Goal: Task Accomplishment & Management: Manage account settings

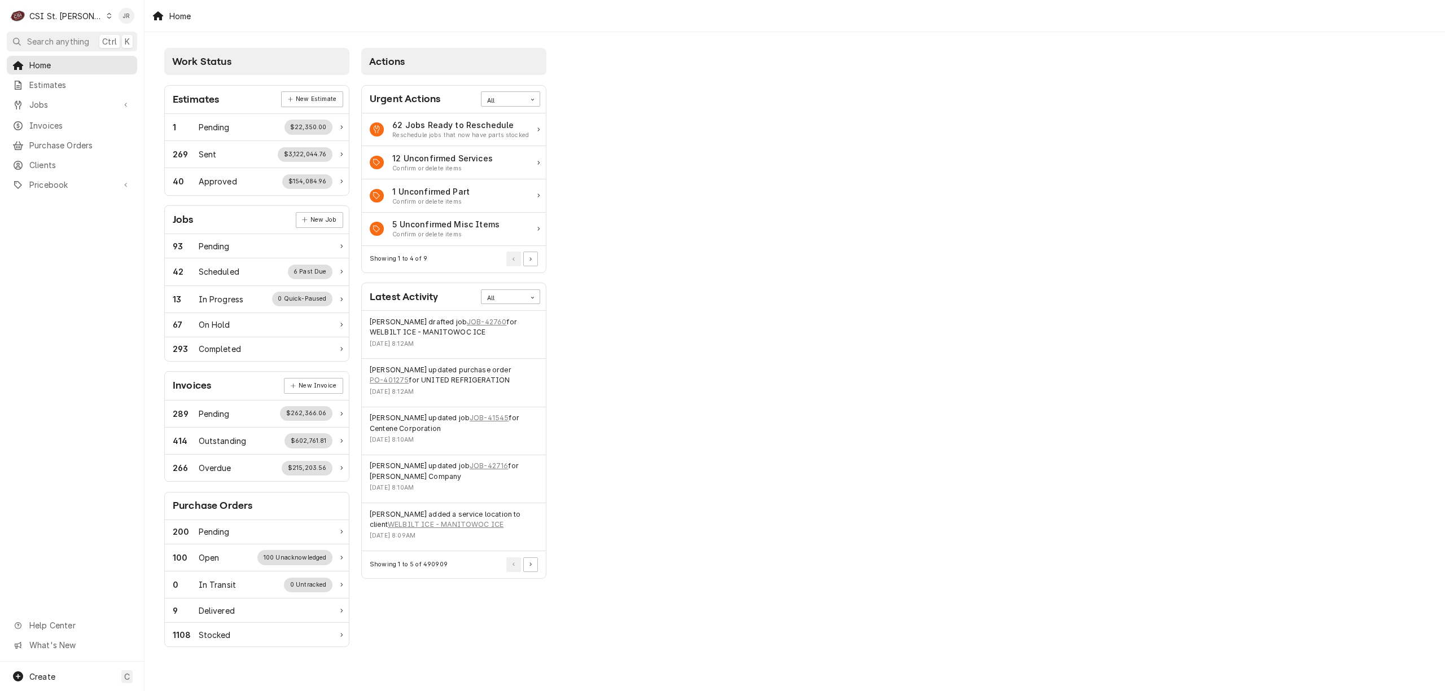
click at [73, 14] on div "CSI St. Louis" at bounding box center [65, 16] width 73 height 12
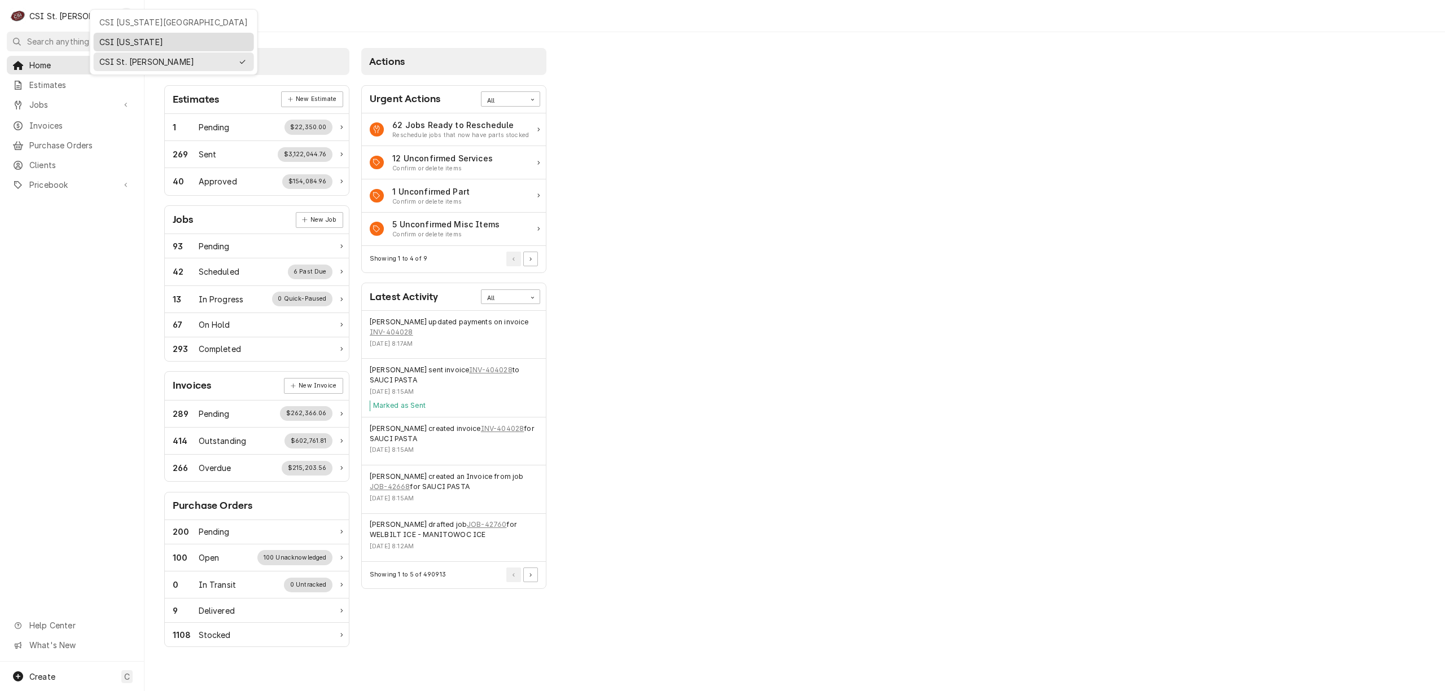
click at [119, 40] on div "CSI [US_STATE]" at bounding box center [173, 42] width 149 height 12
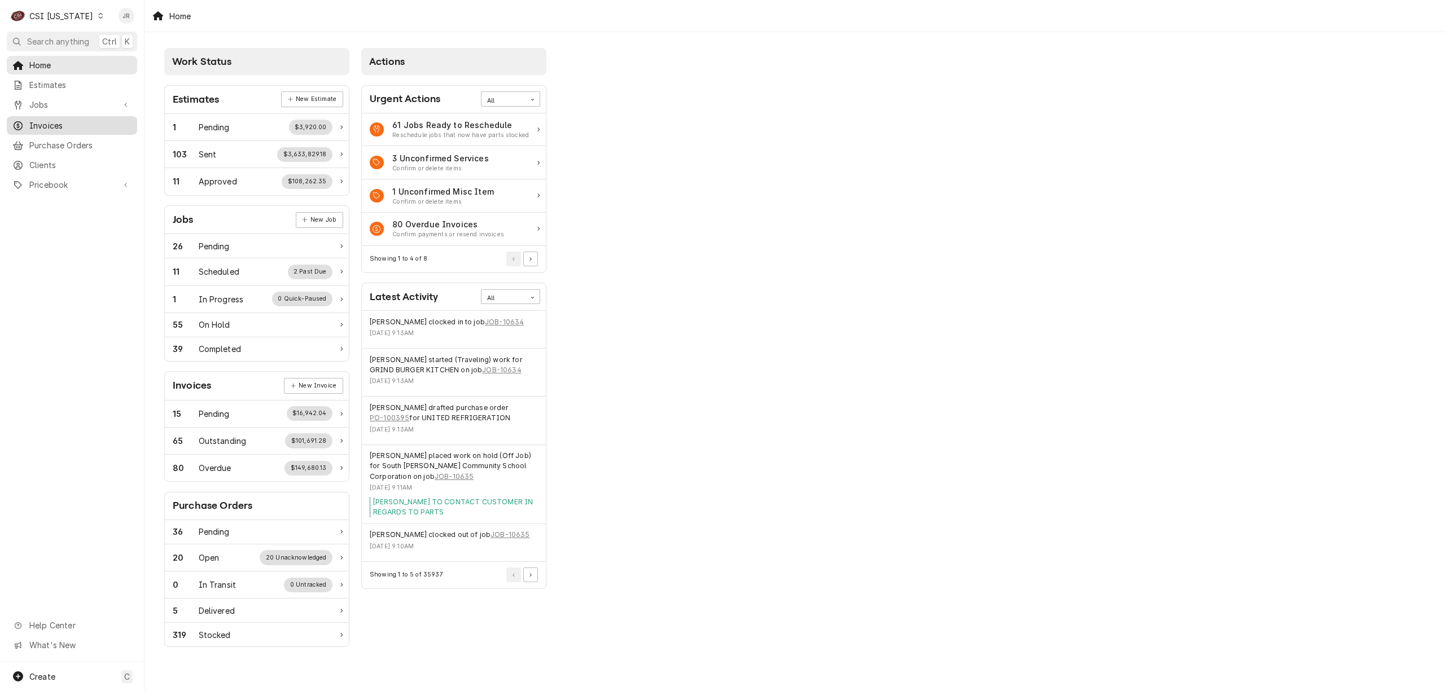
click at [30, 120] on span "Invoices" at bounding box center [80, 126] width 102 height 12
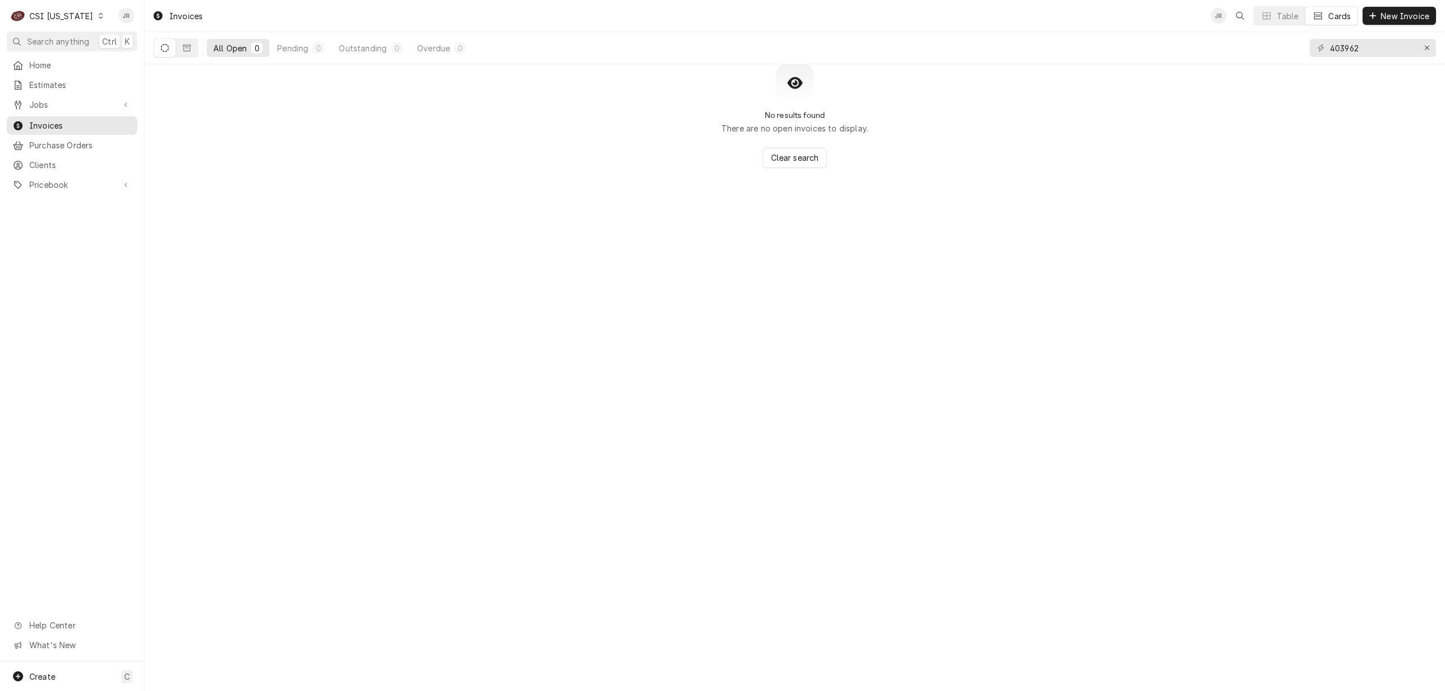
click at [159, 45] on button "Dynamic Content Wrapper" at bounding box center [164, 48] width 21 height 18
click at [164, 46] on icon "Dynamic Content Wrapper" at bounding box center [165, 48] width 8 height 8
click at [1374, 50] on input "403962" at bounding box center [1372, 48] width 85 height 18
paste input "100704"
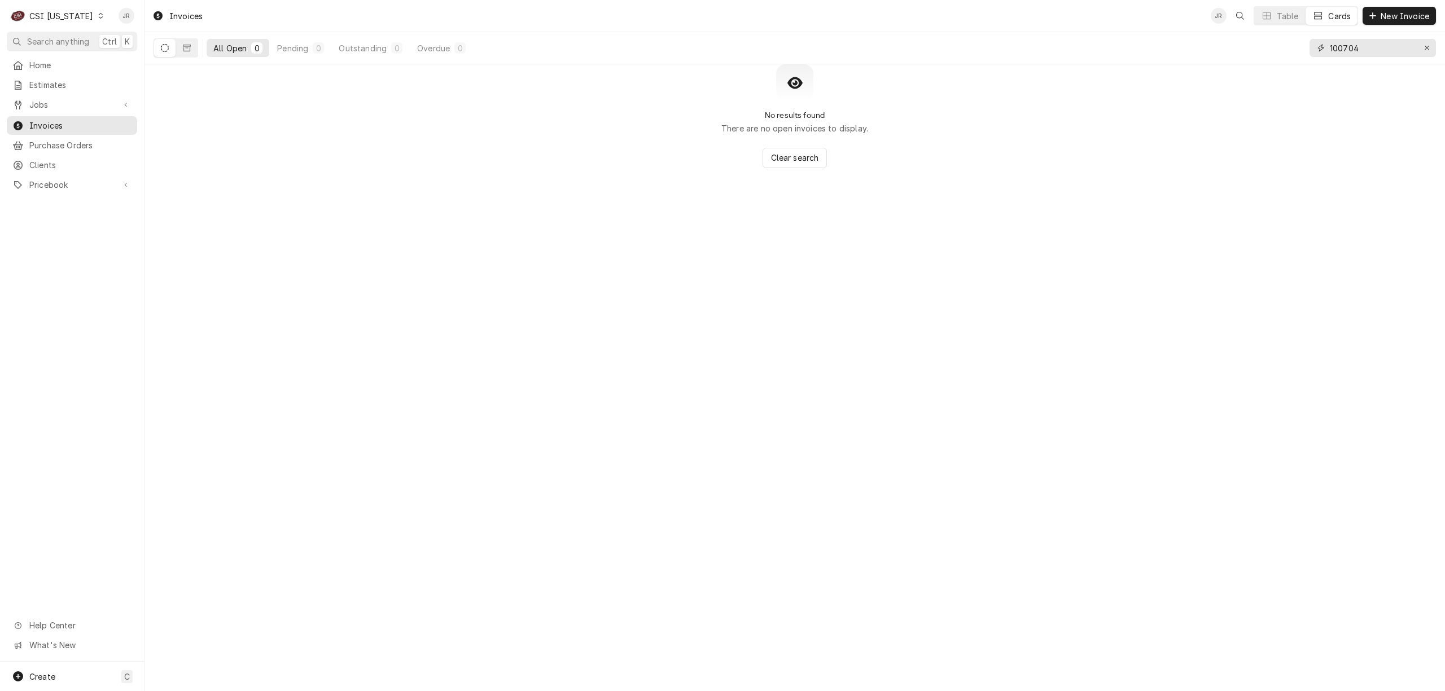
type input "100704"
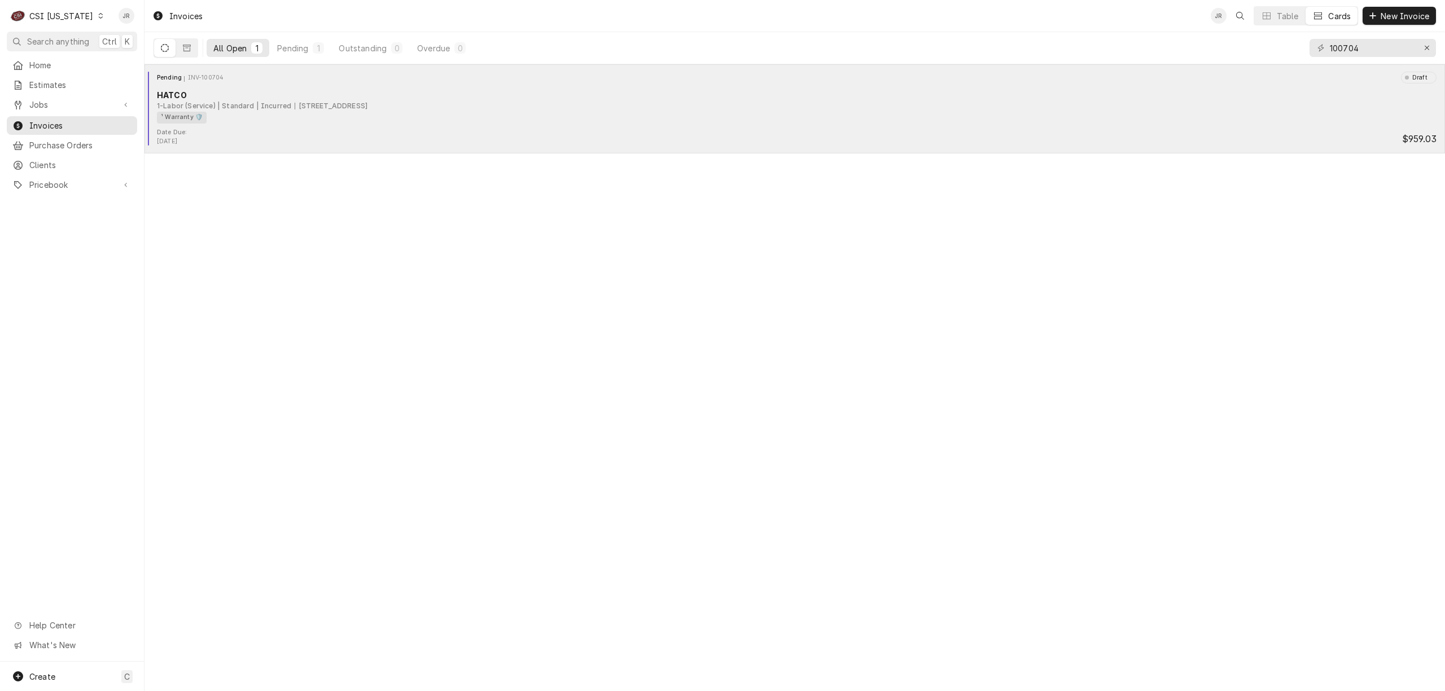
click at [226, 98] on div "HATCO" at bounding box center [797, 95] width 1280 height 12
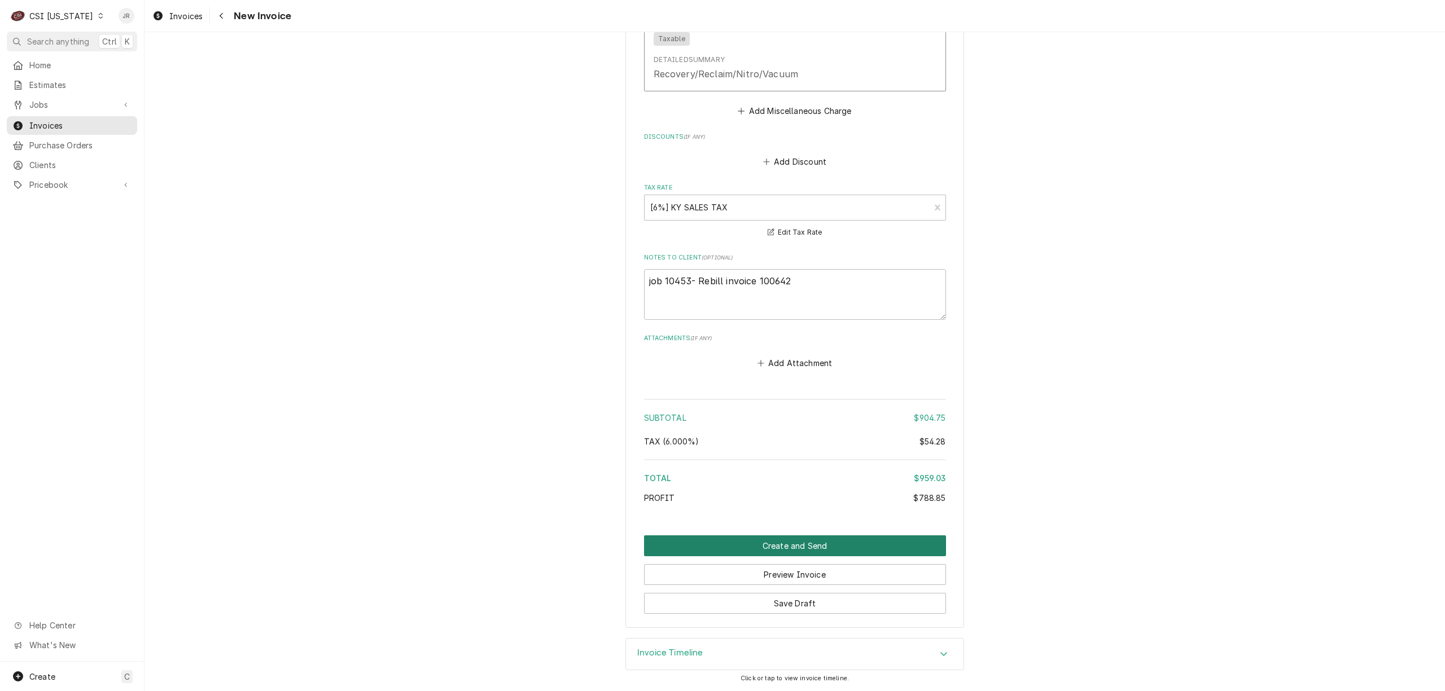
click at [788, 542] on button "Create and Send" at bounding box center [795, 546] width 302 height 21
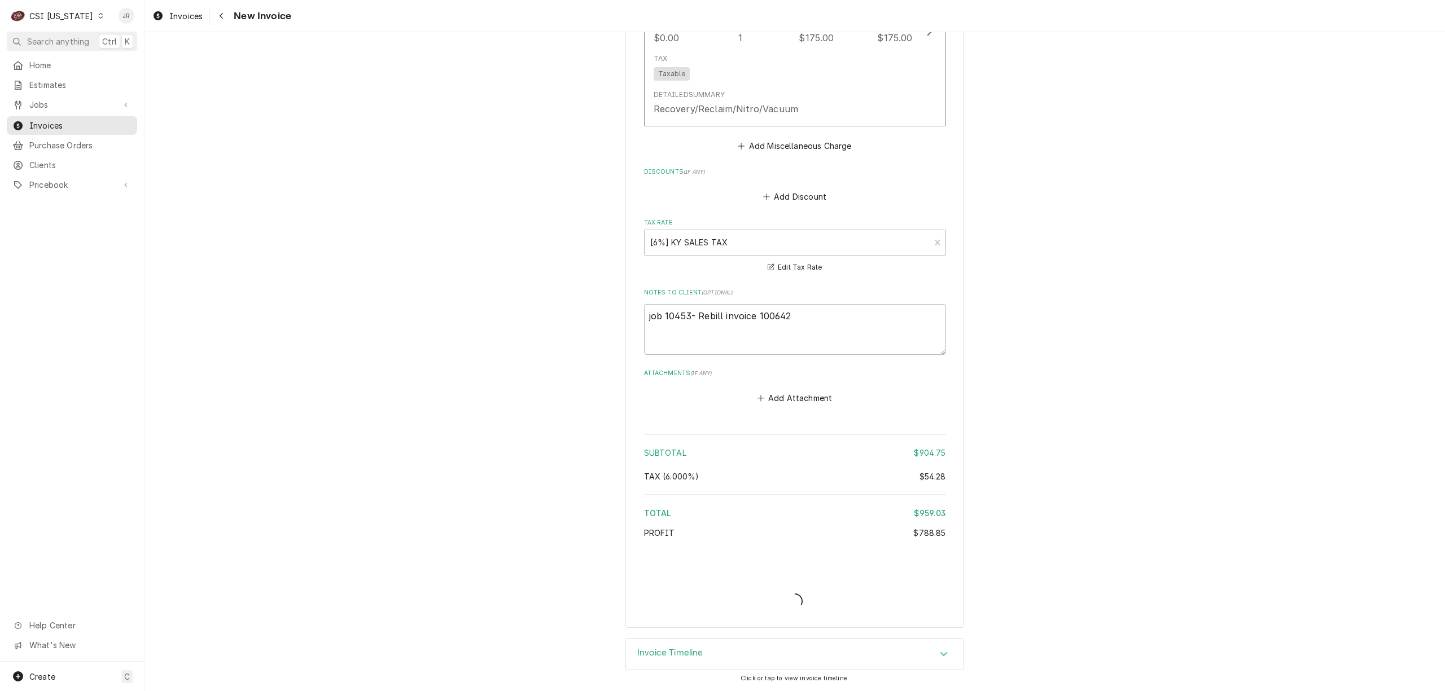
type textarea "x"
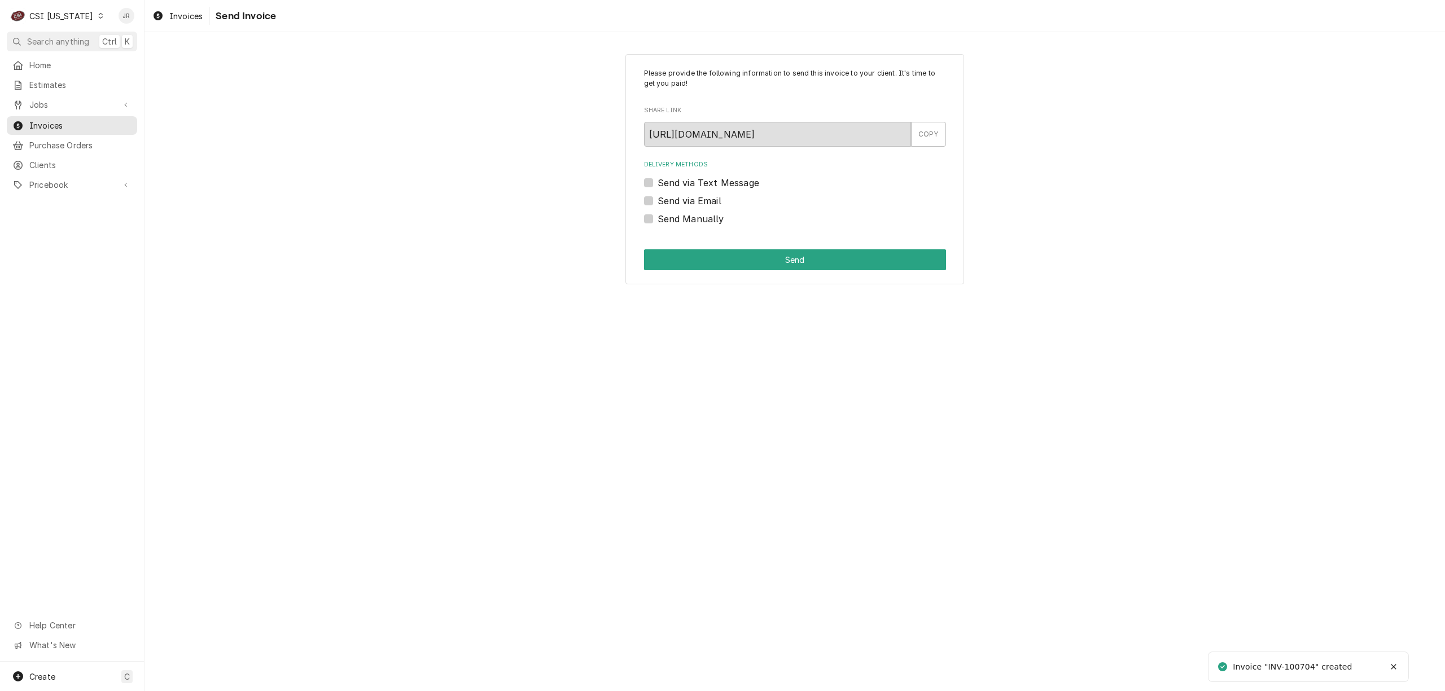
click at [658, 214] on label "Send Manually" at bounding box center [691, 219] width 67 height 14
click at [658, 214] on input "Send Manually" at bounding box center [809, 224] width 302 height 25
checkbox input "true"
click at [751, 257] on button "Send" at bounding box center [795, 259] width 302 height 21
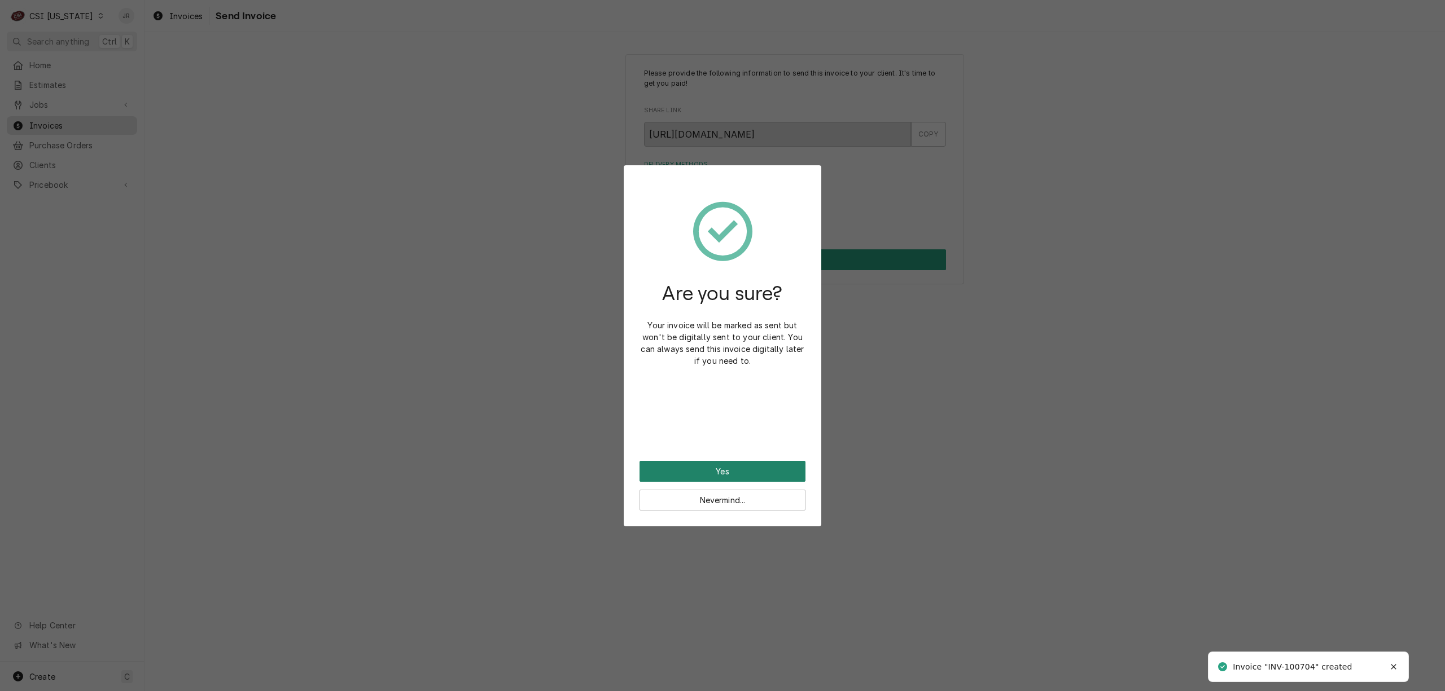
click at [703, 475] on button "Yes" at bounding box center [722, 471] width 166 height 21
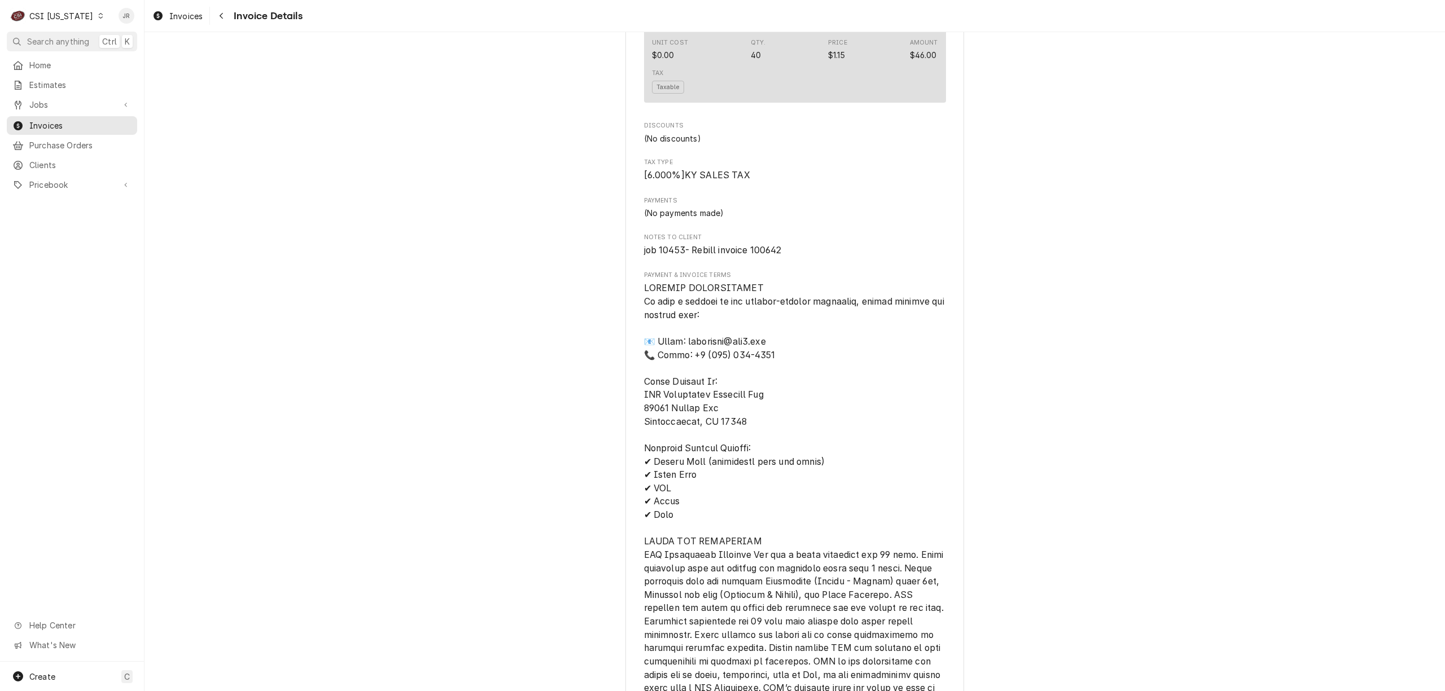
scroll to position [1806, 0]
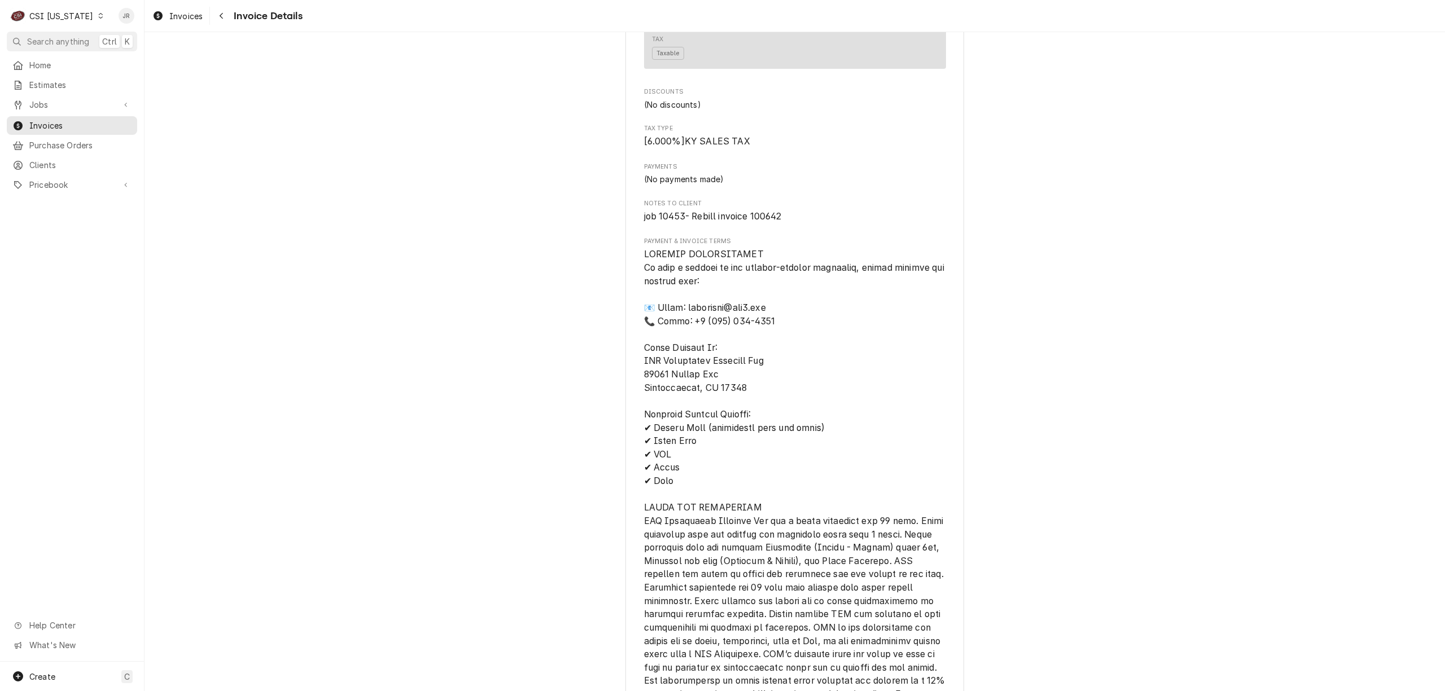
click at [764, 222] on span "job 10453- Rebill invoice 100642" at bounding box center [713, 216] width 138 height 11
copy span "100642"
click at [766, 208] on span "Notes to Client" at bounding box center [795, 203] width 302 height 9
drag, startPoint x: 766, startPoint y: 251, endPoint x: 678, endPoint y: 252, distance: 88.1
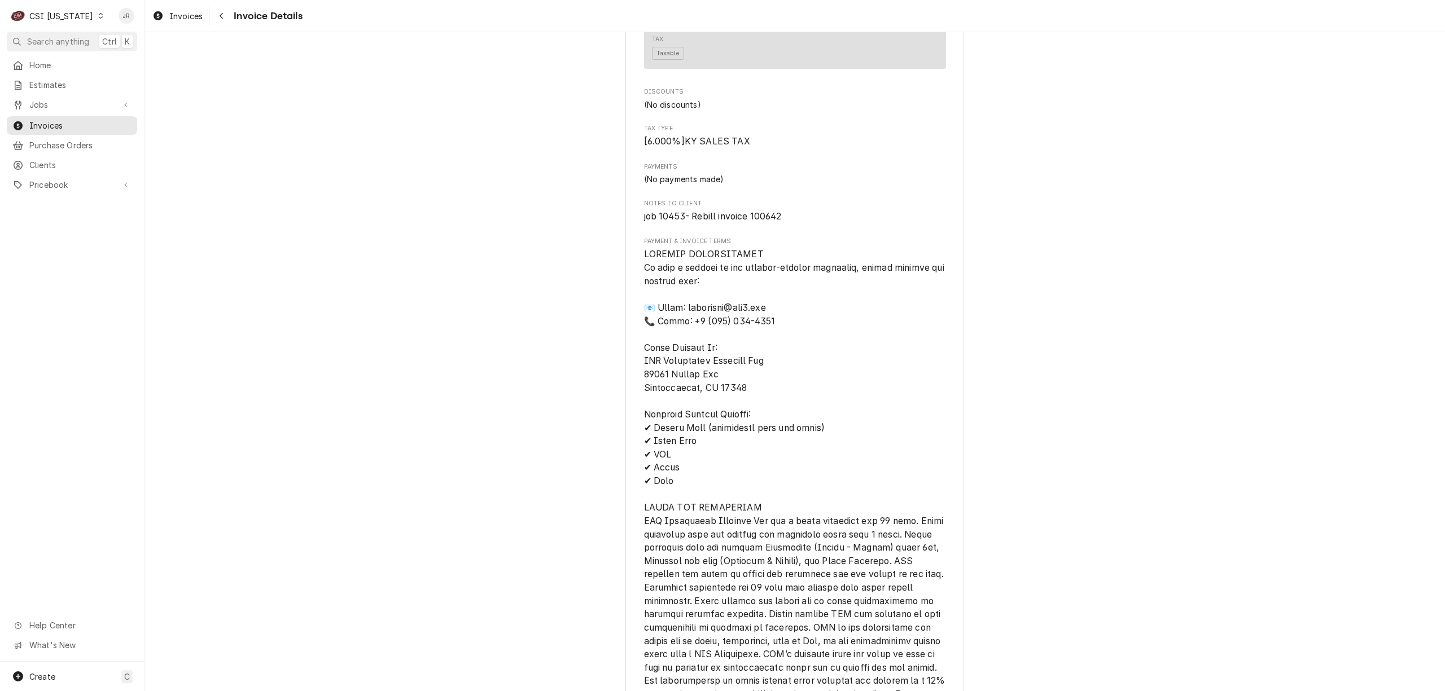
click at [766, 222] on span "job 10453- Rebill invoice 100642" at bounding box center [713, 216] width 138 height 11
drag, startPoint x: 637, startPoint y: 253, endPoint x: 808, endPoint y: 254, distance: 171.6
copy span "job 10453- Rebill invoice 100642"
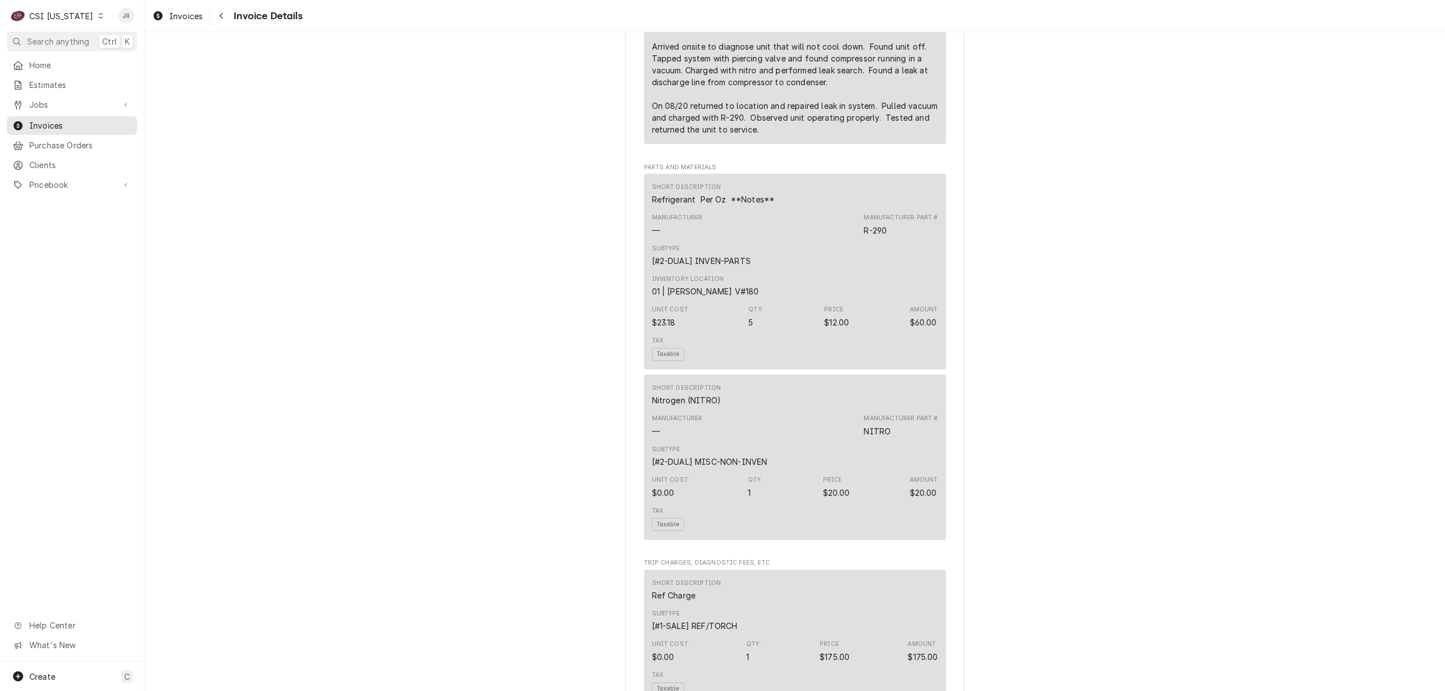
scroll to position [677, 0]
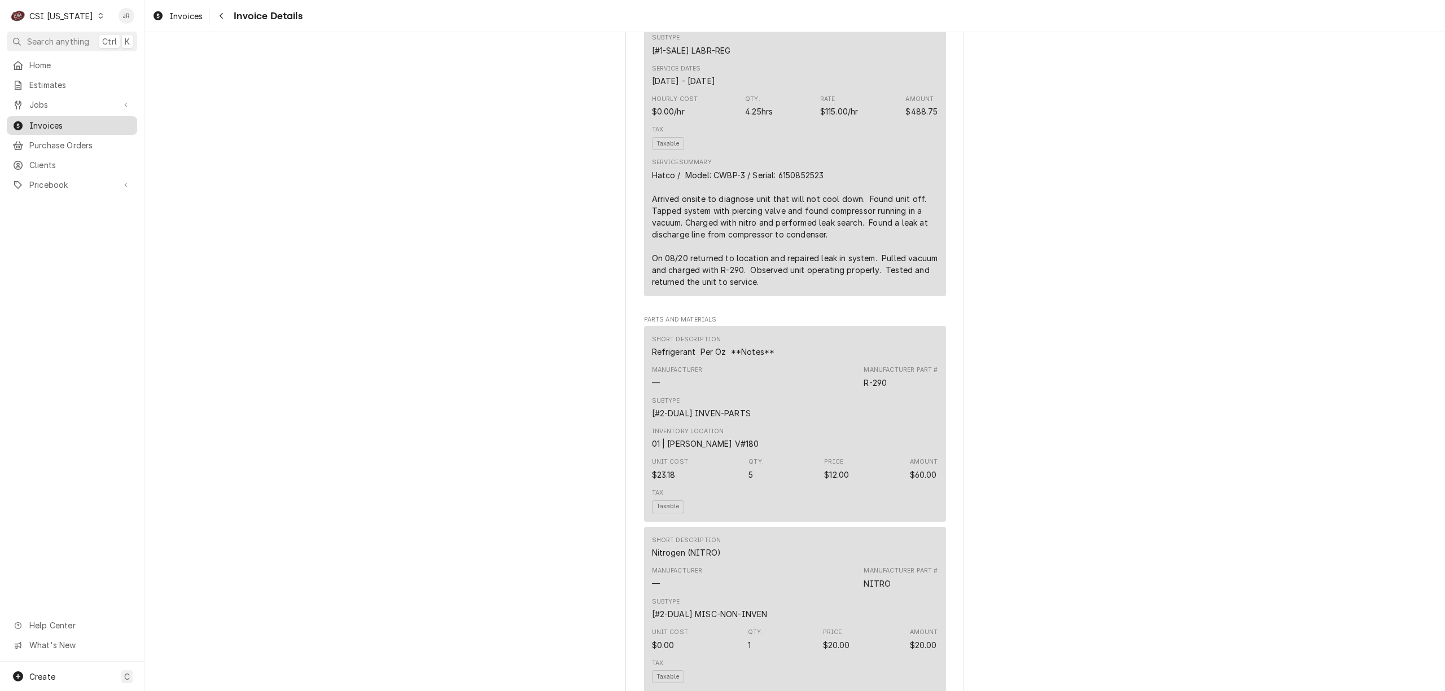
click at [43, 122] on span "Invoices" at bounding box center [80, 126] width 102 height 12
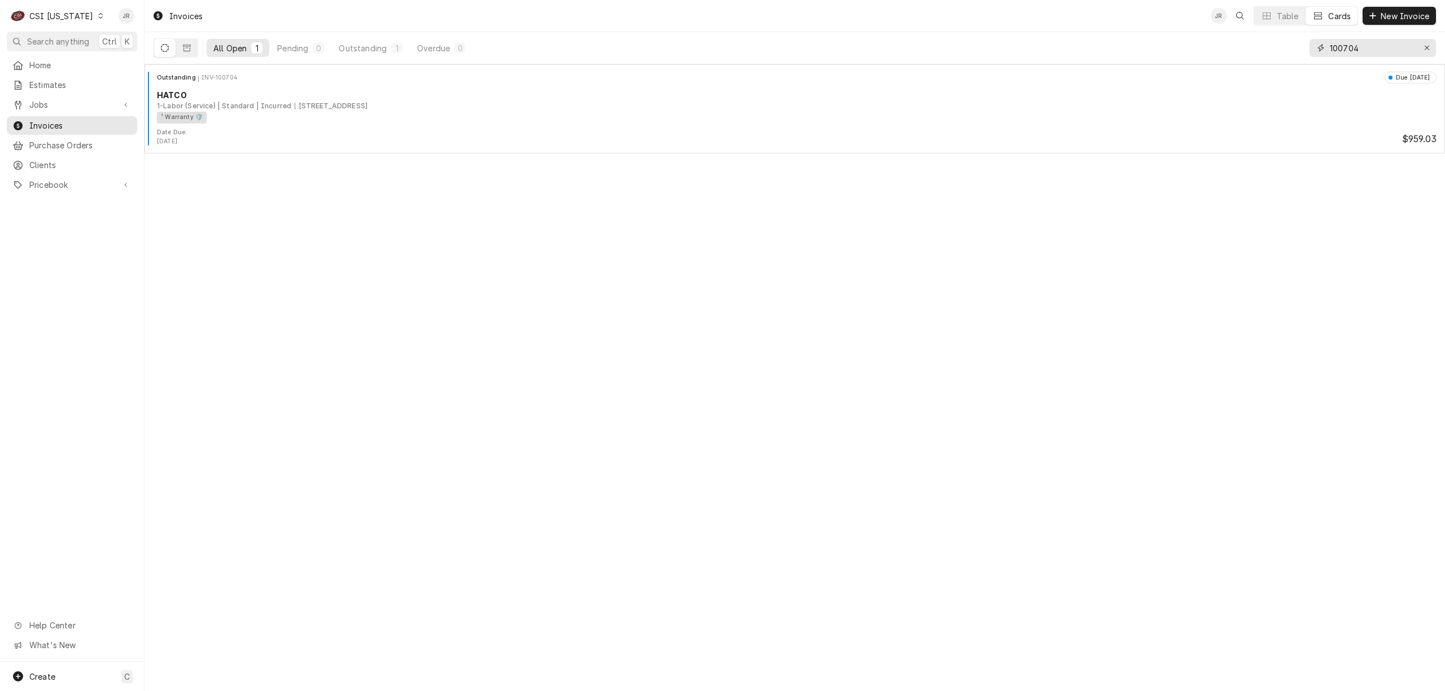
click at [1380, 47] on input "100704" at bounding box center [1372, 48] width 85 height 18
click at [1380, 46] on input "100704" at bounding box center [1372, 48] width 85 height 18
type input "100642"
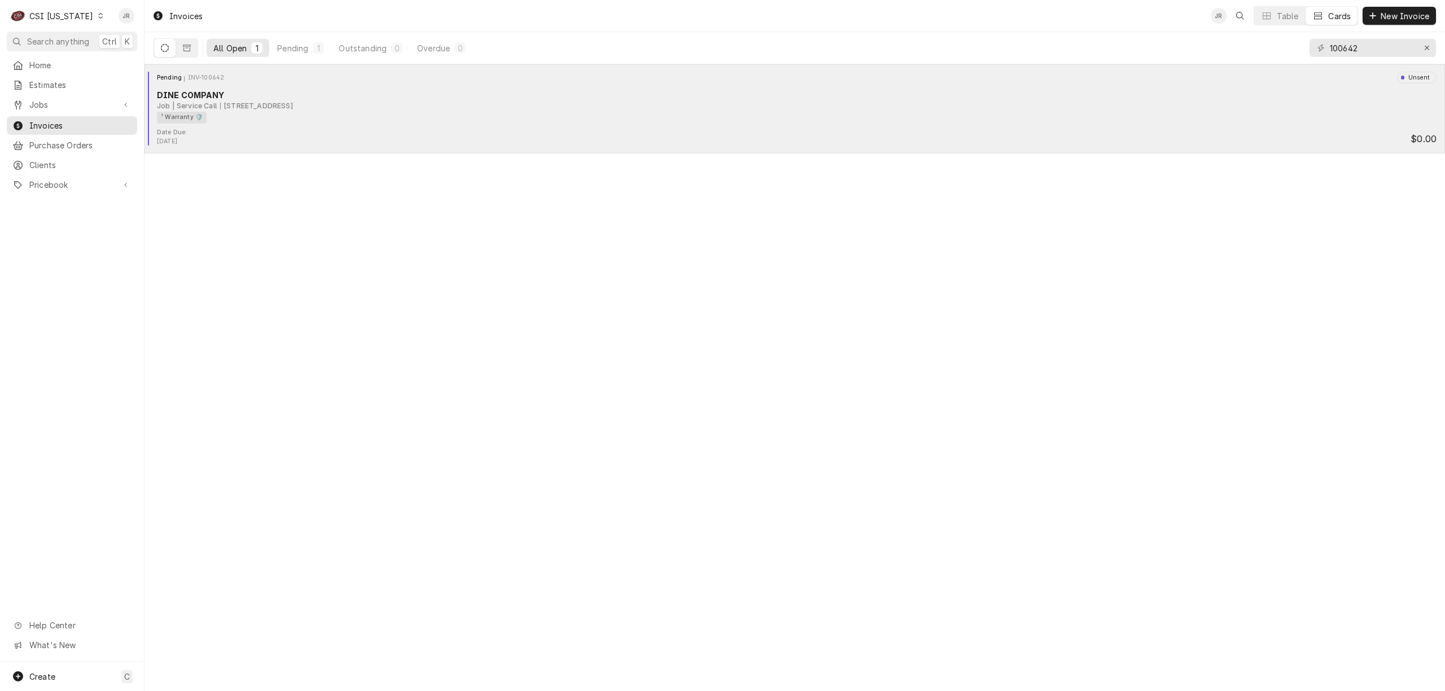
click at [226, 108] on div "2825 Lexington Rd, Louisville, KY 40206" at bounding box center [256, 106] width 73 height 10
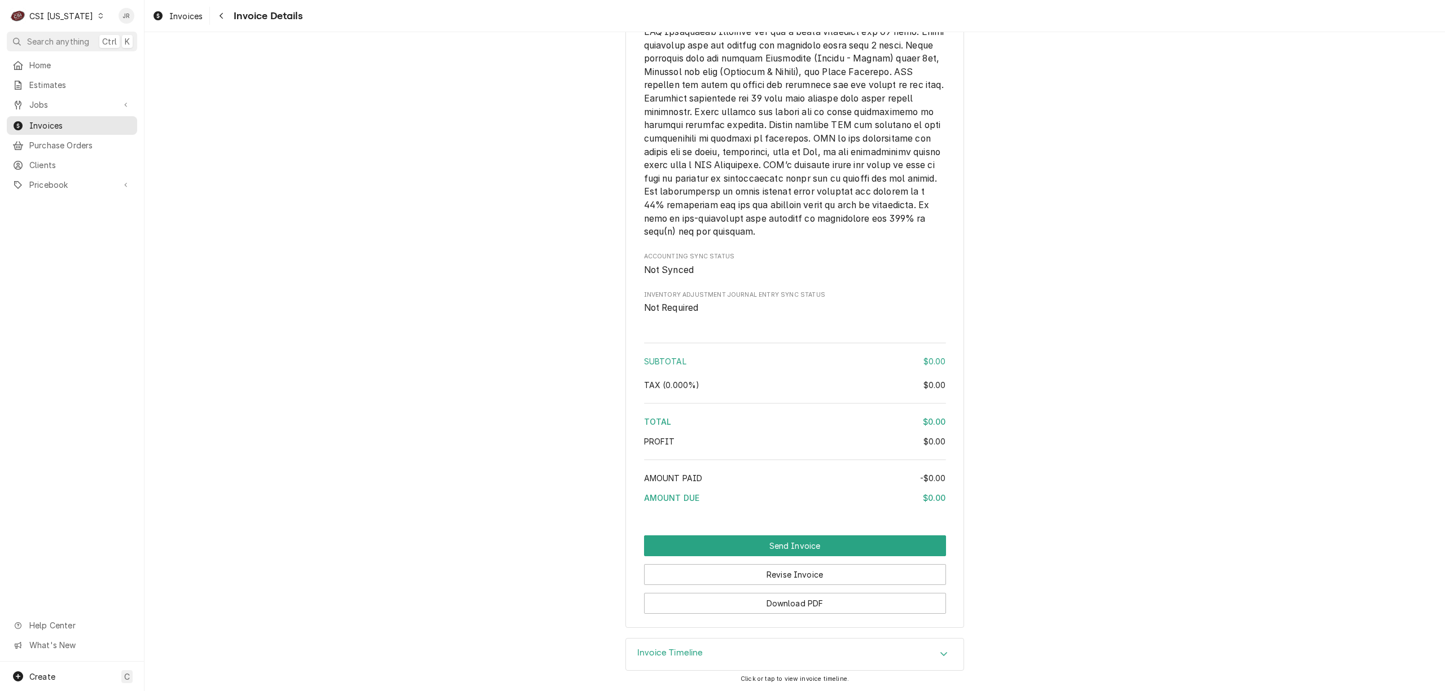
scroll to position [1558, 0]
click at [783, 536] on button "Send Invoice" at bounding box center [795, 546] width 302 height 21
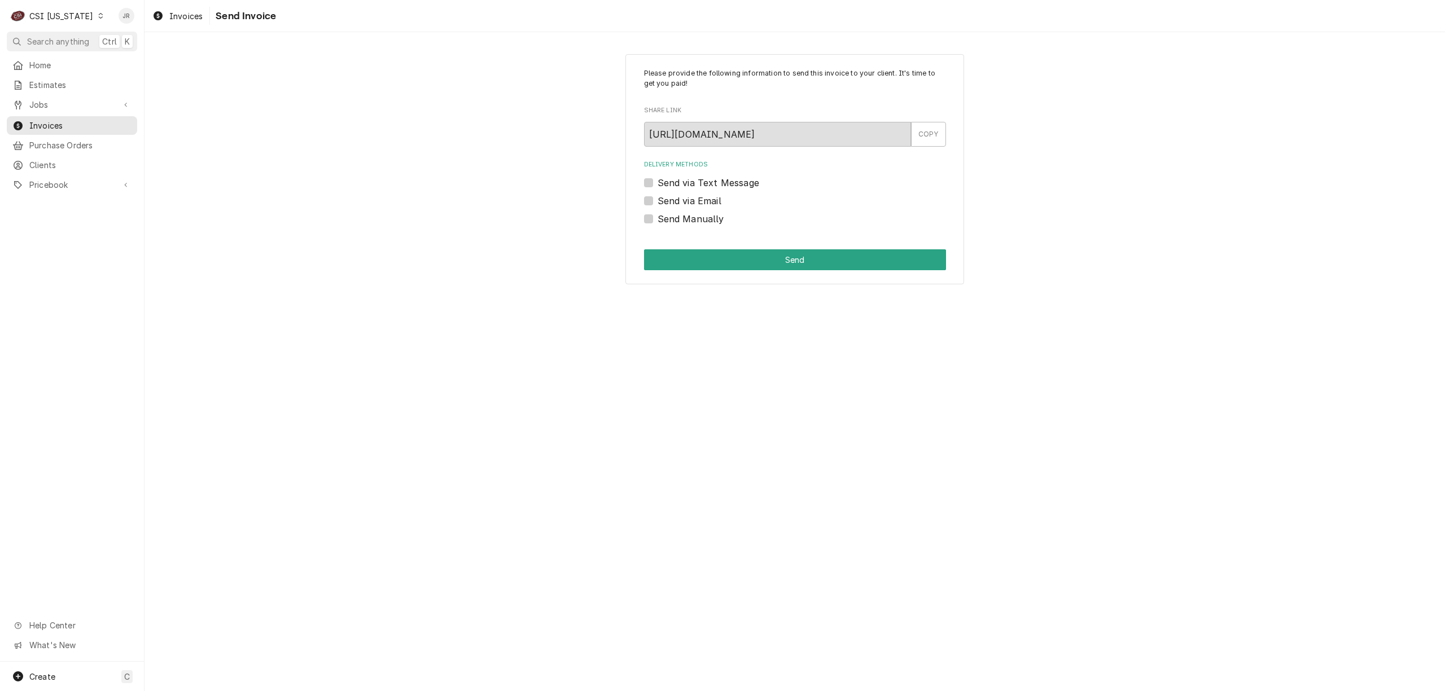
click at [658, 219] on label "Send Manually" at bounding box center [691, 219] width 67 height 14
click at [658, 219] on input "Send Manually" at bounding box center [809, 224] width 302 height 25
checkbox input "true"
click at [728, 266] on button "Send" at bounding box center [795, 259] width 302 height 21
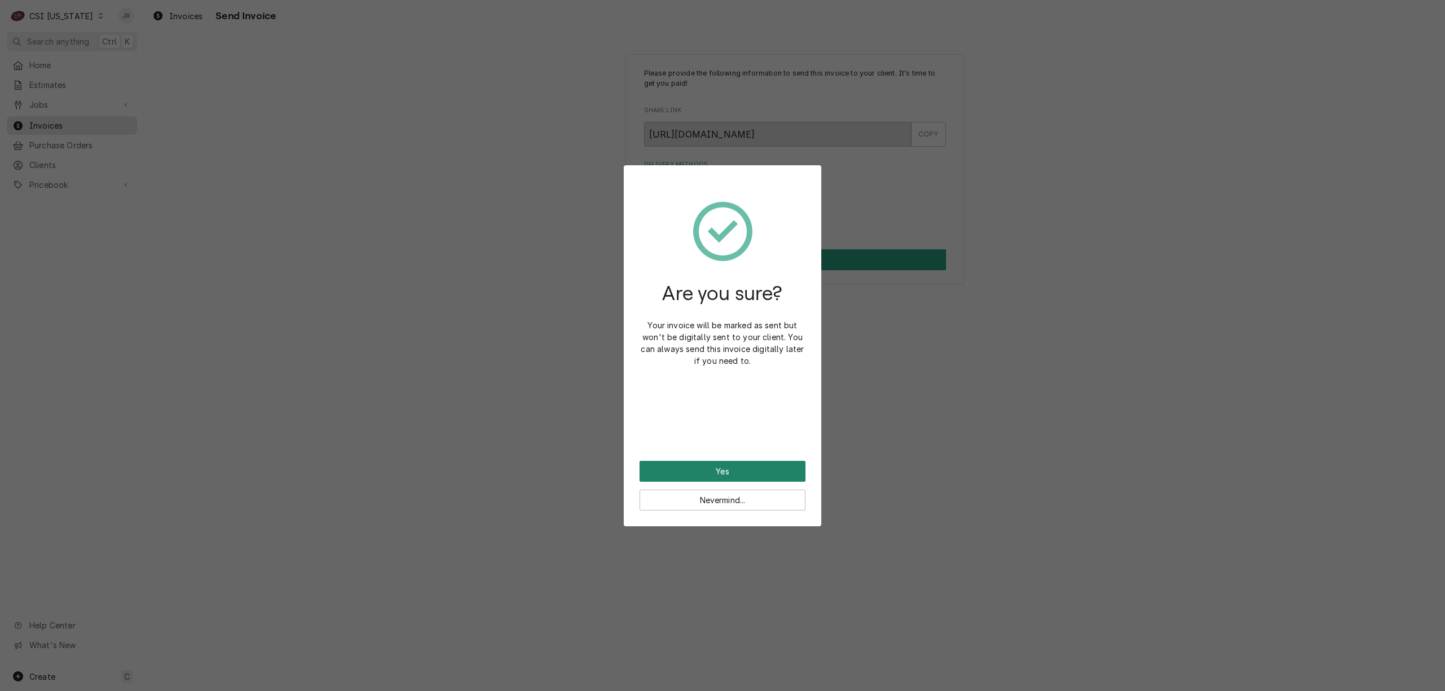
click at [713, 468] on button "Yes" at bounding box center [722, 471] width 166 height 21
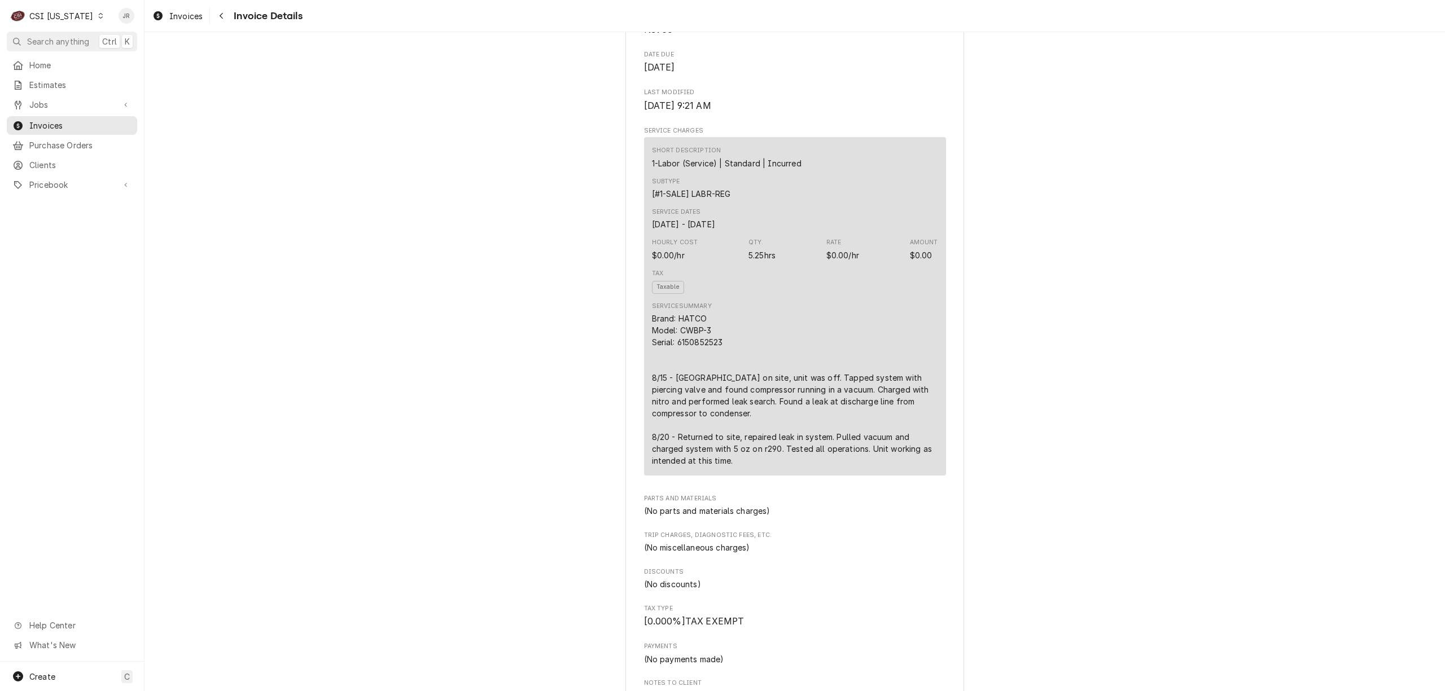
scroll to position [677, 0]
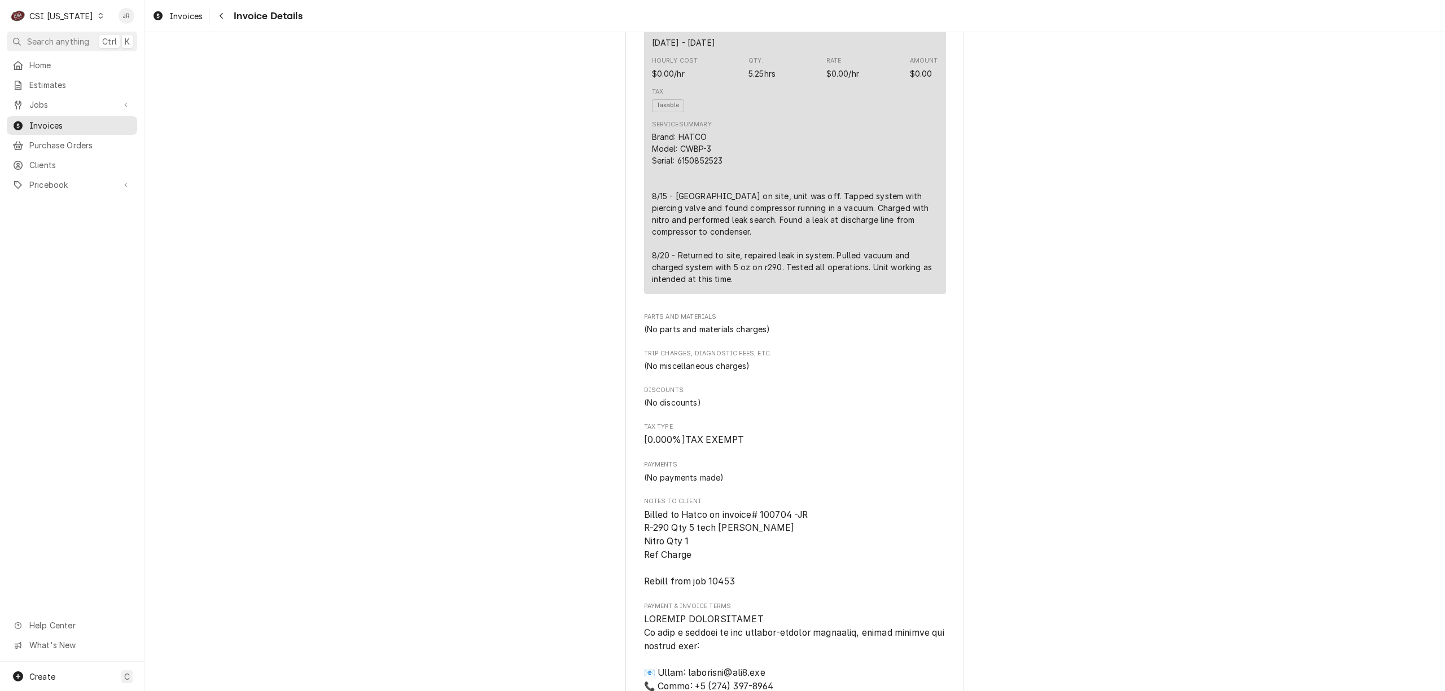
click at [71, 10] on div "CSI [US_STATE]" at bounding box center [61, 16] width 64 height 12
click at [156, 60] on div "CSI St. [PERSON_NAME]" at bounding box center [176, 62] width 149 height 12
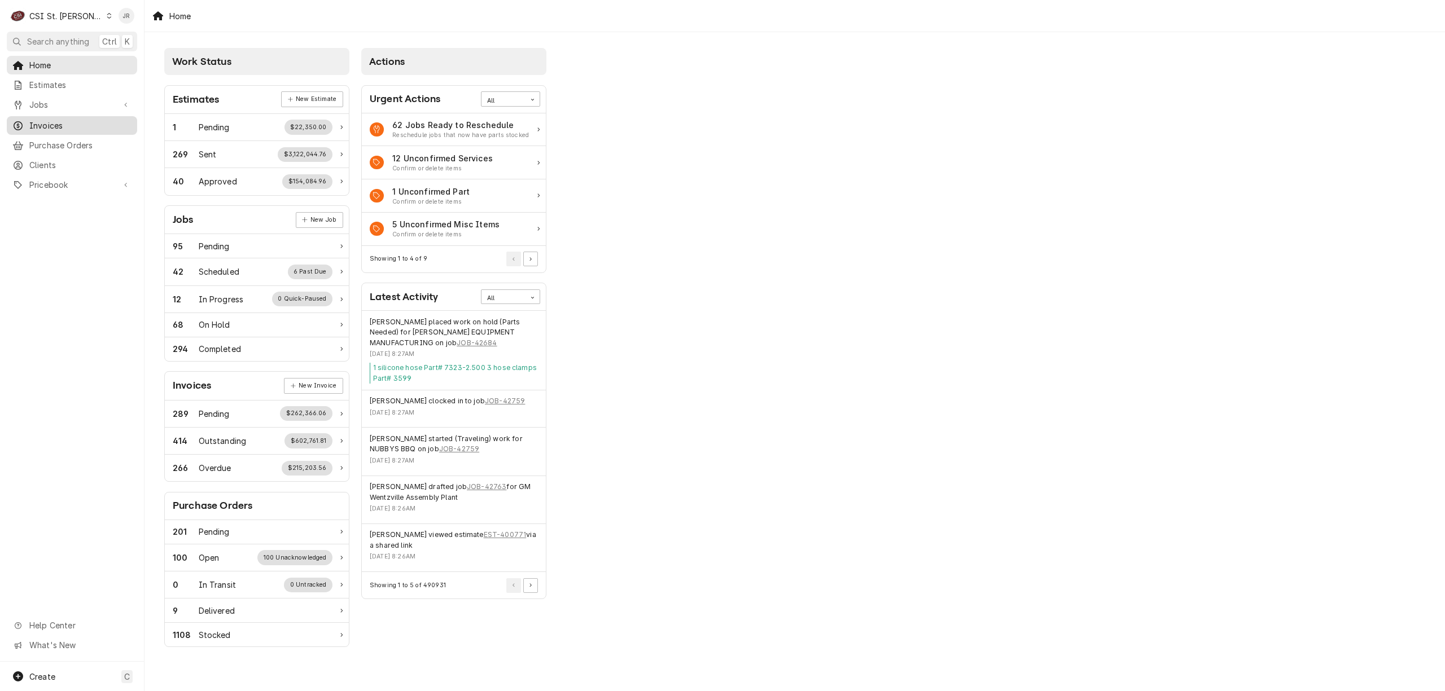
click at [57, 120] on span "Invoices" at bounding box center [80, 126] width 102 height 12
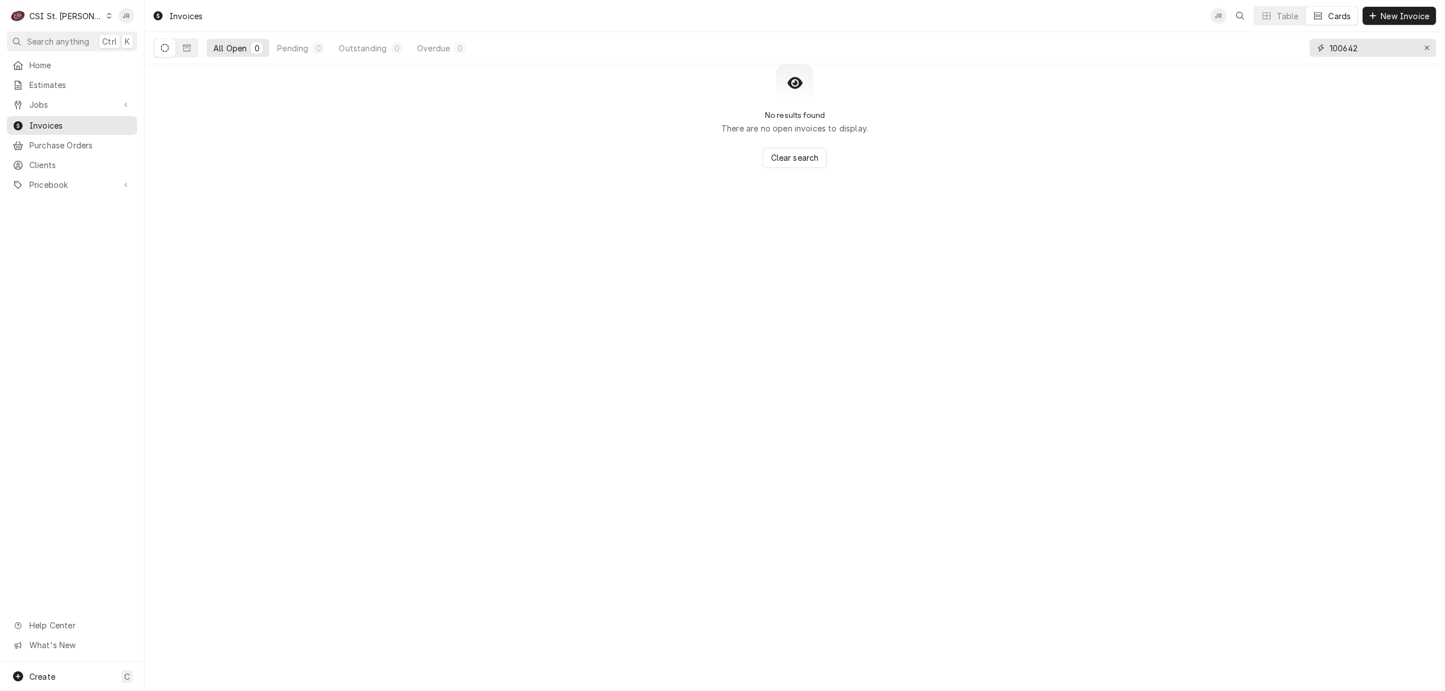
click at [1373, 47] on input "100642" at bounding box center [1372, 48] width 85 height 18
paste input "403836"
type input "403836"
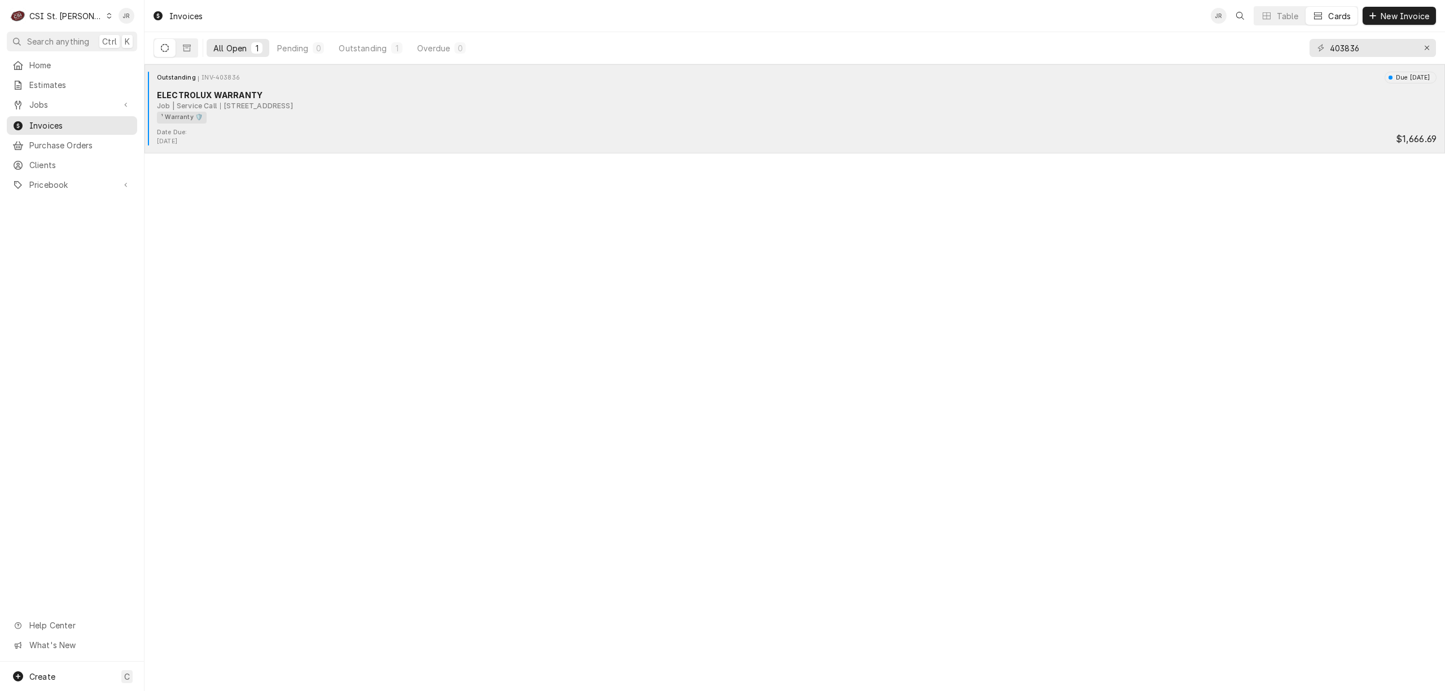
click at [235, 111] on div "411 S Providence Rd, Columbia, MO 65203" at bounding box center [256, 106] width 73 height 10
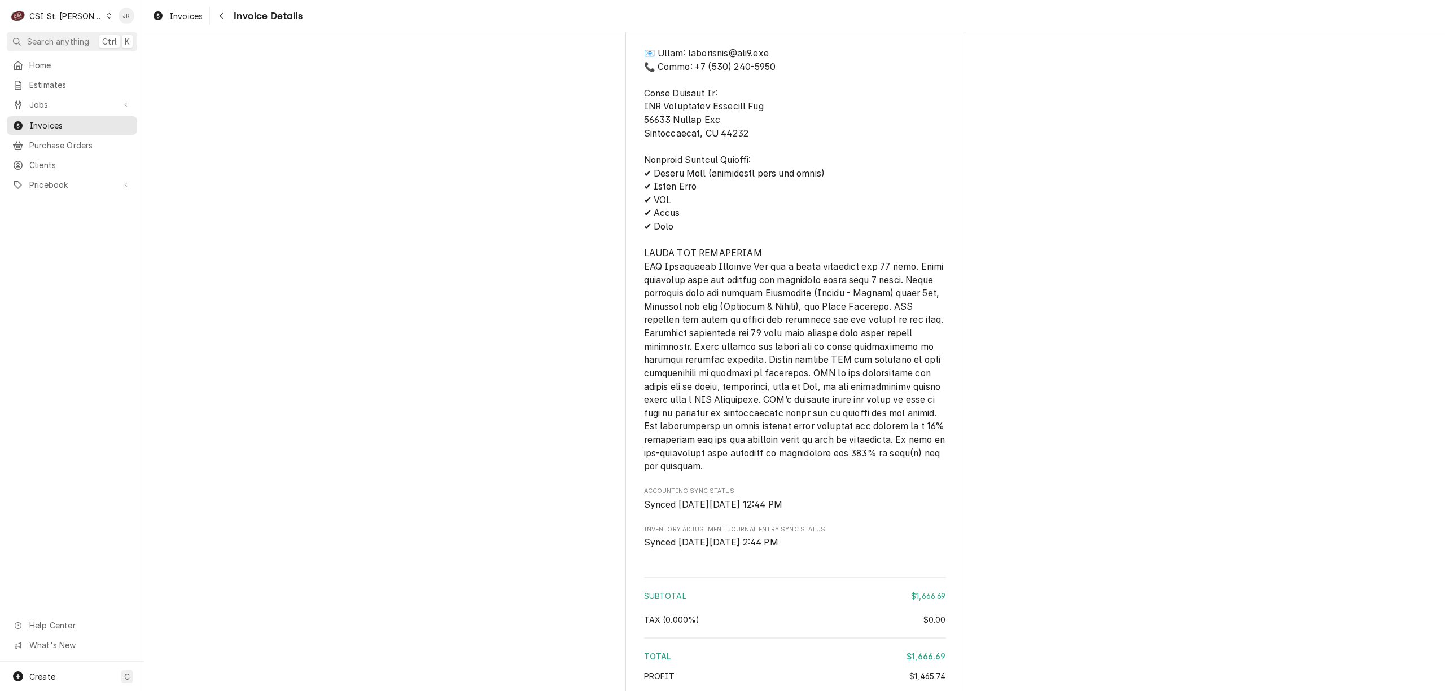
scroll to position [2825, 0]
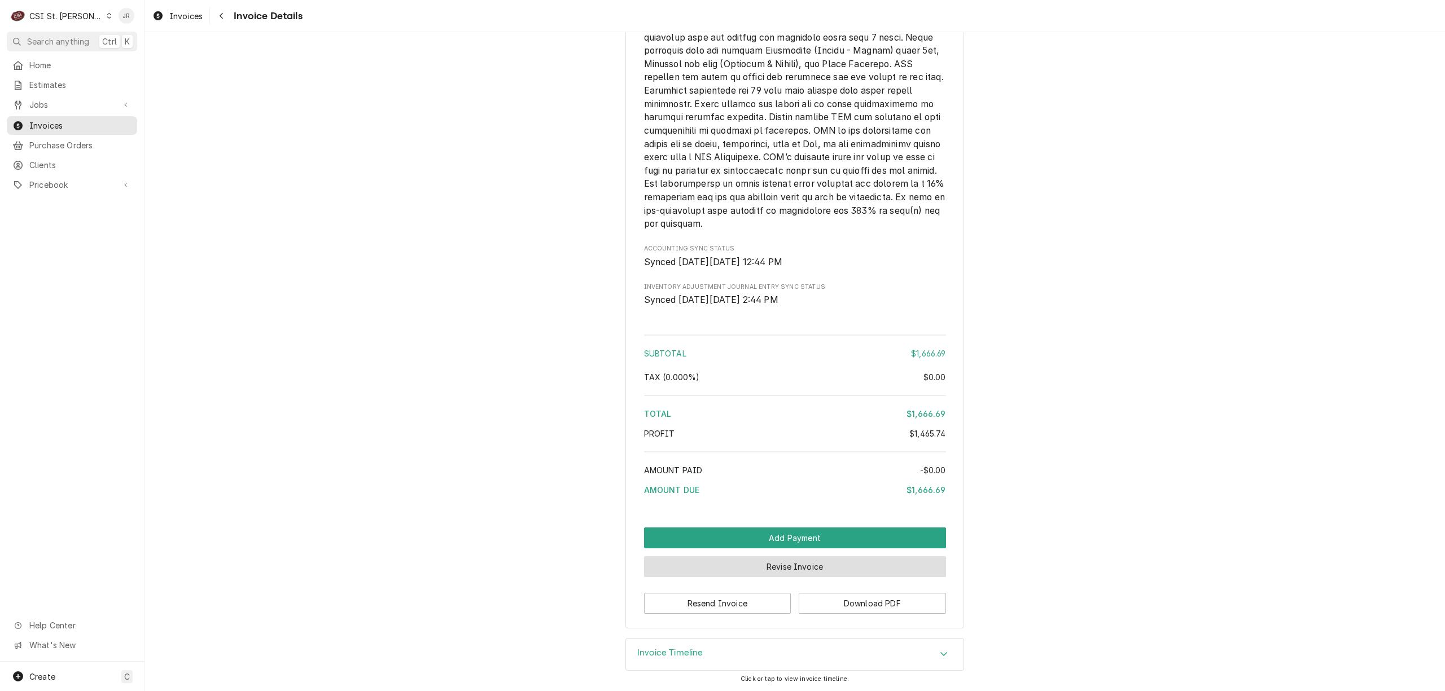
click at [770, 570] on button "Revise Invoice" at bounding box center [795, 567] width 302 height 21
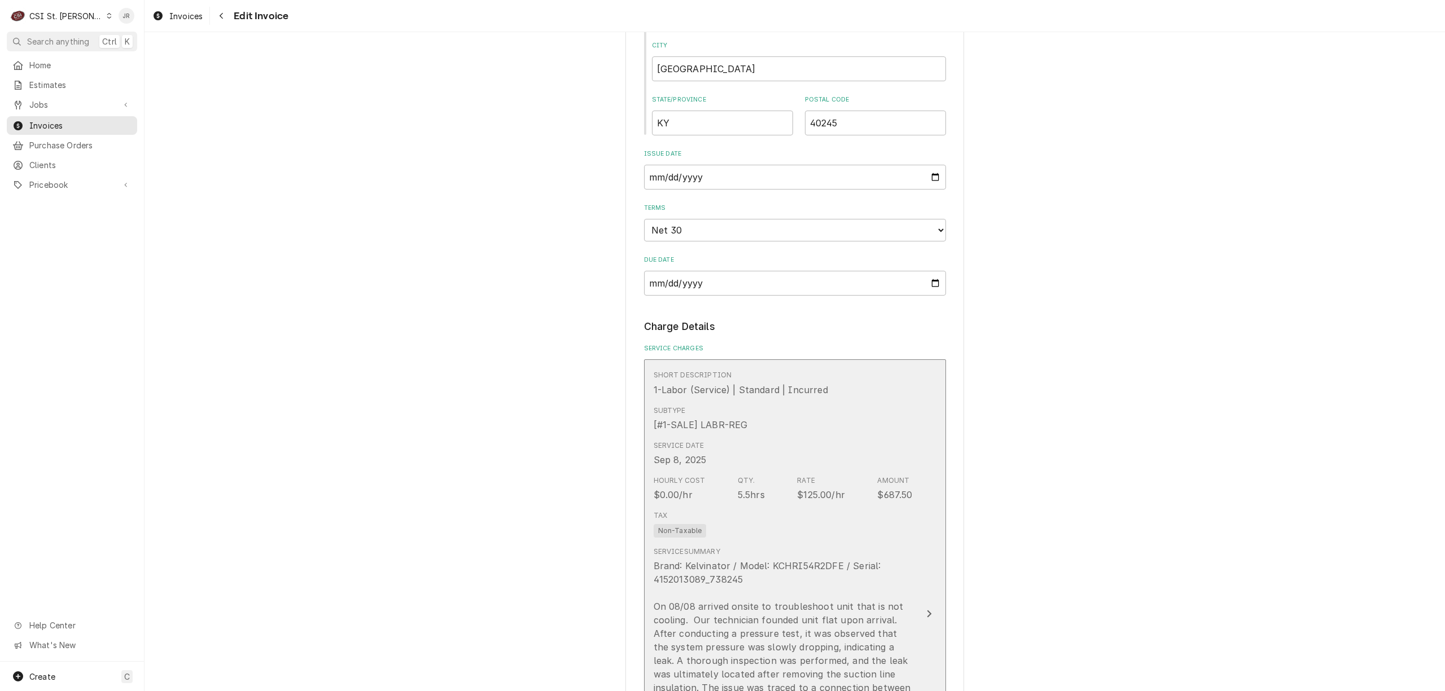
scroll to position [827, 0]
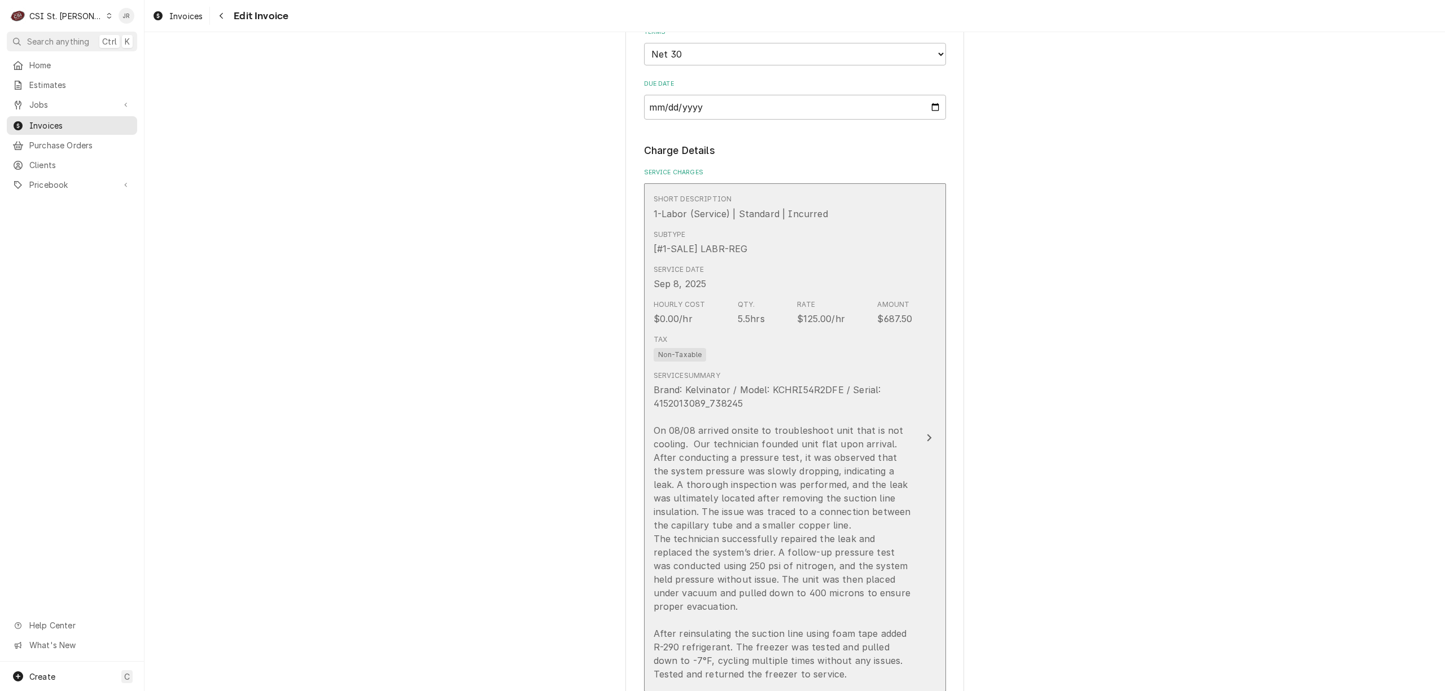
click at [843, 364] on div "Tax Non-Taxable" at bounding box center [783, 348] width 259 height 36
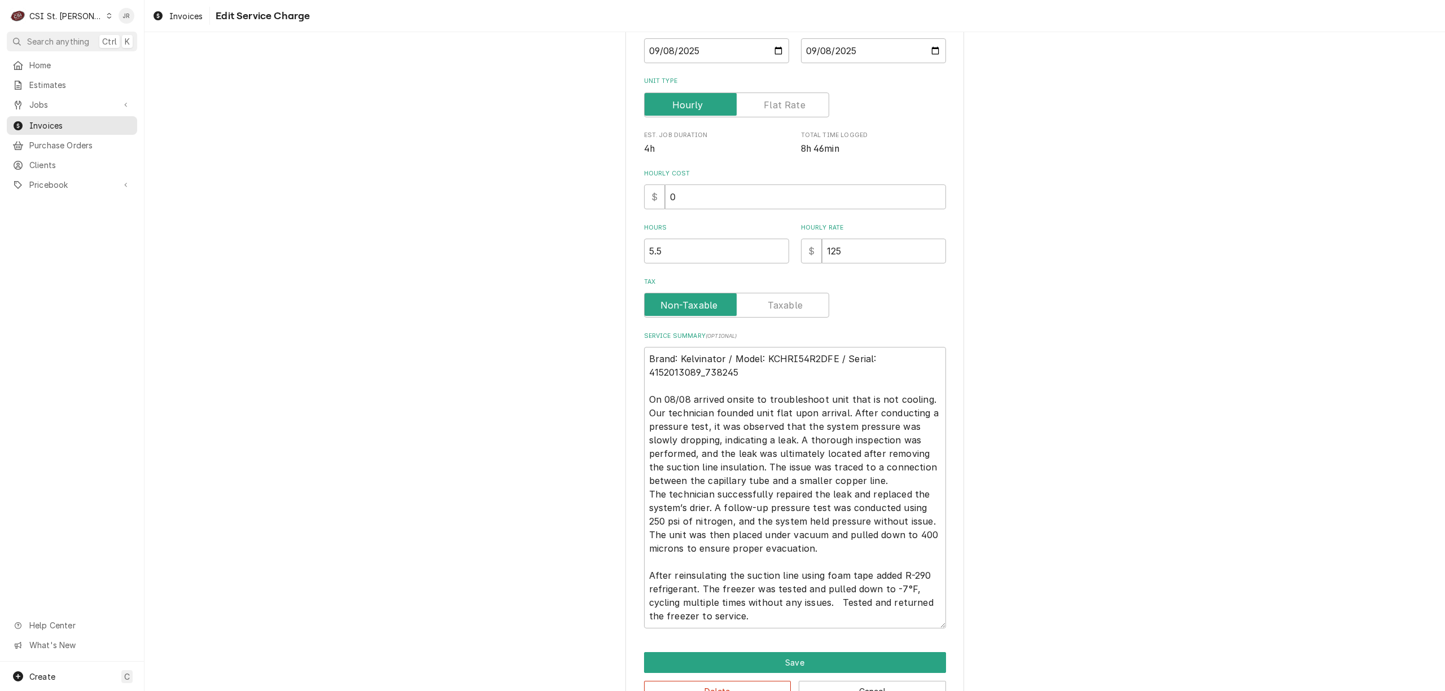
scroll to position [230, 0]
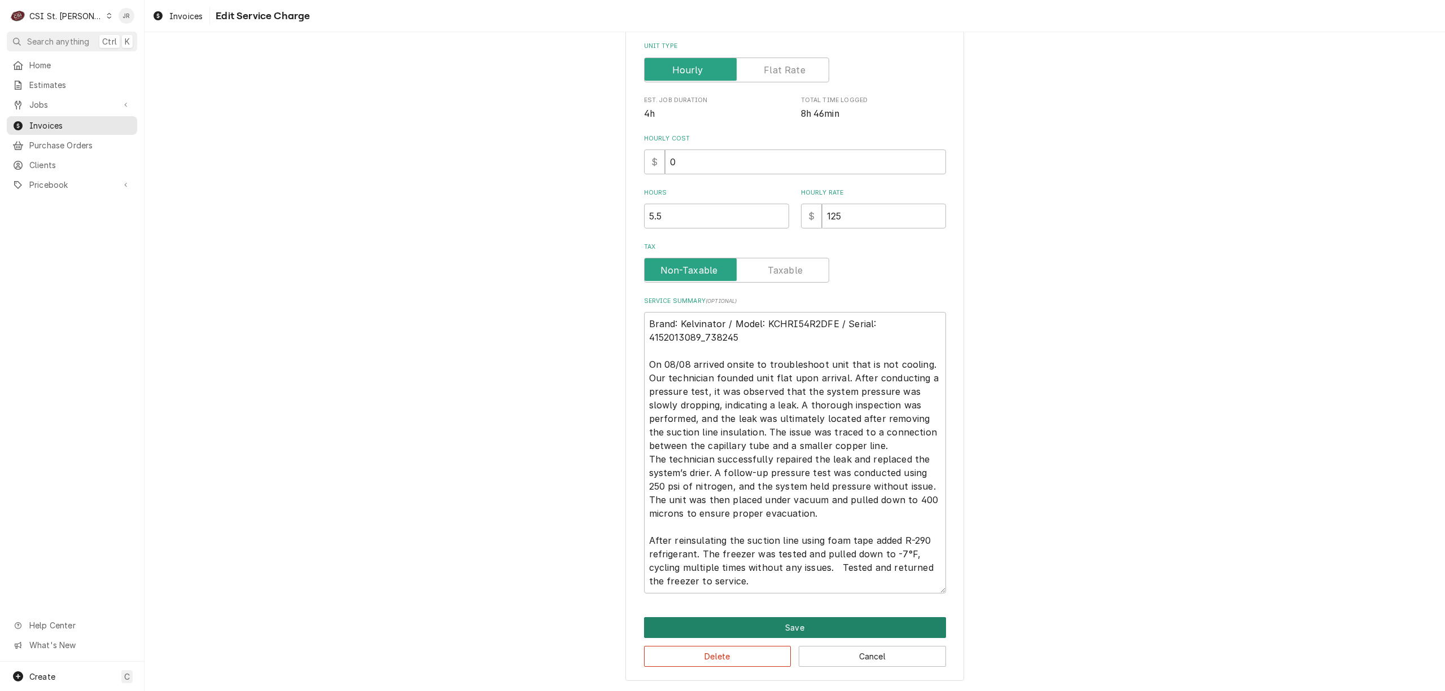
click at [797, 626] on button "Save" at bounding box center [795, 627] width 302 height 21
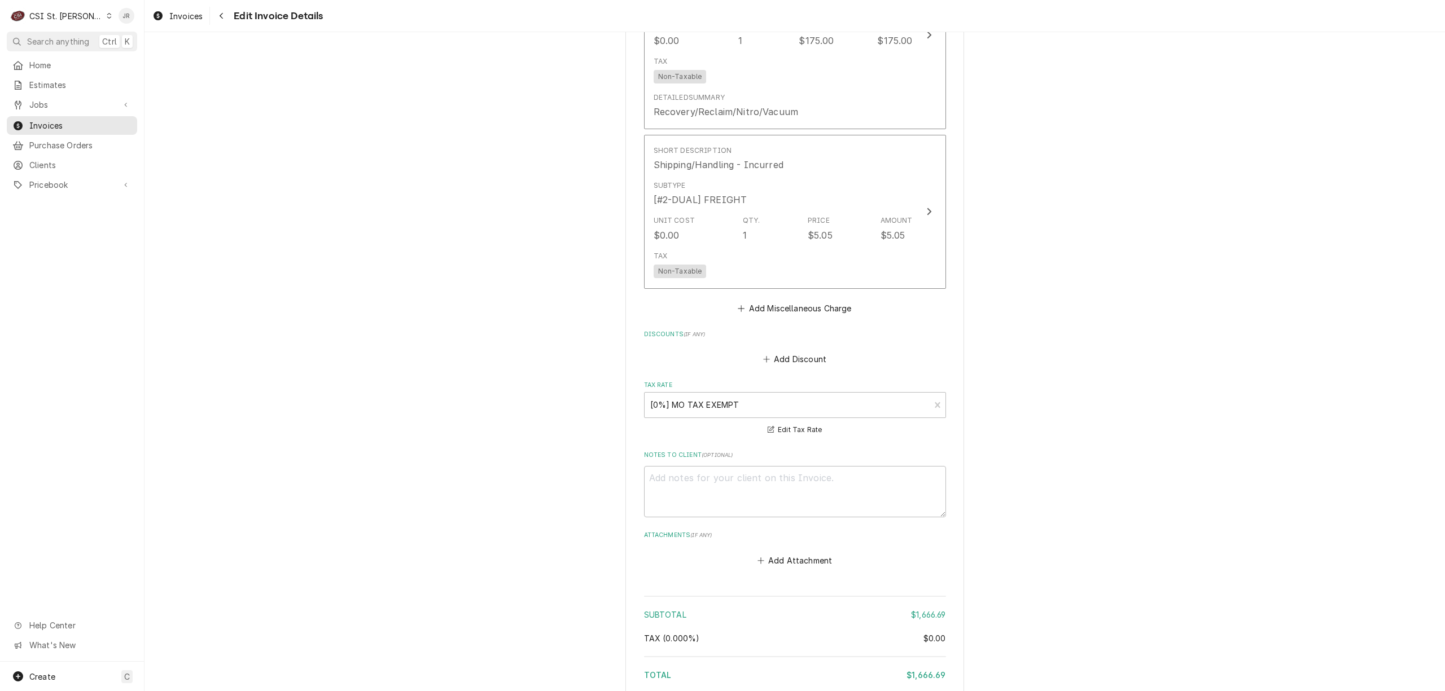
scroll to position [2836, 0]
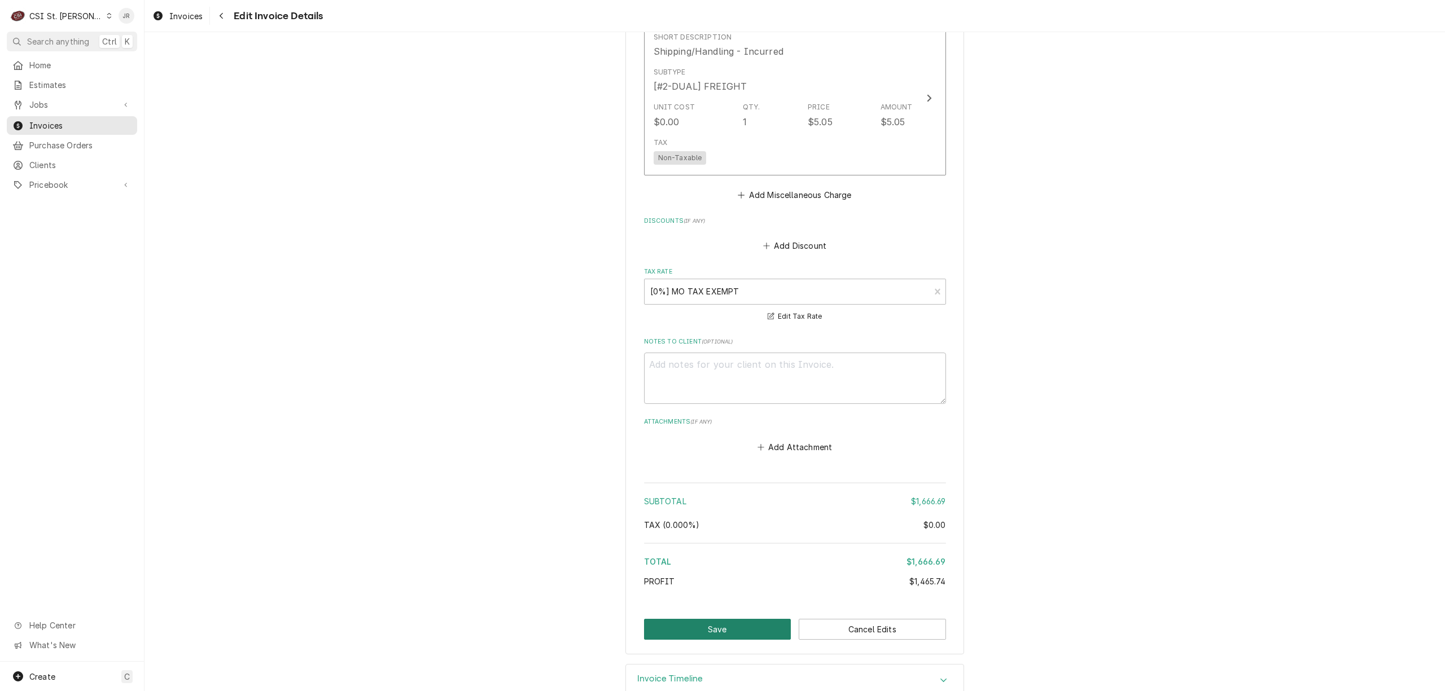
click at [725, 619] on button "Save" at bounding box center [717, 629] width 147 height 21
type textarea "x"
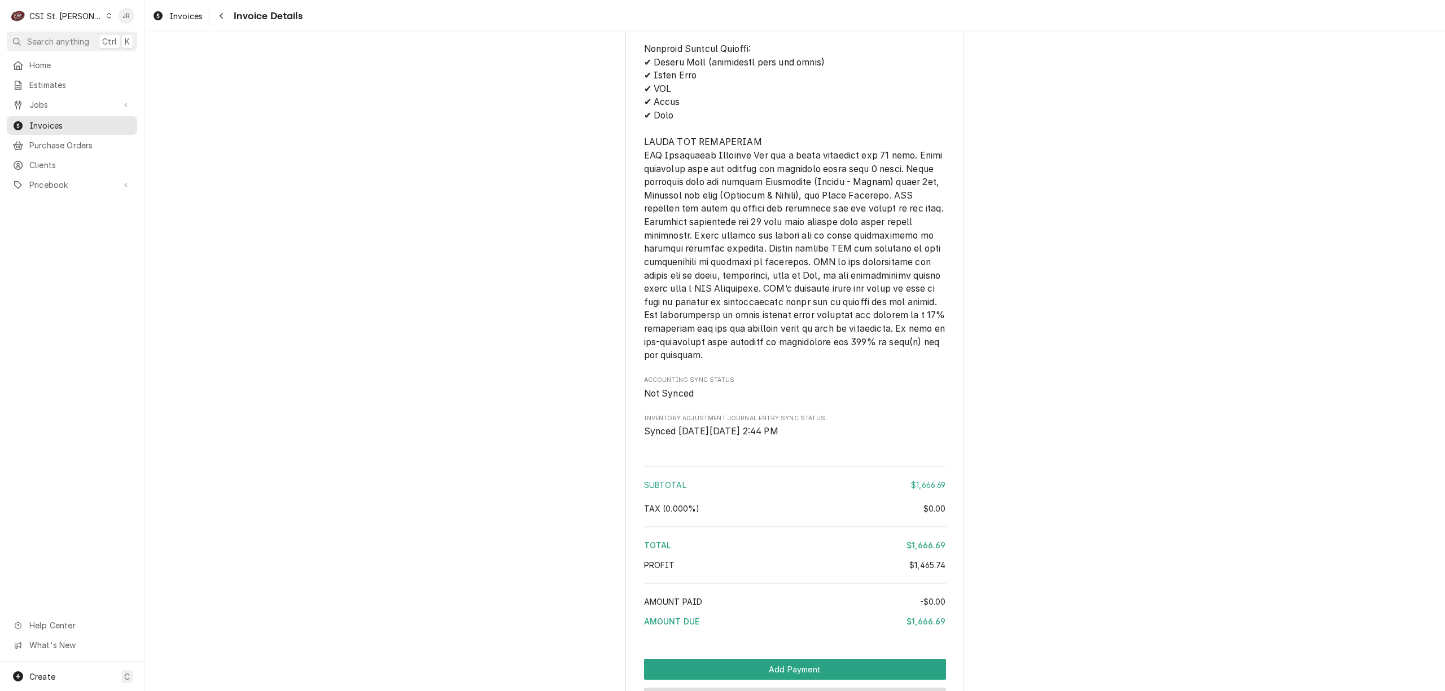
scroll to position [2825, 0]
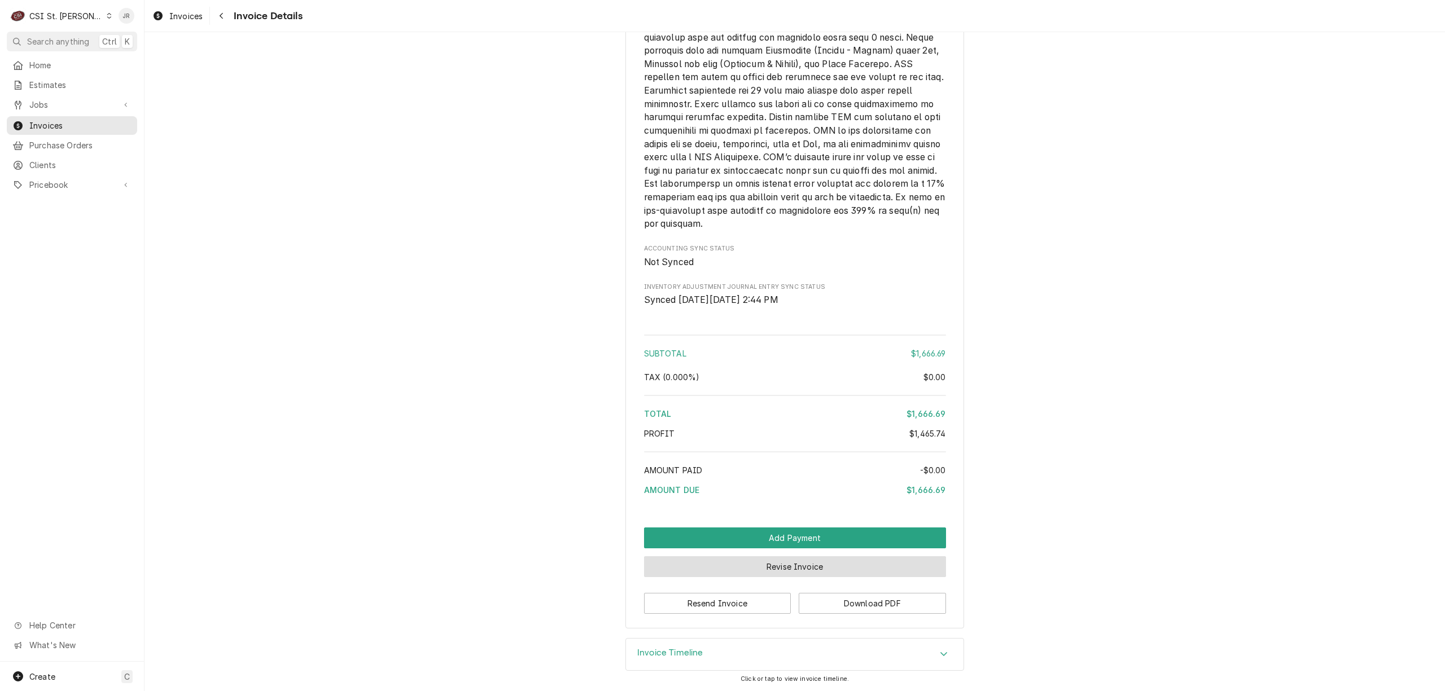
click at [849, 566] on button "Revise Invoice" at bounding box center [795, 567] width 302 height 21
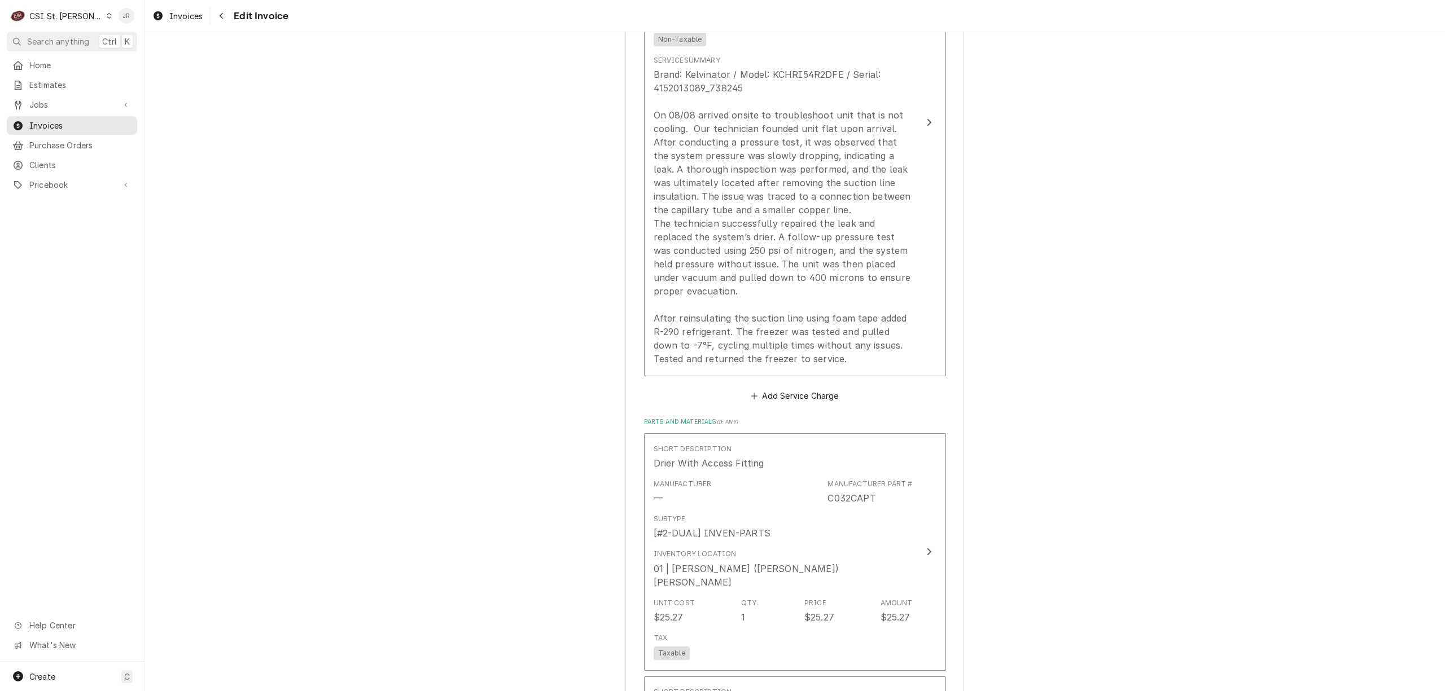
scroll to position [1430, 0]
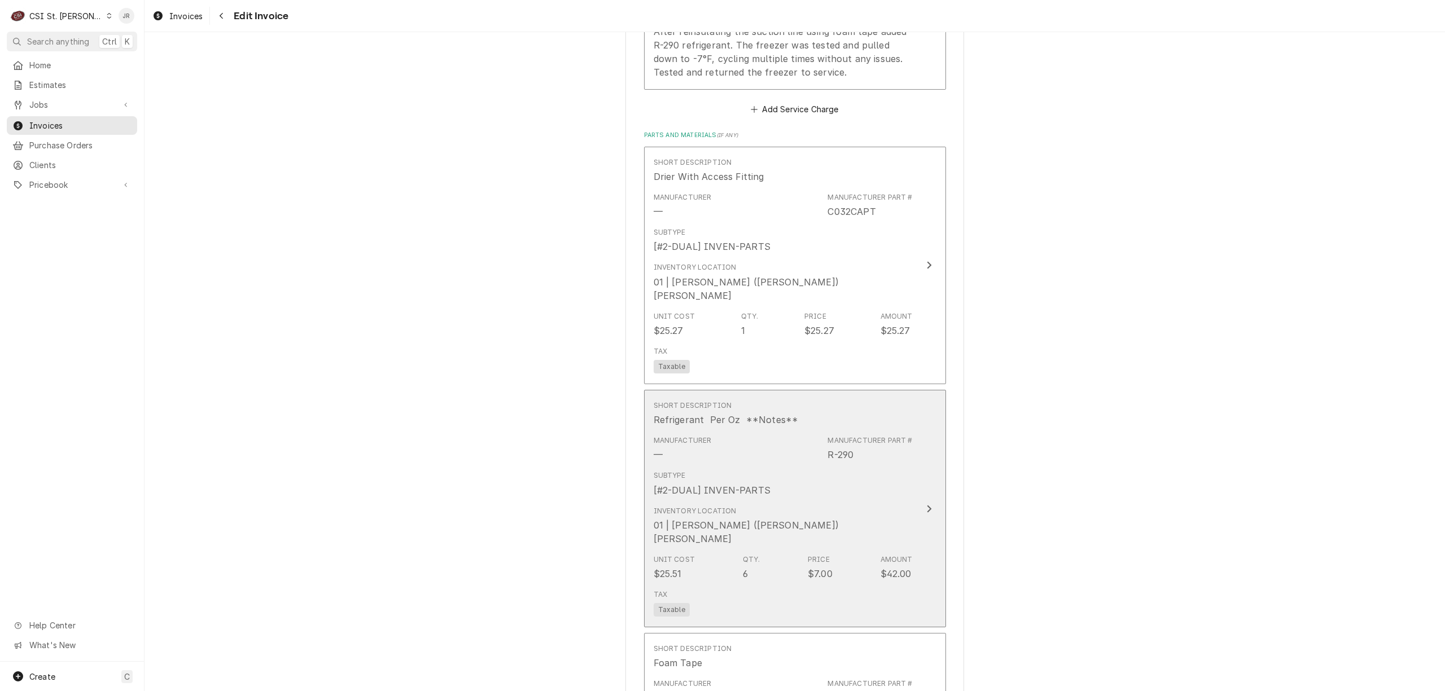
click at [879, 466] on div "Subtype [#2-DUAL] INVEN-PARTS" at bounding box center [783, 483] width 259 height 35
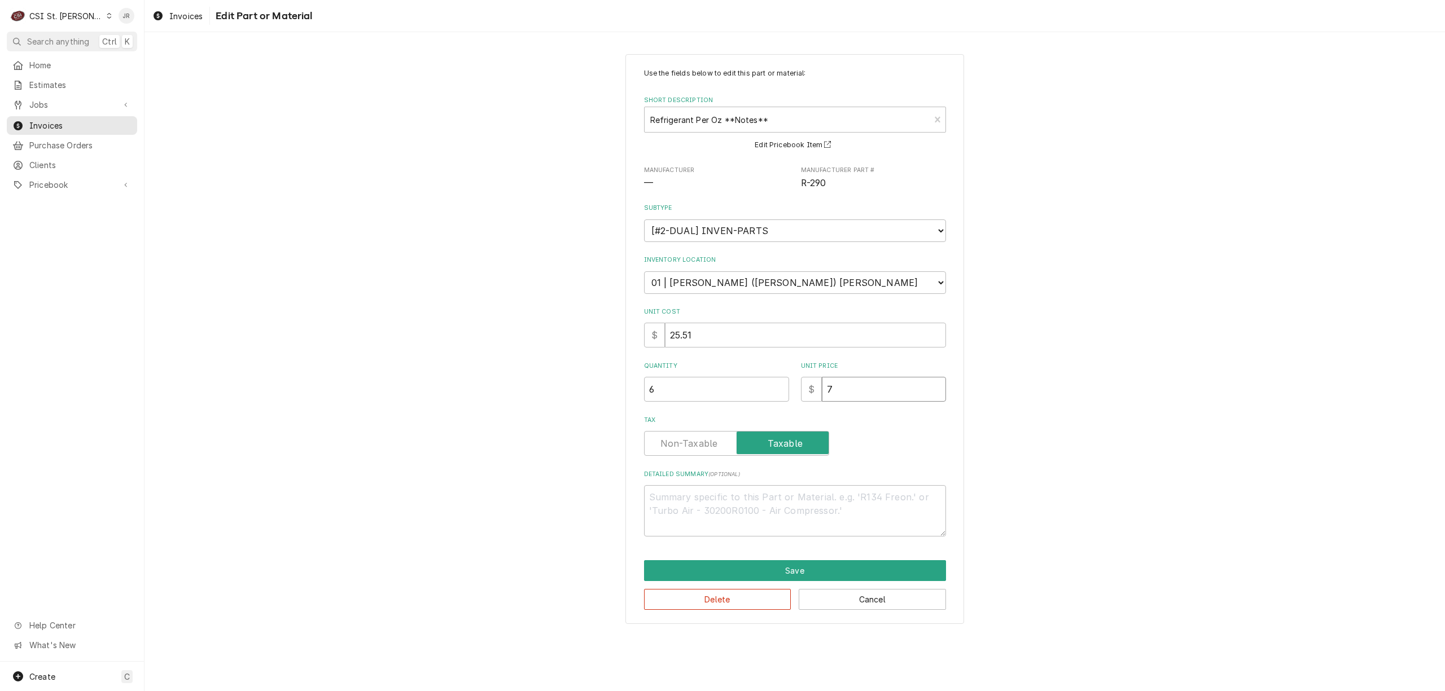
drag, startPoint x: 874, startPoint y: 402, endPoint x: 775, endPoint y: 378, distance: 101.7
click at [775, 378] on div "Use the fields below to edit this part or material: Short Description Refrigera…" at bounding box center [795, 302] width 302 height 468
type textarea "x"
type input "1"
type textarea "x"
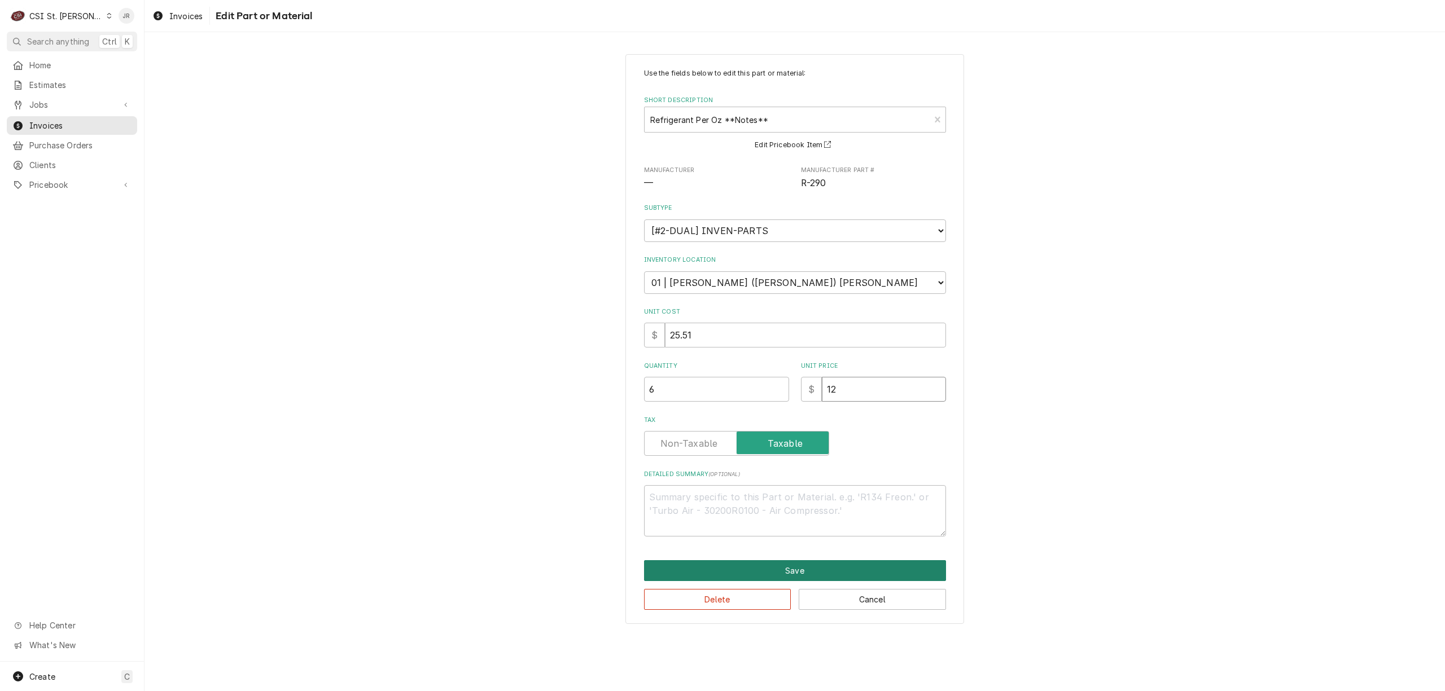
type input "12"
click at [833, 567] on button "Save" at bounding box center [795, 570] width 302 height 21
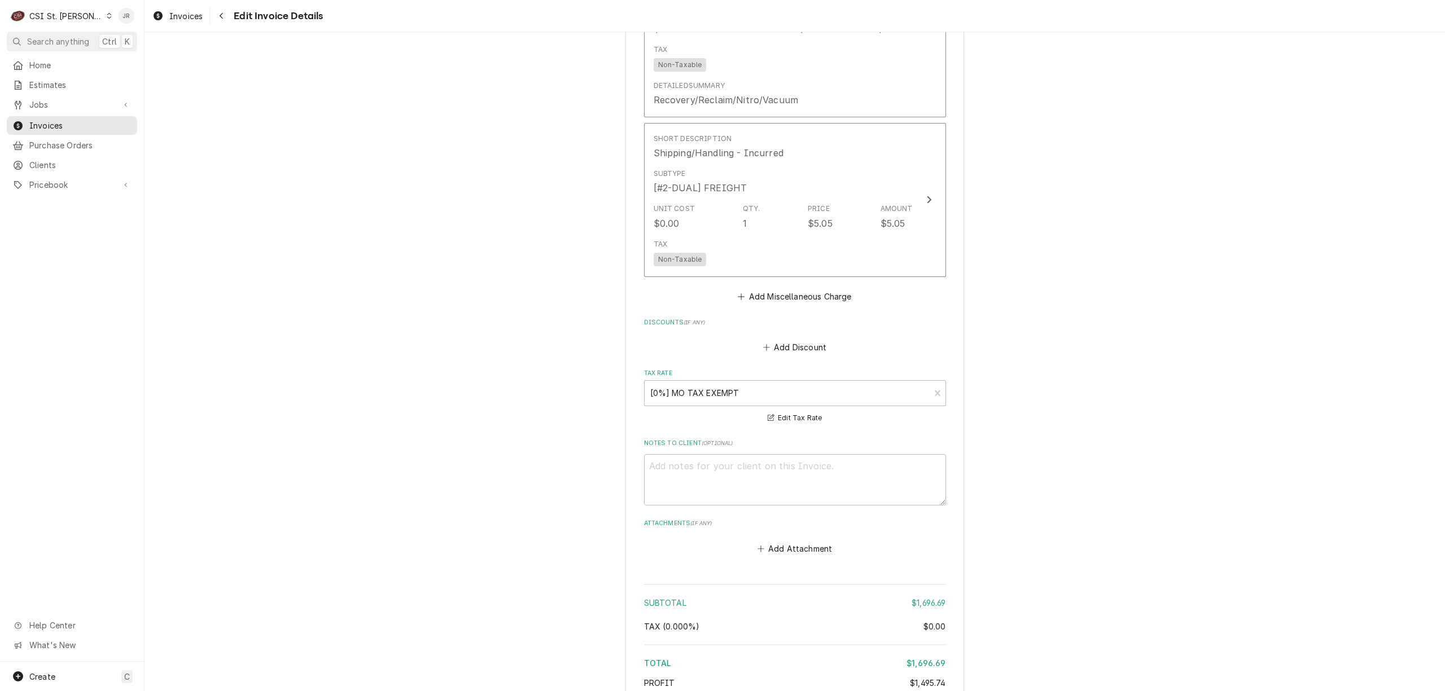
scroll to position [2836, 0]
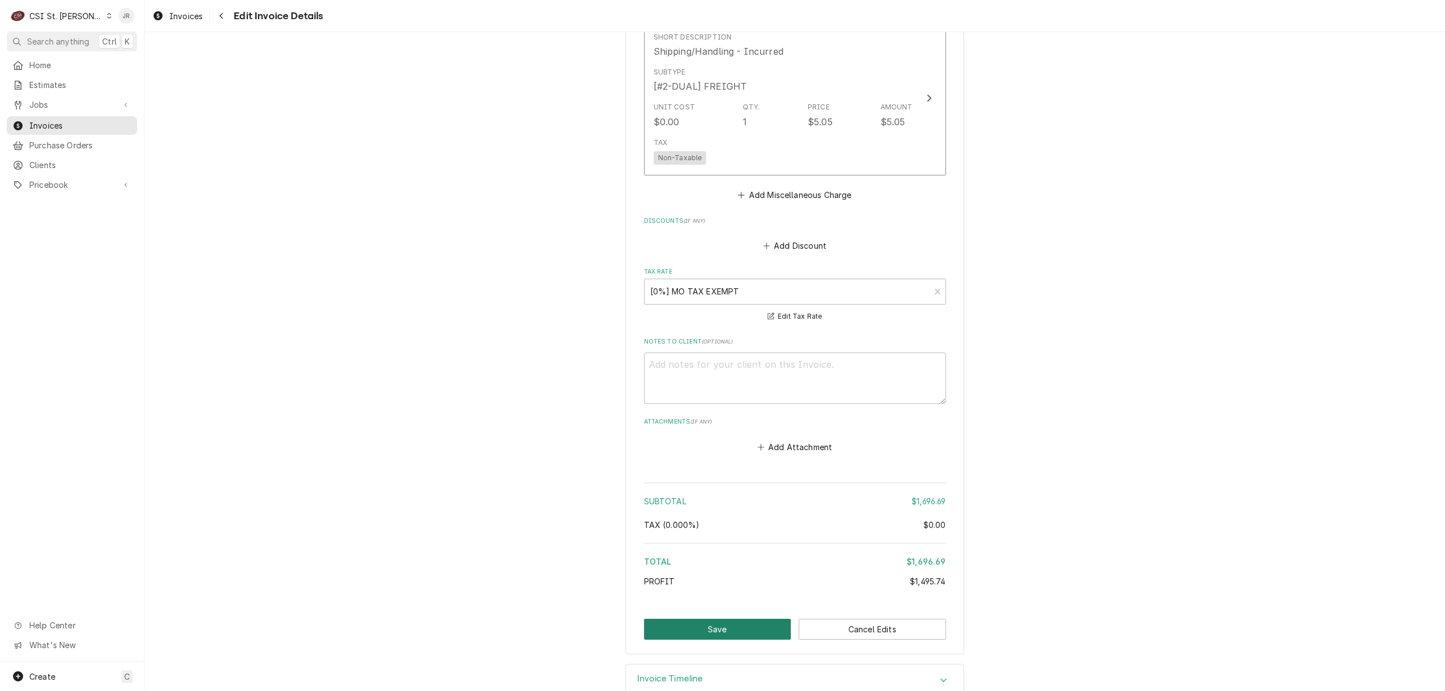
click at [725, 619] on button "Save" at bounding box center [717, 629] width 147 height 21
type textarea "x"
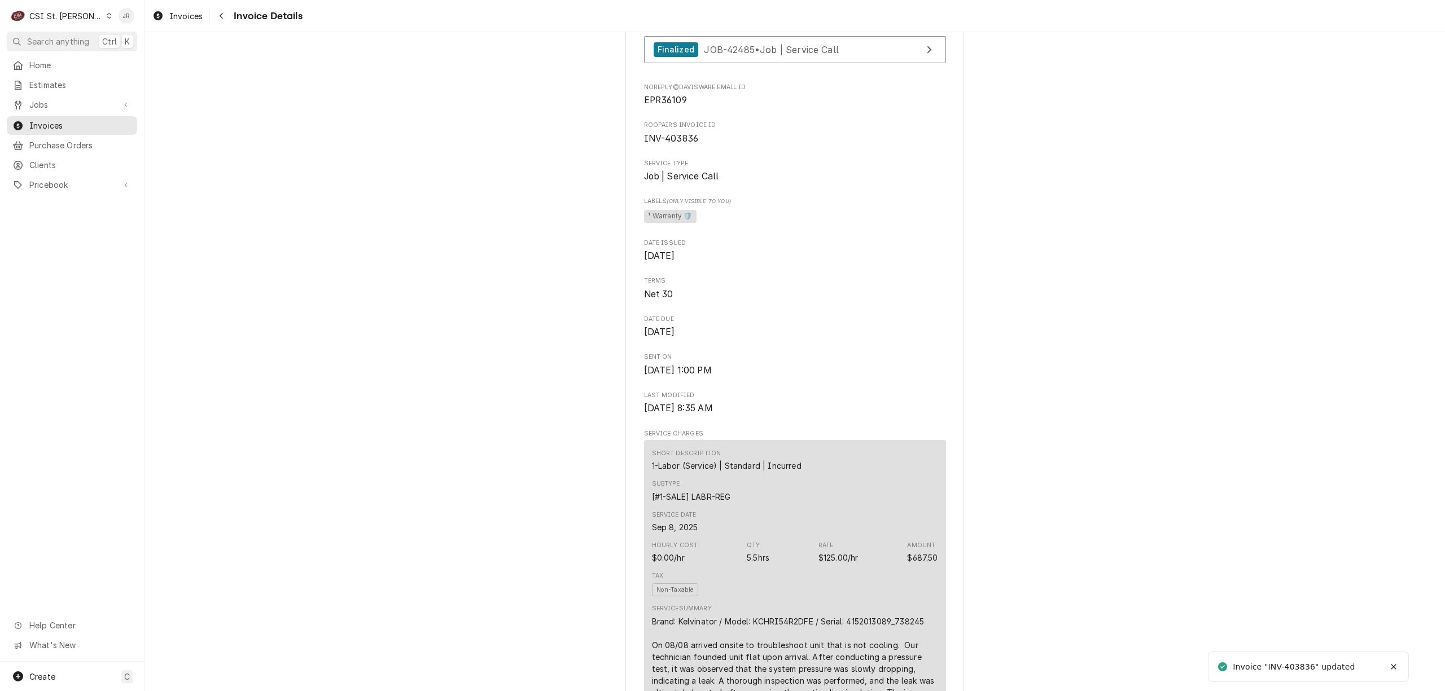
scroll to position [376, 0]
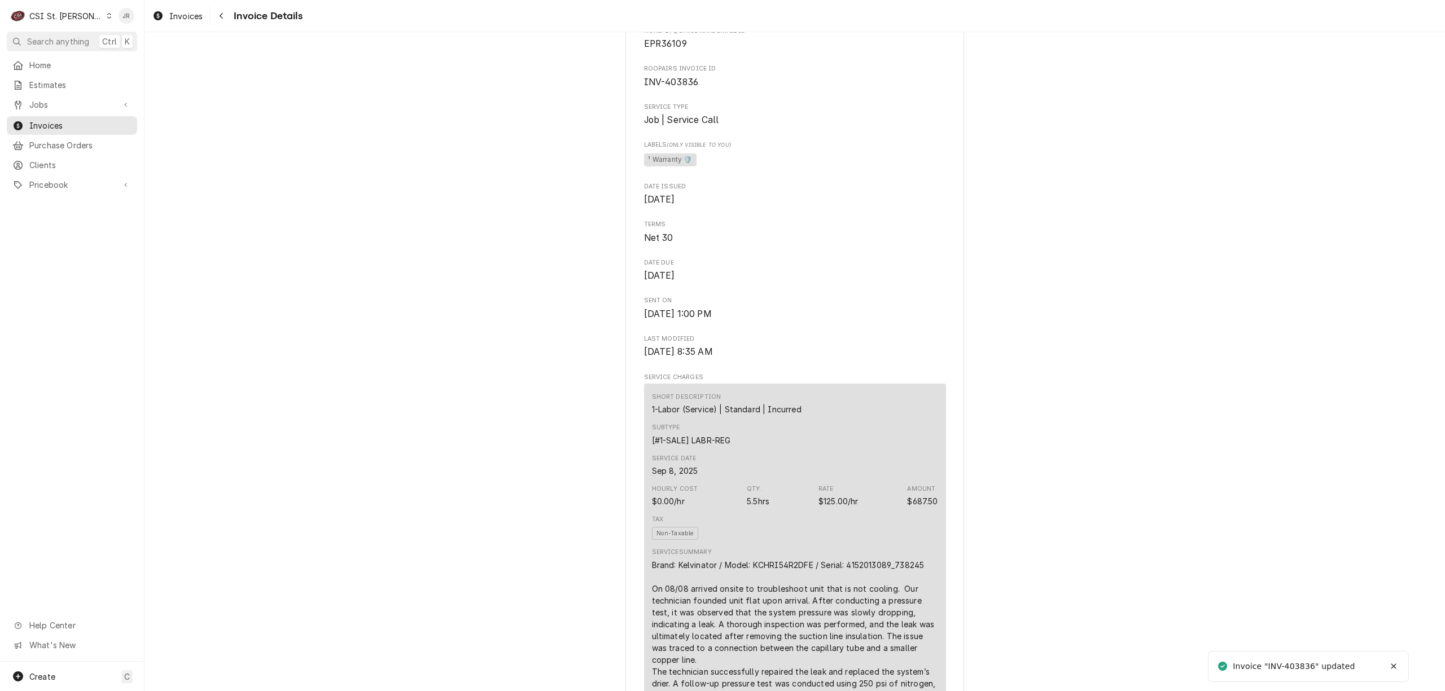
click at [1294, 667] on div "Invoice "INV-403836" updated" at bounding box center [1295, 667] width 124 height 12
copy div "403836"
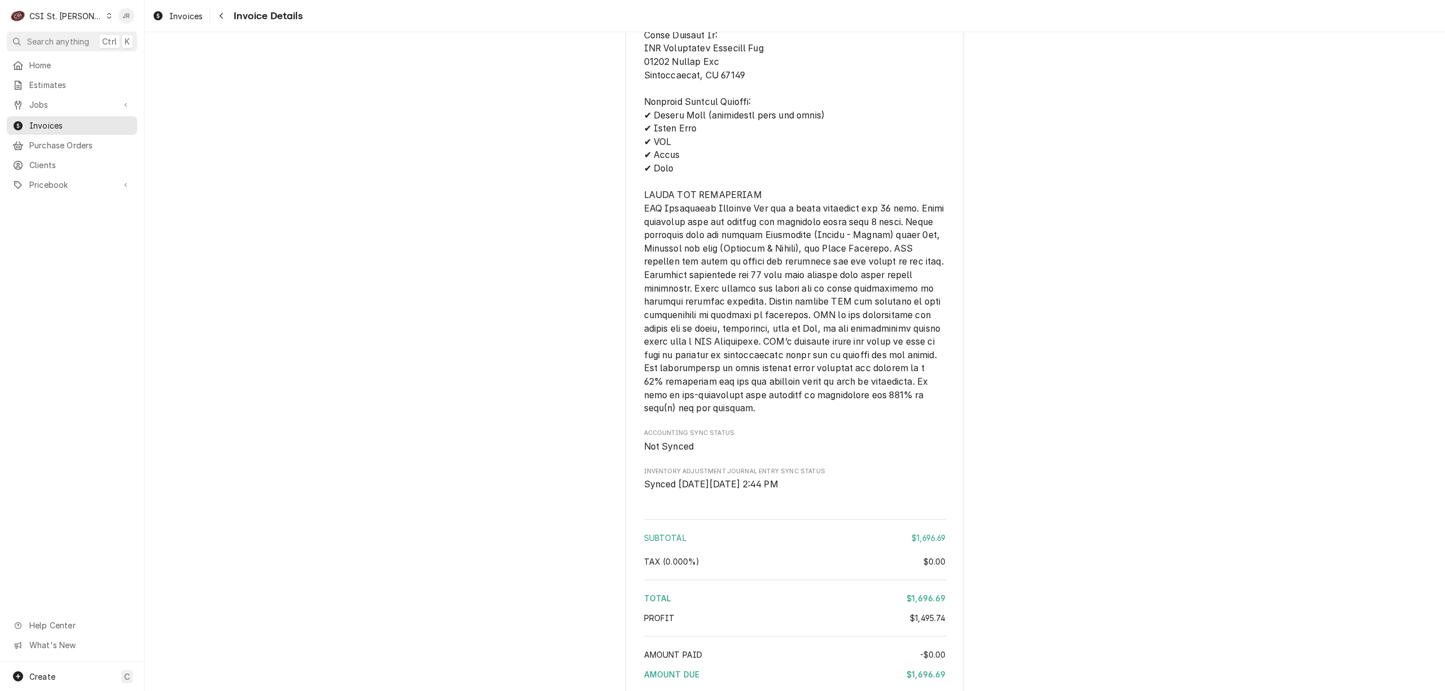
scroll to position [2825, 0]
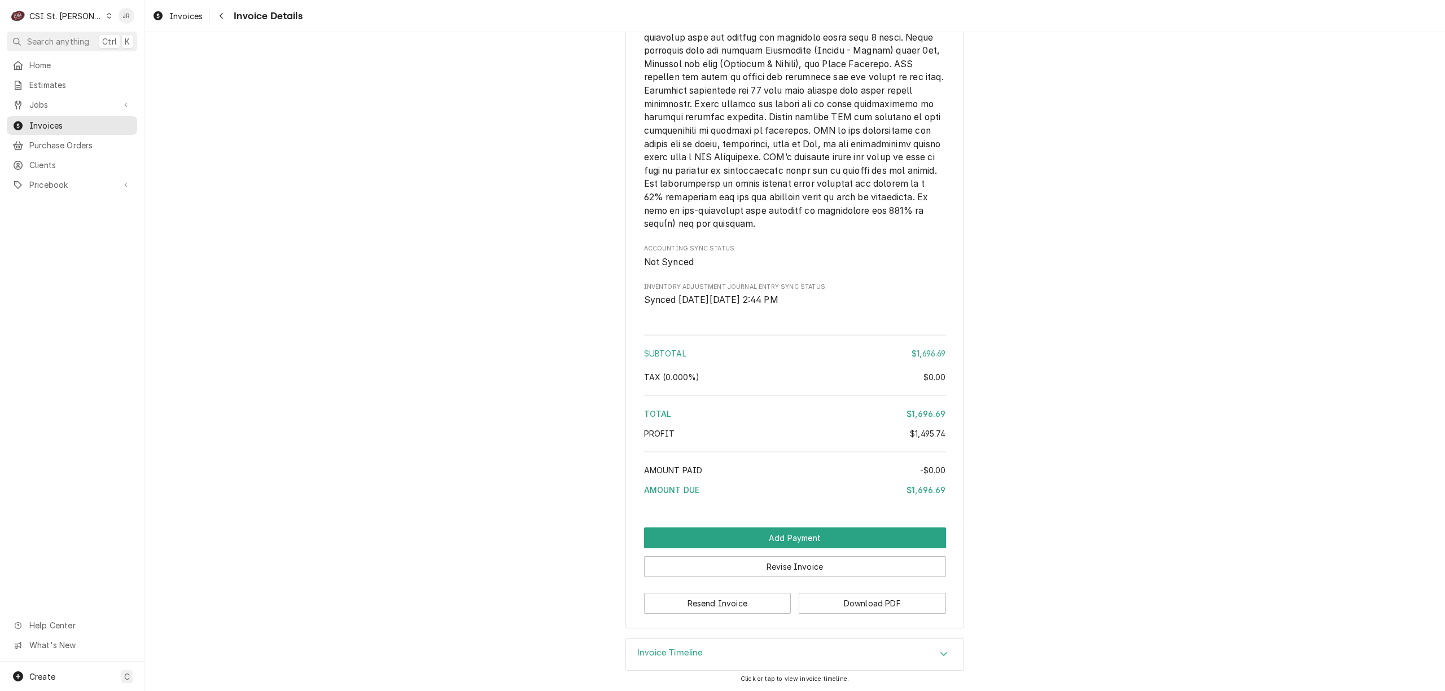
drag, startPoint x: 678, startPoint y: 649, endPoint x: 737, endPoint y: 652, distance: 58.2
click at [681, 650] on h3 "Invoice Timeline" at bounding box center [670, 653] width 66 height 11
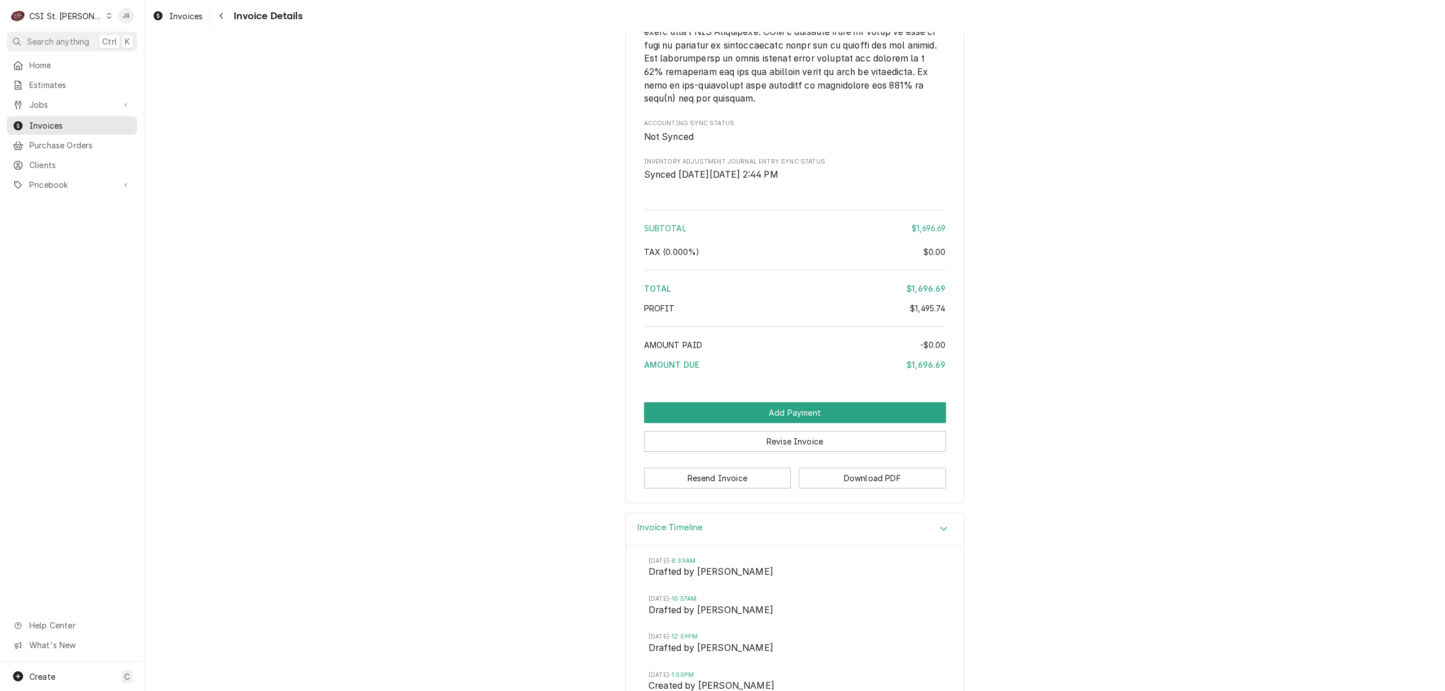
scroll to position [3145, 0]
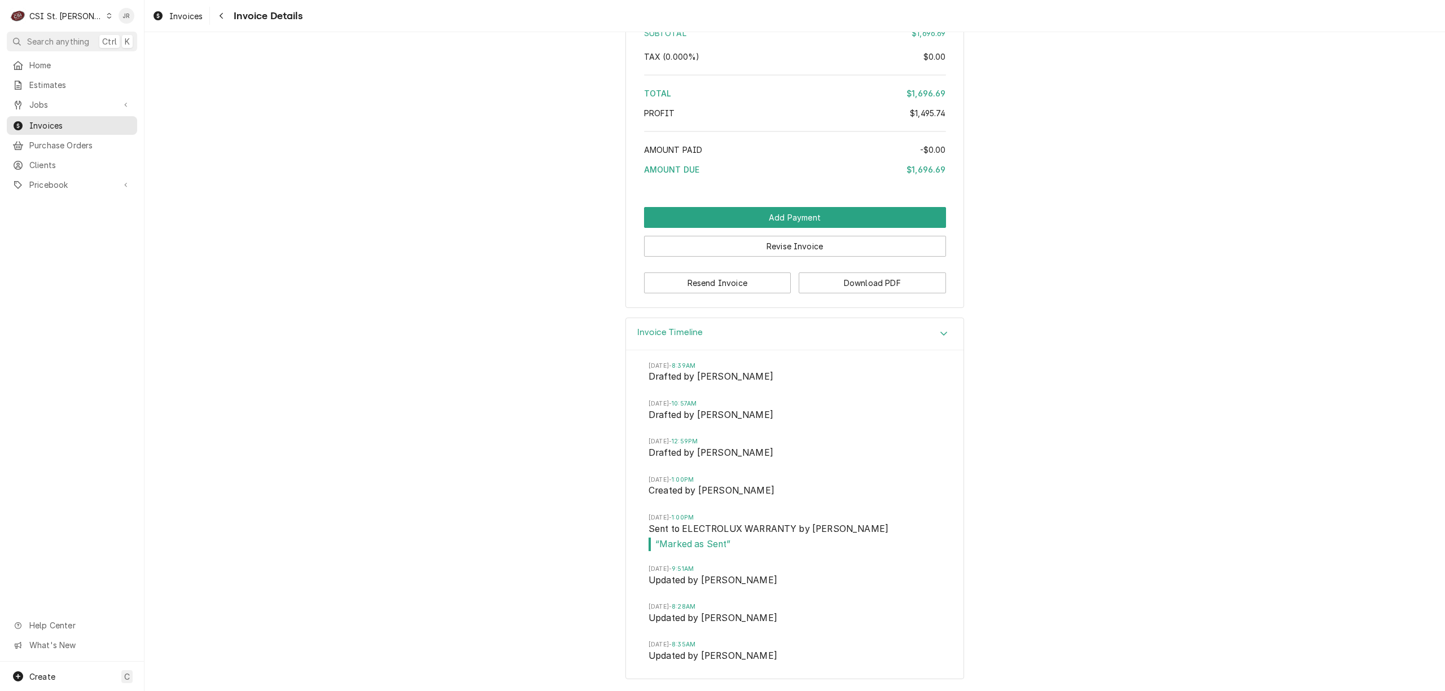
click at [41, 120] on span "Invoices" at bounding box center [80, 126] width 102 height 12
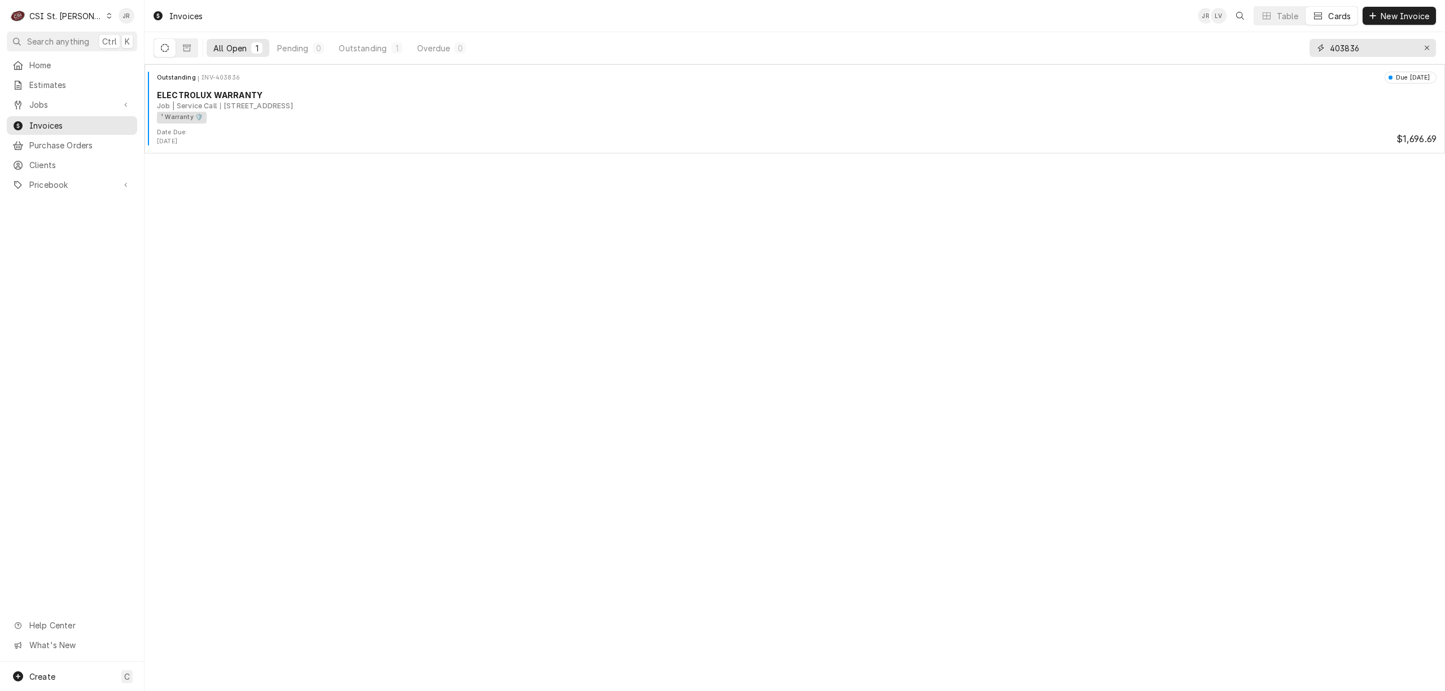
click at [1385, 53] on input "403836" at bounding box center [1372, 48] width 85 height 18
type input "403821"
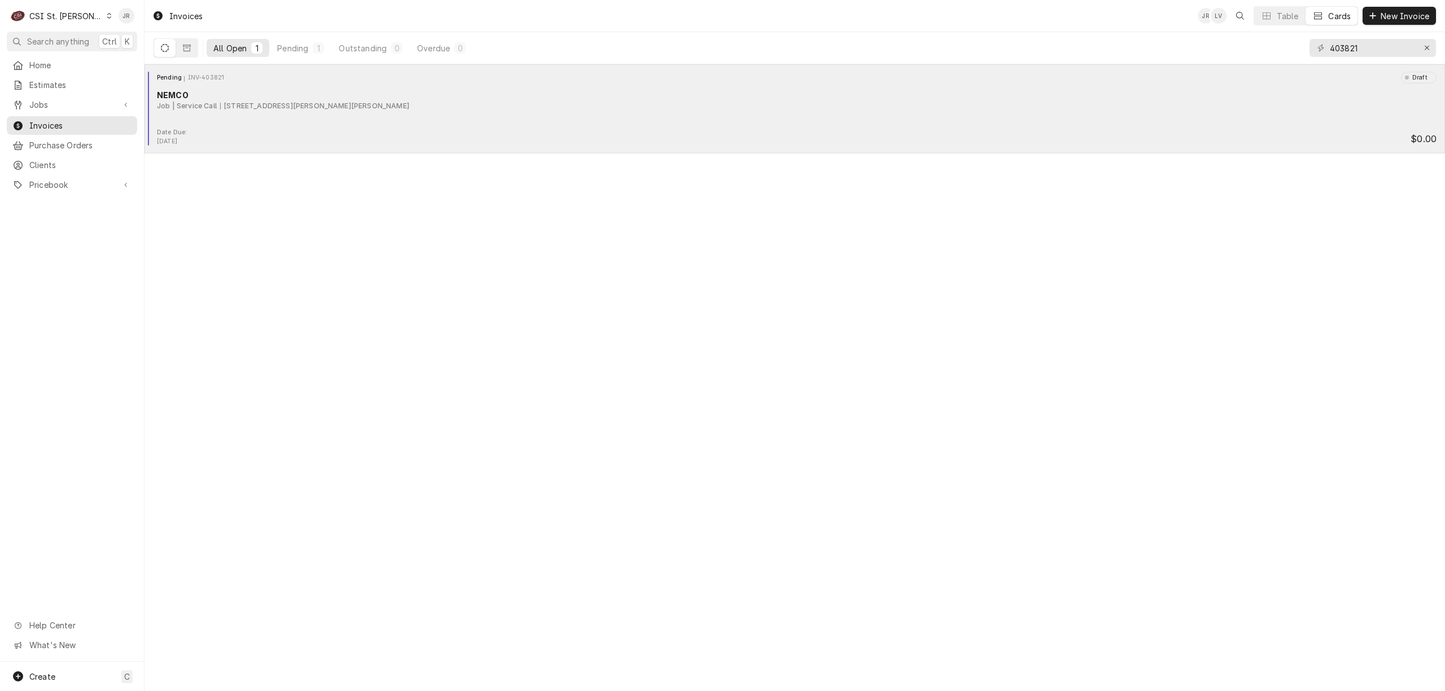
click at [427, 83] on div "Pending INV-403821 Draft" at bounding box center [794, 77] width 1291 height 11
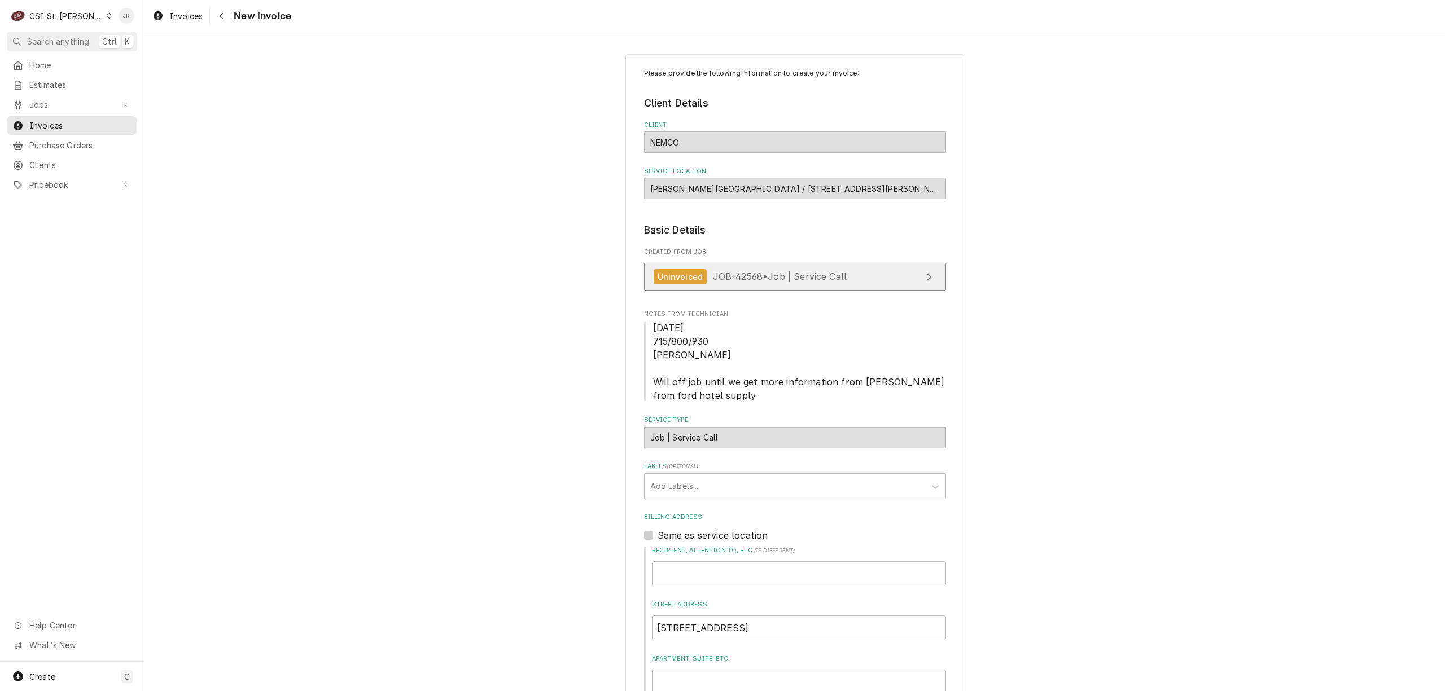
click at [830, 273] on span "JOB-42568 • Job | Service Call" at bounding box center [780, 276] width 134 height 11
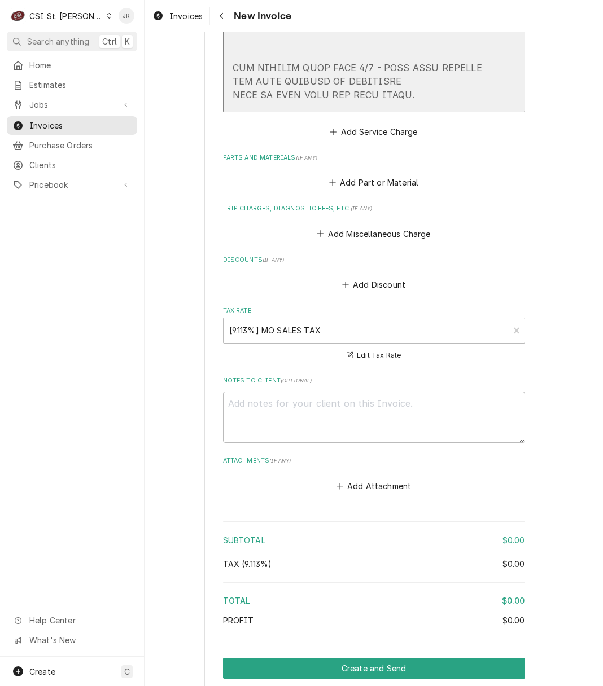
scroll to position [2259, 0]
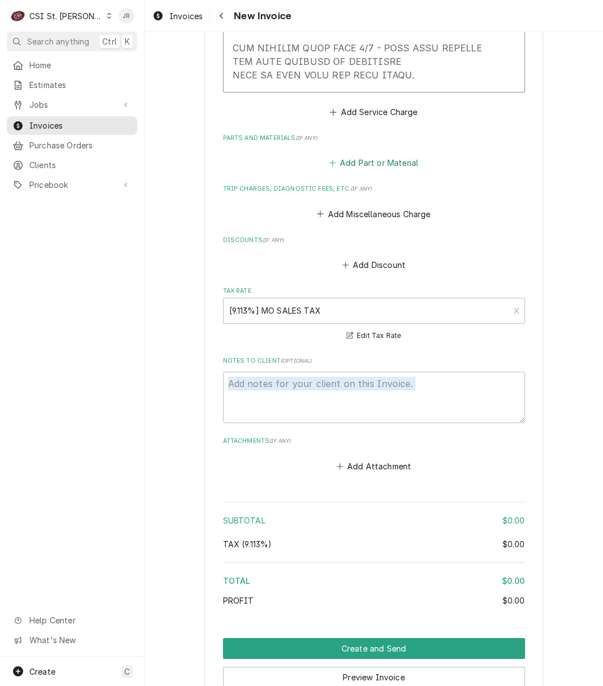
scroll to position [1958, 0]
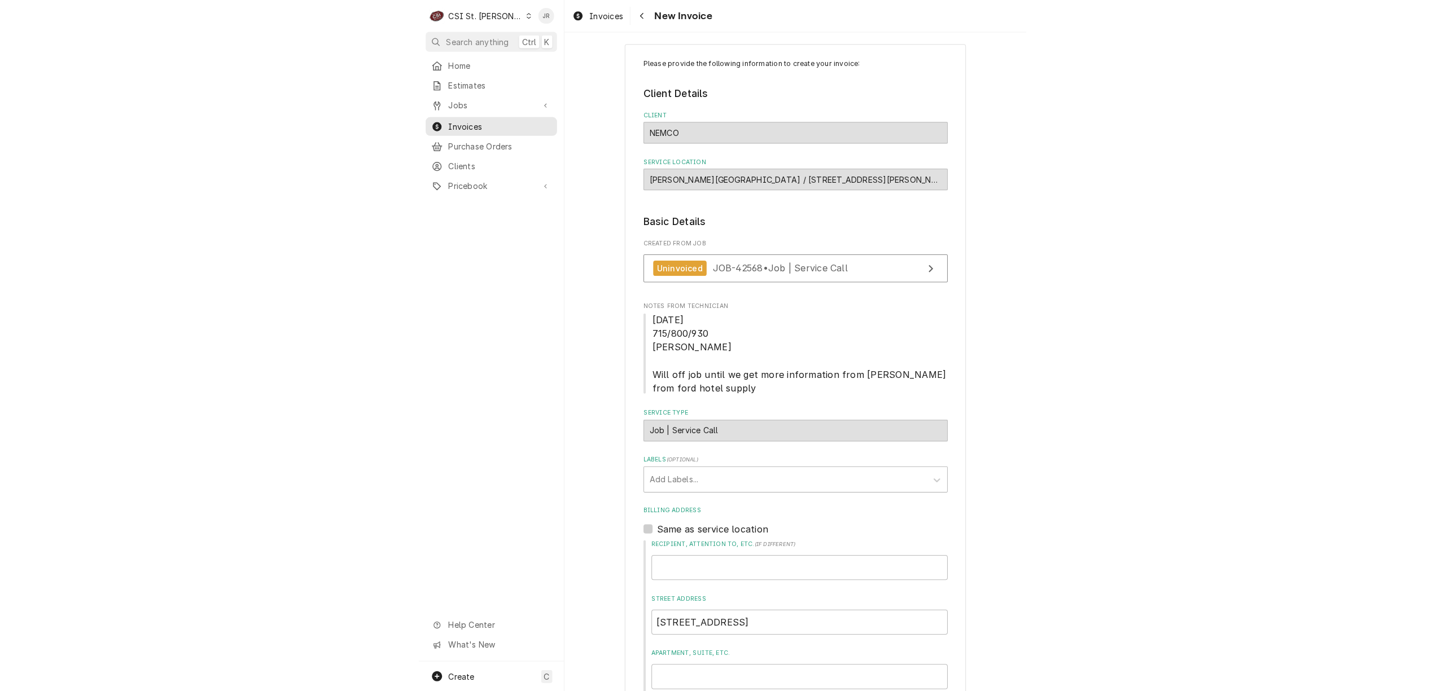
scroll to position [3, 0]
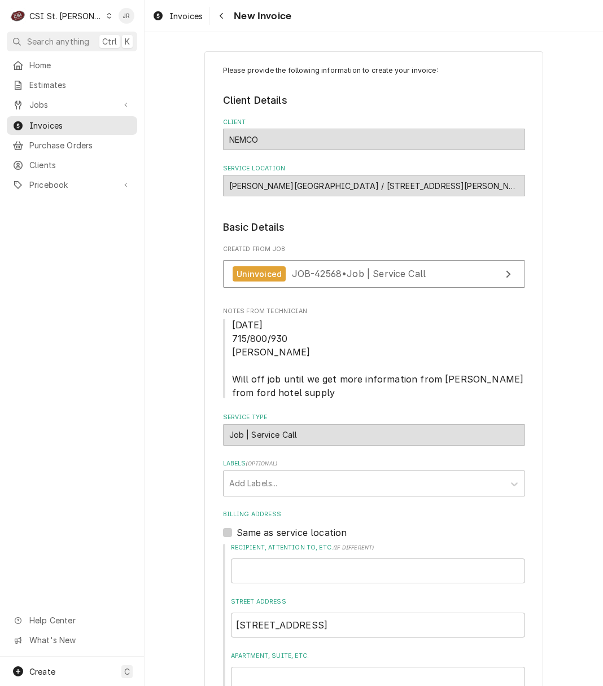
type textarea "x"
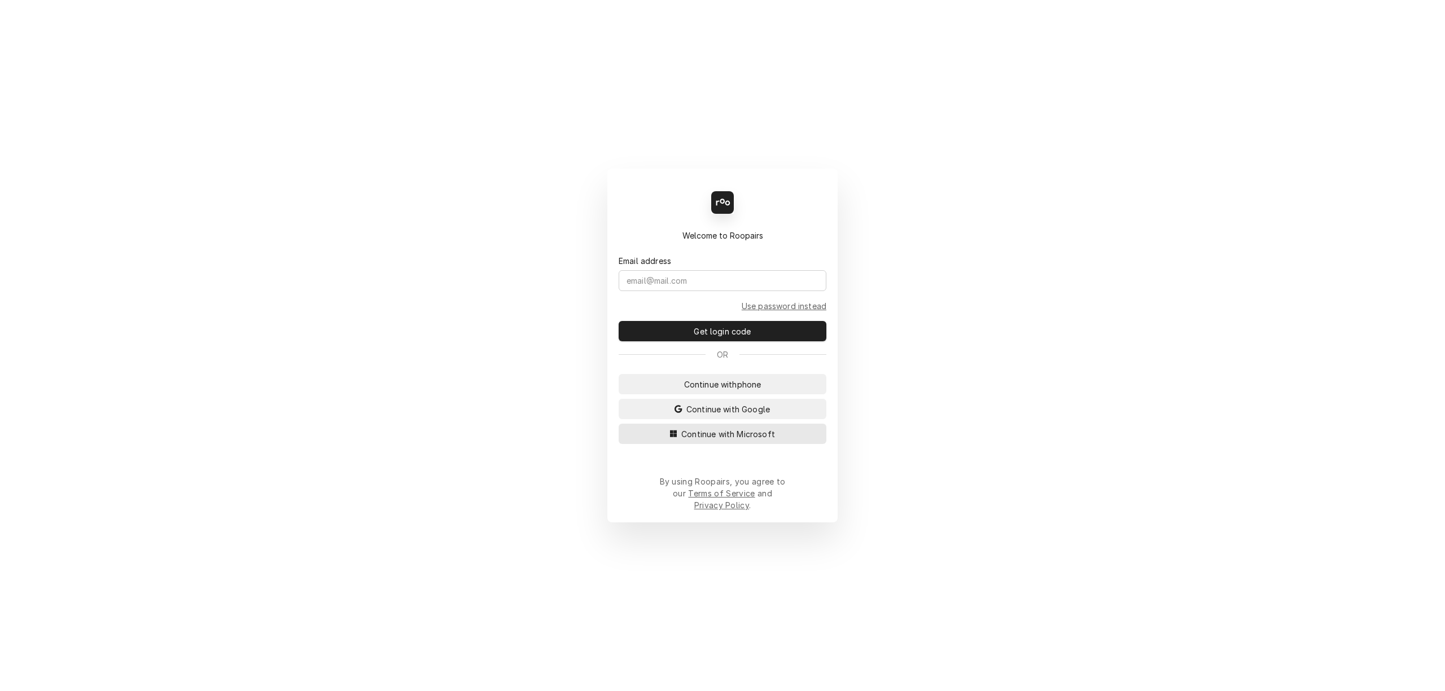
click at [755, 437] on span "Continue with Microsoft" at bounding box center [728, 434] width 98 height 12
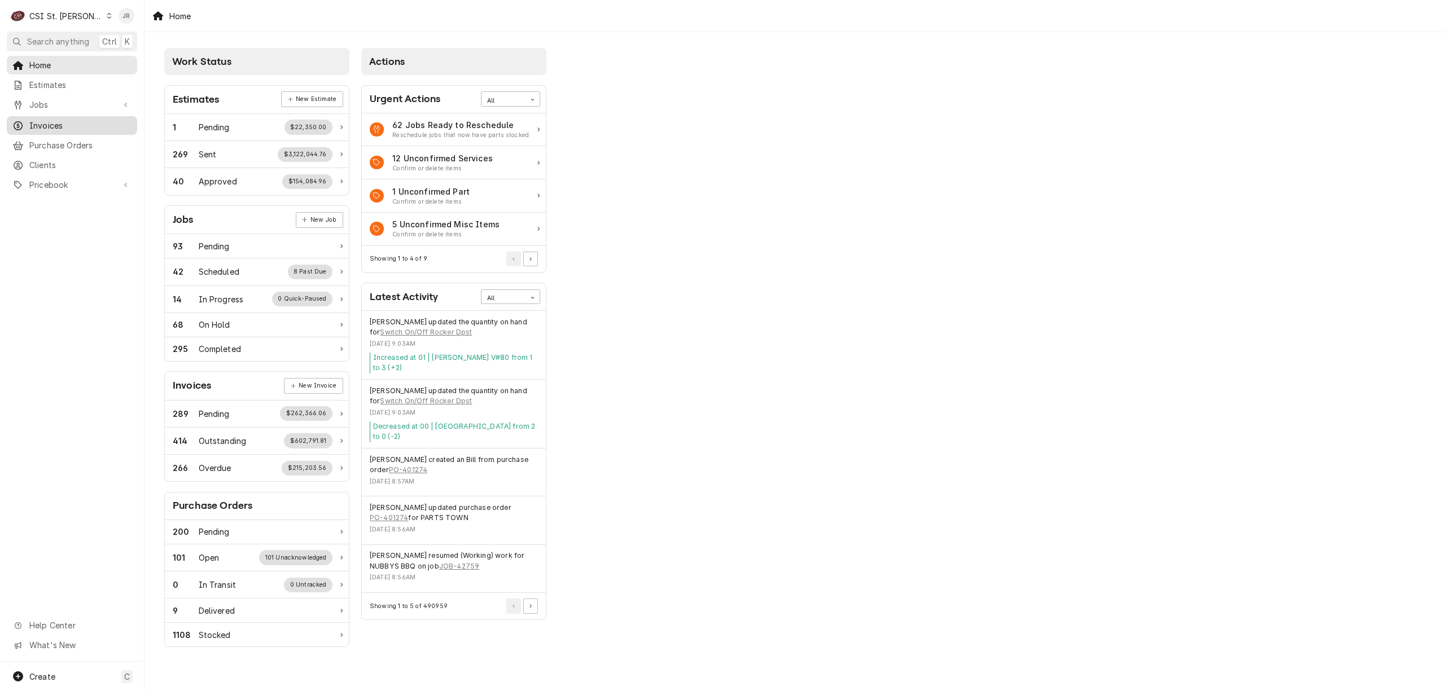
click at [45, 120] on span "Invoices" at bounding box center [80, 126] width 102 height 12
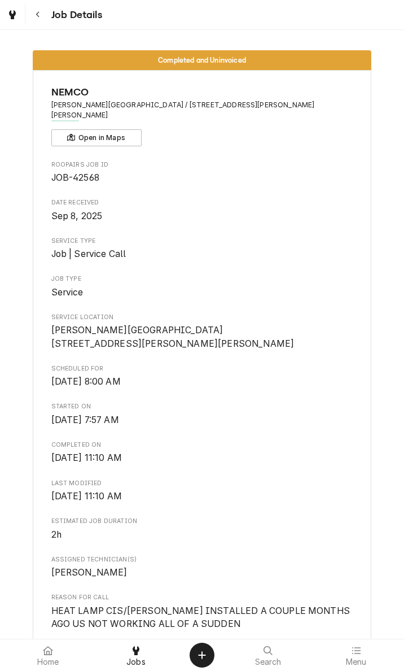
click at [204, 286] on span "Service" at bounding box center [202, 293] width 302 height 14
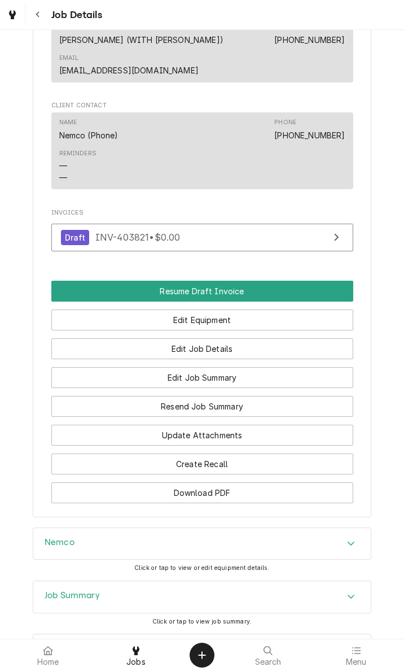
scroll to position [915, 0]
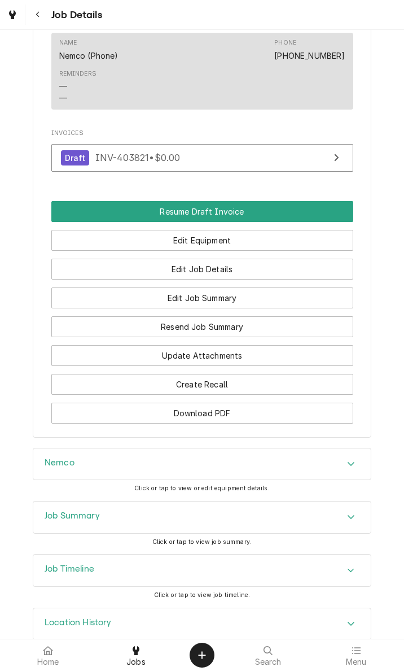
click at [52, 510] on div "Job Summary" at bounding box center [72, 517] width 55 height 14
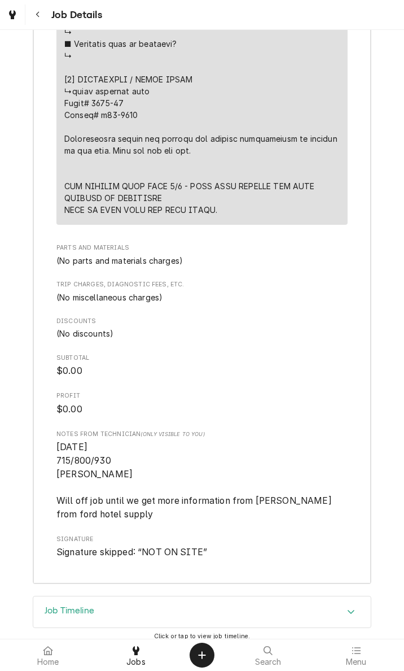
scroll to position [2446, 0]
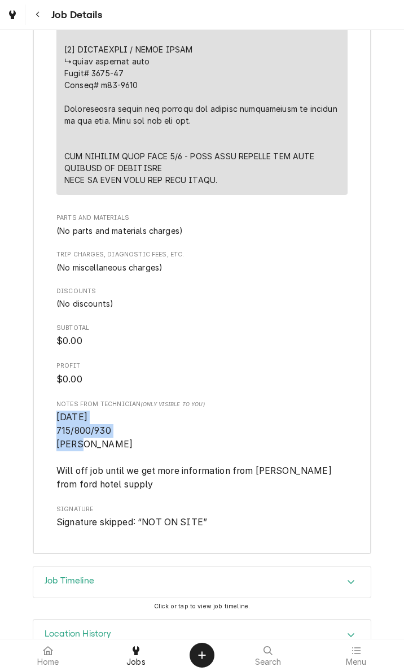
drag, startPoint x: 50, startPoint y: 379, endPoint x: 77, endPoint y: 398, distance: 32.4
copy span "[DATE] 715/800/930 [PERSON_NAME]"
click at [258, 515] on span "Signature skipped: “ NOT ON SITE ”" at bounding box center [201, 522] width 291 height 14
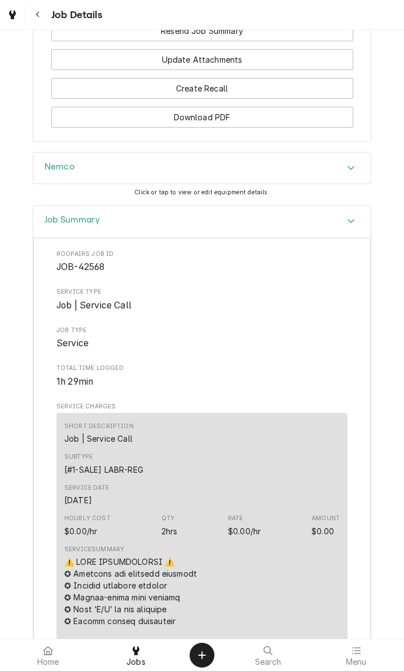
scroll to position [0, 0]
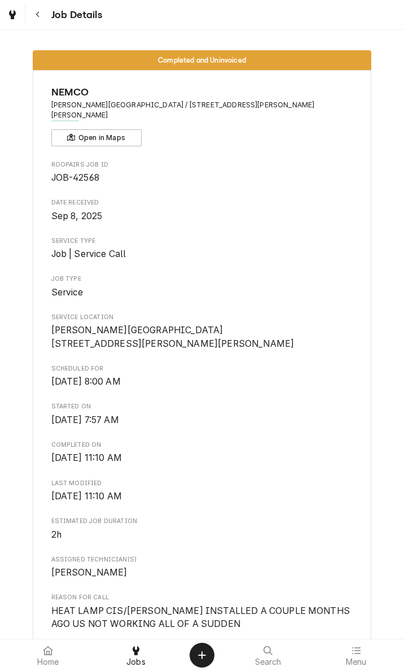
click at [339, 160] on span "Roopairs Job ID" at bounding box center [202, 164] width 302 height 9
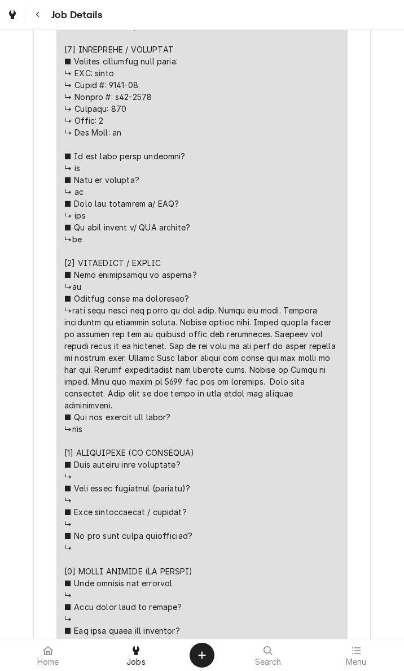
scroll to position [1864, 0]
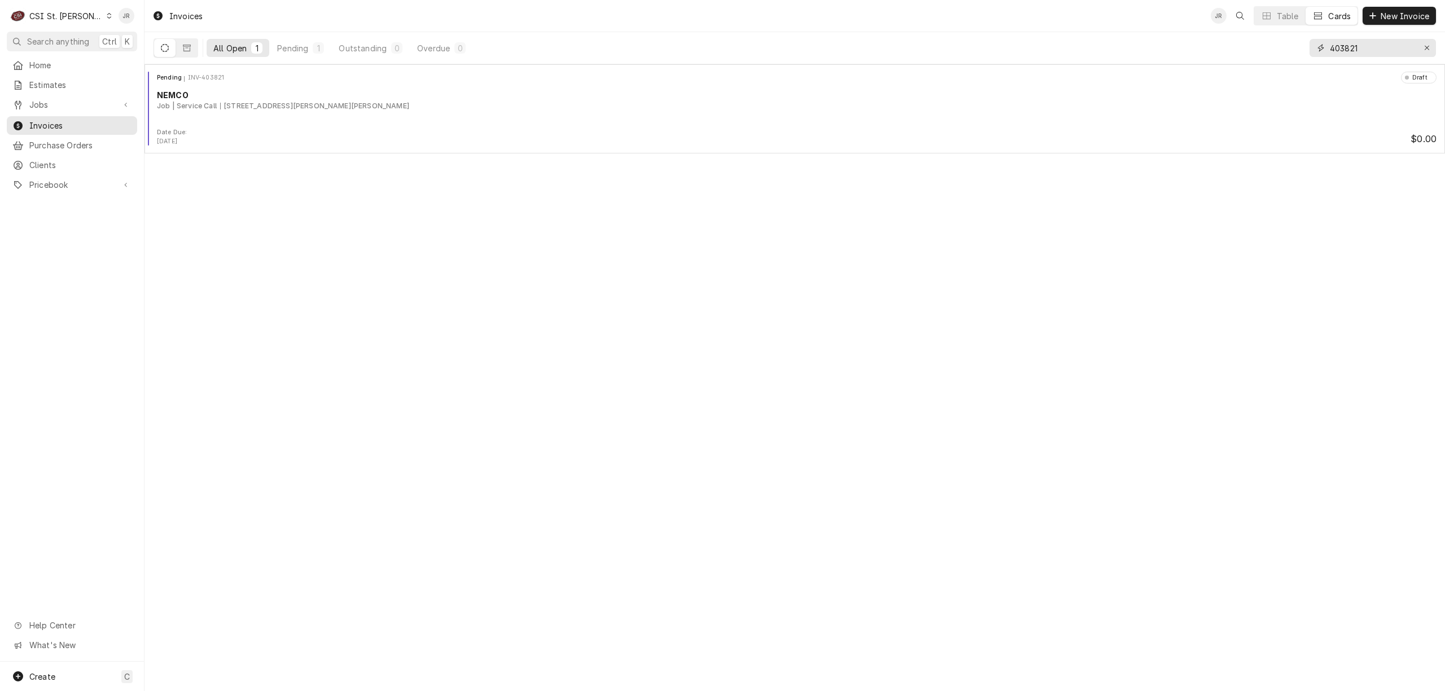
click at [1376, 50] on input "403821" at bounding box center [1372, 48] width 85 height 18
type input "403916"
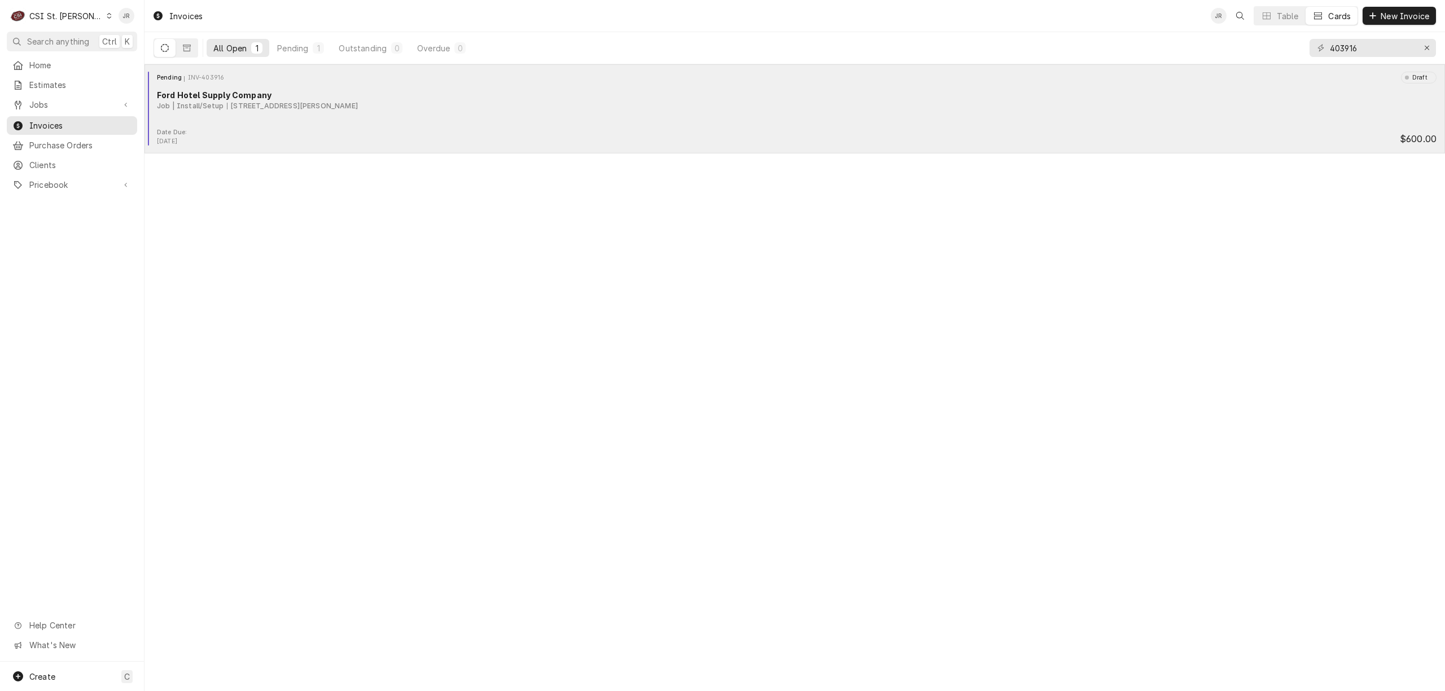
click at [254, 93] on div "Ford Hotel Supply Company" at bounding box center [797, 95] width 1280 height 12
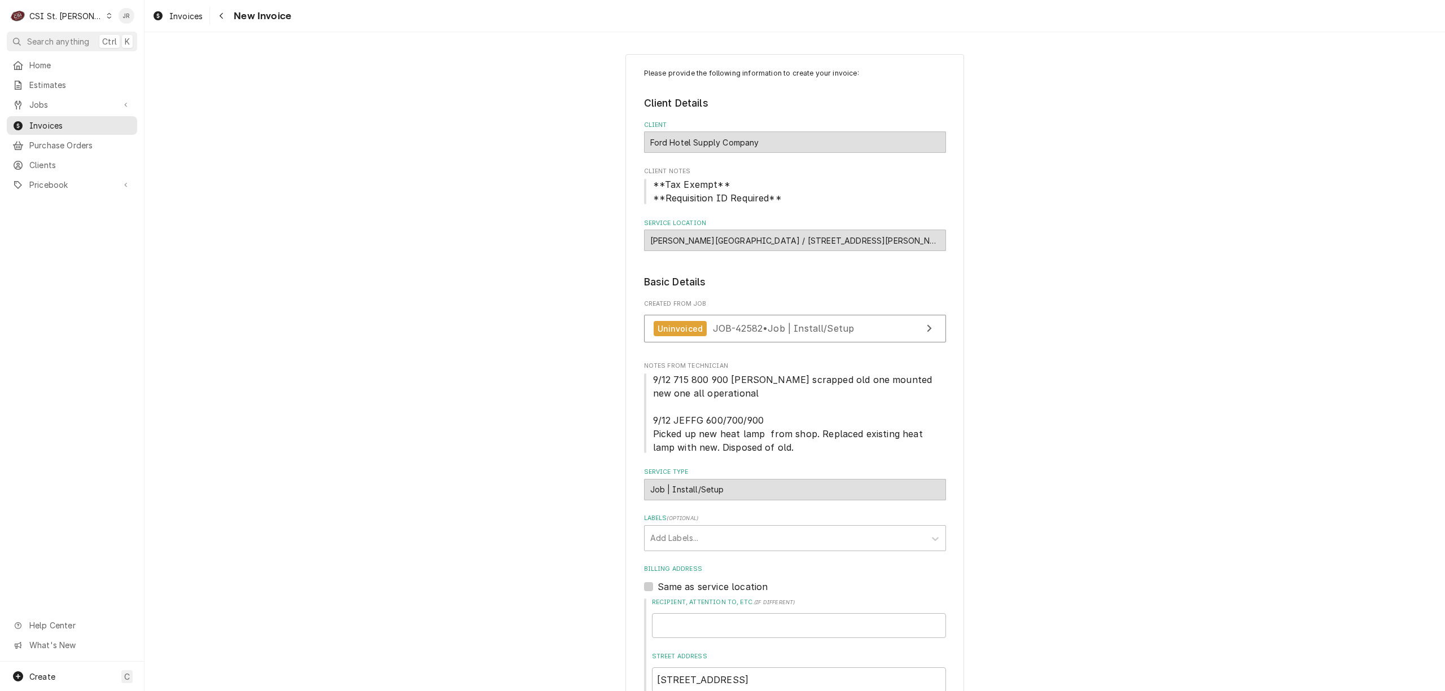
type textarea "x"
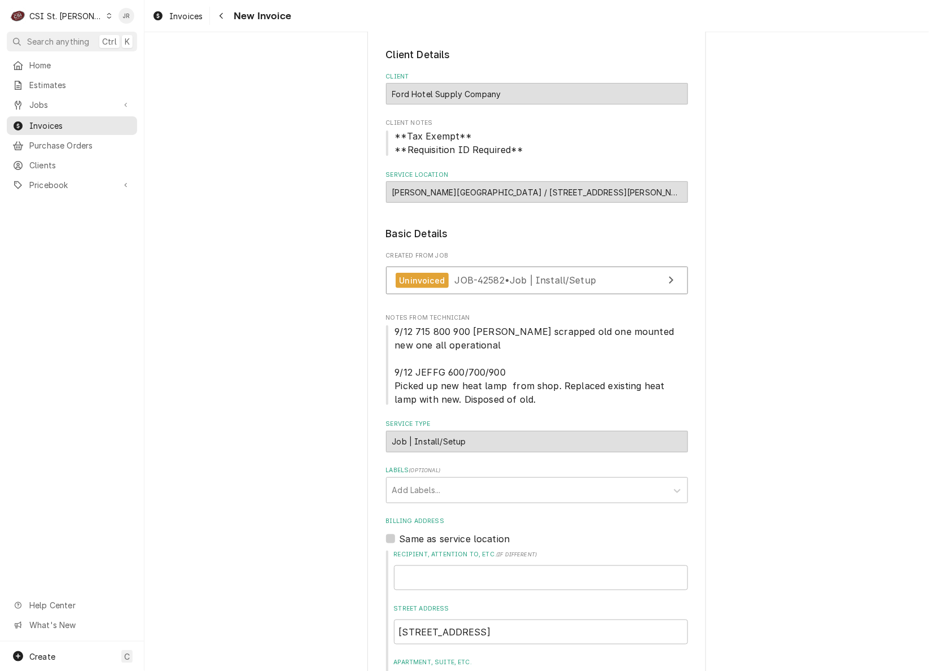
scroll to position [226, 0]
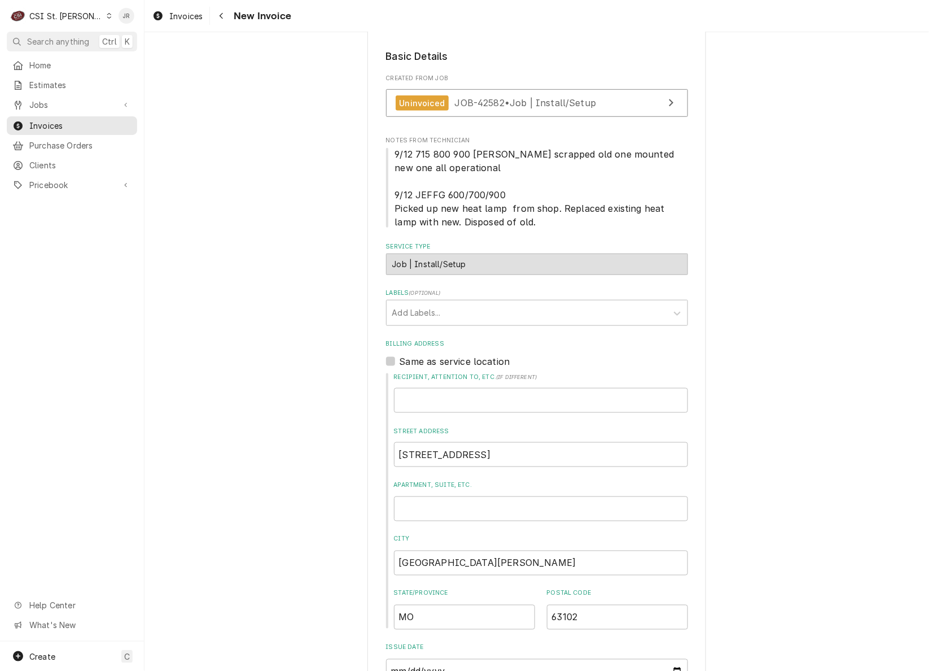
drag, startPoint x: 721, startPoint y: 244, endPoint x: 731, endPoint y: 251, distance: 12.2
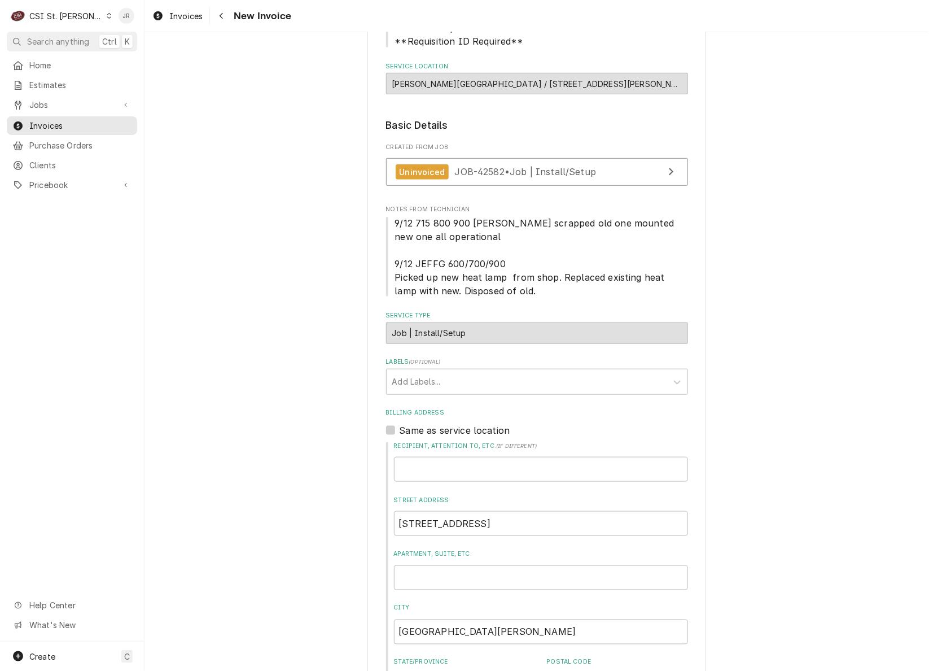
scroll to position [0, 0]
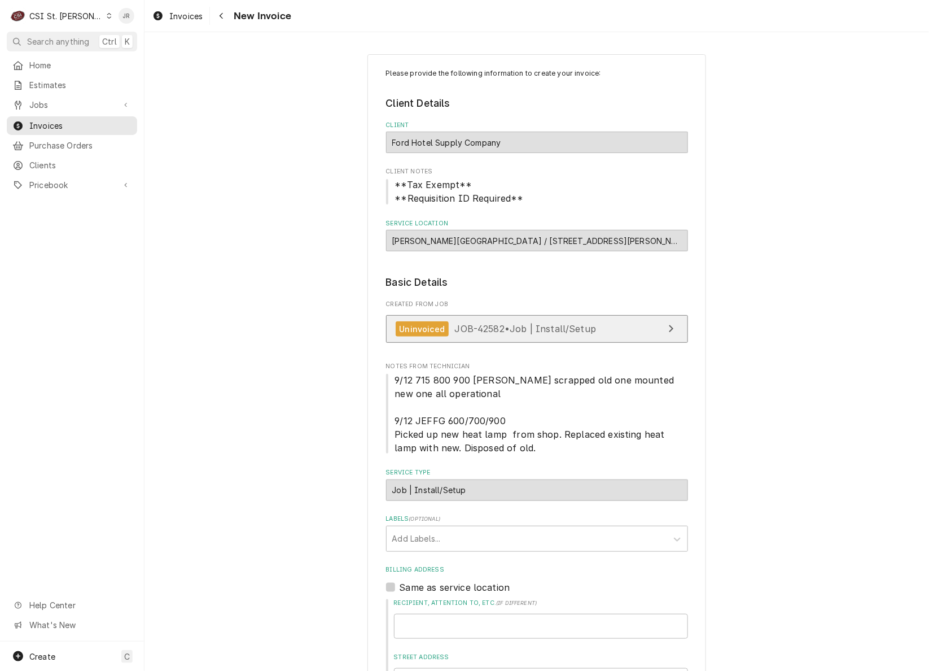
click at [606, 328] on link "Uninvoiced JOB-42582 • Job | Install/Setup" at bounding box center [537, 329] width 302 height 28
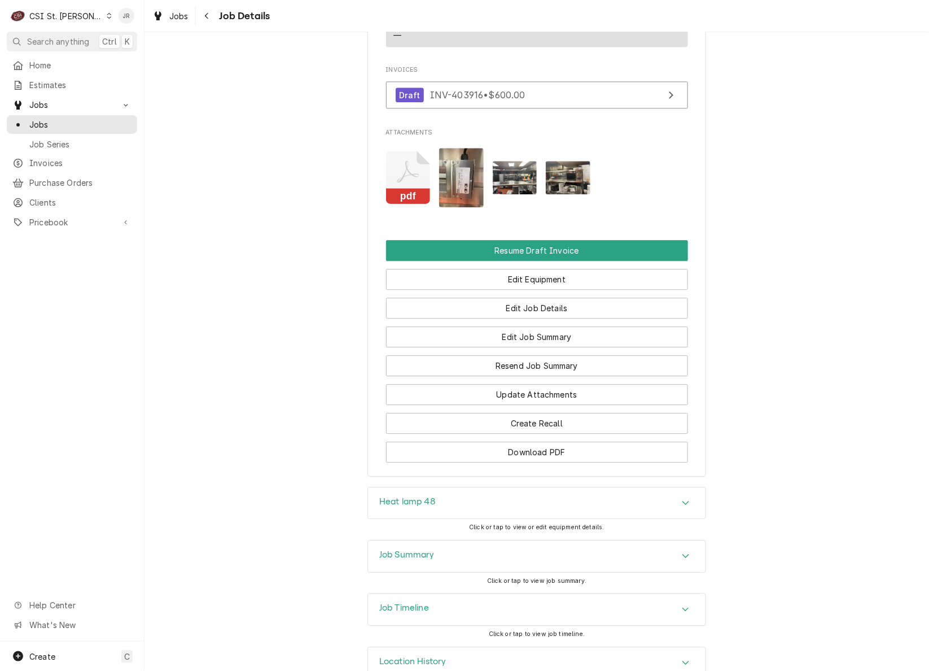
scroll to position [870, 0]
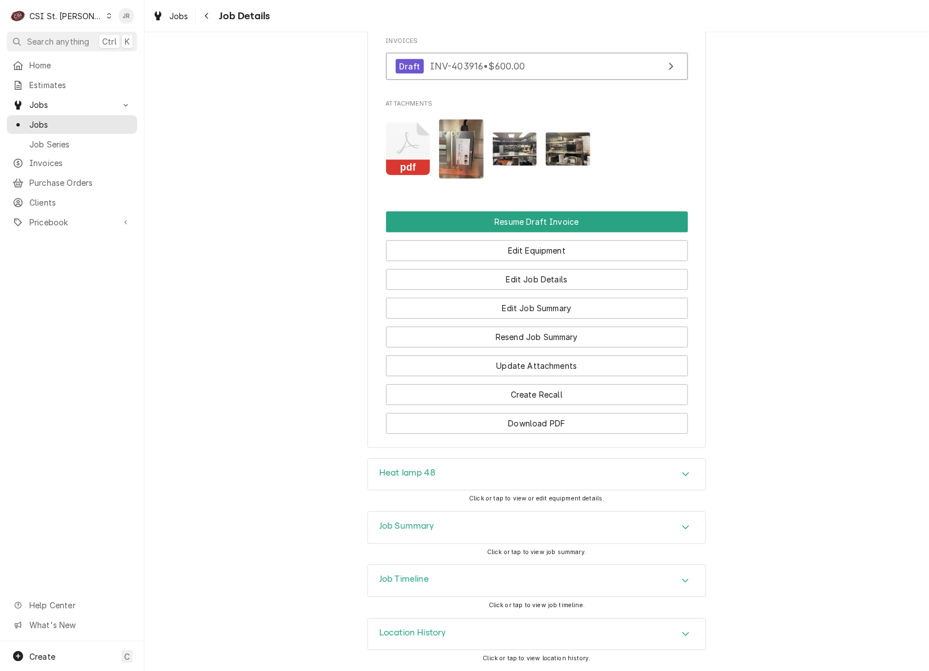
click at [442, 516] on div "Job Summary" at bounding box center [537, 527] width 338 height 32
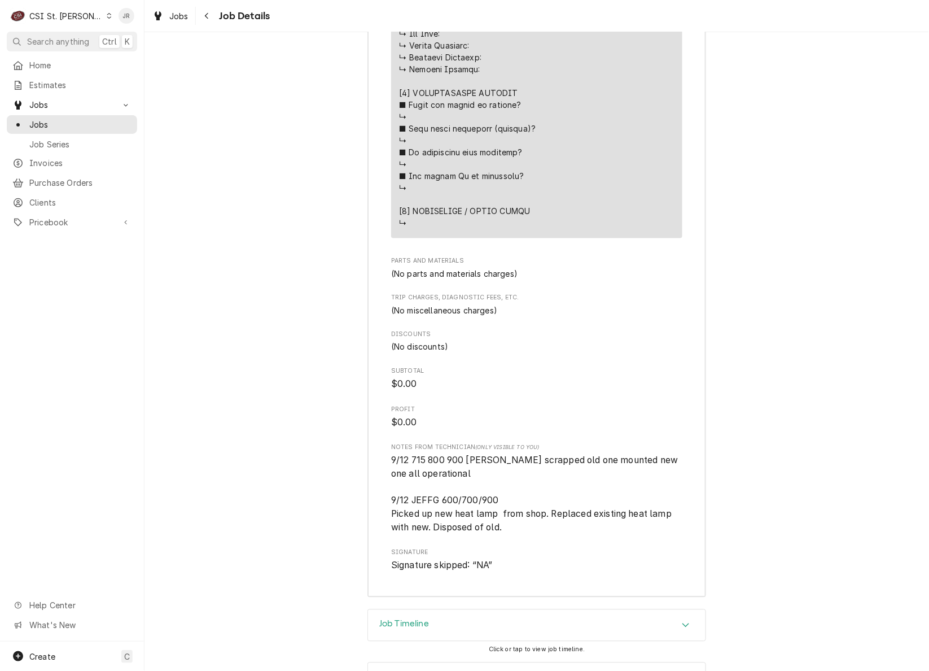
scroll to position [1986, 0]
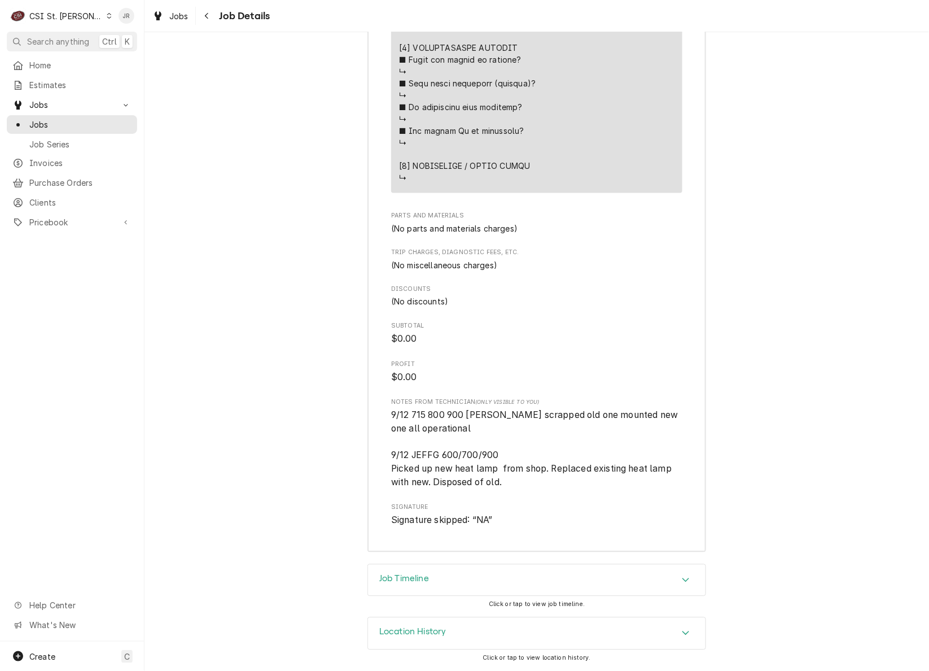
click at [417, 642] on div "Location History" at bounding box center [537, 633] width 338 height 32
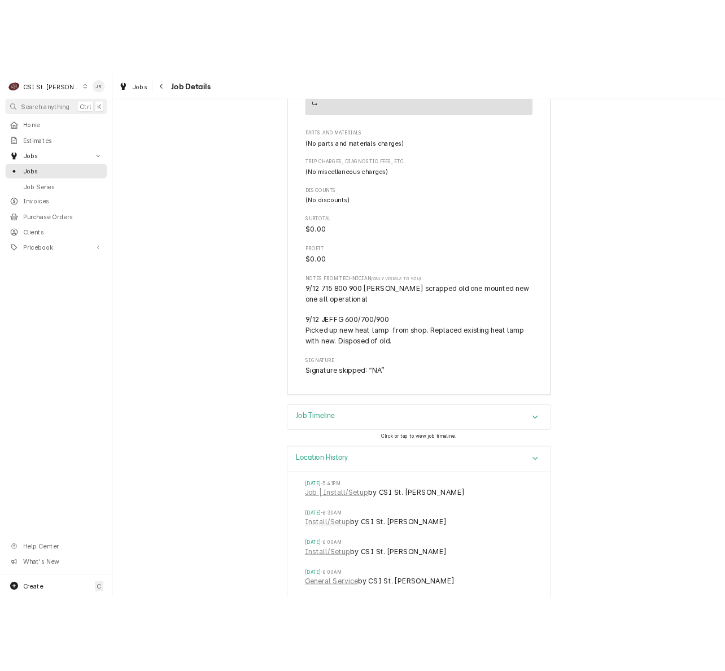
scroll to position [2179, 0]
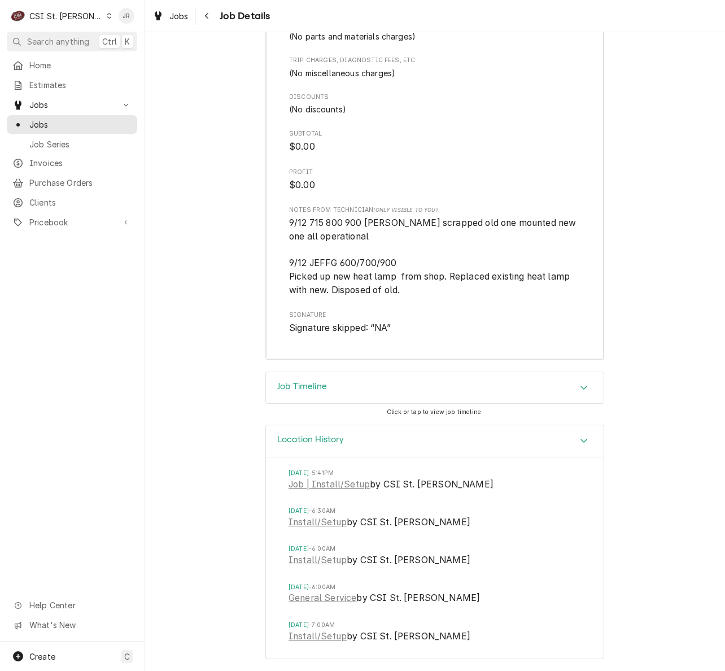
click at [683, 481] on div "Location History Wed, Jul 2, 2025 - 5:41PM Job | Install/Setup by CSI St. Louis…" at bounding box center [434, 547] width 580 height 246
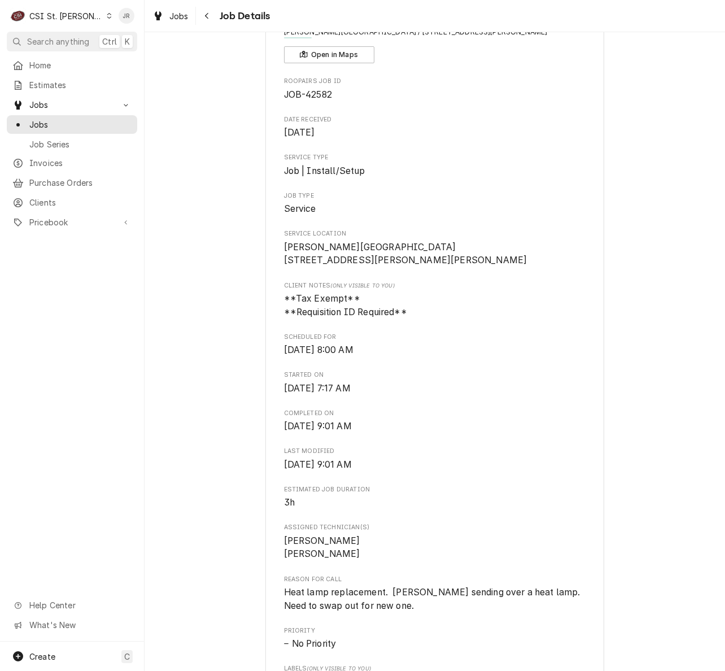
scroll to position [0, 0]
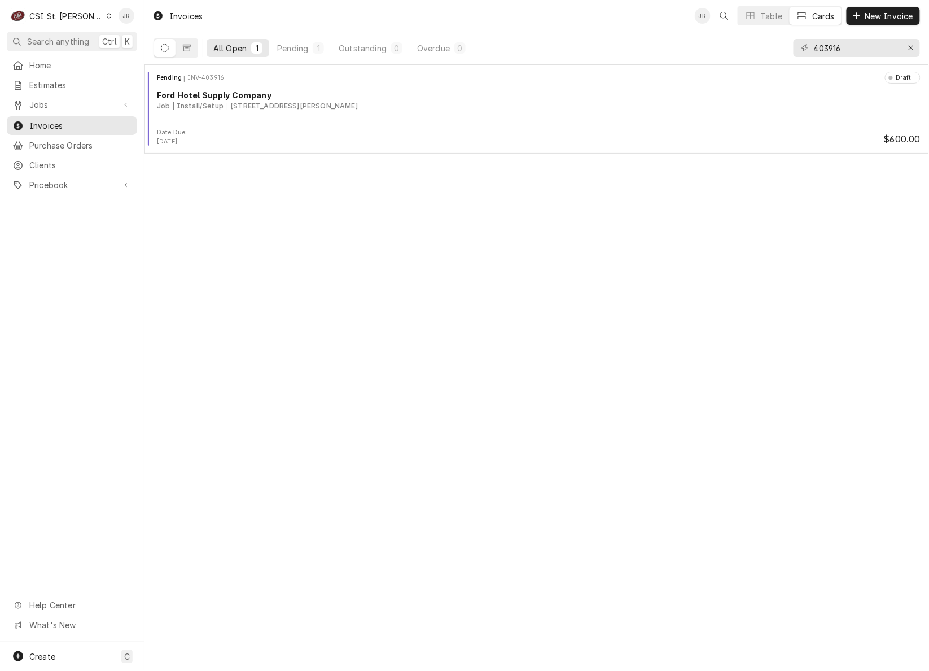
click at [234, 177] on div "Invoices JR Table Cards New Invoice All Open 1 Pending 1 Outstanding 0 Overdue …" at bounding box center [536, 335] width 785 height 671
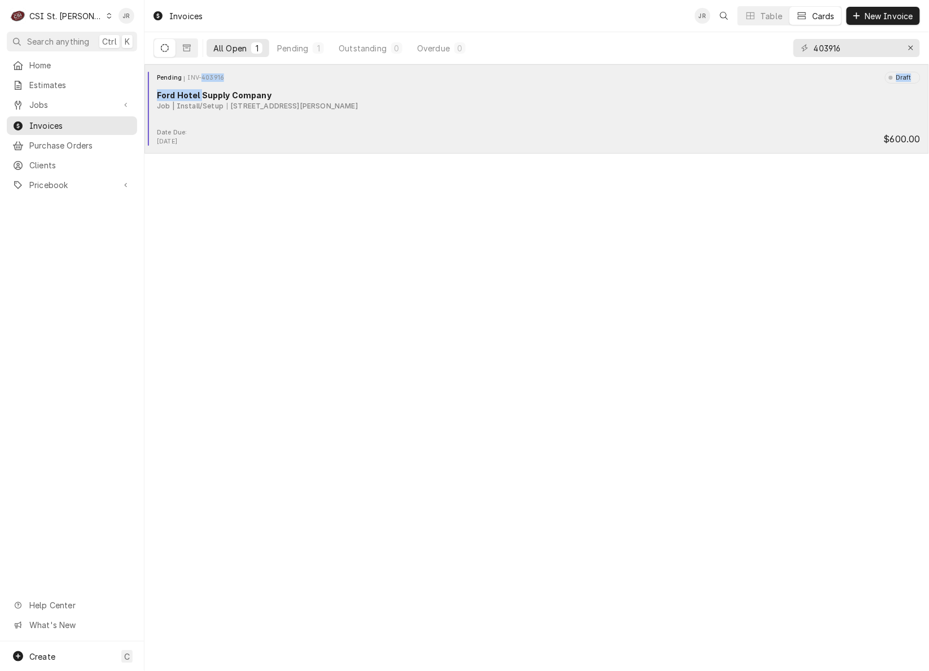
click at [200, 84] on div "Pending INV-403916 Draft Ford Hotel Supply Company Job | Install/Setup 2000 Sid…" at bounding box center [536, 100] width 775 height 56
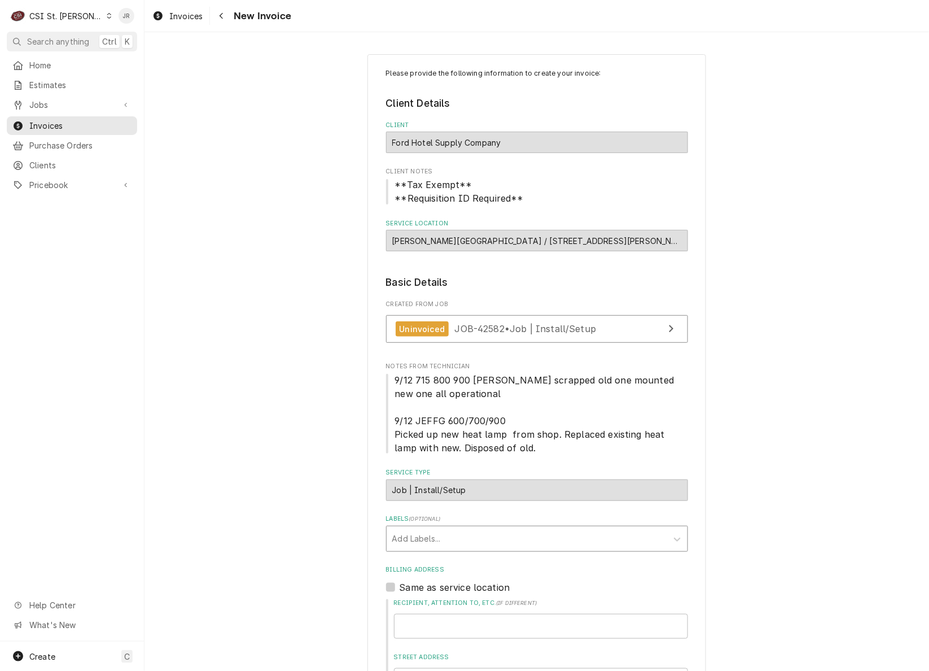
click at [431, 538] on div "Labels" at bounding box center [526, 538] width 269 height 20
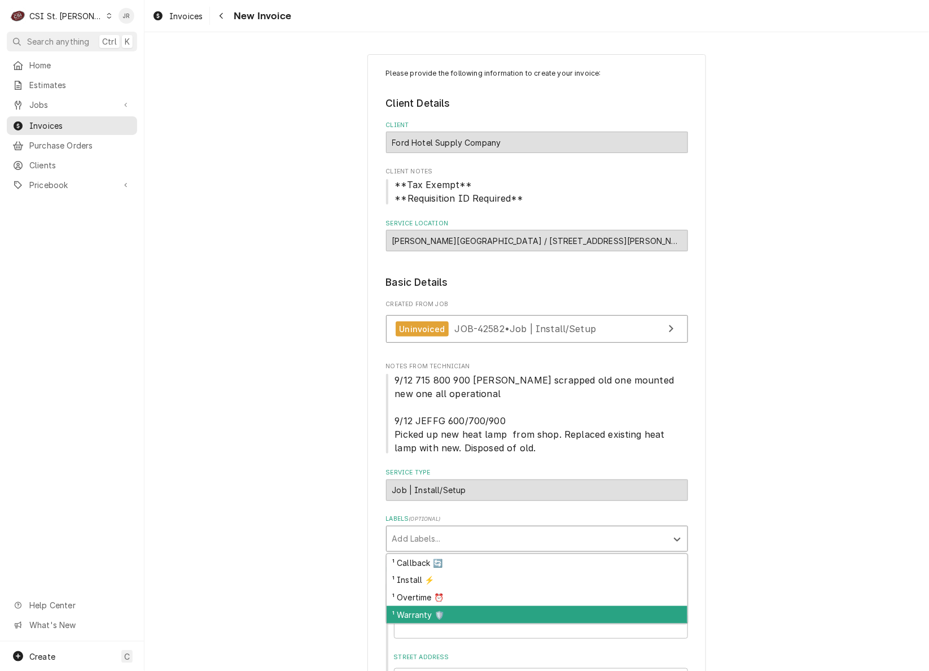
click at [454, 615] on div "¹ Warranty 🛡️" at bounding box center [537, 614] width 301 height 17
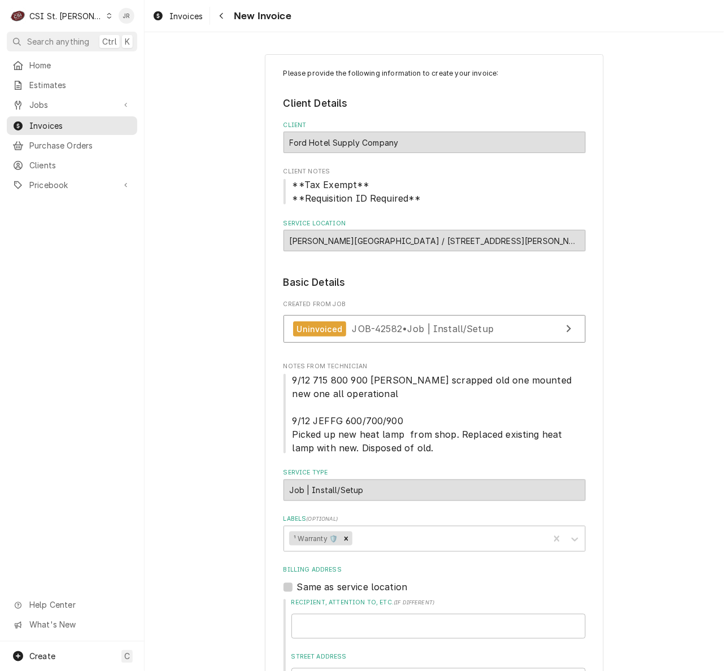
type textarea "x"
click at [39, 119] on div "Invoices" at bounding box center [72, 126] width 126 height 14
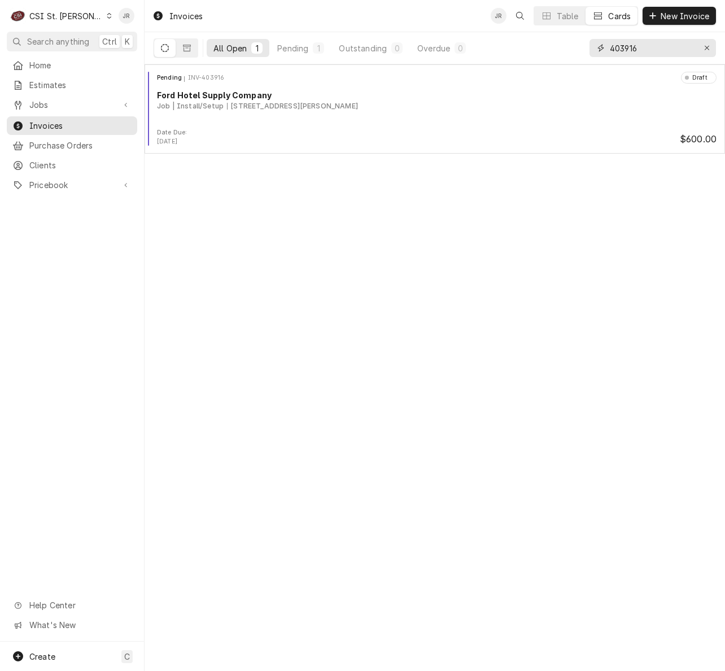
click at [628, 52] on input "403916" at bounding box center [652, 48] width 85 height 18
click at [628, 51] on input "403916" at bounding box center [652, 48] width 85 height 18
click at [58, 100] on span "Jobs" at bounding box center [71, 105] width 85 height 12
click at [46, 123] on span "Jobs" at bounding box center [80, 125] width 102 height 12
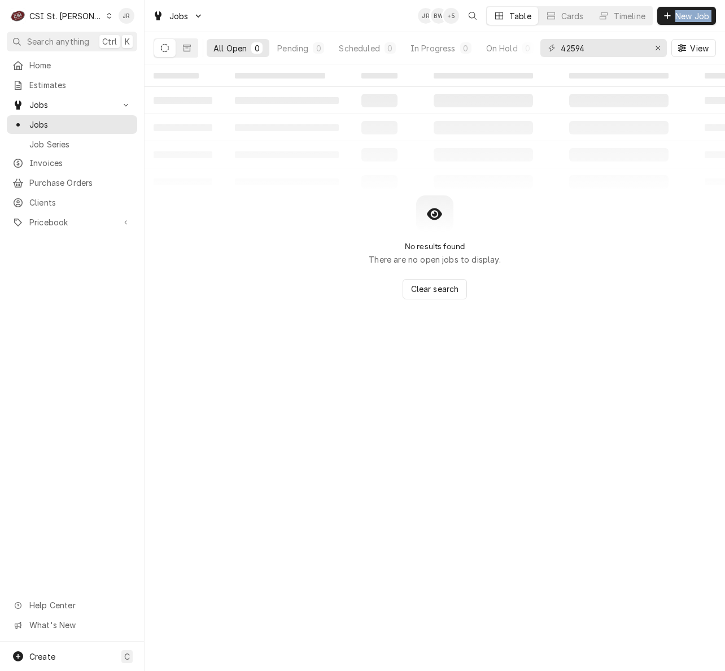
drag, startPoint x: 606, startPoint y: 32, endPoint x: 595, endPoint y: 58, distance: 28.1
click at [595, 58] on div "Jobs JR BW + 5 Table Cards Timeline New Job All Open 0 Pending 0 Scheduled 0 In…" at bounding box center [434, 32] width 580 height 64
click at [595, 58] on div "42594 View" at bounding box center [628, 48] width 176 height 32
click at [595, 57] on div "42594 View" at bounding box center [628, 48] width 176 height 32
click at [594, 55] on input "42594" at bounding box center [602, 48] width 85 height 18
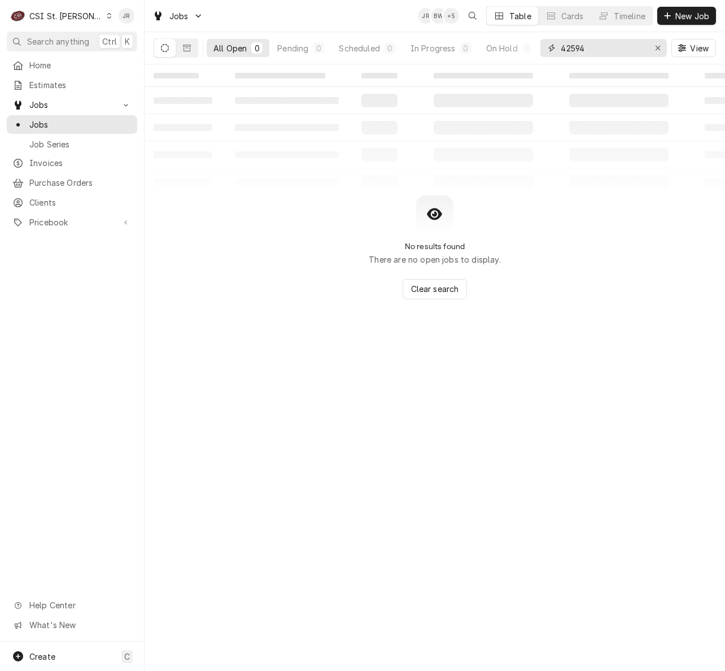
click at [594, 54] on input "42594" at bounding box center [602, 48] width 85 height 18
paste input "03916"
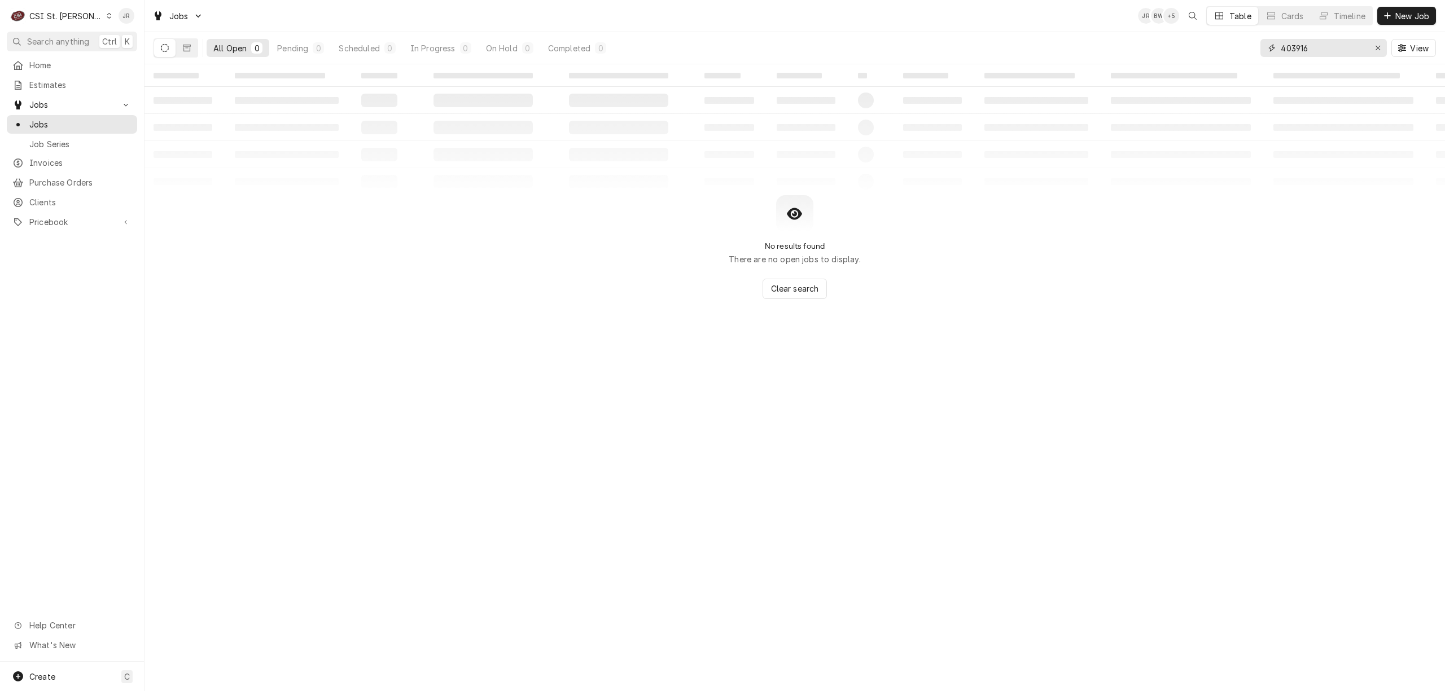
click at [724, 44] on input "403916" at bounding box center [1323, 48] width 85 height 18
type input "225899"
click at [181, 47] on button "Dynamic Content Wrapper" at bounding box center [186, 48] width 21 height 18
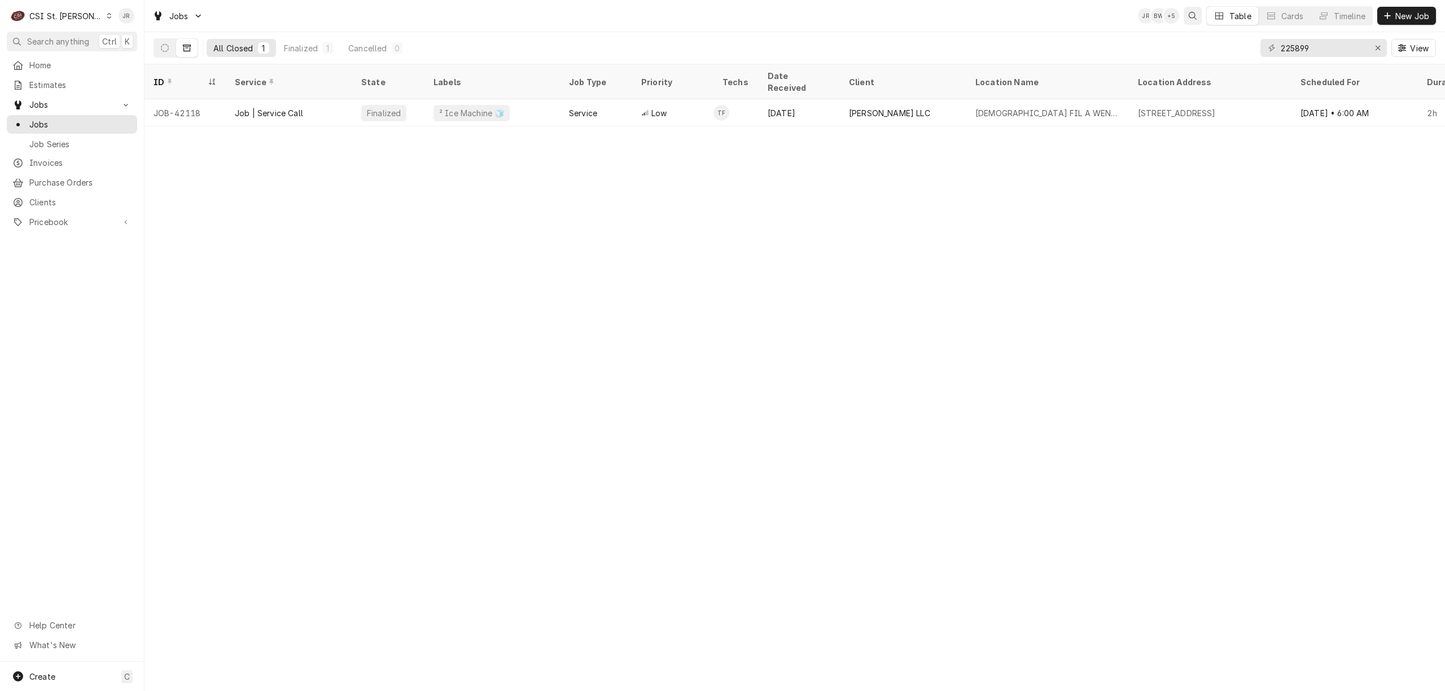
click at [724, 12] on icon "Open search" at bounding box center [1193, 16] width 8 height 8
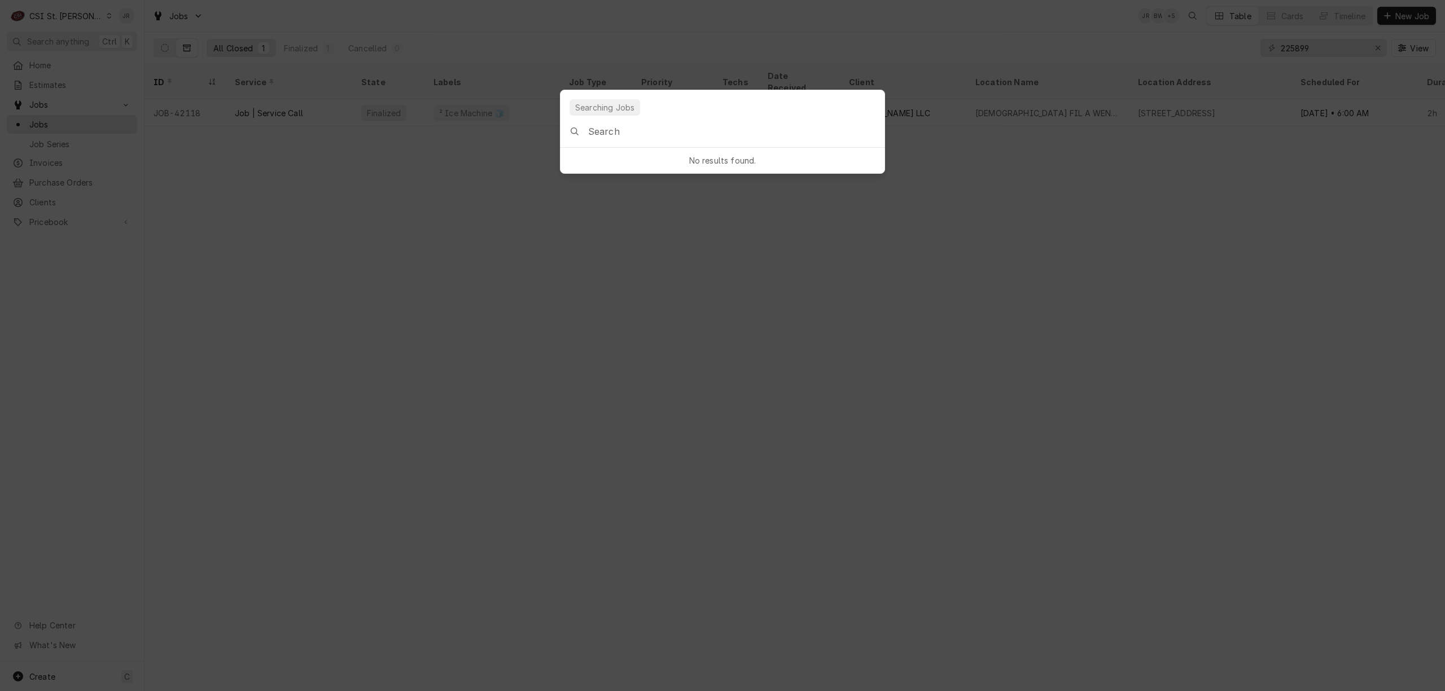
click at [665, 130] on input "Global Command Menu" at bounding box center [736, 132] width 296 height 32
drag, startPoint x: 641, startPoint y: 141, endPoint x: 492, endPoint y: 120, distance: 150.5
click at [492, 120] on body "C CSI St. Louis JR Search anything Ctrl K Home Estimates Jobs Jobs Job Series I…" at bounding box center [722, 345] width 1445 height 691
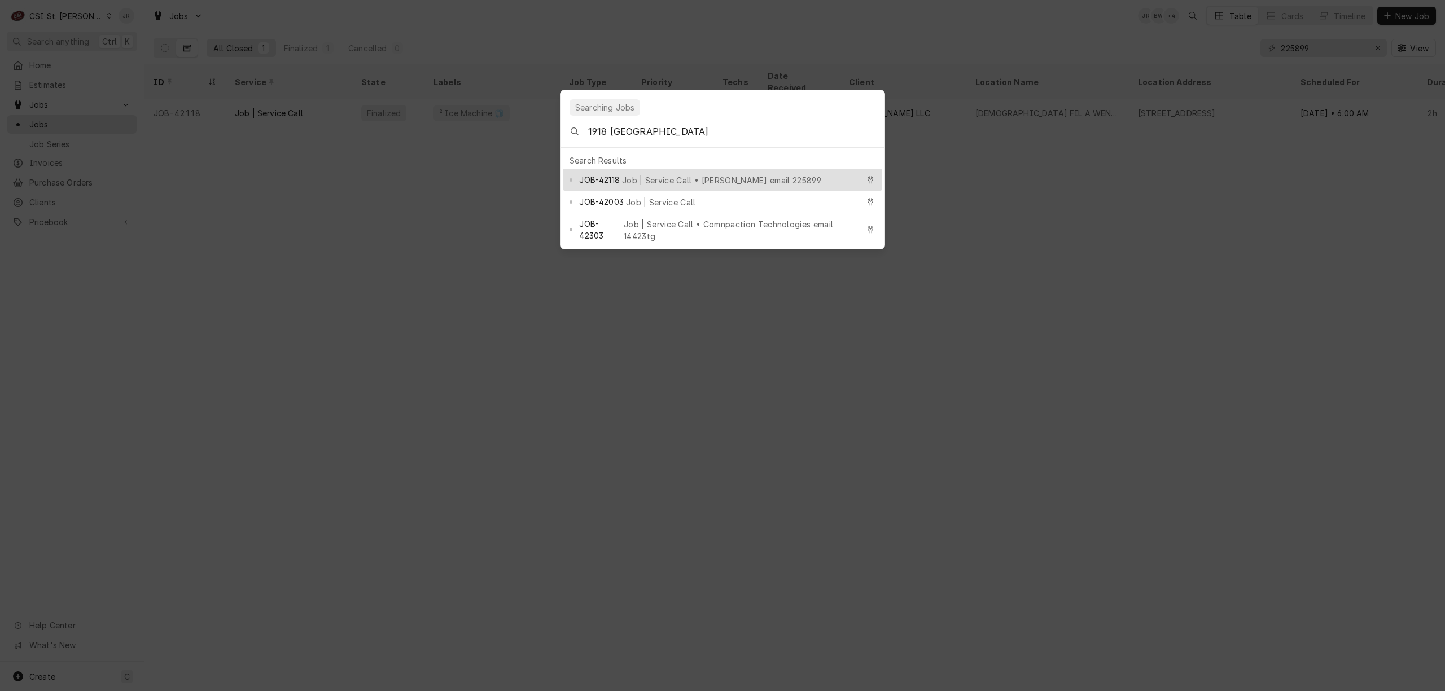
type input "1918 Wentzville"
click at [724, 174] on span "Job | Service Call • Follett email 225899" at bounding box center [721, 180] width 199 height 12
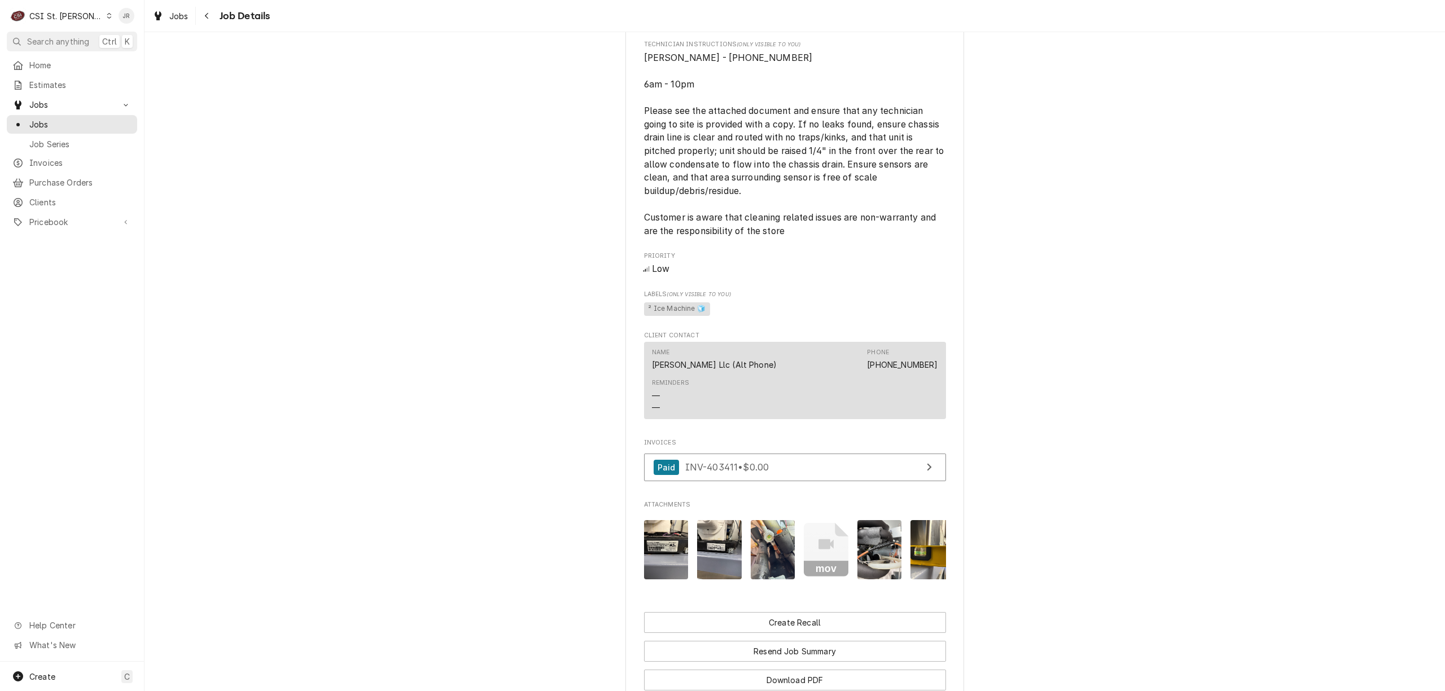
scroll to position [910, 0]
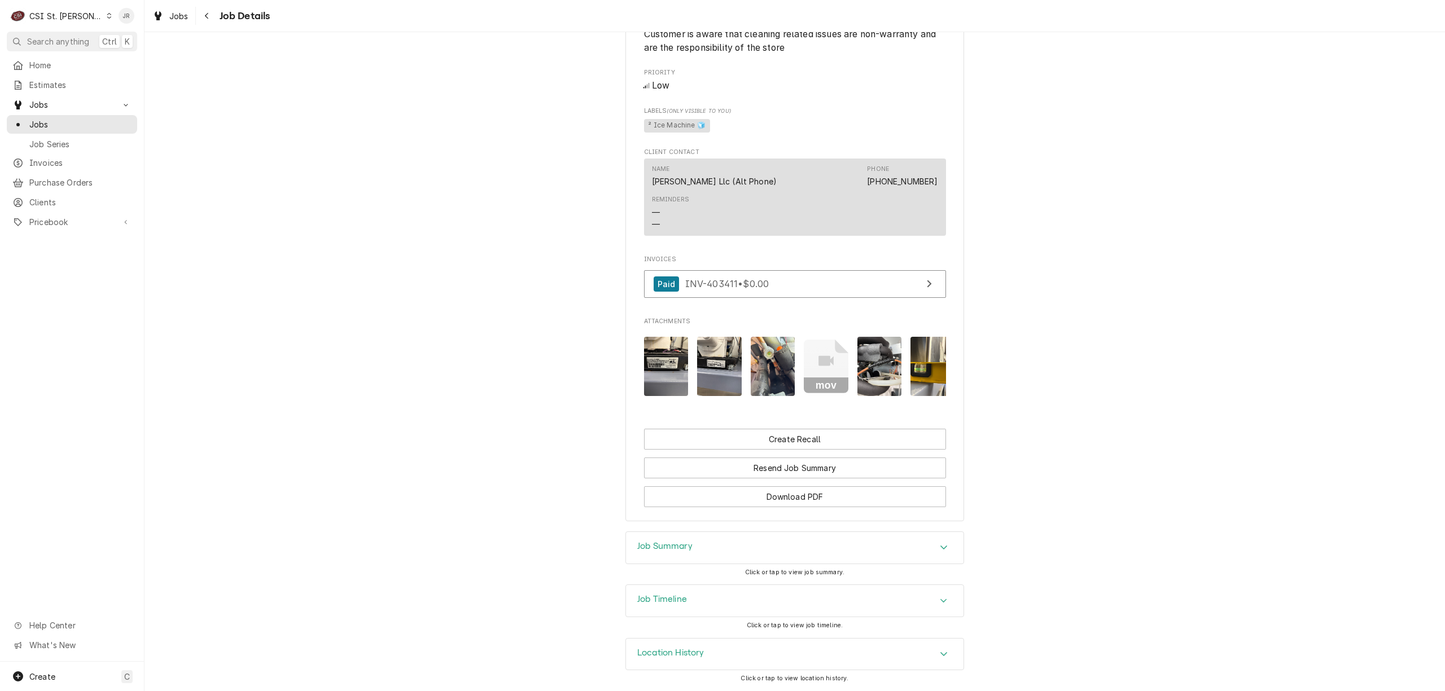
click at [665, 538] on div "Job Summary" at bounding box center [795, 548] width 338 height 32
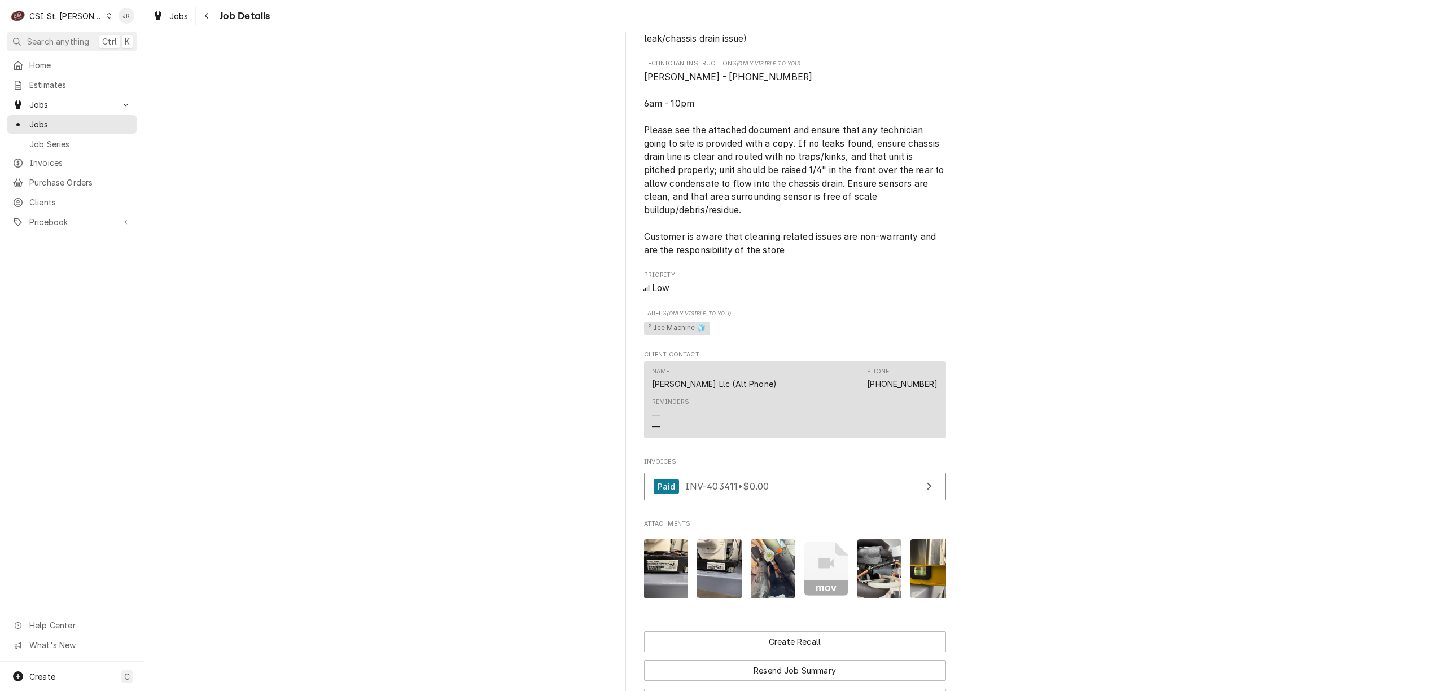
scroll to position [978, 0]
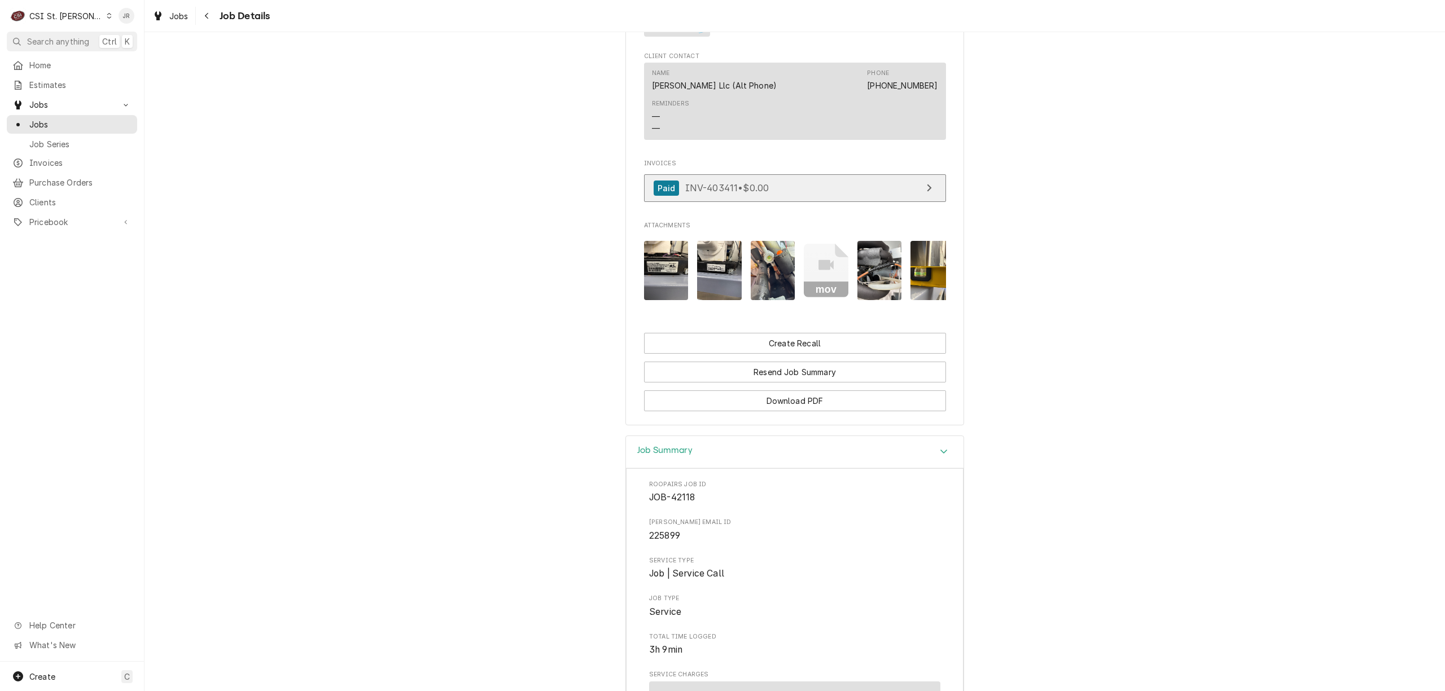
click at [807, 202] on link "Paid INV-403411 • $0.00" at bounding box center [795, 188] width 302 height 28
click at [59, 157] on span "Invoices" at bounding box center [80, 163] width 102 height 12
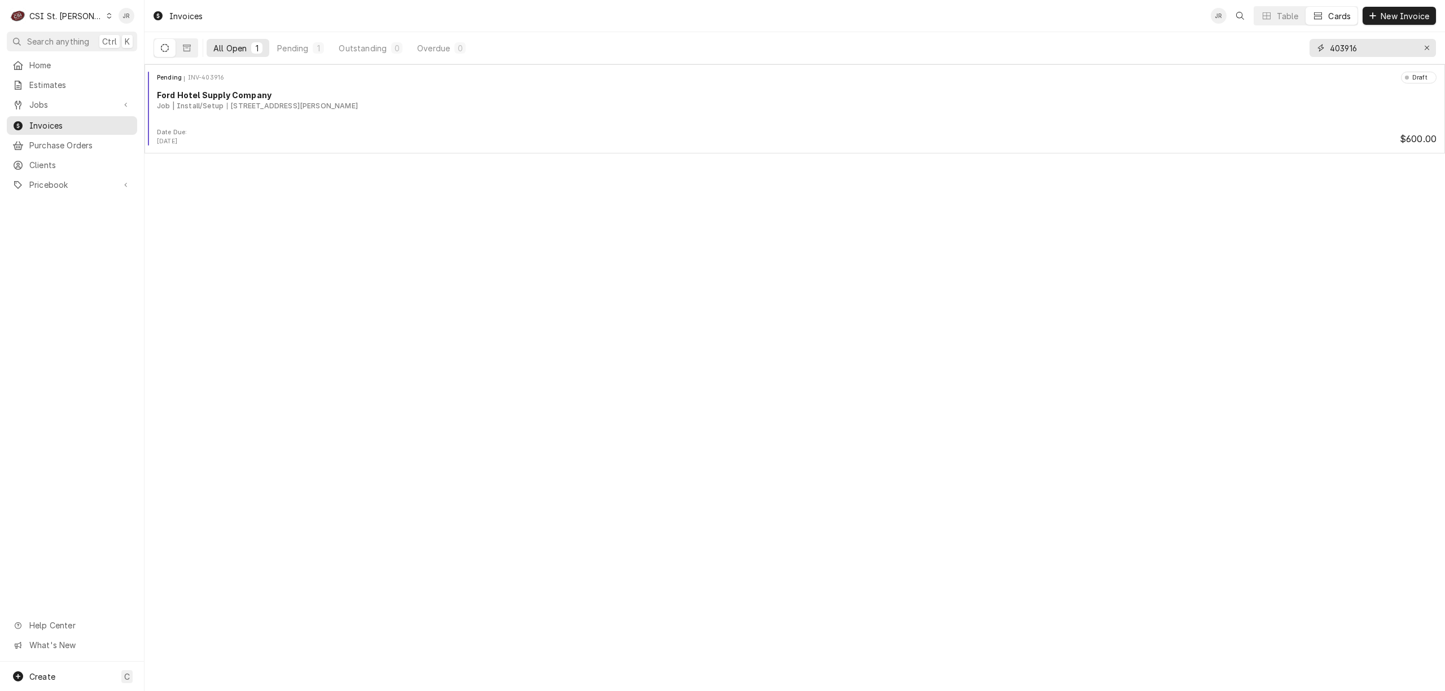
click at [1335, 44] on input "403916" at bounding box center [1372, 48] width 85 height 18
type input "303162"
click at [188, 51] on icon "Dynamic Content Wrapper" at bounding box center [187, 48] width 8 height 8
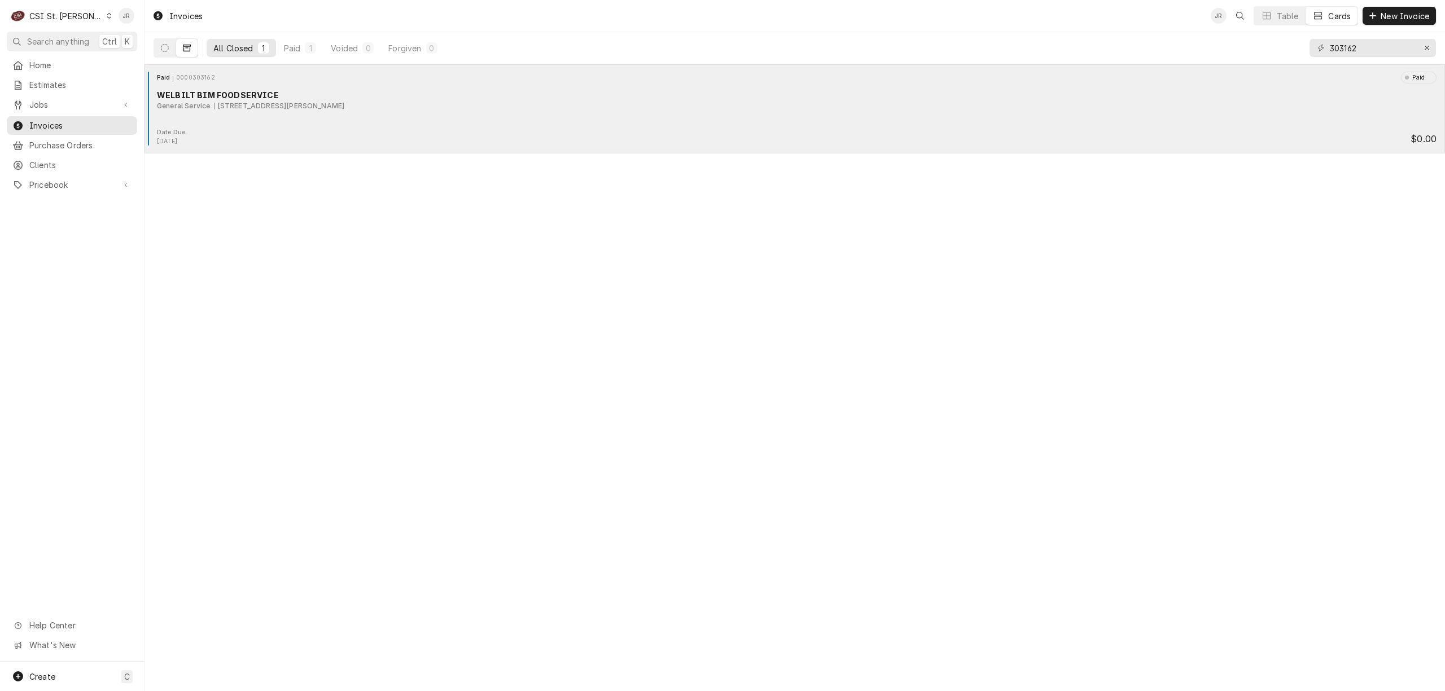
click at [256, 132] on div "Date Due: [DATE] $0.00" at bounding box center [794, 137] width 1291 height 18
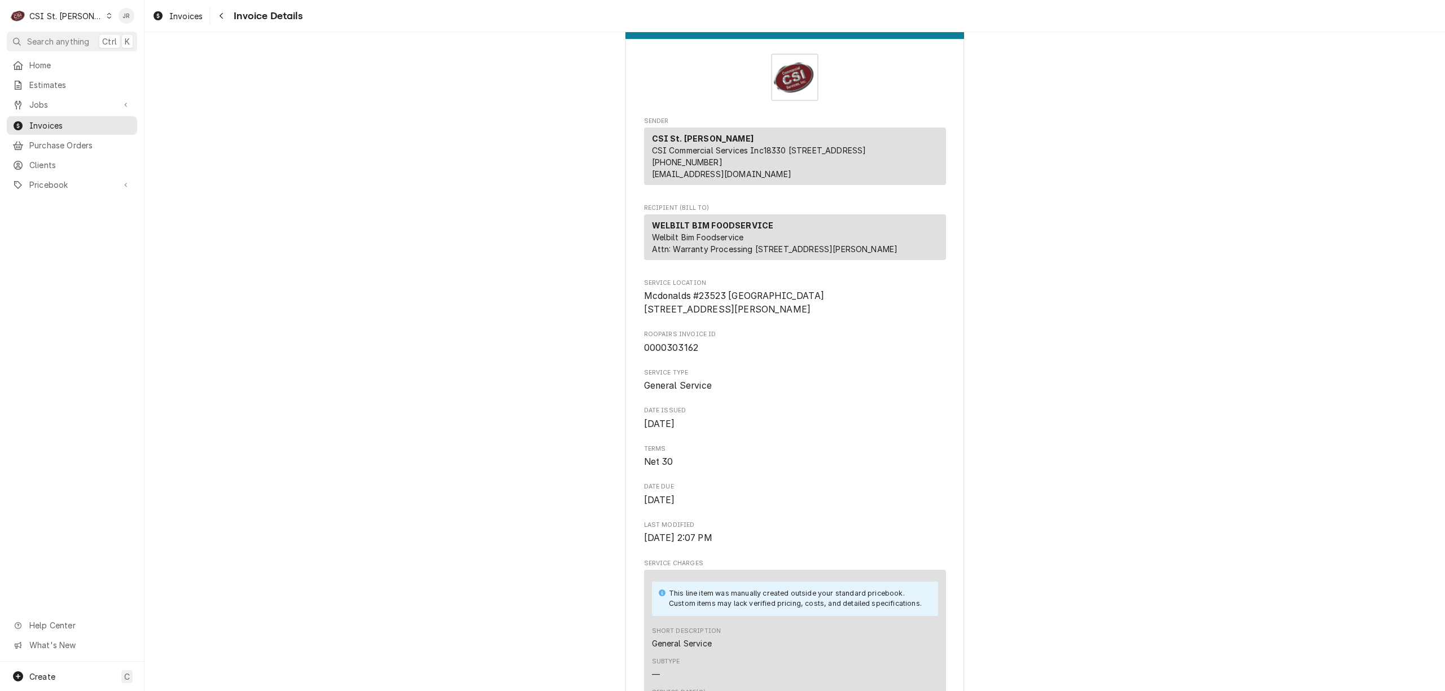
scroll to position [26, 0]
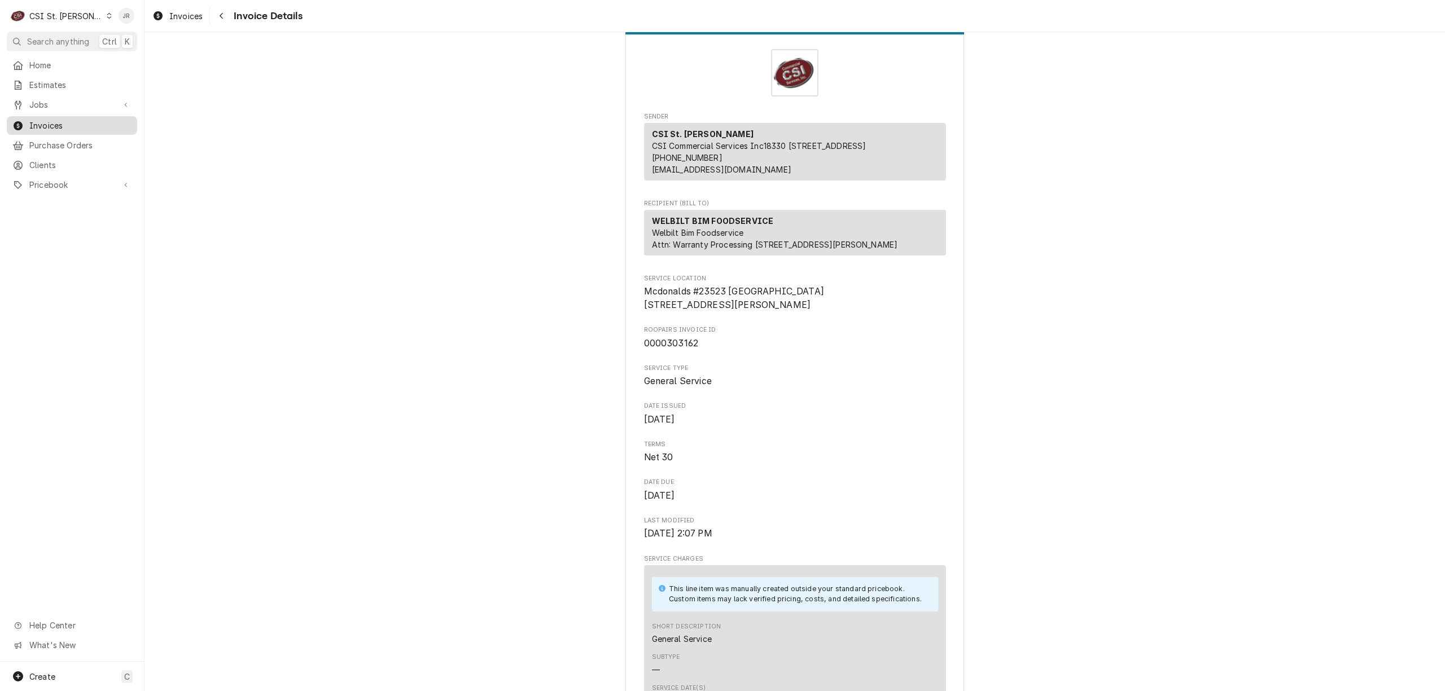
click at [48, 122] on span "Invoices" at bounding box center [80, 126] width 102 height 12
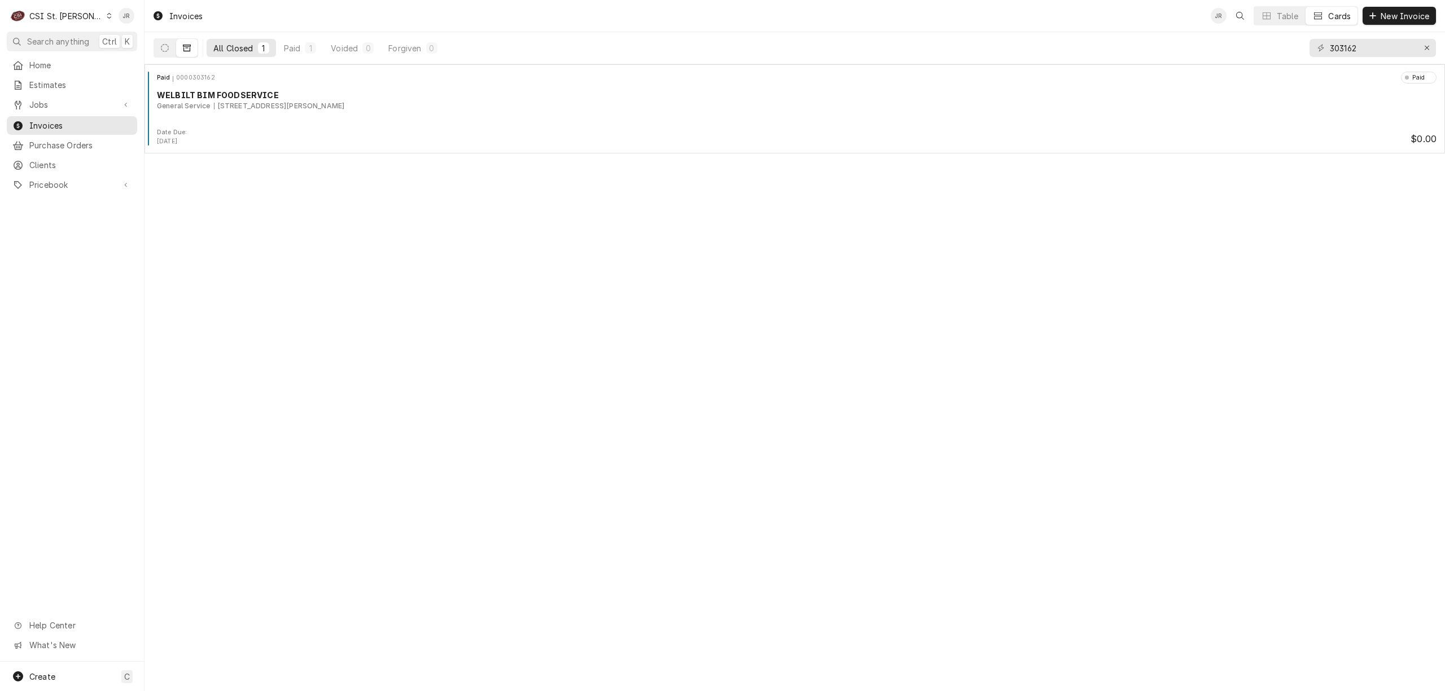
click at [107, 16] on icon "Dynamic Content Wrapper" at bounding box center [109, 16] width 5 height 6
click at [105, 24] on div "CSI [US_STATE][GEOGRAPHIC_DATA]" at bounding box center [173, 22] width 149 height 12
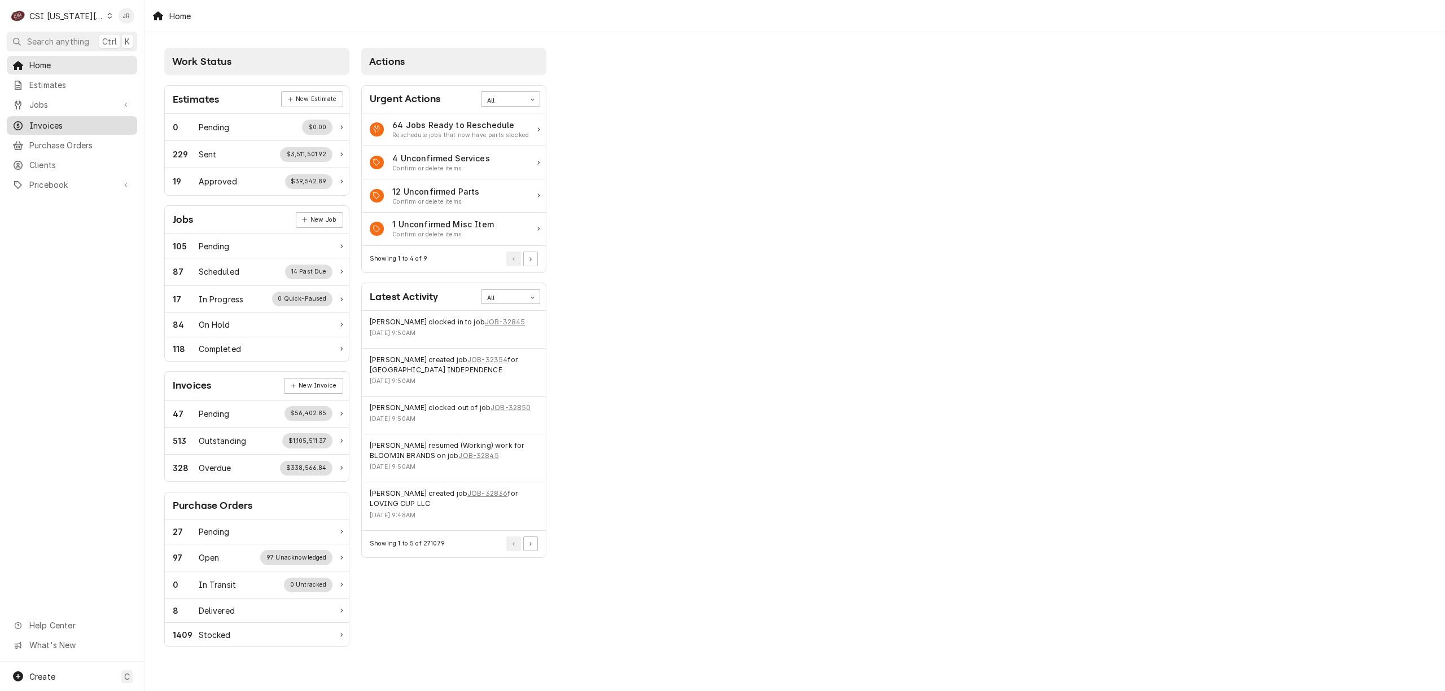
click at [59, 122] on span "Invoices" at bounding box center [80, 126] width 102 height 12
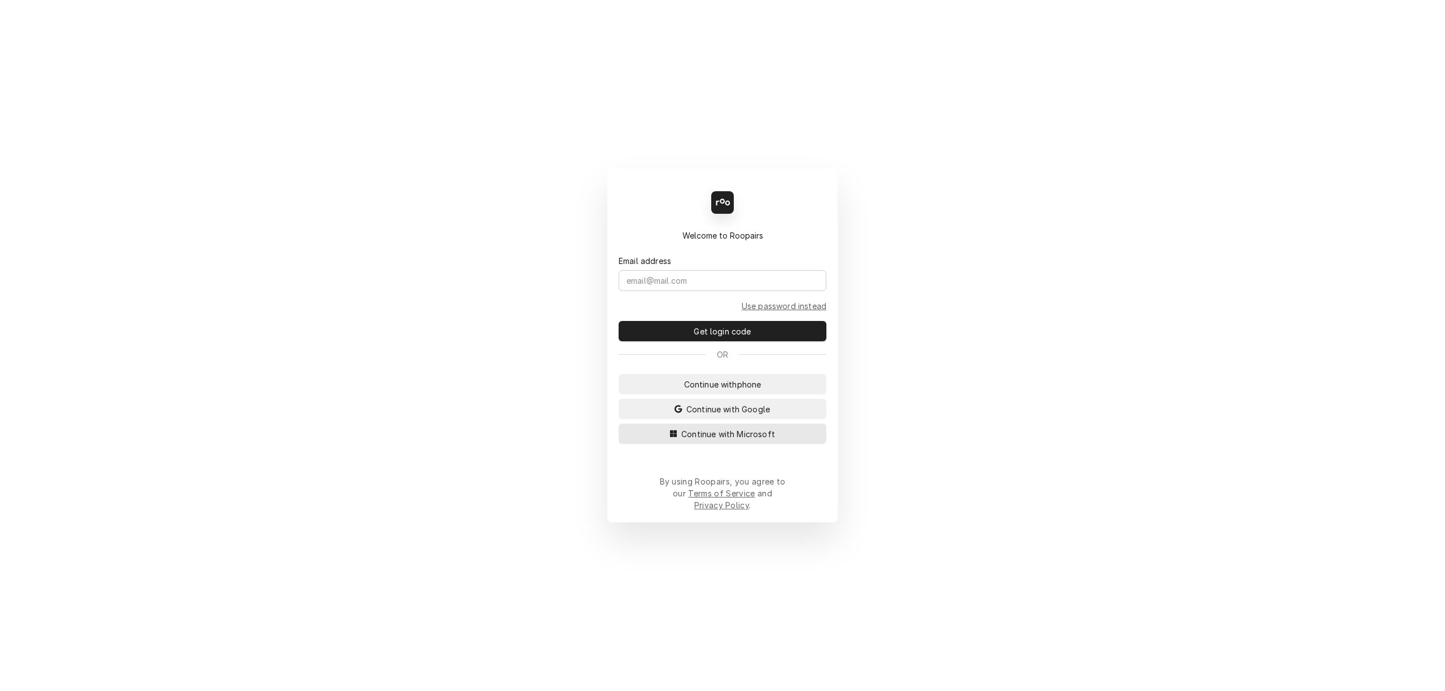
click at [743, 440] on span "Continue with Microsoft" at bounding box center [728, 434] width 98 height 12
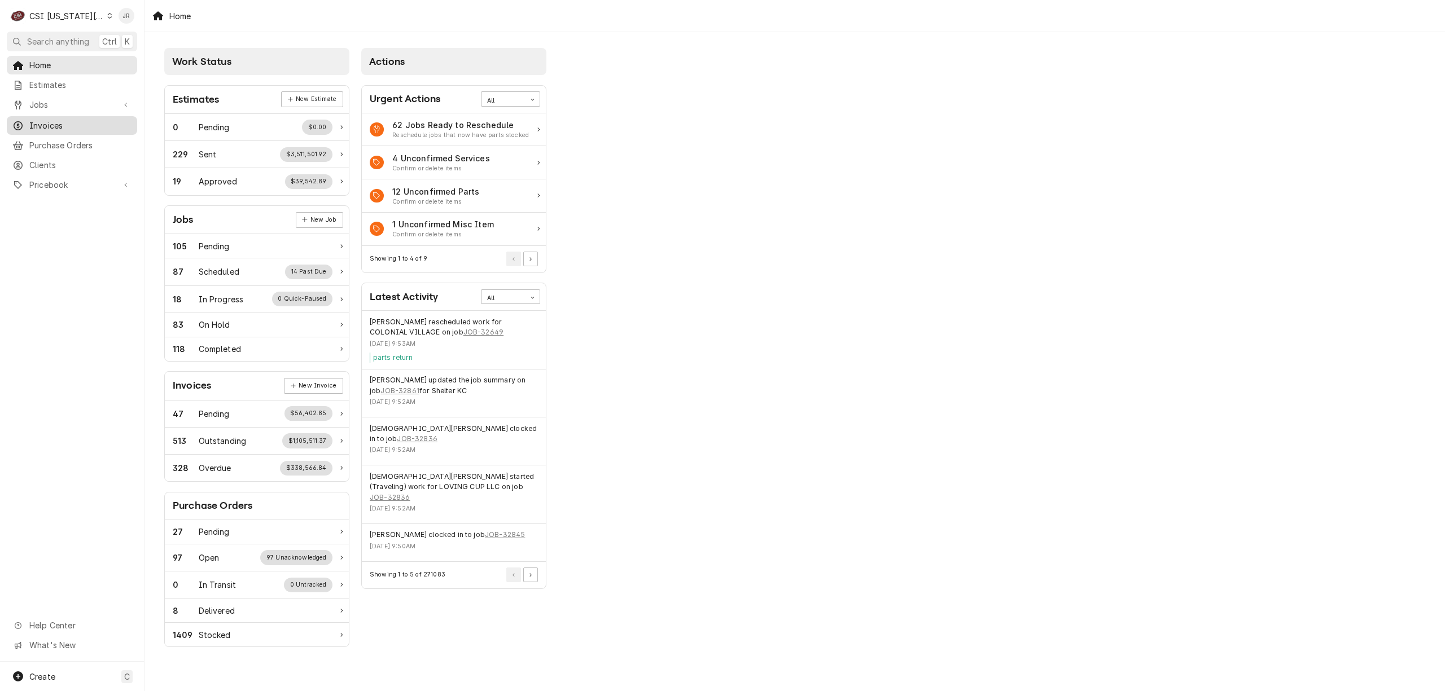
click at [43, 122] on span "Invoices" at bounding box center [80, 126] width 102 height 12
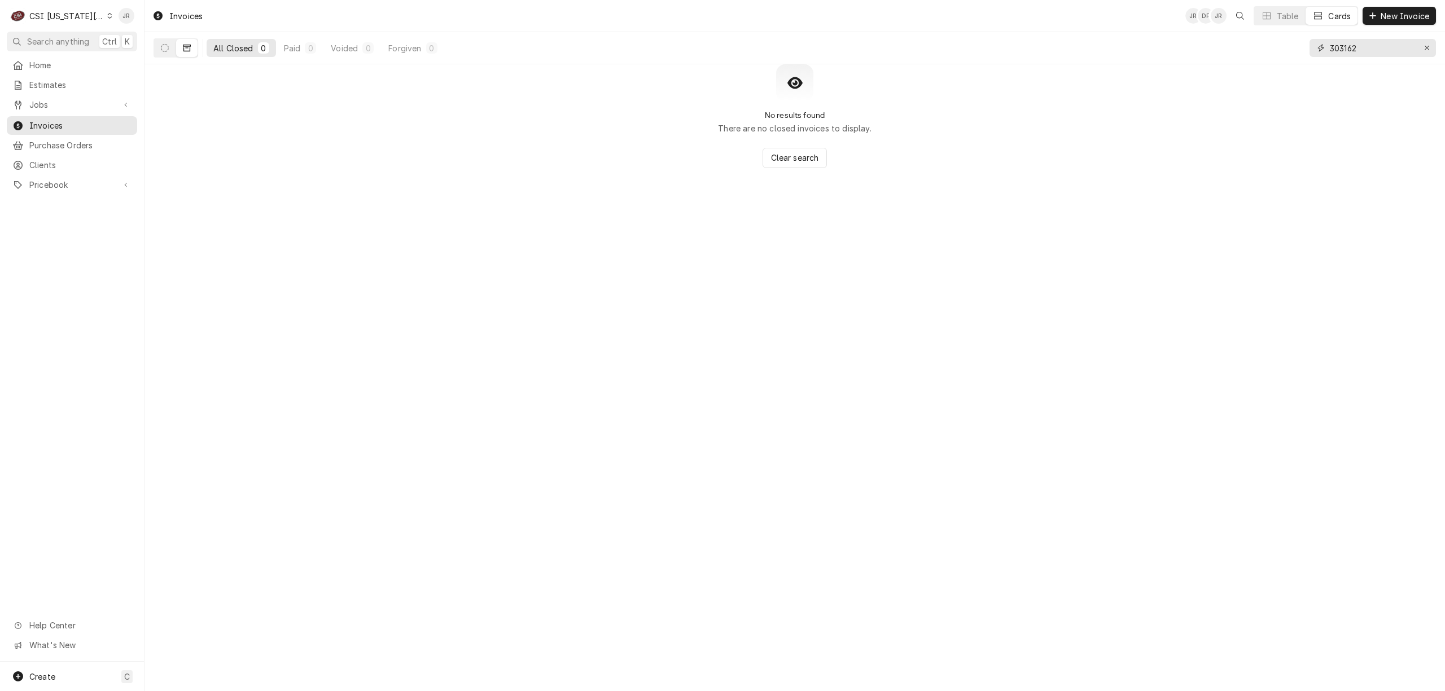
click at [1365, 45] on input "303162" at bounding box center [1372, 48] width 85 height 18
click at [1365, 44] on input "303162" at bounding box center [1372, 48] width 85 height 18
type input "303354"
click at [154, 46] on button "Dynamic Content Wrapper" at bounding box center [164, 48] width 21 height 18
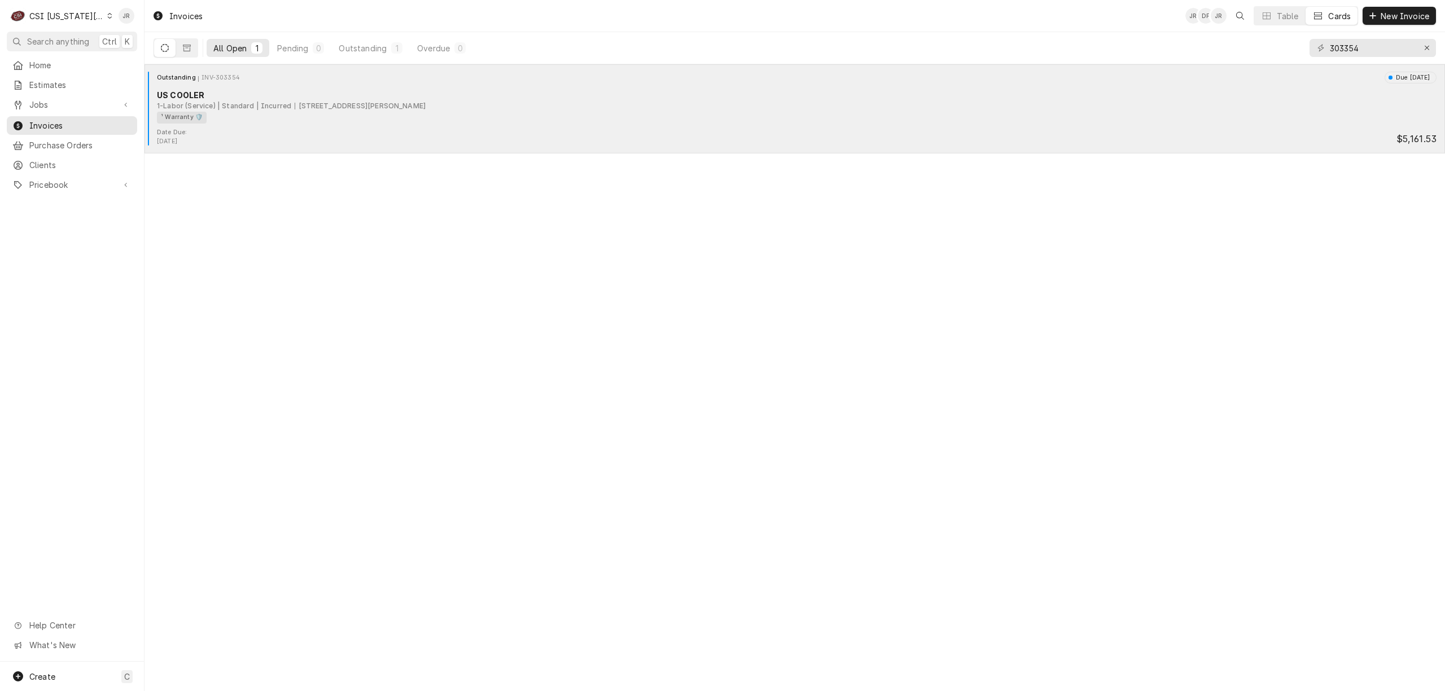
click at [237, 119] on div "¹ Warranty 🛡️" at bounding box center [793, 118] width 1272 height 12
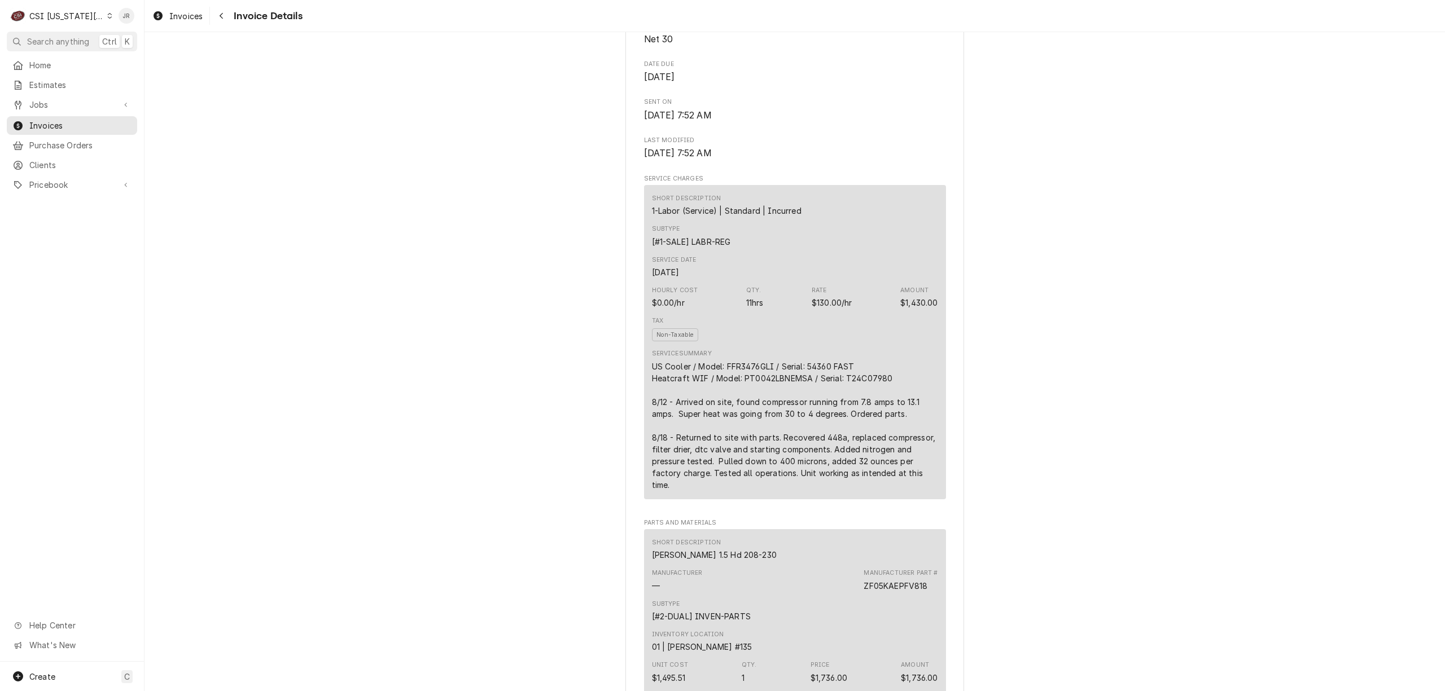
scroll to position [527, 0]
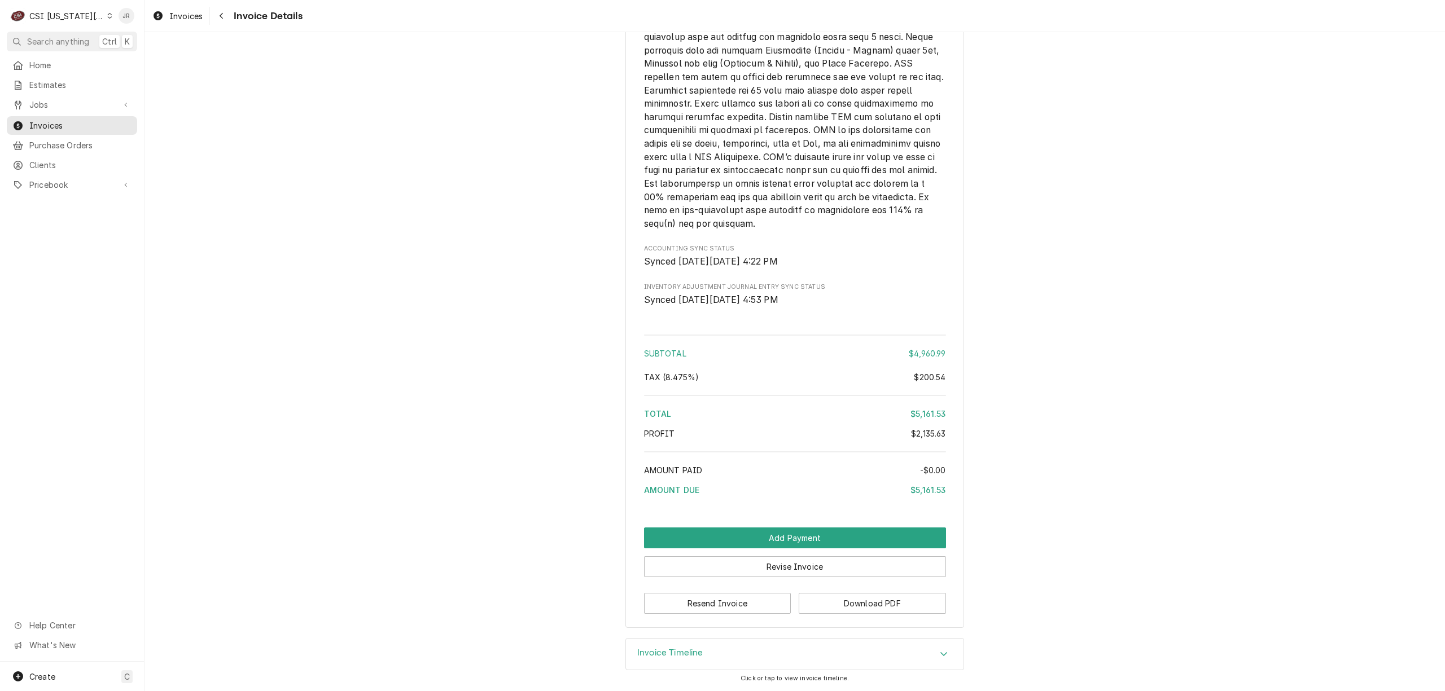
scroll to position [3525, 0]
click at [754, 572] on button "Revise Invoice" at bounding box center [795, 567] width 302 height 21
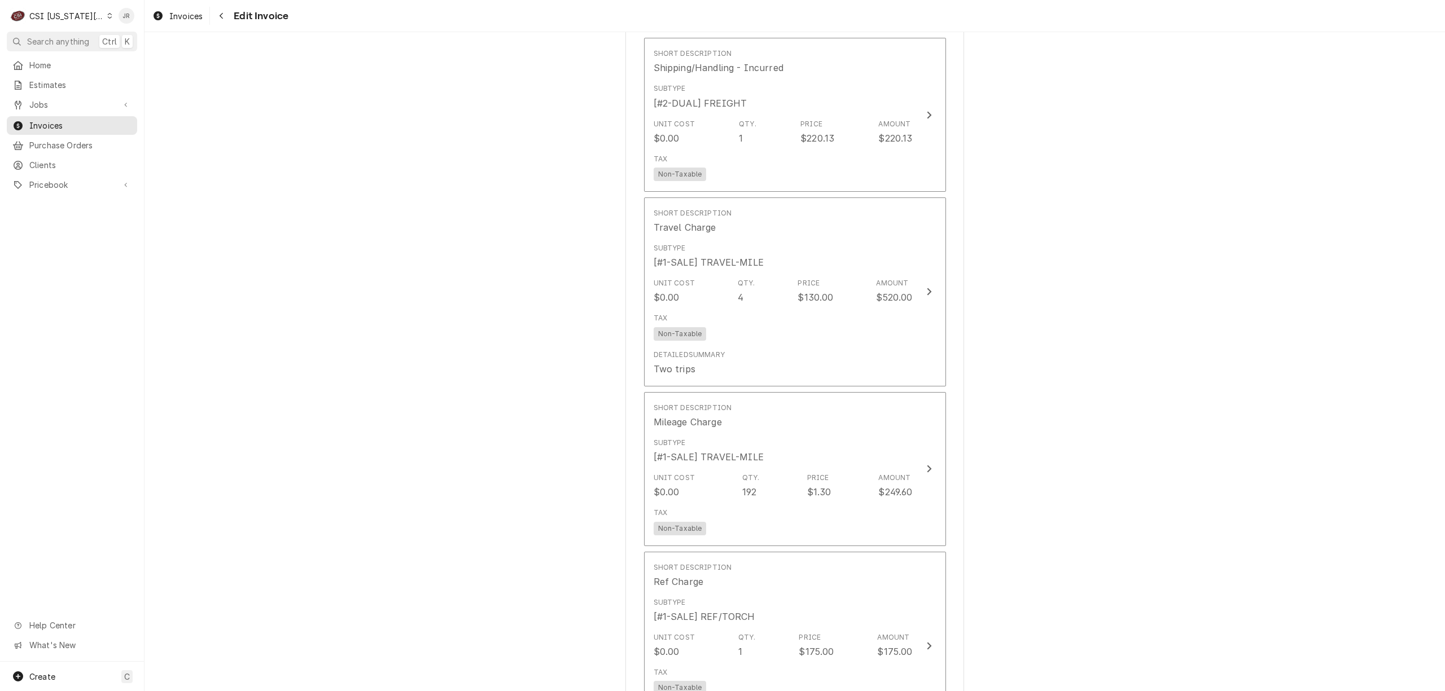
scroll to position [3762, 0]
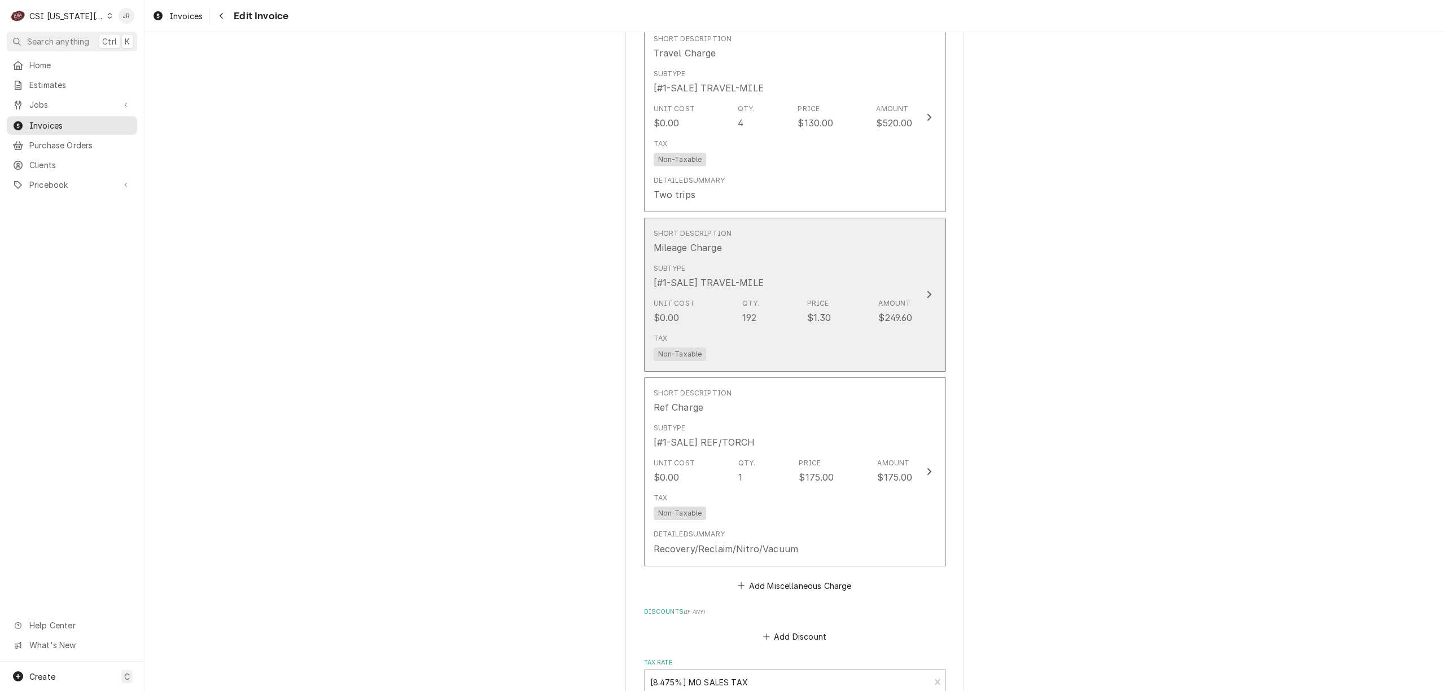
click at [841, 294] on div "Unit Cost $0.00 Qty. 192 Price $1.30 Amount $249.60" at bounding box center [783, 311] width 259 height 35
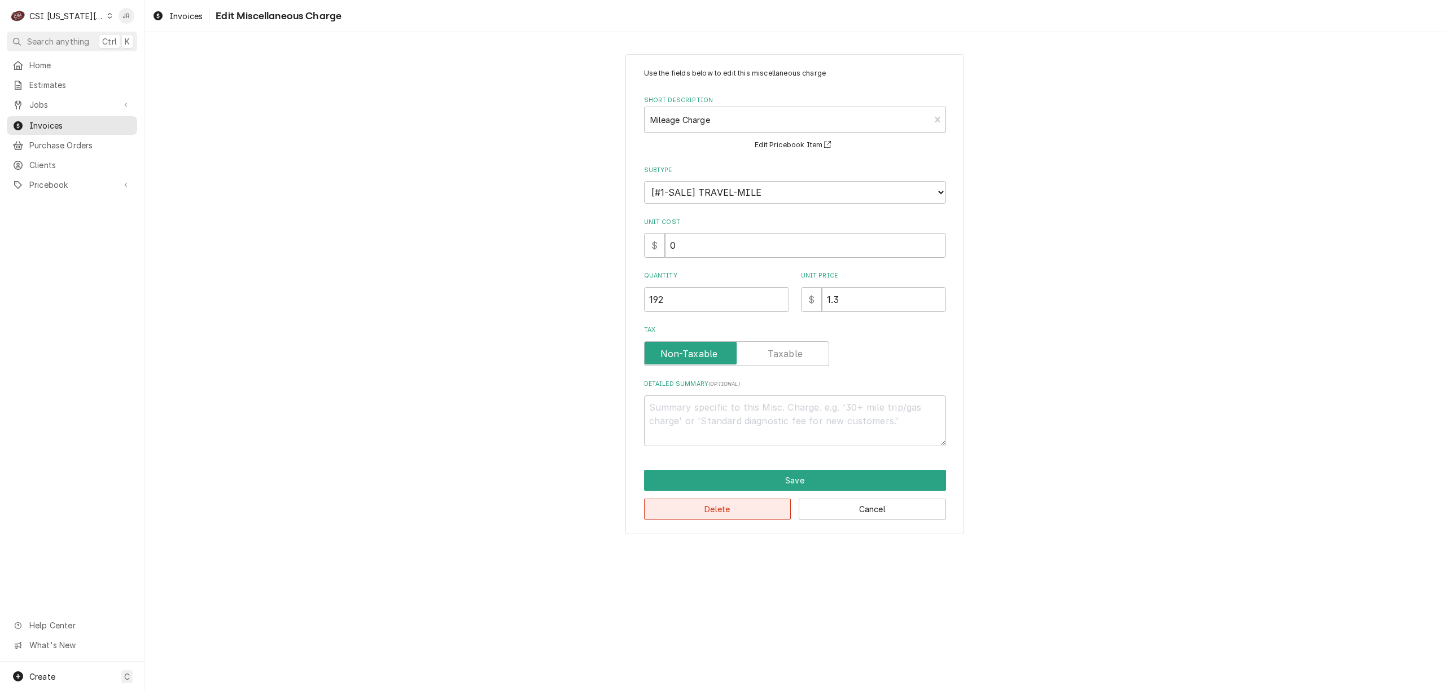
click at [761, 515] on button "Delete" at bounding box center [717, 509] width 147 height 21
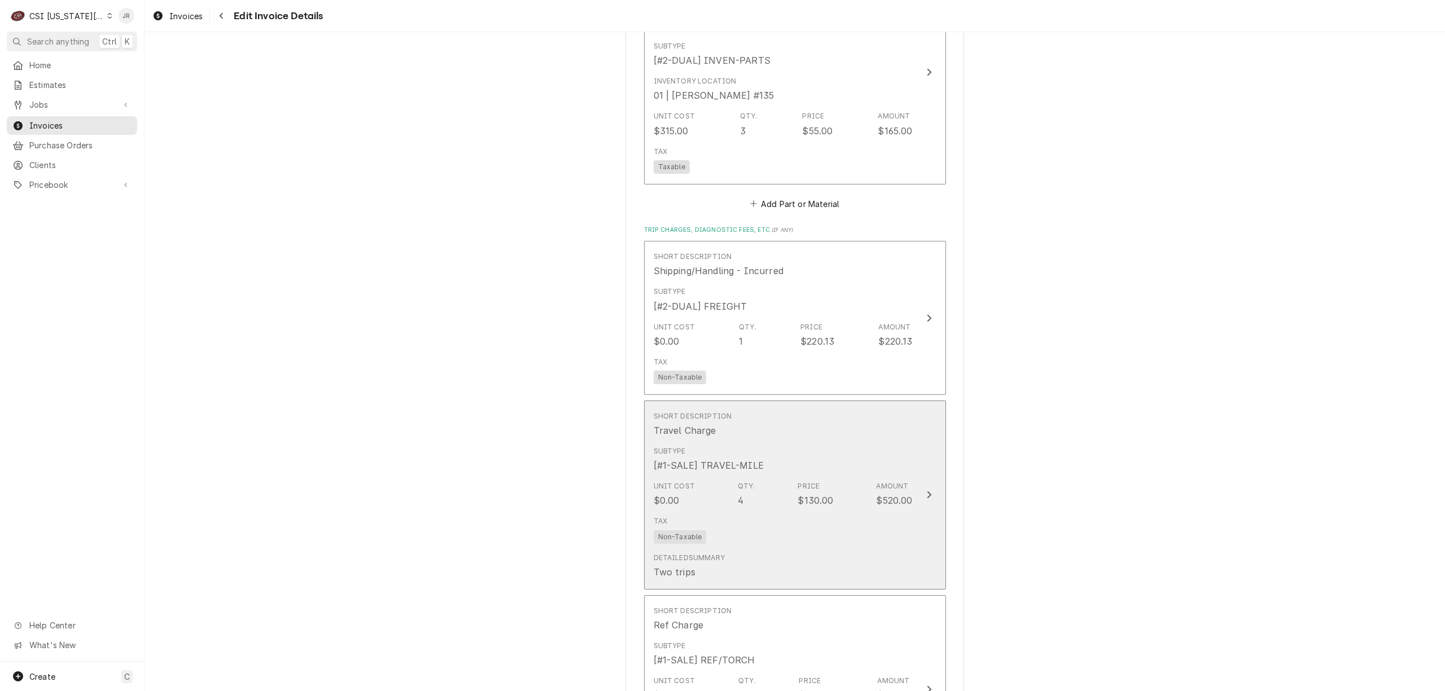
scroll to position [3367, 0]
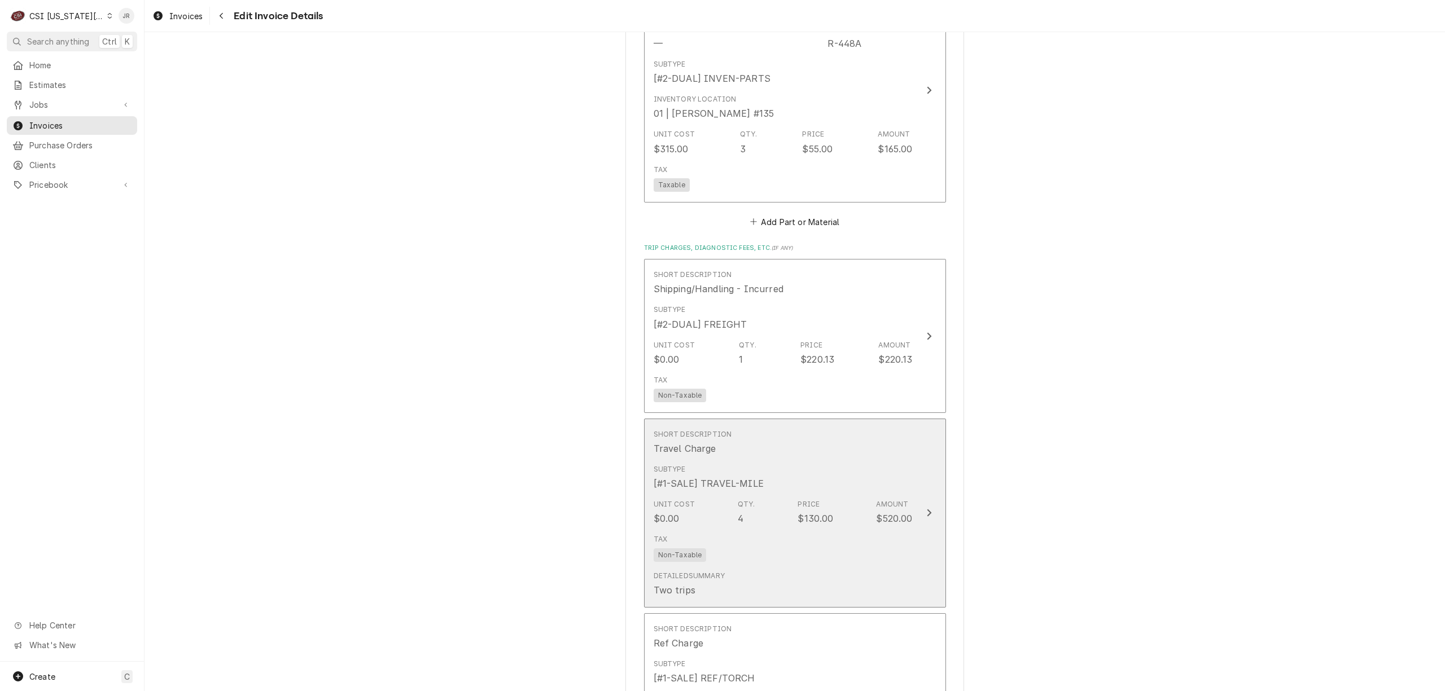
click at [867, 439] on div "Short Description Travel Charge" at bounding box center [783, 442] width 259 height 35
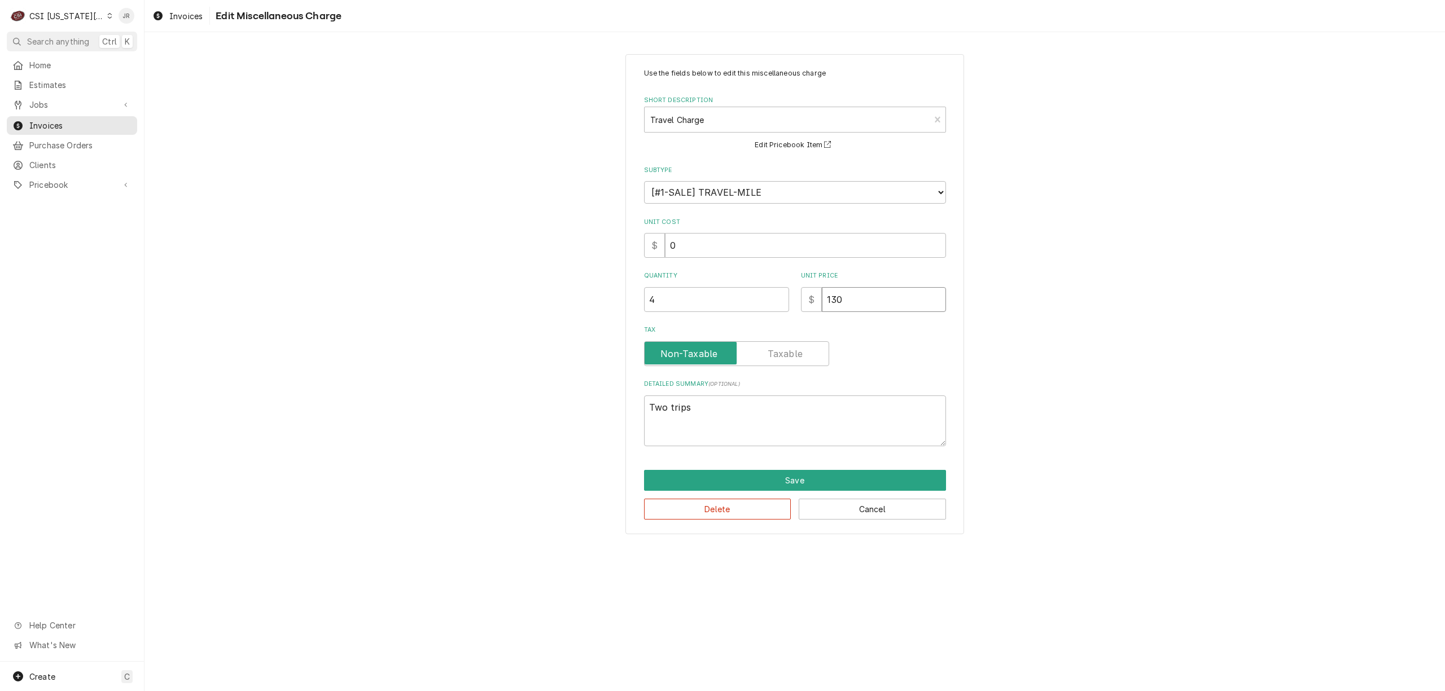
drag, startPoint x: 861, startPoint y: 296, endPoint x: 746, endPoint y: 283, distance: 115.4
click at [746, 283] on div "Quantity 4 Unit Price $ 130" at bounding box center [795, 291] width 302 height 40
drag, startPoint x: 695, startPoint y: 294, endPoint x: 472, endPoint y: 282, distance: 223.3
click at [475, 282] on div "Use the fields below to edit this miscellaneous charge Short Description Travel…" at bounding box center [794, 294] width 1300 height 500
type textarea "x"
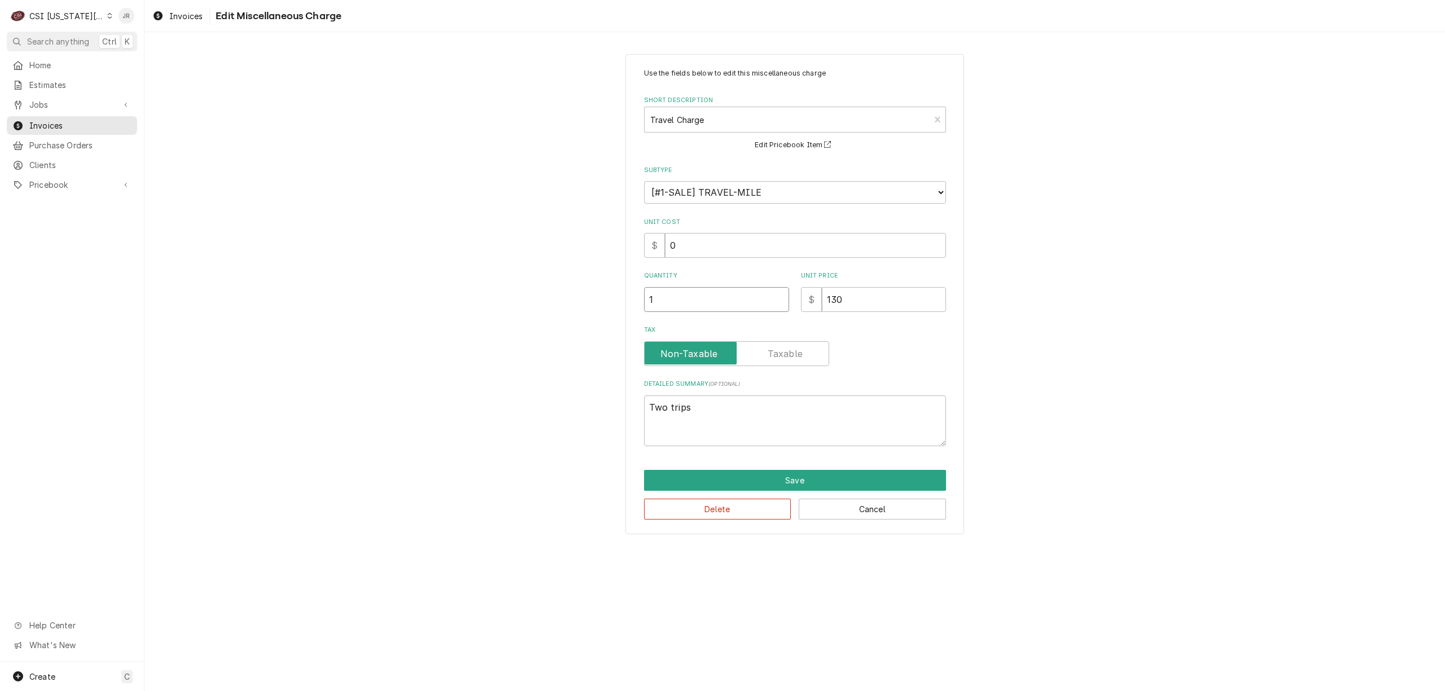
type input "1"
type textarea "x"
type input "2"
type textarea "x"
type input "25"
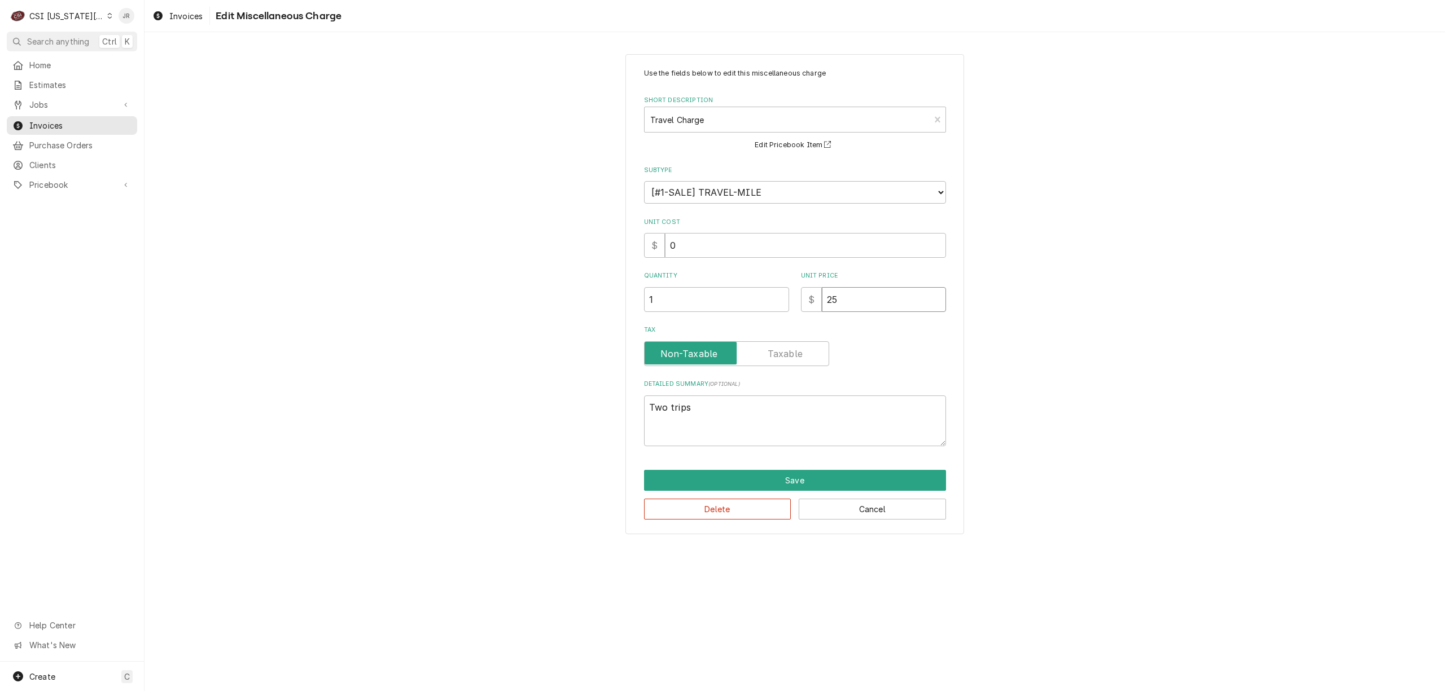
type textarea "x"
type input "250"
drag, startPoint x: 770, startPoint y: 411, endPoint x: 547, endPoint y: 397, distance: 223.9
click at [549, 400] on div "Use the fields below to edit this miscellaneous charge Short Description Travel…" at bounding box center [794, 294] width 1300 height 500
type textarea "x"
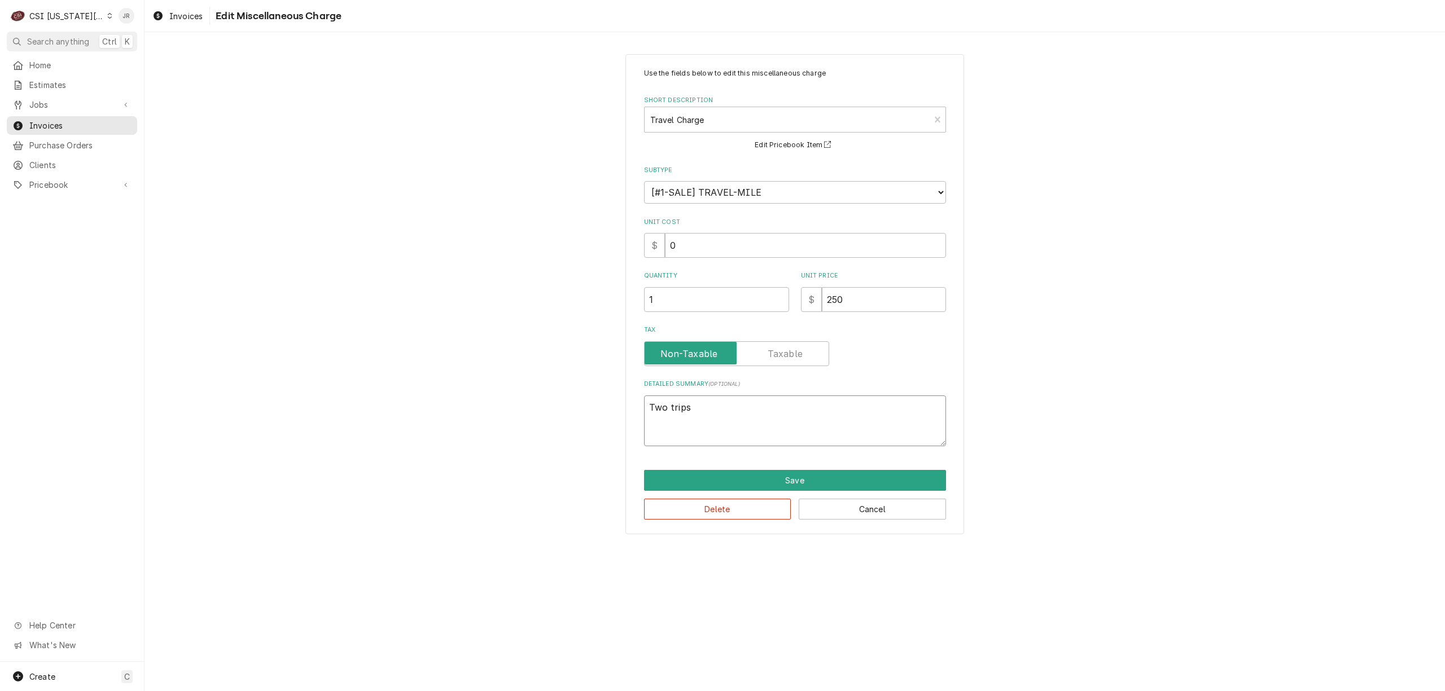
type textarea "T"
type textarea "x"
type textarea "Tr"
type textarea "x"
type textarea "Tri"
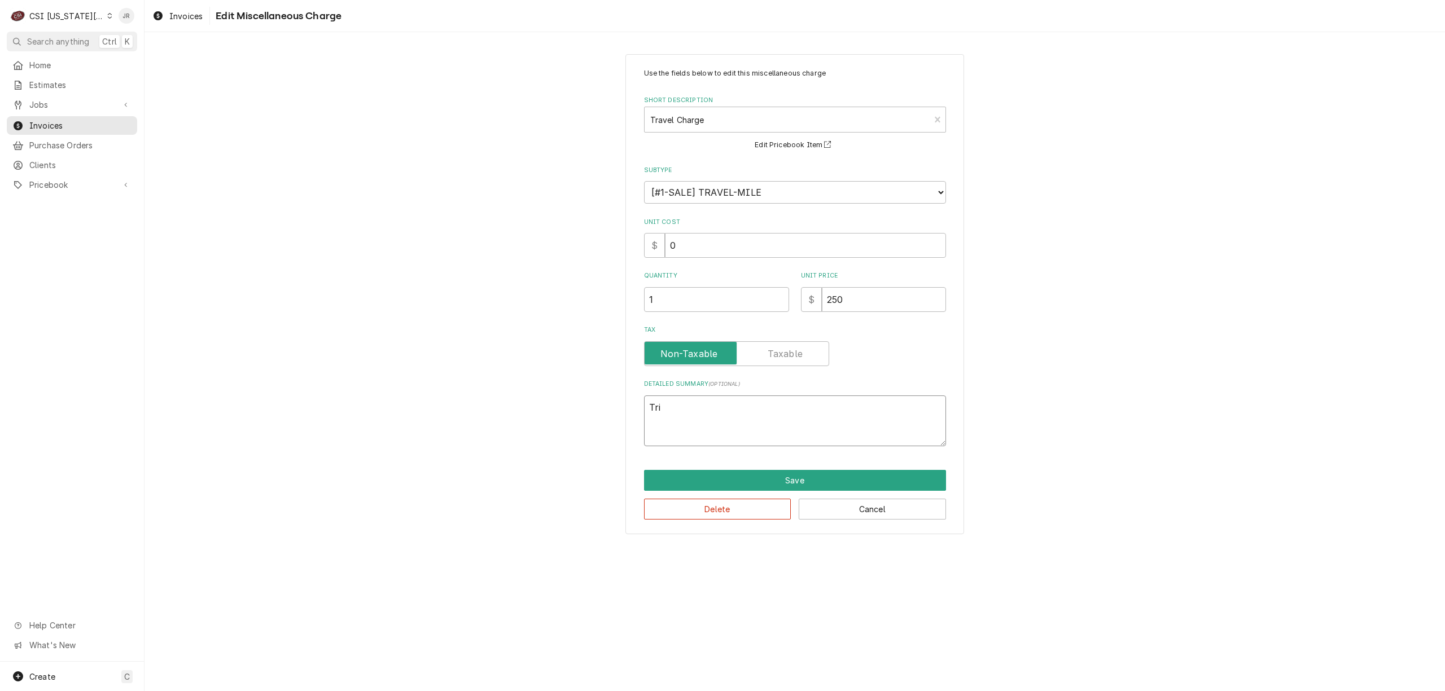
type textarea "x"
type textarea "Trip"
type textarea "x"
type textarea "Trip"
type textarea "x"
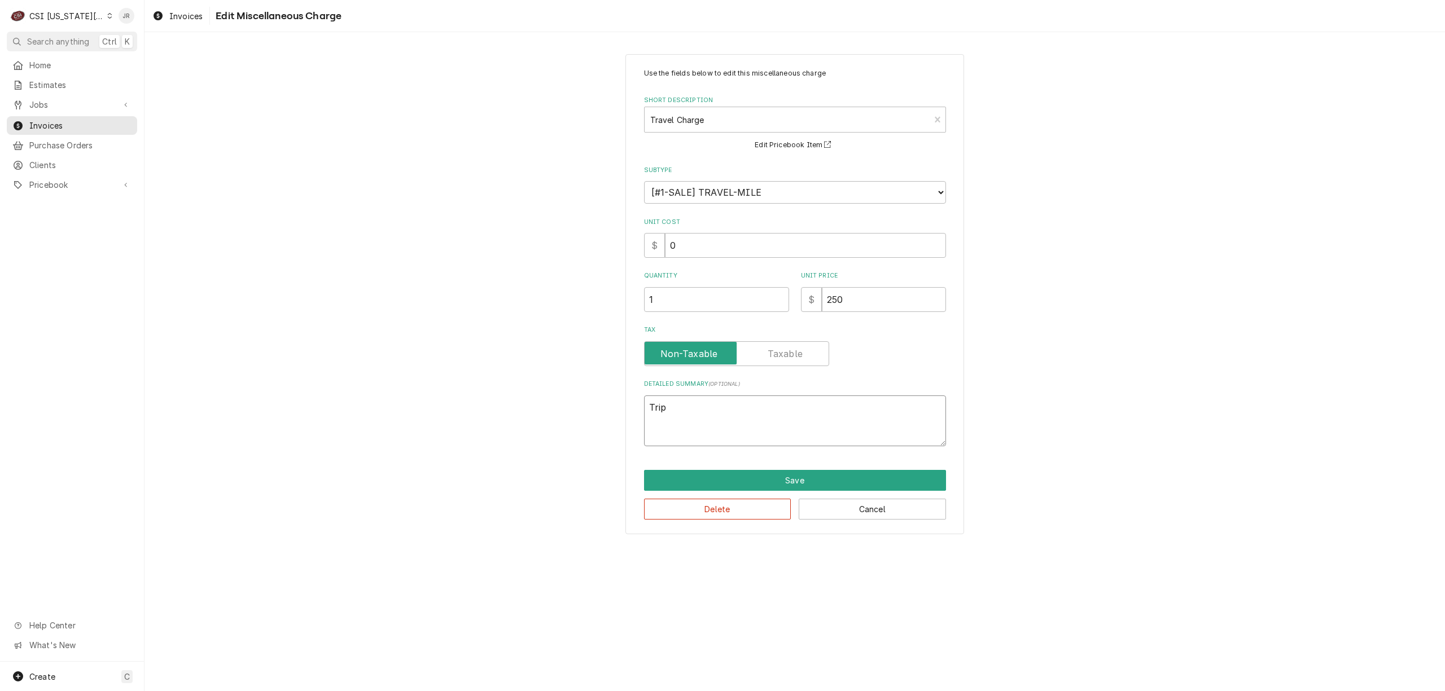
type textarea "Trip C"
type textarea "x"
type textarea "Trip Ch"
type textarea "x"
type textarea "Trip Cha"
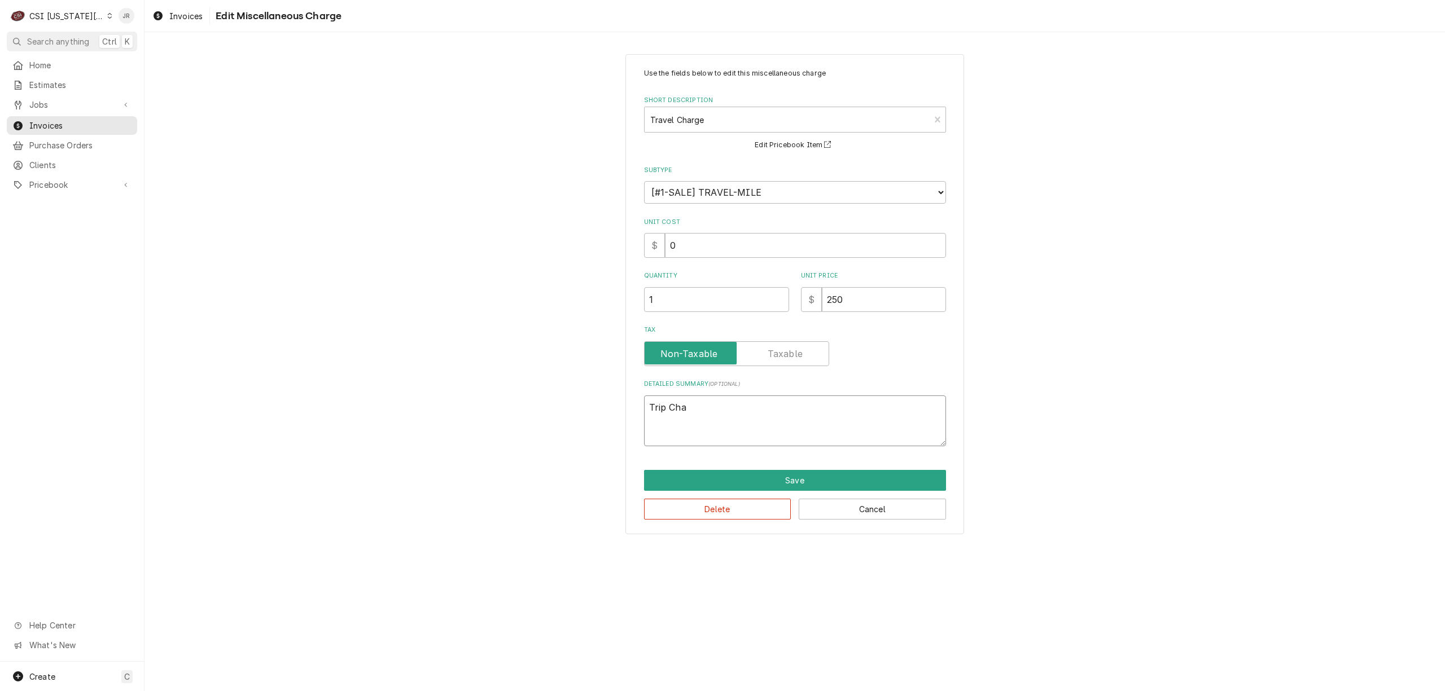
type textarea "x"
type textarea "Trip Char"
type textarea "x"
type textarea "Trip Charg"
type textarea "x"
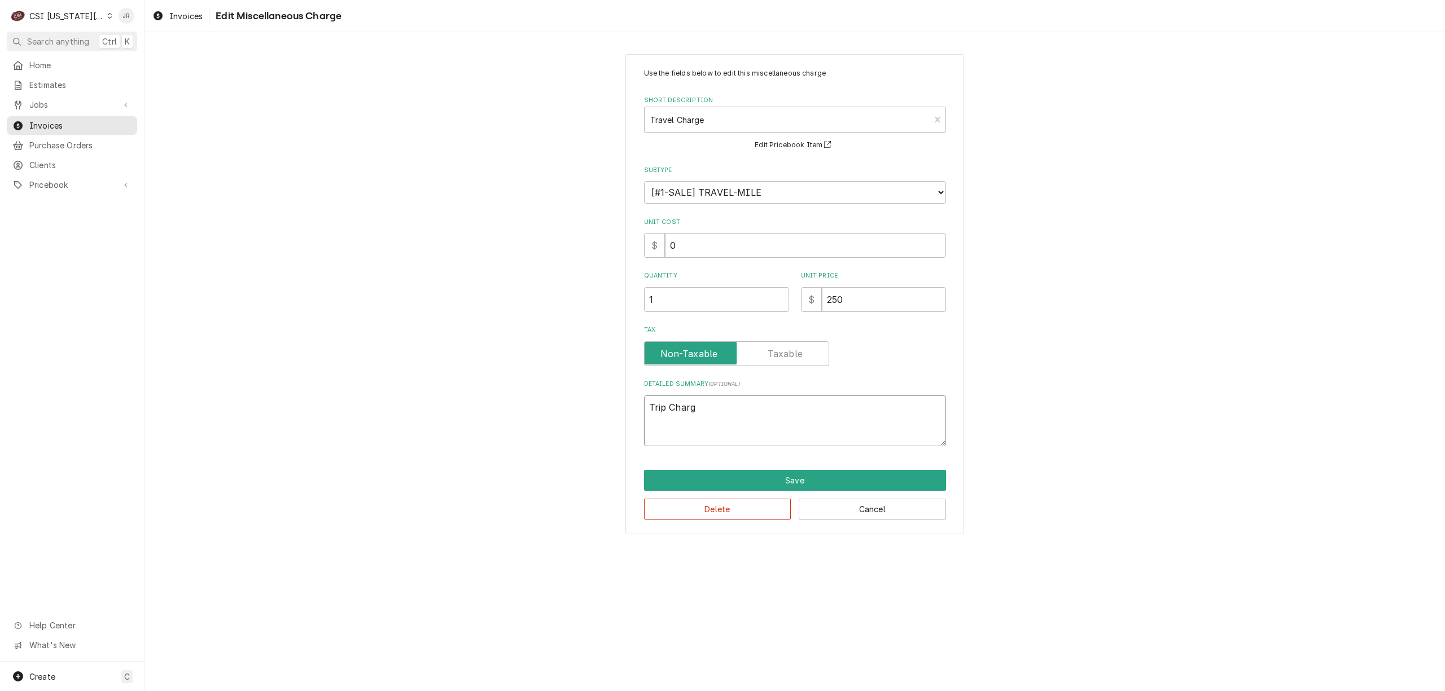
type textarea "Trip Charge"
type textarea "x"
type textarea "Trip Charges"
click at [832, 490] on div "Save Delete Cancel" at bounding box center [795, 495] width 302 height 50
click at [832, 489] on button "Save" at bounding box center [795, 480] width 302 height 21
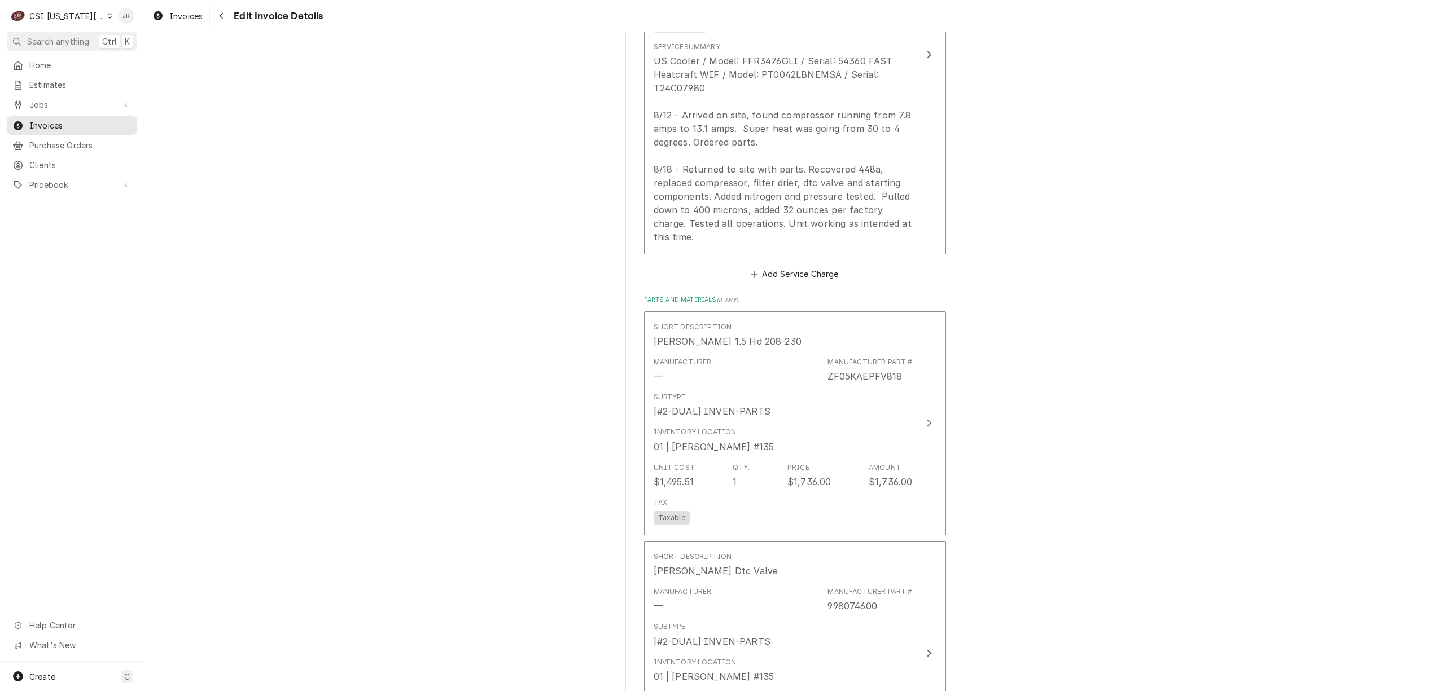
scroll to position [1651, 0]
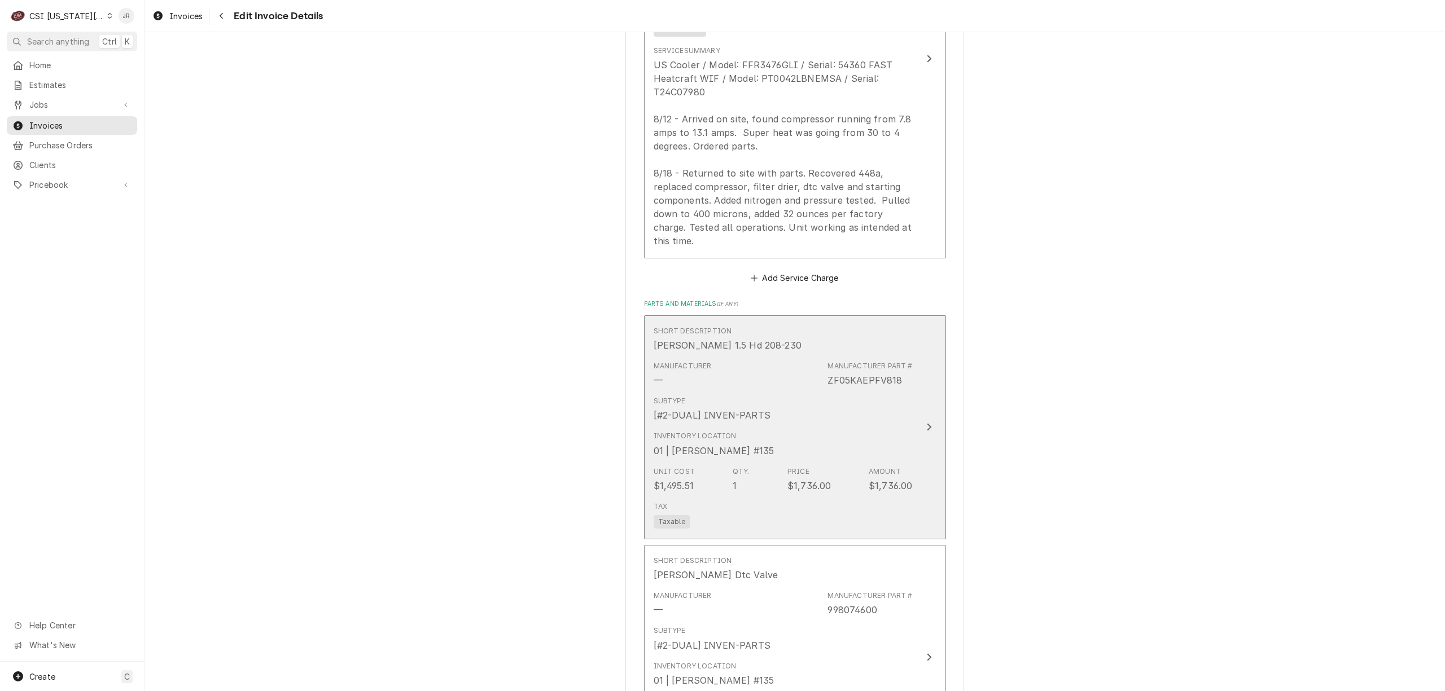
click at [912, 413] on button "Short Description Copeland 1.5 Hd 208-230 Manufacturer — Manufacturer Part # ZF…" at bounding box center [795, 428] width 302 height 224
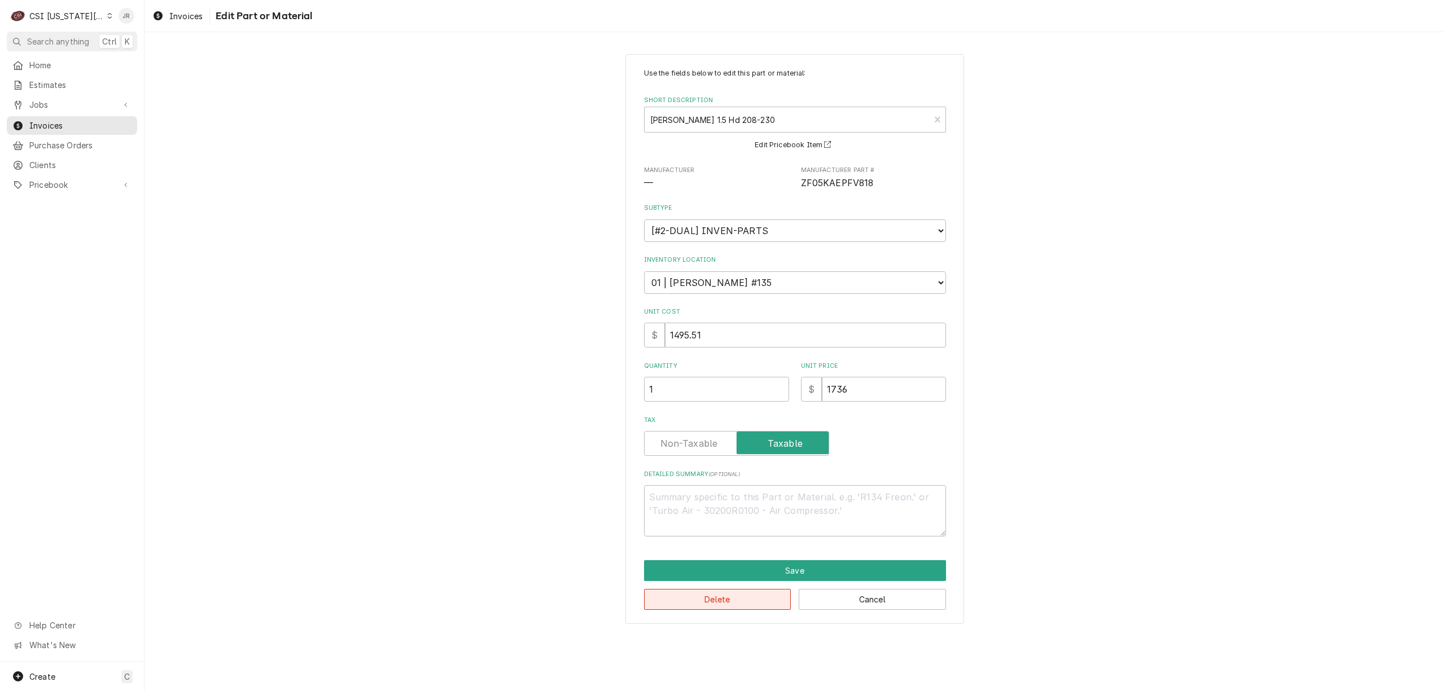
click at [760, 601] on button "Delete" at bounding box center [717, 599] width 147 height 21
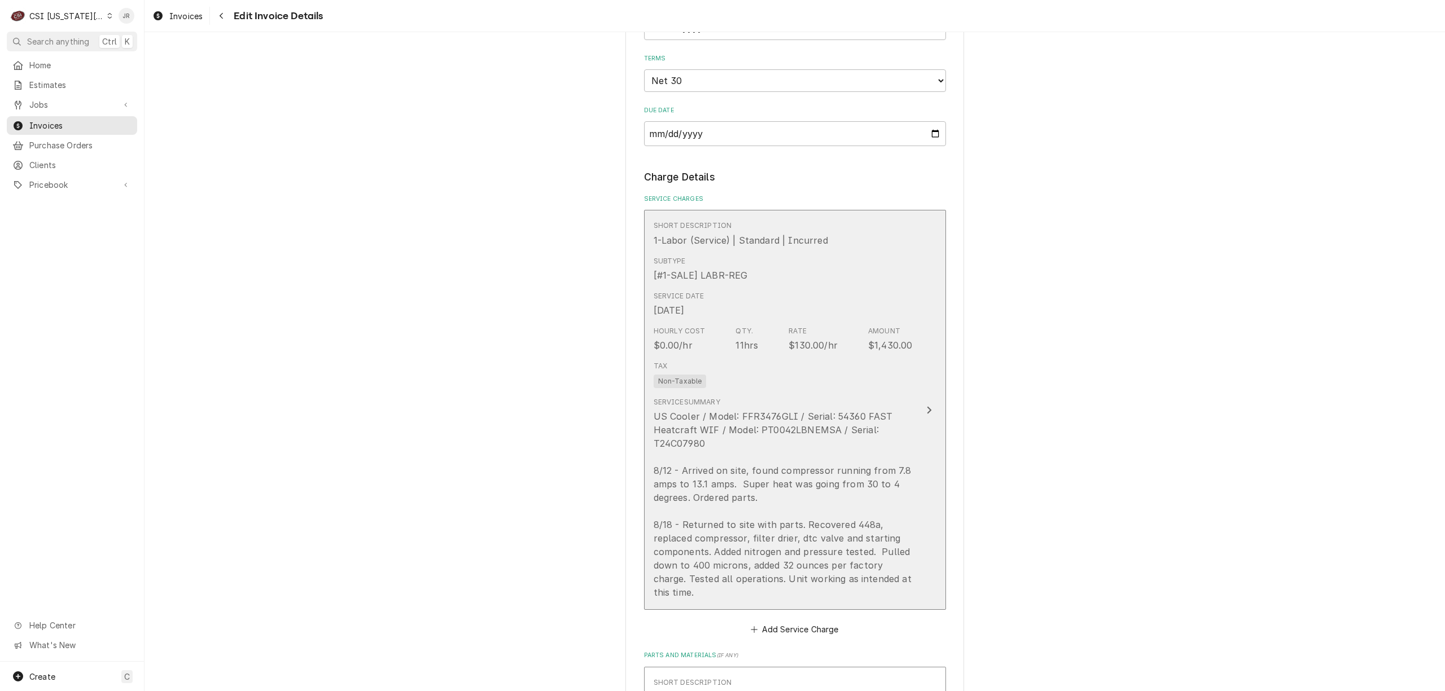
scroll to position [1296, 0]
click at [931, 423] on button "Short Description 1-Labor (Service) | Standard | Incurred Subtype [#1-SALE] LAB…" at bounding box center [795, 413] width 302 height 400
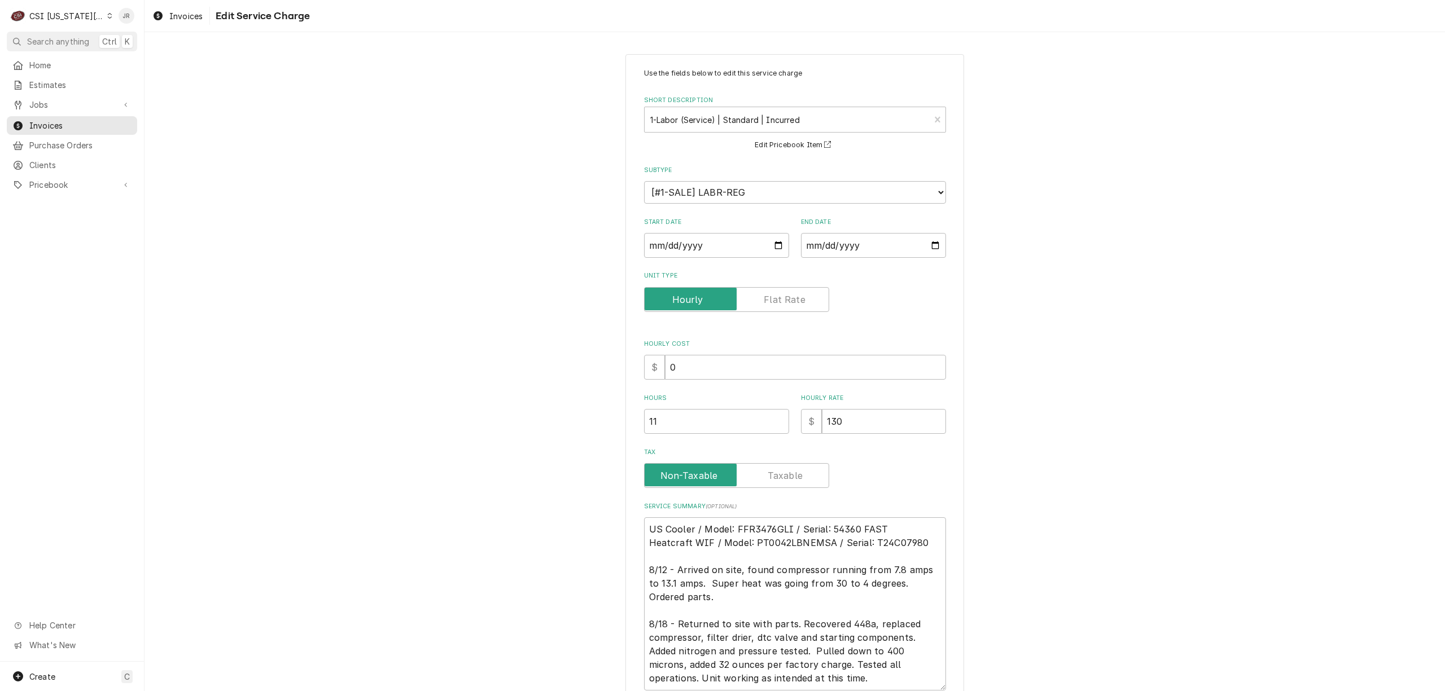
scroll to position [98, 0]
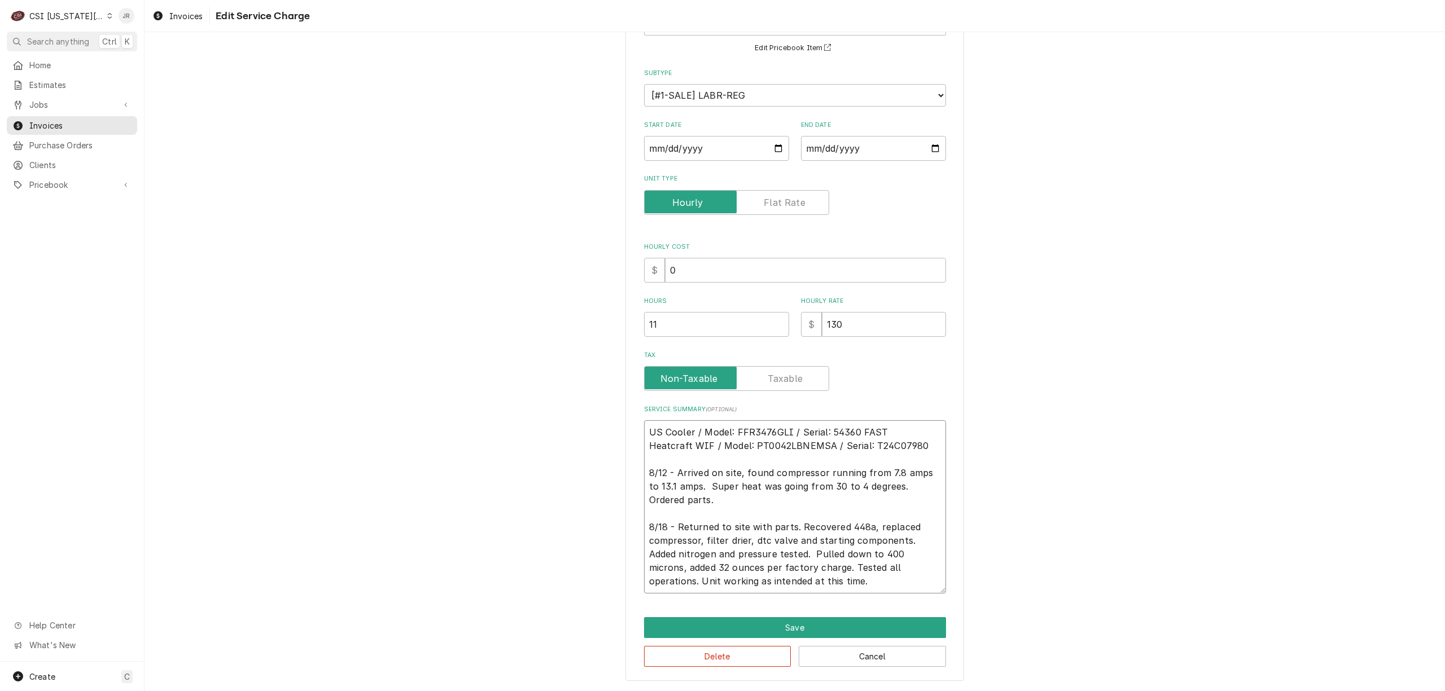
click at [787, 590] on textarea "US Cooler / Model: FFR3476GLI / Serial: 54360 FAST Heatcraft WIF / Model: PT004…" at bounding box center [795, 506] width 302 height 173
click at [808, 585] on textarea "US Cooler / Model: FFR3476GLI / Serial: 54360 FAST Heatcraft WIF / Model: PT004…" at bounding box center [795, 506] width 302 height 173
type textarea "x"
type textarea "US Cooler / Model: FFR3476GLI / Serial: 54360 FAST Heatcraft WIF / Model: PT004…"
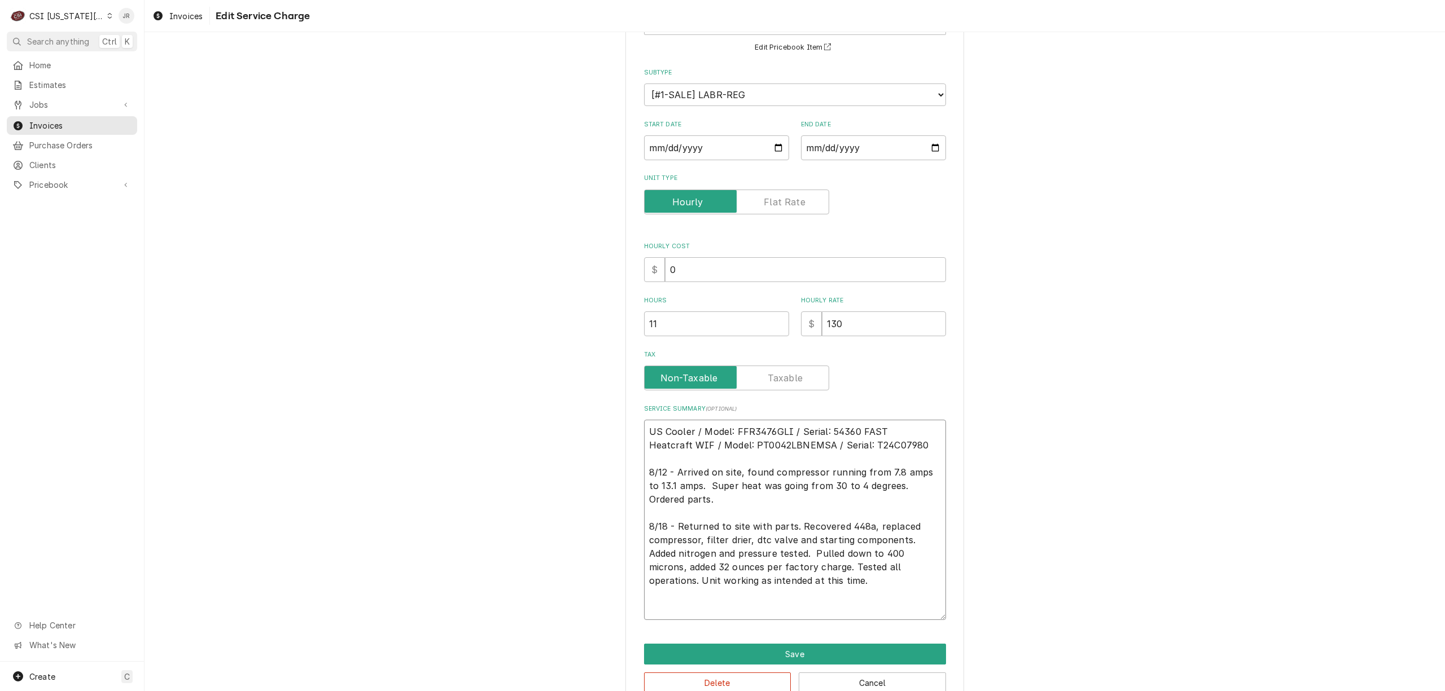
type textarea "x"
type textarea "US Cooler / Model: FFR3476GLI / Serial: 54360 FAST Heatcraft WIF / Model: PT004…"
type textarea "x"
type textarea "US Cooler / Model: FFR3476GLI / Serial: 54360 FAST Heatcraft WIF / Model: PT004…"
type textarea "x"
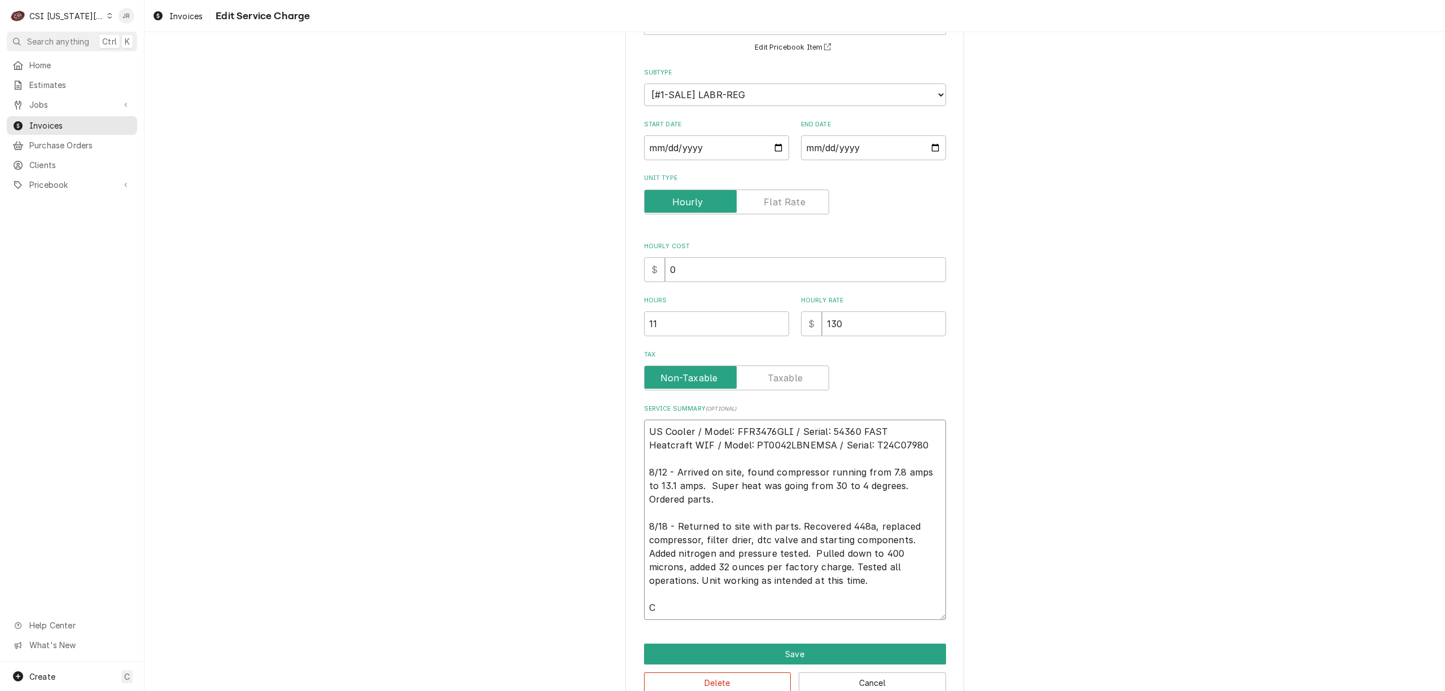
type textarea "US Cooler / Model: FFR3476GLI / Serial: 54360 FAST Heatcraft WIF / Model: PT004…"
type textarea "x"
type textarea "US Cooler / Model: FFR3476GLI / Serial: 54360 FAST Heatcraft WIF / Model: PT004…"
type textarea "x"
type textarea "US Cooler / Model: FFR3476GLI / Serial: 54360 FAST Heatcraft WIF / Model: PT004…"
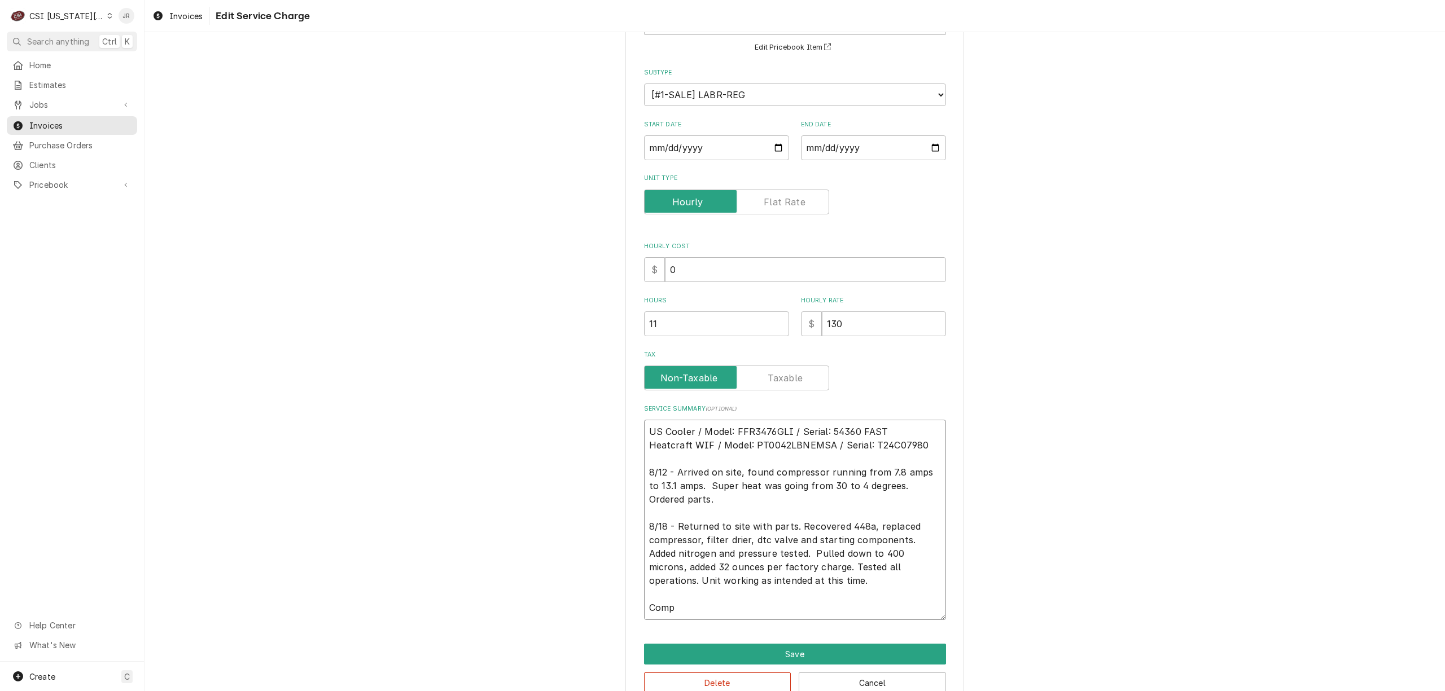
type textarea "x"
type textarea "US Cooler / Model: FFR3476GLI / Serial: 54360 FAST Heatcraft WIF / Model: PT004…"
type textarea "x"
type textarea "US Cooler / Model: FFR3476GLI / Serial: 54360 FAST Heatcraft WIF / Model: PT004…"
type textarea "x"
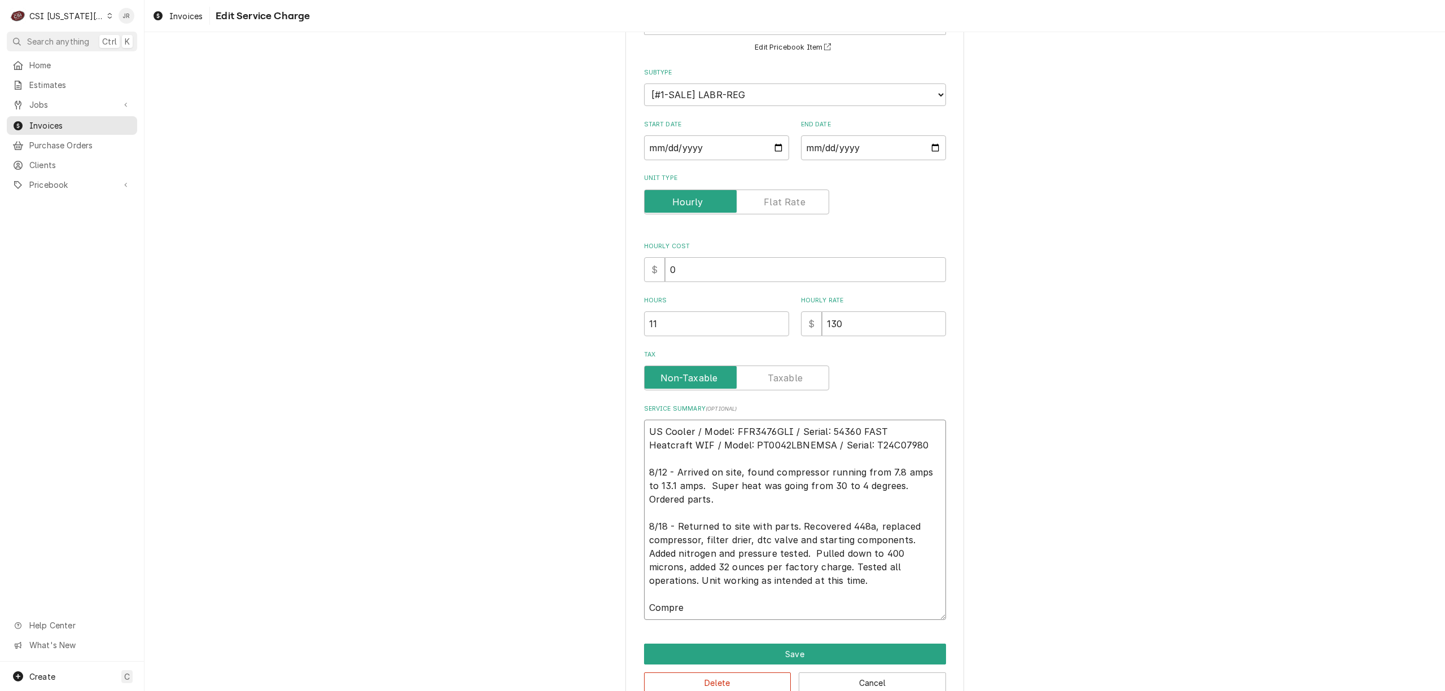
type textarea "US Cooler / Model: FFR3476GLI / Serial: 54360 FAST Heatcraft WIF / Model: PT004…"
type textarea "x"
type textarea "US Cooler / Model: FFR3476GLI / Serial: 54360 FAST Heatcraft WIF / Model: PT004…"
type textarea "x"
type textarea "US Cooler / Model: FFR3476GLI / Serial: 54360 FAST Heatcraft WIF / Model: PT004…"
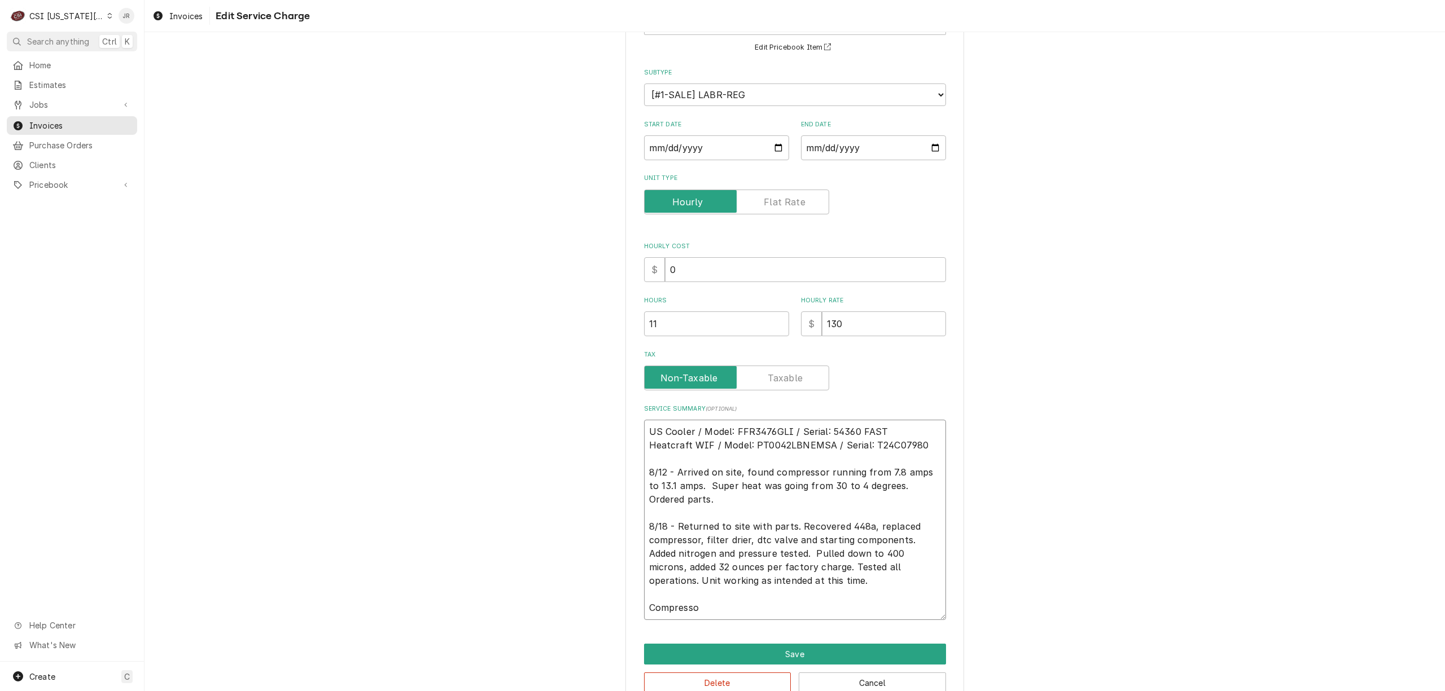
type textarea "x"
type textarea "US Cooler / Model: FFR3476GLI / Serial: 54360 FAST Heatcraft WIF / Model: PT004…"
type textarea "x"
type textarea "US Cooler / Model: FFR3476GLI / Serial: 54360 FAST Heatcraft WIF / Model: PT004…"
type textarea "x"
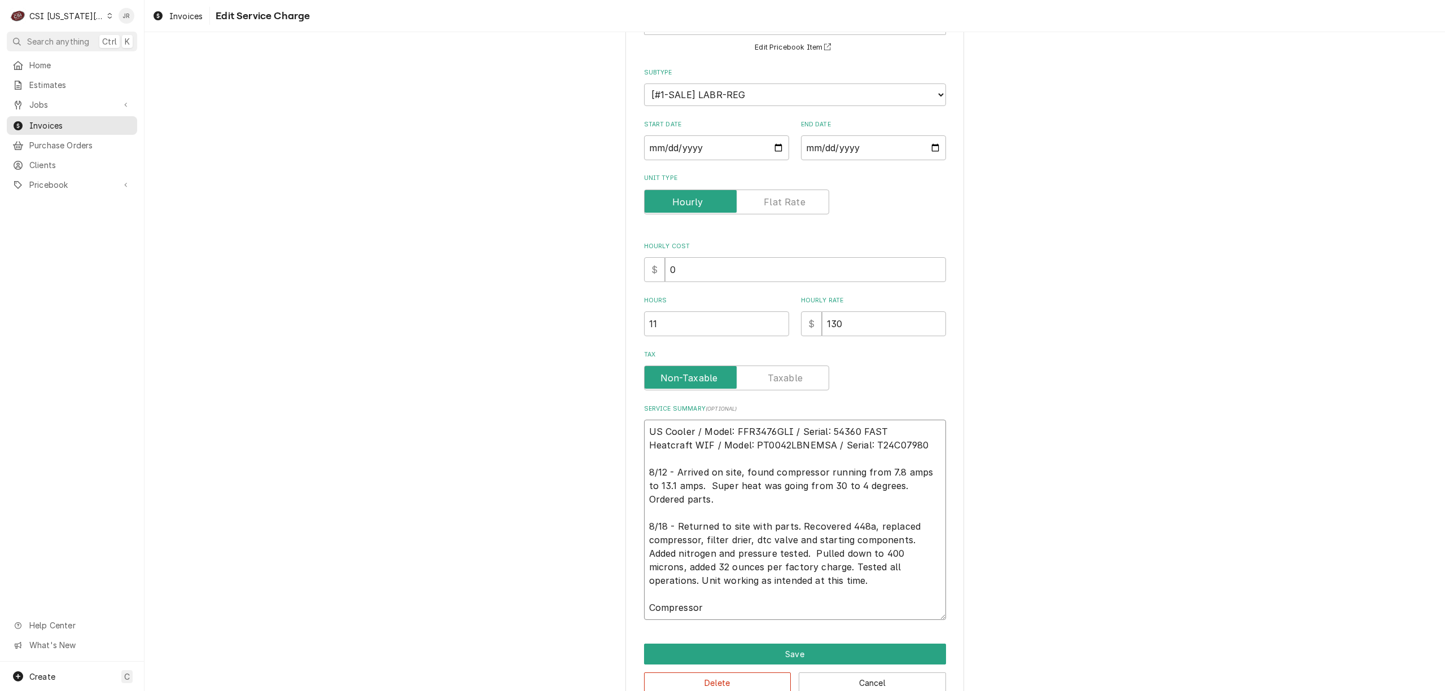
type textarea "US Cooler / Model: FFR3476GLI / Serial: 54360 FAST Heatcraft WIF / Model: PT004…"
type textarea "x"
type textarea "US Cooler / Model: FFR3476GLI / Serial: 54360 FAST Heatcraft WIF / Model: PT004…"
type textarea "x"
type textarea "US Cooler / Model: FFR3476GLI / Serial: 54360 FAST Heatcraft WIF / Model: PT004…"
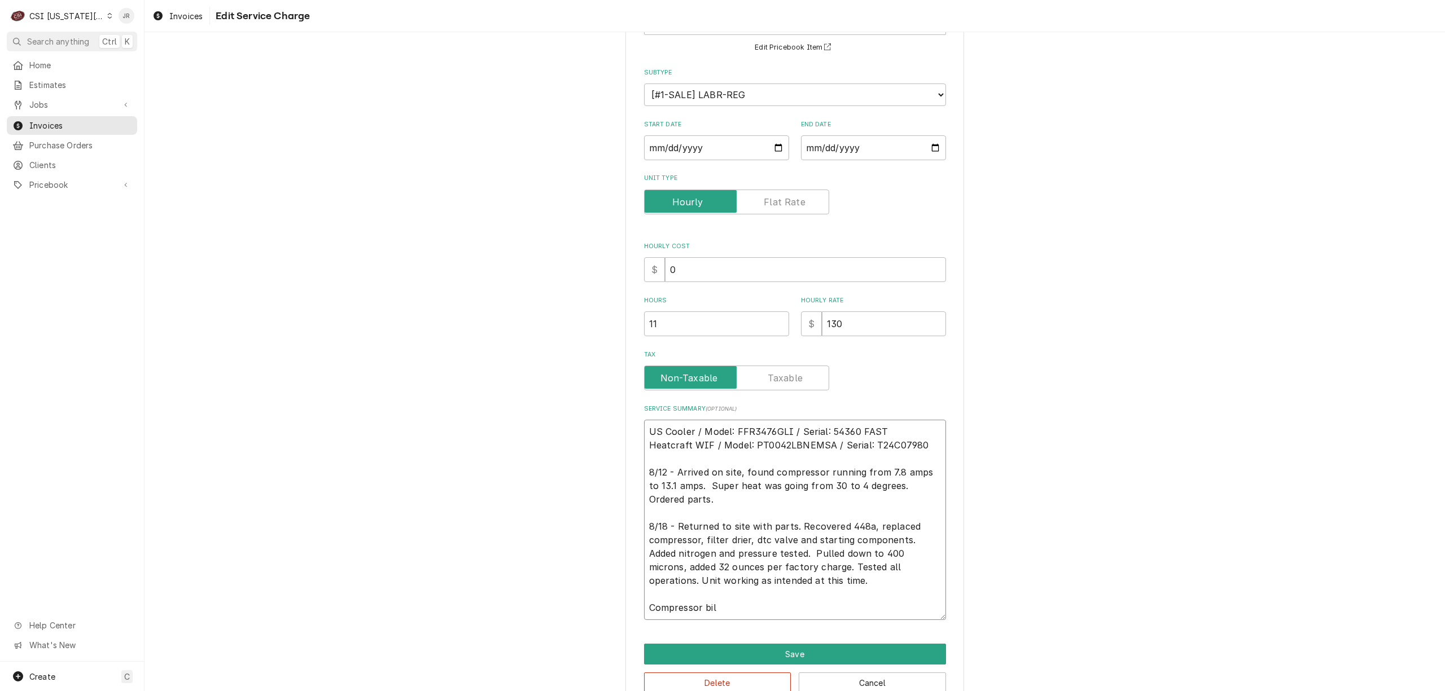
type textarea "x"
type textarea "US Cooler / Model: FFR3476GLI / Serial: 54360 FAST Heatcraft WIF / Model: PT004…"
type textarea "x"
type textarea "US Cooler / Model: FFR3476GLI / Serial: 54360 FAST Heatcraft WIF / Model: PT004…"
type textarea "x"
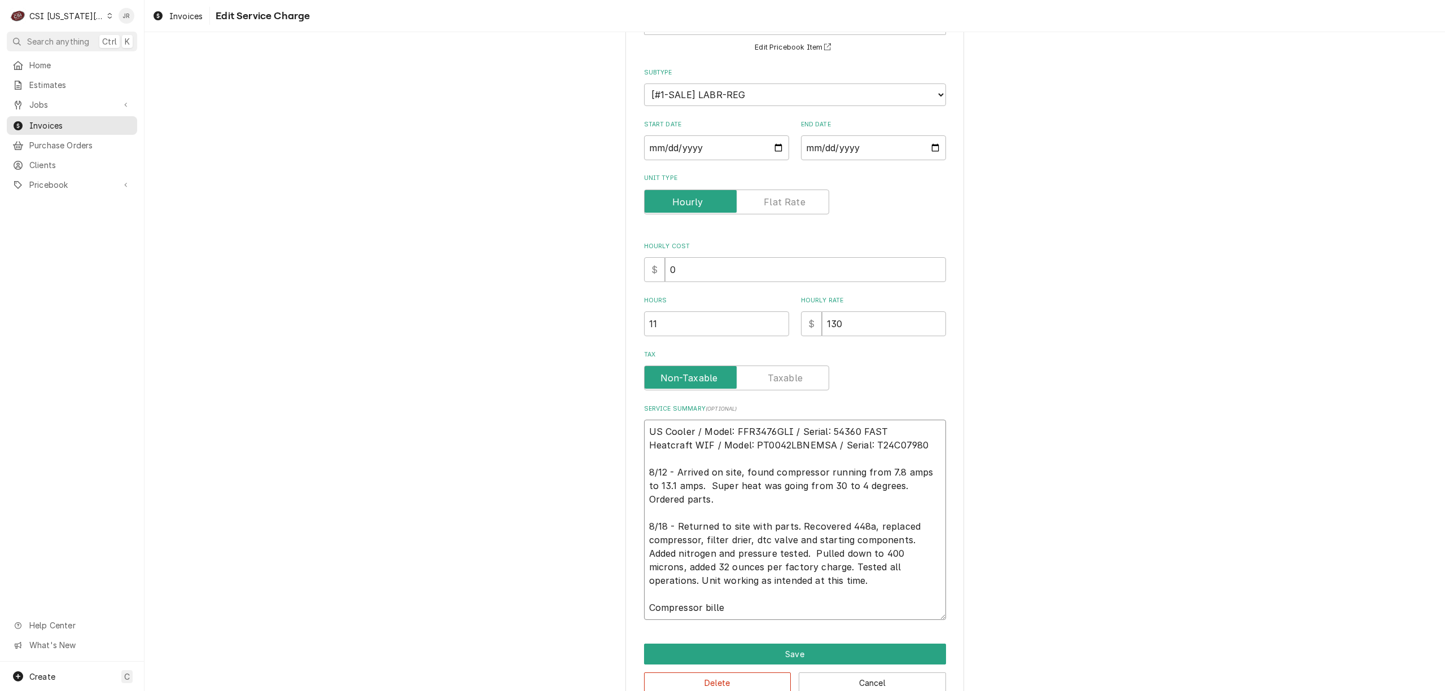
type textarea "US Cooler / Model: FFR3476GLI / Serial: 54360 FAST Heatcraft WIF / Model: PT004…"
type textarea "x"
type textarea "US Cooler / Model: FFR3476GLI / Serial: 54360 FAST Heatcraft WIF / Model: PT004…"
type textarea "x"
type textarea "US Cooler / Model: FFR3476GLI / Serial: 54360 FAST Heatcraft WIF / Model: PT004…"
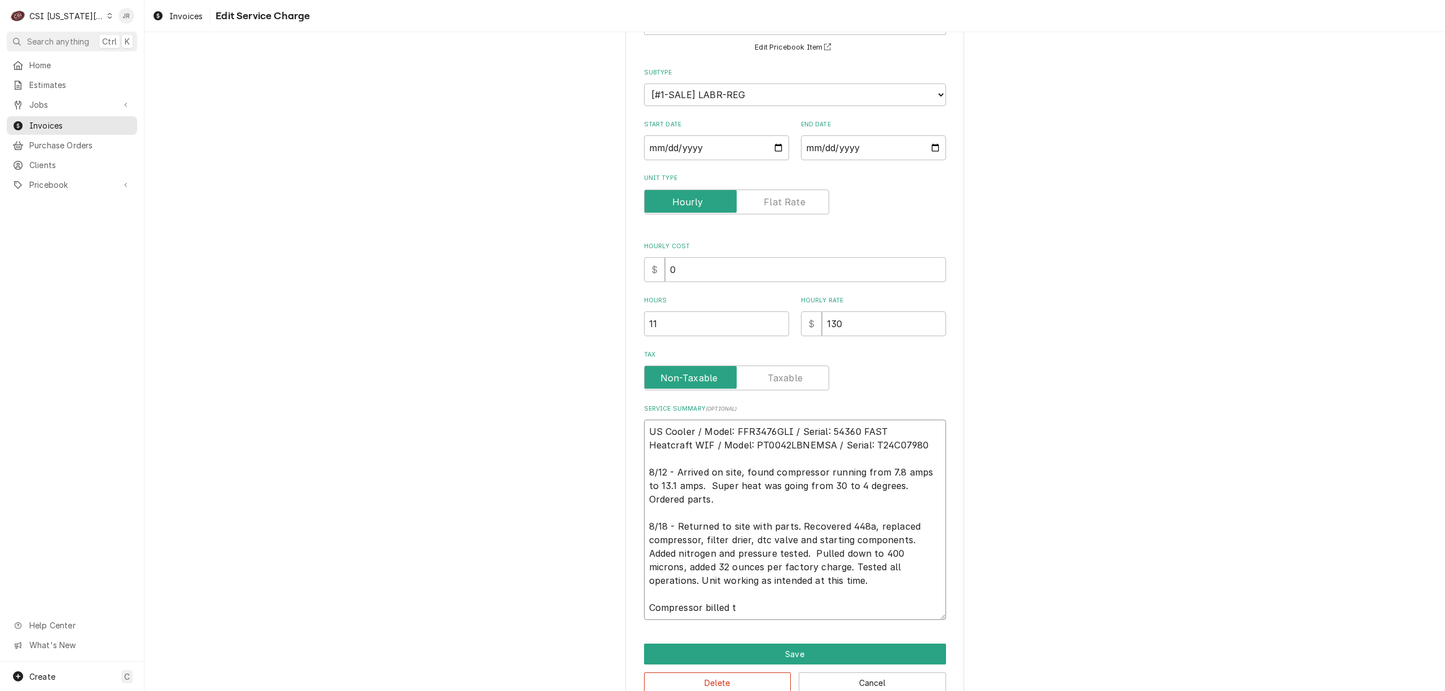
type textarea "x"
type textarea "US Cooler / Model: FFR3476GLI / Serial: 54360 FAST Heatcraft WIF / Model: PT004…"
type textarea "x"
type textarea "US Cooler / Model: FFR3476GLI / Serial: 54360 FAST Heatcraft WIF / Model: PT004…"
type textarea "x"
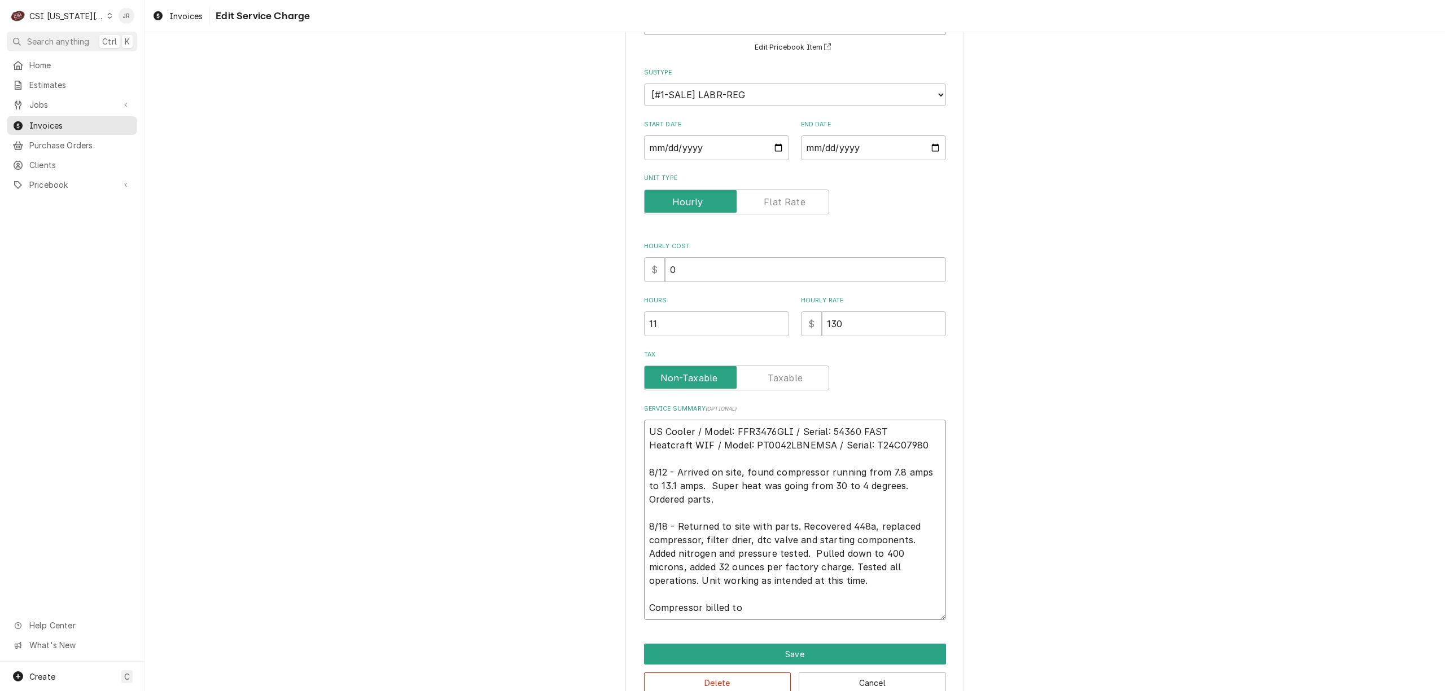
type textarea "US Cooler / Model: FFR3476GLI / Serial: 54360 FAST Heatcraft WIF / Model: PT004…"
type textarea "x"
type textarea "US Cooler / Model: FFR3476GLI / Serial: 54360 FAST Heatcraft WIF / Model: PT004…"
type textarea "x"
type textarea "US Cooler / Model: FFR3476GLI / Serial: 54360 FAST Heatcraft WIF / Model: PT004…"
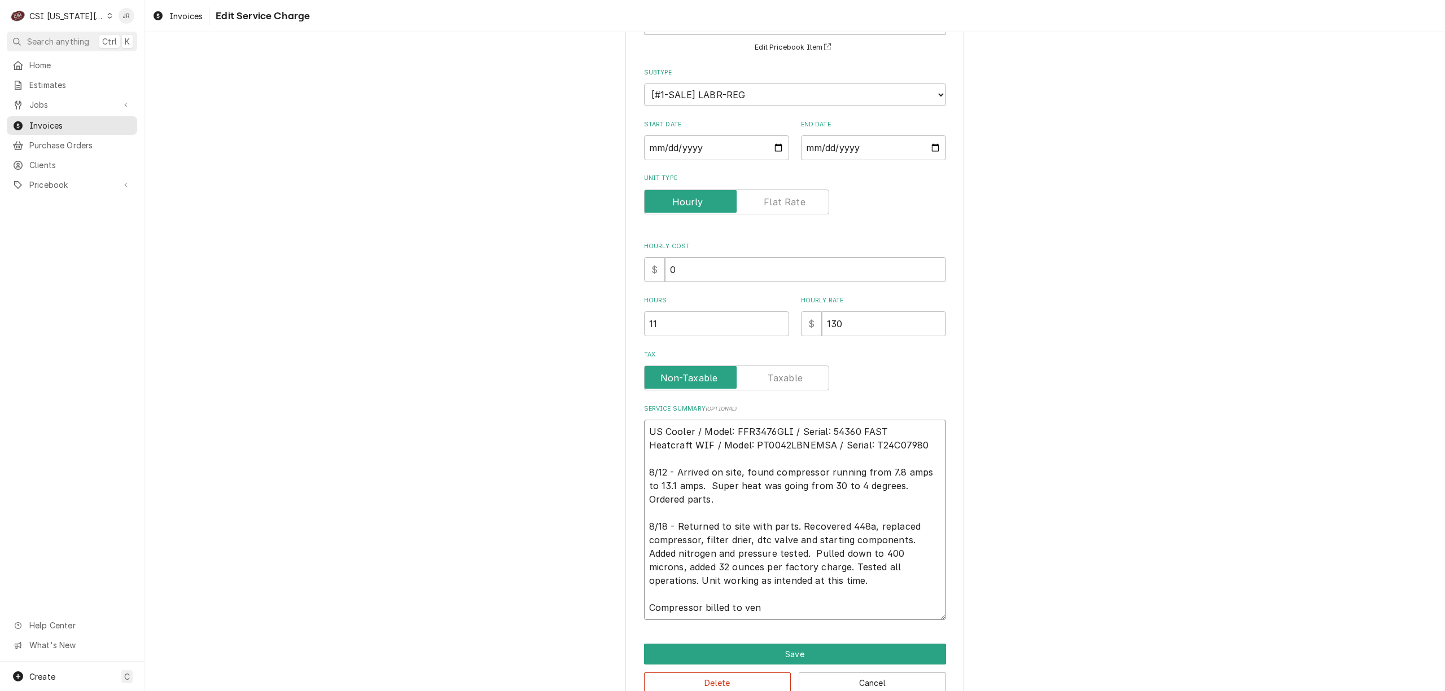
type textarea "x"
type textarea "US Cooler / Model: FFR3476GLI / Serial: 54360 FAST Heatcraft WIF / Model: PT004…"
type textarea "x"
type textarea "US Cooler / Model: FFR3476GLI / Serial: 54360 FAST Heatcraft WIF / Model: PT004…"
type textarea "x"
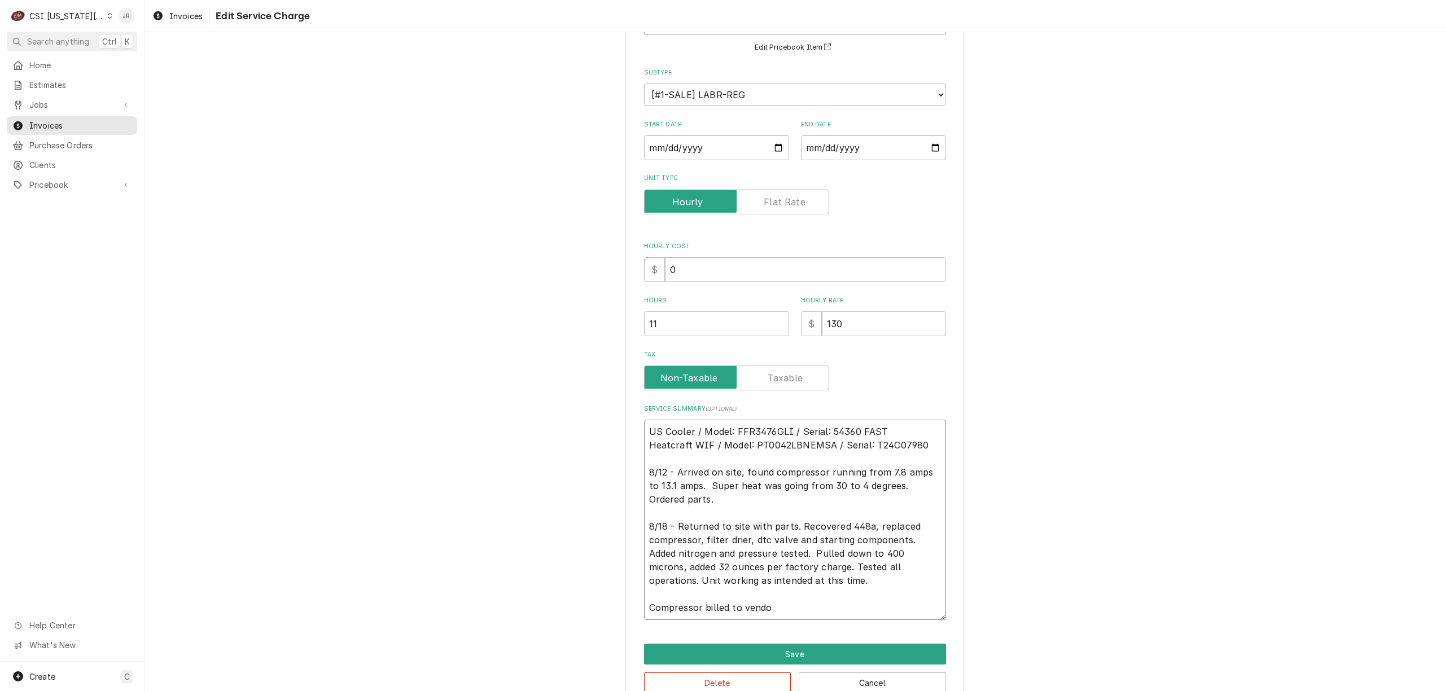
type textarea "US Cooler / Model: FFR3476GLI / Serial: 54360 FAST Heatcraft WIF / Model: PT004…"
type textarea "x"
type textarea "US Cooler / Model: FFR3476GLI / Serial: 54360 FAST Heatcraft WIF / Model: PT004…"
click at [815, 615] on textarea "US Cooler / Model: FFR3476GLI / Serial: 54360 FAST Heatcraft WIF / Model: PT004…" at bounding box center [795, 520] width 302 height 200
type textarea "x"
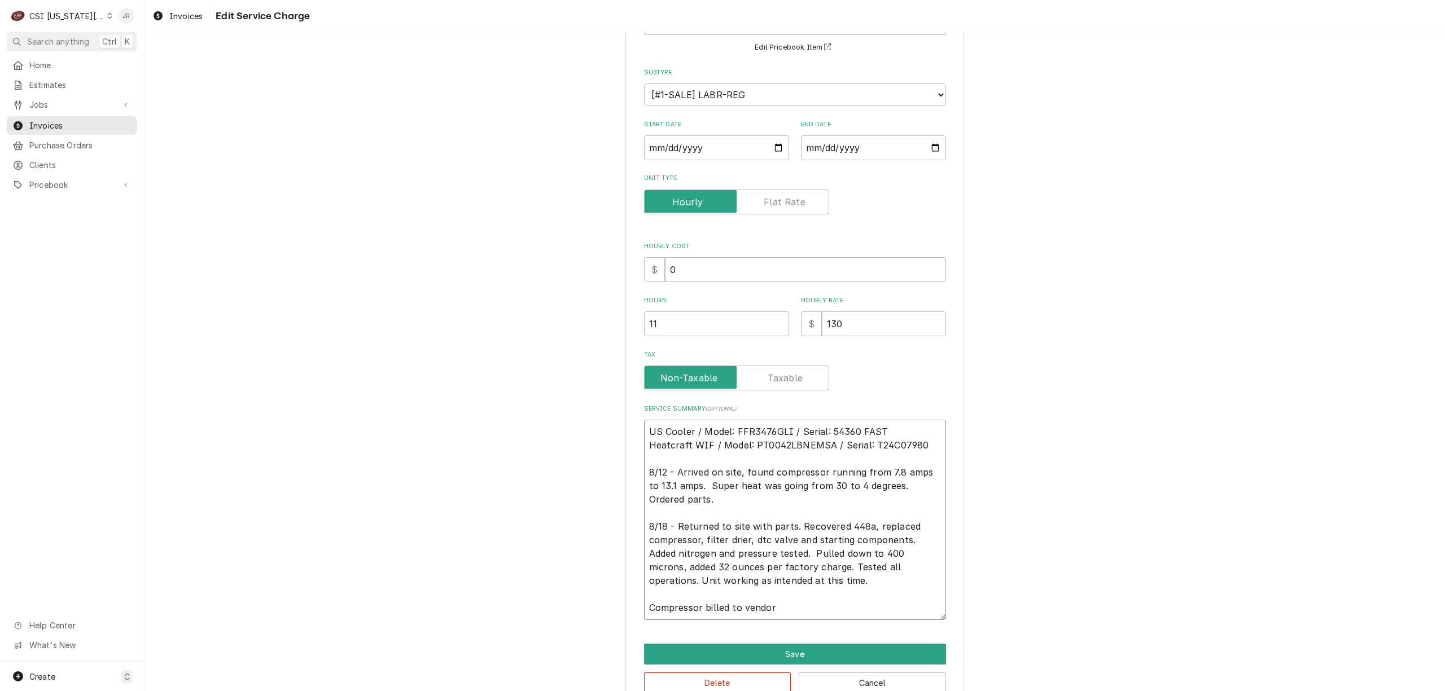
type textarea "US Cooler / Model: FFR3476GLI / Serial: 54360 FAST Heatcraft WIF / Model: PT004…"
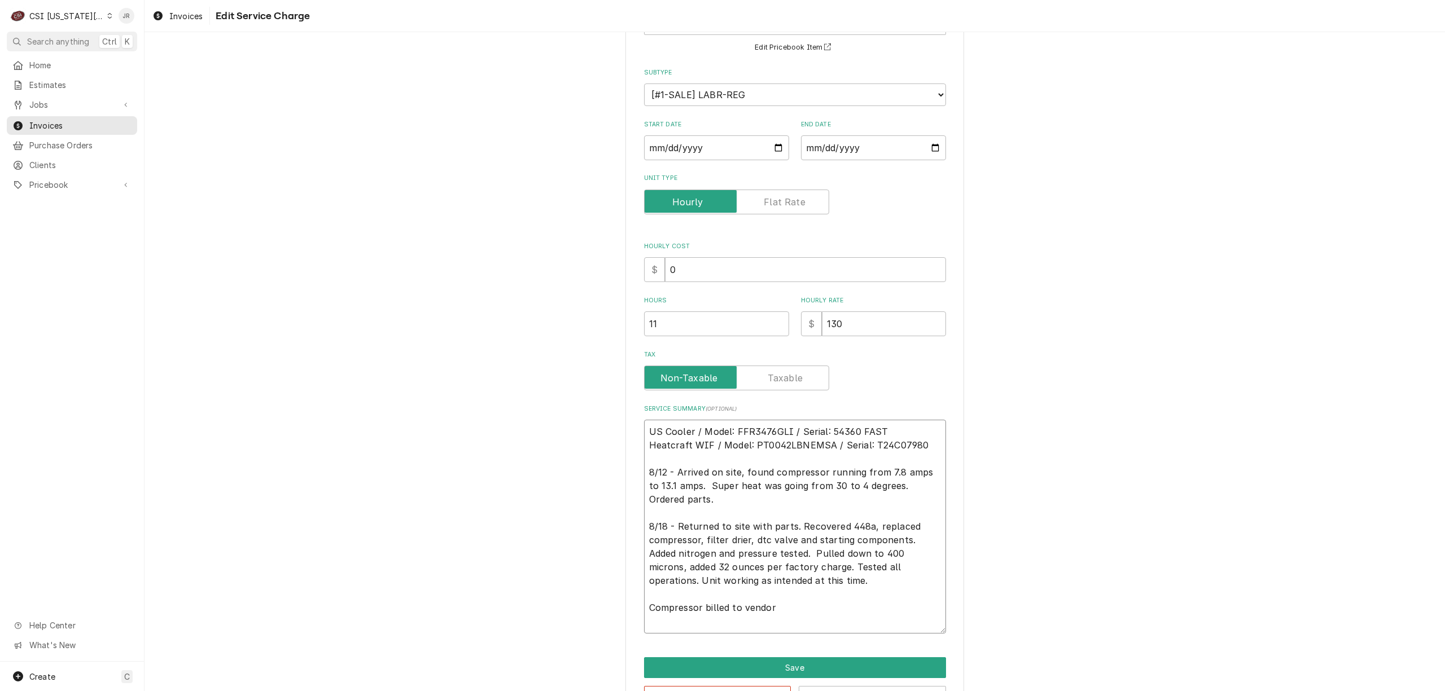
type textarea "x"
type textarea "US Cooler / Model: FFR3476GLI / Serial: 54360 FAST Heatcraft WIF / Model: PT004…"
type textarea "x"
type textarea "US Cooler / Model: FFR3476GLI / Serial: 54360 FAST Heatcraft WIF / Model: PT004…"
type textarea "x"
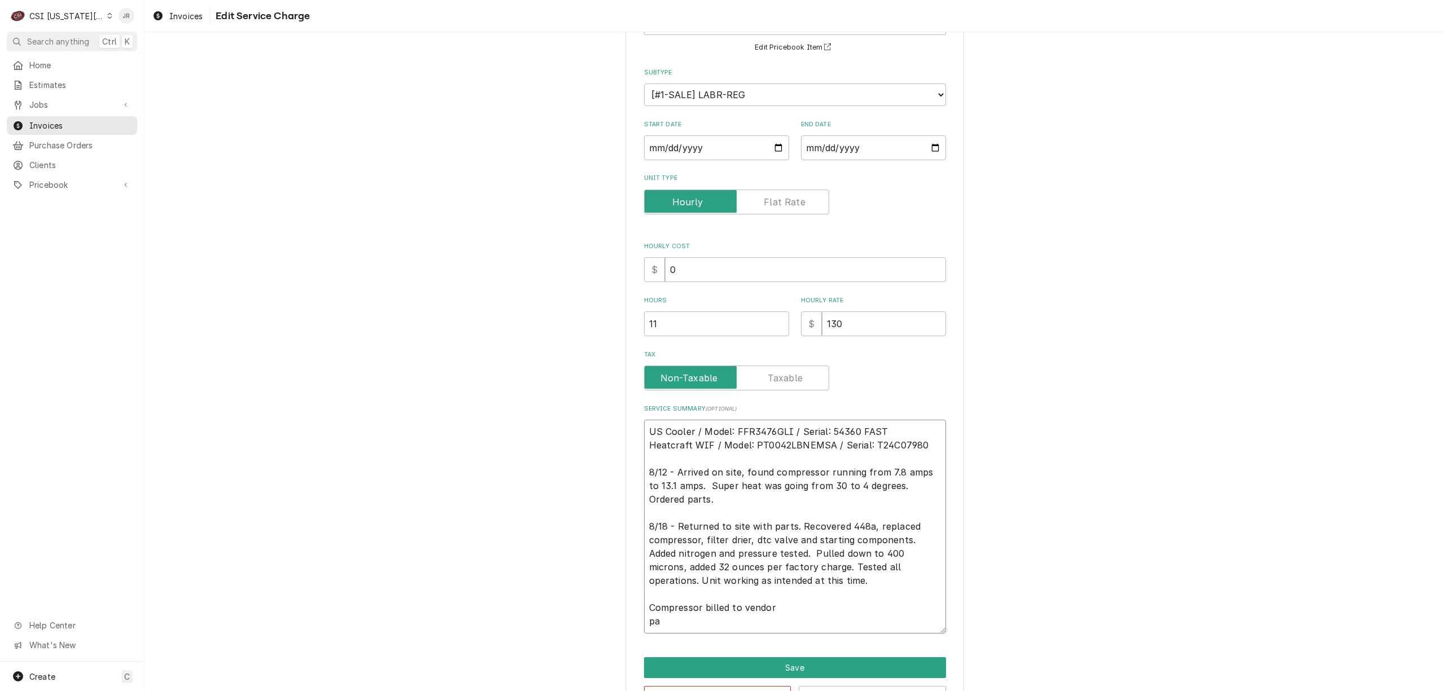
type textarea "US Cooler / Model: FFR3476GLI / Serial: 54360 FAST Heatcraft WIF / Model: PT004…"
type textarea "x"
type textarea "US Cooler / Model: FFR3476GLI / Serial: 54360 FAST Heatcraft WIF / Model: PT004…"
type textarea "x"
type textarea "US Cooler / Model: FFR3476GLI / Serial: 54360 FAST Heatcraft WIF / Model: PT004…"
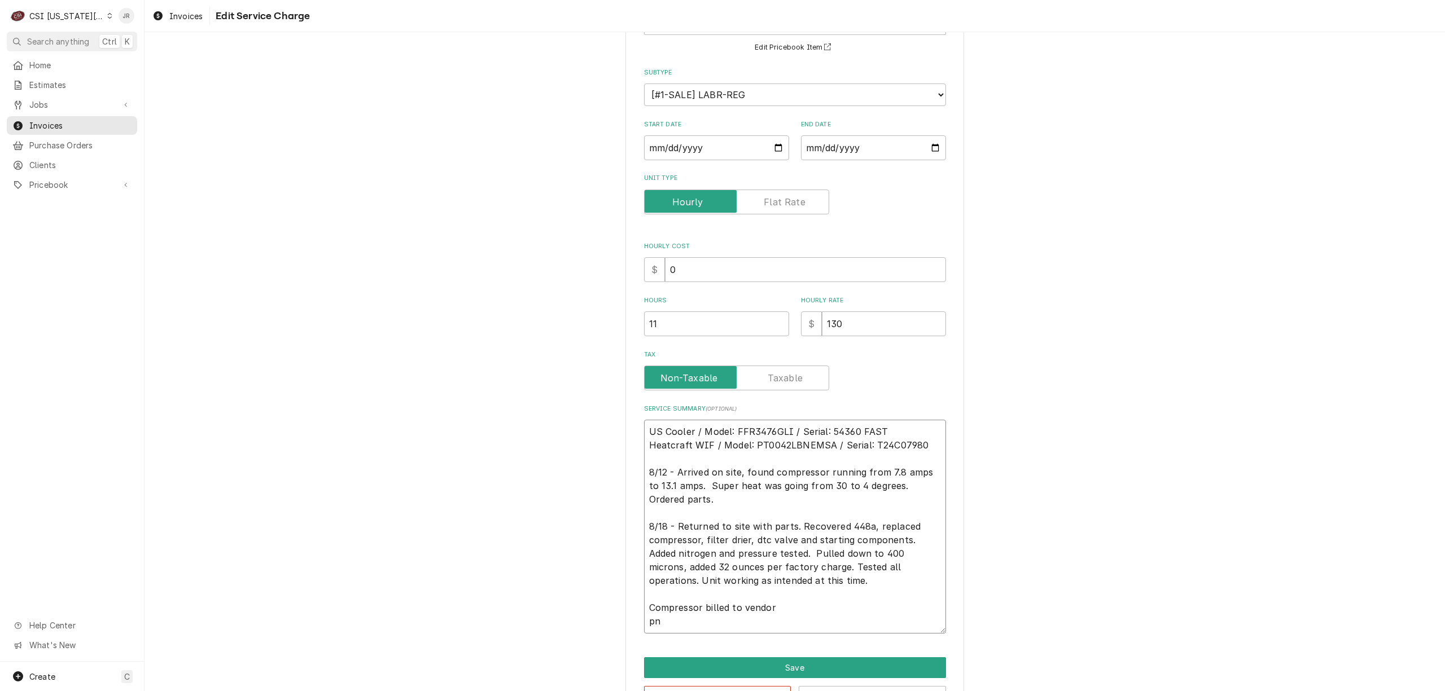
type textarea "x"
type textarea "US Cooler / Model: FFR3476GLI / Serial: 54360 FAST Heatcraft WIF / Model: PT004…"
type textarea "x"
type textarea "US Cooler / Model: FFR3476GLI / Serial: 54360 FAST Heatcraft WIF / Model: PT004…"
type textarea "x"
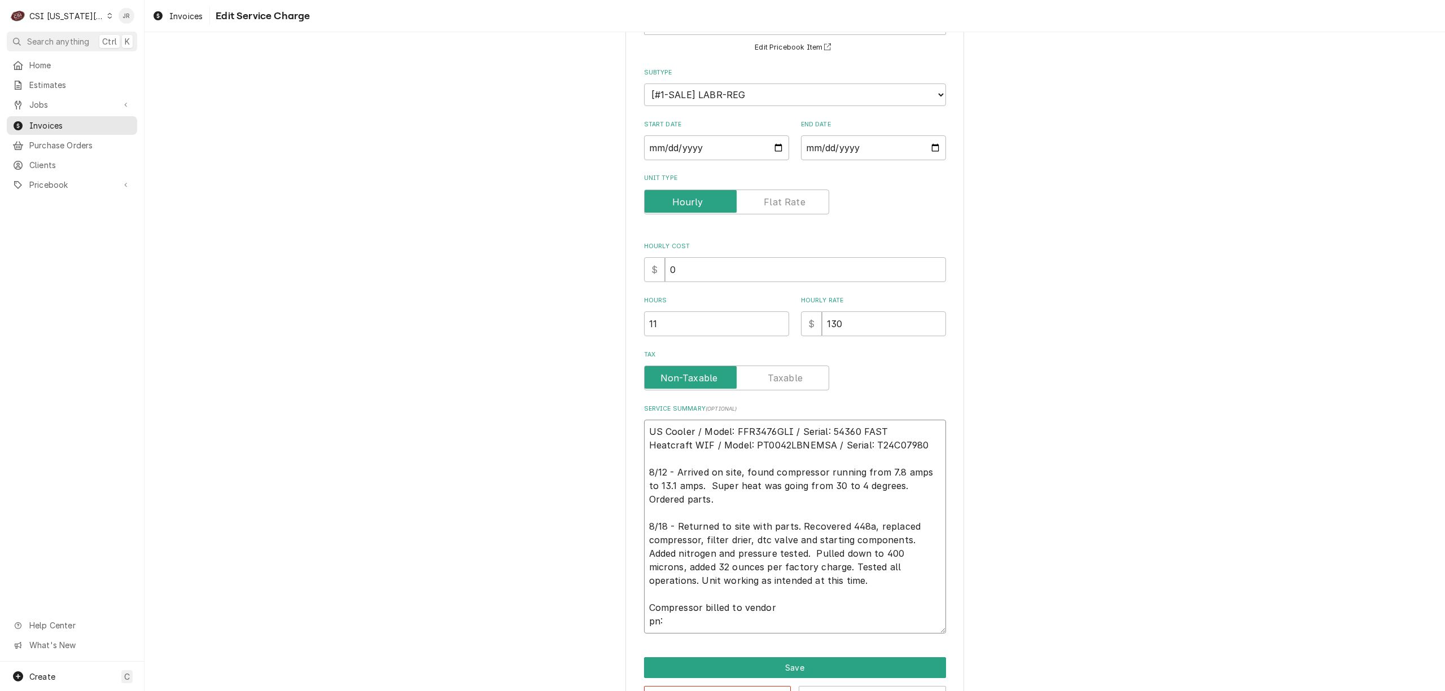
type textarea "US Cooler / Model: FFR3476GLI / Serial: 54360 FAST Heatcraft WIF / Model: PT004…"
type textarea "x"
type textarea "US Cooler / Model: FFR3476GLI / Serial: 54360 FAST Heatcraft WIF / Model: PT004…"
type textarea "x"
type textarea "US Cooler / Model: FFR3476GLI / Serial: 54360 FAST Heatcraft WIF / Model: PT004…"
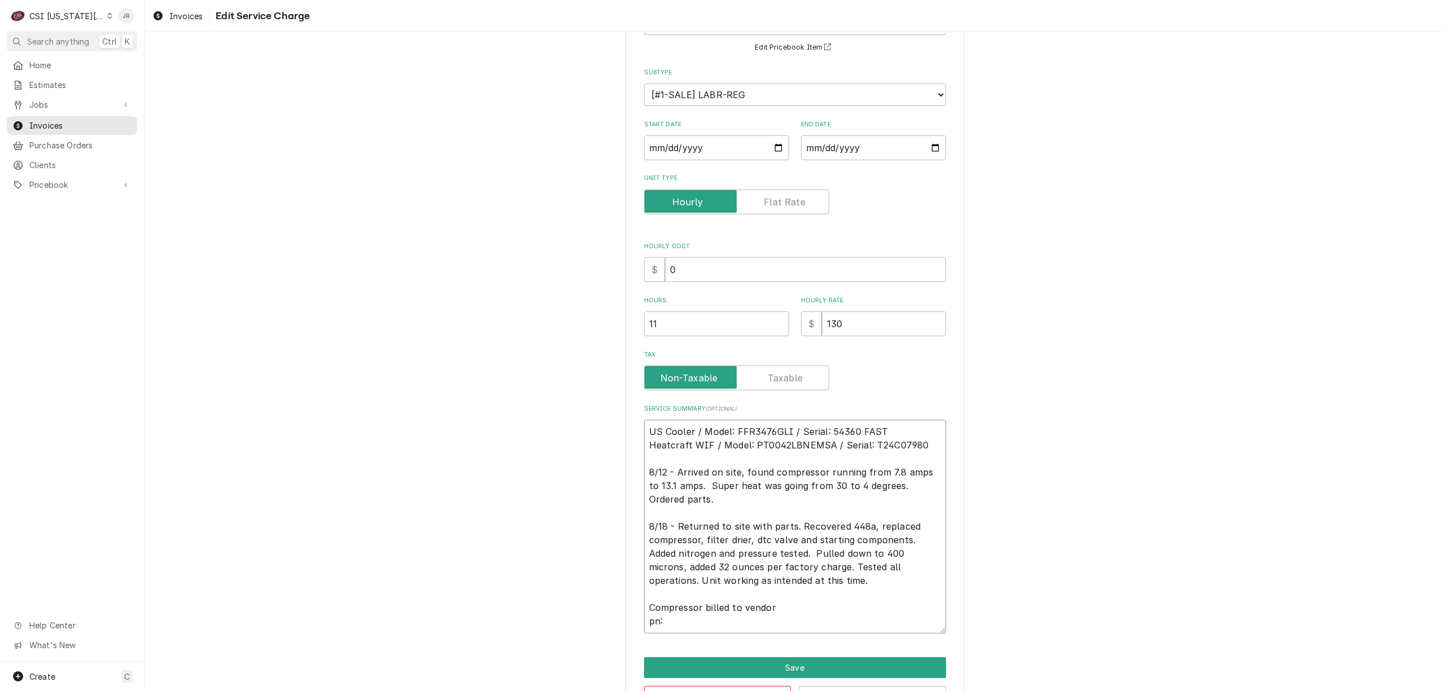
type textarea "x"
type textarea "US Cooler / Model: FFR3476GLI / Serial: 54360 FAST Heatcraft WIF / Model: PT004…"
type textarea "x"
type textarea "US Cooler / Model: FFR3476GLI / Serial: 54360 FAST Heatcraft WIF / Model: PT004…"
type textarea "x"
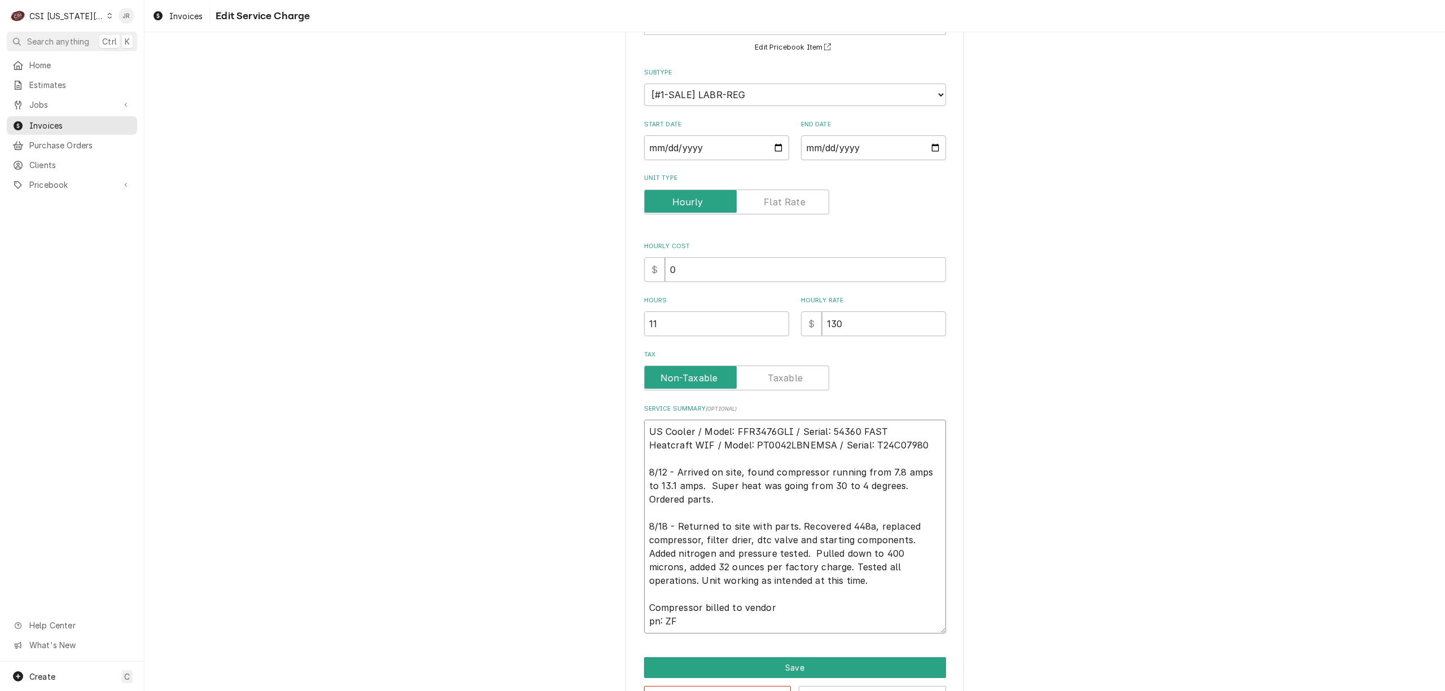
type textarea "US Cooler / Model: FFR3476GLI / Serial: 54360 FAST Heatcraft WIF / Model: PT004…"
type textarea "x"
type textarea "US Cooler / Model: FFR3476GLI / Serial: 54360 FAST Heatcraft WIF / Model: PT004…"
type textarea "x"
type textarea "US Cooler / Model: FFR3476GLI / Serial: 54360 FAST Heatcraft WIF / Model: PT004…"
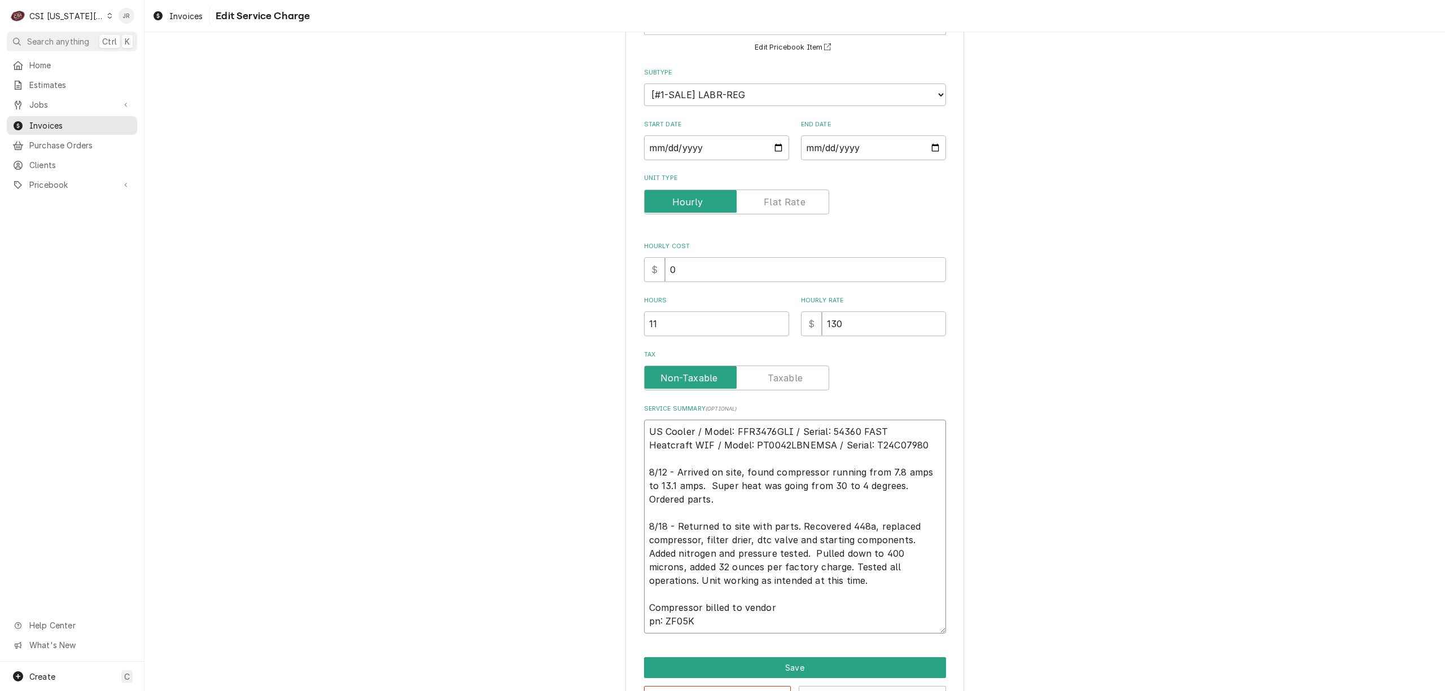
type textarea "x"
type textarea "US Cooler / Model: FFR3476GLI / Serial: 54360 FAST Heatcraft WIF / Model: PT004…"
type textarea "x"
type textarea "US Cooler / Model: FFR3476GLI / Serial: 54360 FAST Heatcraft WIF / Model: PT004…"
type textarea "x"
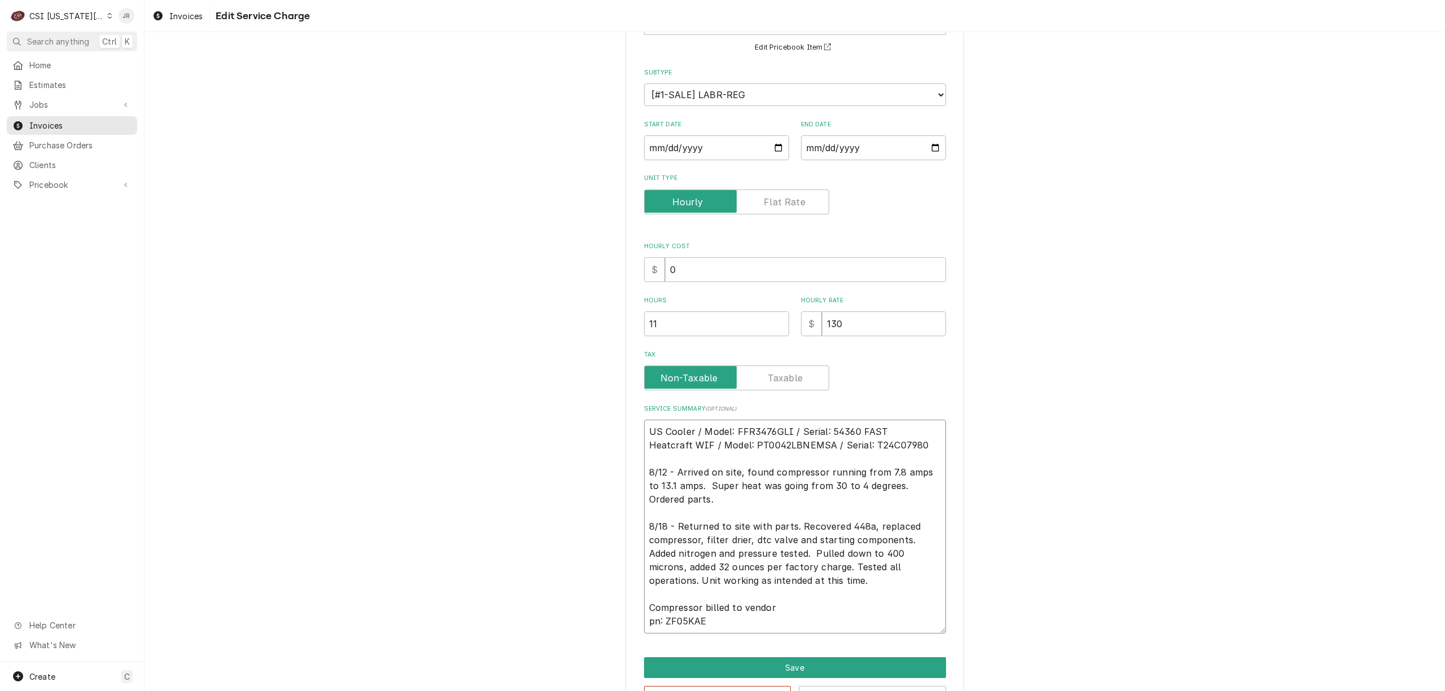
type textarea "US Cooler / Model: FFR3476GLI / Serial: 54360 FAST Heatcraft WIF / Model: PT004…"
type textarea "x"
type textarea "US Cooler / Model: FFR3476GLI / Serial: 54360 FAST Heatcraft WIF / Model: PT004…"
type textarea "x"
type textarea "US Cooler / Model: FFR3476GLI / Serial: 54360 FAST Heatcraft WIF / Model: PT004…"
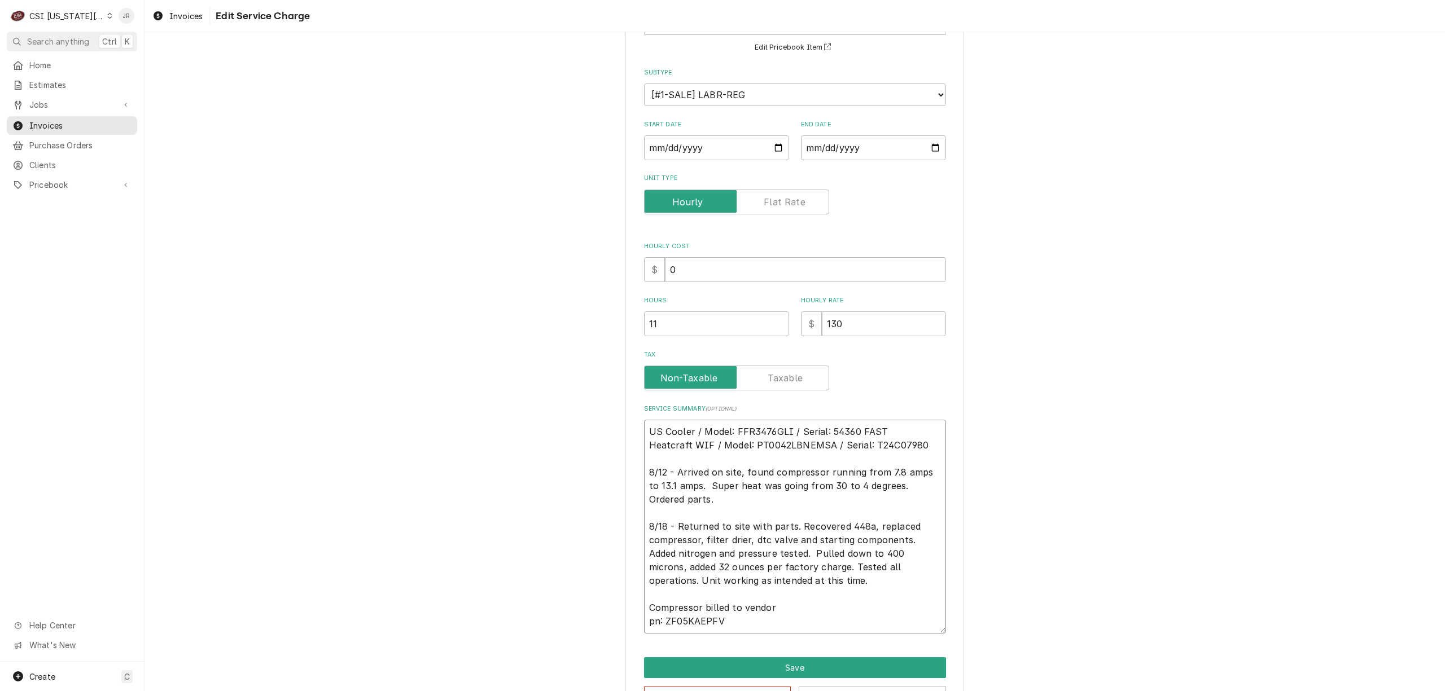
type textarea "x"
type textarea "US Cooler / Model: FFR3476GLI / Serial: 54360 FAST Heatcraft WIF / Model: PT004…"
type textarea "x"
type textarea "US Cooler / Model: FFR3476GLI / Serial: 54360 FAST Heatcraft WIF / Model: PT004…"
type textarea "x"
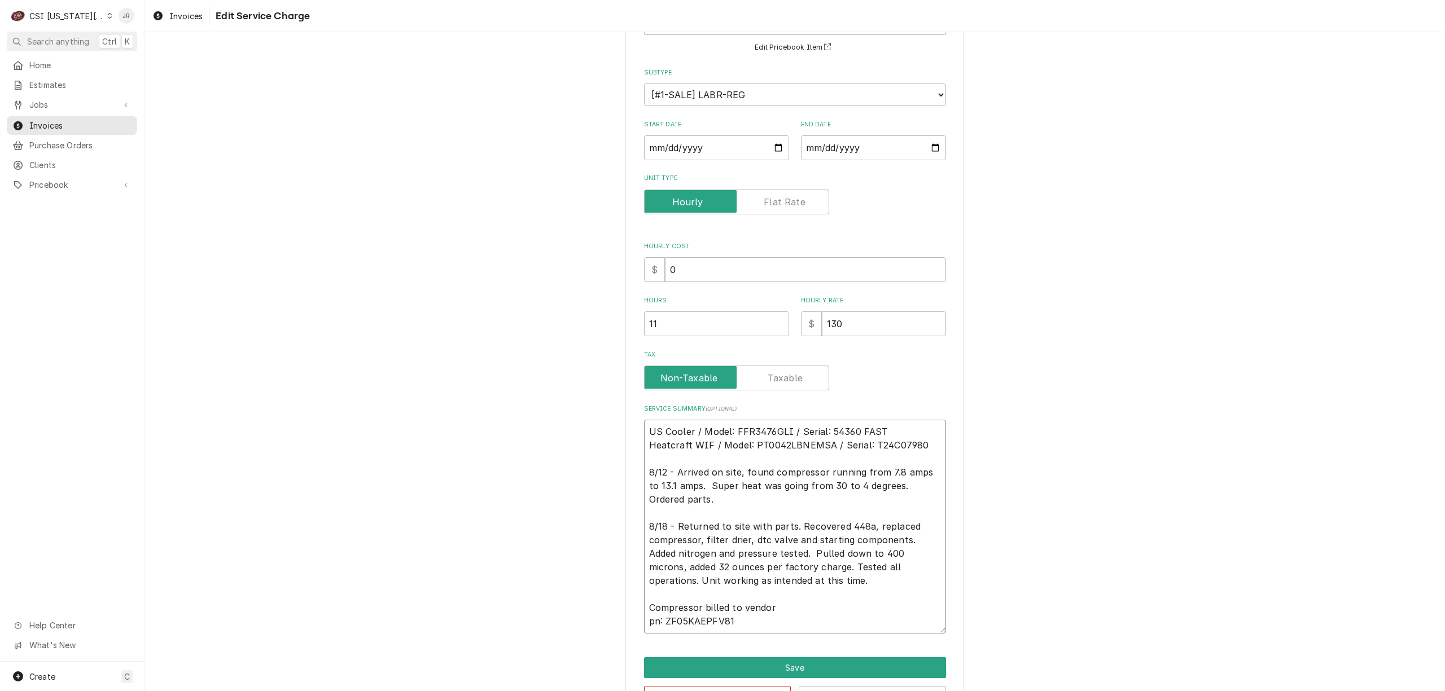
type textarea "US Cooler / Model: FFR3476GLI / Serial: 54360 FAST Heatcraft WIF / Model: PT004…"
type textarea "x"
type textarea "US Cooler / Model: FFR3476GLI / Serial: 54360 FAST Heatcraft WIF / Model: PT004…"
type textarea "x"
type textarea "US Cooler / Model: FFR3476GLI / Serial: 54360 FAST Heatcraft WIF / Model: PT004…"
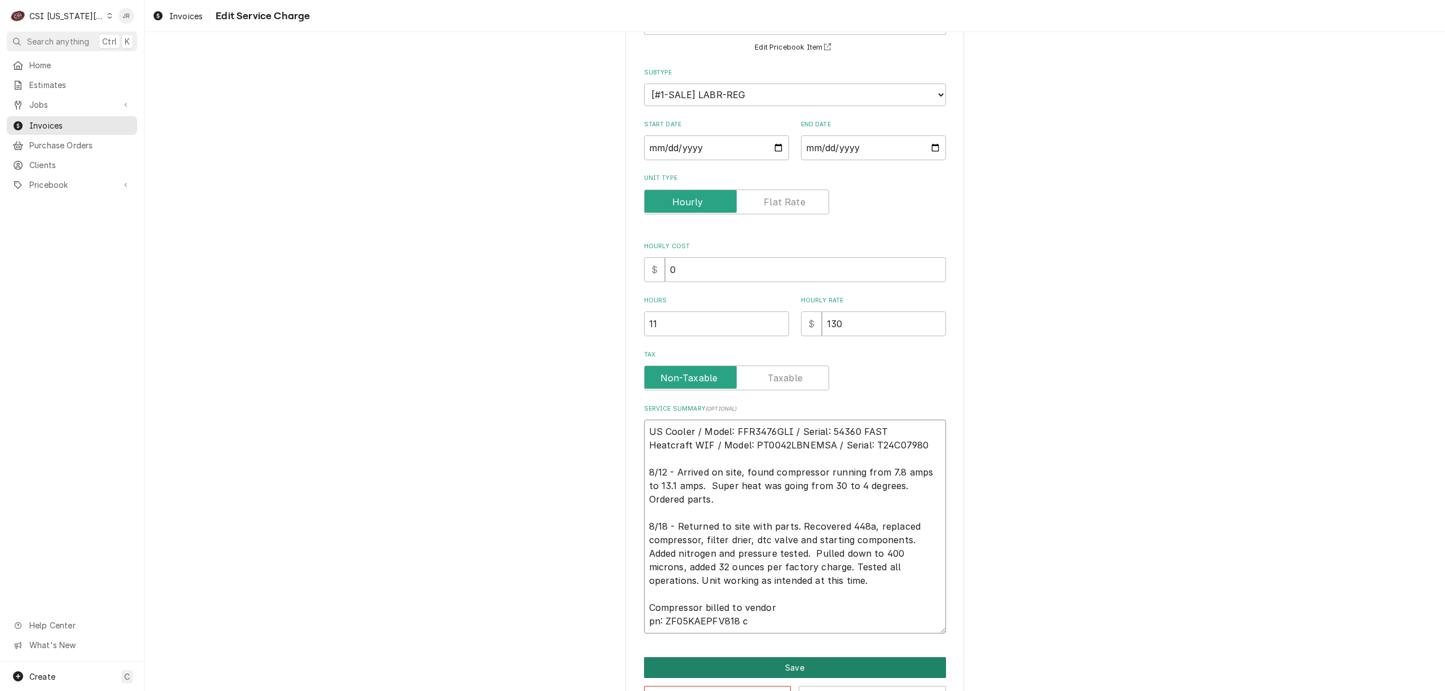
type textarea "x"
type textarea "US Cooler / Model: FFR3476GLI / Serial: 54360 FAST Heatcraft WIF / Model: PT004…"
type textarea "x"
type textarea "US Cooler / Model: FFR3476GLI / Serial: 54360 FAST Heatcraft WIF / Model: PT004…"
type textarea "x"
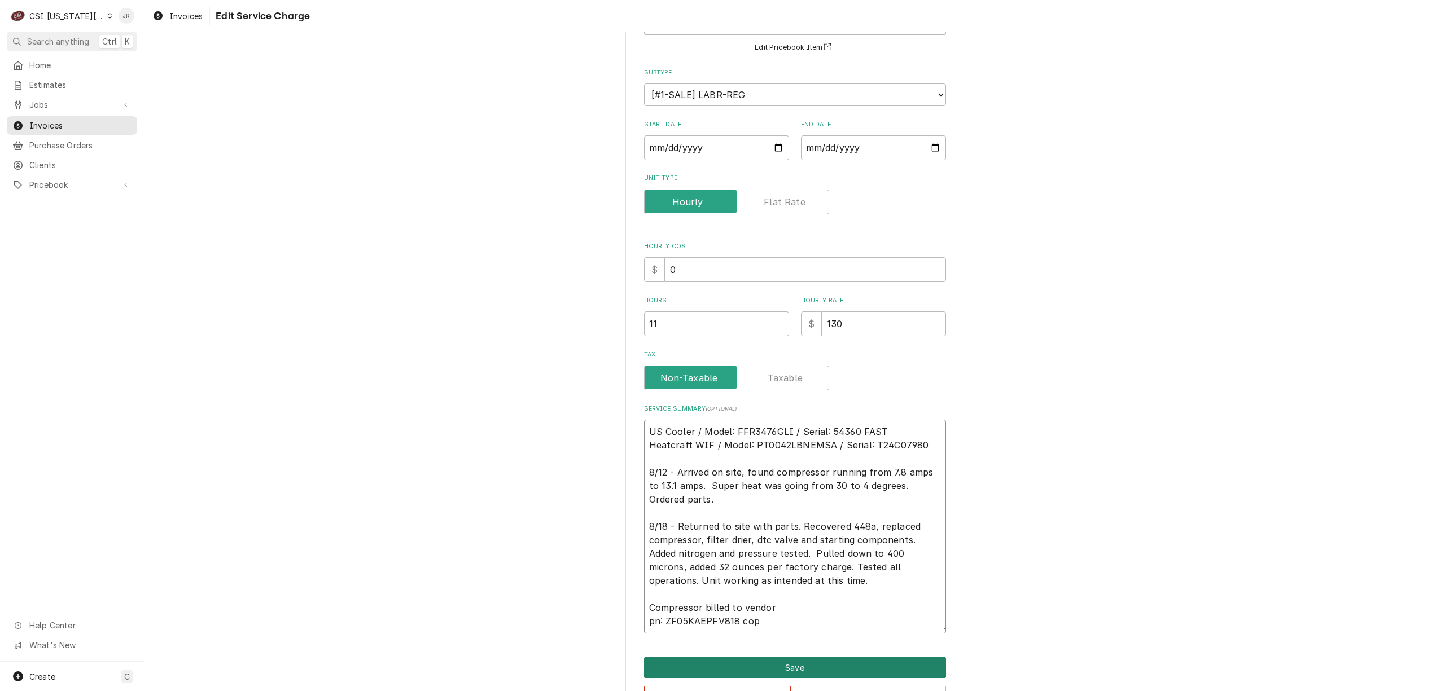
type textarea "US Cooler / Model: FFR3476GLI / Serial: 54360 FAST Heatcraft WIF / Model: PT004…"
type textarea "x"
type textarea "US Cooler / Model: FFR3476GLI / Serial: 54360 FAST Heatcraft WIF / Model: PT004…"
type textarea "x"
type textarea "US Cooler / Model: FFR3476GLI / Serial: 54360 FAST Heatcraft WIF / Model: PT004…"
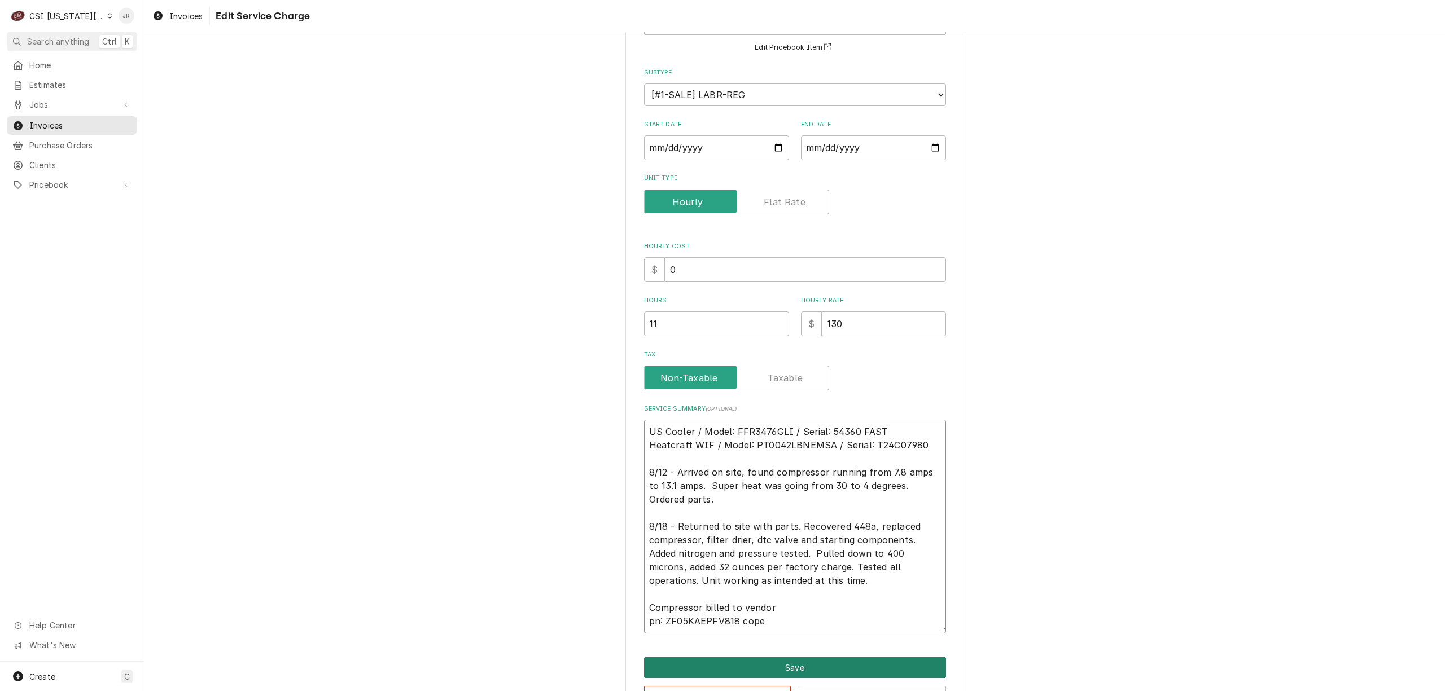
type textarea "x"
type textarea "US Cooler / Model: FFR3476GLI / Serial: 54360 FAST Heatcraft WIF / Model: PT004…"
type textarea "x"
type textarea "US Cooler / Model: FFR3476GLI / Serial: 54360 FAST Heatcraft WIF / Model: PT004…"
type textarea "x"
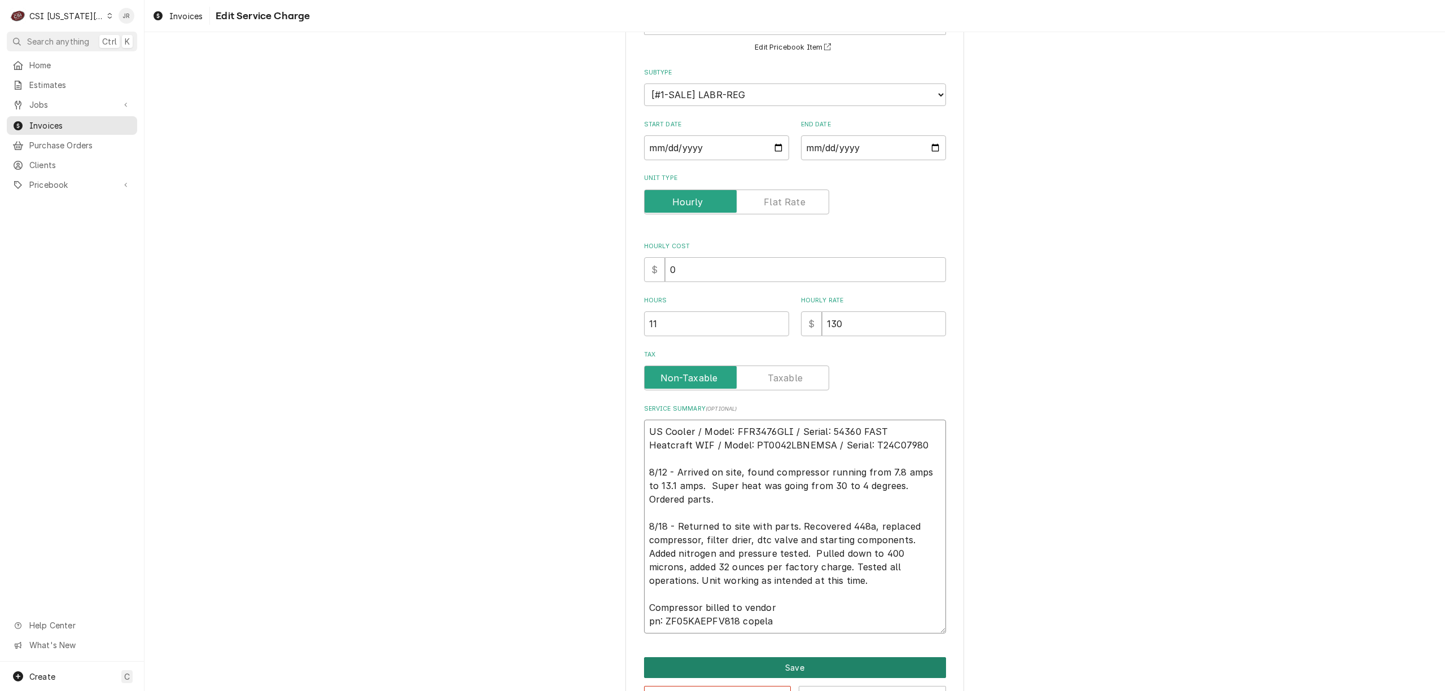
type textarea "US Cooler / Model: FFR3476GLI / Serial: 54360 FAST Heatcraft WIF / Model: PT004…"
type textarea "x"
type textarea "US Cooler / Model: FFR3476GLI / Serial: 54360 FAST Heatcraft WIF / Model: PT004…"
type textarea "x"
type textarea "US Cooler / Model: FFR3476GLI / Serial: 54360 FAST Heatcraft WIF / Model: PT004…"
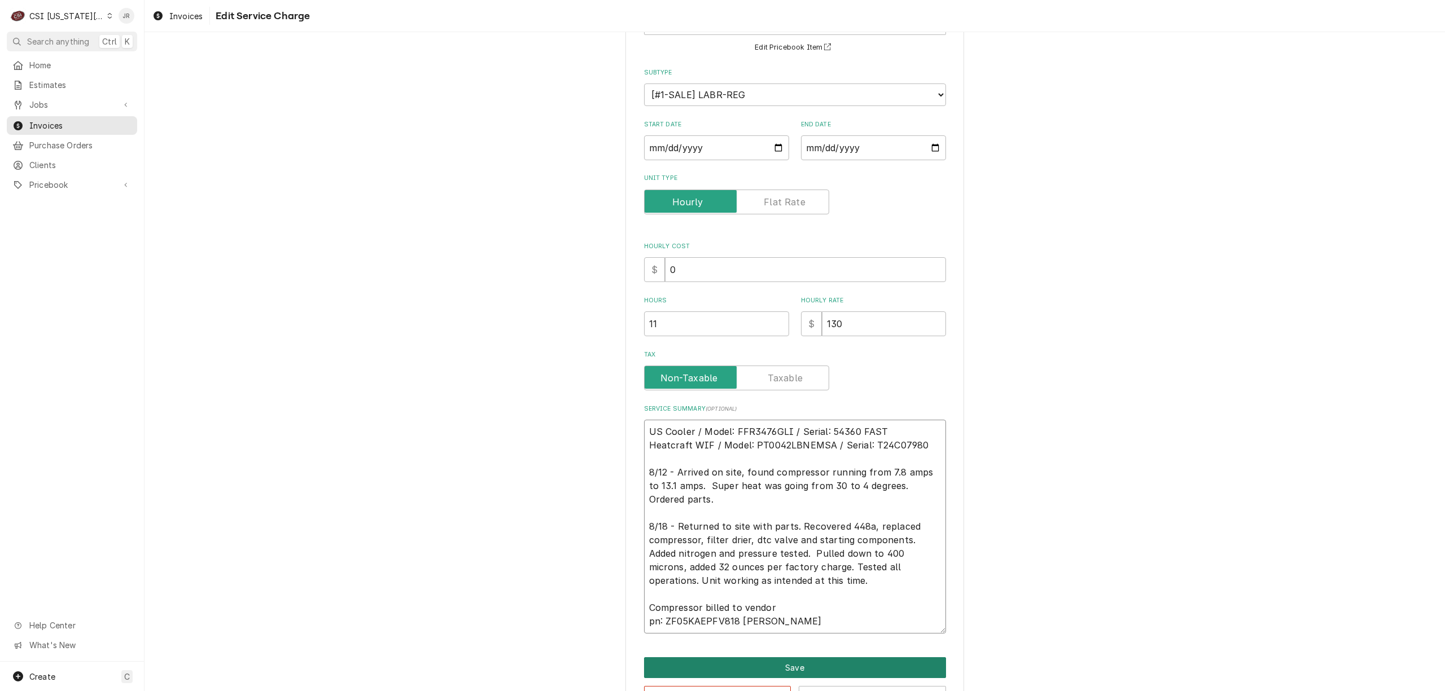
type textarea "x"
type textarea "US Cooler / Model: FFR3476GLI / Serial: 54360 FAST Heatcraft WIF / Model: PT004…"
type textarea "x"
type textarea "US Cooler / Model: FFR3476GLI / Serial: 54360 FAST Heatcraft WIF / Model: PT004…"
type textarea "x"
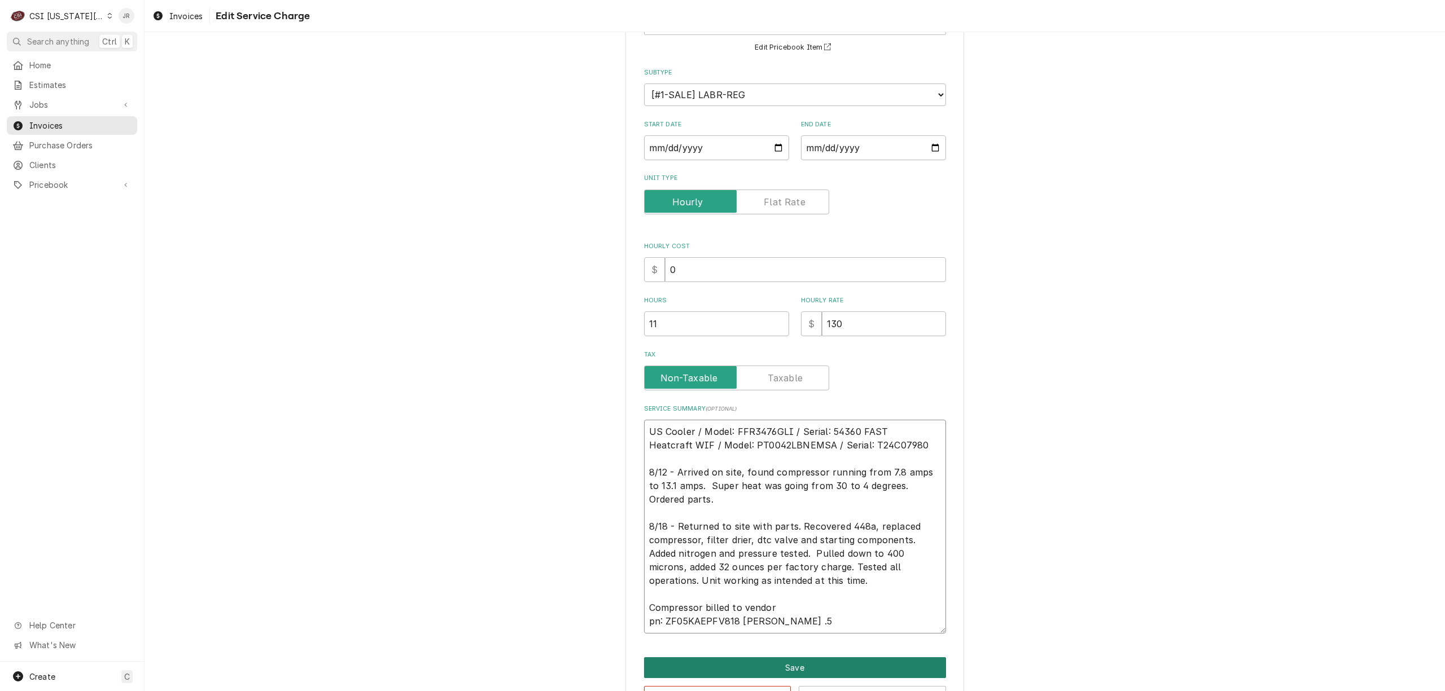
type textarea "US Cooler / Model: FFR3476GLI / Serial: 54360 FAST Heatcraft WIF / Model: PT004…"
type textarea "x"
type textarea "US Cooler / Model: FFR3476GLI / Serial: 54360 FAST Heatcraft WIF / Model: PT004…"
type textarea "x"
type textarea "US Cooler / Model: FFR3476GLI / Serial: 54360 FAST Heatcraft WIF / Model: PT004…"
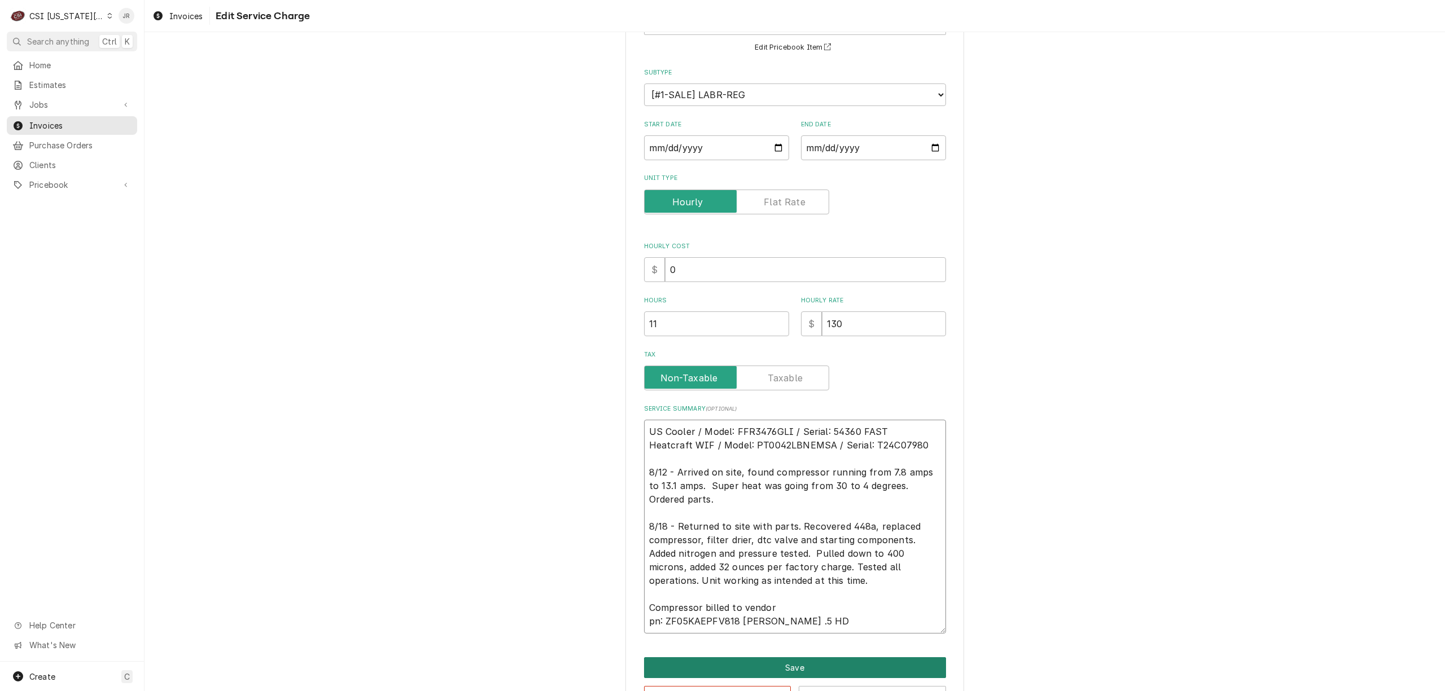
type textarea "x"
type textarea "US Cooler / Model: FFR3476GLI / Serial: 54360 FAST Heatcraft WIF / Model: PT004…"
type textarea "x"
type textarea "US Cooler / Model: FFR3476GLI / Serial: 54360 FAST Heatcraft WIF / Model: PT004…"
type textarea "x"
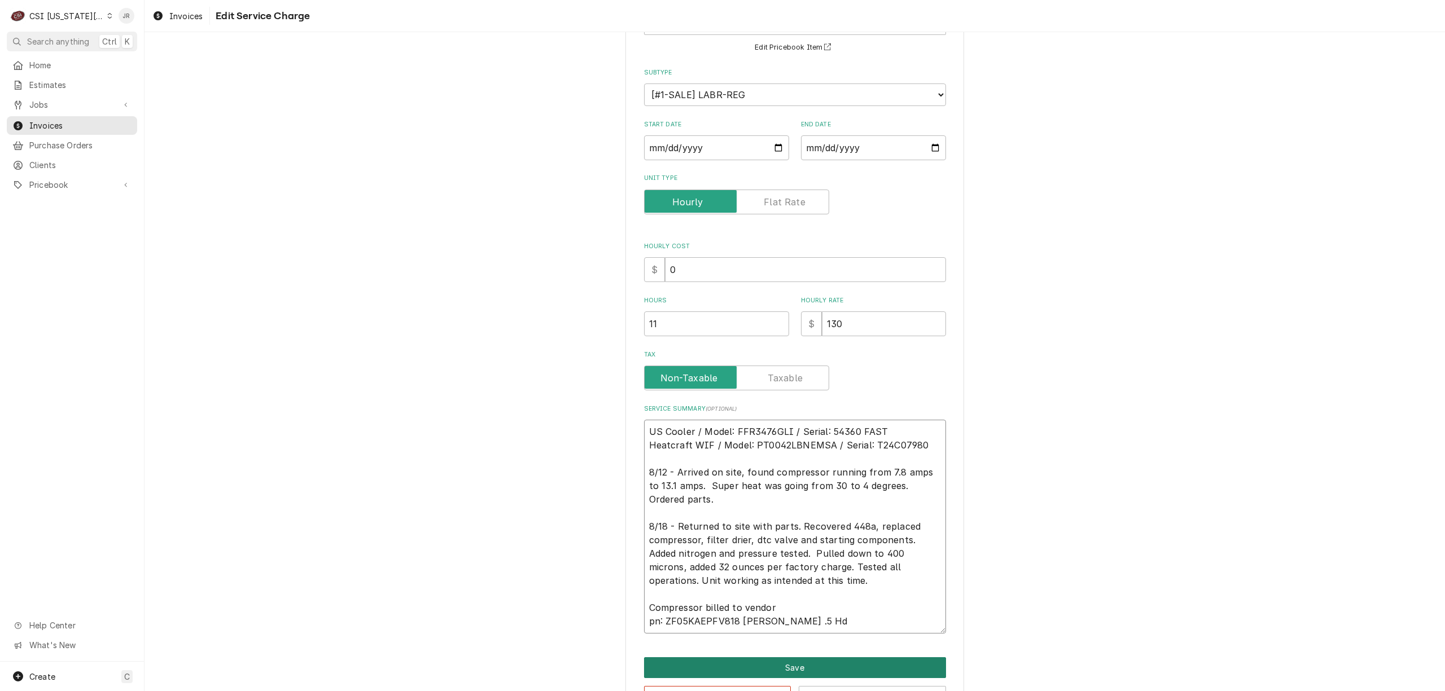
type textarea "US Cooler / Model: FFR3476GLI / Serial: 54360 FAST Heatcraft WIF / Model: PT004…"
type textarea "x"
type textarea "US Cooler / Model: FFR3476GLI / Serial: 54360 FAST Heatcraft WIF / Model: PT004…"
type textarea "x"
type textarea "US Cooler / Model: FFR3476GLI / Serial: 54360 FAST Heatcraft WIF / Model: PT004…"
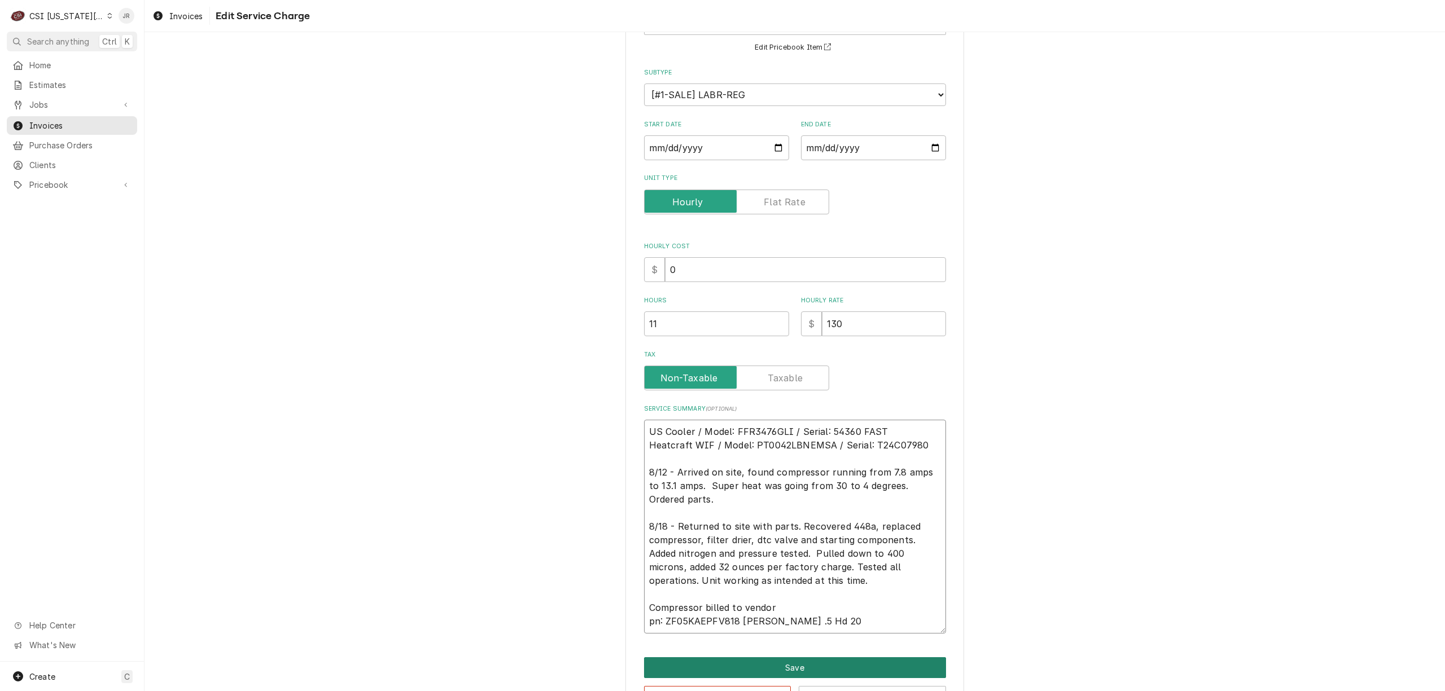
type textarea "x"
type textarea "US Cooler / Model: FFR3476GLI / Serial: 54360 FAST Heatcraft WIF / Model: PT004…"
type textarea "x"
type textarea "US Cooler / Model: FFR3476GLI / Serial: 54360 FAST Heatcraft WIF / Model: PT004…"
type textarea "x"
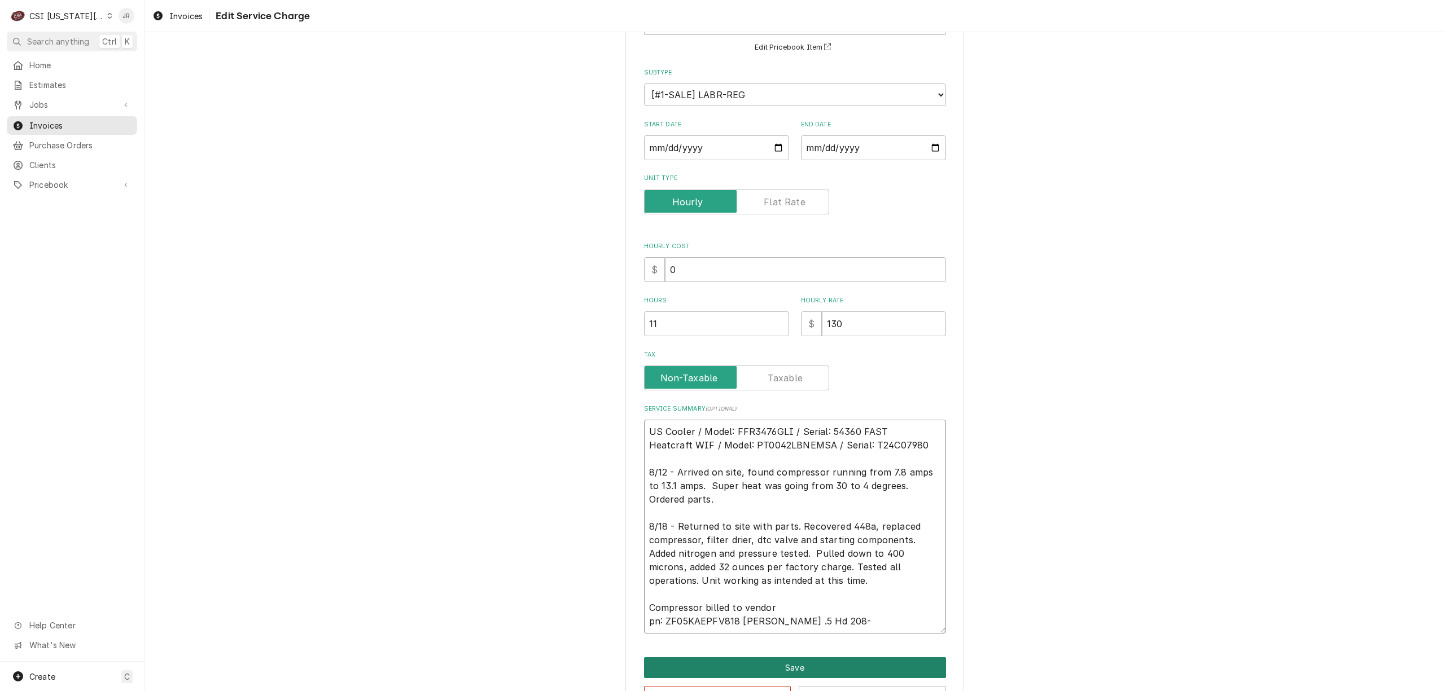
type textarea "US Cooler / Model: FFR3476GLI / Serial: 54360 FAST Heatcraft WIF / Model: PT004…"
type textarea "x"
type textarea "US Cooler / Model: FFR3476GLI / Serial: 54360 FAST Heatcraft WIF / Model: PT004…"
type textarea "x"
type textarea "US Cooler / Model: FFR3476GLI / Serial: 54360 FAST Heatcraft WIF / Model: PT004…"
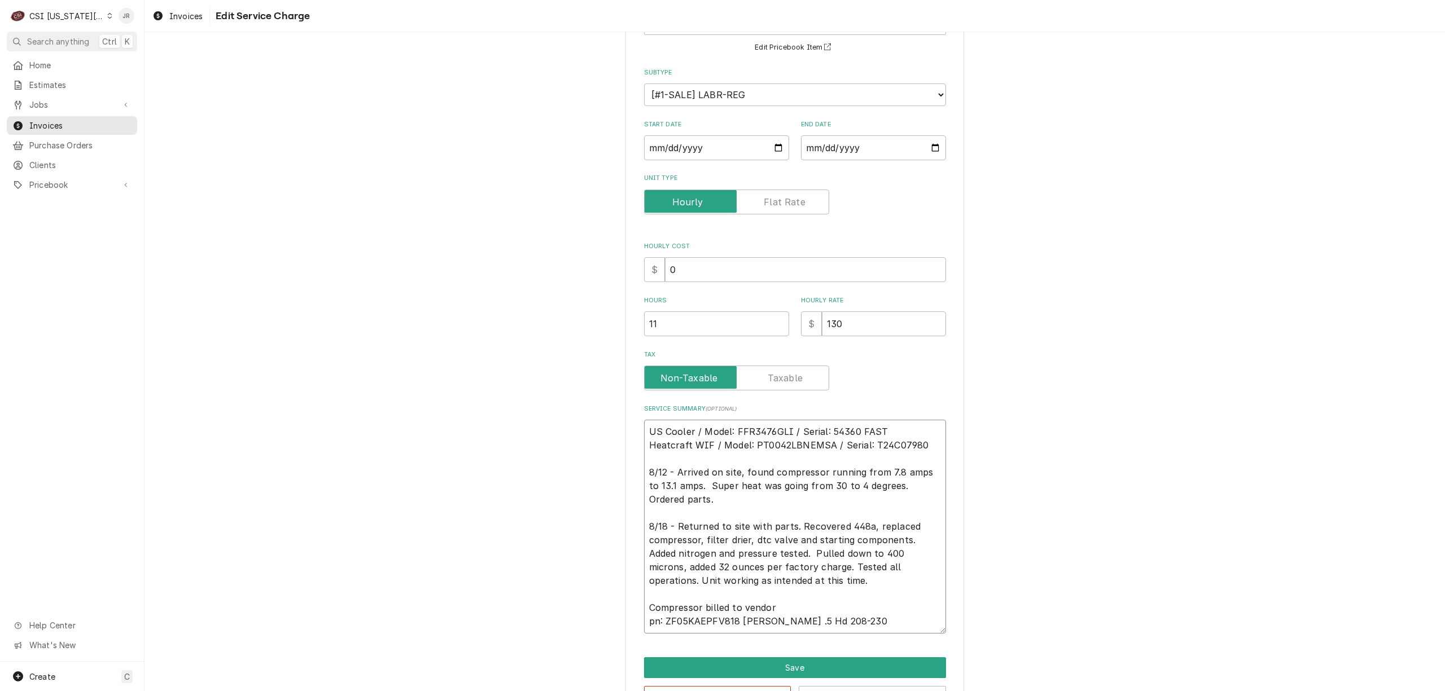
click at [743, 620] on textarea "US Cooler / Model: FFR3476GLI / Serial: 54360 FAST Heatcraft WIF / Model: PT004…" at bounding box center [795, 527] width 302 height 214
type textarea "x"
type textarea "US Cooler / Model: FFR3476GLI / Serial: 54360 FAST Heatcraft WIF / Model: PT004…"
type textarea "x"
click at [775, 612] on textarea "US Cooler / Model: FFR3476GLI / Serial: 54360 FAST Heatcraft WIF / Model: PT004…" at bounding box center [795, 527] width 302 height 214
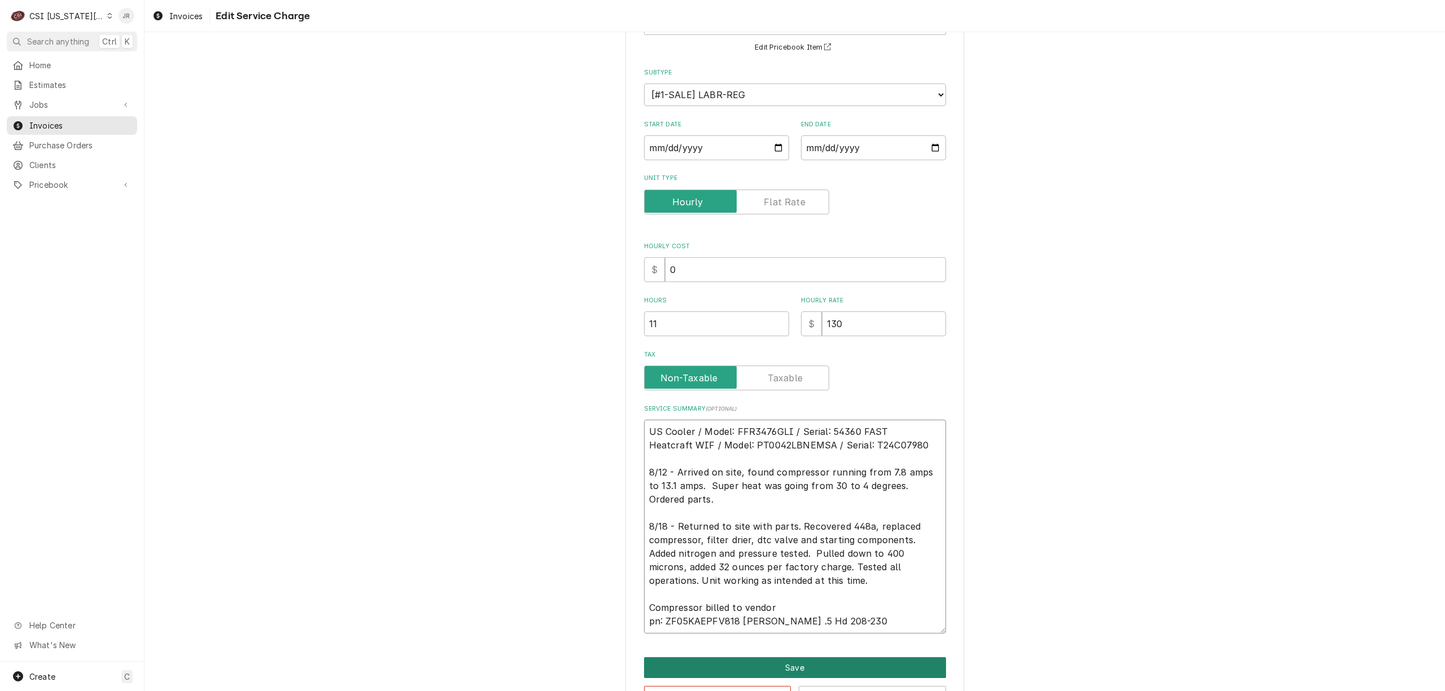
type textarea "US Cooler / Model: FFR3476GLI / Serial: 54360 FAST Heatcraft WIF / Model: PT004…"
click at [801, 664] on button "Save" at bounding box center [795, 668] width 302 height 21
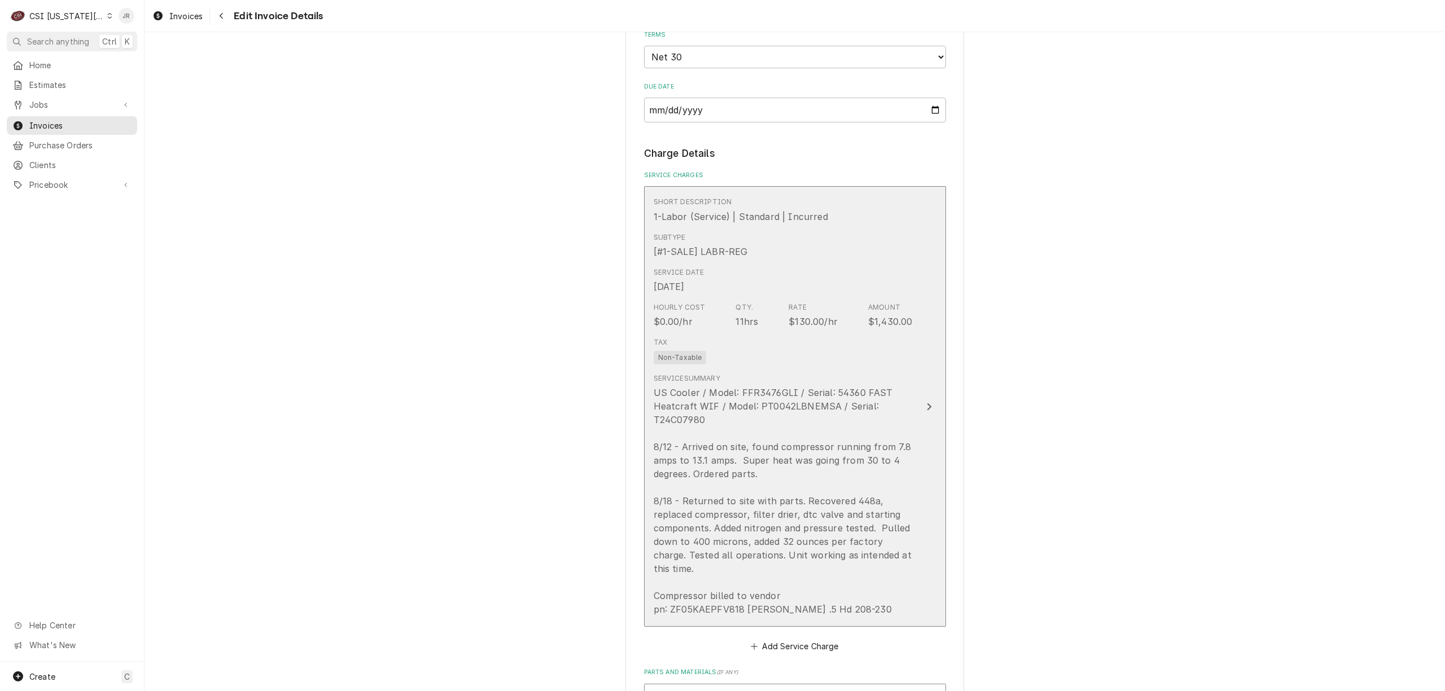
scroll to position [1359, 0]
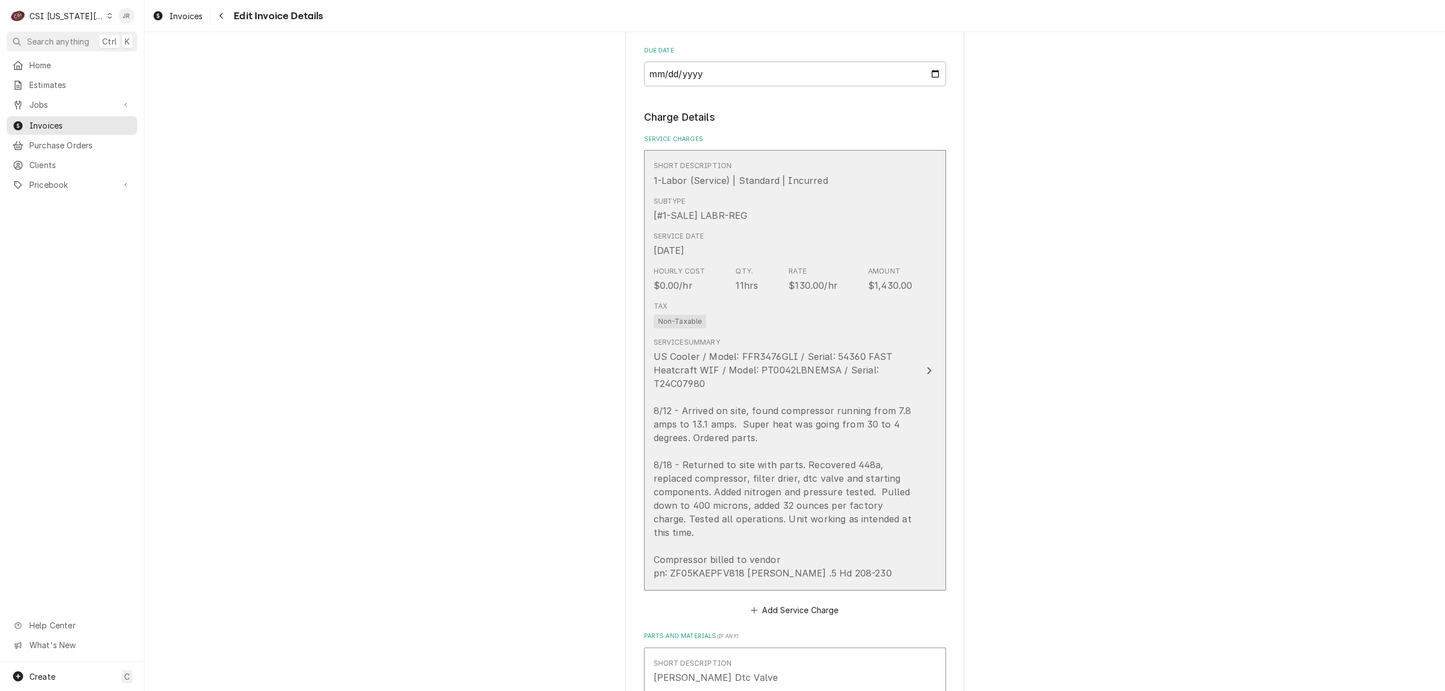
click at [825, 507] on div "US Cooler / Model: FFR3476GLI / Serial: 54360 FAST Heatcraft WIF / Model: PT004…" at bounding box center [783, 465] width 259 height 230
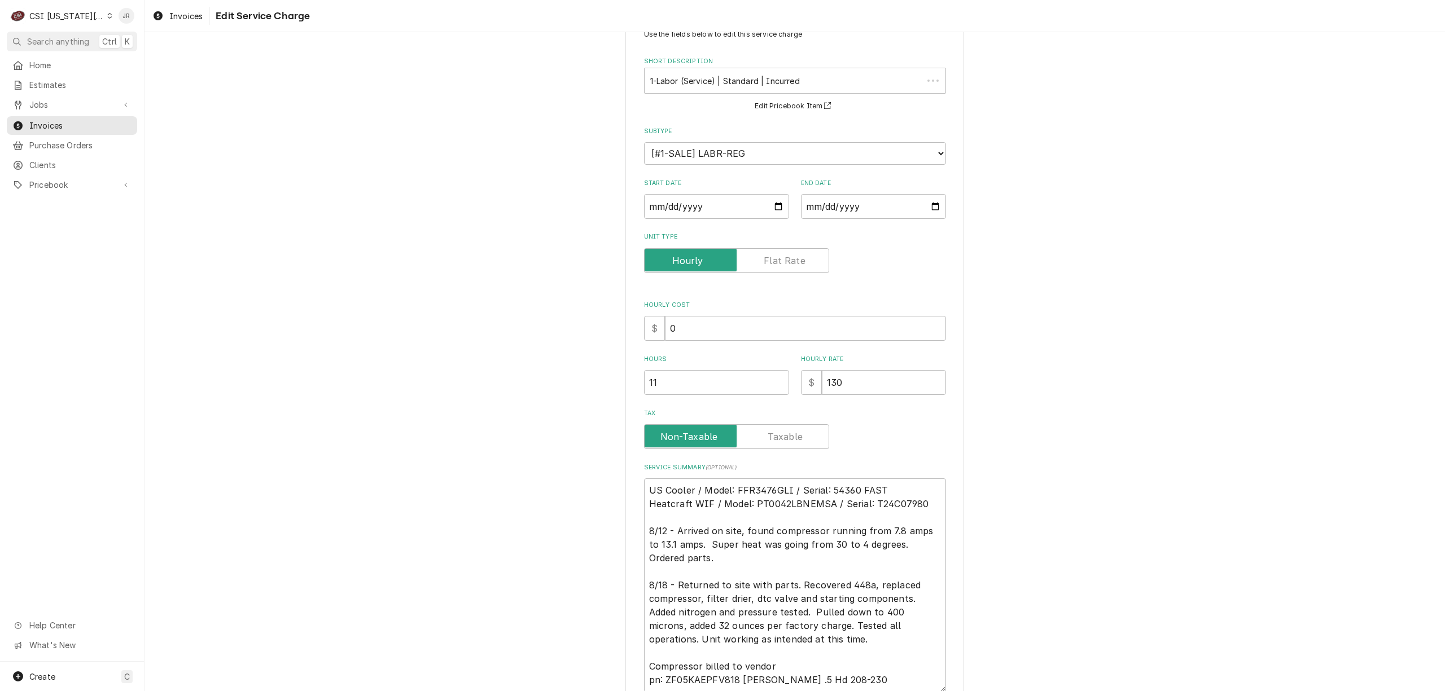
scroll to position [112, 0]
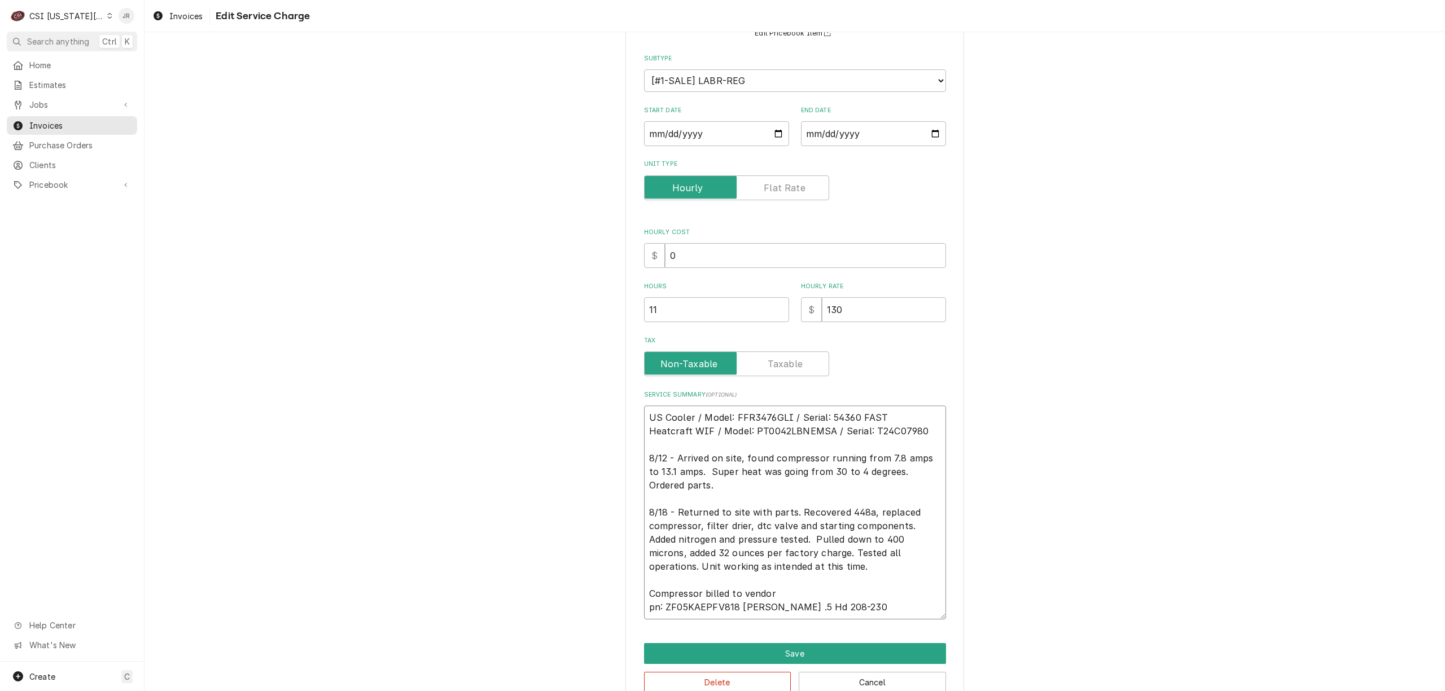
drag, startPoint x: 852, startPoint y: 605, endPoint x: 628, endPoint y: 449, distance: 272.9
click at [597, 406] on div "Use the fields below to edit this service charge Short Description 1-Labor (Ser…" at bounding box center [794, 324] width 1300 height 785
click at [841, 646] on button "Save" at bounding box center [795, 653] width 302 height 21
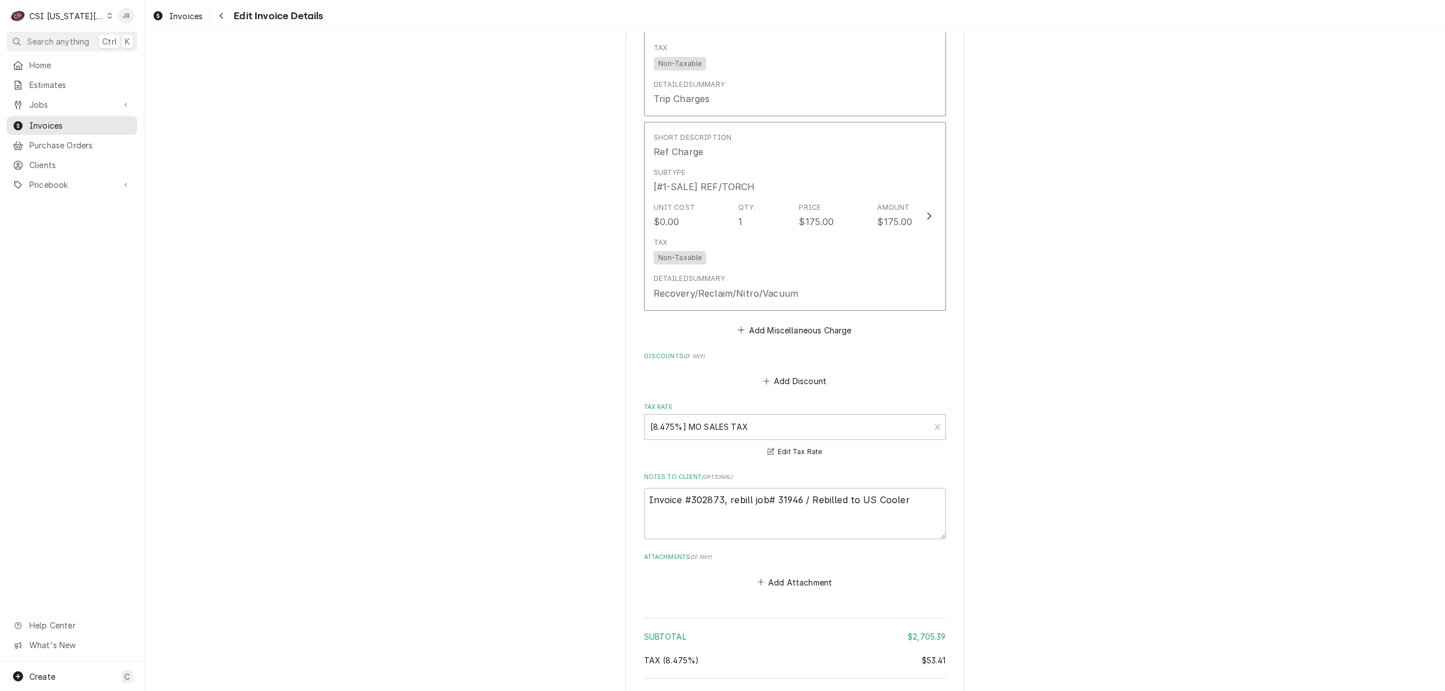
scroll to position [3818, 0]
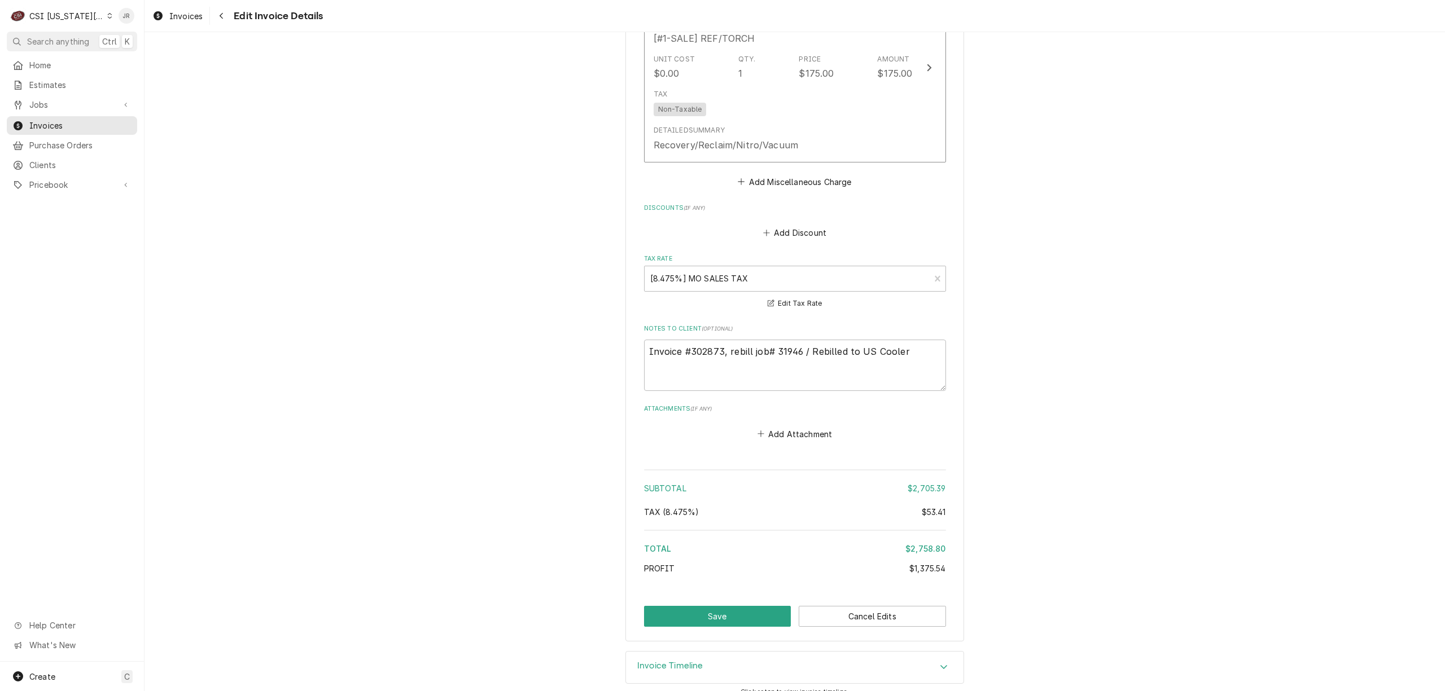
type textarea "x"
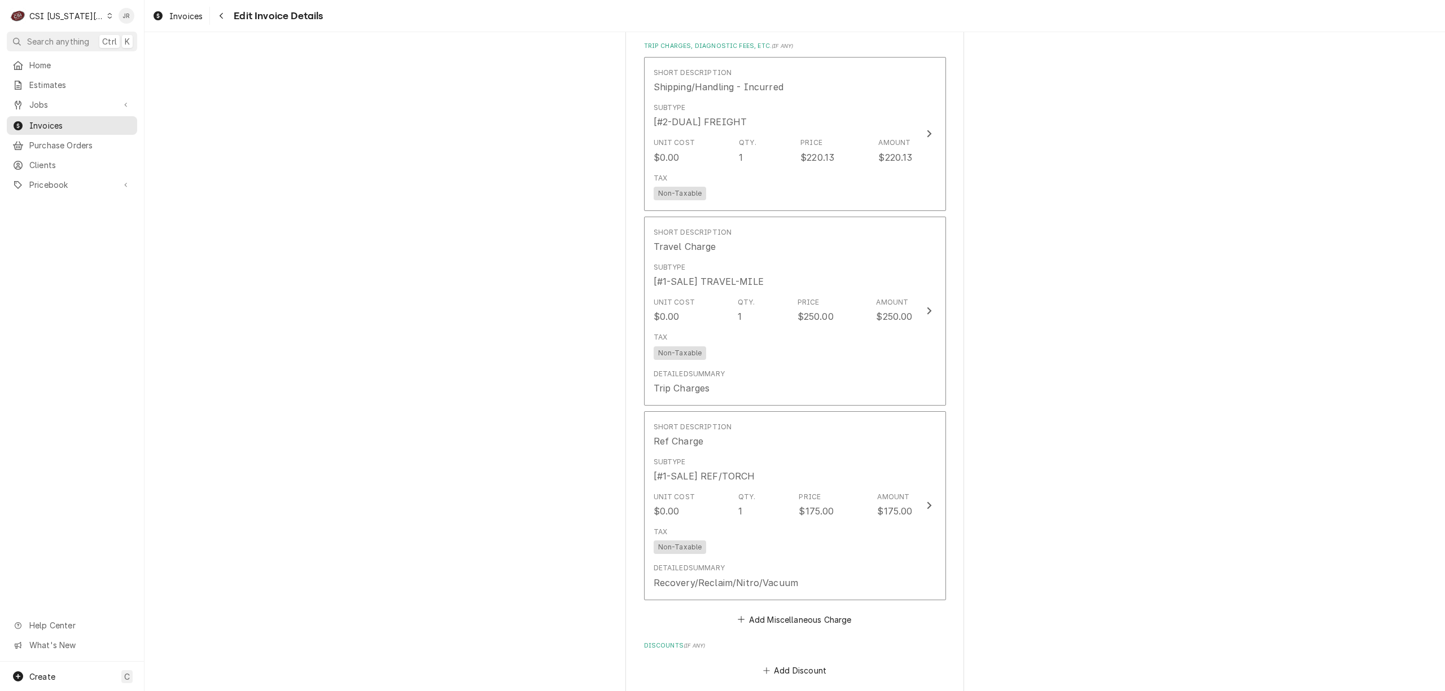
scroll to position [3366, 0]
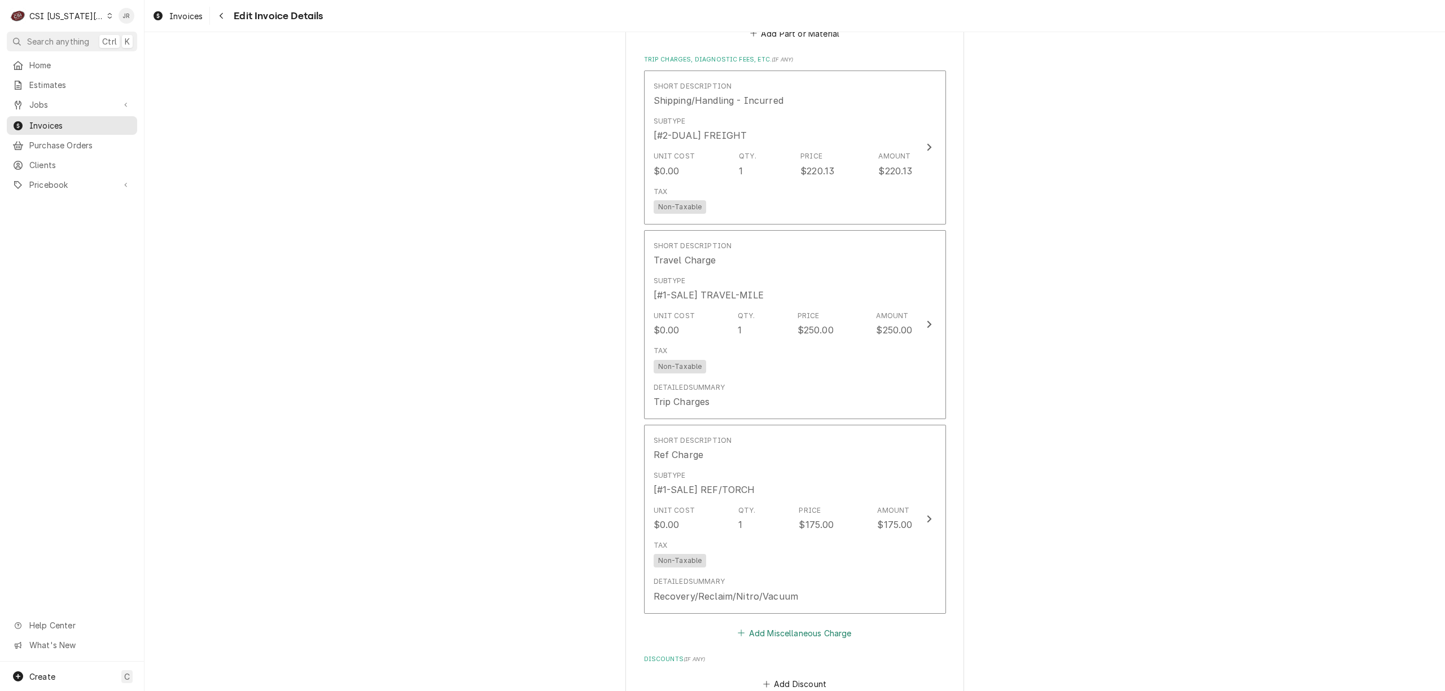
click at [786, 610] on div "Short Description Shipping/Handling - Incurred Subtype [#2-DUAL] FREIGHT Unit C…" at bounding box center [795, 356] width 302 height 571
click at [793, 625] on button "Add Miscellaneous Charge" at bounding box center [794, 633] width 117 height 16
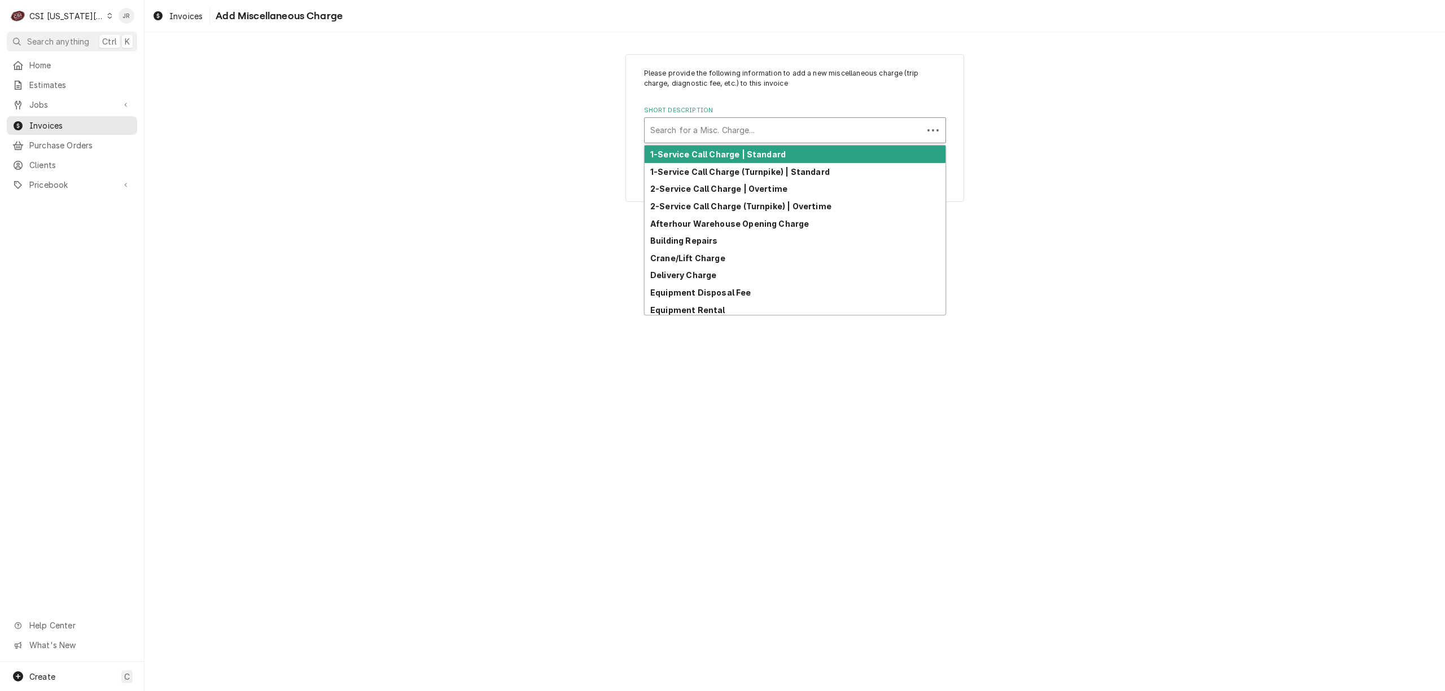
click at [791, 132] on div "Short Description" at bounding box center [783, 130] width 267 height 20
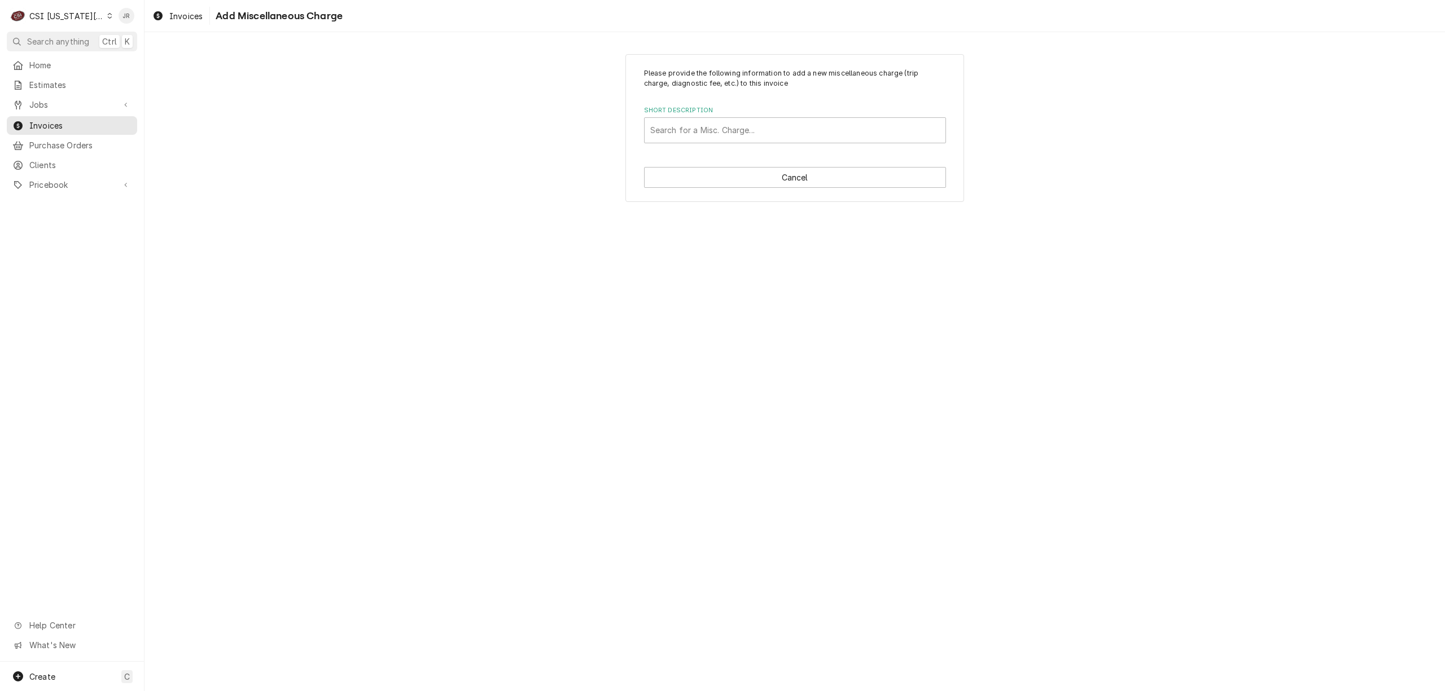
click at [742, 107] on label "Short Description" at bounding box center [795, 110] width 302 height 9
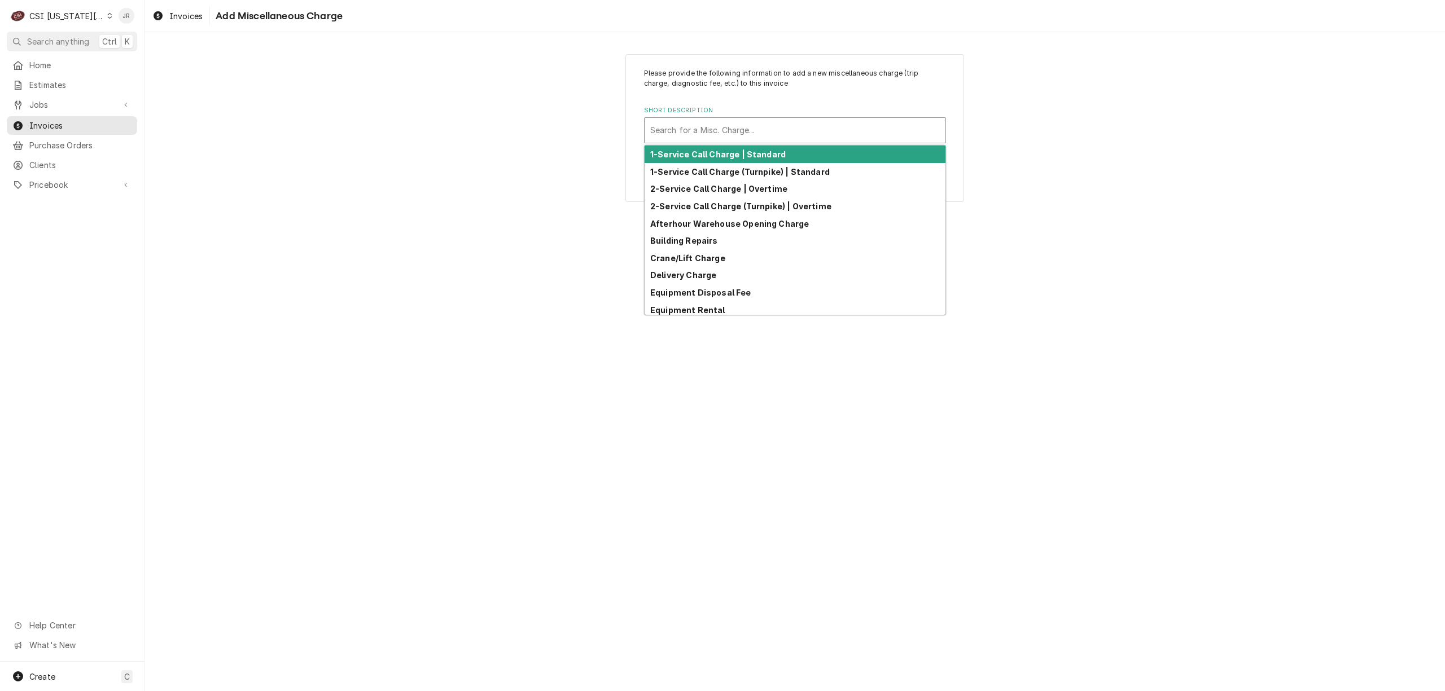
click at [751, 129] on div "Short Description" at bounding box center [795, 130] width 290 height 20
type input ","
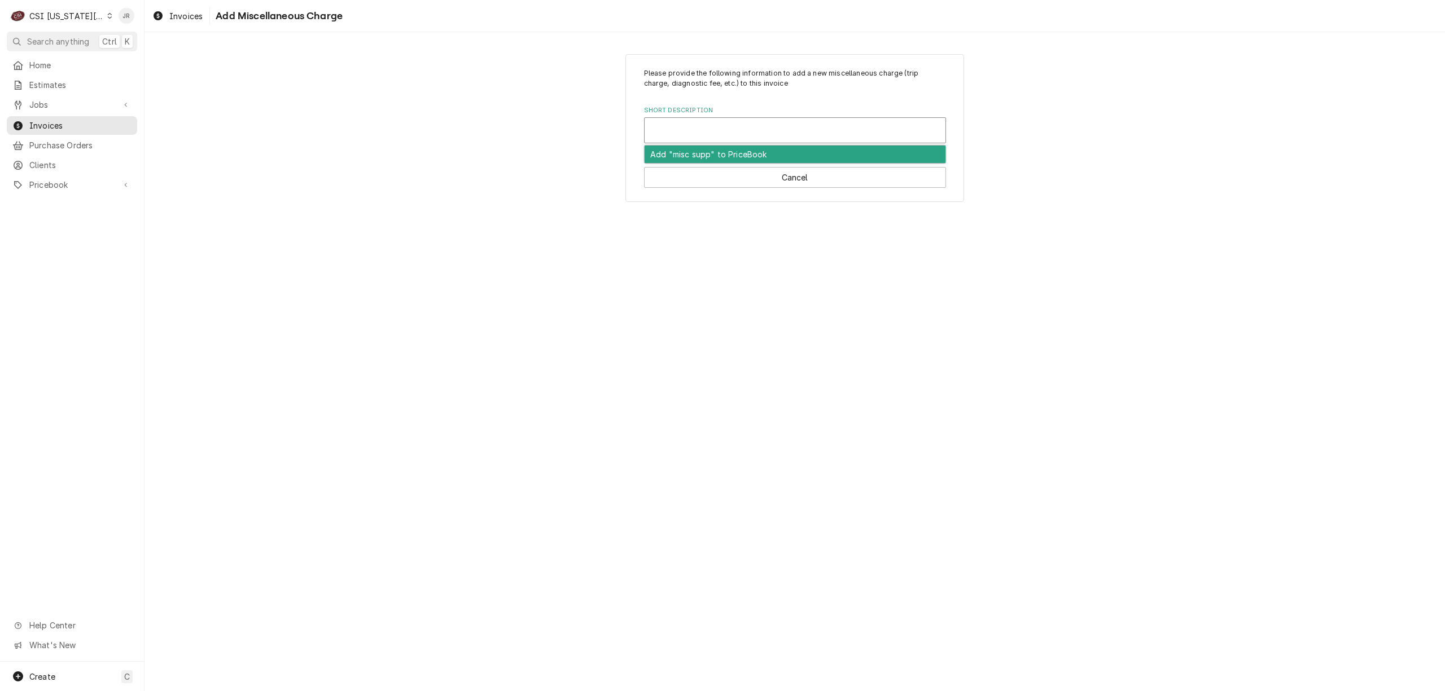
click at [864, 272] on div "Please provide the following information to add a new miscellaneous charge (tri…" at bounding box center [794, 361] width 1300 height 659
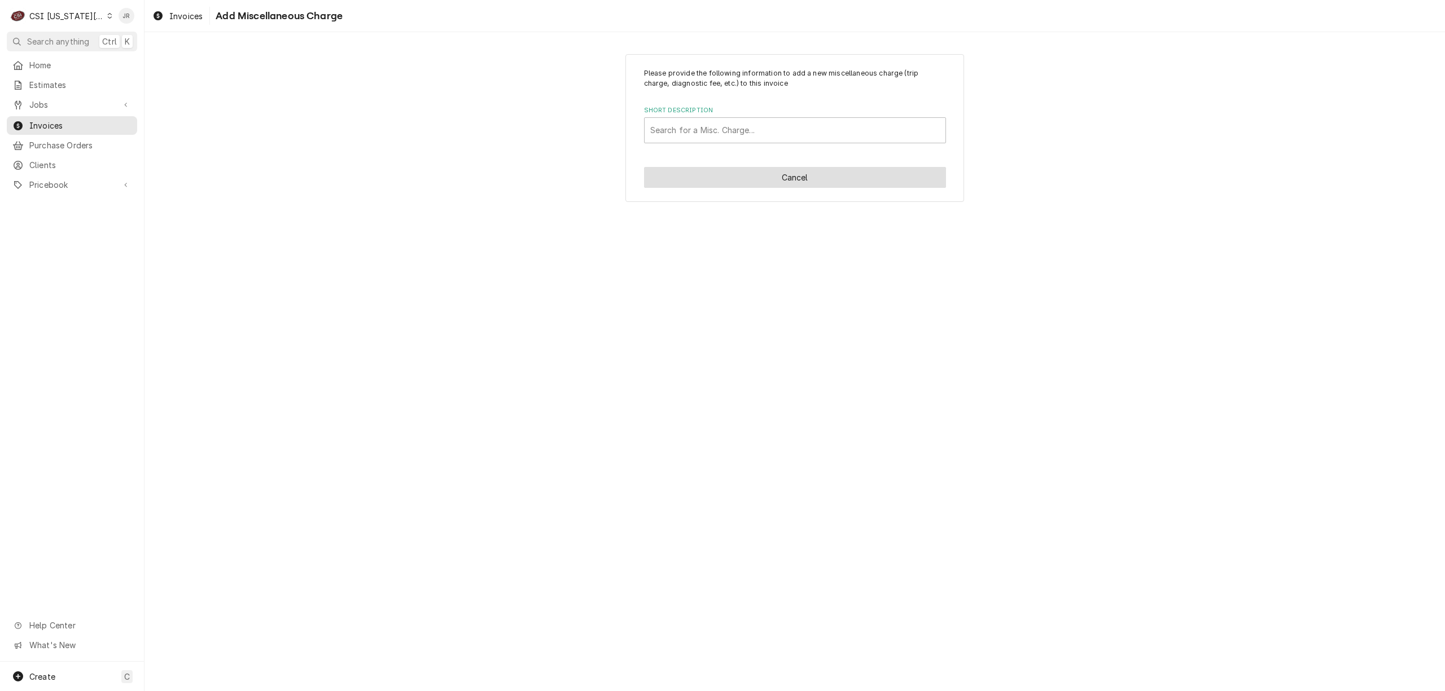
click at [838, 183] on button "Cancel" at bounding box center [795, 177] width 302 height 21
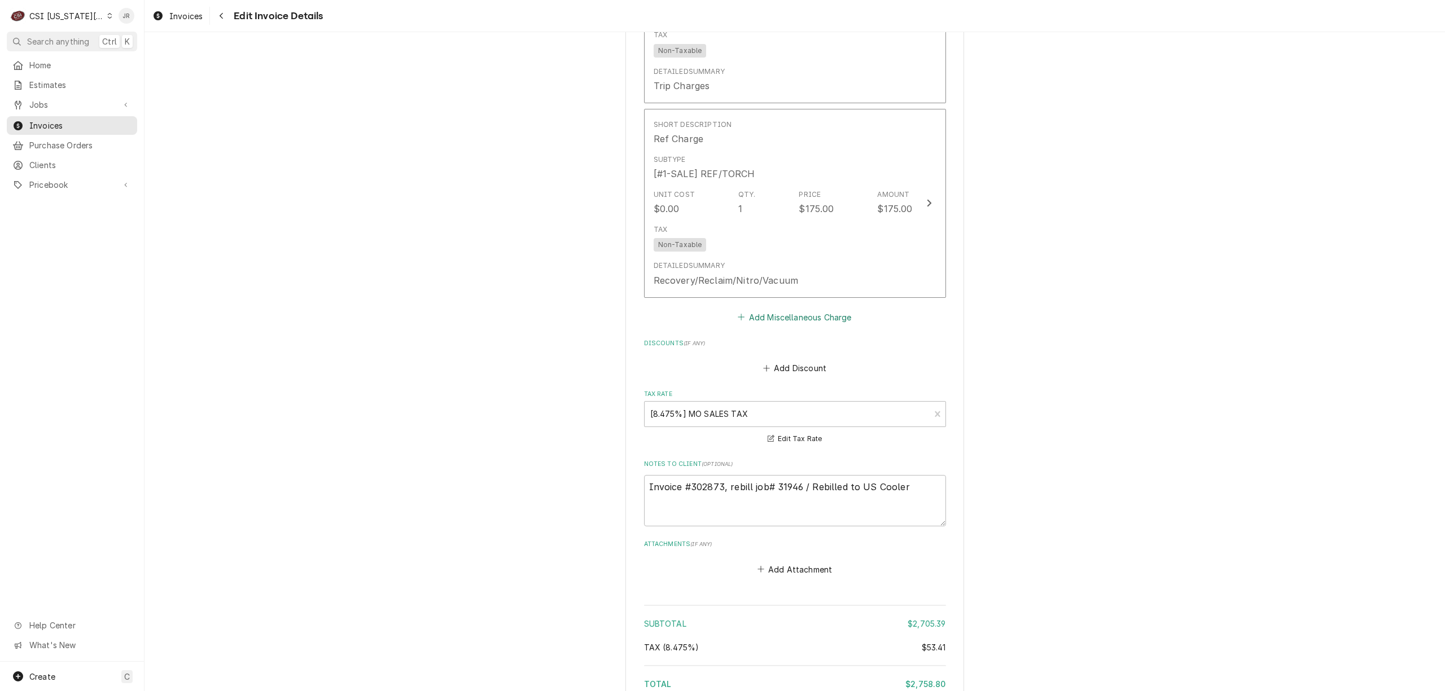
click at [794, 309] on button "Add Miscellaneous Charge" at bounding box center [794, 317] width 117 height 16
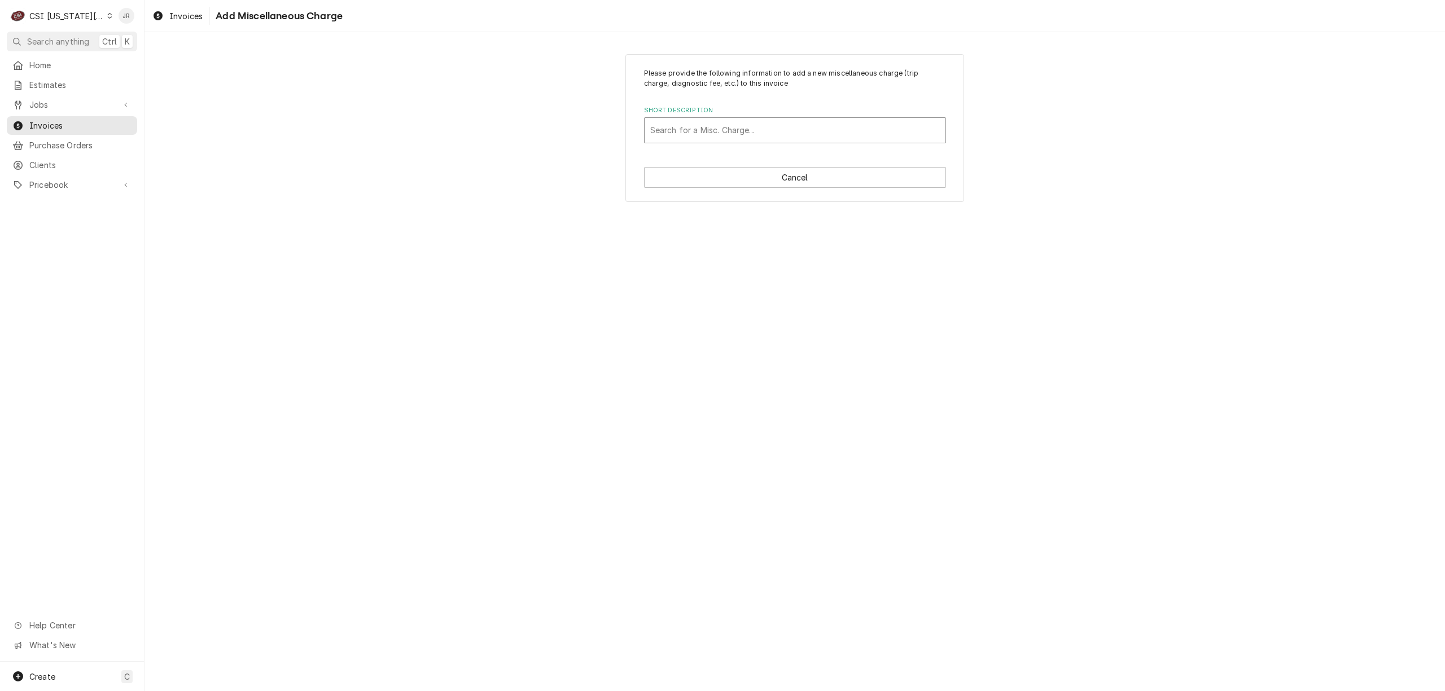
click at [734, 133] on div "Short Description" at bounding box center [795, 130] width 290 height 20
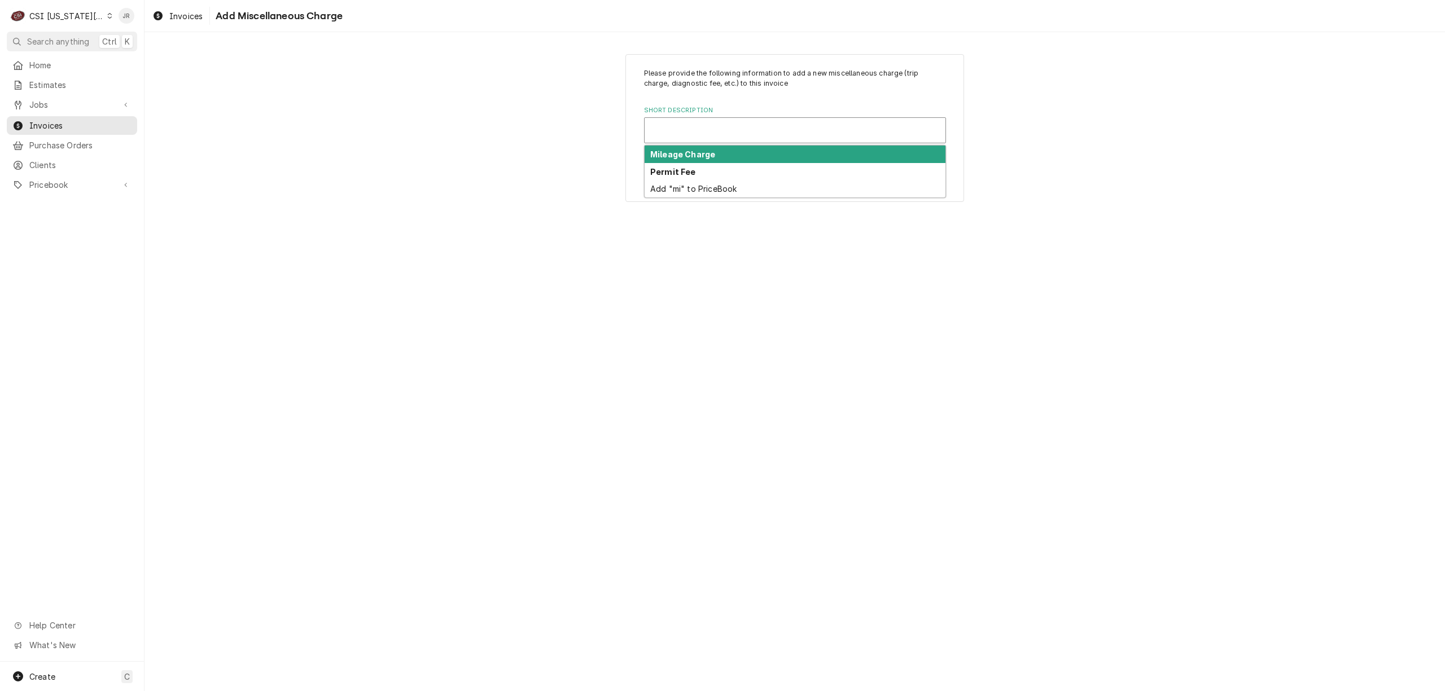
drag, startPoint x: 1154, startPoint y: 298, endPoint x: 1075, endPoint y: 265, distance: 85.5
click at [1147, 292] on div "Please provide the following information to add a new miscellaneous charge (tri…" at bounding box center [794, 361] width 1300 height 659
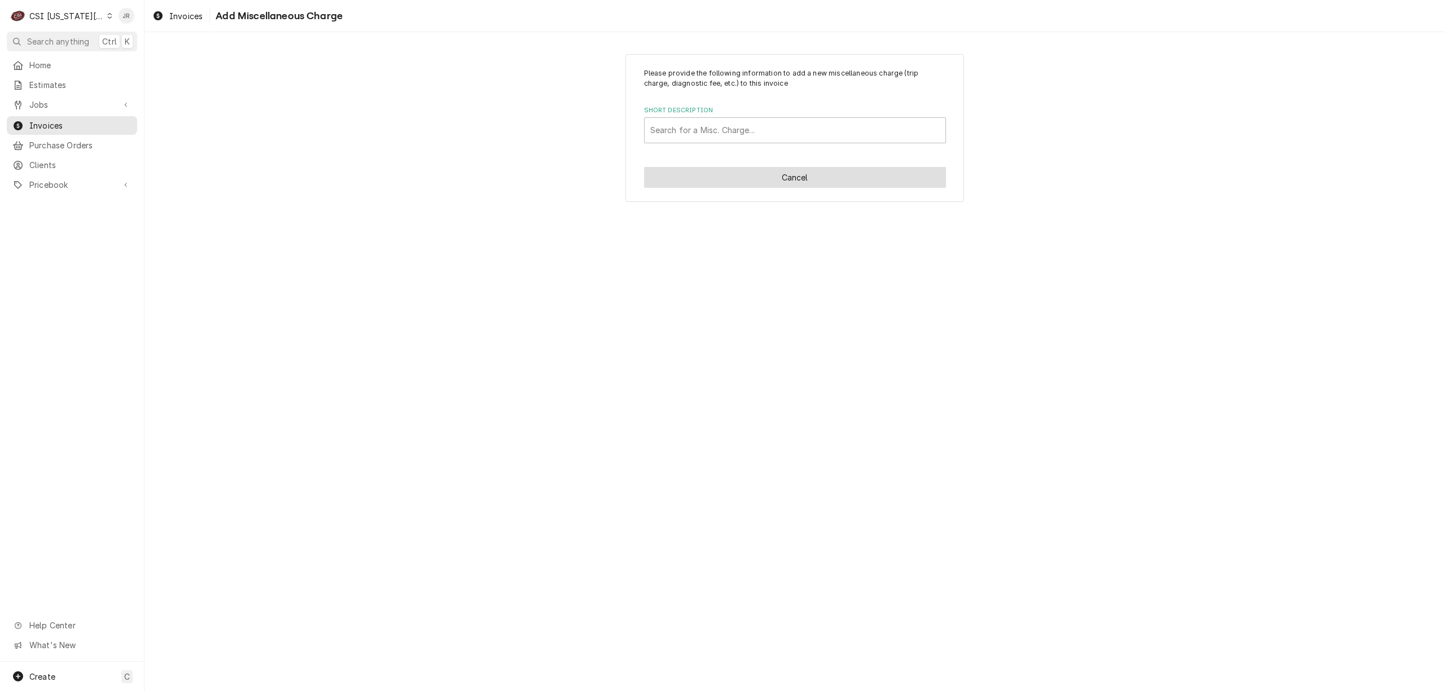
click at [825, 174] on button "Cancel" at bounding box center [795, 177] width 302 height 21
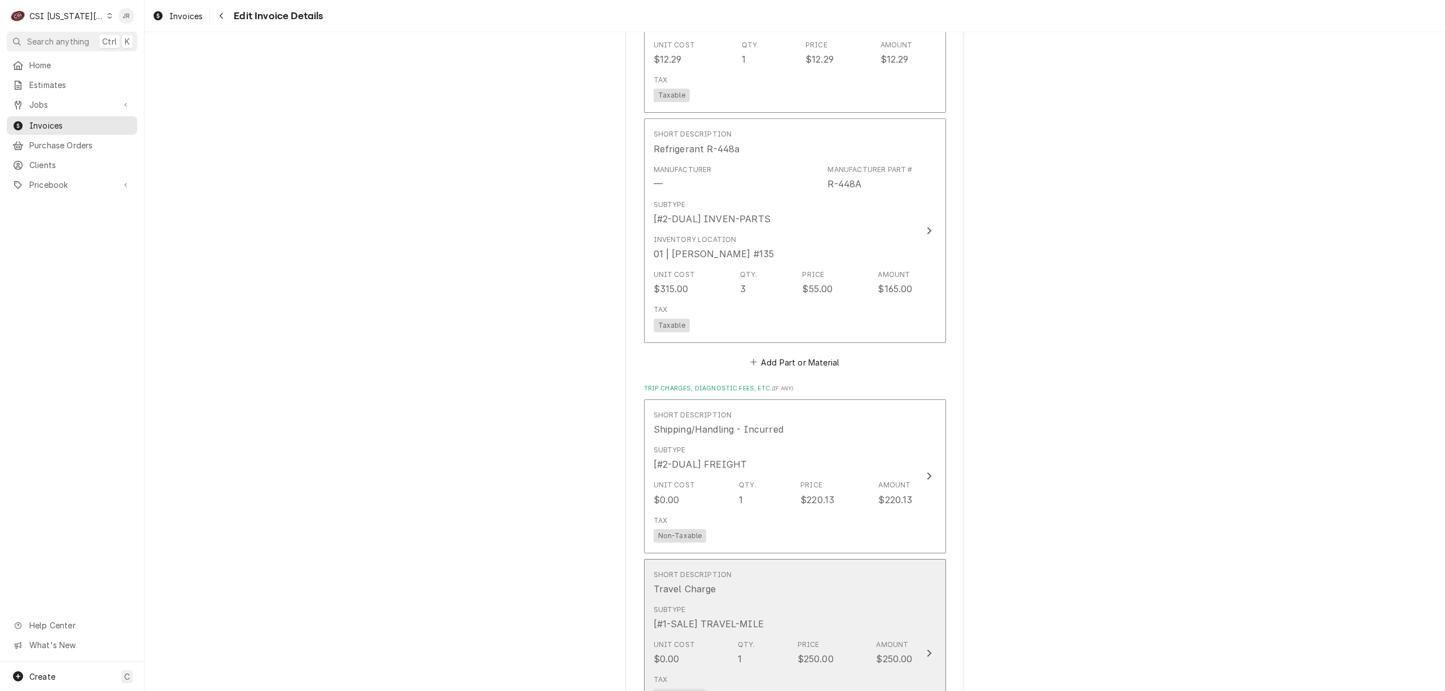
scroll to position [3027, 0]
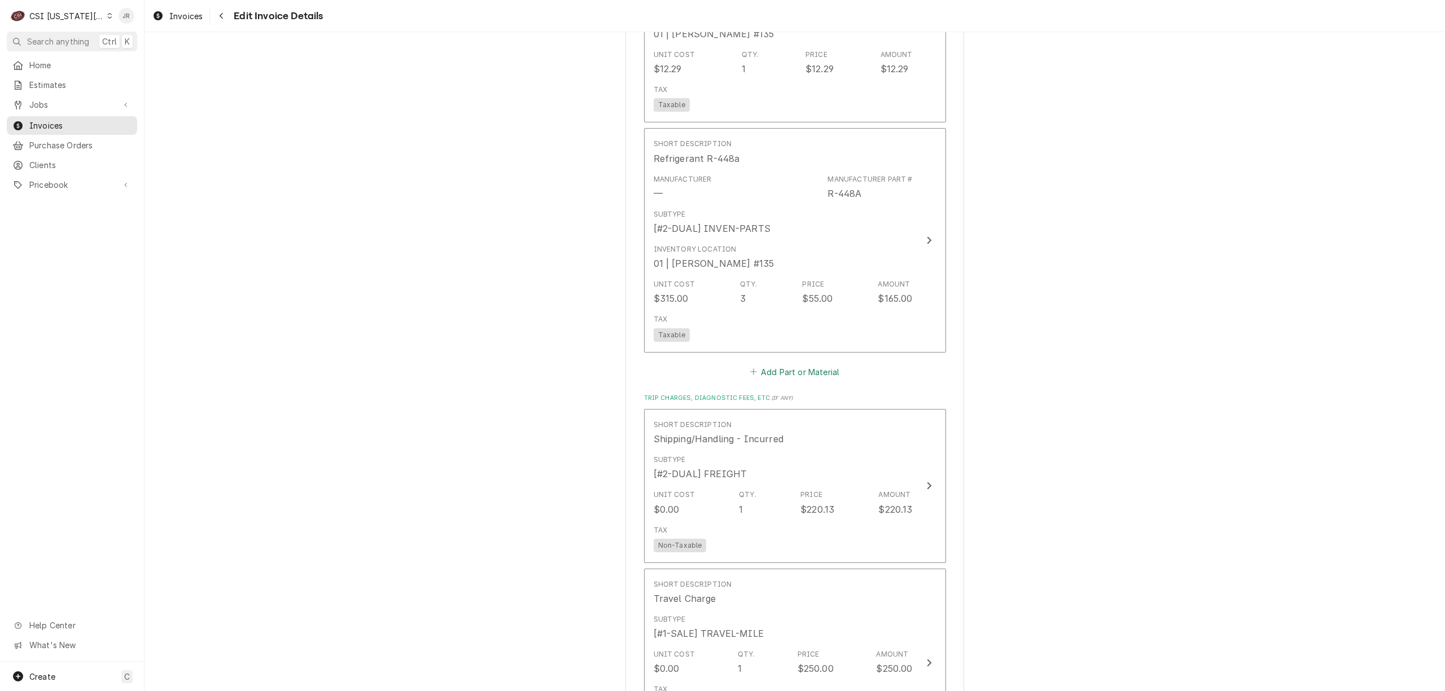
click at [820, 364] on button "Add Part or Material" at bounding box center [794, 372] width 93 height 16
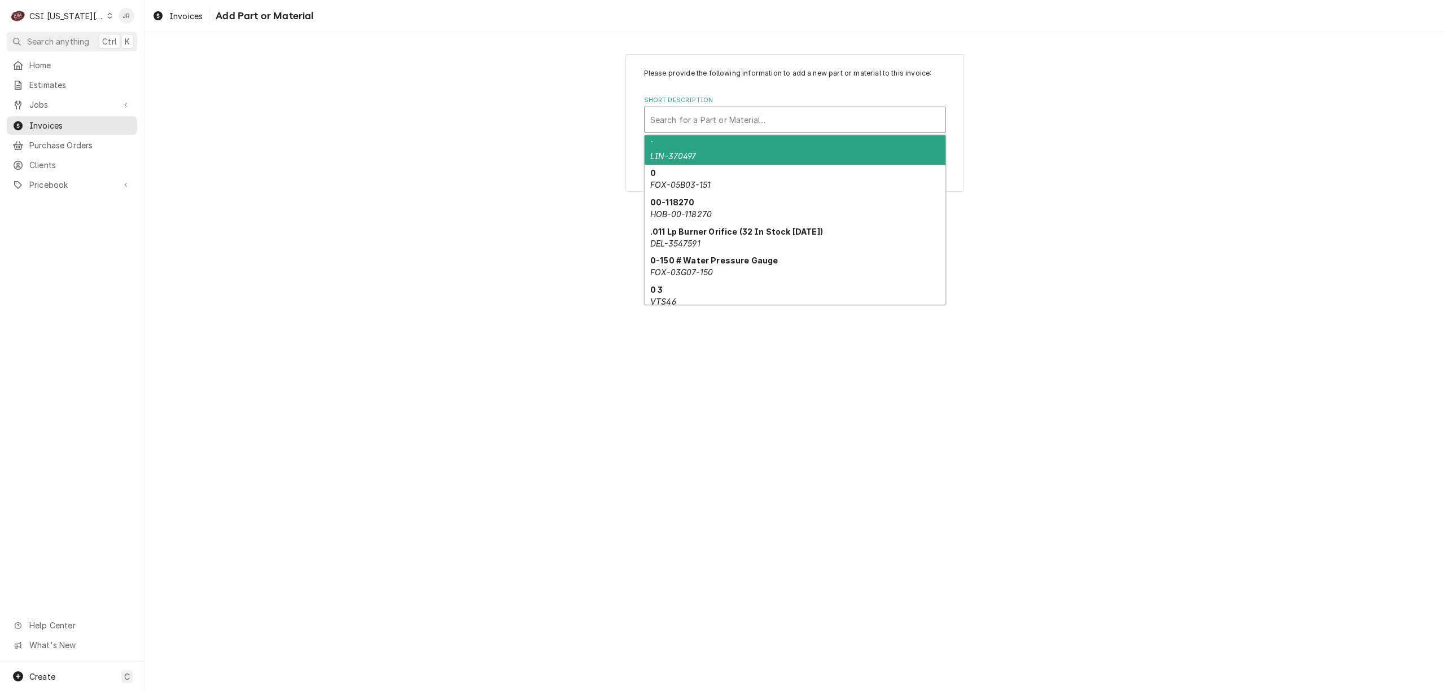
click at [739, 112] on div "Short Description" at bounding box center [795, 119] width 290 height 20
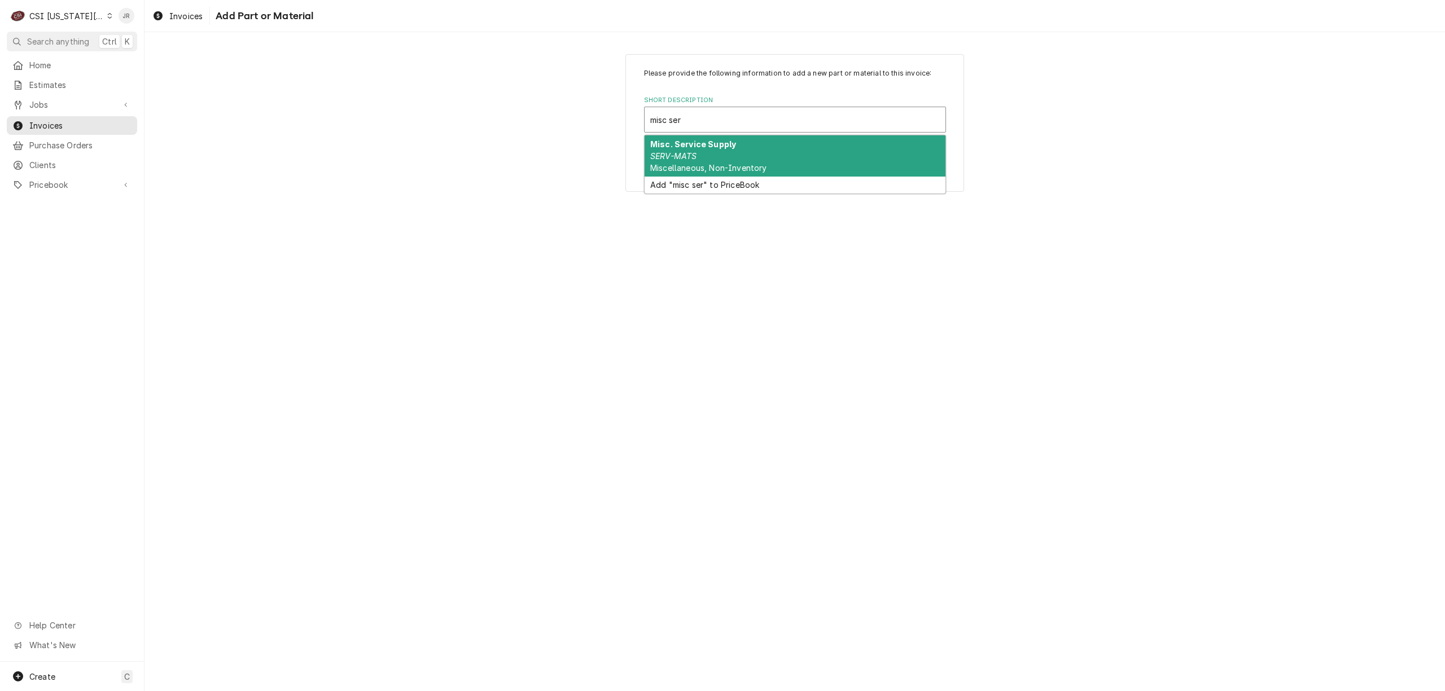
click at [743, 150] on div "Misc. Service Supply SERV-MATS Miscellaneous, Non-Inventory" at bounding box center [795, 155] width 301 height 41
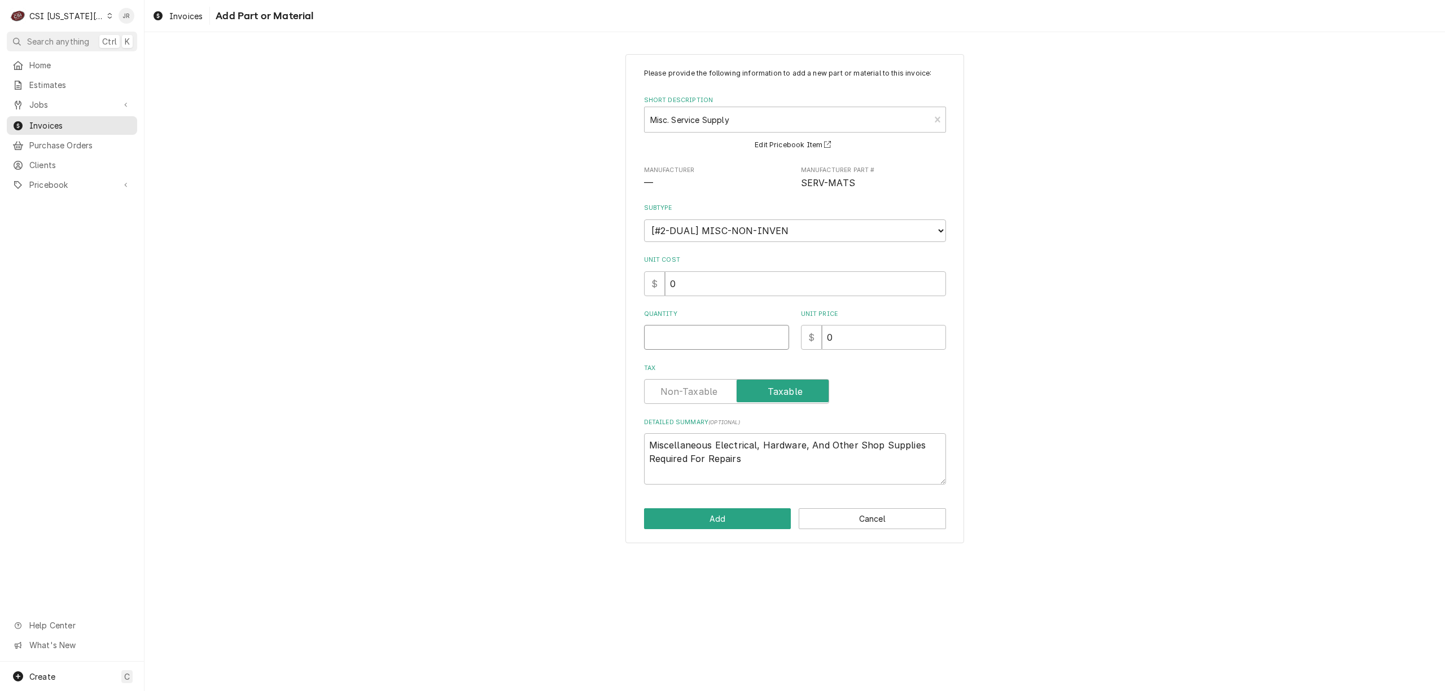
click at [696, 349] on input "Quantity" at bounding box center [716, 337] width 145 height 25
click at [850, 461] on textarea "Miscellaneous Electrical, Hardware, And Other Shop Supplies Required For Repairs" at bounding box center [795, 458] width 302 height 51
drag, startPoint x: 642, startPoint y: 444, endPoint x: 745, endPoint y: 459, distance: 104.4
click at [904, 459] on div "Please provide the following information to add a new part or material to this …" at bounding box center [794, 299] width 339 height 490
drag, startPoint x: 745, startPoint y: 459, endPoint x: 556, endPoint y: 430, distance: 191.3
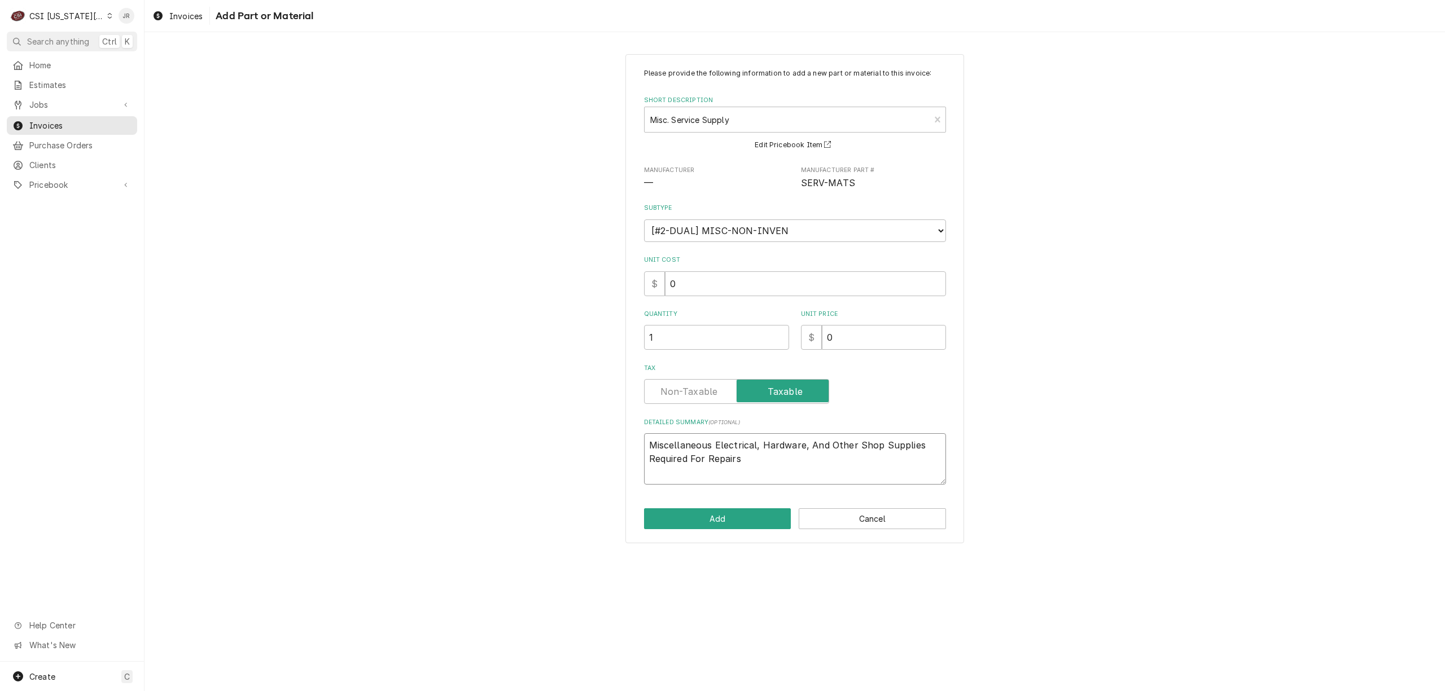
click at [556, 430] on div "Please provide the following information to add a new part or material to this …" at bounding box center [794, 299] width 1300 height 510
drag, startPoint x: 748, startPoint y: 501, endPoint x: 751, endPoint y: 462, distance: 39.6
click at [751, 470] on div "Please provide the following information to add a new part or material to this …" at bounding box center [794, 299] width 339 height 490
click at [746, 454] on textarea "Detailed Summary ( optional )" at bounding box center [795, 458] width 302 height 51
drag, startPoint x: 685, startPoint y: 445, endPoint x: 669, endPoint y: 440, distance: 16.4
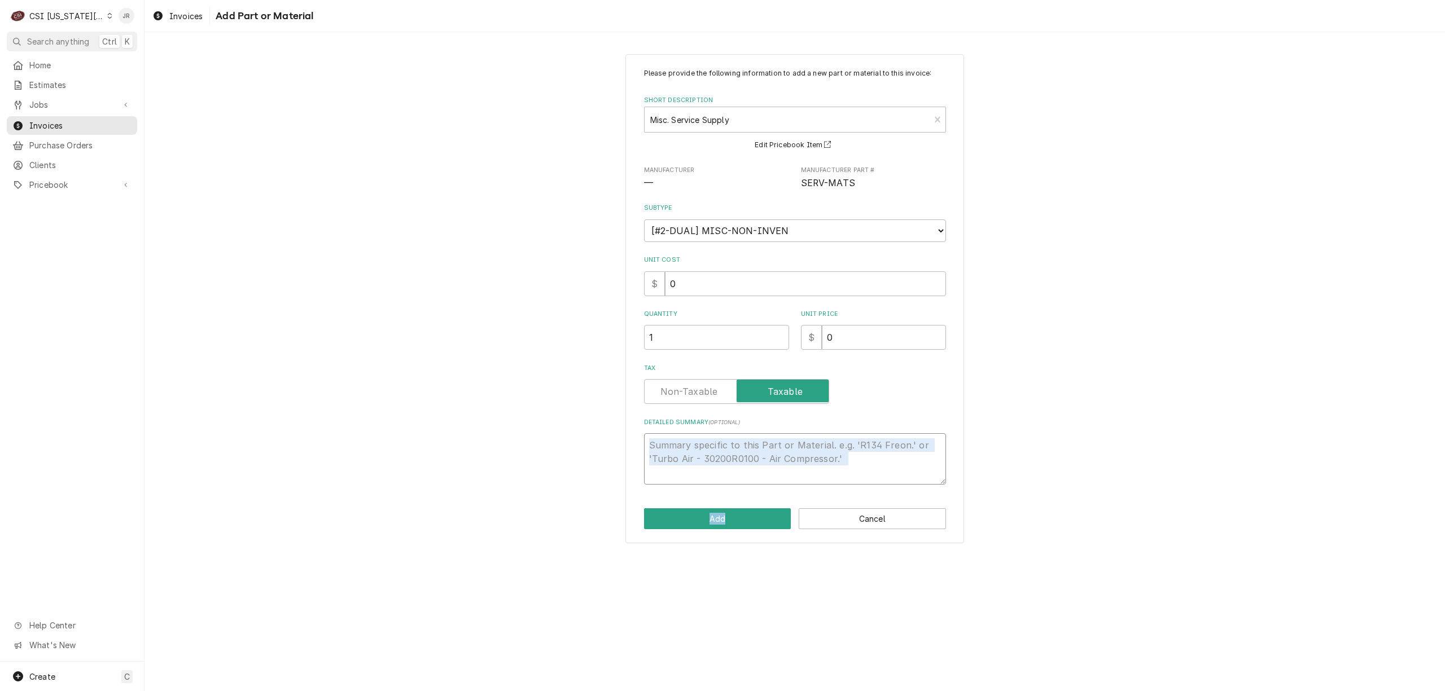
click at [685, 444] on textarea "Detailed Summary ( optional )" at bounding box center [795, 458] width 302 height 51
click at [948, 494] on div "Please provide the following information to add a new part or material to this …" at bounding box center [794, 299] width 339 height 490
click at [737, 430] on div "Detailed Summary ( optional )" at bounding box center [795, 451] width 302 height 67
drag, startPoint x: 710, startPoint y: 454, endPoint x: 716, endPoint y: 452, distance: 6.8
click at [714, 453] on textarea "Detailed Summary ( optional )" at bounding box center [795, 458] width 302 height 51
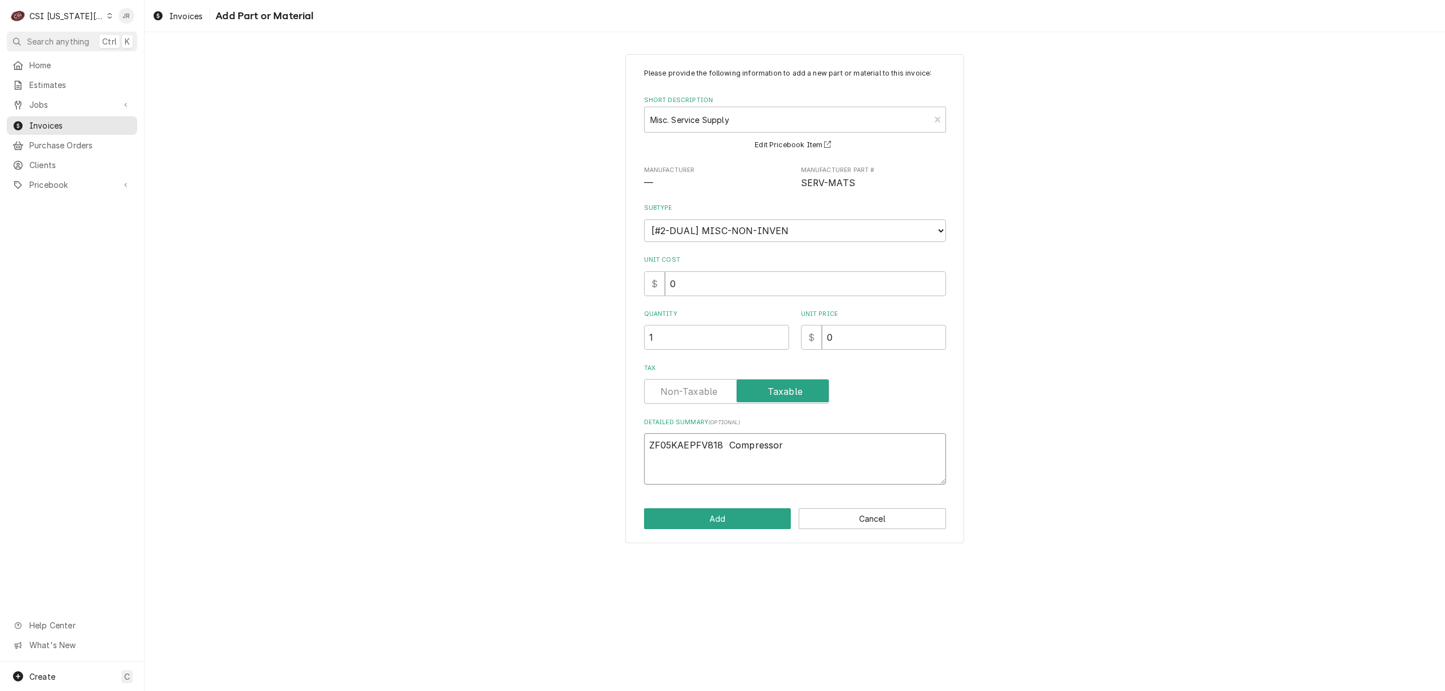
drag, startPoint x: 725, startPoint y: 444, endPoint x: 729, endPoint y: 436, distance: 9.1
click at [729, 436] on textarea "ZF05KAEPFV818 Compressor" at bounding box center [795, 458] width 302 height 51
click at [748, 510] on button "Add" at bounding box center [717, 519] width 147 height 21
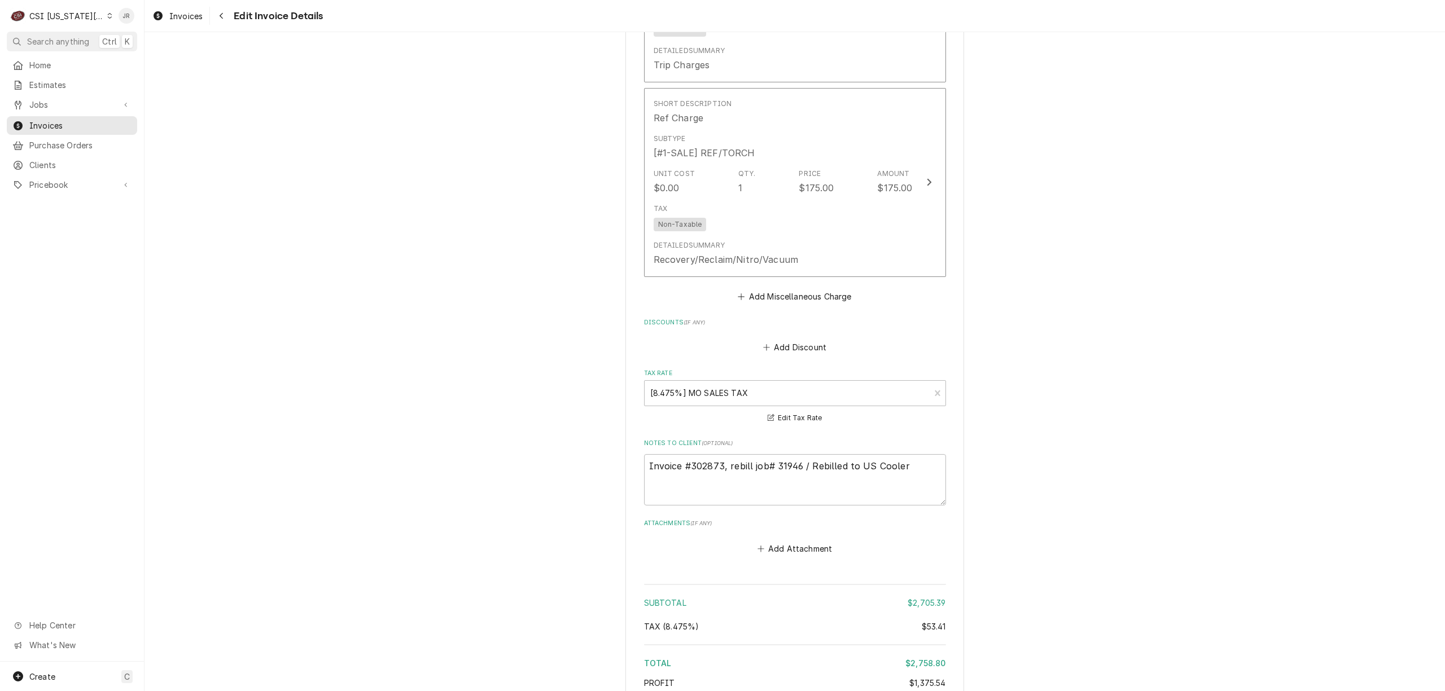
scroll to position [4026, 0]
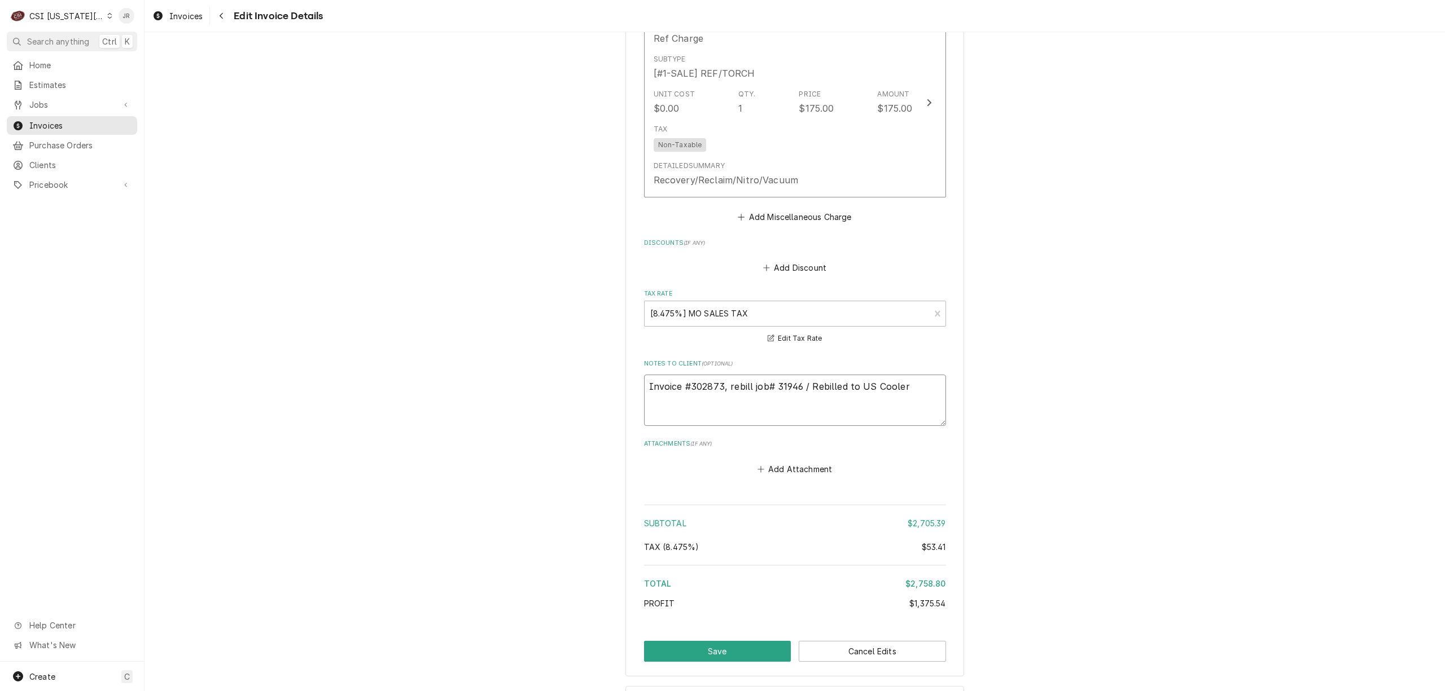
click at [910, 375] on textarea "Invoice #302873, rebill job# 31946 / Rebilled to US Cooler" at bounding box center [795, 400] width 302 height 51
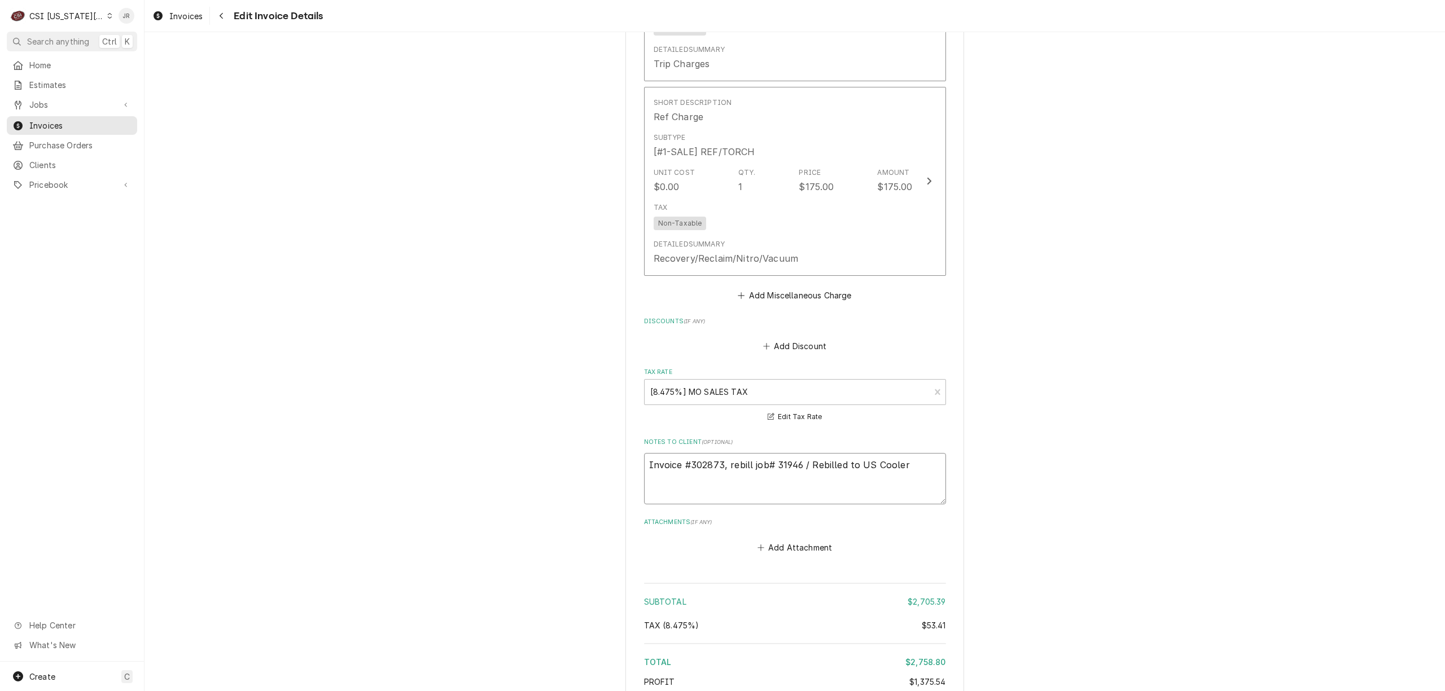
scroll to position [4047, 0]
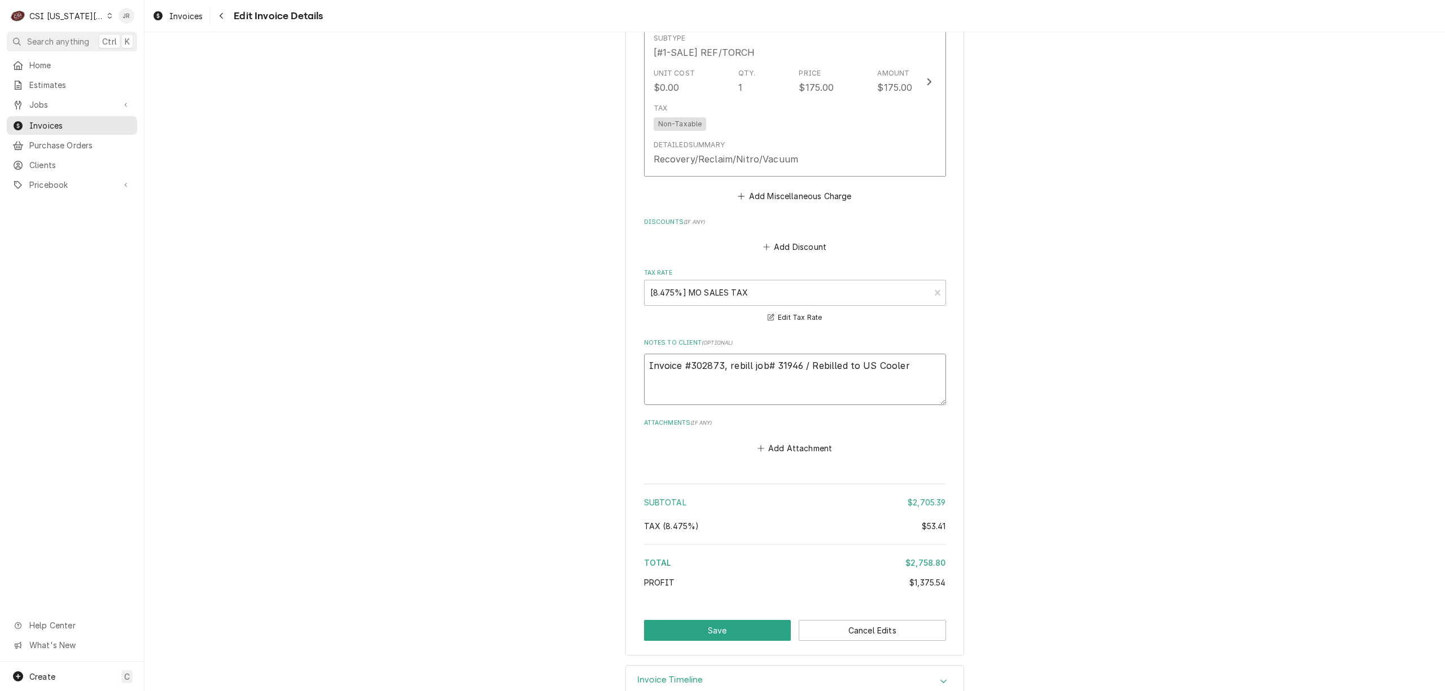
click at [905, 354] on textarea "Invoice #302873, rebill job# 31946 / Rebilled to US Cooler" at bounding box center [795, 379] width 302 height 51
click at [736, 620] on button "Save" at bounding box center [717, 630] width 147 height 21
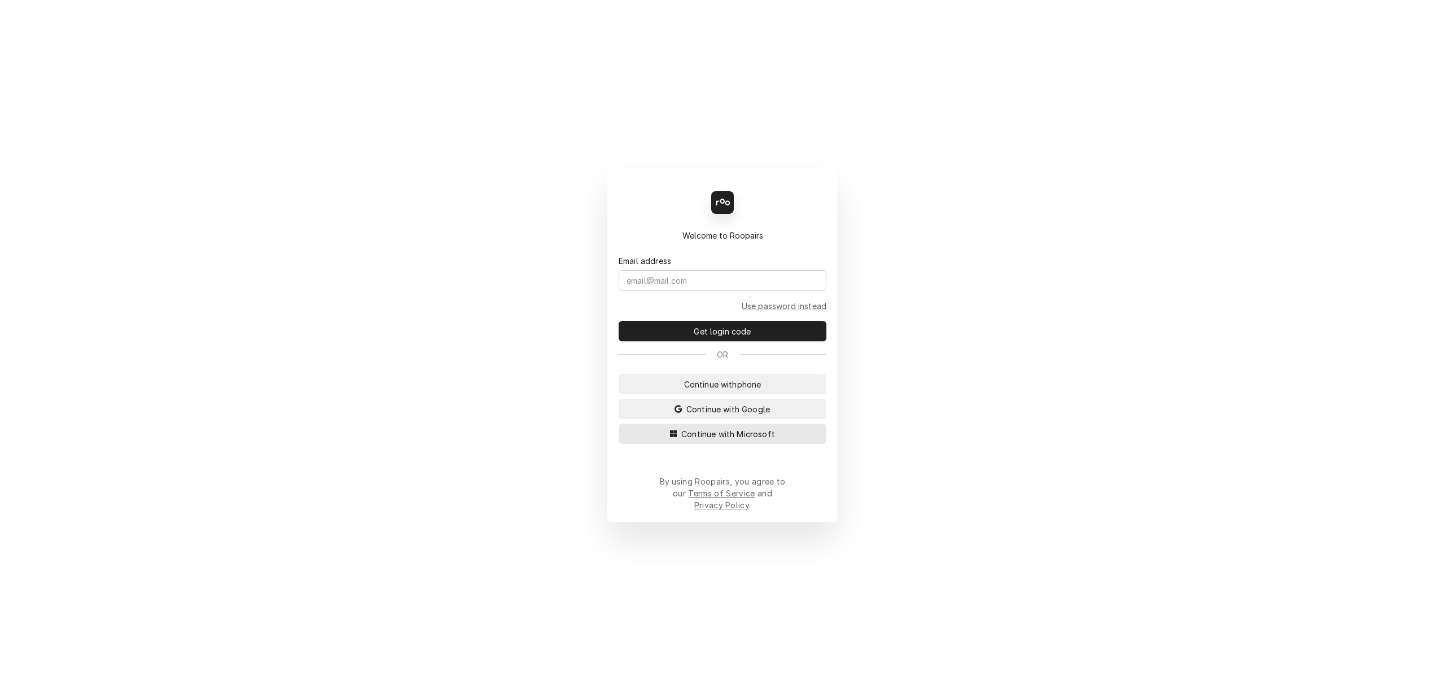
click at [760, 440] on span "Continue with Microsoft" at bounding box center [728, 434] width 98 height 12
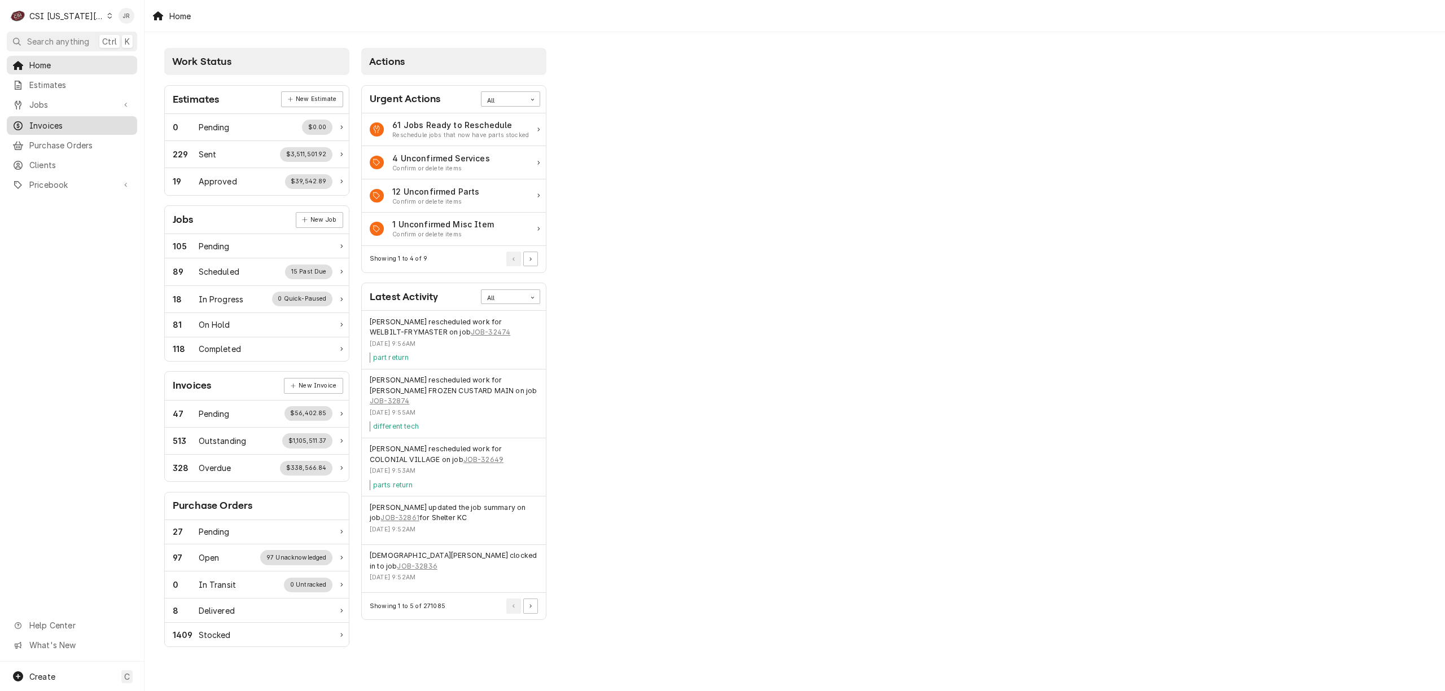
click at [82, 120] on span "Invoices" at bounding box center [80, 126] width 102 height 12
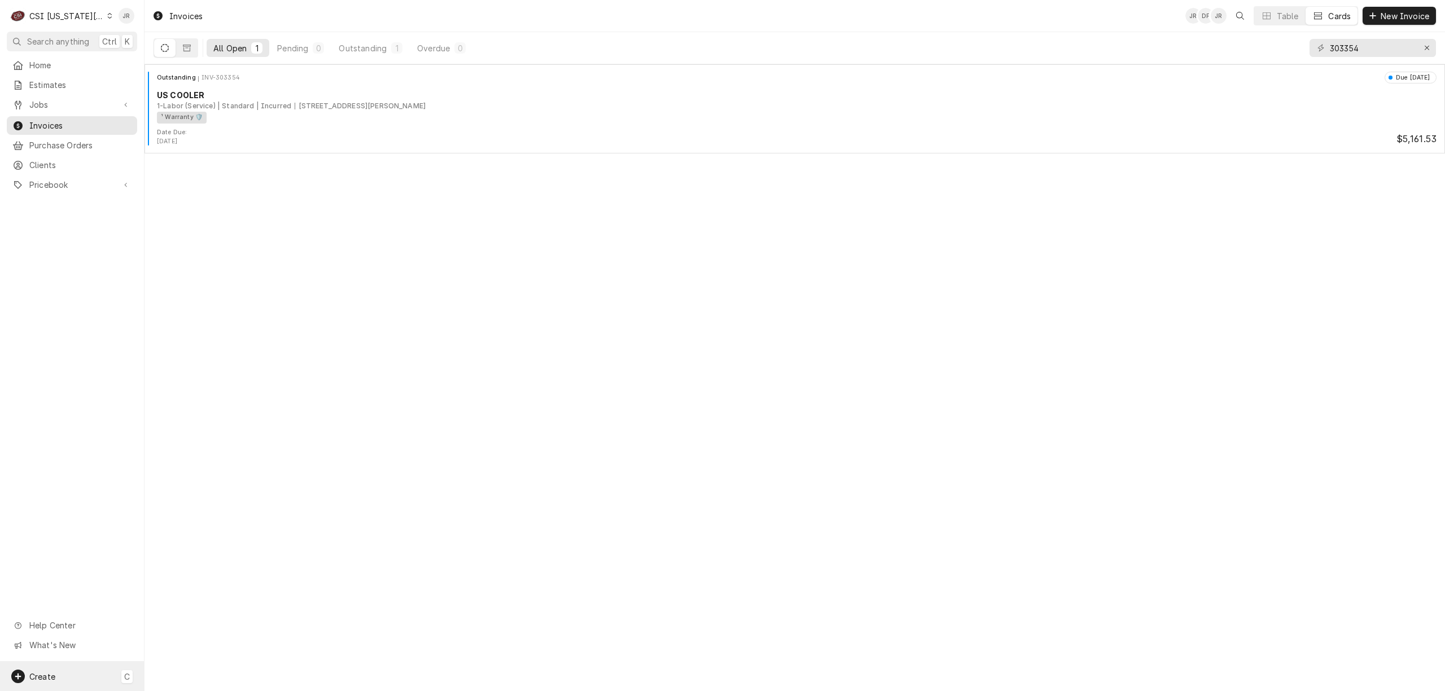
click at [37, 673] on span "Create" at bounding box center [42, 677] width 26 height 10
click at [208, 633] on div "Invoice" at bounding box center [211, 637] width 76 height 12
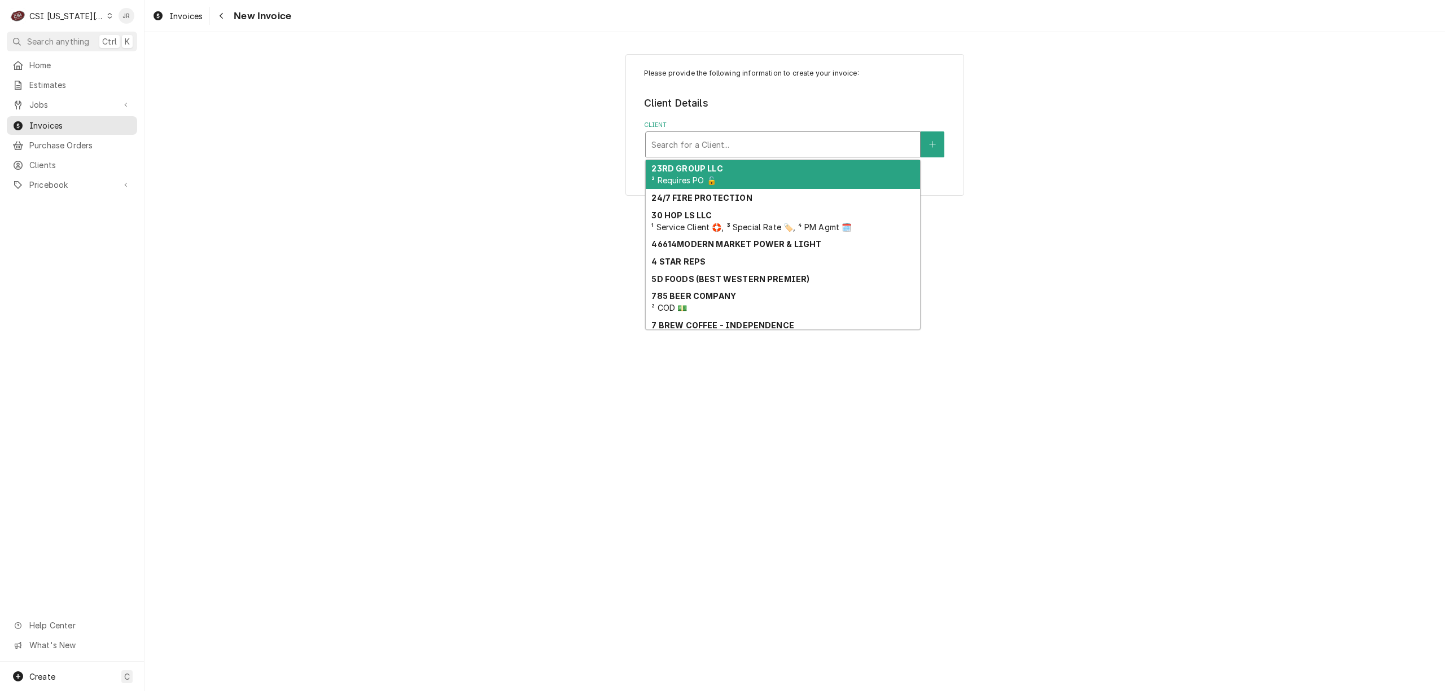
click at [707, 139] on div "Client" at bounding box center [782, 144] width 263 height 20
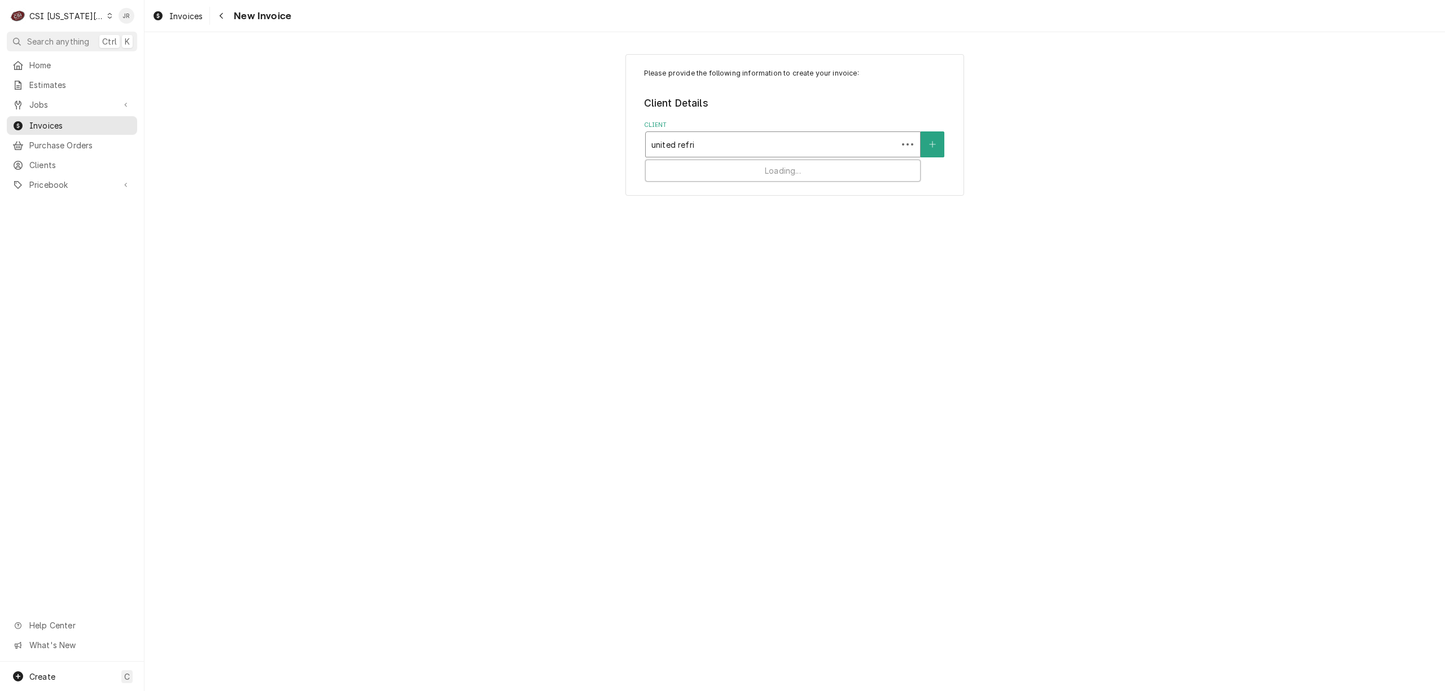
type input "united refrig"
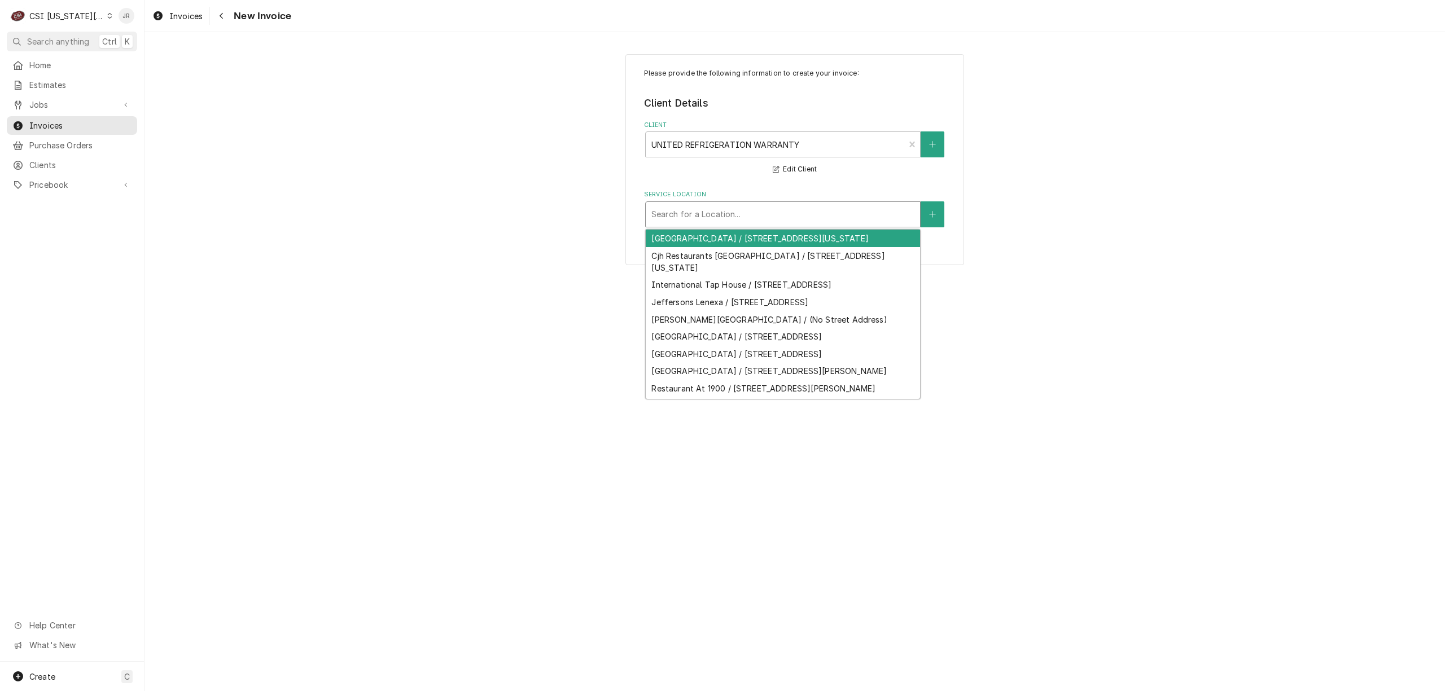
click at [757, 220] on div "Service Location" at bounding box center [782, 214] width 263 height 20
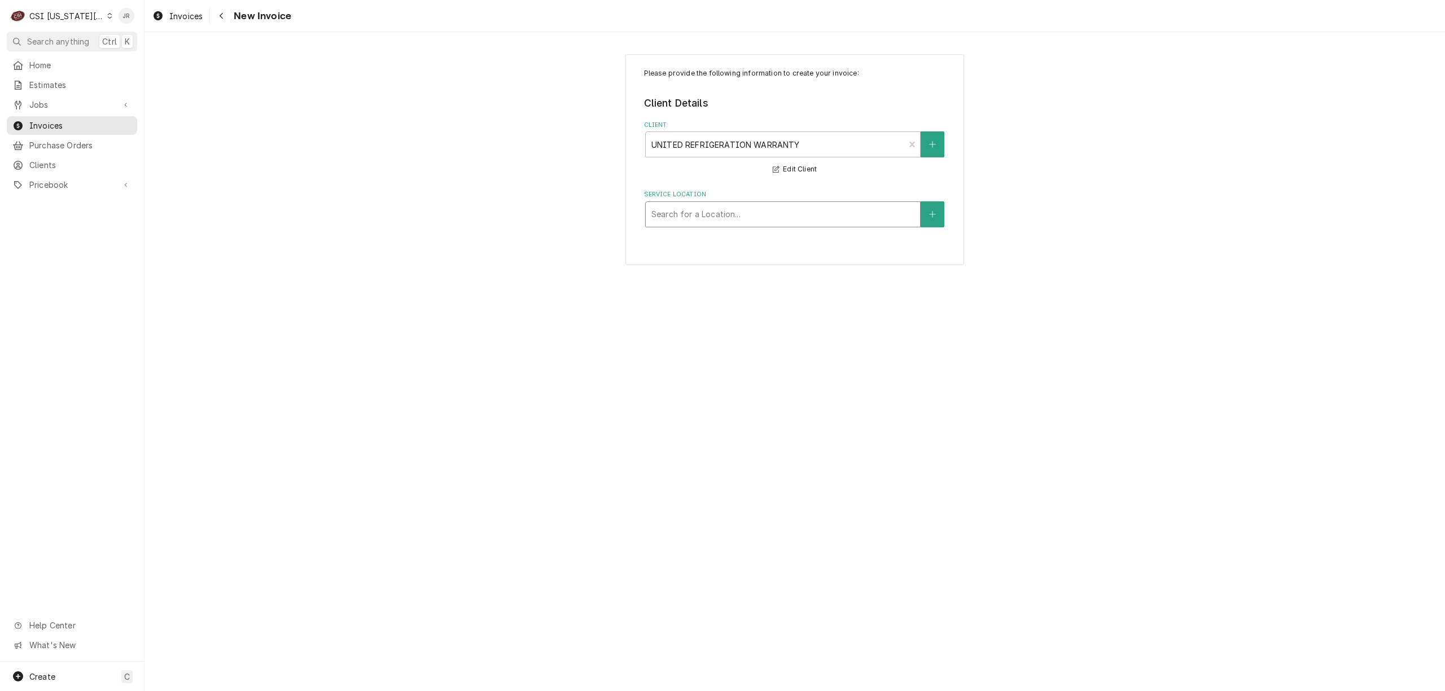
click at [744, 217] on div "Service Location" at bounding box center [782, 214] width 263 height 20
type input "4"
type input "500 NE 1st St"
click at [931, 213] on icon "Create New Location" at bounding box center [932, 215] width 7 height 8
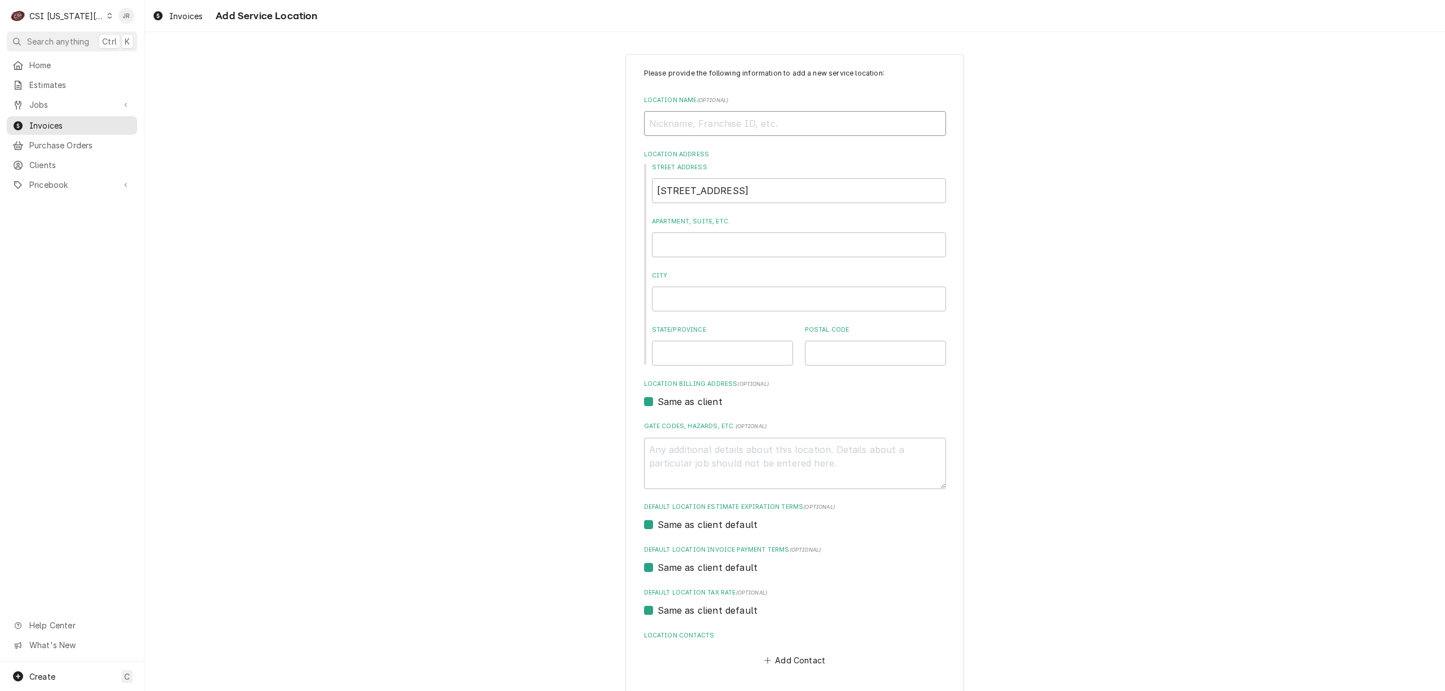
click at [715, 132] on input "Location Name ( optional )" at bounding box center [795, 123] width 302 height 25
type textarea "x"
type input "H"
type textarea "x"
type input "Ha"
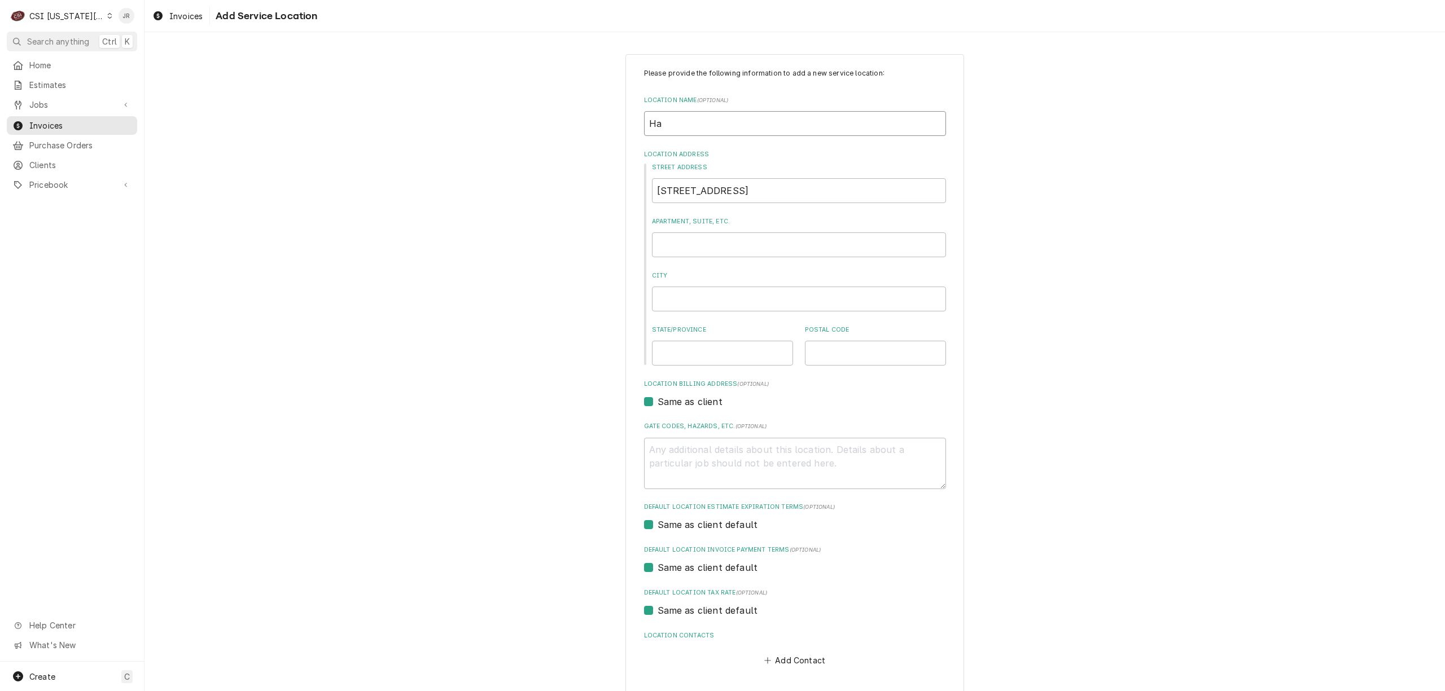
type textarea "x"
type input "Har"
type textarea "x"
type input "Hard"
type textarea "x"
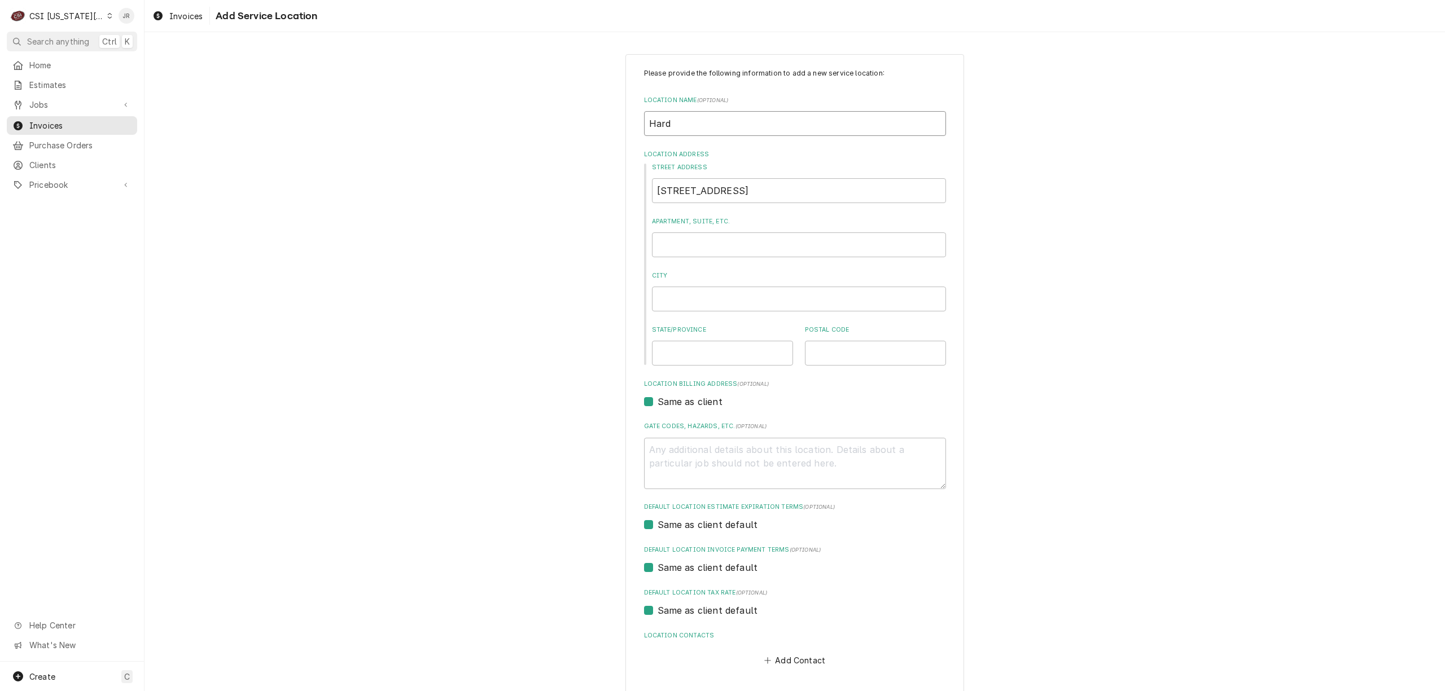
type input "Hardi"
type textarea "x"
type input "Hardin"
type textarea "x"
type input "Hardin"
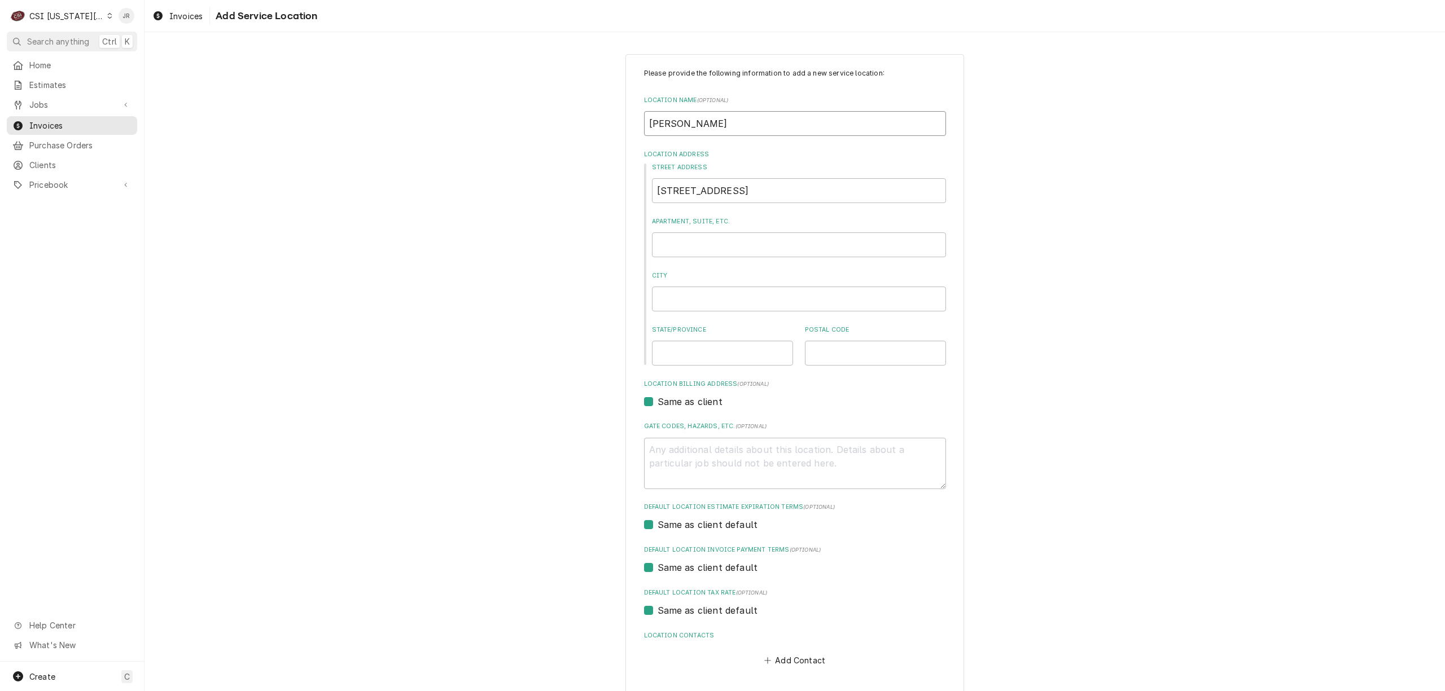
type textarea "x"
type input "Hardin C"
type textarea "x"
type input "Hardin Ce"
type textarea "x"
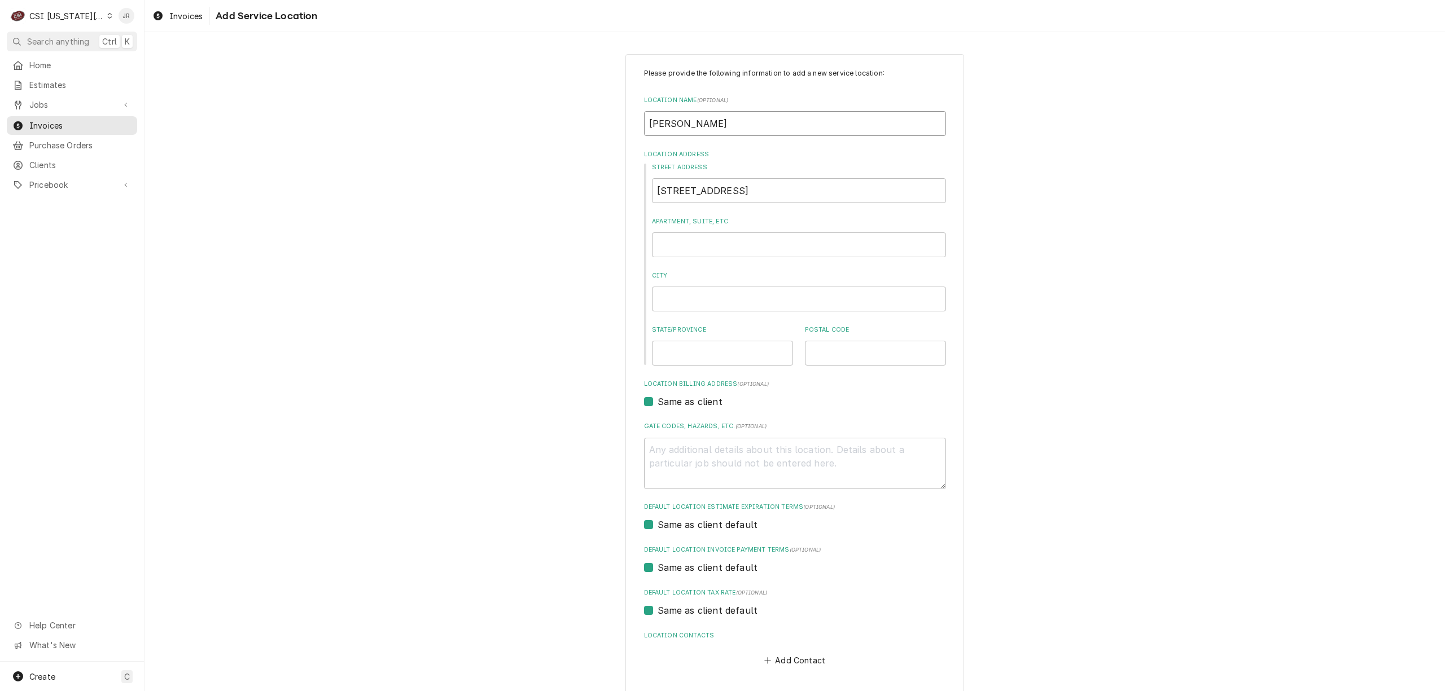
type input "Hardin Cen"
type textarea "x"
type input "Hardin Cent"
type textarea "x"
type input "Hardin Centr"
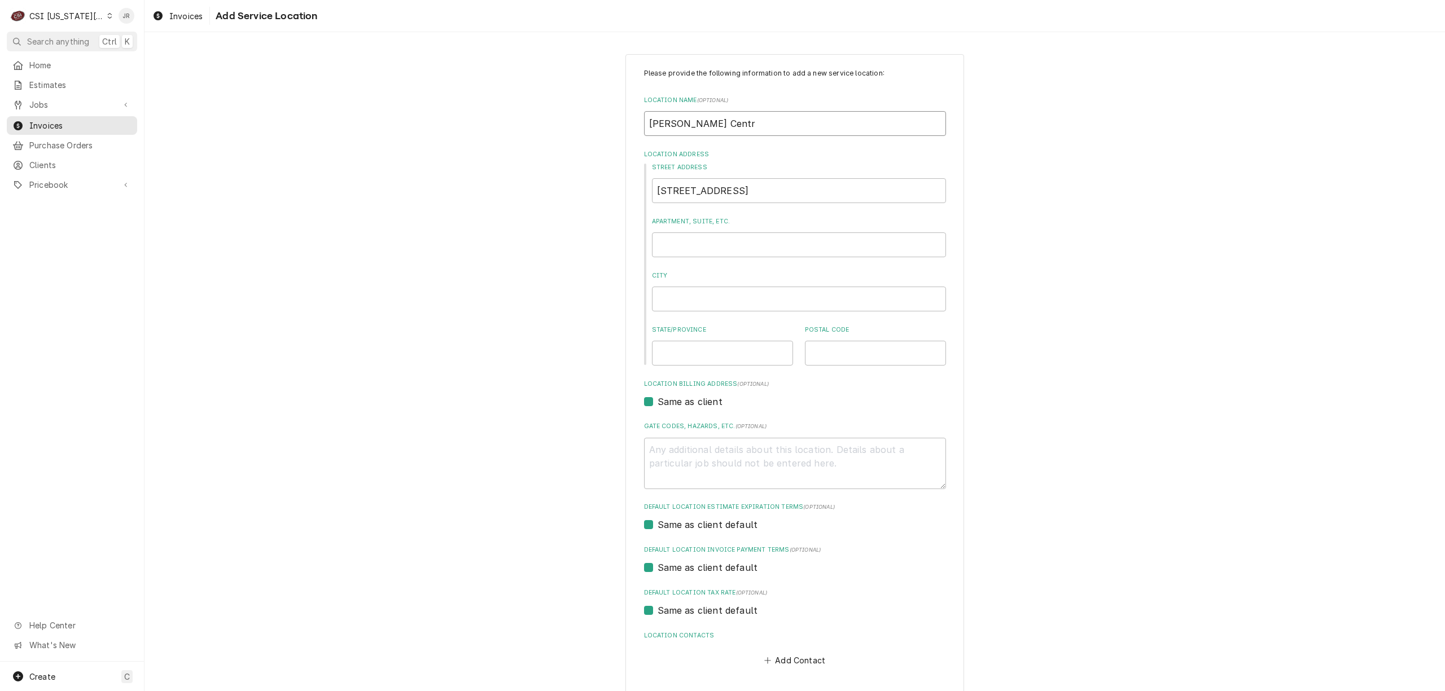
type textarea "x"
type input "Hardin Centra"
type textarea "x"
type input "Hardin Central"
type textarea "x"
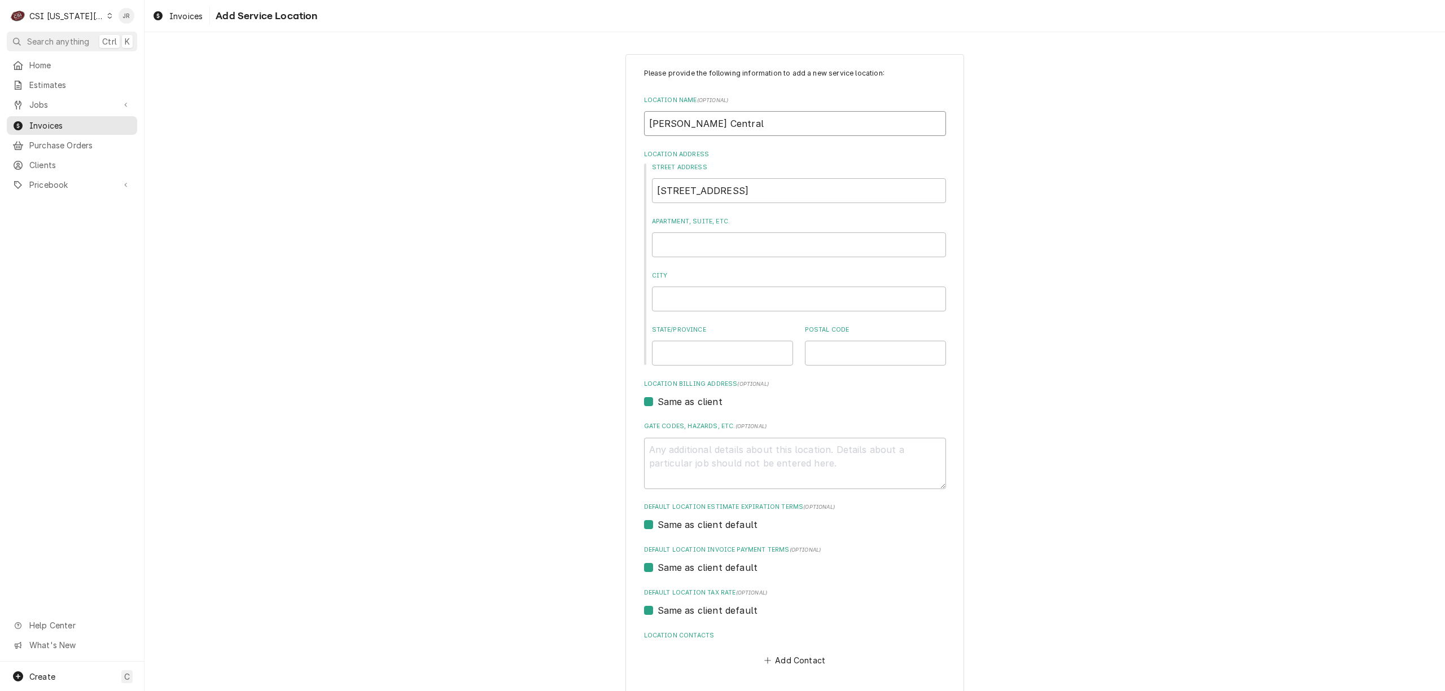
type input "Hardin Central"
type textarea "x"
type input "Hardin Central S"
type textarea "x"
type input "Hardin Central Sc"
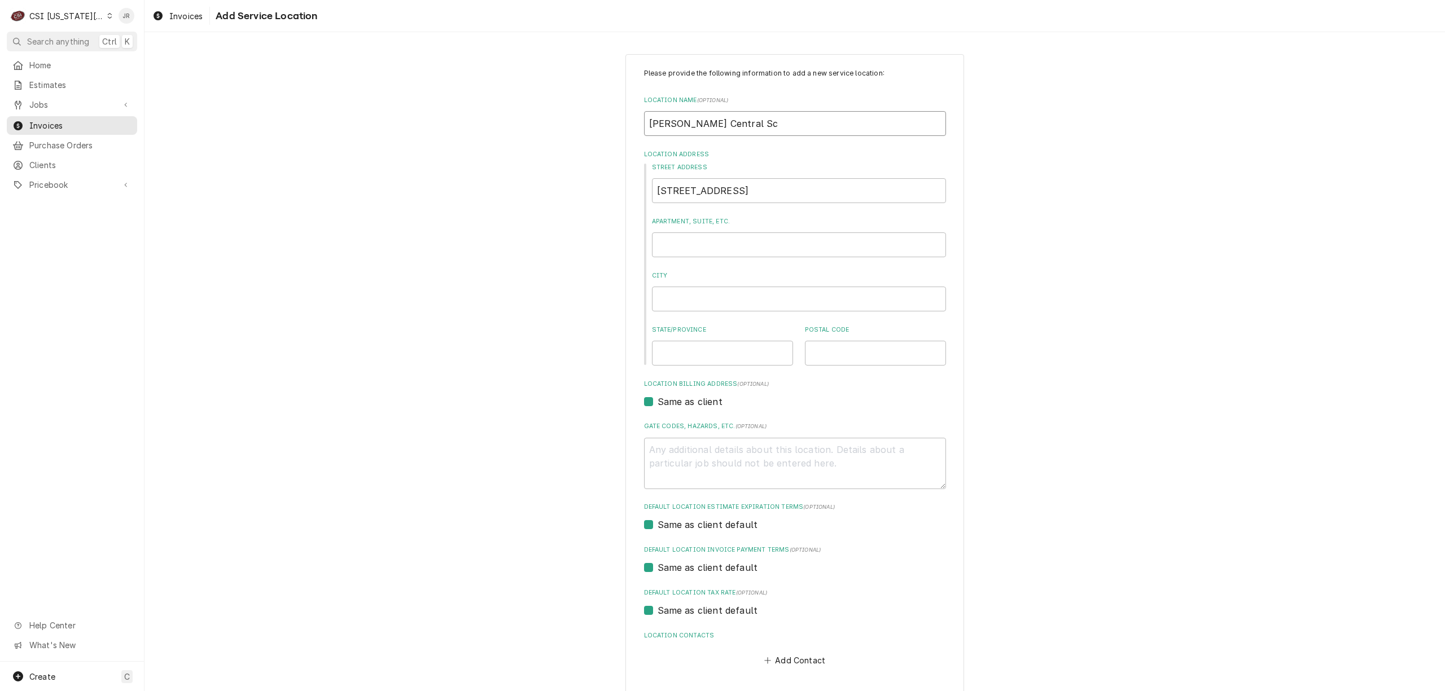
type textarea "x"
type input "Hardin Central Sch"
type textarea "x"
type input "Hardin Central Scho"
type textarea "x"
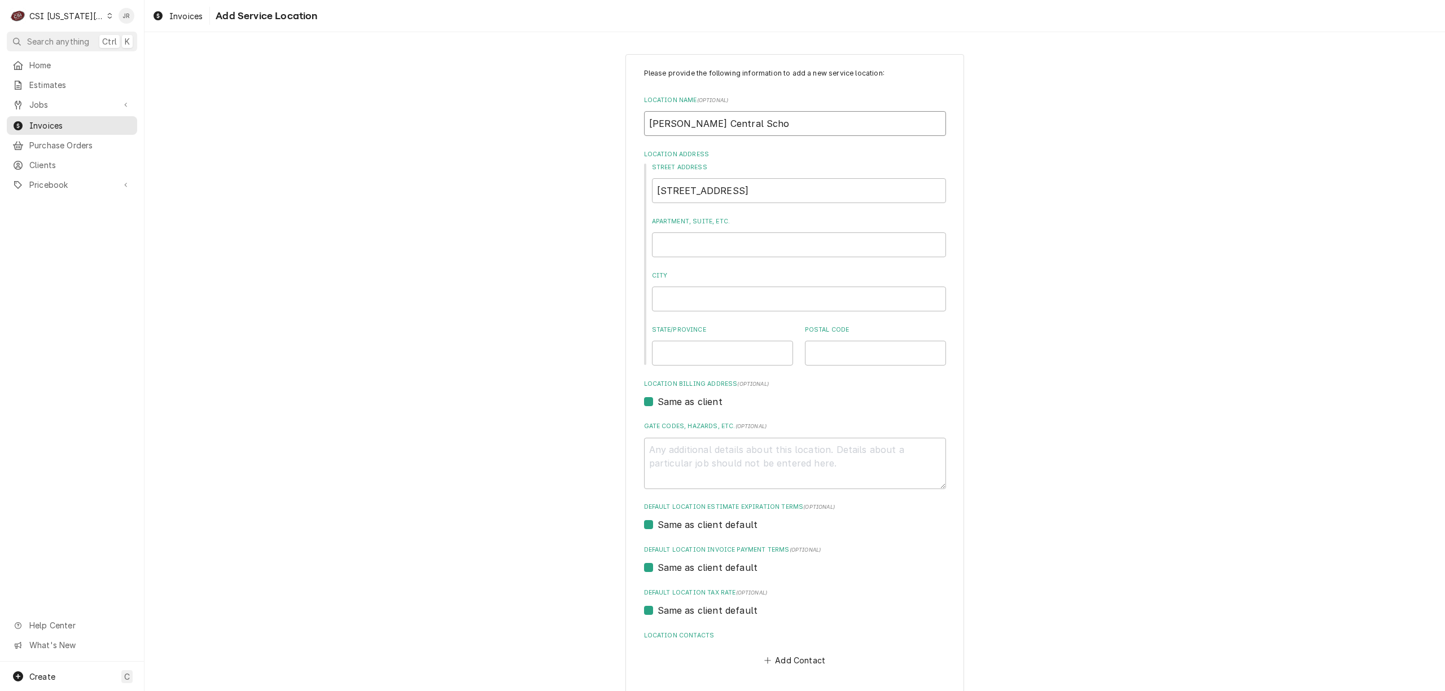
type input "Hardin Central Schoo"
type textarea "x"
type input "Hardin Central School"
type textarea "x"
type input "Hardin Central School"
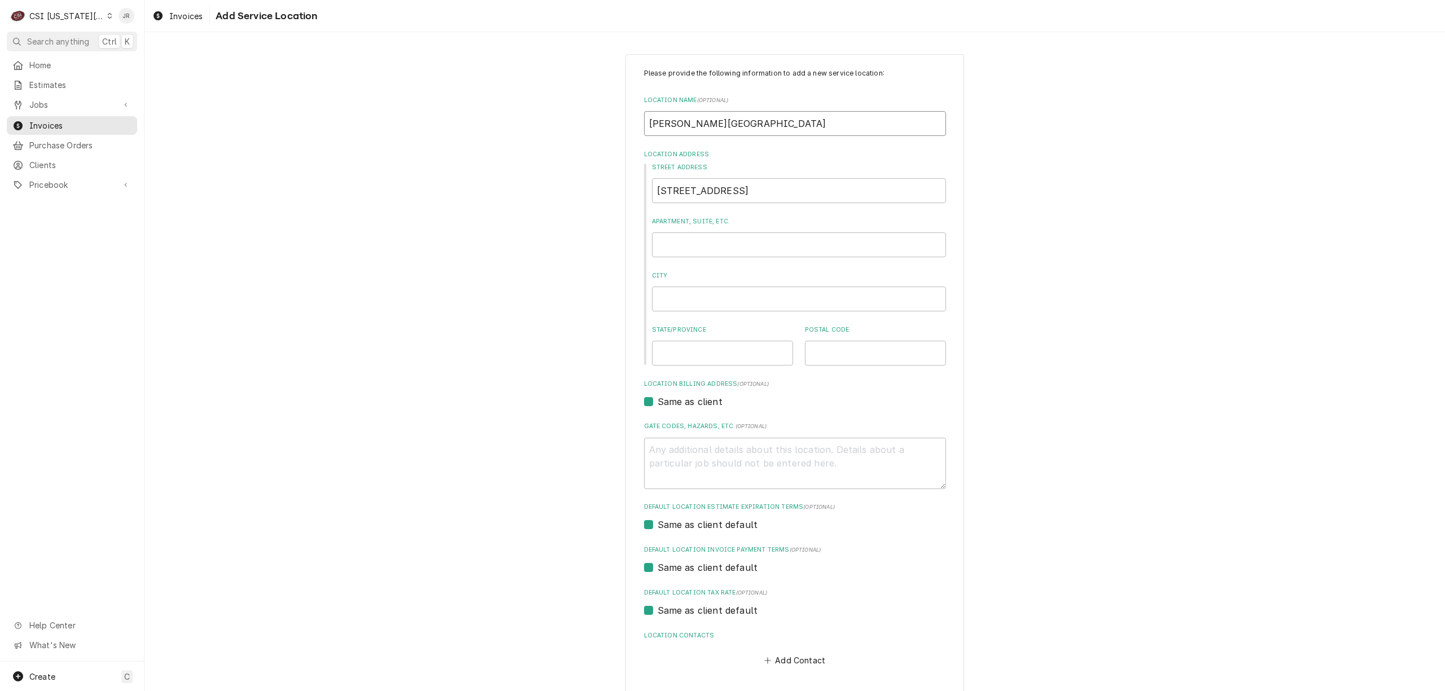
type textarea "x"
type input "Hardin Central School D"
type textarea "x"
type input "Hardin Central School Di"
type textarea "x"
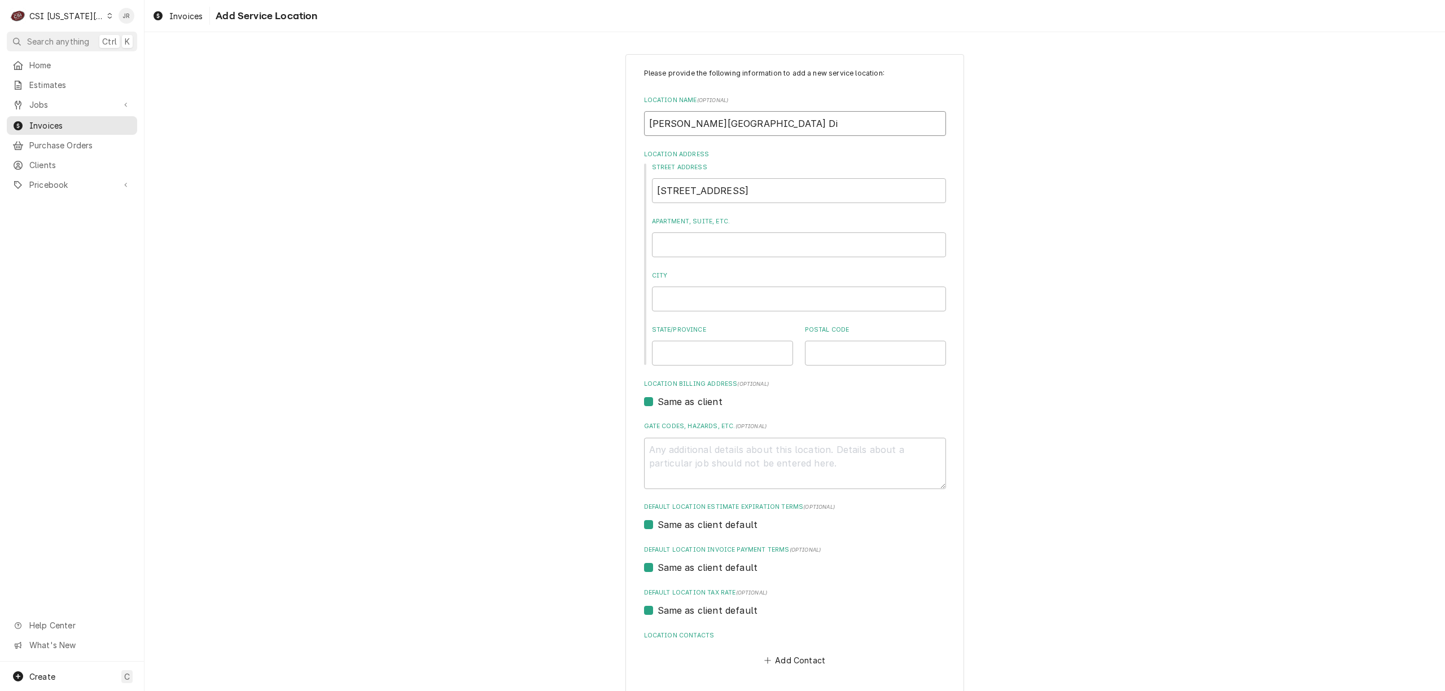
type input "Hardin Central School Dis"
type textarea "x"
type input "Hardin Central School Dist"
type textarea "x"
type input "Hardin Central School Distr"
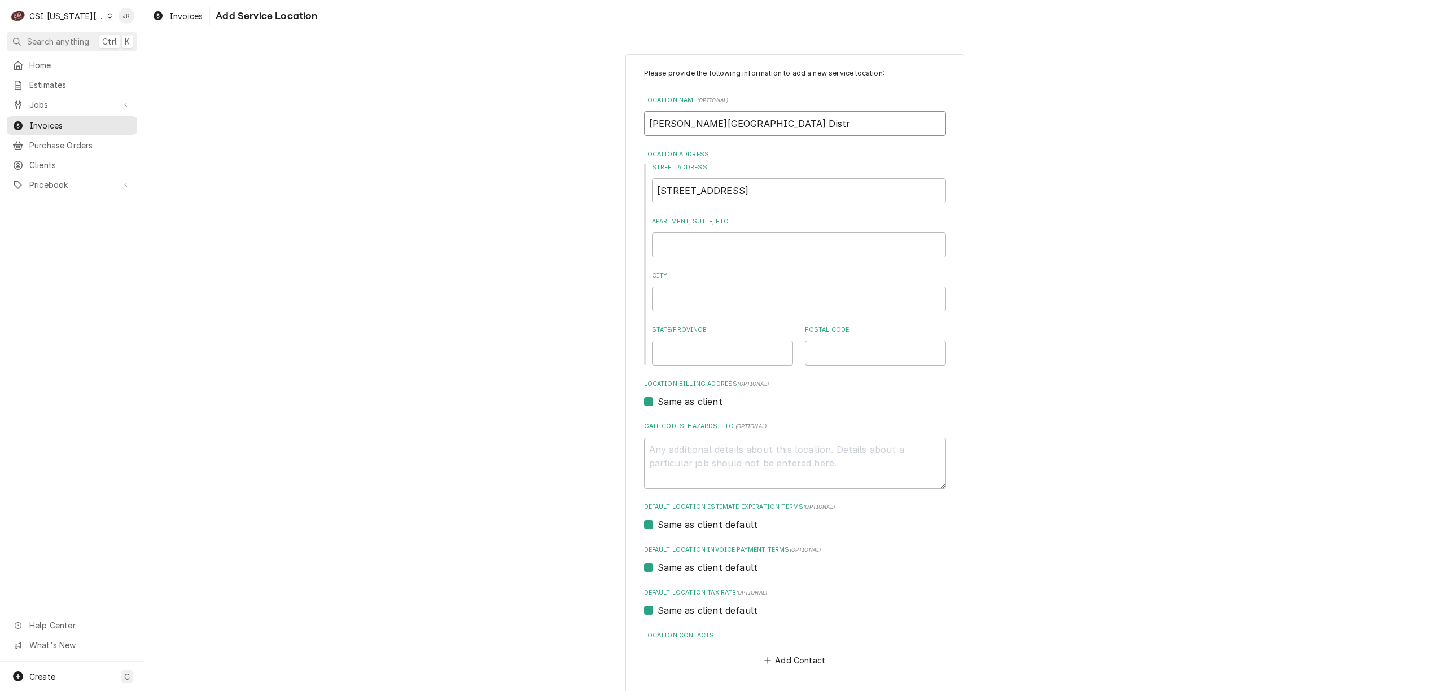
type textarea "x"
type input "Hardin Central School Distri"
type textarea "x"
type input "Hardin Central School Distric"
type textarea "x"
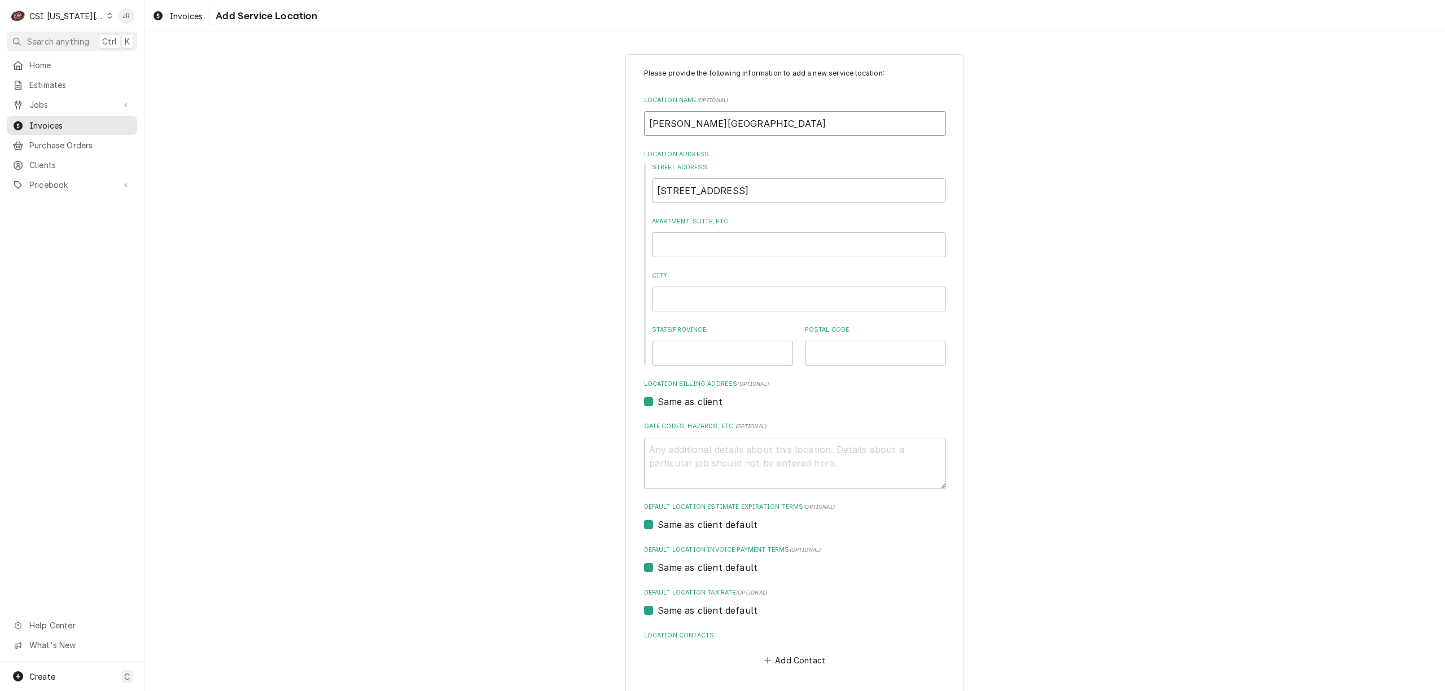
type input "Hardin Central School District"
click at [718, 298] on input "City" at bounding box center [799, 299] width 294 height 25
type textarea "x"
type input "H"
type textarea "x"
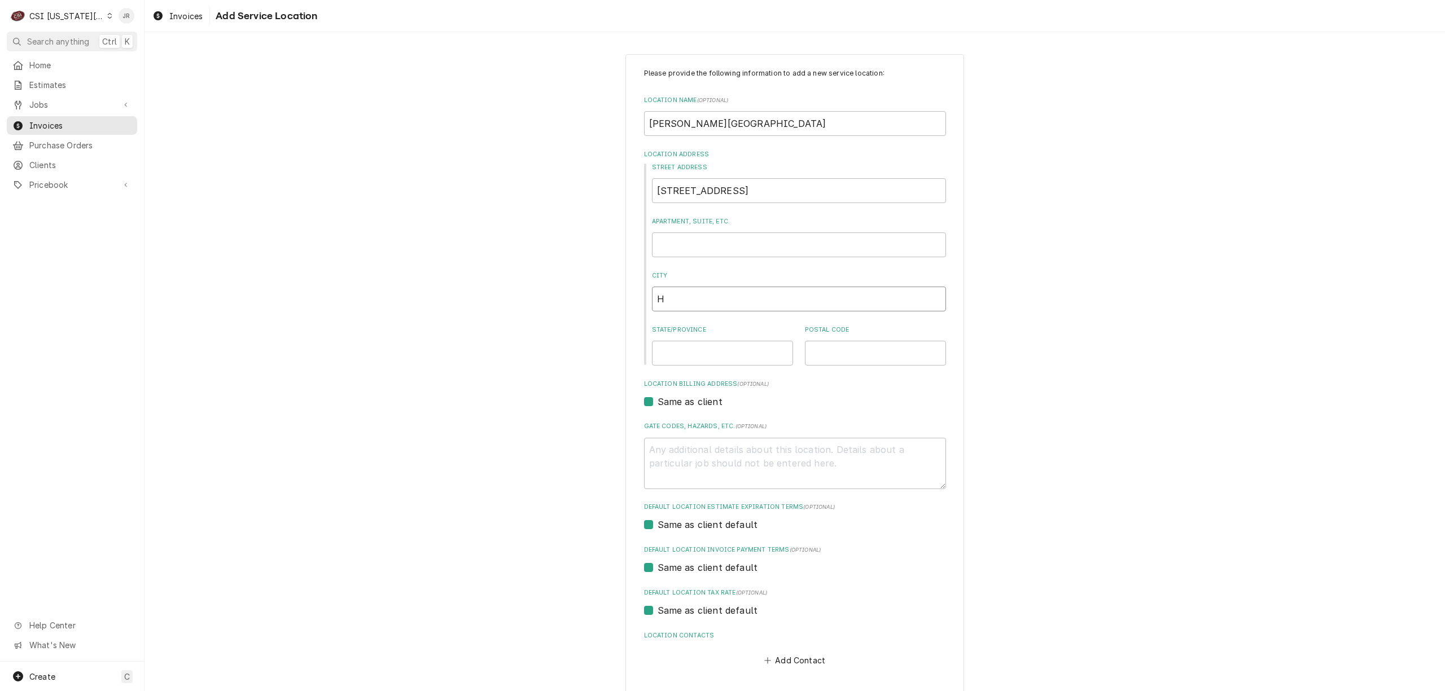
type input "Ha"
type textarea "x"
type input "Har"
type textarea "x"
type input "Hard"
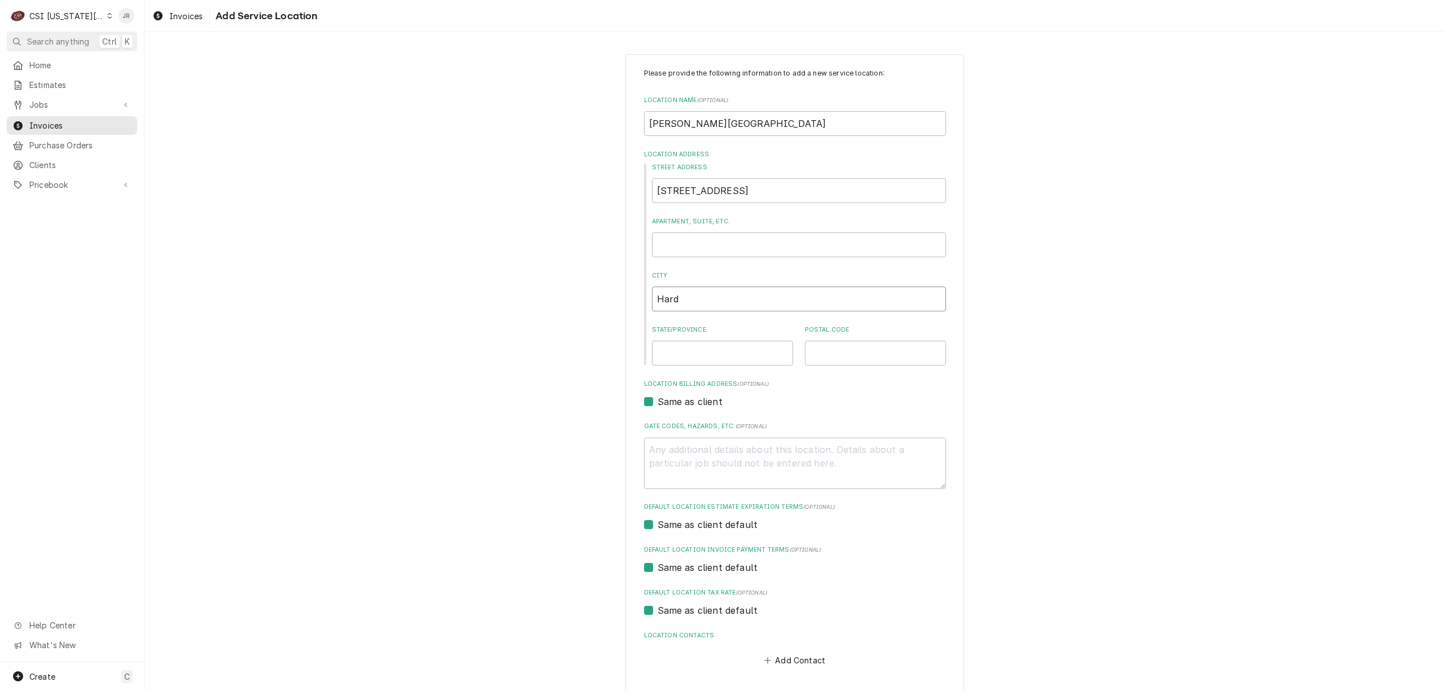
type textarea "x"
type input "Hardi"
type textarea "x"
type input "Hardin"
type textarea "x"
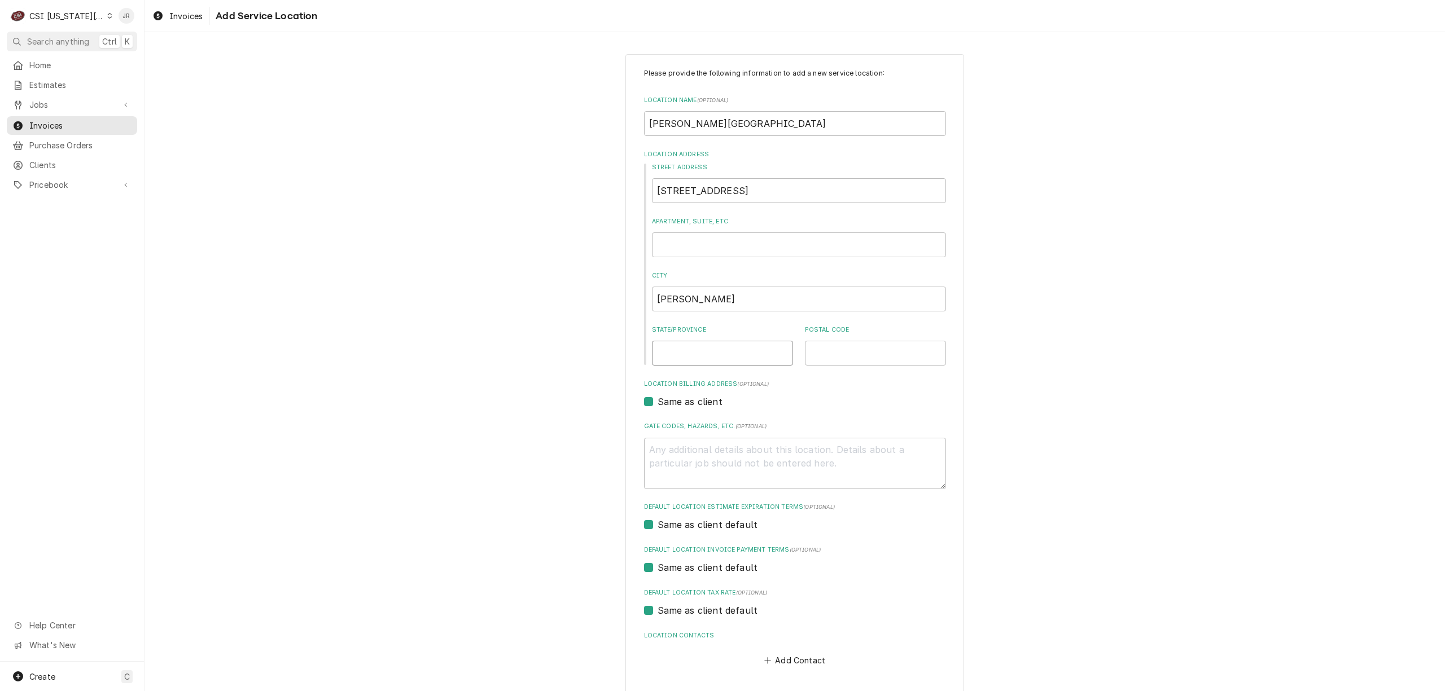
type input "M"
type textarea "x"
type input "MO"
type textarea "x"
type input "6"
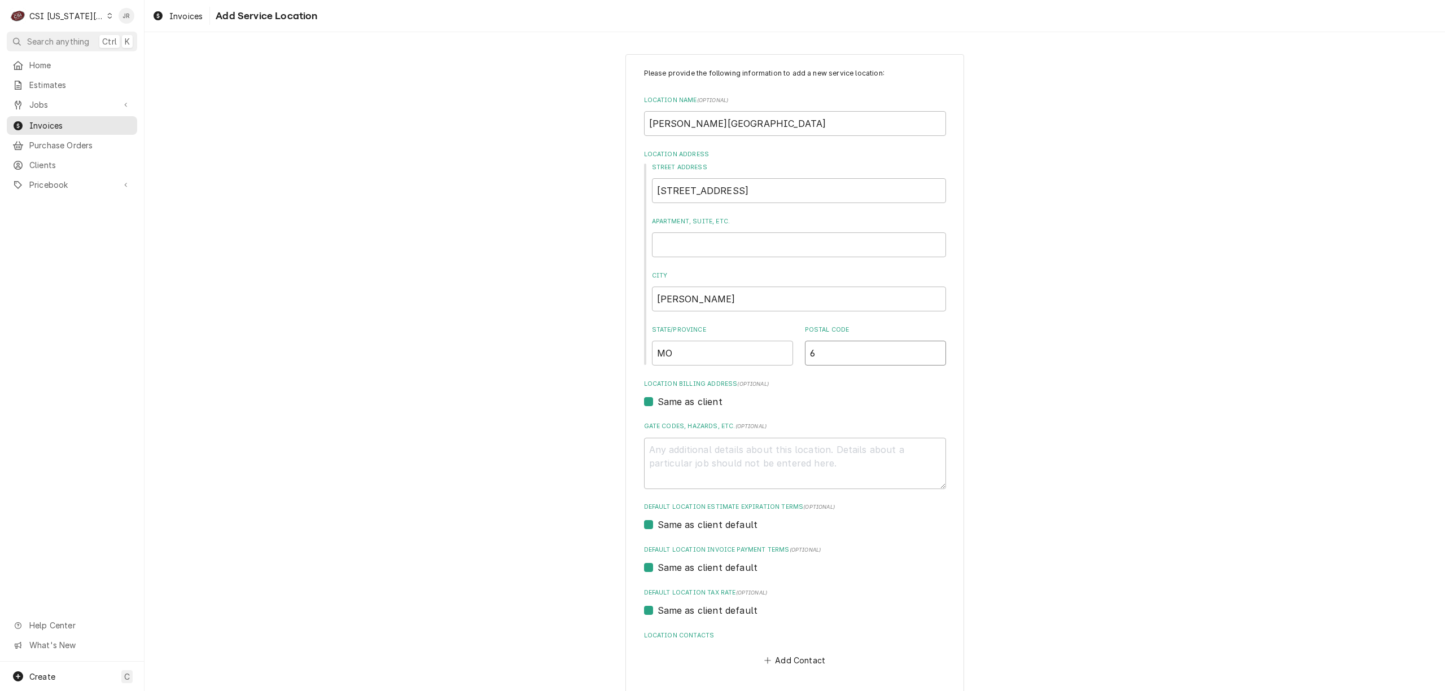
type textarea "x"
type input "64"
type textarea "x"
type input "640"
type textarea "x"
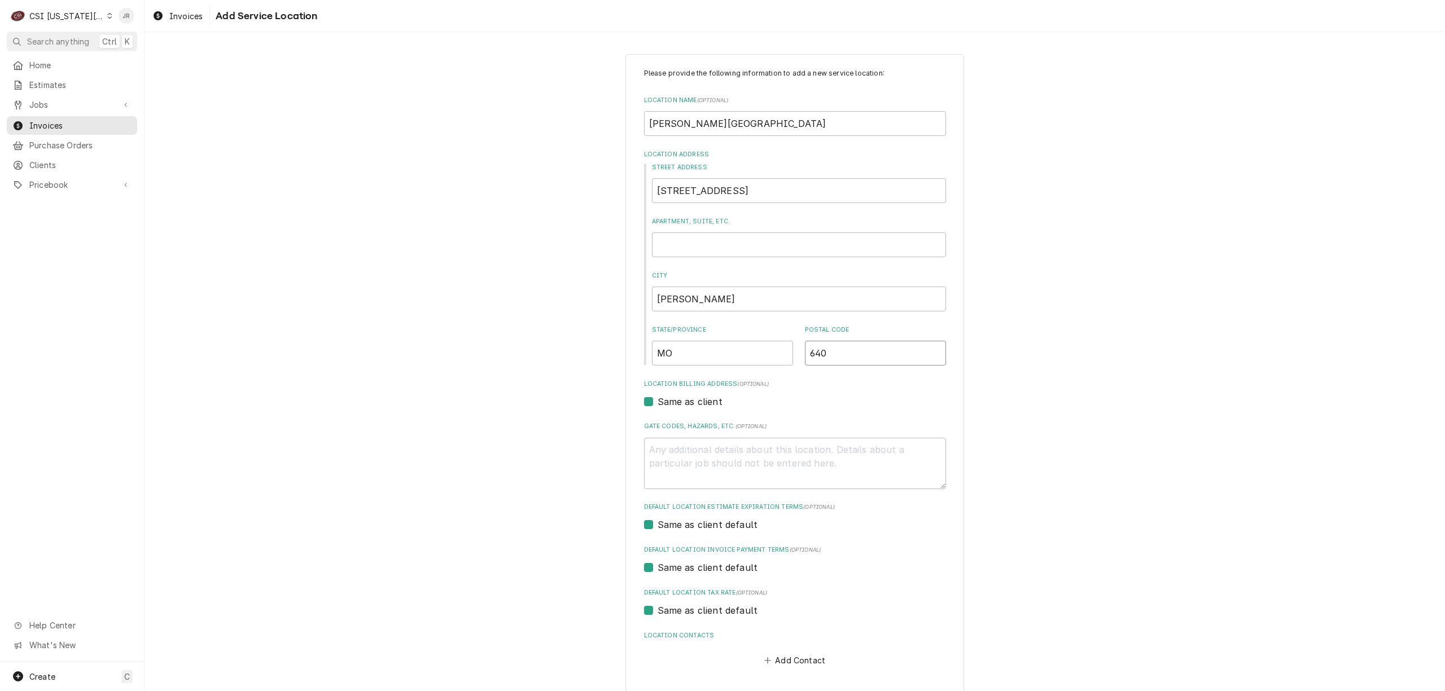
type input "6403"
type textarea "x"
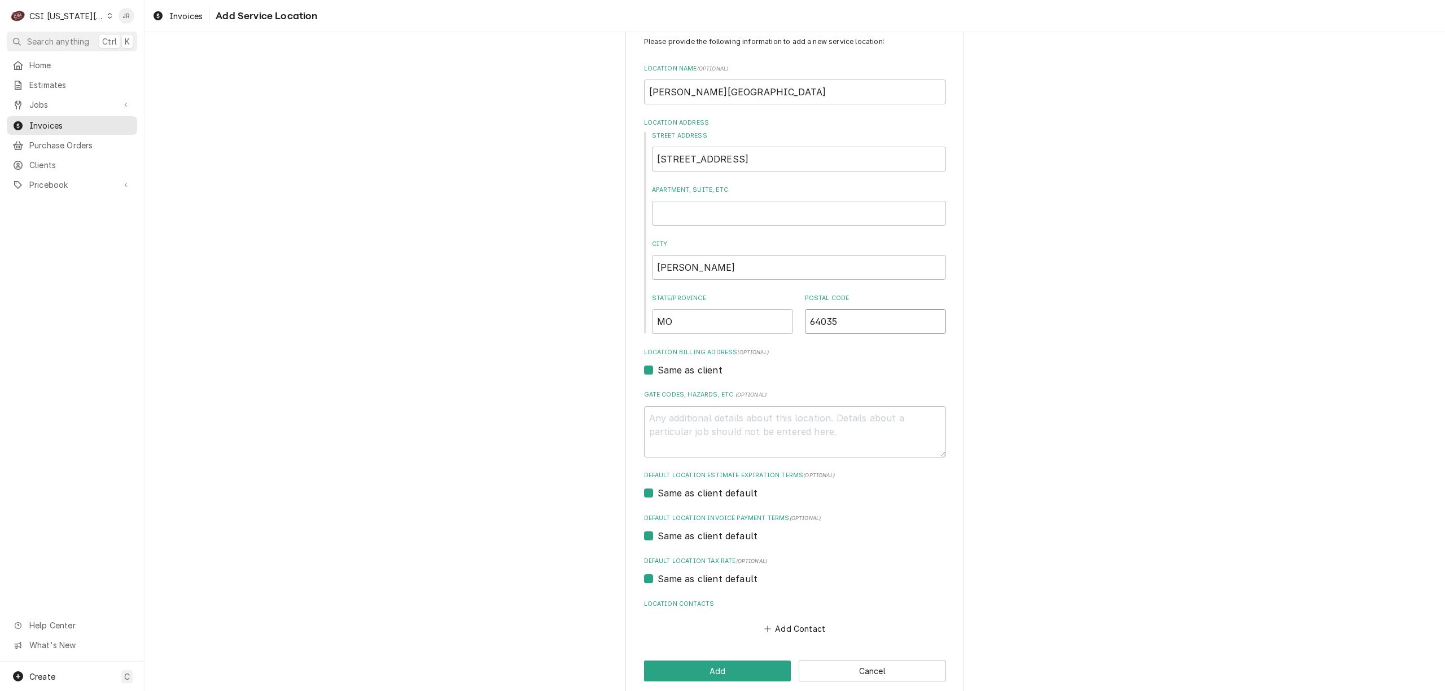
scroll to position [46, 0]
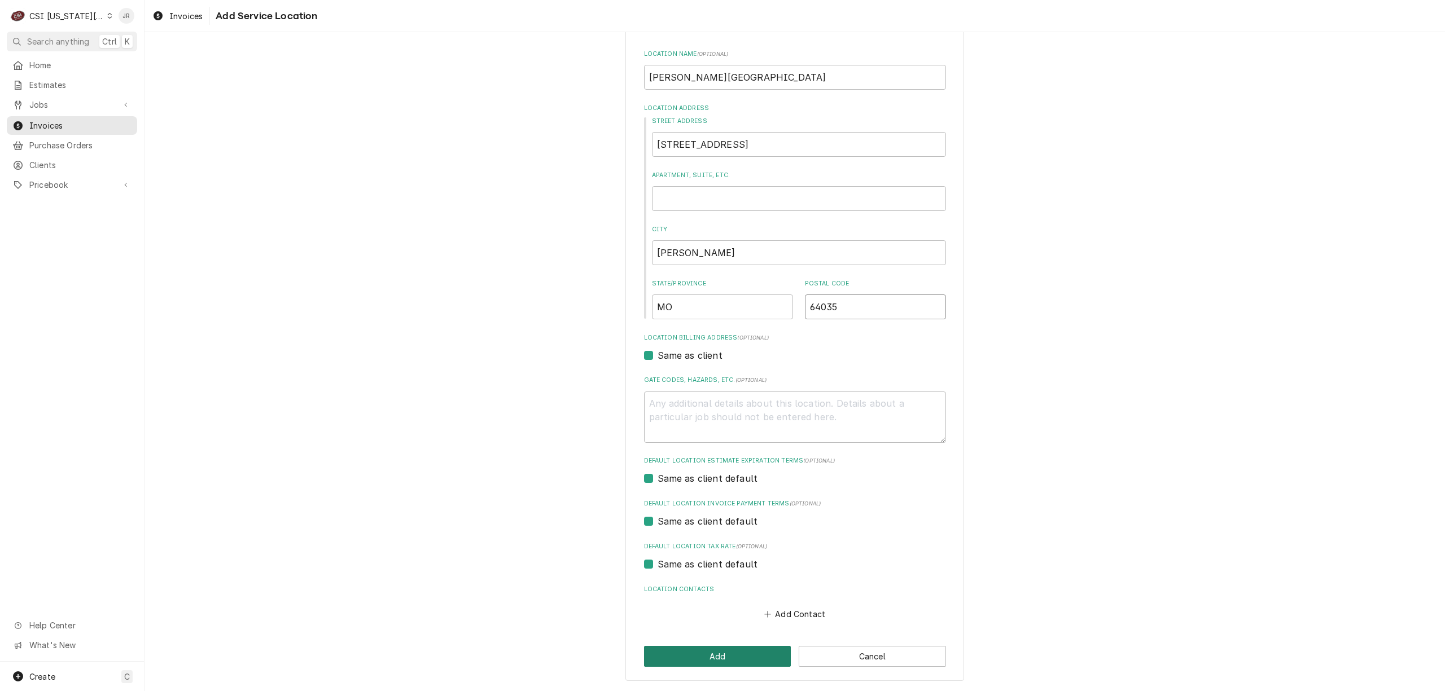
type input "64035"
click at [713, 654] on button "Add" at bounding box center [717, 656] width 147 height 21
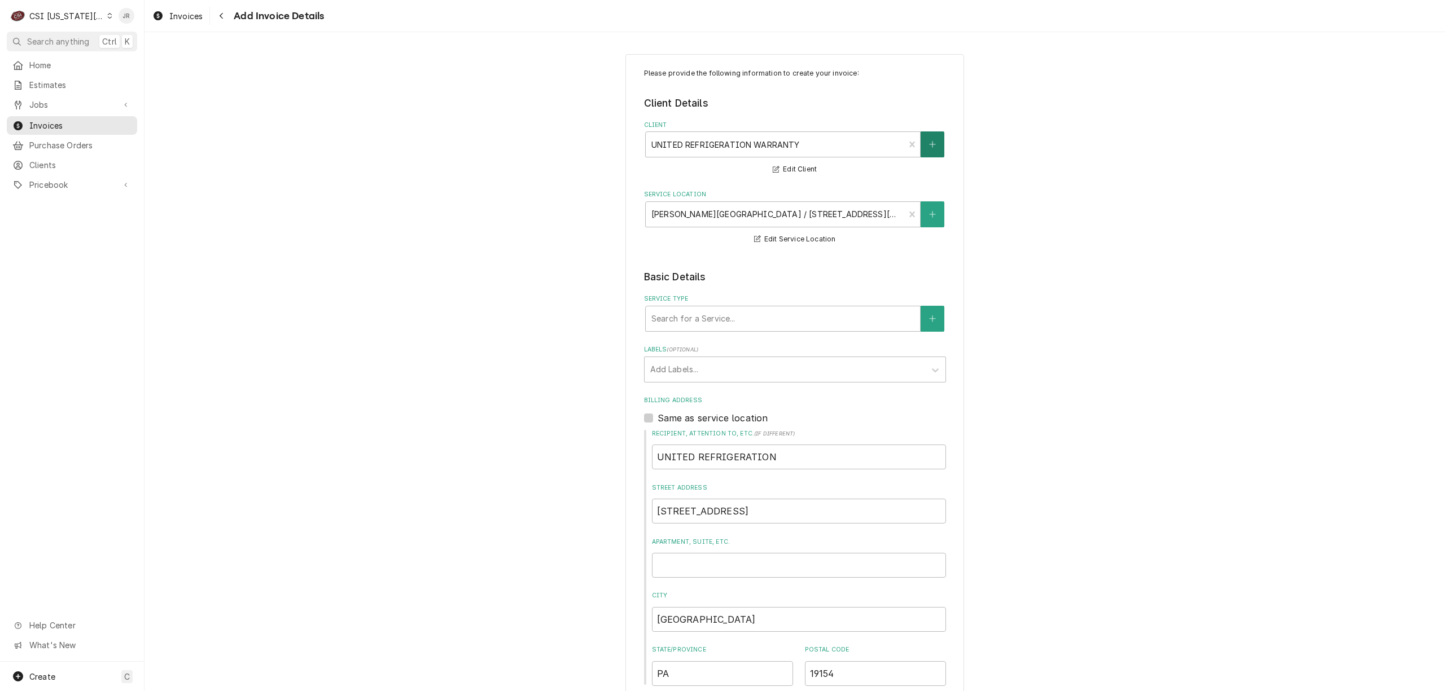
click at [921, 139] on button "Client" at bounding box center [933, 145] width 24 height 26
click at [771, 139] on div "Client" at bounding box center [775, 144] width 248 height 20
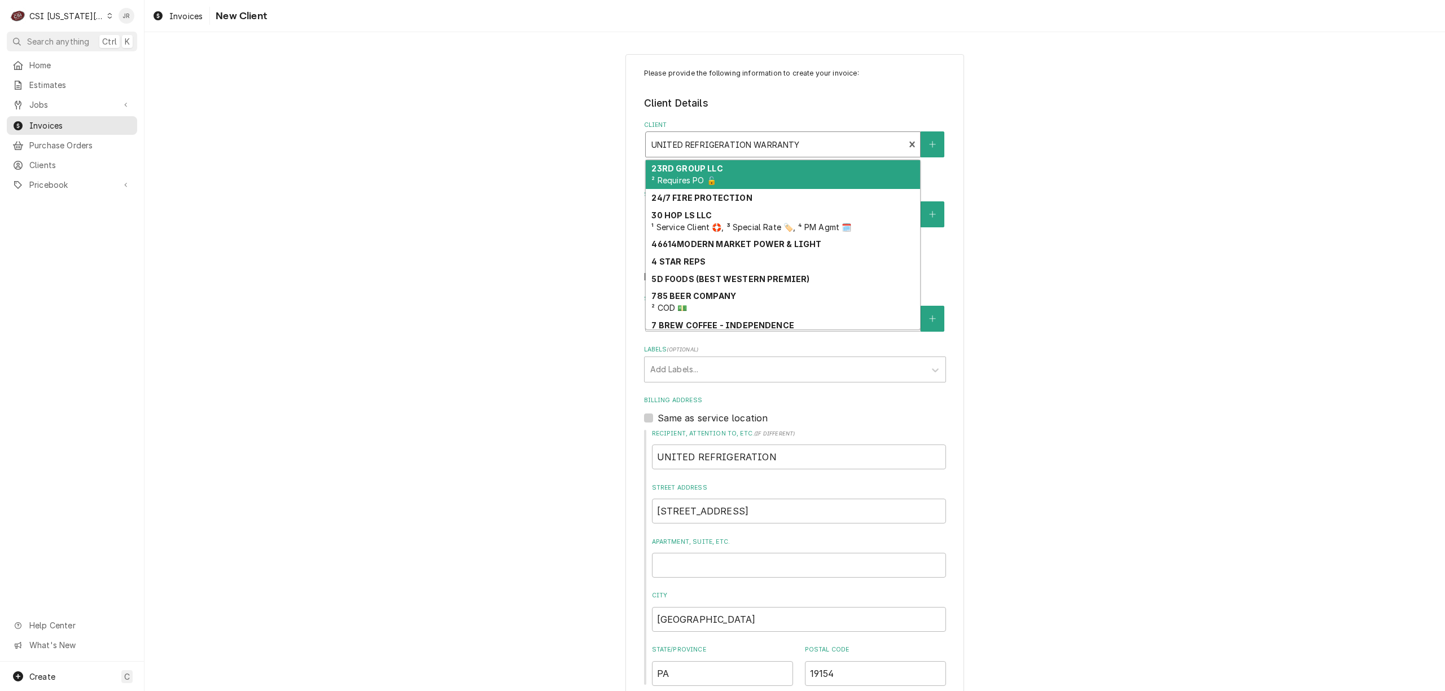
click at [771, 139] on div "Client" at bounding box center [775, 144] width 248 height 20
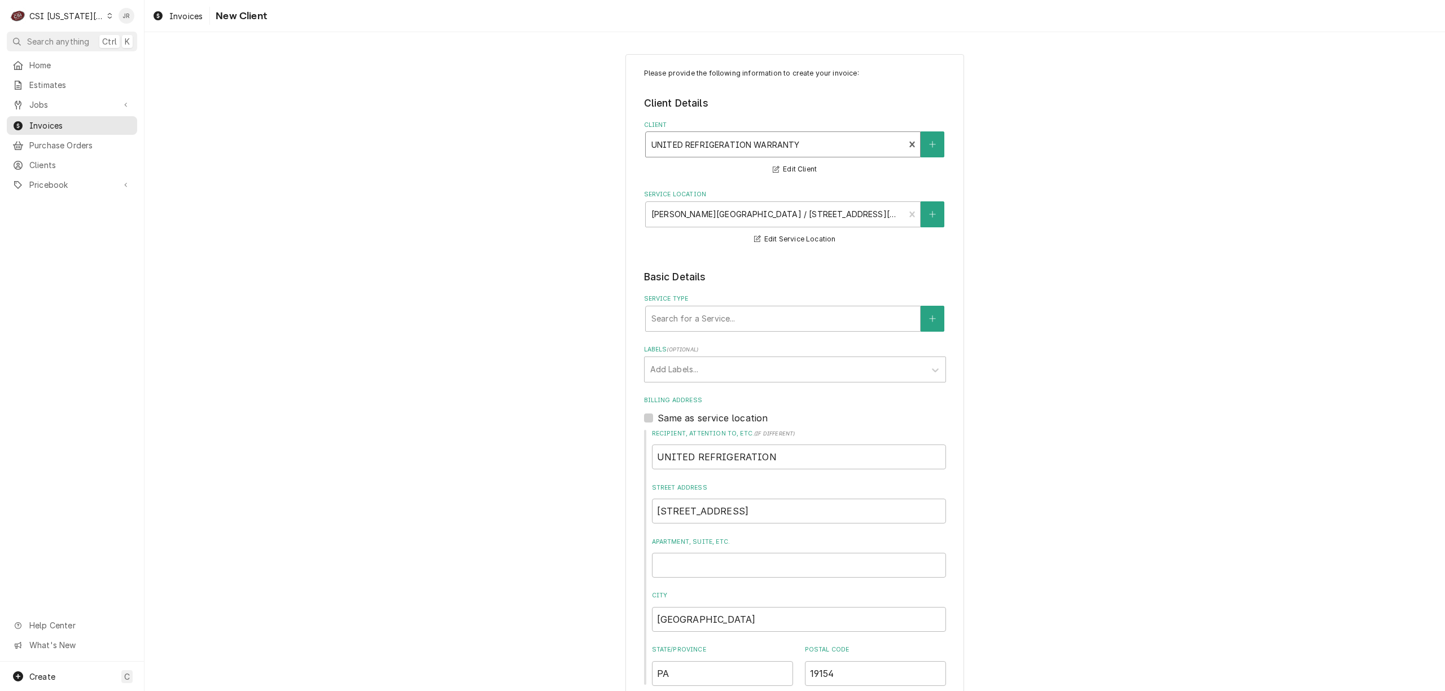
click at [1082, 133] on div "Please provide the following information to create your invoice: Client Details…" at bounding box center [794, 469] width 1300 height 851
click at [782, 172] on button "Edit Client" at bounding box center [794, 170] width 47 height 14
click at [748, 319] on div "Service Type" at bounding box center [782, 319] width 263 height 20
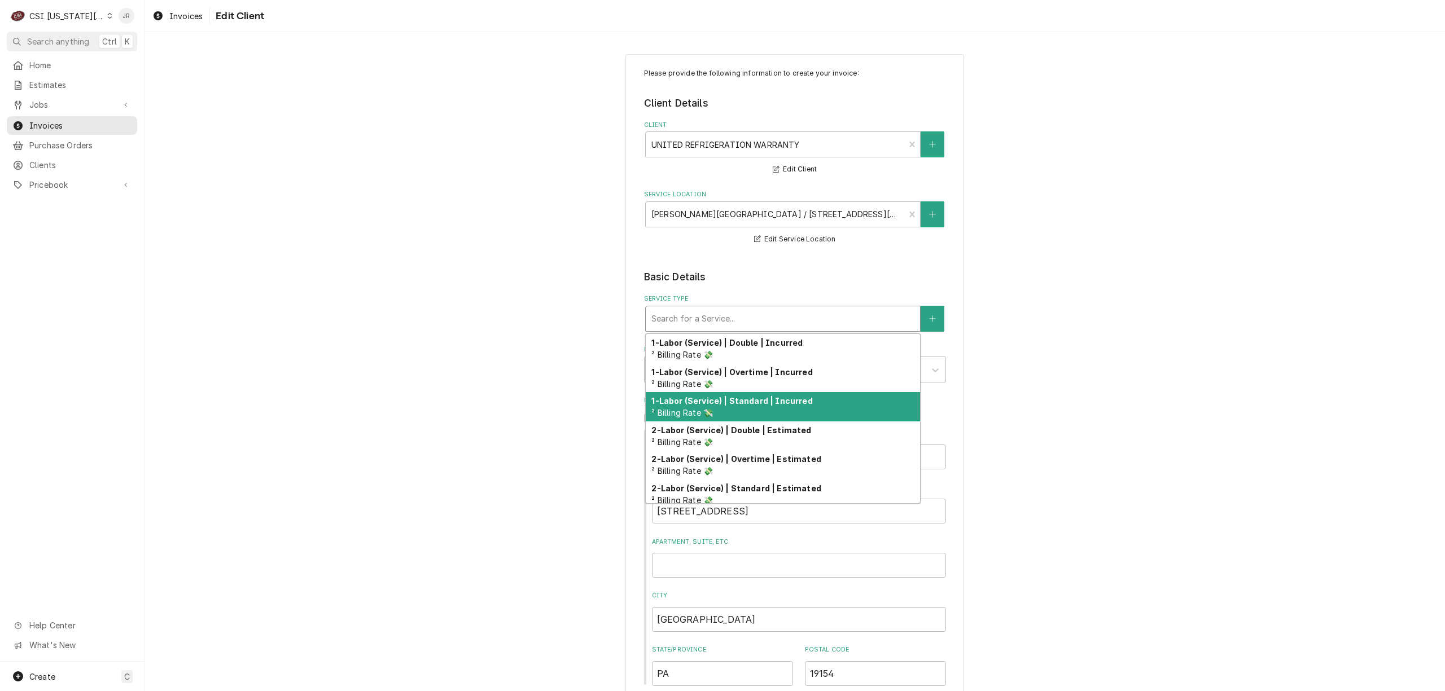
click at [774, 409] on div "1-Labor (Service) | Standard | Incurred ² Billing Rate 💸" at bounding box center [783, 406] width 274 height 29
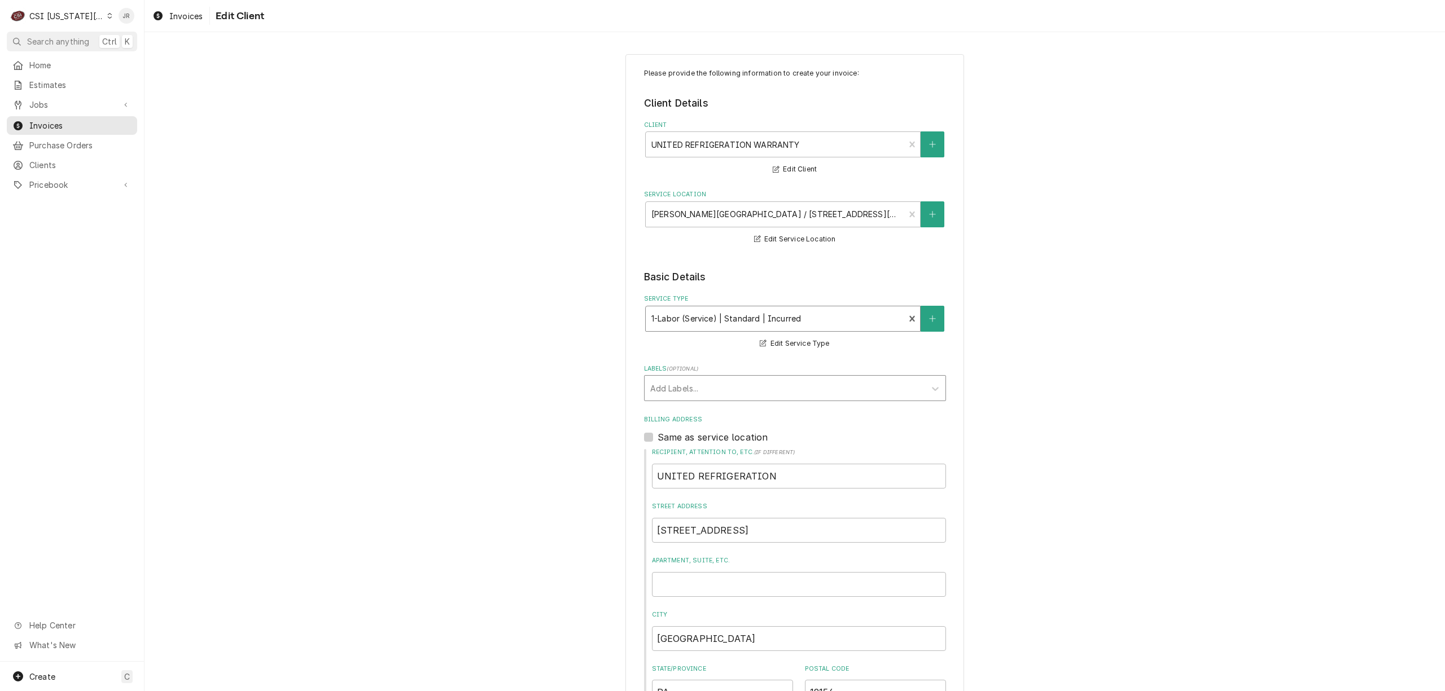
click at [726, 377] on div "Add Labels..." at bounding box center [785, 388] width 281 height 25
click at [674, 482] on div "¹ Warranty 🛡️" at bounding box center [795, 481] width 301 height 17
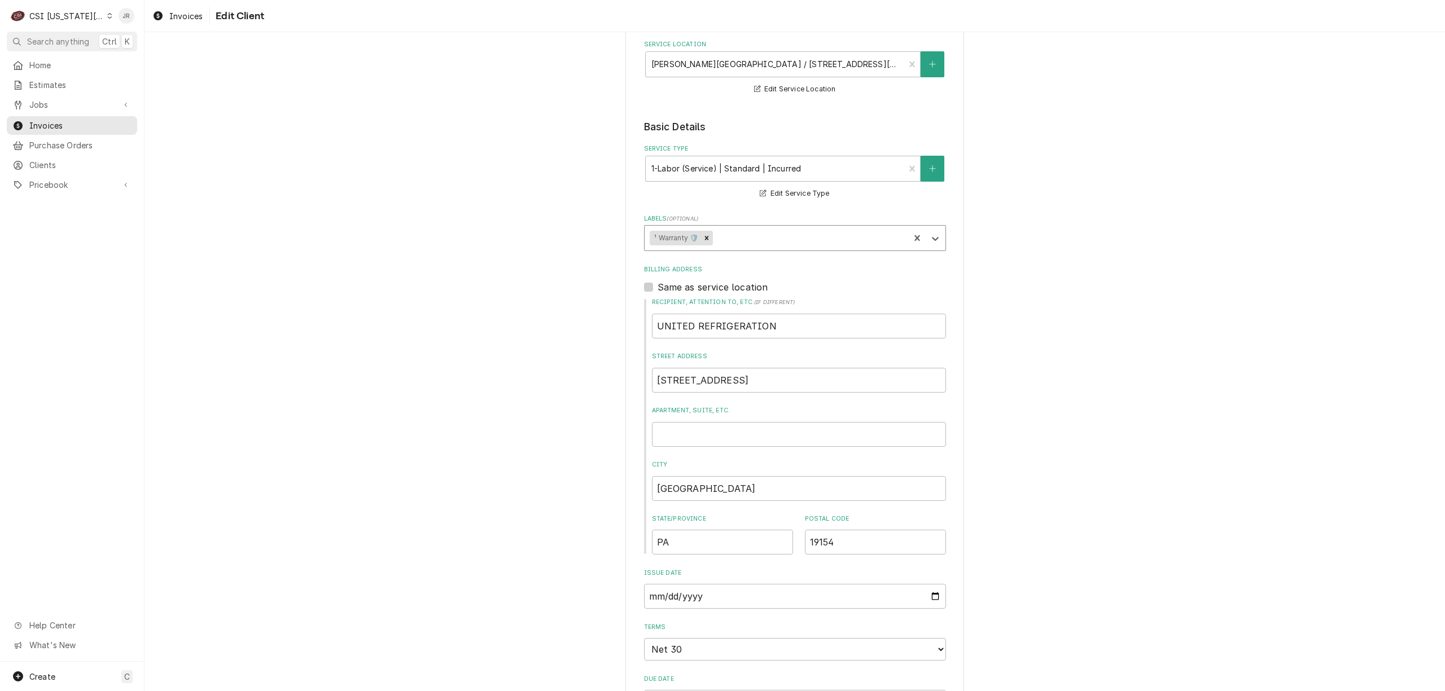
scroll to position [452, 0]
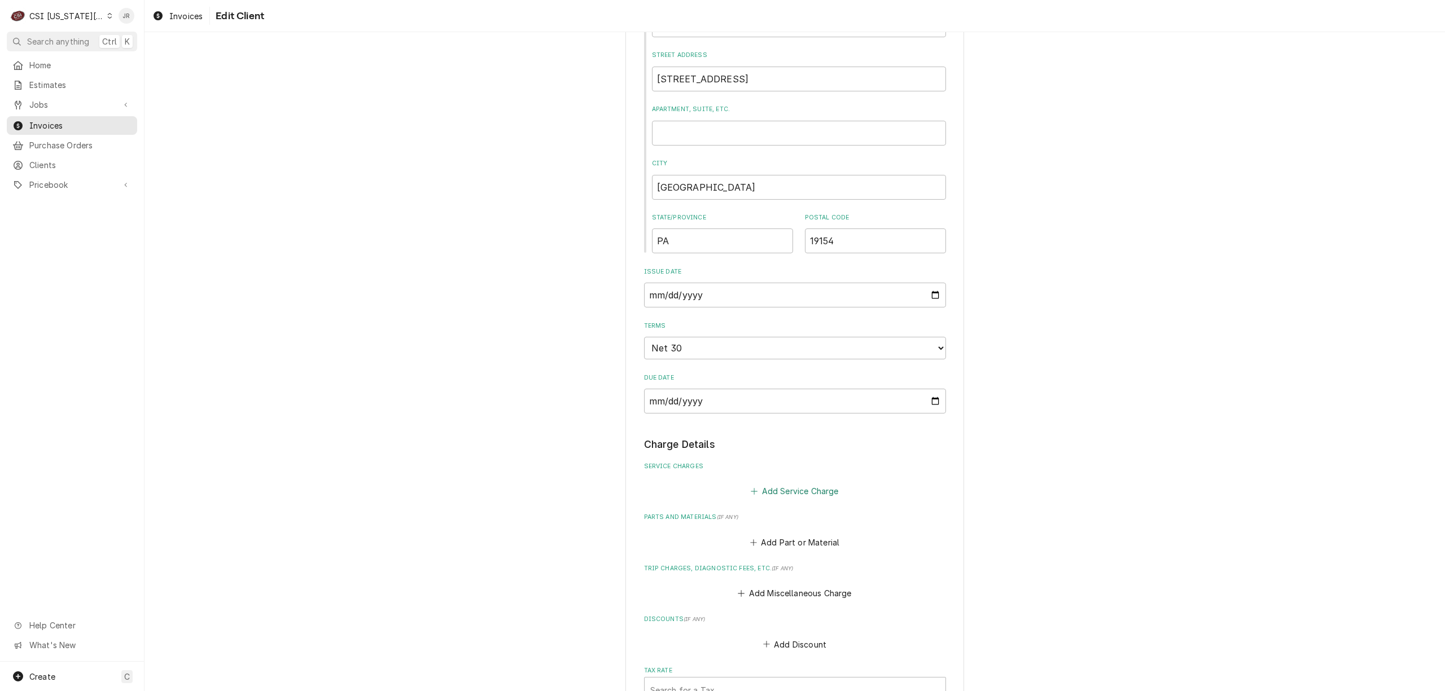
drag, startPoint x: 834, startPoint y: 488, endPoint x: 1143, endPoint y: 510, distance: 310.6
click at [1143, 510] on div "Please provide the following information to create your invoice: Client Details…" at bounding box center [794, 332] width 1300 height 1480
click at [803, 497] on button "Add Service Charge" at bounding box center [794, 492] width 91 height 16
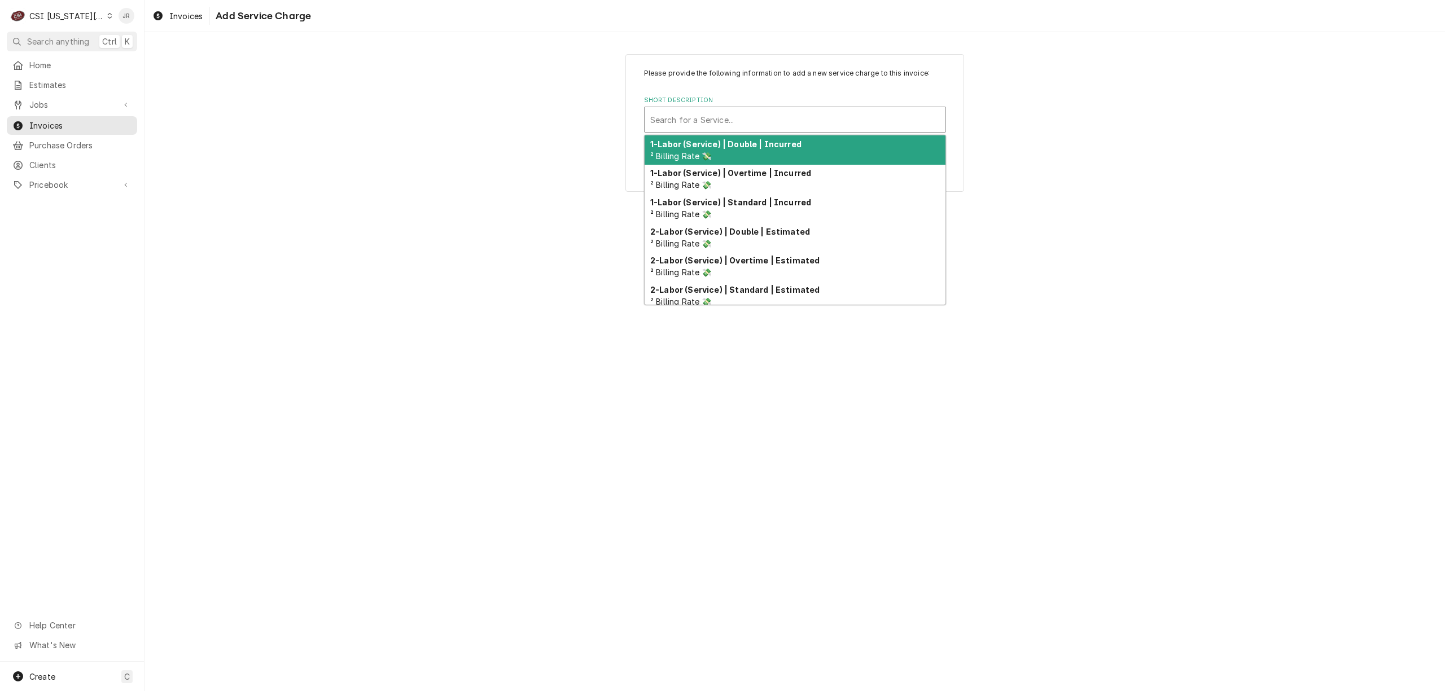
click at [750, 122] on div "Short Description" at bounding box center [795, 119] width 290 height 20
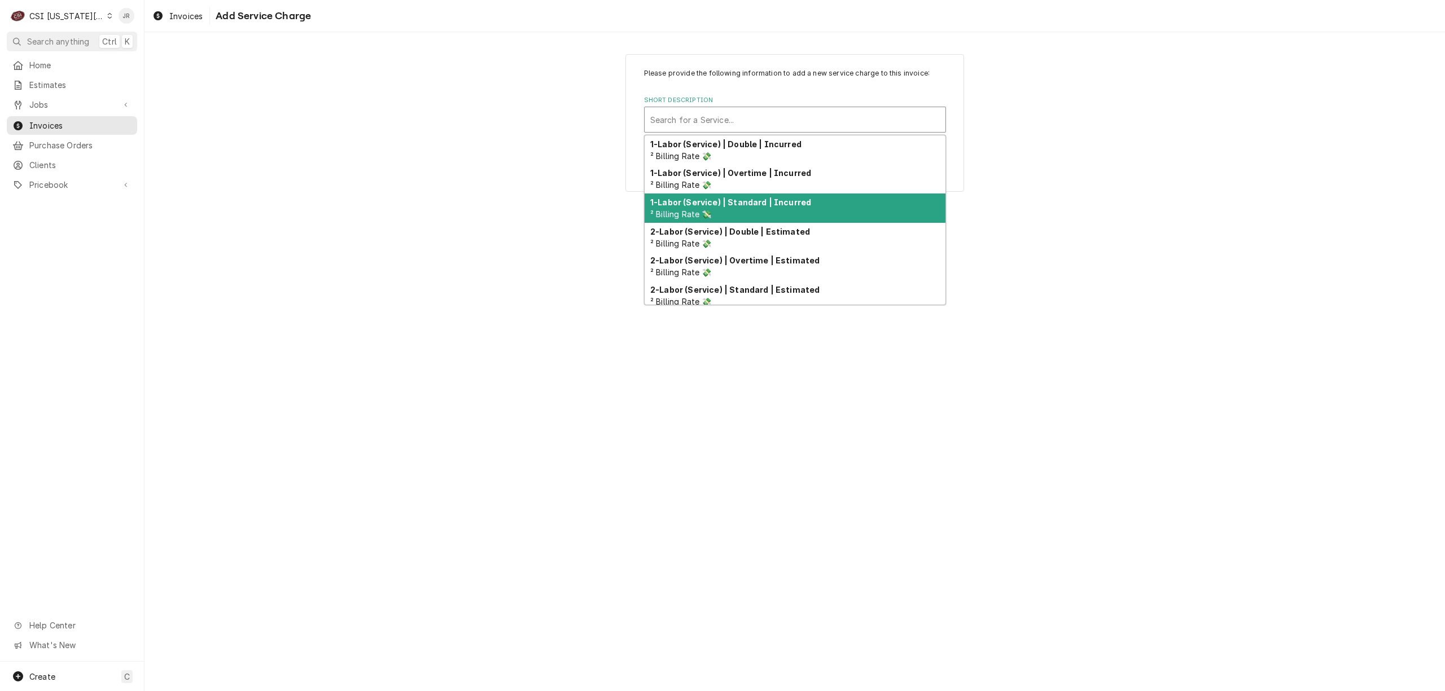
click at [768, 210] on div "1-Labor (Service) | Standard | Incurred ² Billing Rate 💸" at bounding box center [795, 208] width 301 height 29
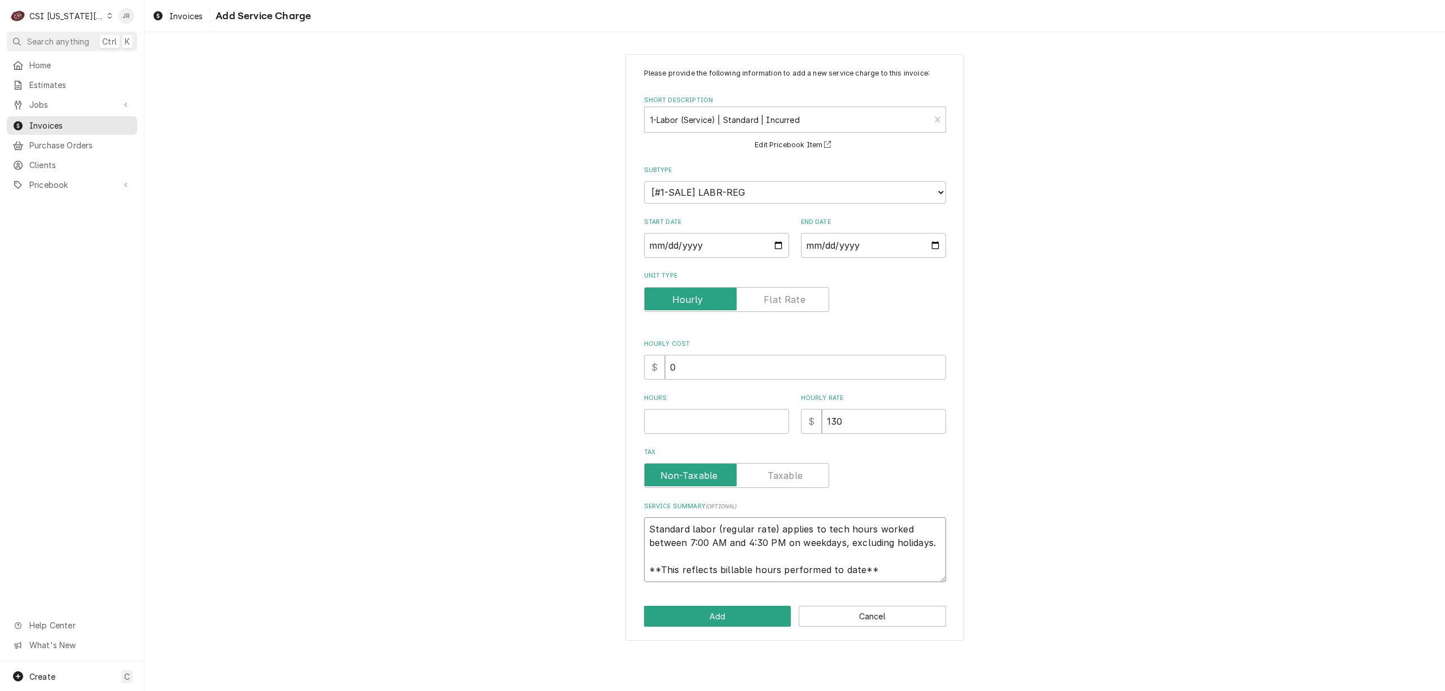
click at [773, 544] on textarea "Standard labor (regular rate) applies to tech hours worked between 7:00 AM and …" at bounding box center [795, 550] width 302 height 65
type textarea "x"
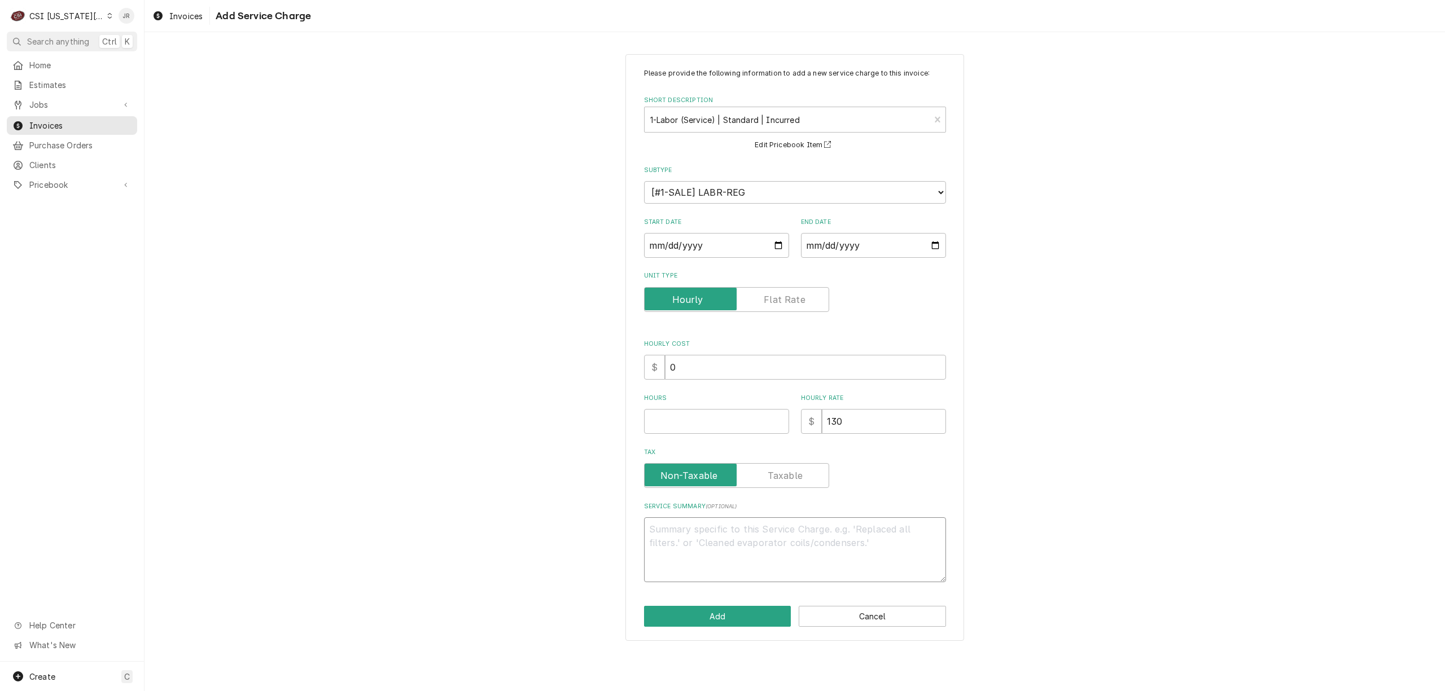
scroll to position [0, 0]
paste textarea "US Cooler / Model: FFR3476GLI / Serial: 54360 FAST Heatcraft WIF / Model: PT004…"
type textarea "x"
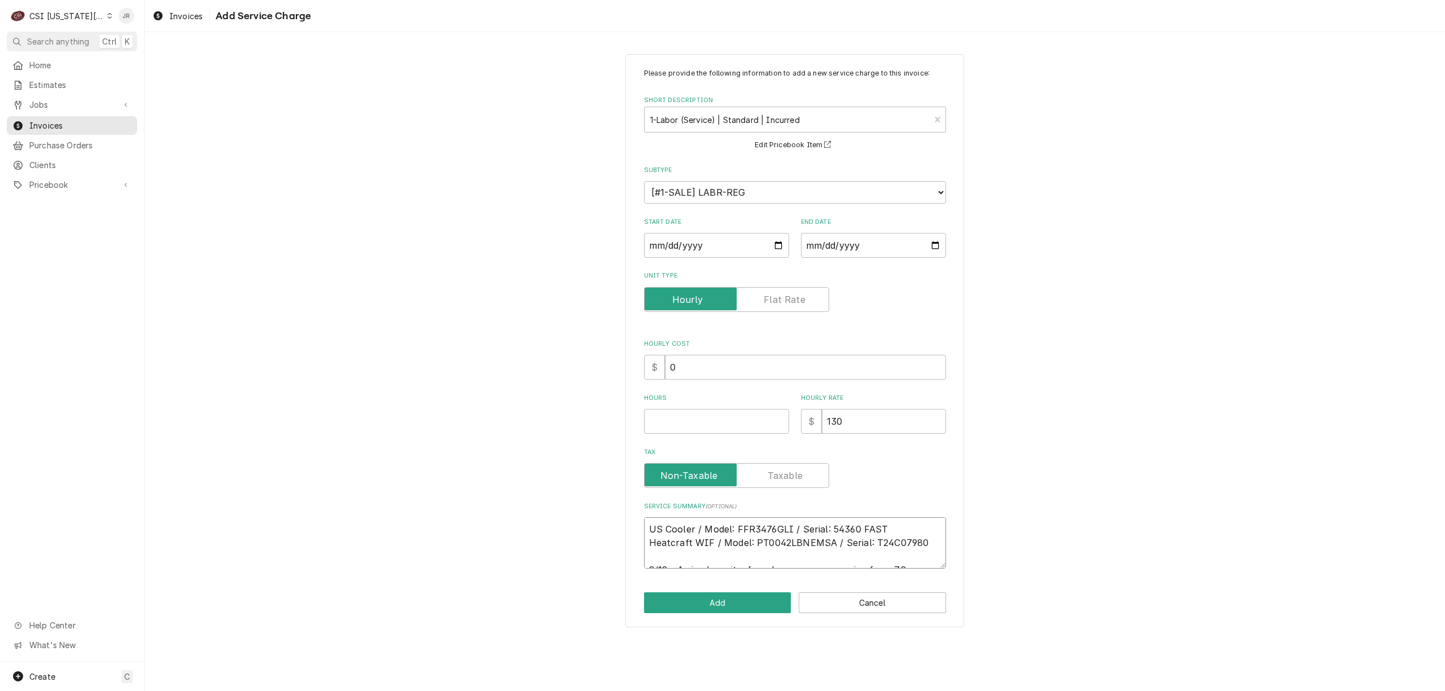
scroll to position [33, 0]
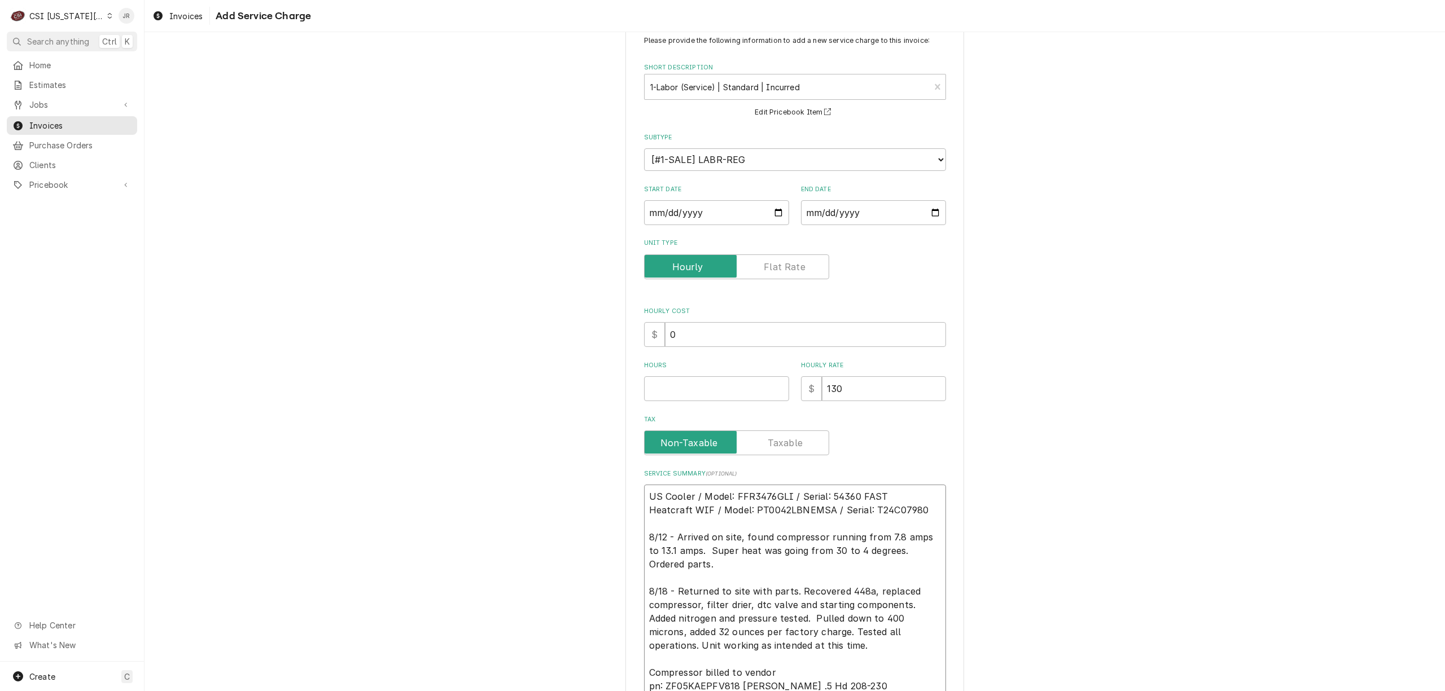
type textarea "US Cooler / Model: FFR3476GLI / Serial: 54360 FAST Heatcraft WIF / Model: PT004…"
click at [910, 481] on div "Service Summary ( optional ) US Cooler / Model: FFR3476GLI / Serial: 54360 FAST…" at bounding box center [795, 584] width 302 height 229
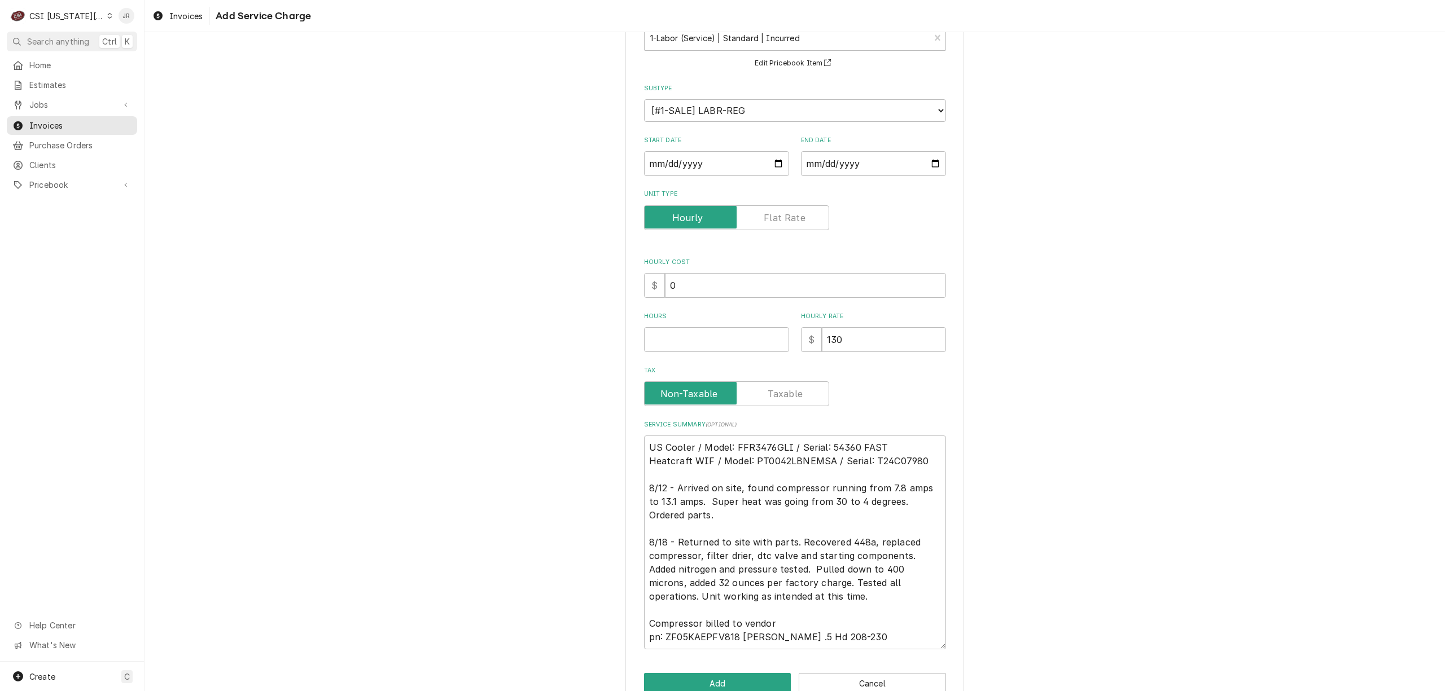
scroll to position [109, 0]
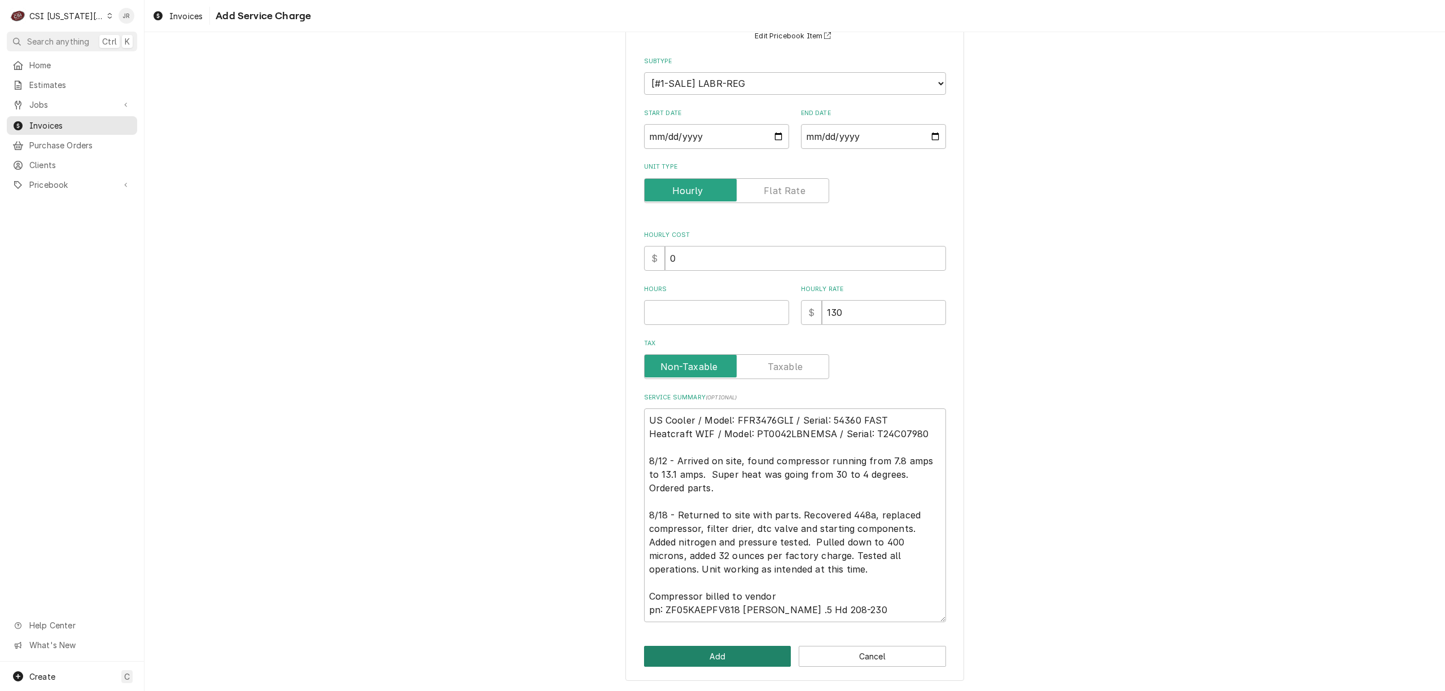
drag, startPoint x: 719, startPoint y: 658, endPoint x: 728, endPoint y: 327, distance: 330.3
click at [728, 327] on div "Please provide the following information to add a new service charge to this in…" at bounding box center [794, 313] width 339 height 737
click at [712, 306] on input "Hours" at bounding box center [716, 312] width 145 height 25
type textarea "x"
type input "0"
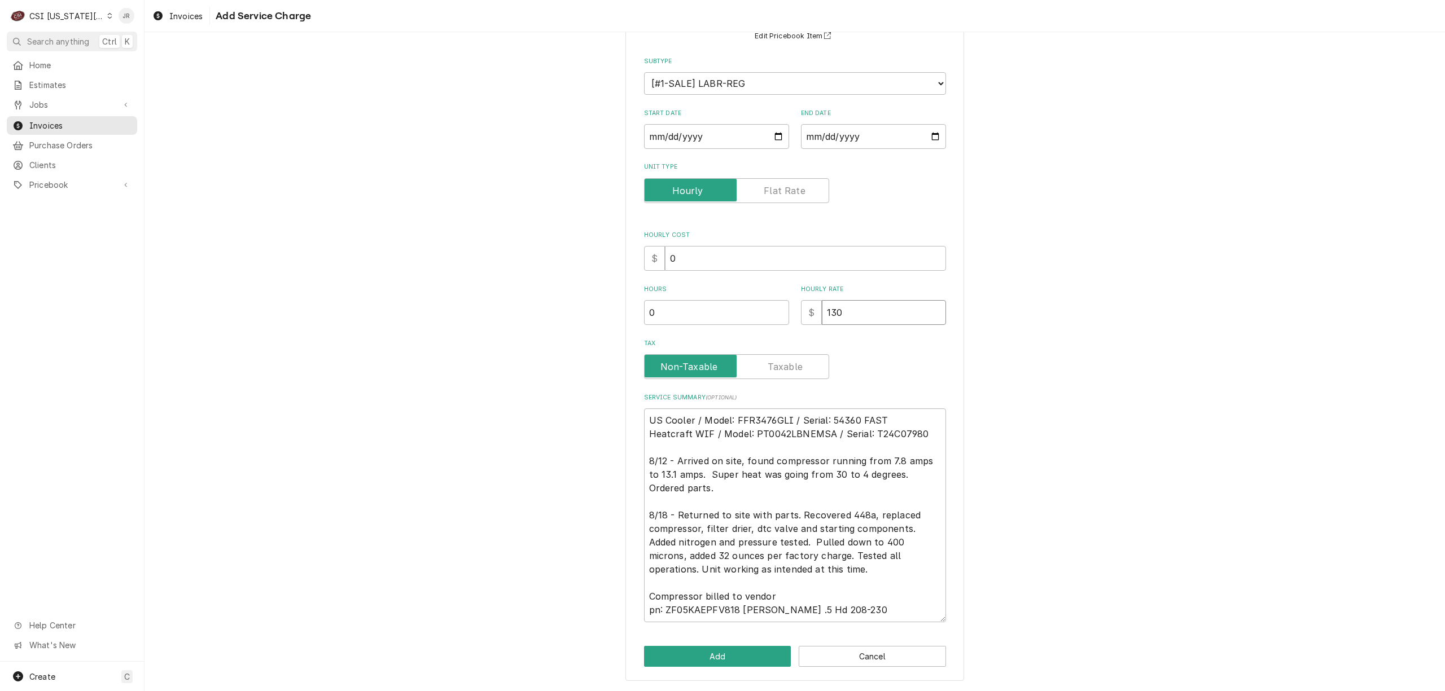
type textarea "x"
type input "0"
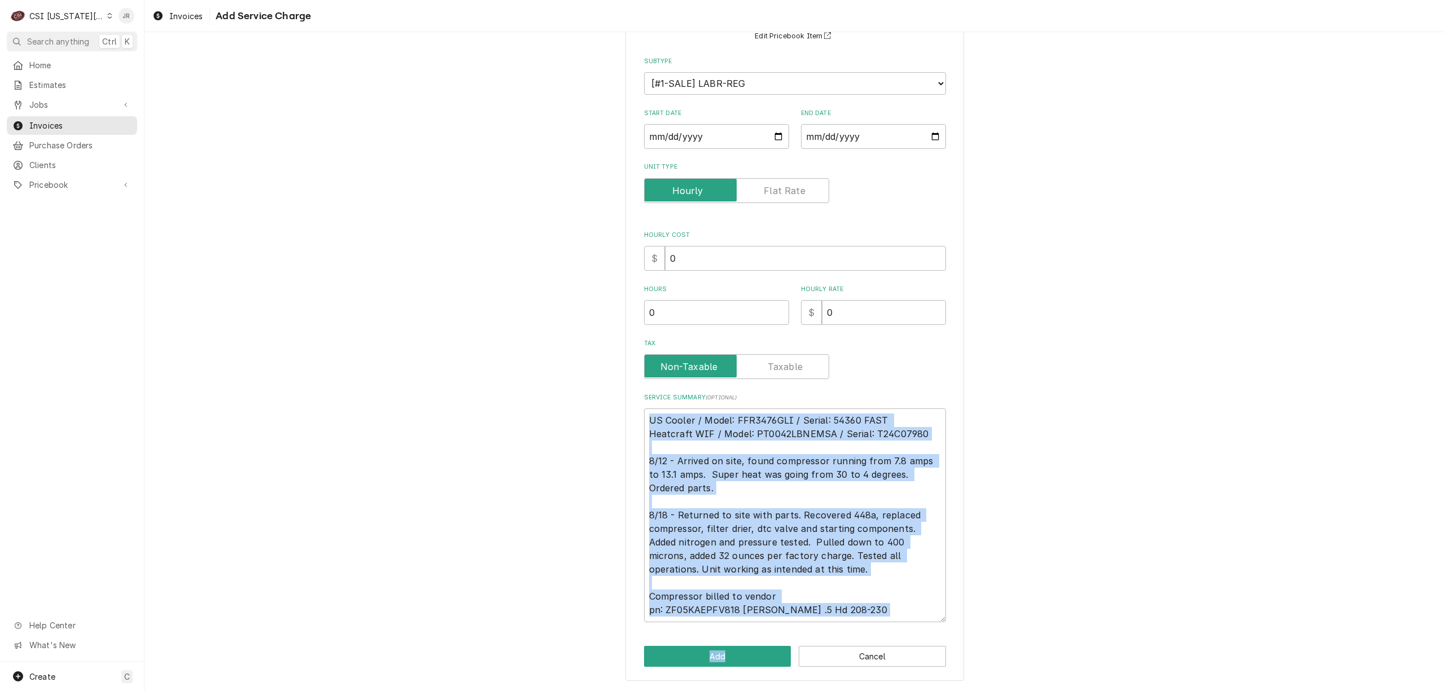
drag, startPoint x: 718, startPoint y: 672, endPoint x: 727, endPoint y: 649, distance: 24.3
click at [804, 625] on div "Please provide the following information to add a new service charge to this in…" at bounding box center [794, 313] width 339 height 737
type textarea "x"
type textarea "US Cooler / Model: FFR3476GLI / Serial: 54360 FAST Heatcraft WIF / Model: PT004…"
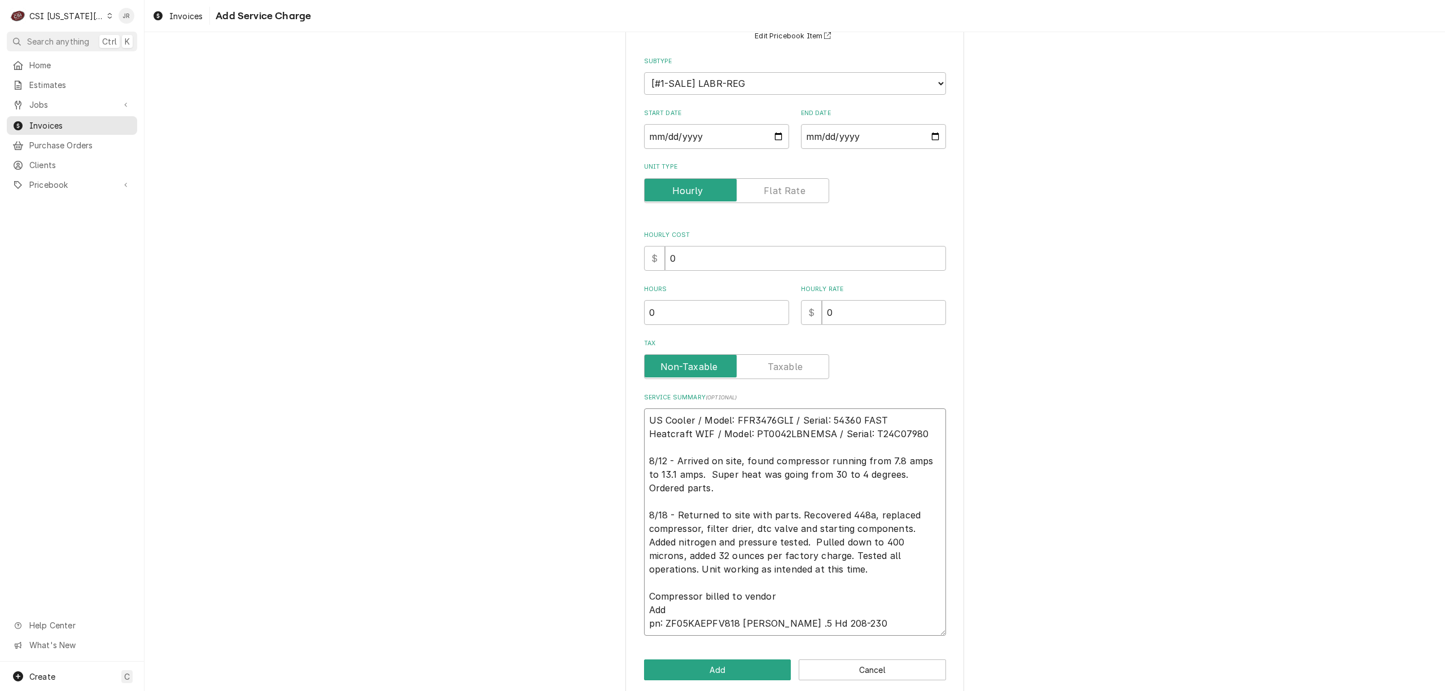
click at [798, 597] on textarea "US Cooler / Model: FFR3476GLI / Serial: 54360 FAST Heatcraft WIF / Model: PT004…" at bounding box center [795, 522] width 302 height 227
click at [797, 595] on textarea "US Cooler / Model: FFR3476GLI / Serial: 54360 FAST Heatcraft WIF / Model: PT004…" at bounding box center [795, 522] width 302 height 227
type textarea "x"
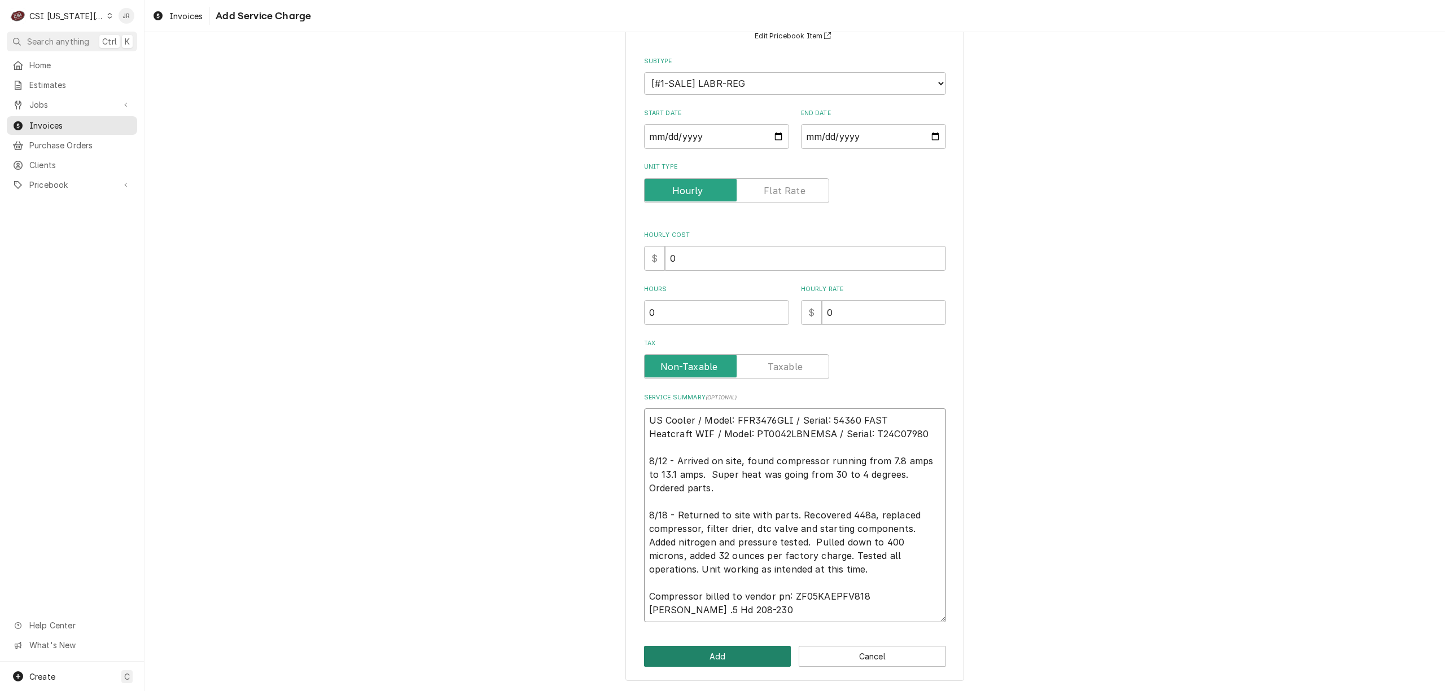
type textarea "US Cooler / Model: FFR3476GLI / Serial: 54360 FAST Heatcraft WIF / Model: PT004…"
drag, startPoint x: 672, startPoint y: 654, endPoint x: 743, endPoint y: 606, distance: 85.8
click at [744, 606] on div "Please provide the following information to add a new service charge to this in…" at bounding box center [794, 313] width 339 height 737
click at [743, 603] on textarea "US Cooler / Model: FFR3476GLI / Serial: 54360 FAST Heatcraft WIF / Model: PT004…" at bounding box center [795, 516] width 302 height 214
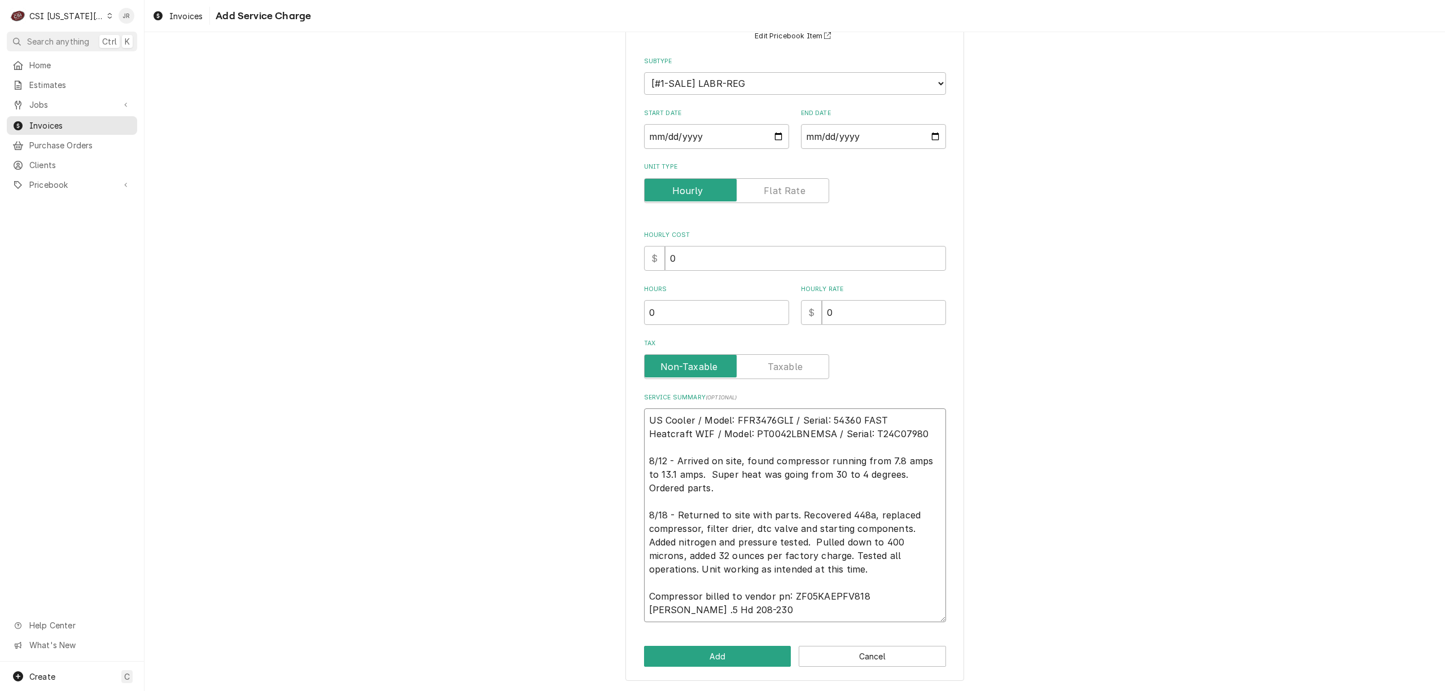
click at [743, 603] on textarea "US Cooler / Model: FFR3476GLI / Serial: 54360 FAST Heatcraft WIF / Model: PT004…" at bounding box center [795, 516] width 302 height 214
click at [750, 599] on textarea "US Cooler / Model: FFR3476GLI / Serial: 54360 FAST Heatcraft WIF / Model: PT004…" at bounding box center [795, 516] width 302 height 214
click at [780, 598] on textarea "US Cooler / Model: FFR3476GLI / Serial: 54360 FAST Heatcraft WIF / Model: PT004…" at bounding box center [795, 516] width 302 height 214
click at [789, 590] on textarea "US Cooler / Model: FFR3476GLI / Serial: 54360 FAST Heatcraft WIF / Model: PT004…" at bounding box center [795, 516] width 302 height 214
click at [771, 602] on textarea "US Cooler / Model: FFR3476GLI / Serial: 54360 FAST Heatcraft WIF / Model: PT004…" at bounding box center [795, 516] width 302 height 214
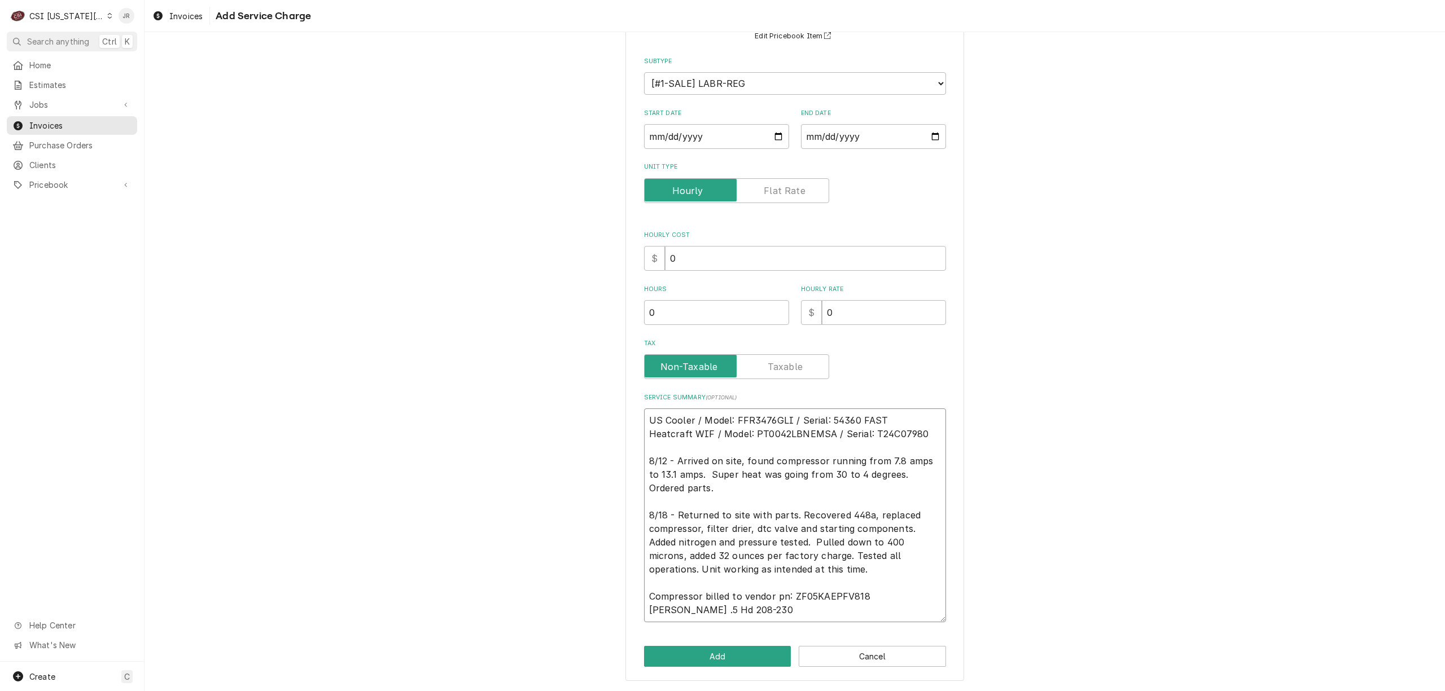
drag, startPoint x: 709, startPoint y: 597, endPoint x: 698, endPoint y: 587, distance: 15.6
click at [708, 597] on textarea "US Cooler / Model: FFR3476GLI / Serial: 54360 FAST Heatcraft WIF / Model: PT004…" at bounding box center [795, 516] width 302 height 214
click at [698, 588] on textarea "US Cooler / Model: FFR3476GLI / Serial: 54360 FAST Heatcraft WIF / Model: PT004…" at bounding box center [795, 516] width 302 height 214
click at [709, 616] on textarea "US Cooler / Model: FFR3476GLI / Serial: 54360 FAST Heatcraft WIF / Model: PT004…" at bounding box center [795, 516] width 302 height 214
drag, startPoint x: 701, startPoint y: 596, endPoint x: 710, endPoint y: 581, distance: 17.7
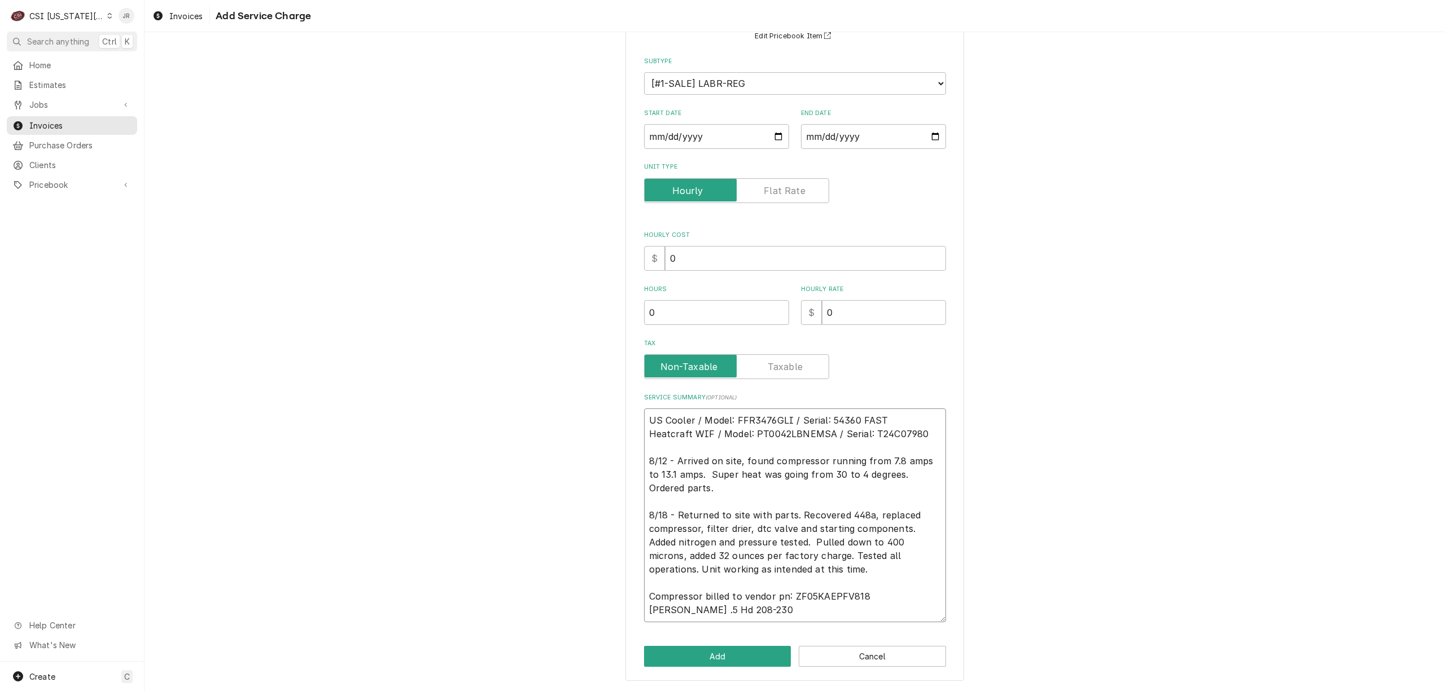
click at [702, 596] on textarea "US Cooler / Model: FFR3476GLI / Serial: 54360 FAST Heatcraft WIF / Model: PT004…" at bounding box center [795, 516] width 302 height 214
type textarea "x"
type textarea "US Cooler / Model: FFR3476GLI / Serial: 54360 FAST Heatcraft WIF / Model: PT004…"
type textarea "x"
type textarea "US Cooler / Model: FFR3476GLI / Serial: 54360 FAST Heatcraft WIF / Model: PT004…"
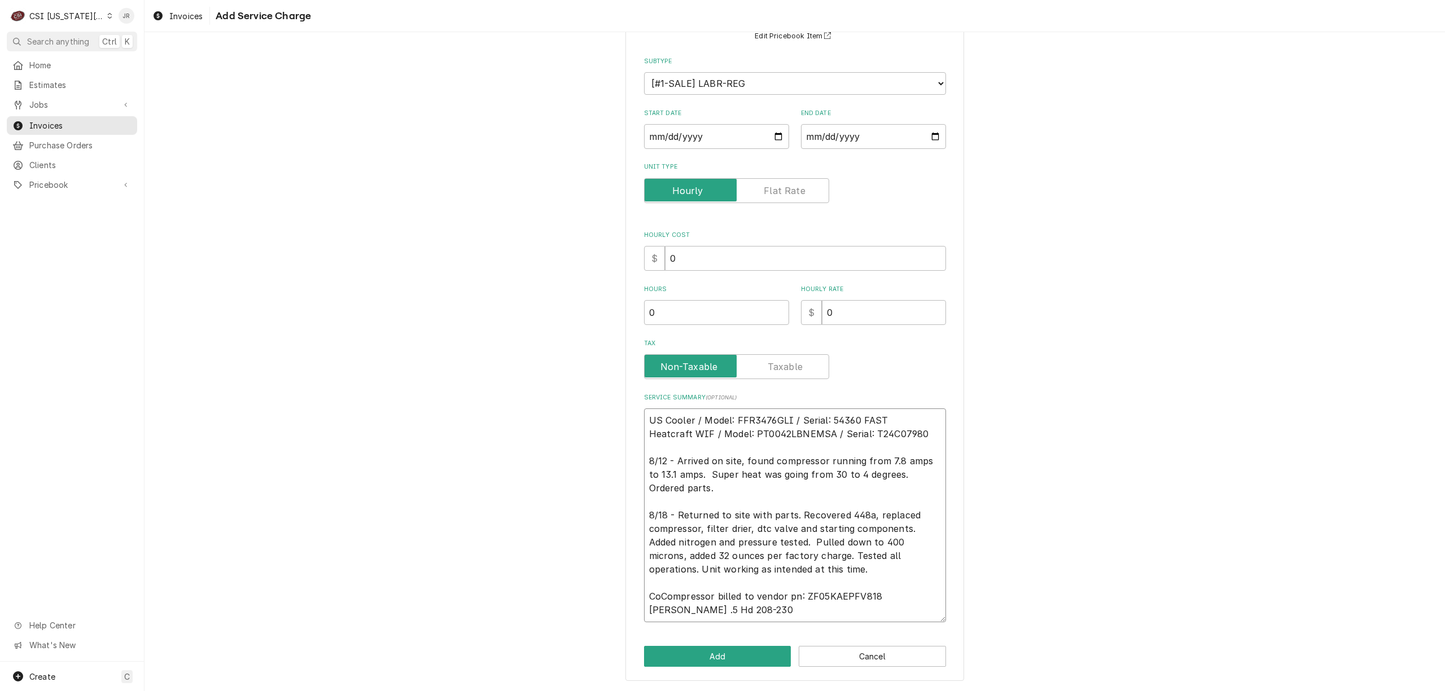
type textarea "x"
type textarea "US Cooler / Model: FFR3476GLI / Serial: 54360 FAST Heatcraft WIF / Model: PT004…"
type textarea "x"
type textarea "US Cooler / Model: FFR3476GLI / Serial: 54360 FAST Heatcraft WIF / Model: PT004…"
type textarea "x"
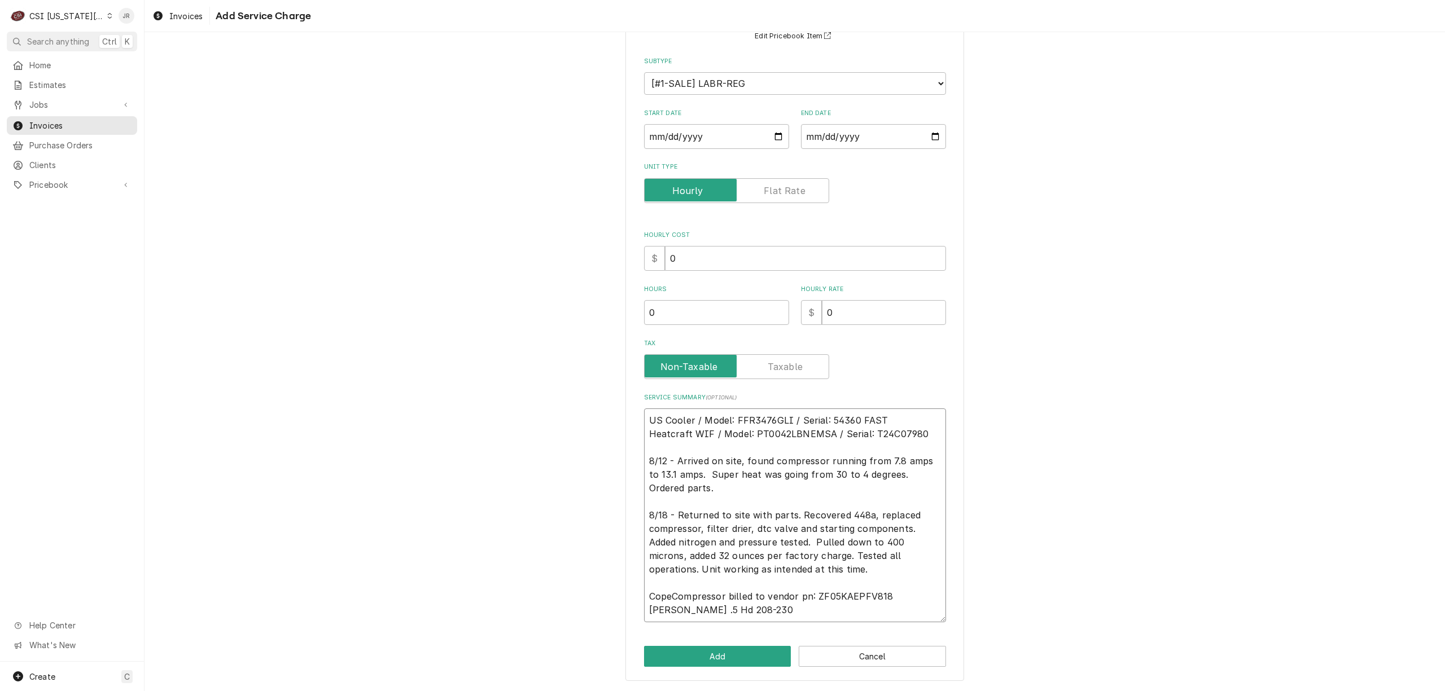
type textarea "US Cooler / Model: FFR3476GLI / Serial: 54360 FAST Heatcraft WIF / Model: PT004…"
type textarea "x"
type textarea "US Cooler / Model: FFR3476GLI / Serial: 54360 FAST Heatcraft WIF / Model: PT004…"
type textarea "x"
type textarea "US Cooler / Model: FFR3476GLI / Serial: 54360 FAST Heatcraft WIF / Model: PT004…"
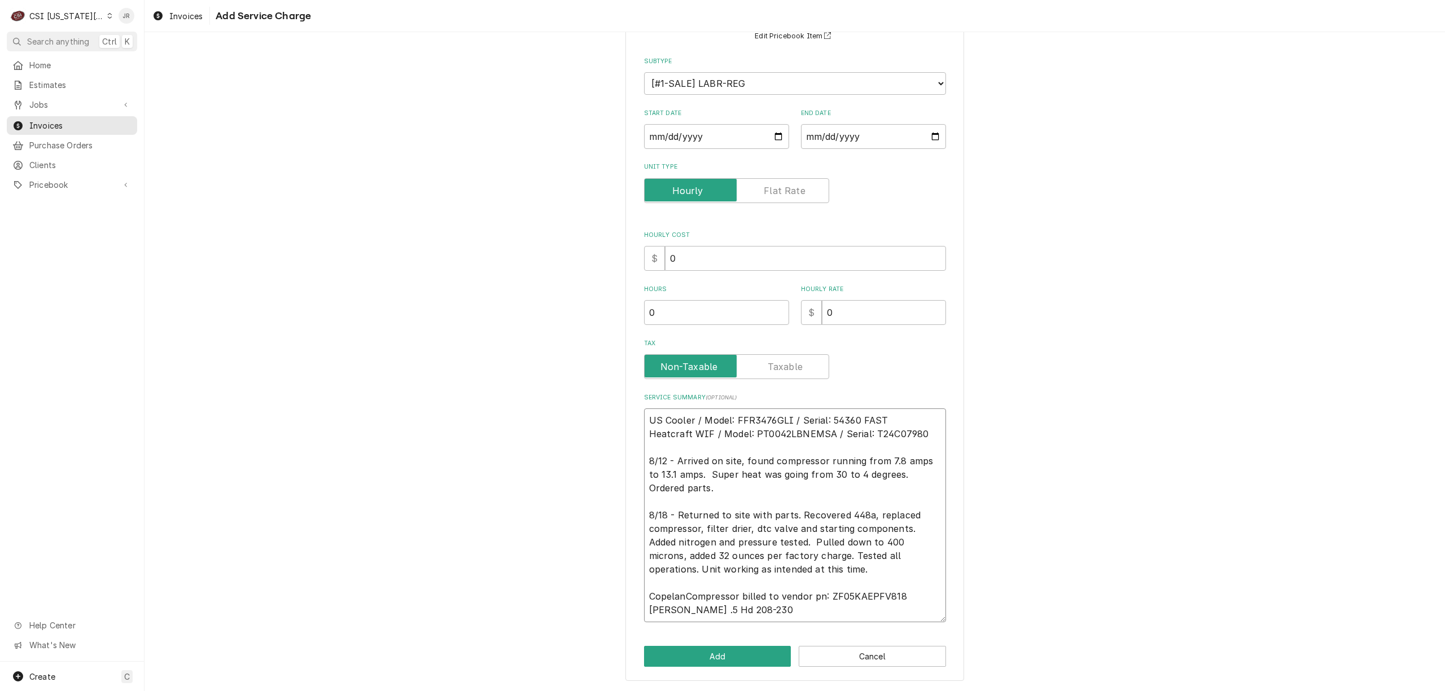
type textarea "x"
type textarea "US Cooler / Model: FFR3476GLI / Serial: 54360 FAST Heatcraft WIF / Model: PT004…"
type textarea "x"
type textarea "US Cooler / Model: FFR3476GLI / Serial: 54360 FAST Heatcraft WIF / Model: PT004…"
drag, startPoint x: 748, startPoint y: 597, endPoint x: 741, endPoint y: 594, distance: 7.1
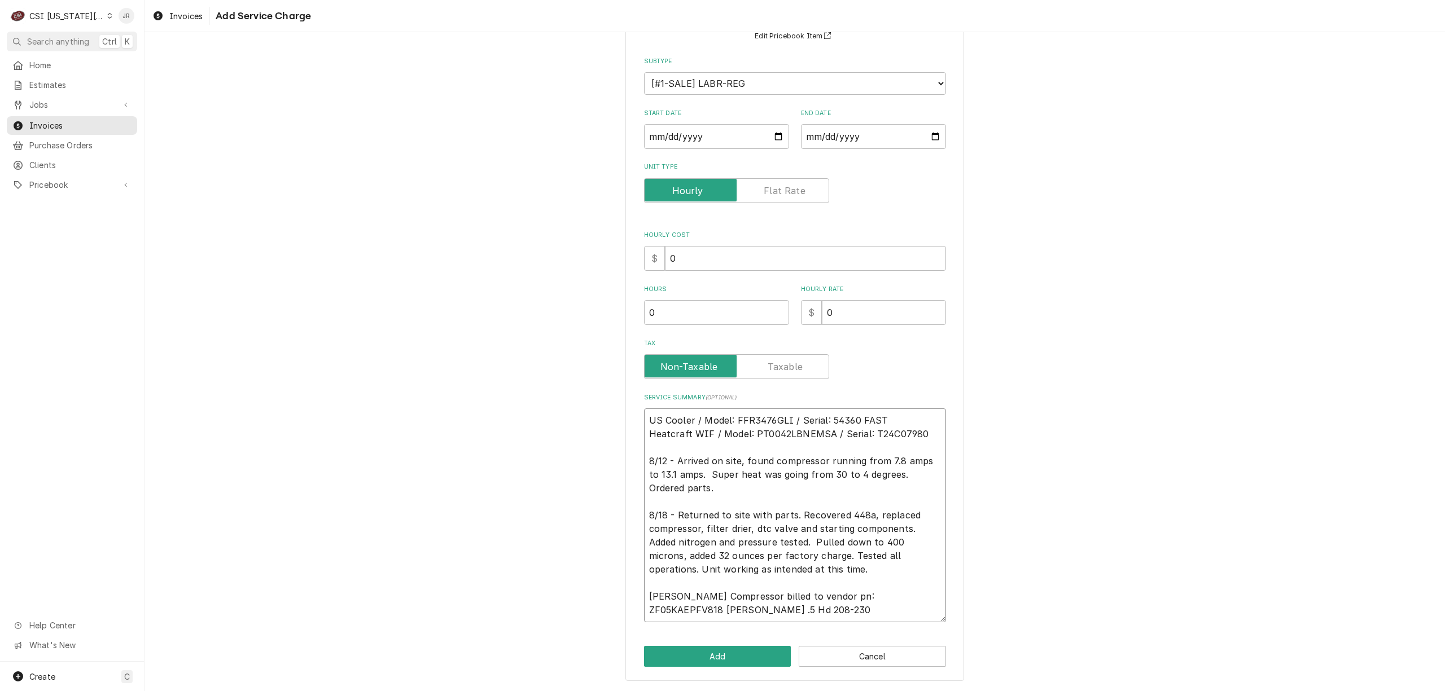
click at [742, 594] on textarea "US Cooler / Model: FFR3476GLI / Serial: 54360 FAST Heatcraft WIF / Model: PT004…" at bounding box center [795, 516] width 302 height 214
type textarea "x"
type textarea "US Cooler / Model: FFR3476GLI / Serial: 54360 FAST Heatcraft WIF / Model: PT004…"
type textarea "x"
type textarea "US Cooler / Model: FFR3476GLI / Serial: 54360 FAST Heatcraft WIF / Model: PT004…"
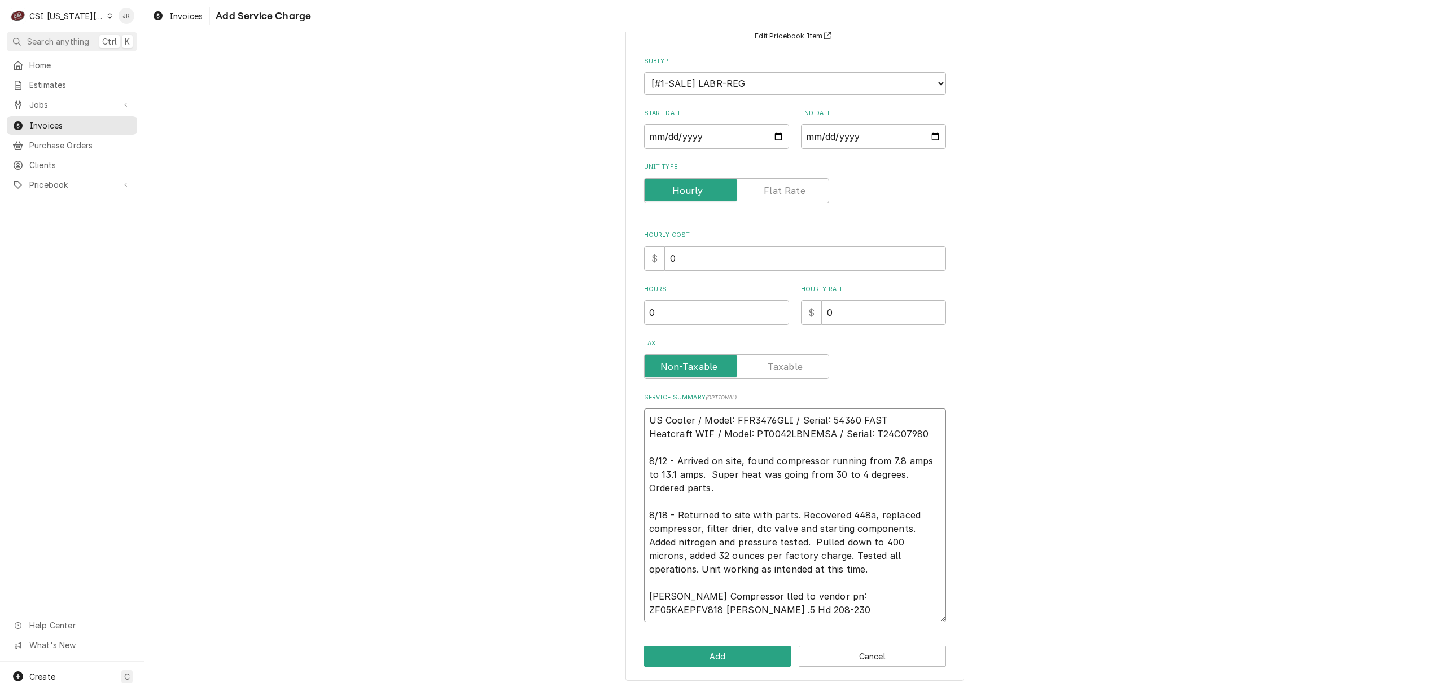
type textarea "x"
type textarea "US Cooler / Model: FFR3476GLI / Serial: 54360 FAST Heatcraft WIF / Model: PT004…"
type textarea "x"
type textarea "US Cooler / Model: FFR3476GLI / Serial: 54360 FAST Heatcraft WIF / Model: PT004…"
type textarea "x"
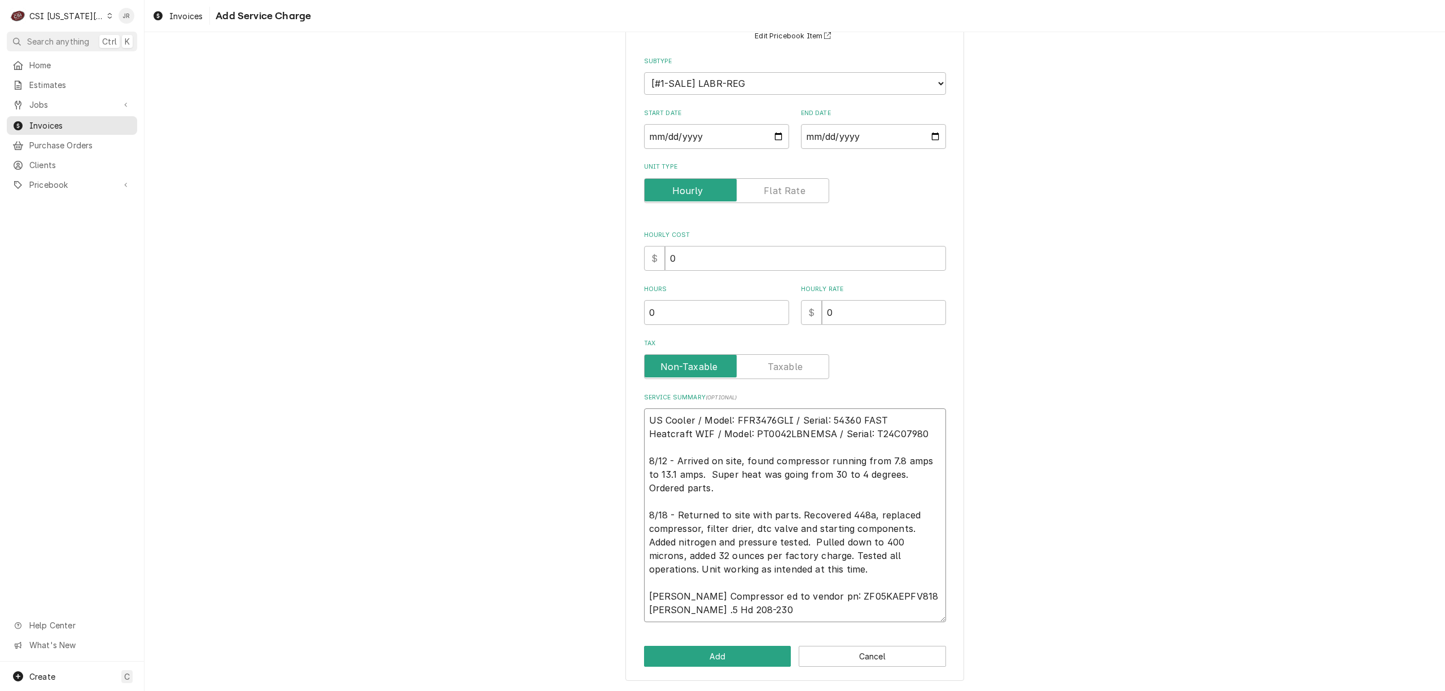
type textarea "US Cooler / Model: FFR3476GLI / Serial: 54360 FAST Heatcraft WIF / Model: PT004…"
type textarea "x"
type textarea "US Cooler / Model: FFR3476GLI / Serial: 54360 FAST Heatcraft WIF / Model: PT004…"
type textarea "x"
type textarea "US Cooler / Model: FFR3476GLI / Serial: 54360 FAST Heatcraft WIF / Model: PT004…"
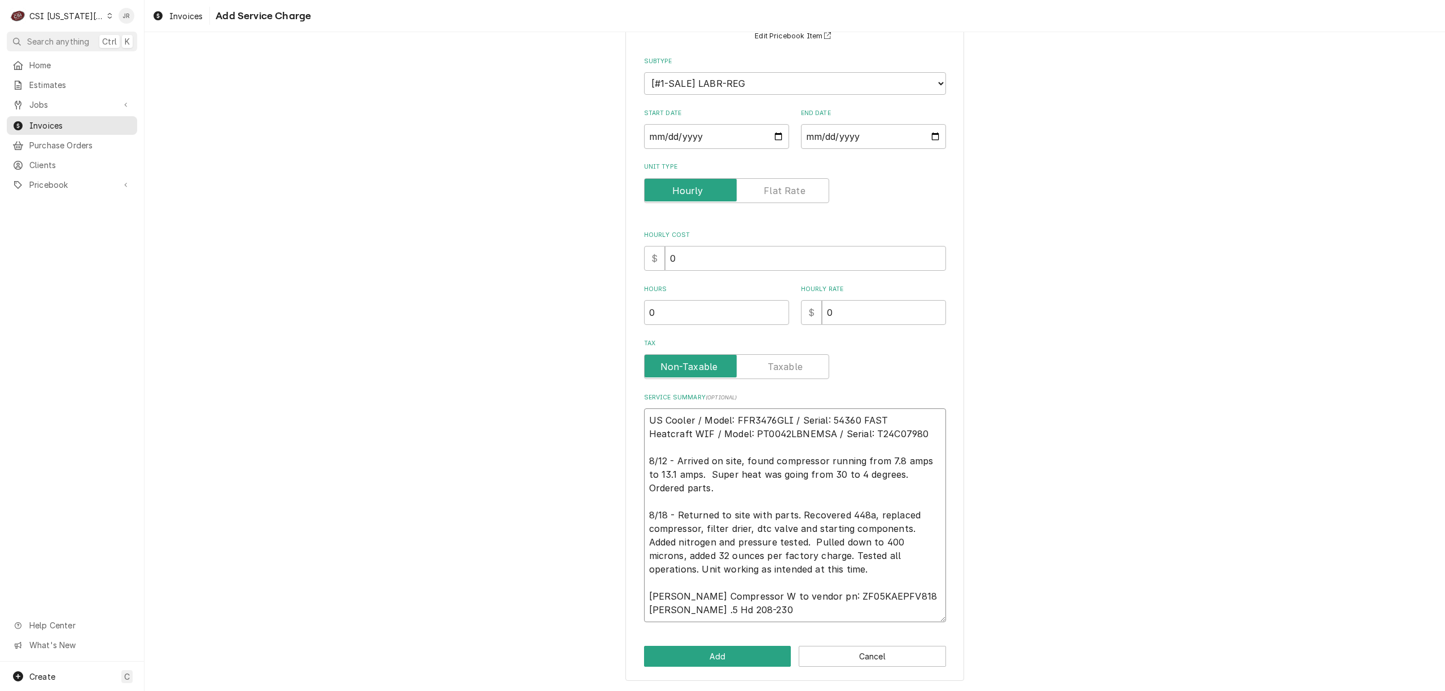
type textarea "x"
type textarea "US Cooler / Model: FFR3476GLI / Serial: 54360 FAST Heatcraft WIF / Model: PT004…"
type textarea "x"
type textarea "US Cooler / Model: FFR3476GLI / Serial: 54360 FAST Heatcraft WIF / Model: PT004…"
type textarea "x"
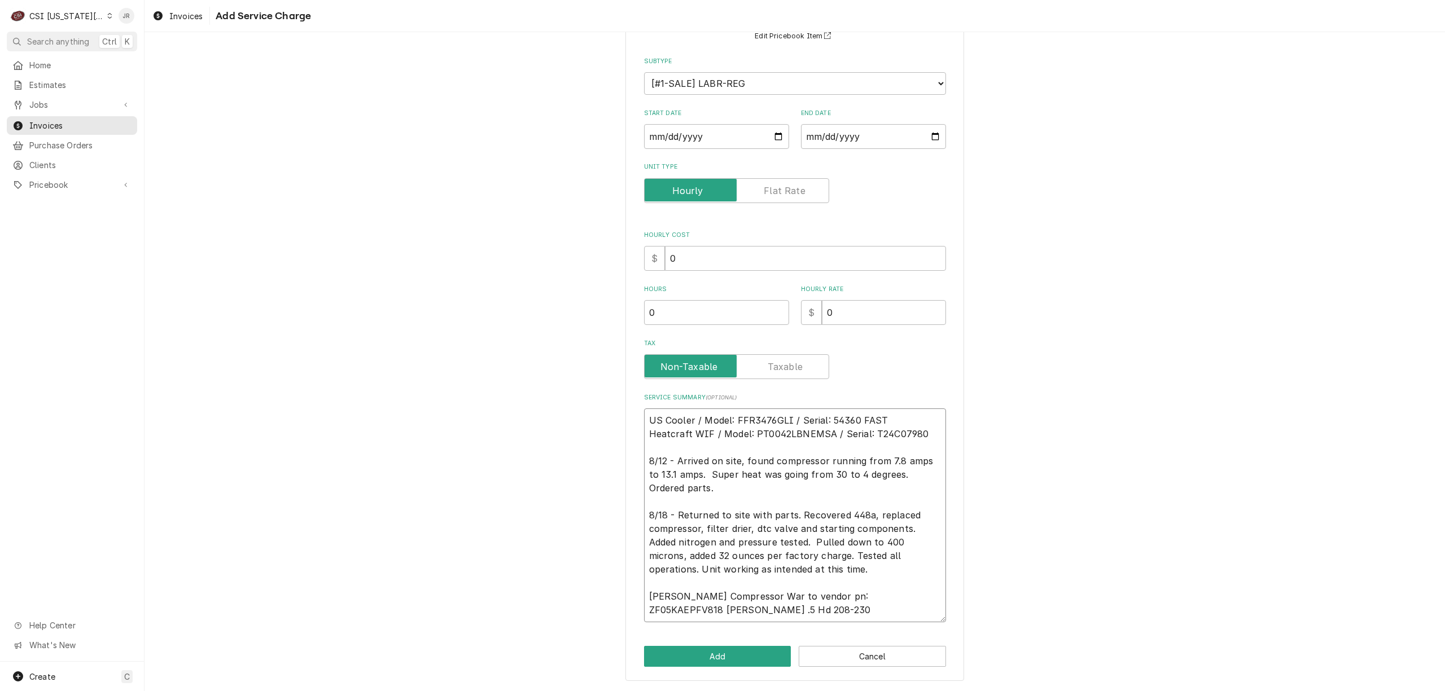
type textarea "US Cooler / Model: FFR3476GLI / Serial: 54360 FAST Heatcraft WIF / Model: PT004…"
type textarea "x"
type textarea "US Cooler / Model: FFR3476GLI / Serial: 54360 FAST Heatcraft WIF / Model: PT004…"
type textarea "x"
type textarea "US Cooler / Model: FFR3476GLI / Serial: 54360 FAST Heatcraft WIF / Model: PT004…"
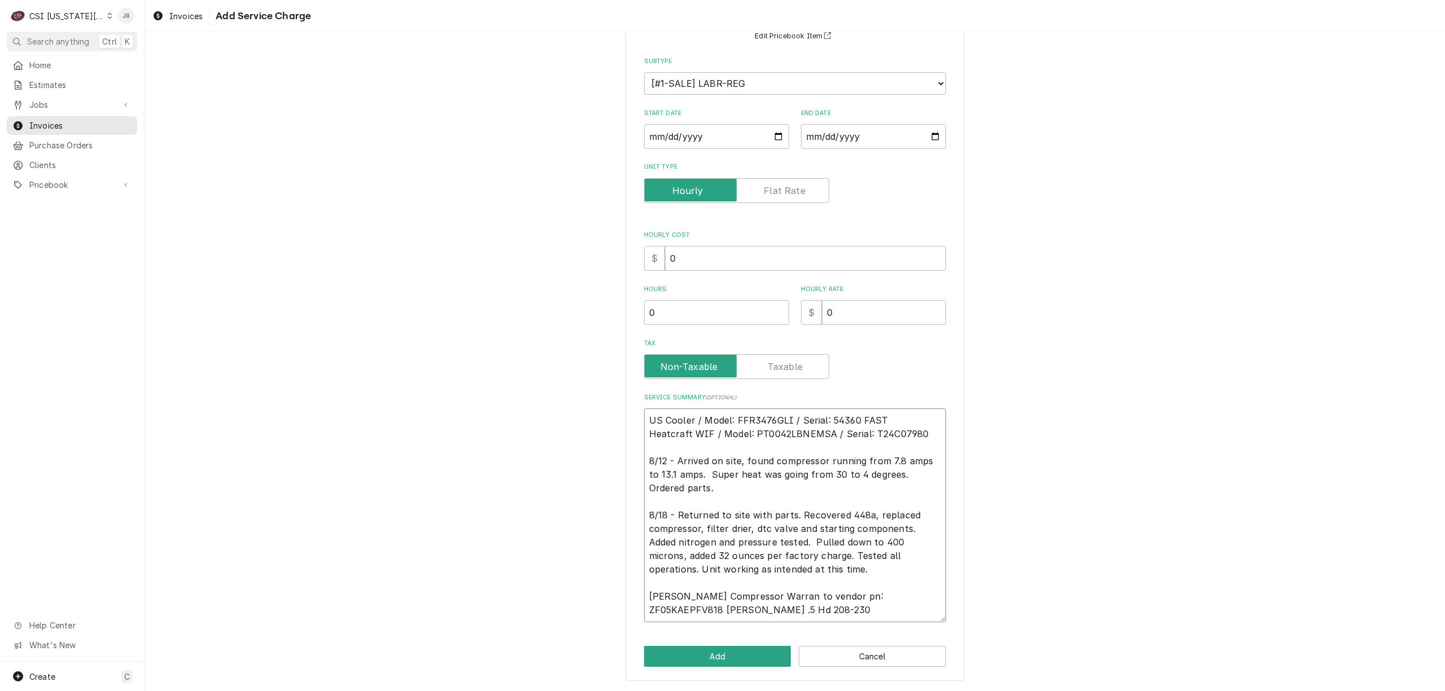
type textarea "x"
type textarea "US Cooler / Model: FFR3476GLI / Serial: 54360 FAST Heatcraft WIF / Model: PT004…"
type textarea "x"
type textarea "US Cooler / Model: FFR3476GLI / Serial: 54360 FAST Heatcraft WIF / Model: PT004…"
type textarea "x"
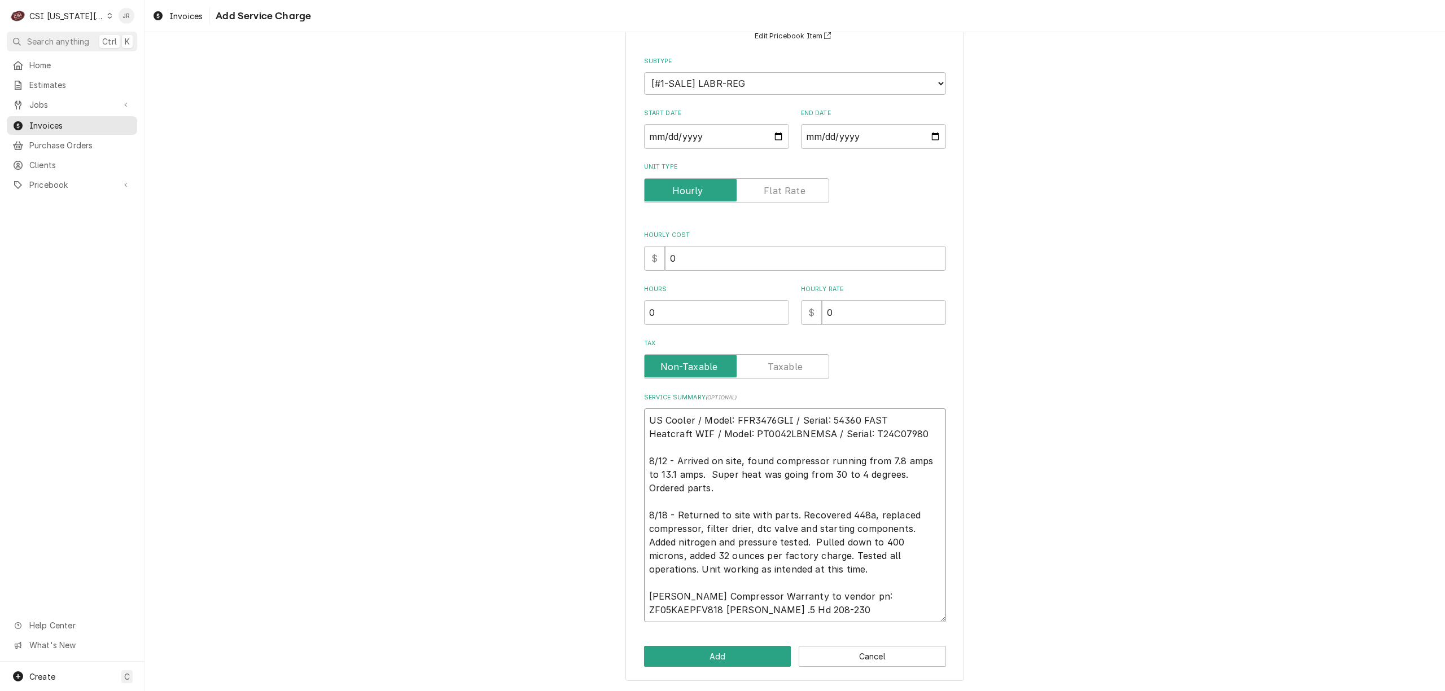
type textarea "US Cooler / Model: FFR3476GLI / Serial: 54360 FAST Heatcraft WIF / Model: PT004…"
type textarea "x"
type textarea "US Cooler / Model: FFR3476GLI / Serial: 54360 FAST Heatcraft WIF / Model: PT004…"
type textarea "x"
type textarea "US Cooler / Model: FFR3476GLI / Serial: 54360 FAST Heatcraft WIF / Model: PT004…"
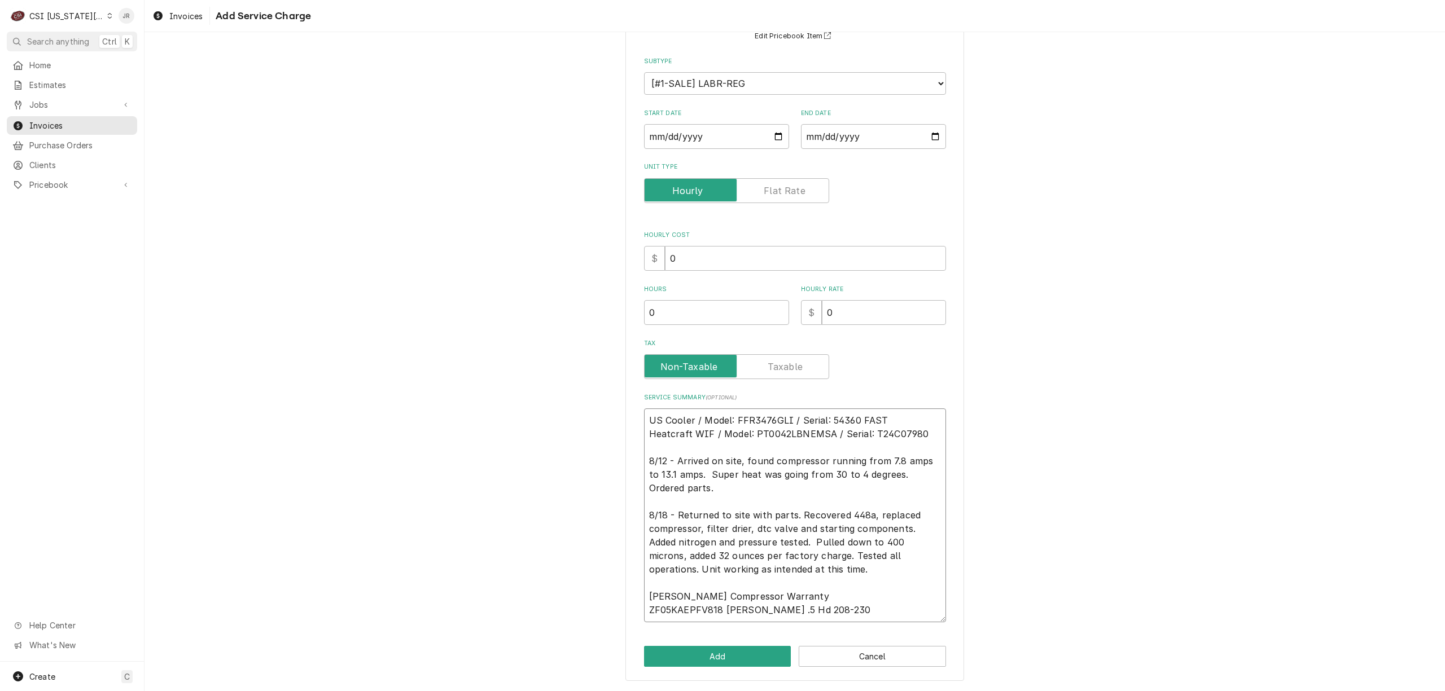
type textarea "x"
type textarea "US Cooler / Model: FFR3476GLI / Serial: 54360 FAST Heatcraft WIF / Model: PT004…"
type textarea "x"
type textarea "US Cooler / Model: FFR3476GLI / Serial: 54360 FAST Heatcraft WIF / Model: PT004…"
type textarea "x"
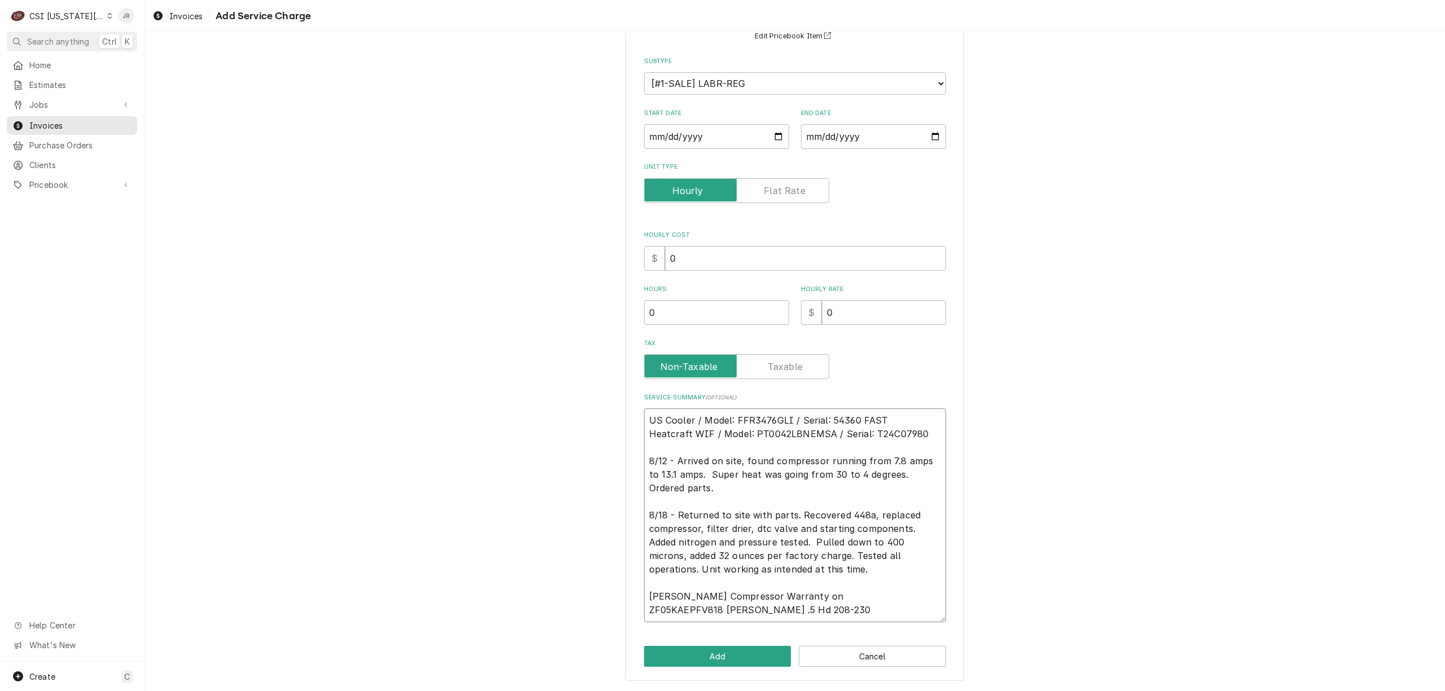
type textarea "US Cooler / Model: FFR3476GLI / Serial: 54360 FAST Heatcraft WIF / Model: PT004…"
type textarea "x"
type textarea "US Cooler / Model: FFR3476GLI / Serial: 54360 FAST Heatcraft WIF / Model: PT004…"
type textarea "x"
type textarea "US Cooler / Model: FFR3476GLI / Serial: 54360 FAST Heatcraft WIF / Model: PT004…"
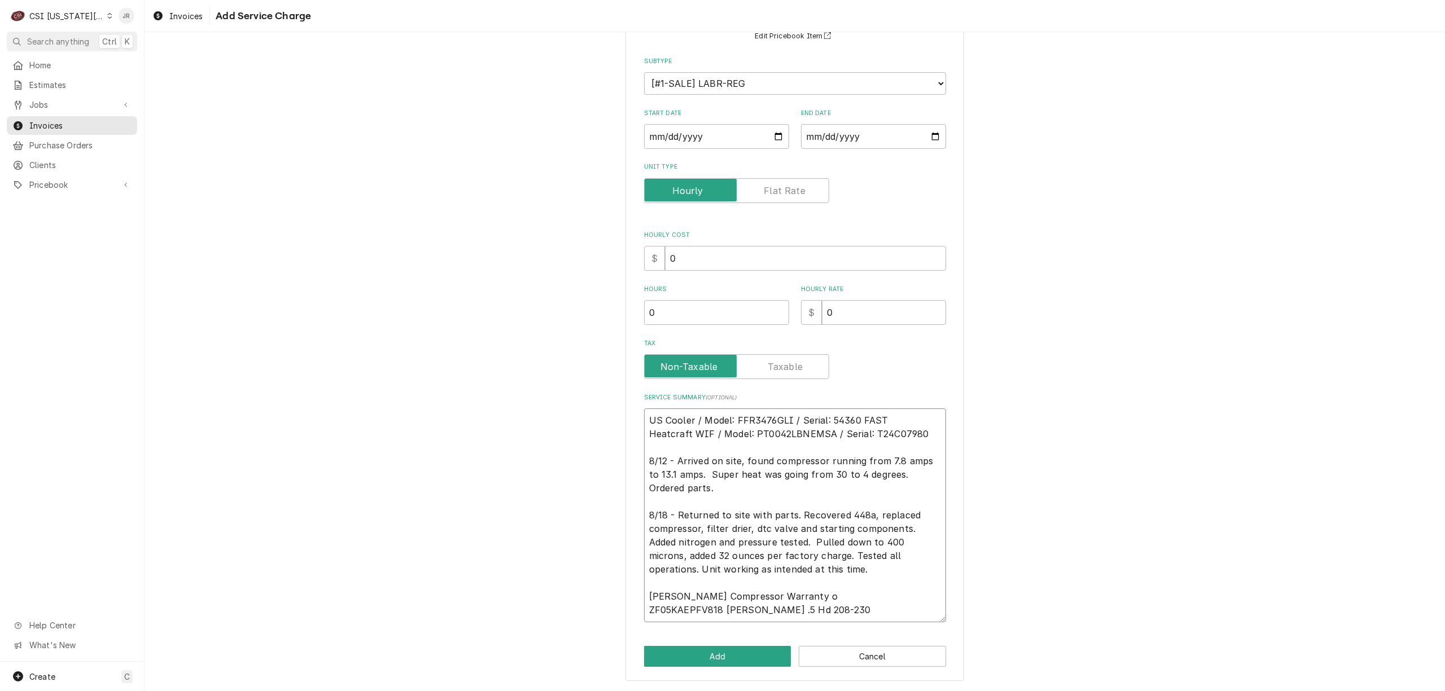
type textarea "x"
type textarea "US Cooler / Model: FFR3476GLI / Serial: 54360 FAST Heatcraft WIF / Model: PT004…"
type textarea "x"
type textarea "US Cooler / Model: FFR3476GLI / Serial: 54360 FAST Heatcraft WIF / Model: PT004…"
type textarea "x"
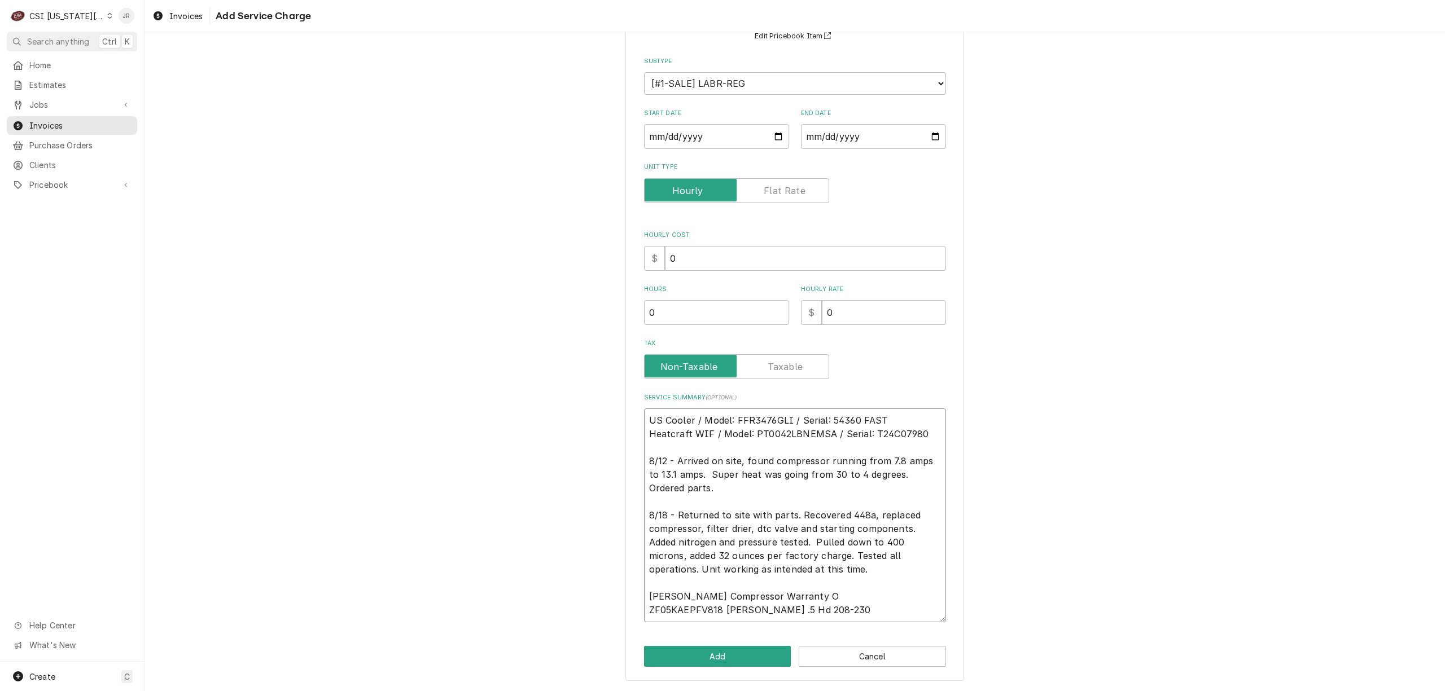
type textarea "US Cooler / Model: FFR3476GLI / Serial: 54360 FAST Heatcraft WIF / Model: PT004…"
type textarea "x"
type textarea "US Cooler / Model: FFR3476GLI / Serial: 54360 FAST Heatcraft WIF / Model: PT004…"
type textarea "x"
type textarea "US Cooler / Model: FFR3476GLI / Serial: 54360 FAST Heatcraft WIF / Model: PT004…"
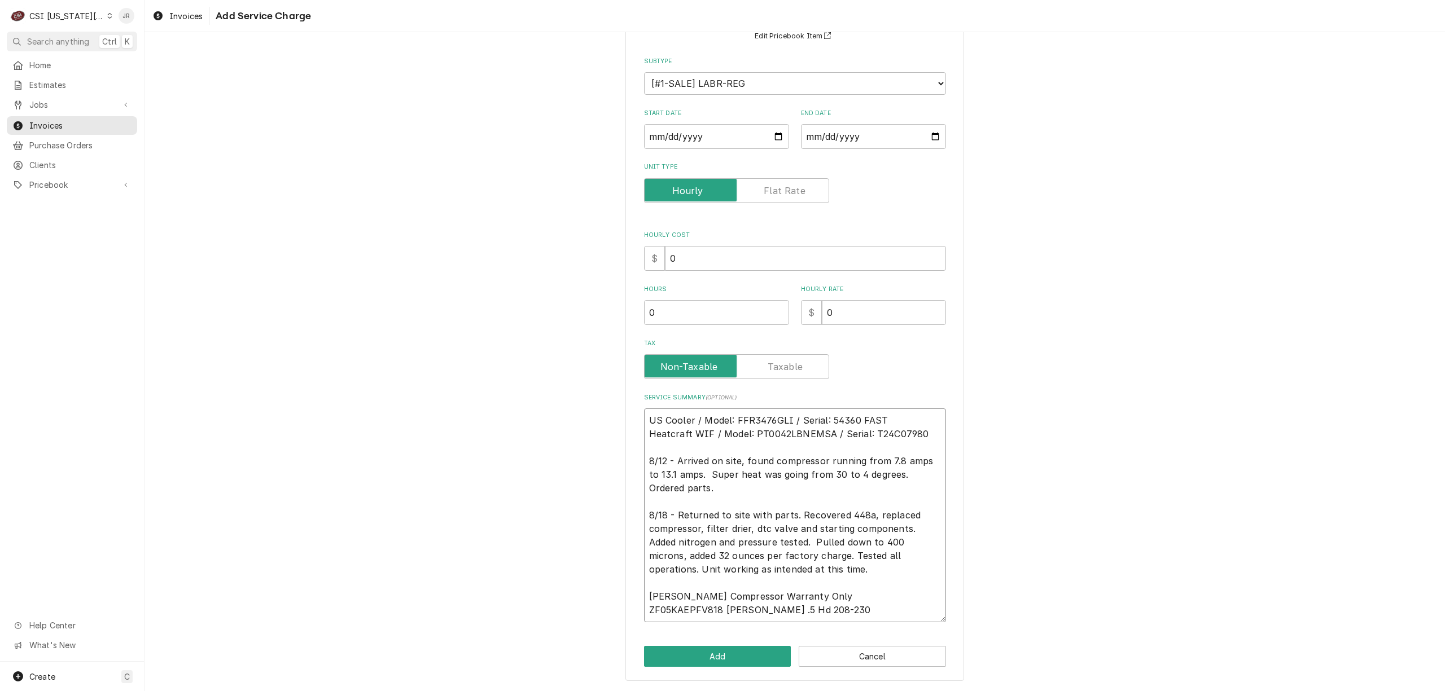
drag, startPoint x: 857, startPoint y: 608, endPoint x: 640, endPoint y: 621, distance: 217.1
click at [644, 621] on textarea "US Cooler / Model: FFR3476GLI / Serial: 54360 FAST Heatcraft WIF / Model: PT004…" at bounding box center [795, 516] width 302 height 214
click at [667, 610] on textarea "US Cooler / Model: FFR3476GLI / Serial: 54360 FAST Heatcraft WIF / Model: PT004…" at bounding box center [795, 516] width 302 height 214
type textarea "x"
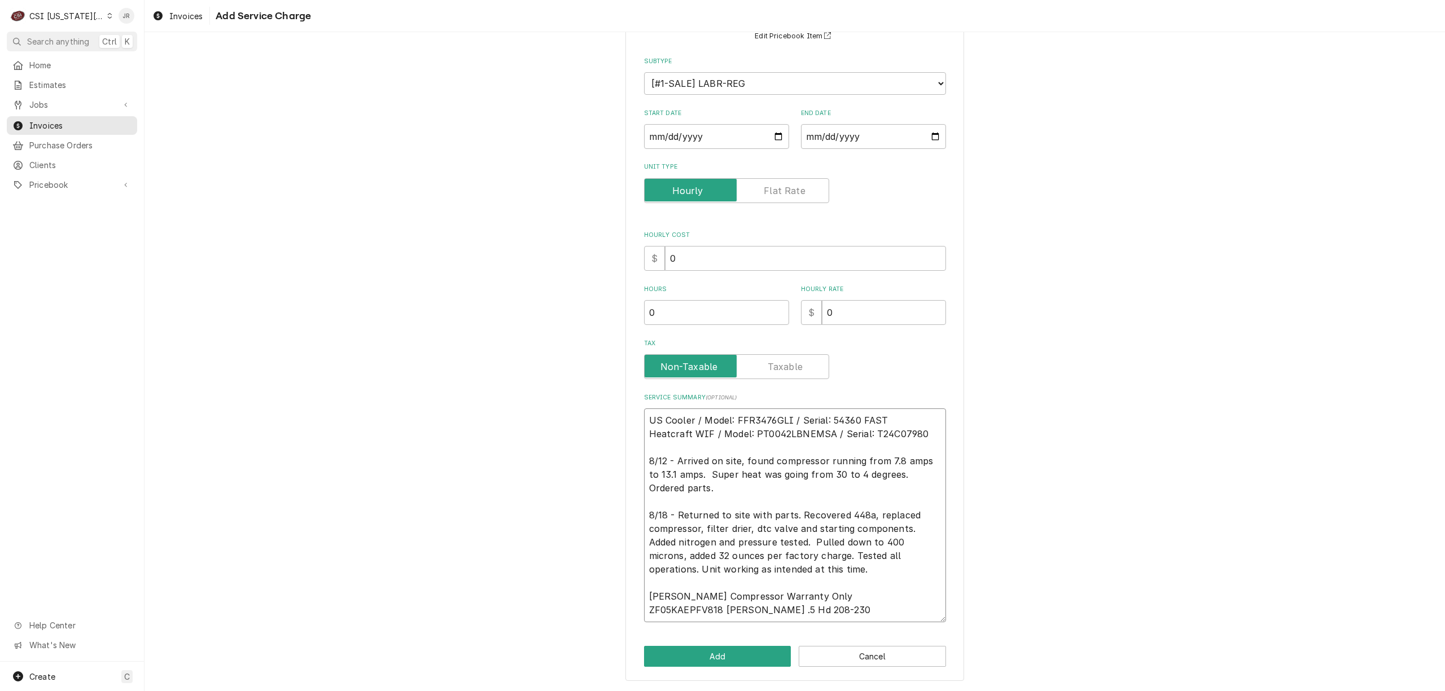
type textarea "US Cooler / Model: FFR3476GLI / Serial: 54360 FAST Heatcraft WIF / Model: PT004…"
drag, startPoint x: 834, startPoint y: 612, endPoint x: 563, endPoint y: 610, distance: 270.4
click at [563, 610] on div "Please provide the following information to add a new service charge to this in…" at bounding box center [794, 313] width 1300 height 756
type textarea "x"
type textarea "US Cooler / Model: FFR3476GLI / Serial: 54360 FAST Heatcraft WIF / Model: PT004…"
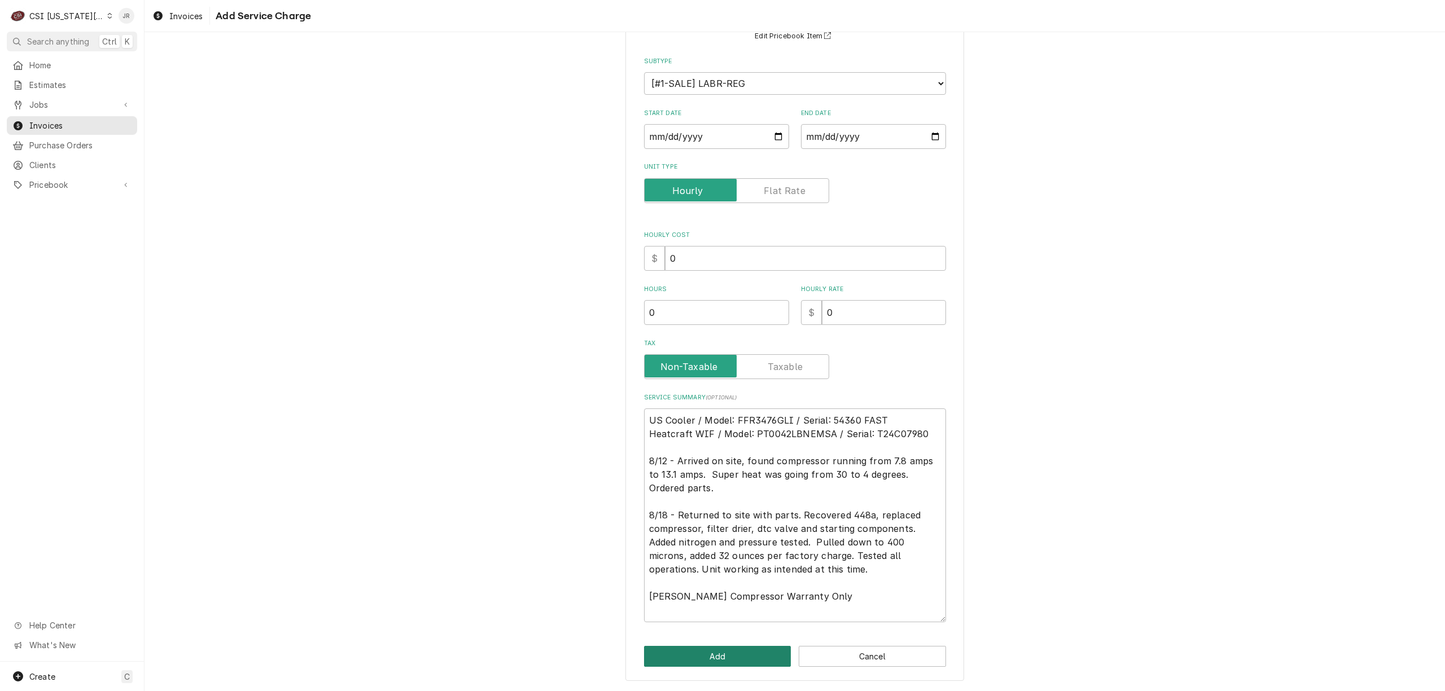
click at [696, 655] on button "Add" at bounding box center [717, 656] width 147 height 21
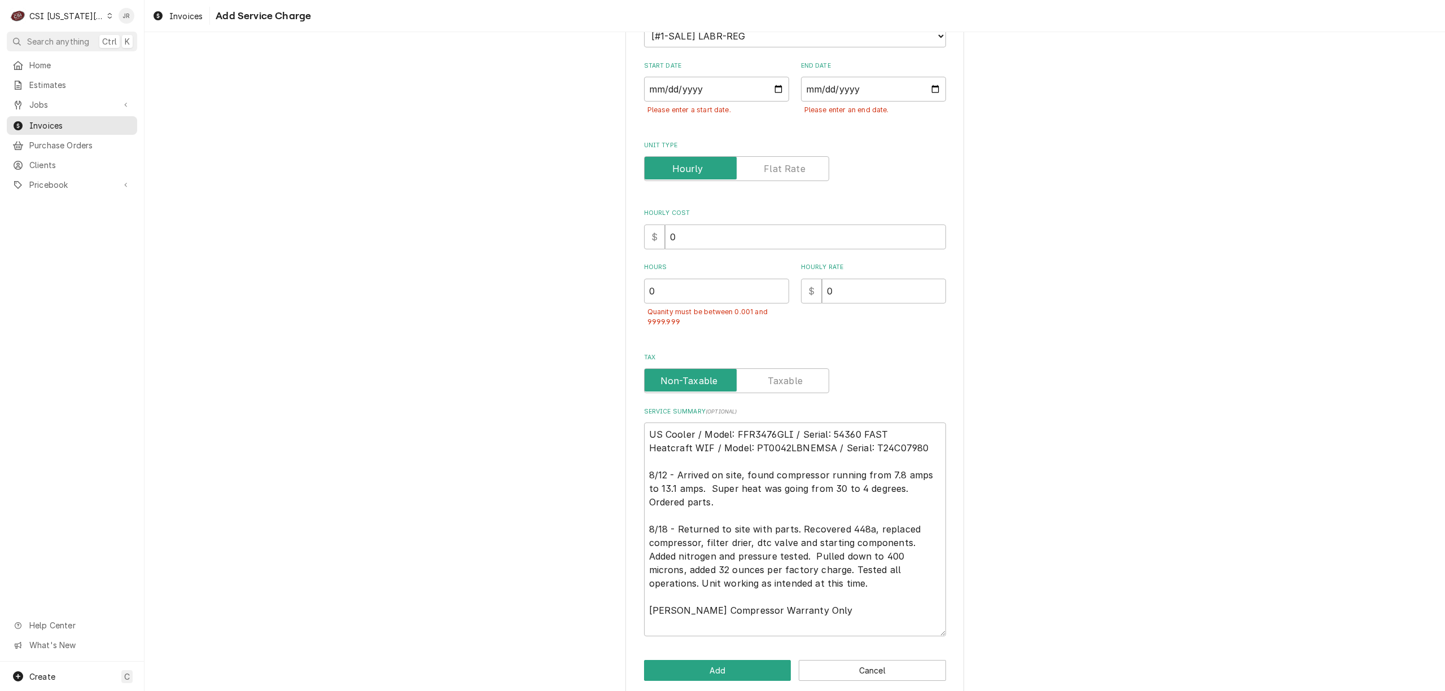
scroll to position [170, 0]
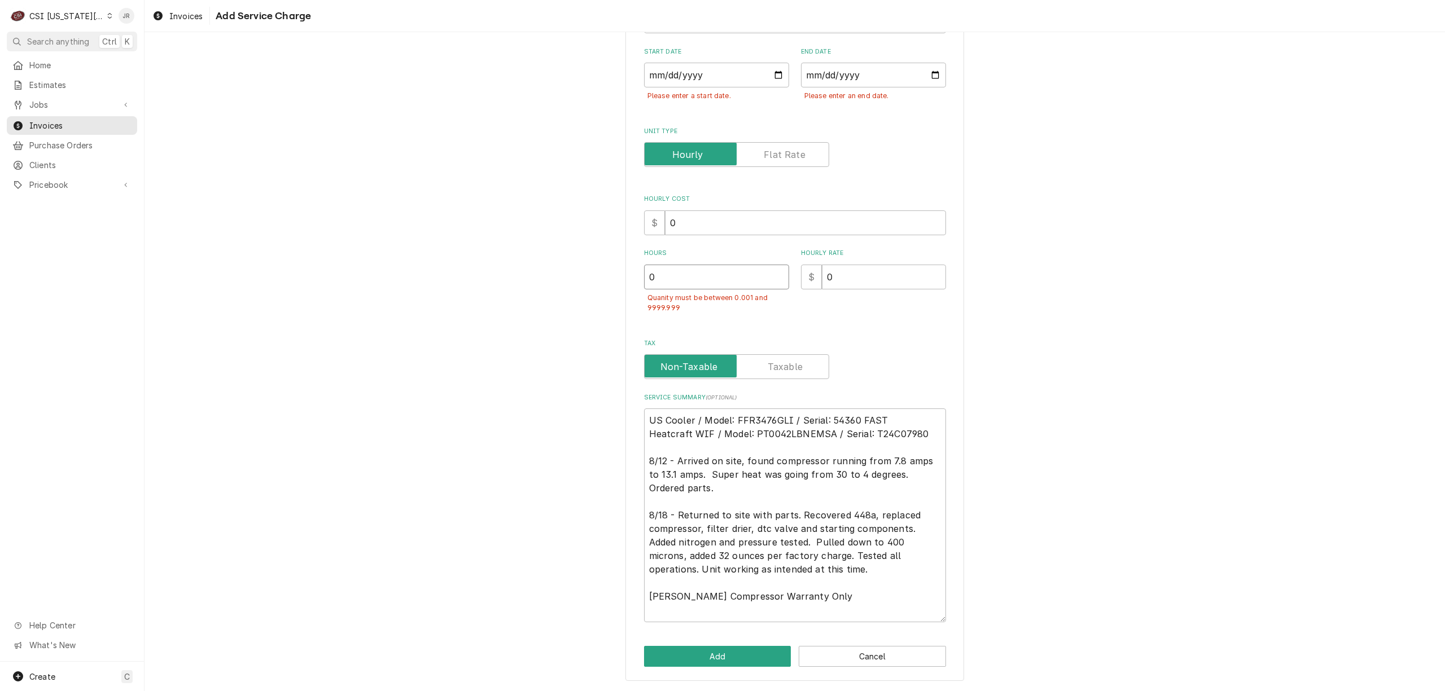
click at [752, 274] on input "0" at bounding box center [716, 277] width 145 height 25
type textarea "x"
type input "0.0"
type textarea "x"
type input "0.01"
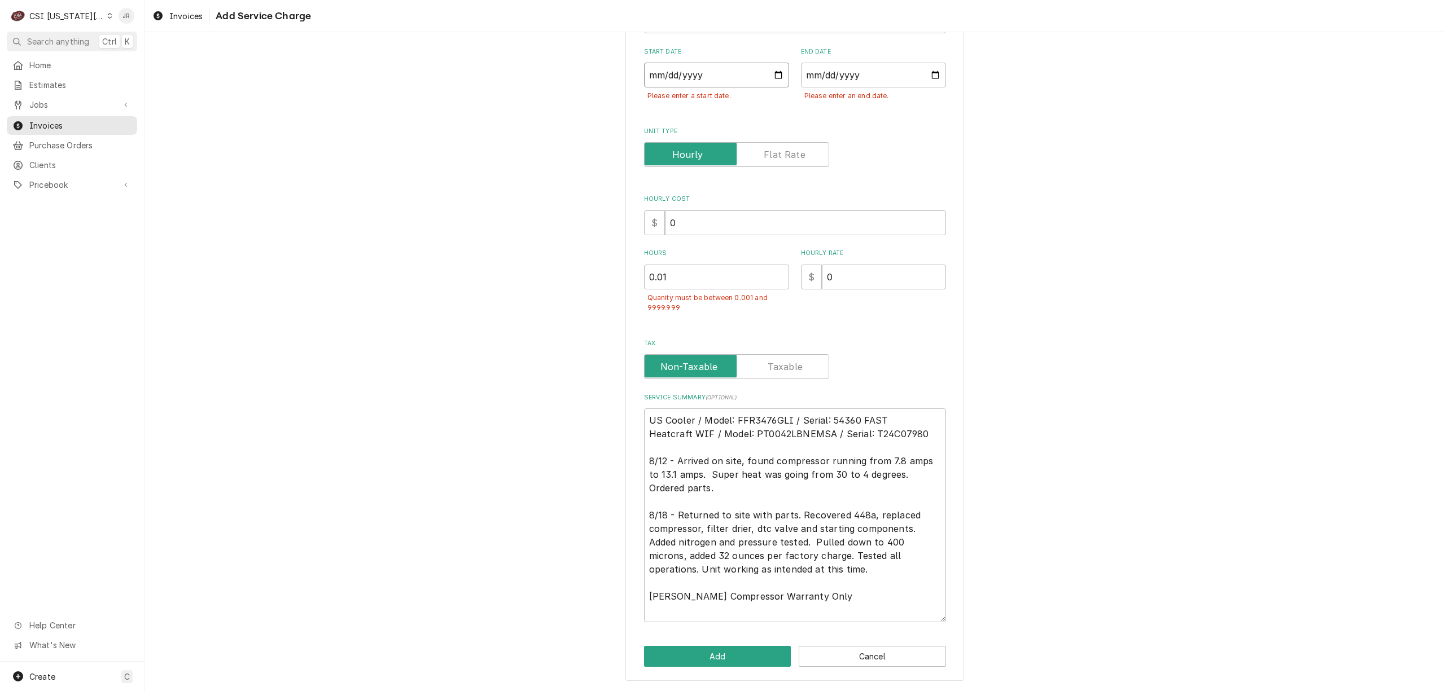
click at [647, 69] on input "Start Date" at bounding box center [716, 75] width 145 height 25
type input "0002-08-12"
type textarea "x"
type input "0020-08-12"
type textarea "x"
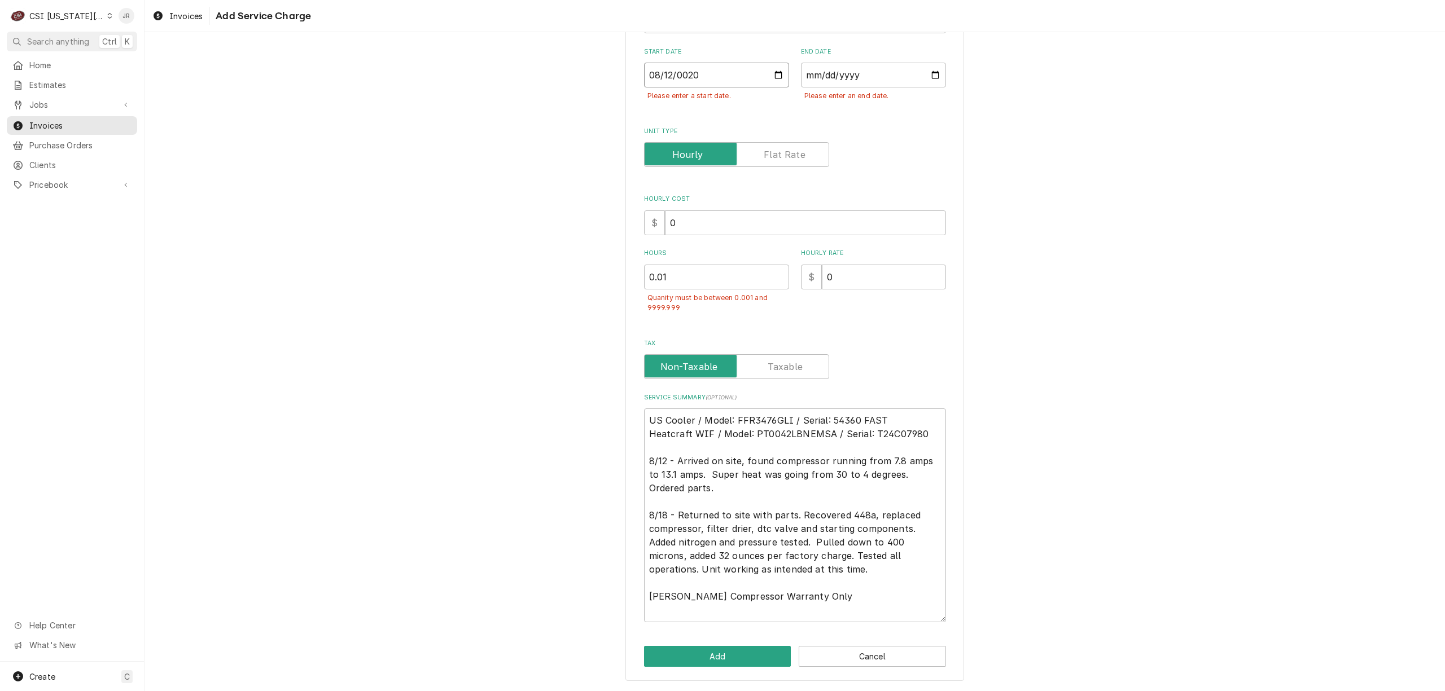
type input "0202-08-12"
type textarea "x"
type input "2025-08-12"
type textarea "x"
type input "0002-08-18"
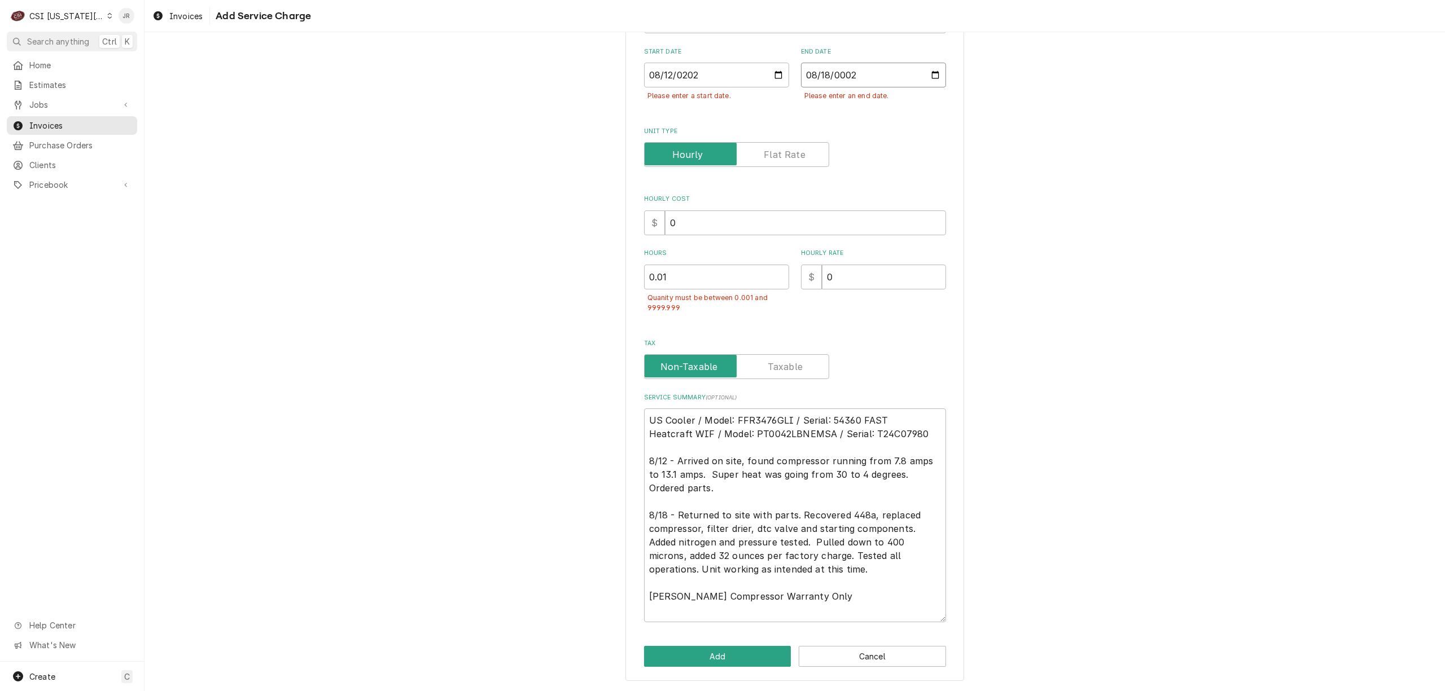
type textarea "x"
type input "0020-08-18"
type textarea "x"
type input "0202-08-18"
type textarea "x"
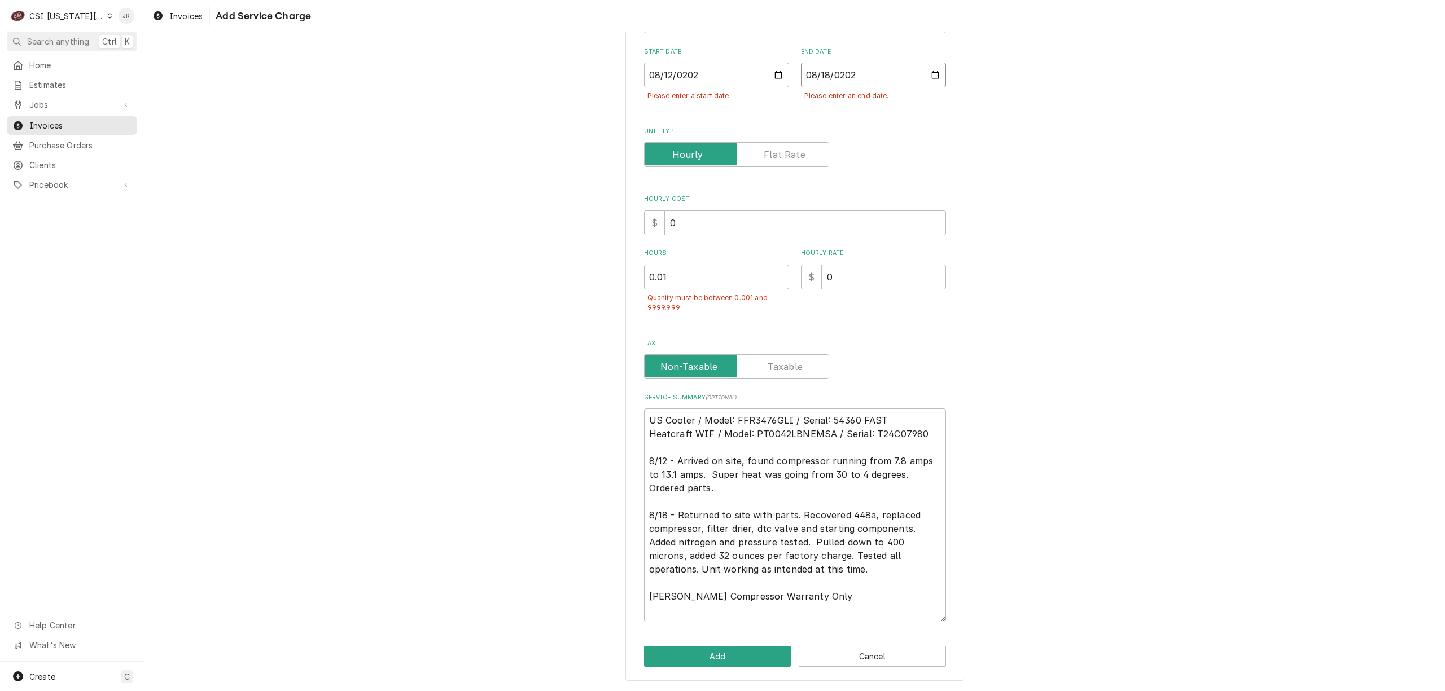
type input "2025-08-18"
click at [751, 658] on button "Add" at bounding box center [717, 656] width 147 height 21
type textarea "x"
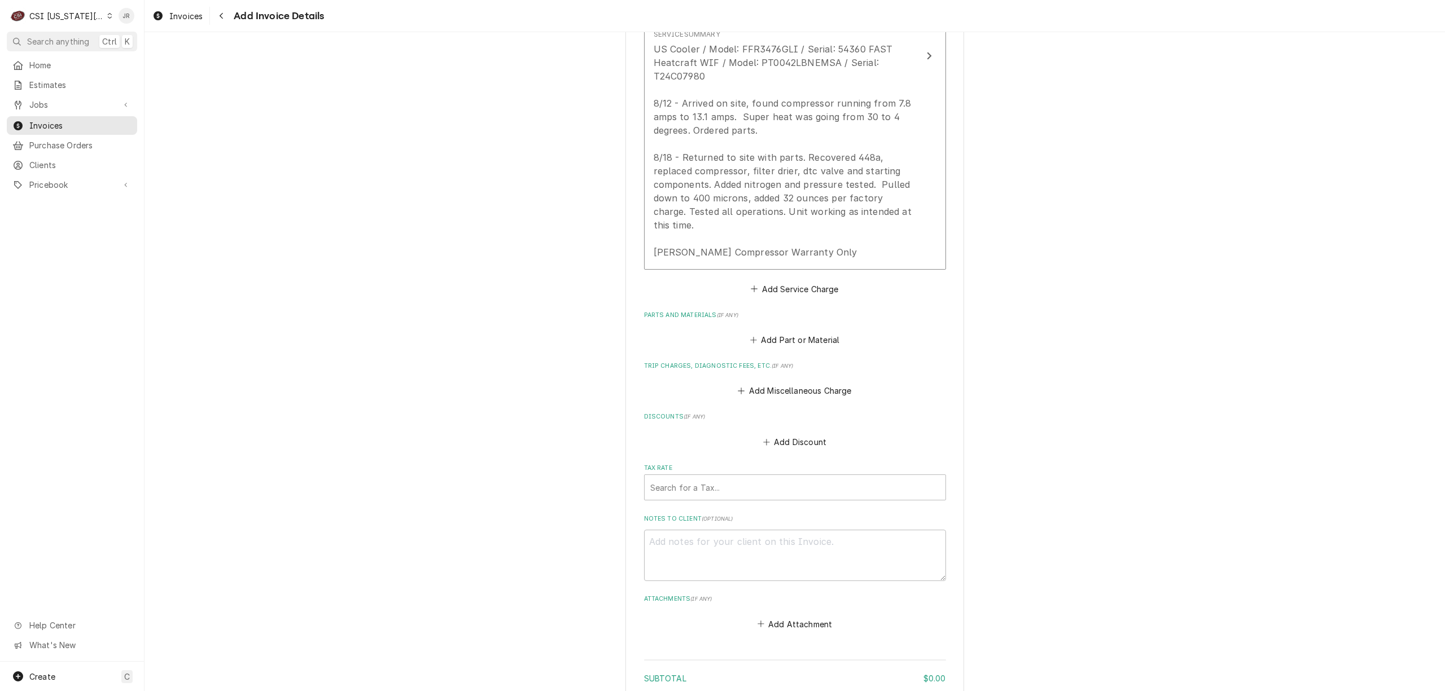
scroll to position [1265, 0]
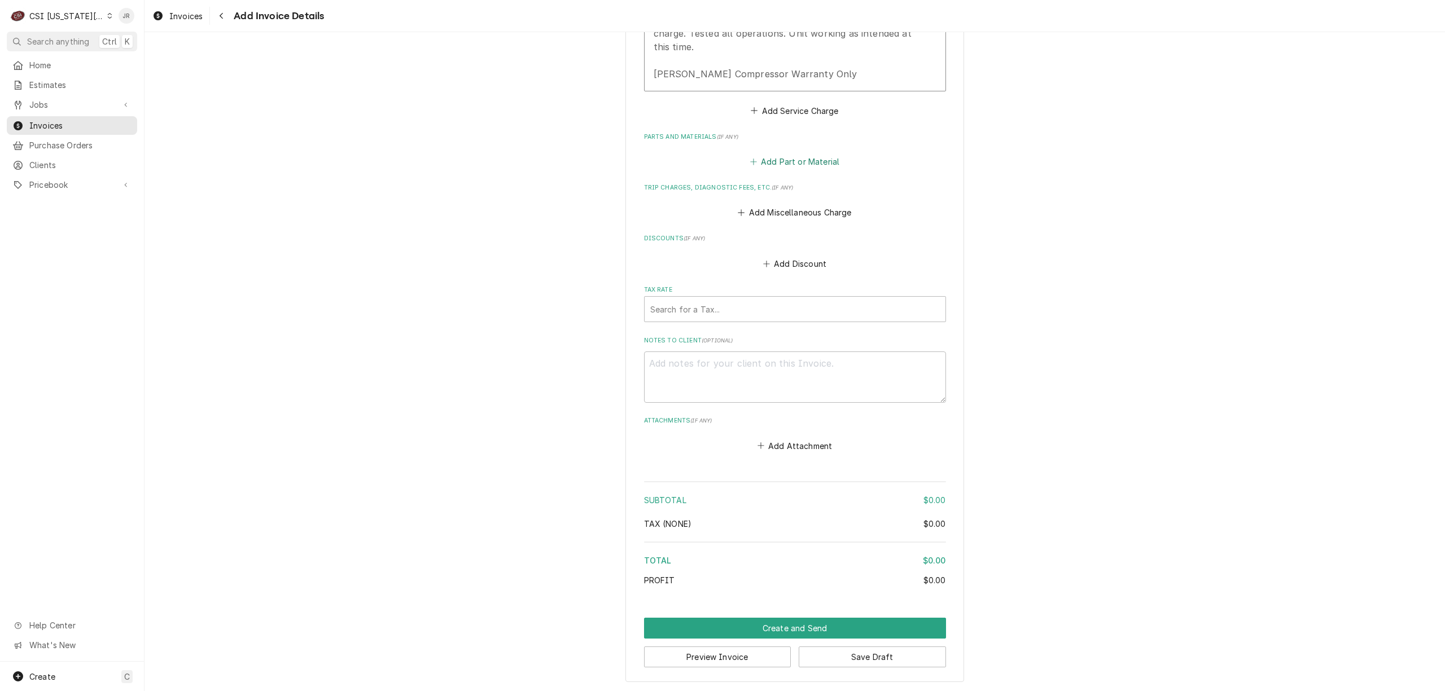
click at [791, 159] on button "Add Part or Material" at bounding box center [794, 162] width 93 height 16
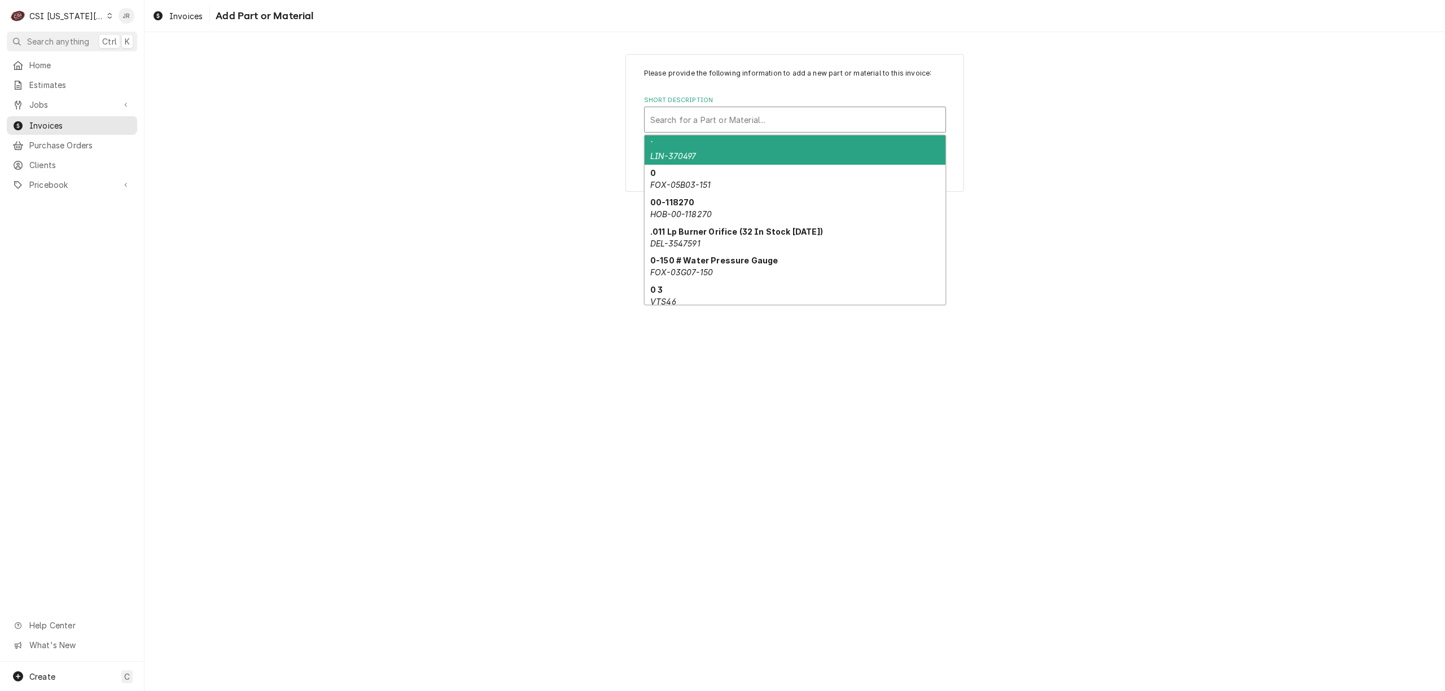
click at [753, 117] on div "Short Description" at bounding box center [795, 119] width 290 height 20
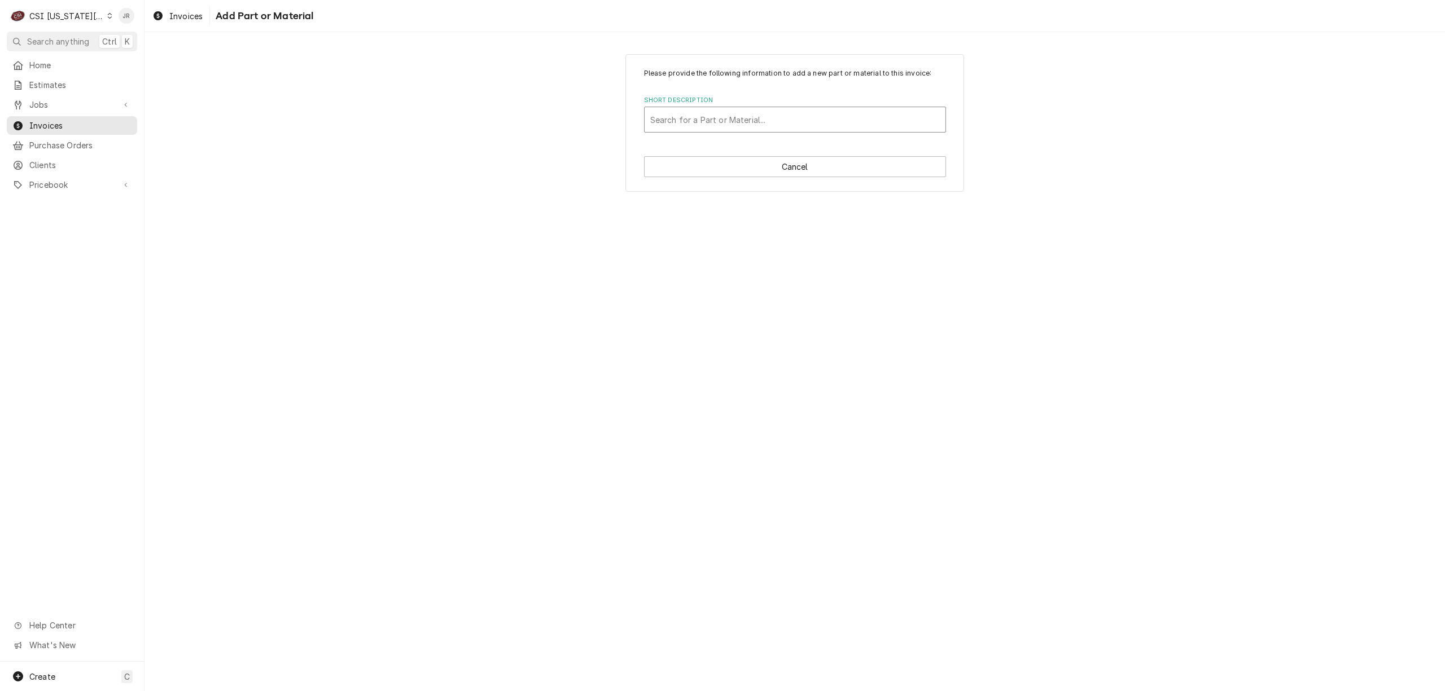
drag, startPoint x: 753, startPoint y: 117, endPoint x: 710, endPoint y: 121, distance: 43.0
click at [710, 121] on div "Short Description" at bounding box center [795, 119] width 290 height 20
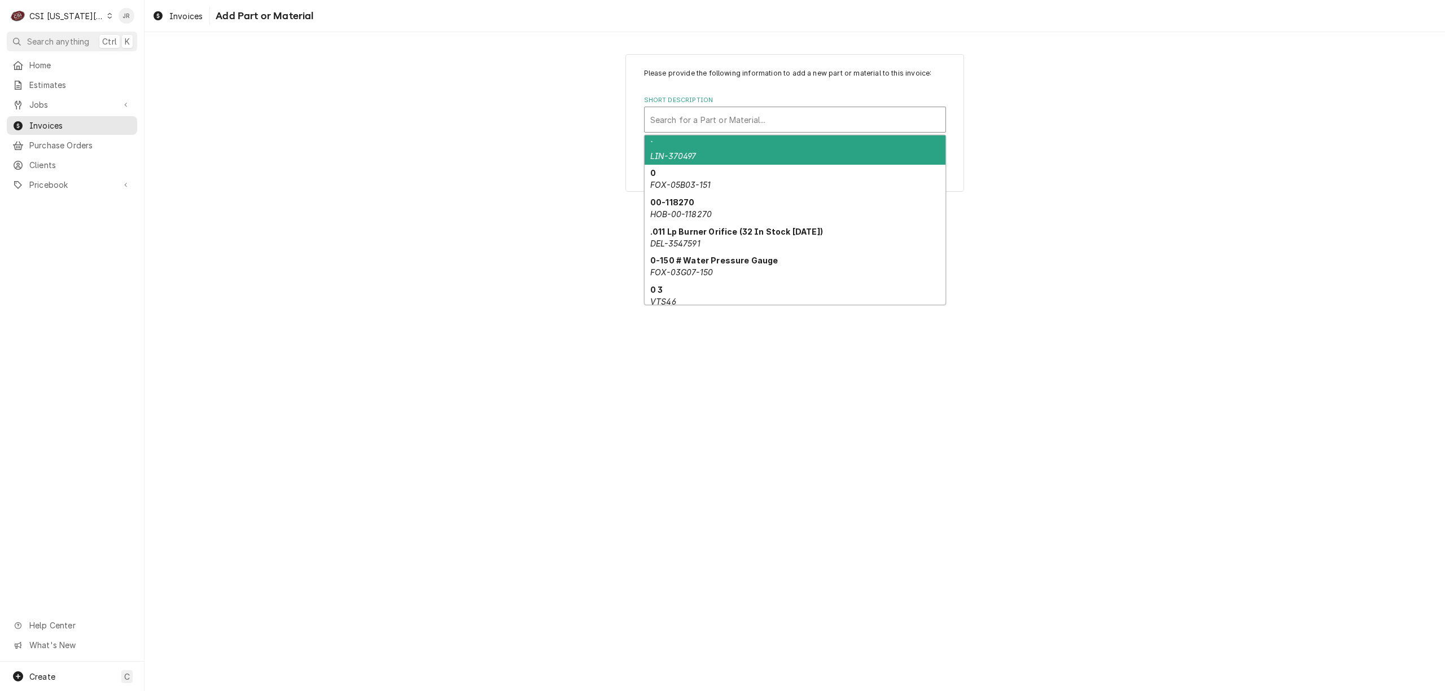
paste input "ZF05KAEPFV818"
type input "ZF05KAEPFV818"
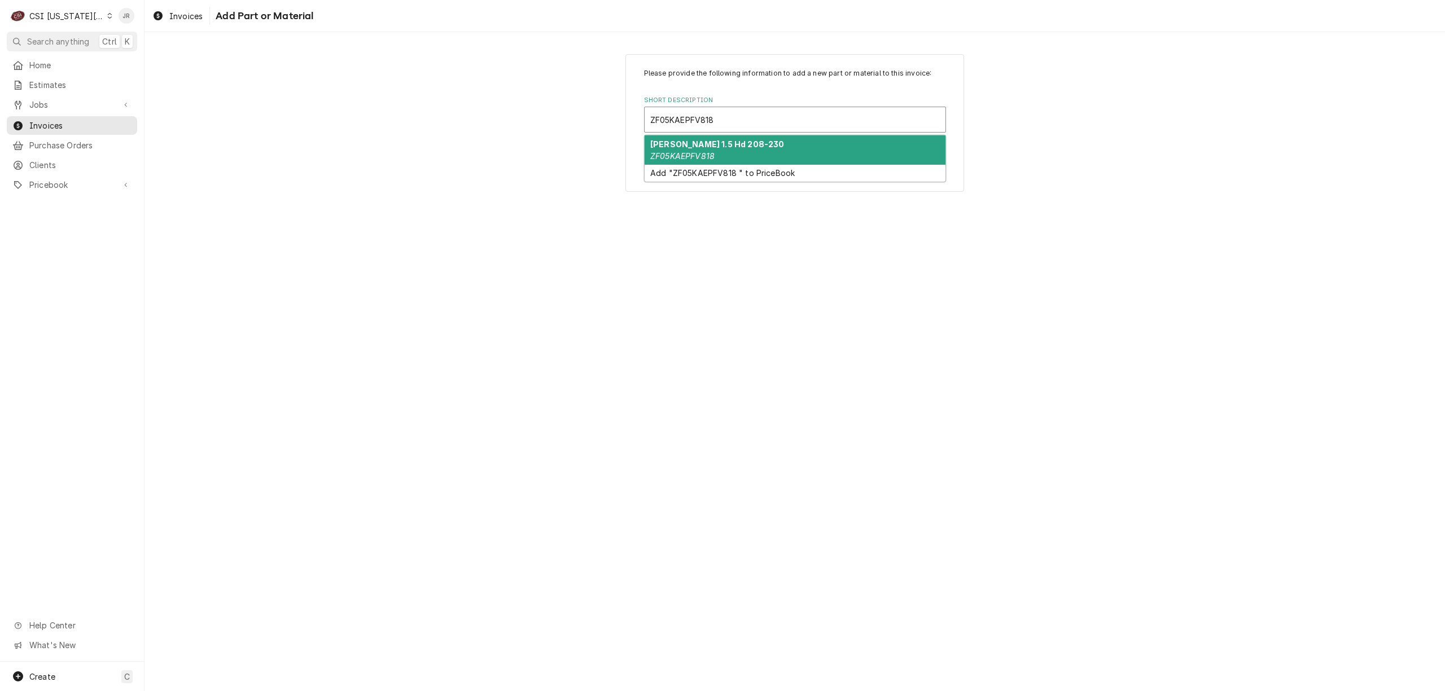
click at [838, 158] on div "Copeland 1.5 Hd 208-230 ZF05KAEPFV818" at bounding box center [795, 149] width 301 height 29
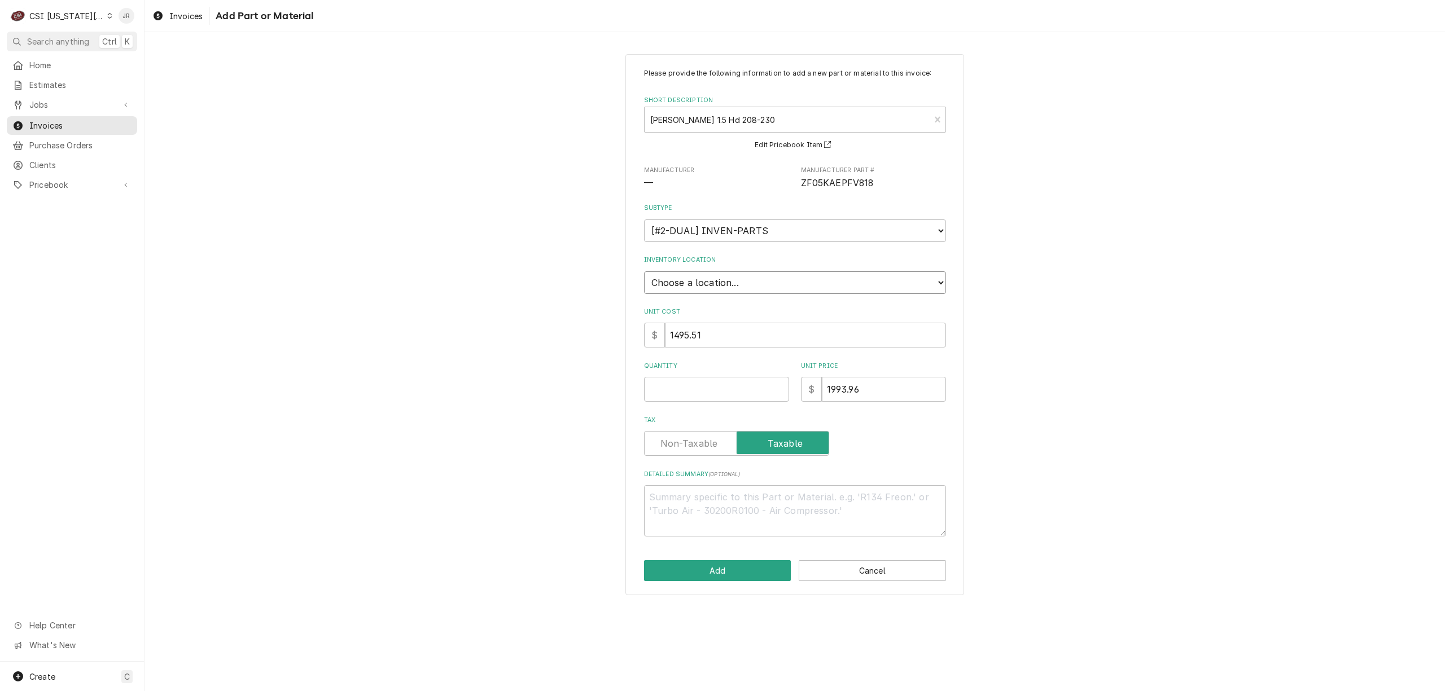
click at [714, 284] on select "Choose a location... 00 | KC WAREHOUSE 00 | MAIN WAREHOUSE 01 | BRIAN BREAZIER …" at bounding box center [795, 282] width 302 height 23
click at [702, 271] on select "Choose a location... 00 | KC WAREHOUSE 00 | MAIN WAREHOUSE 01 | BRIAN BREAZIER …" at bounding box center [795, 282] width 302 height 23
click at [644, 271] on select "Choose a location... 00 | KC WAREHOUSE 00 | MAIN WAREHOUSE 01 | BRIAN BREAZIER …" at bounding box center [795, 282] width 302 height 23
drag, startPoint x: 729, startPoint y: 262, endPoint x: 734, endPoint y: 279, distance: 17.1
click at [729, 269] on div "Inventory Location Choose a location... 00 | KC WAREHOUSE 00 | MAIN WAREHOUSE 0…" at bounding box center [795, 275] width 302 height 38
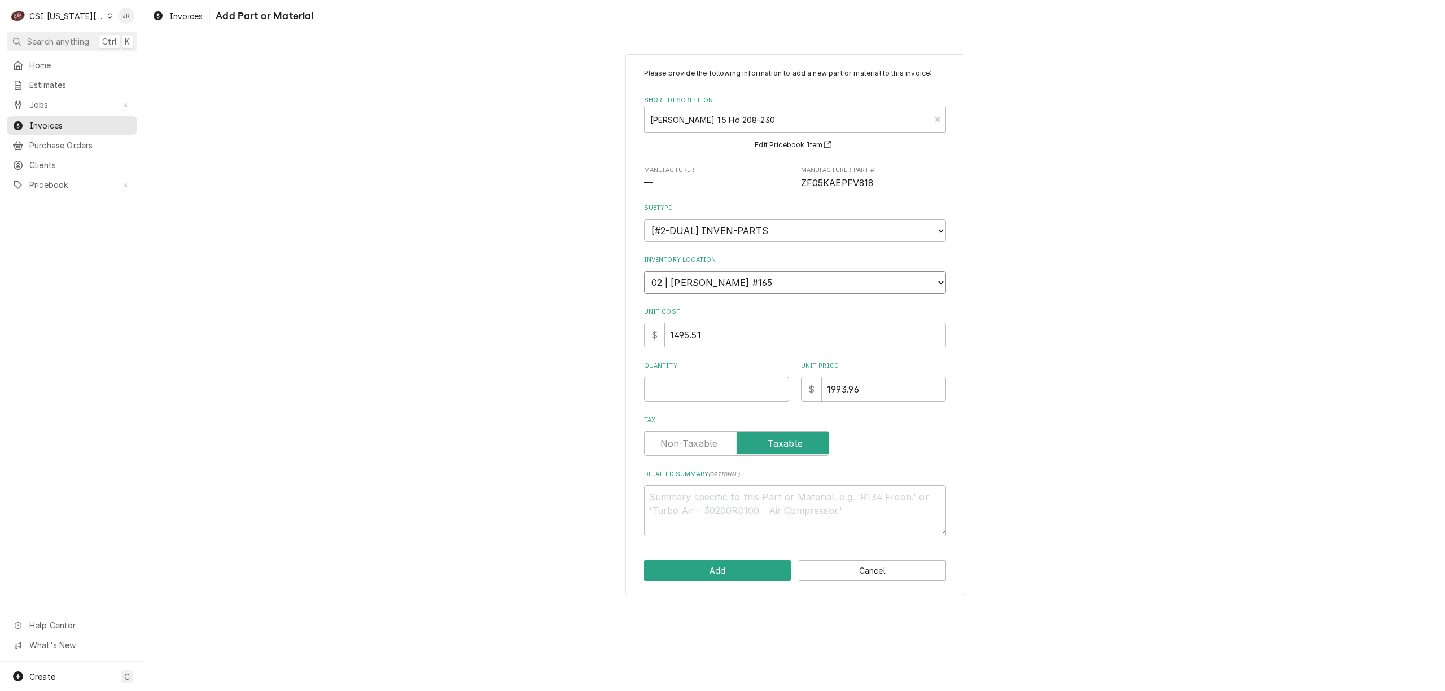
click at [734, 278] on select "Choose a location... 00 | KC WAREHOUSE 00 | MAIN WAREHOUSE 01 | BRIAN BREAZIER …" at bounding box center [795, 282] width 302 height 23
click at [644, 271] on select "Choose a location... 00 | KC WAREHOUSE 00 | MAIN WAREHOUSE 01 | BRIAN BREAZIER …" at bounding box center [795, 282] width 302 height 23
click at [700, 384] on input "Quantity" at bounding box center [716, 389] width 145 height 25
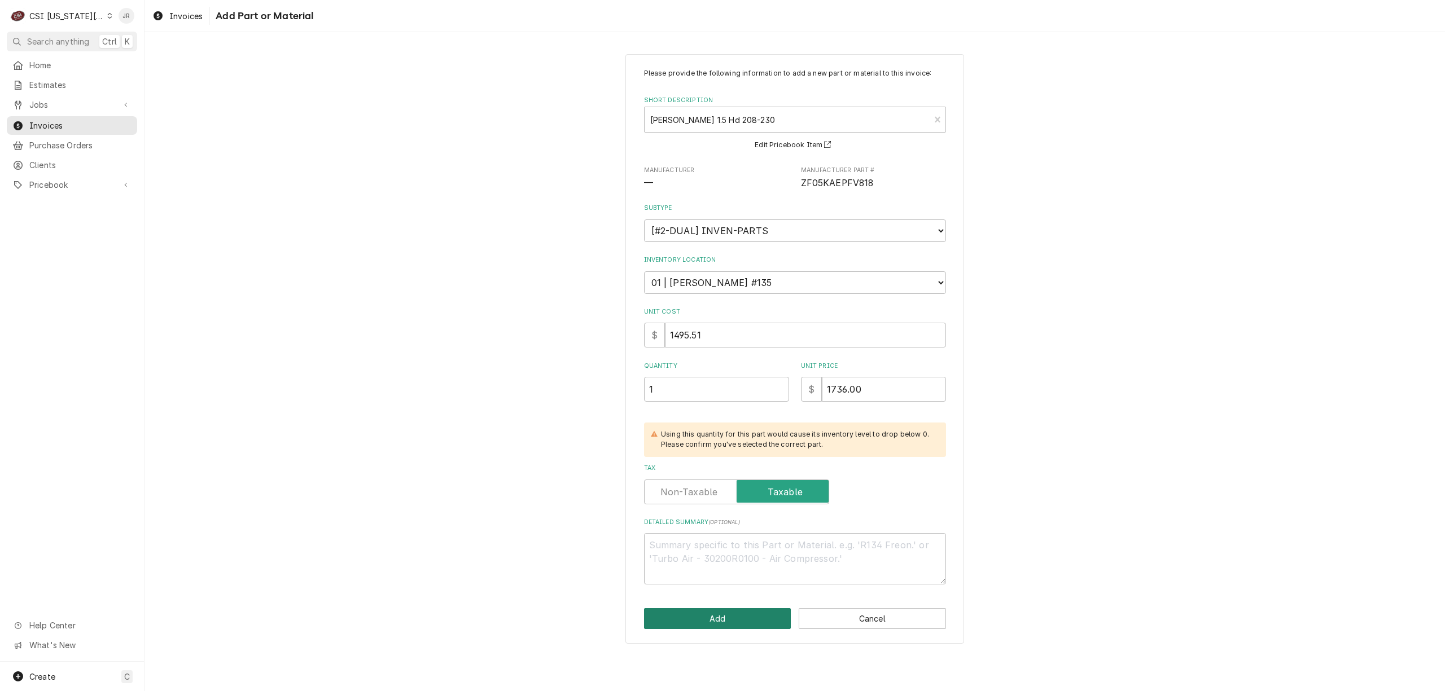
drag, startPoint x: 671, startPoint y: 606, endPoint x: 678, endPoint y: 613, distance: 10.4
click at [676, 612] on div "Please provide the following information to add a new part or material to this …" at bounding box center [794, 349] width 339 height 590
click at [696, 619] on button "Add" at bounding box center [717, 618] width 147 height 21
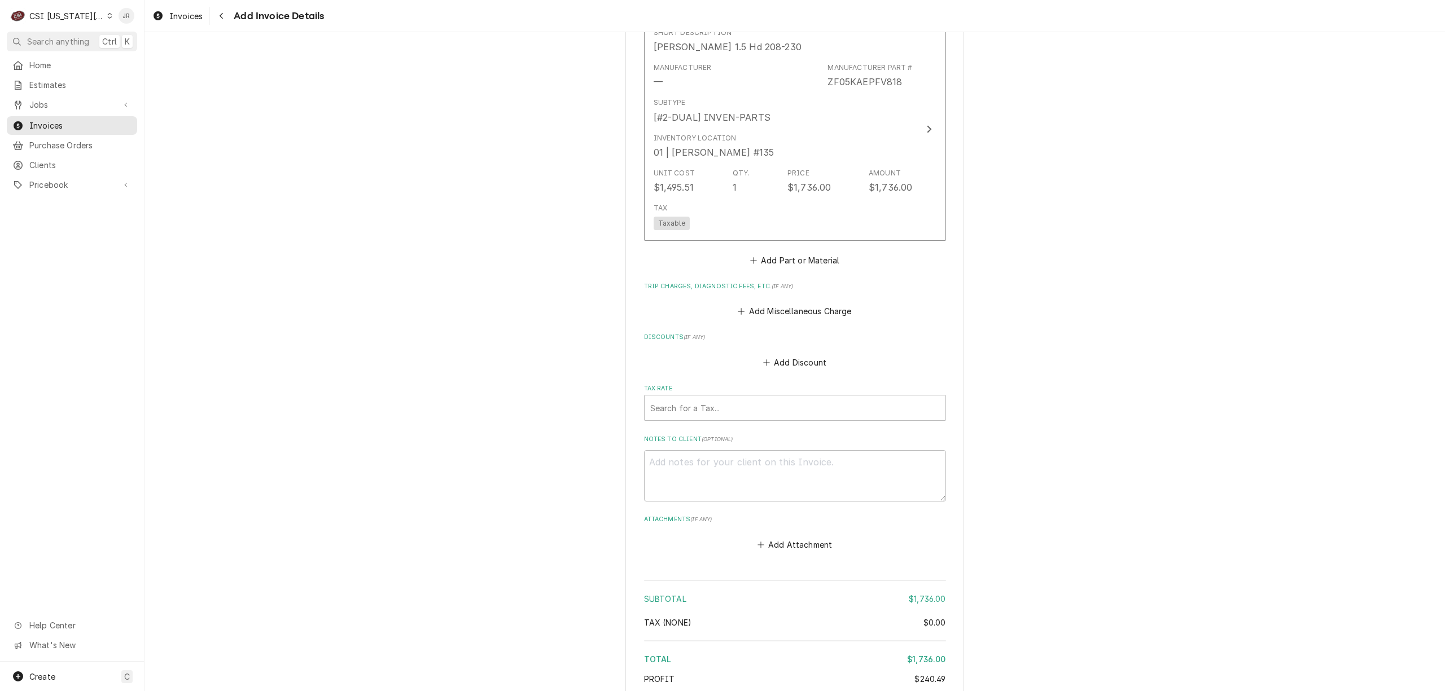
scroll to position [1497, 0]
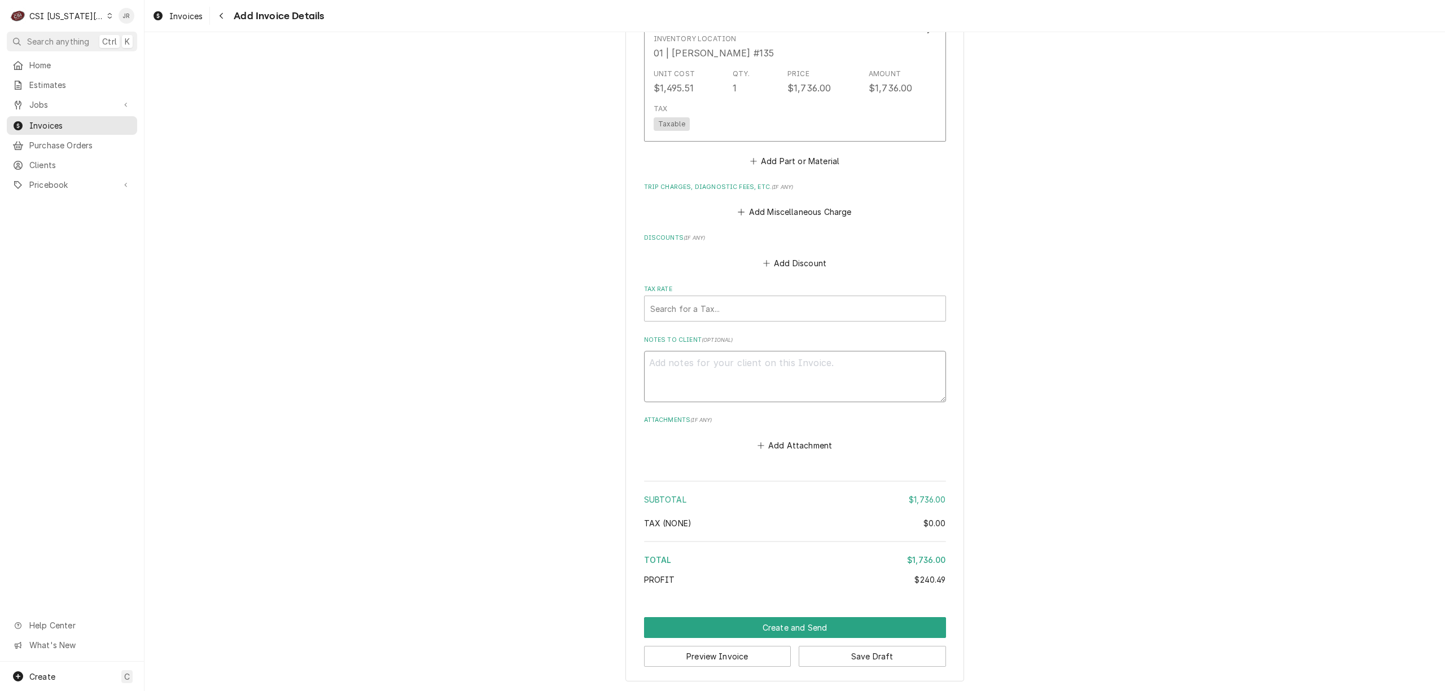
click at [713, 387] on textarea "Notes to Client ( optional )" at bounding box center [795, 376] width 302 height 51
drag, startPoint x: 718, startPoint y: 330, endPoint x: 748, endPoint y: 360, distance: 42.3
click at [748, 360] on textarea "Notes to Client ( optional )" at bounding box center [795, 376] width 302 height 51
click at [773, 309] on div "Tax Rate" at bounding box center [795, 309] width 290 height 20
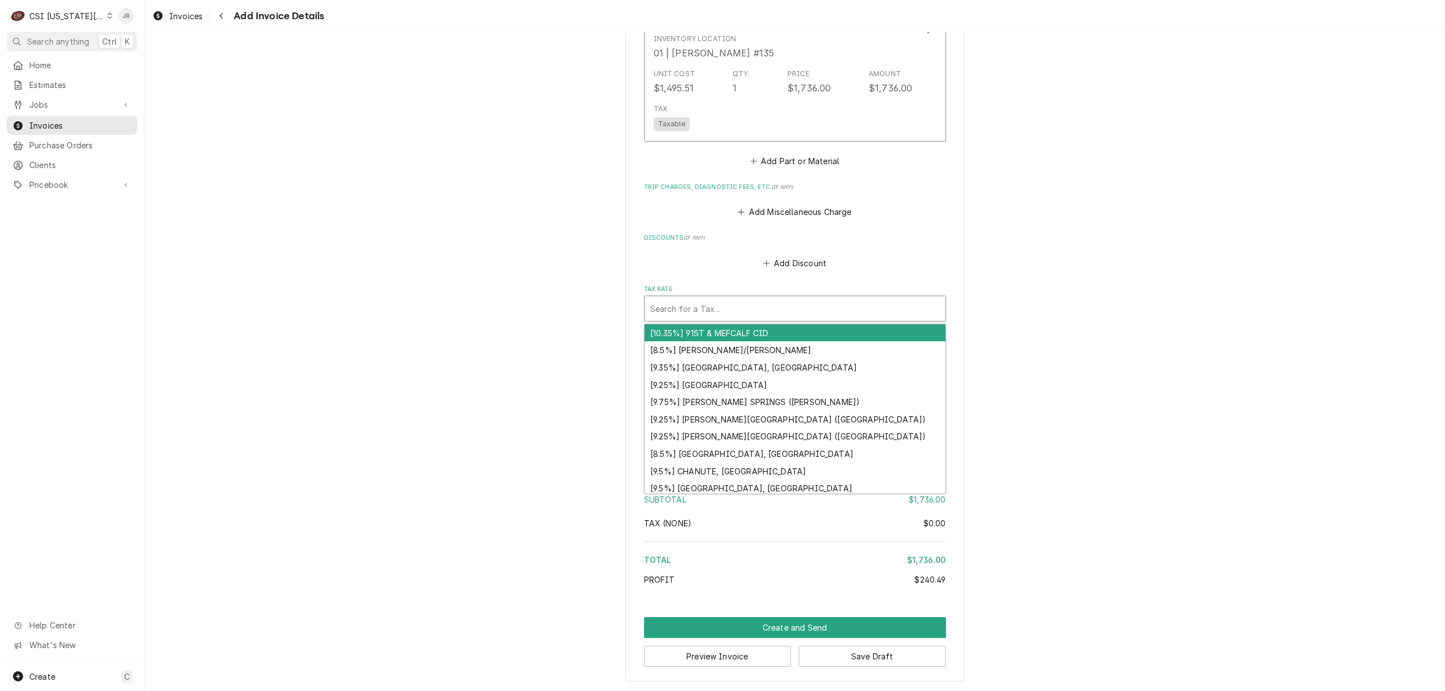
click at [773, 308] on div "Tax Rate" at bounding box center [795, 309] width 290 height 20
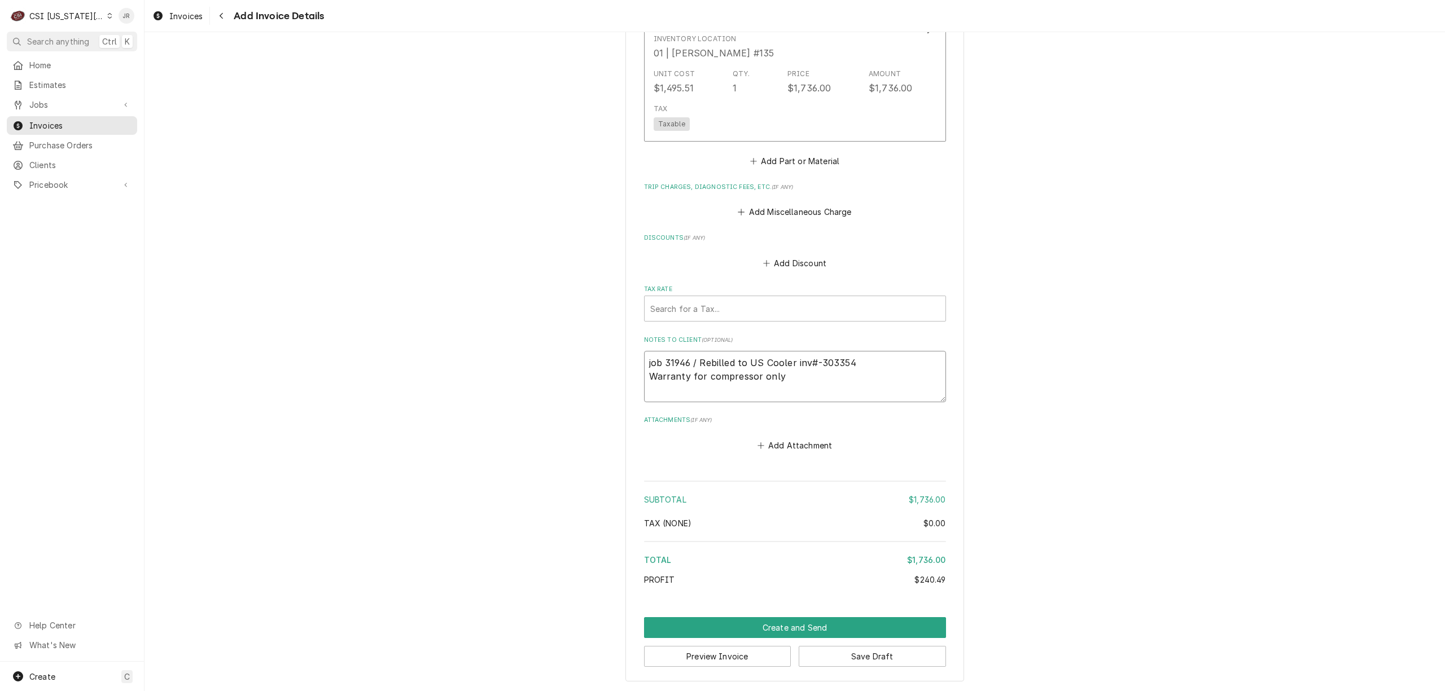
click at [825, 376] on textarea "job 31946 / Rebilled to US Cooler inv#-303354 Warranty for compressor only" at bounding box center [795, 376] width 302 height 51
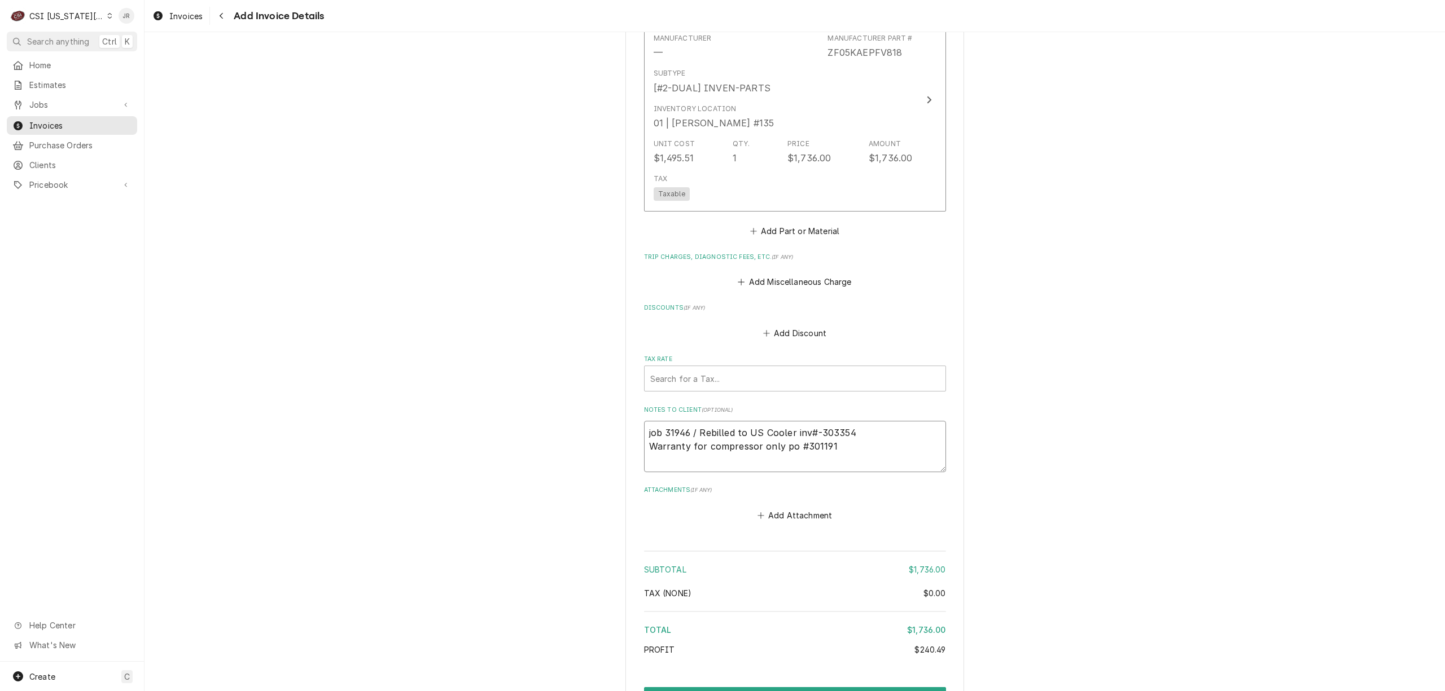
scroll to position [1347, 0]
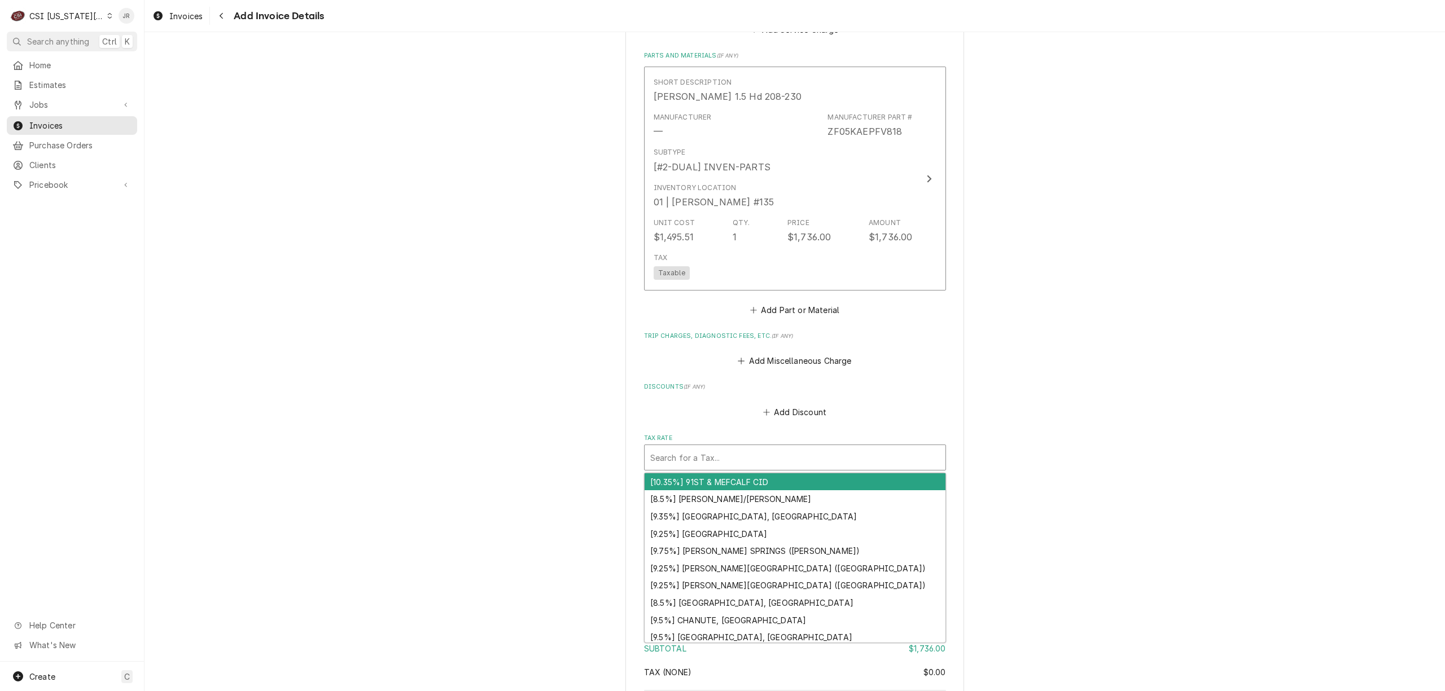
click at [742, 465] on div "Tax Rate" at bounding box center [795, 458] width 290 height 20
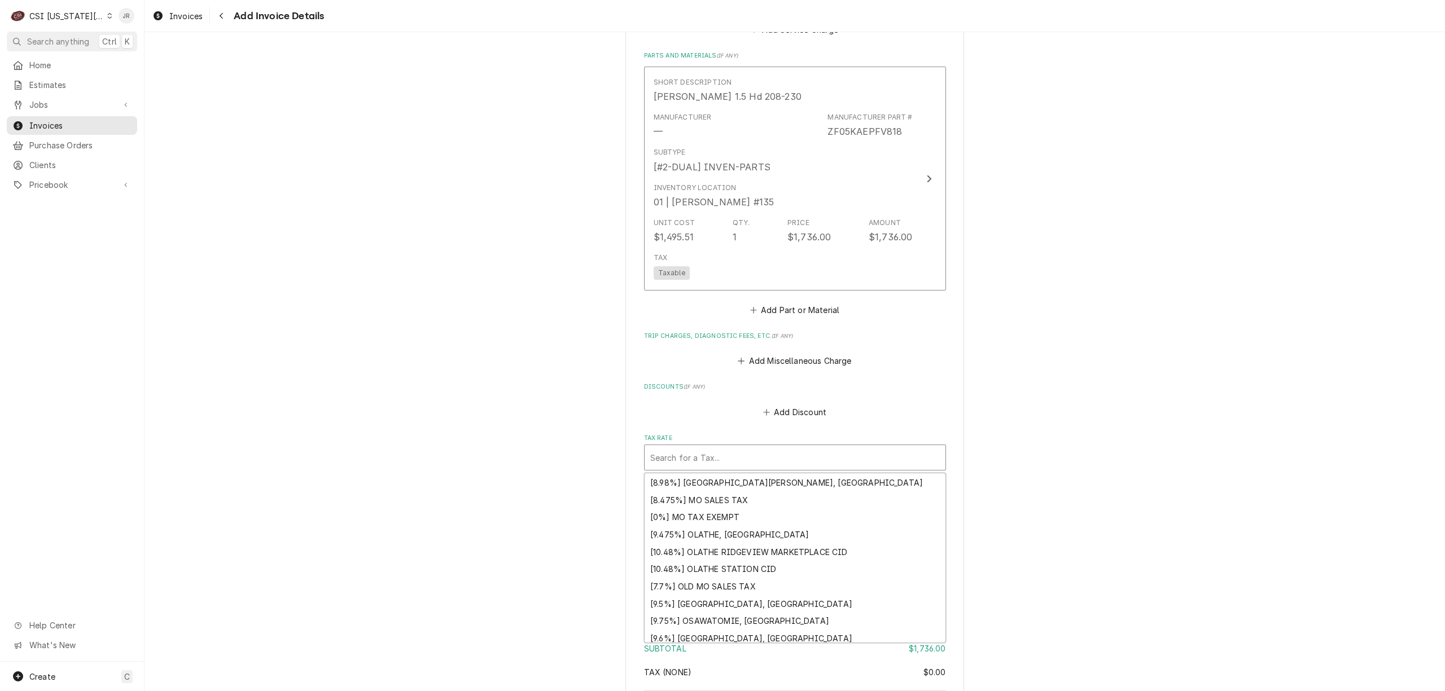
scroll to position [992, 0]
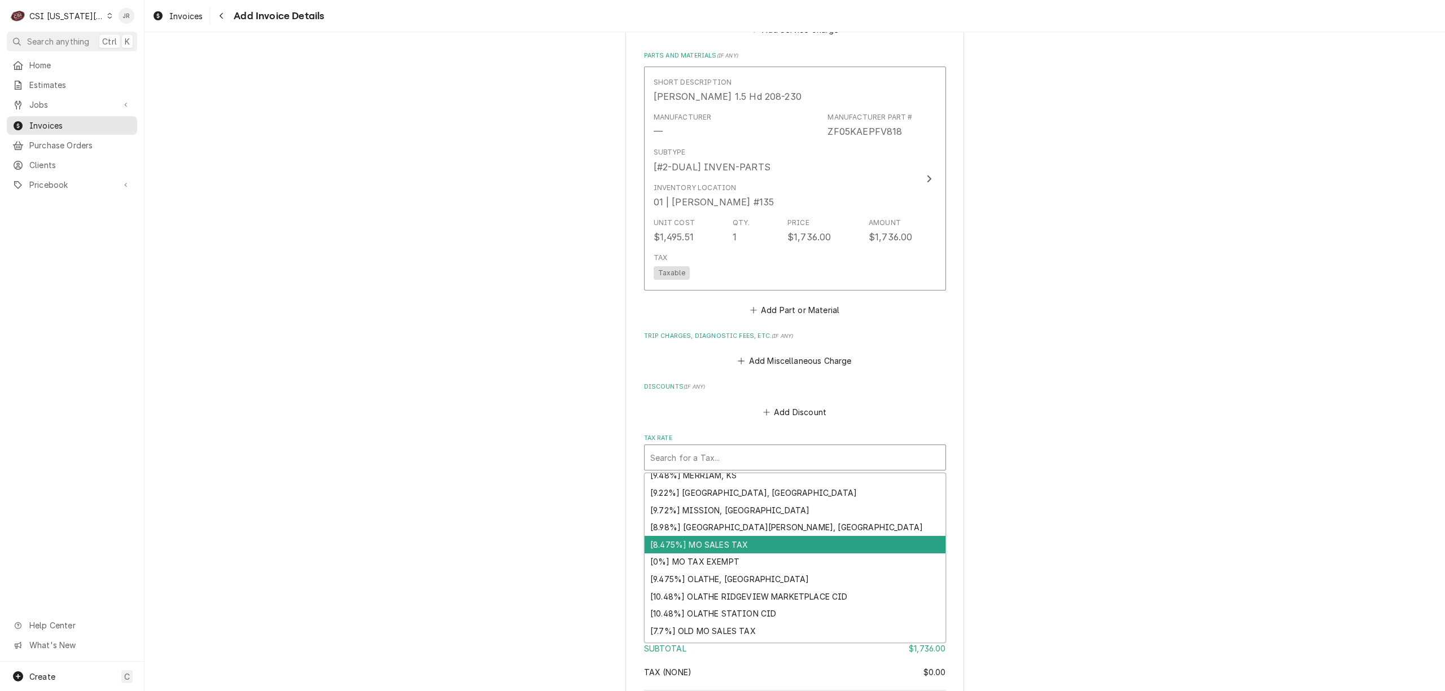
click at [738, 550] on div "[8.475%] MO SALES TAX" at bounding box center [795, 544] width 301 height 17
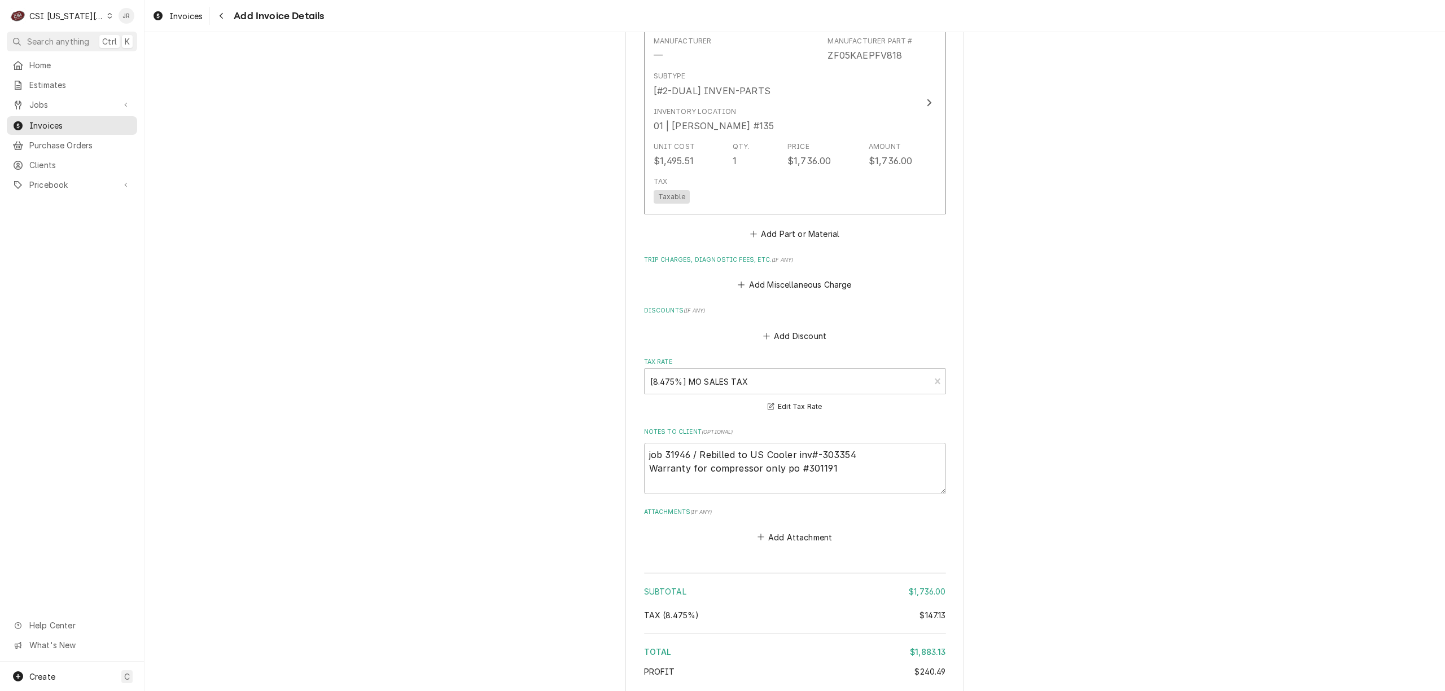
scroll to position [1516, 0]
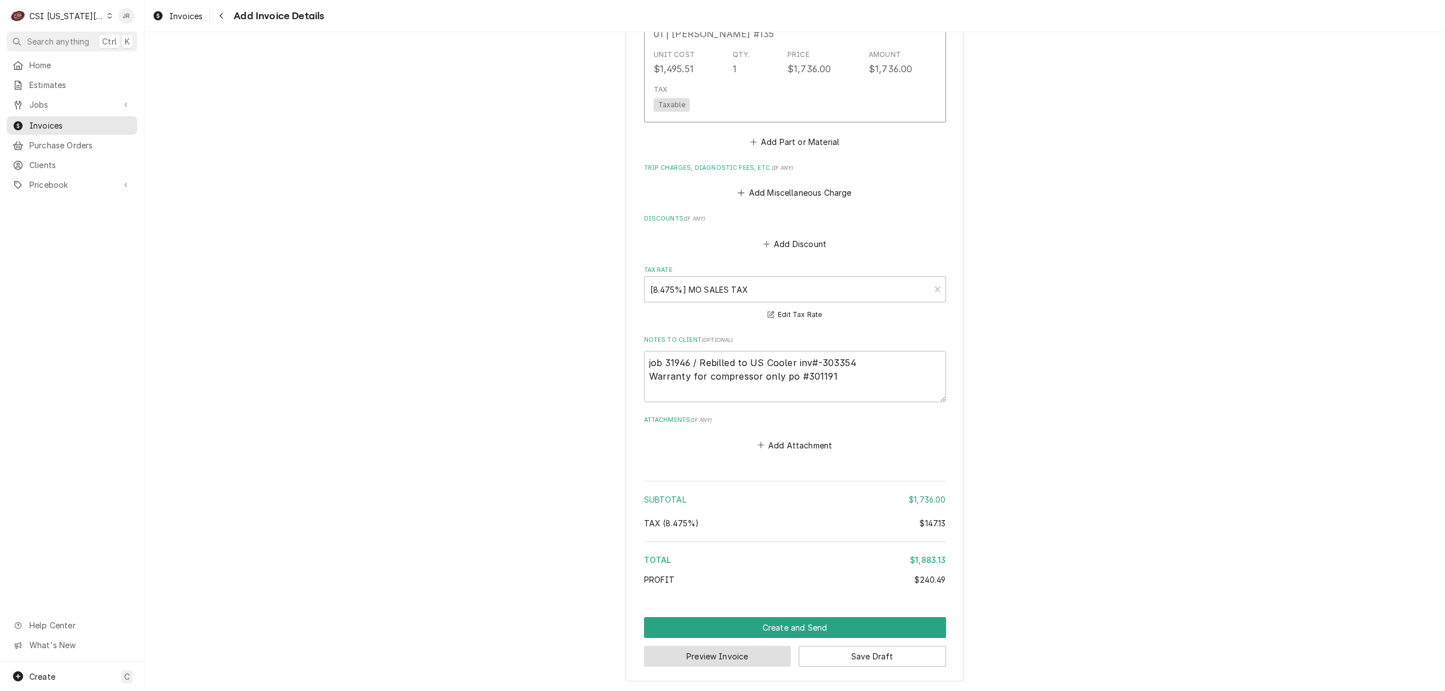
click at [731, 662] on button "Preview Invoice" at bounding box center [717, 656] width 147 height 21
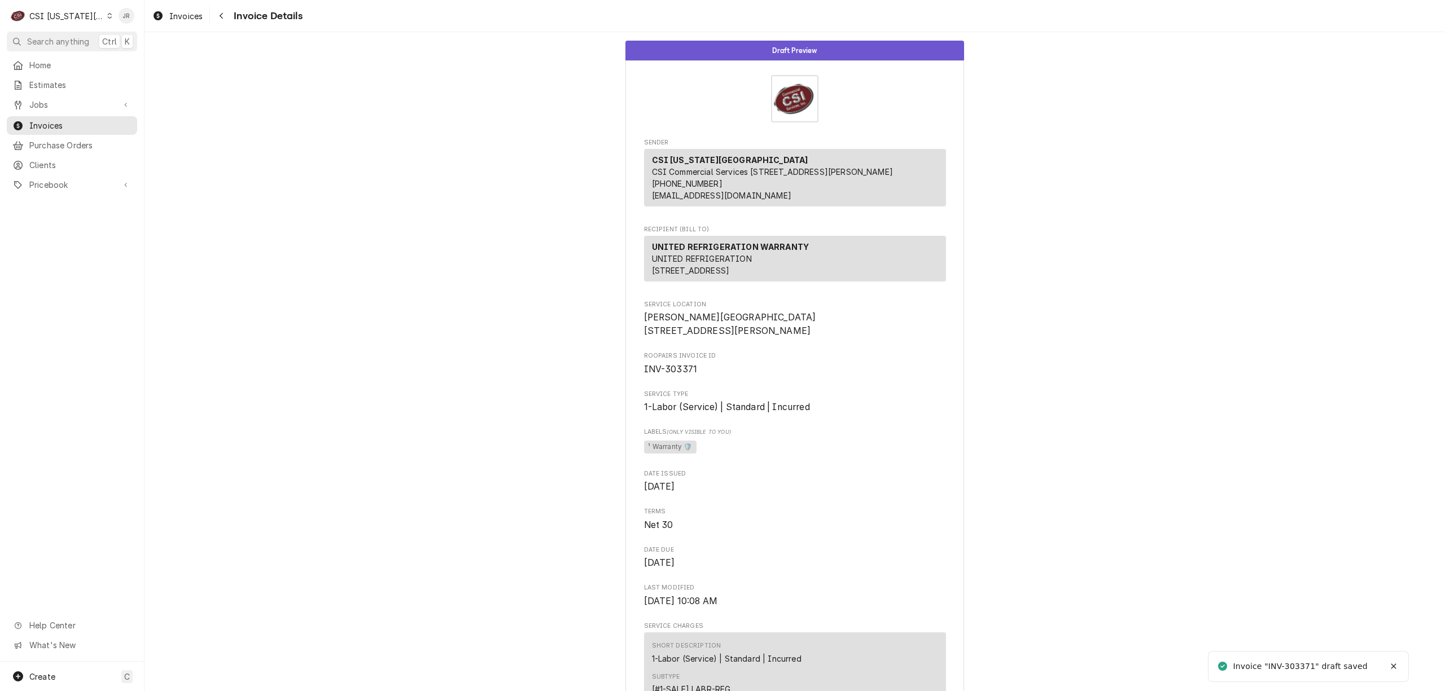
click at [1303, 664] on div "Invoice "INV-303371" draft saved" at bounding box center [1301, 667] width 136 height 12
copy div "303371"
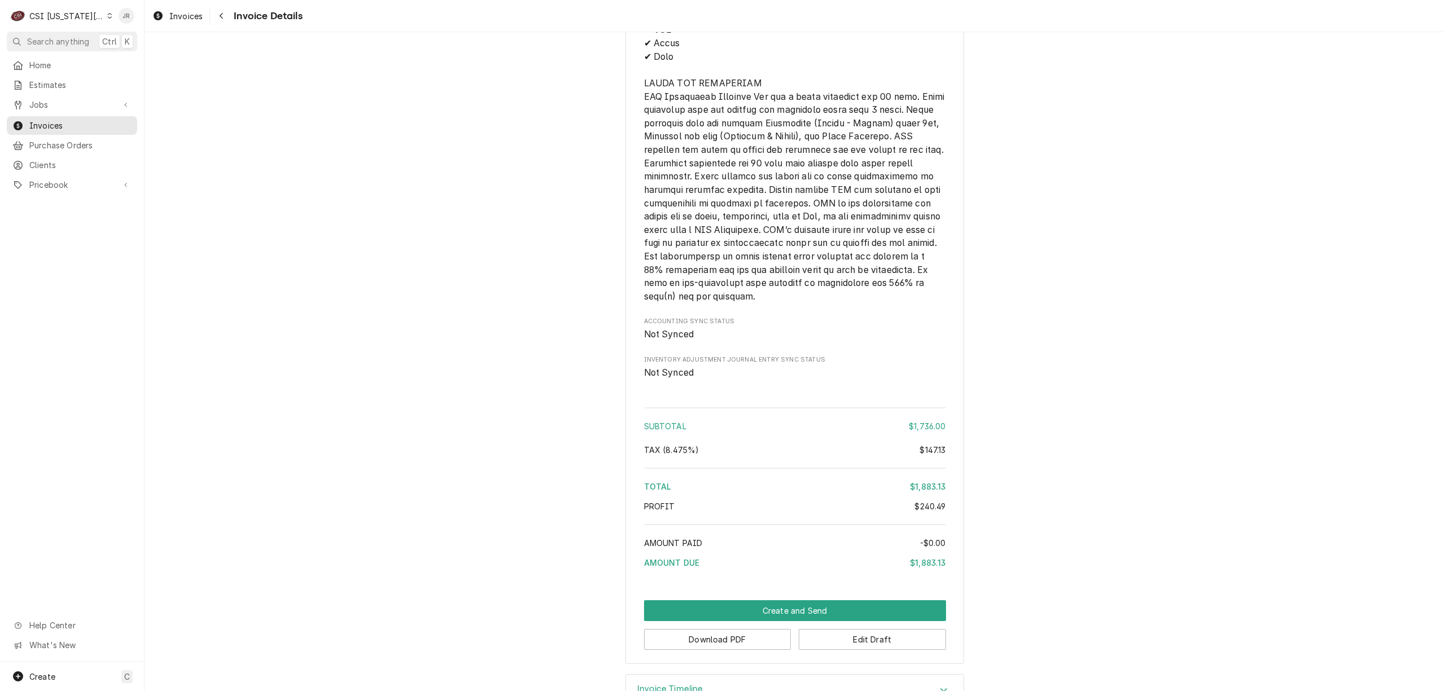
scroll to position [1676, 0]
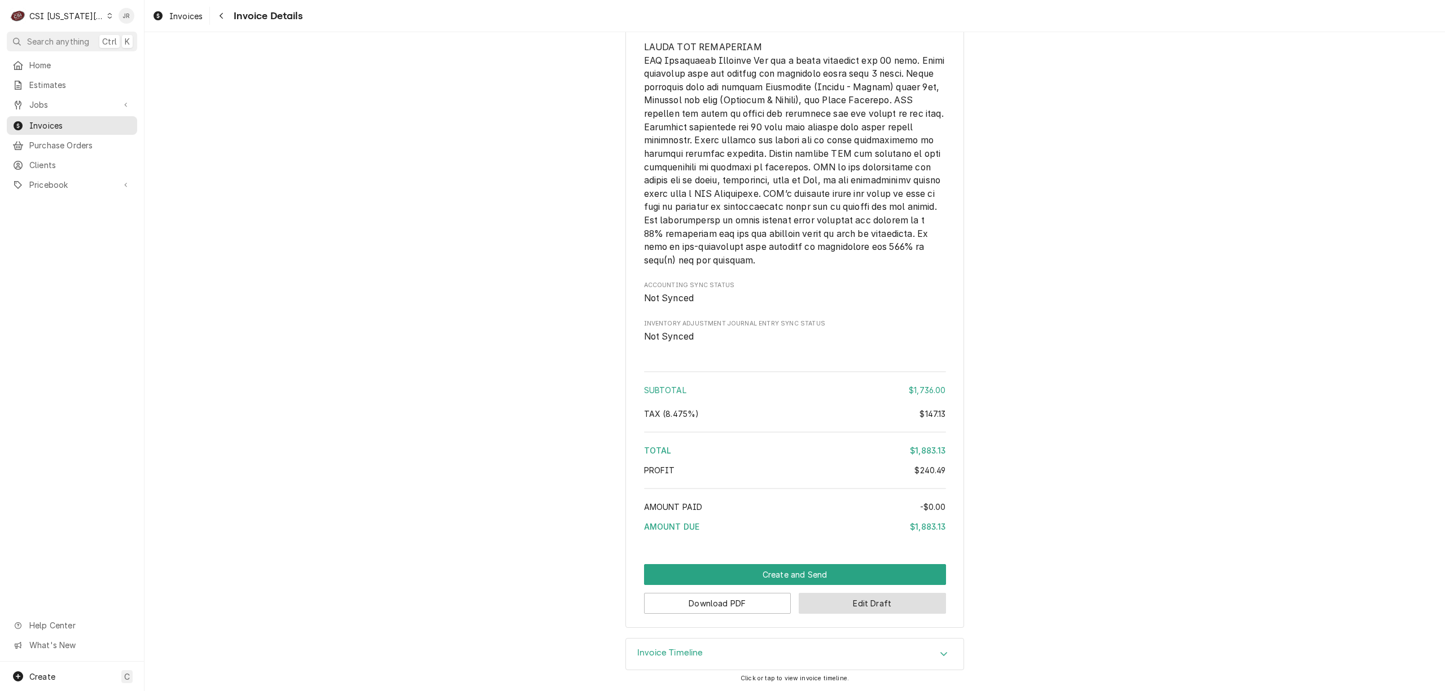
click at [900, 606] on button "Edit Draft" at bounding box center [872, 603] width 147 height 21
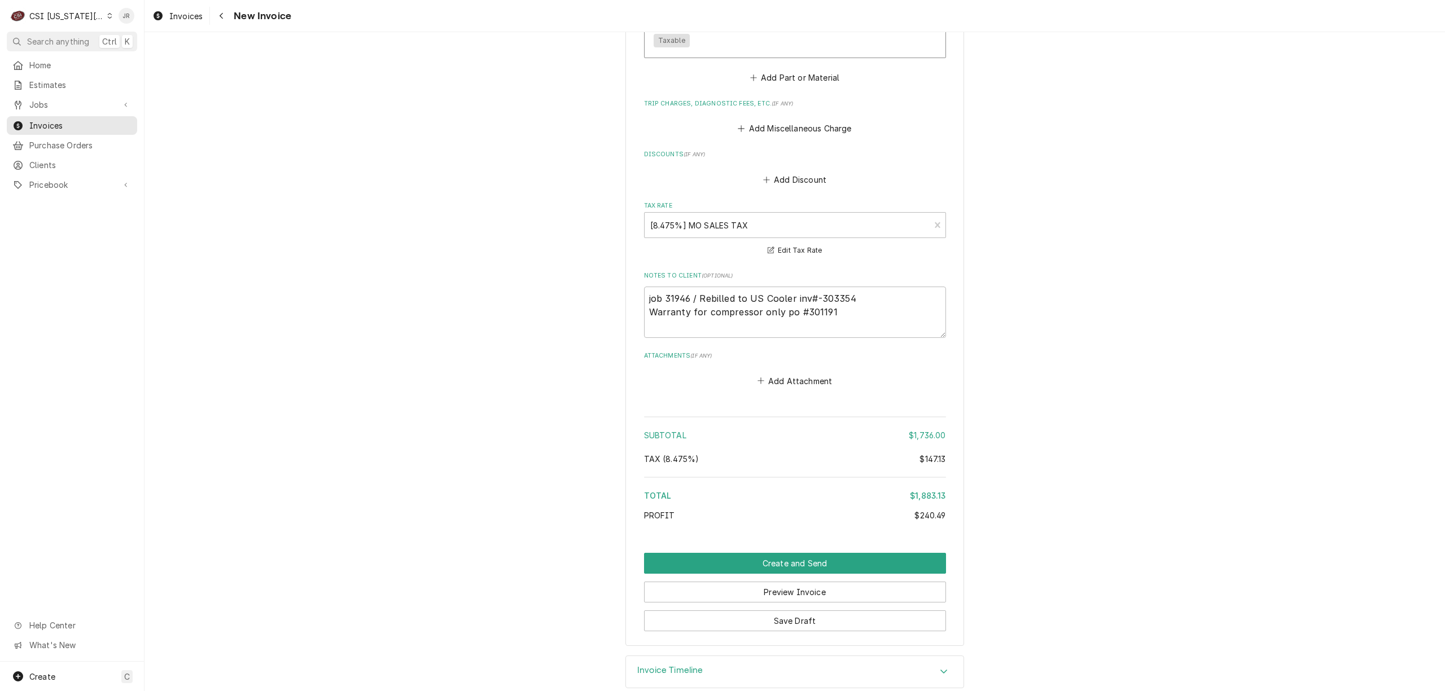
scroll to position [1599, 0]
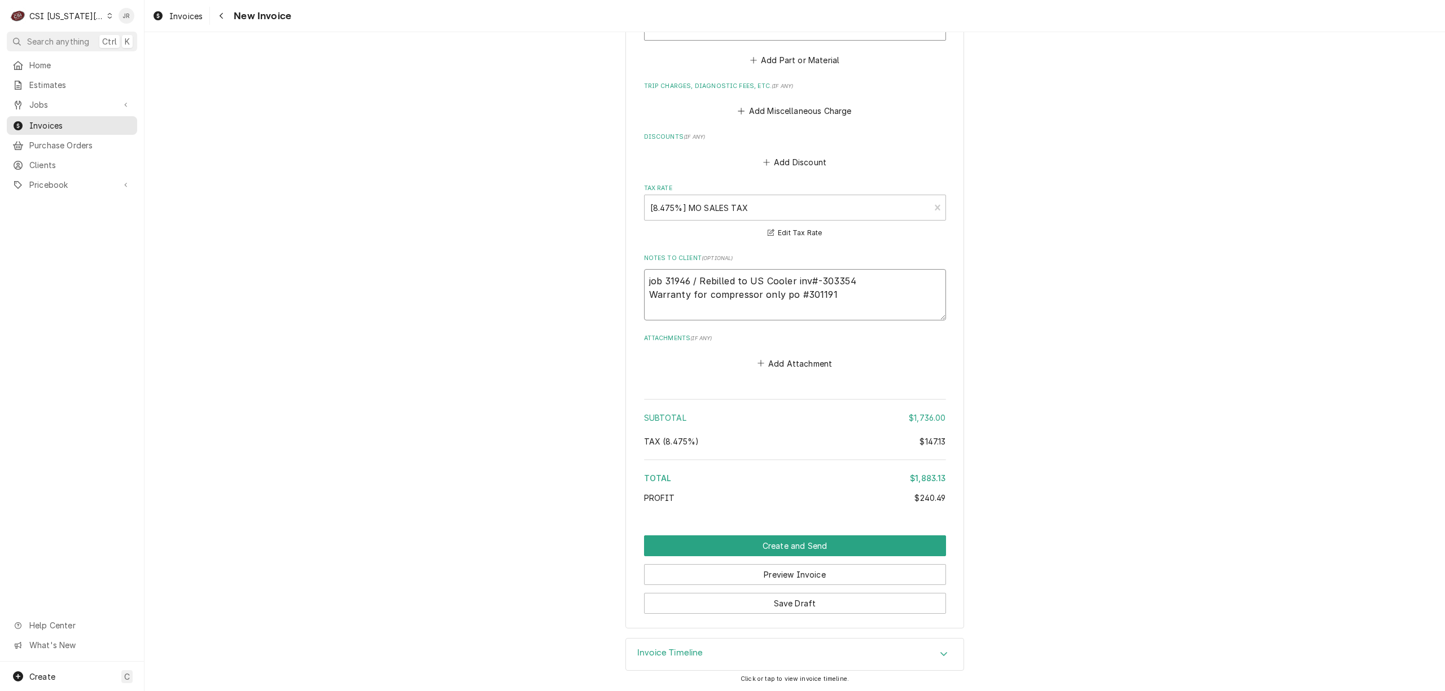
click at [772, 291] on textarea "job 31946 / Rebilled to US Cooler inv#-303354 Warranty for compressor only po #…" at bounding box center [795, 294] width 302 height 51
type textarea "x"
type textarea "job 31946 / Rebilled to US Cooler inv#-303354 po #301191"
type textarea "x"
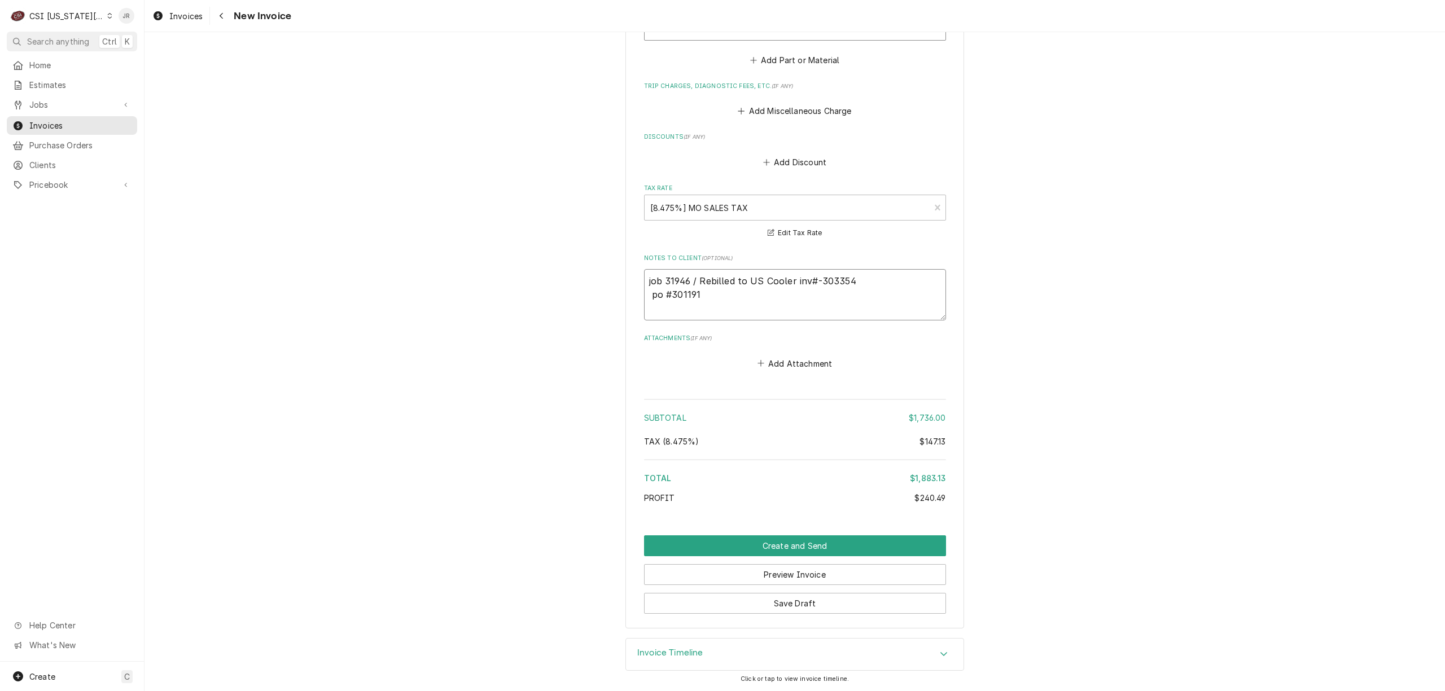
type textarea "job 31946 / Rebilled to US Cooler inv#-303354"
paste textarea "Warranty for compressor only"
type textarea "x"
type textarea "job 31946 / Rebilled to US Cooler inv#-303354 Warranty for compressor only"
type textarea "x"
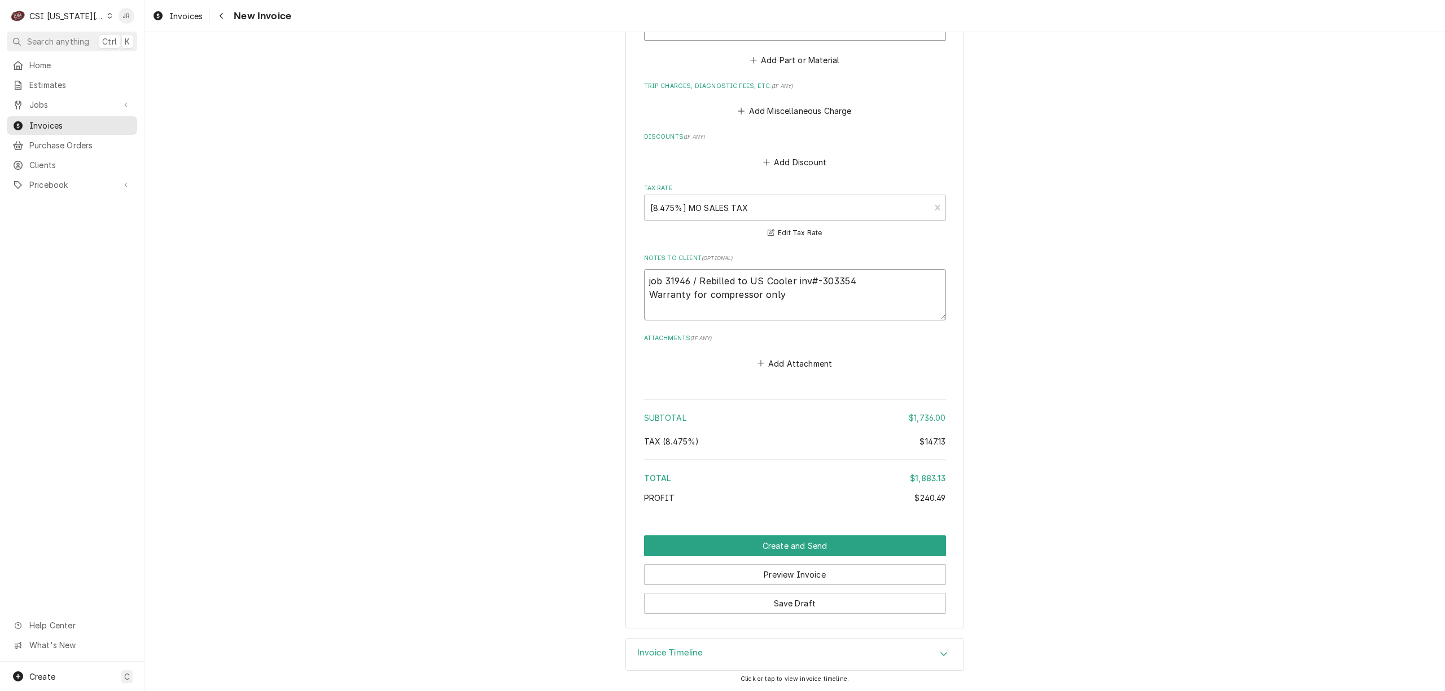
type textarea "job 31946 / Rebilled to US Cooler inv#-303354 Warranty for compressor onl"
type textarea "x"
type textarea "job 31946 / Rebilled to US Cooler inv#-303354 Warranty for compressor on"
type textarea "x"
type textarea "job 31946 / Rebilled to US Cooler inv#-303354 Warranty for compressor o"
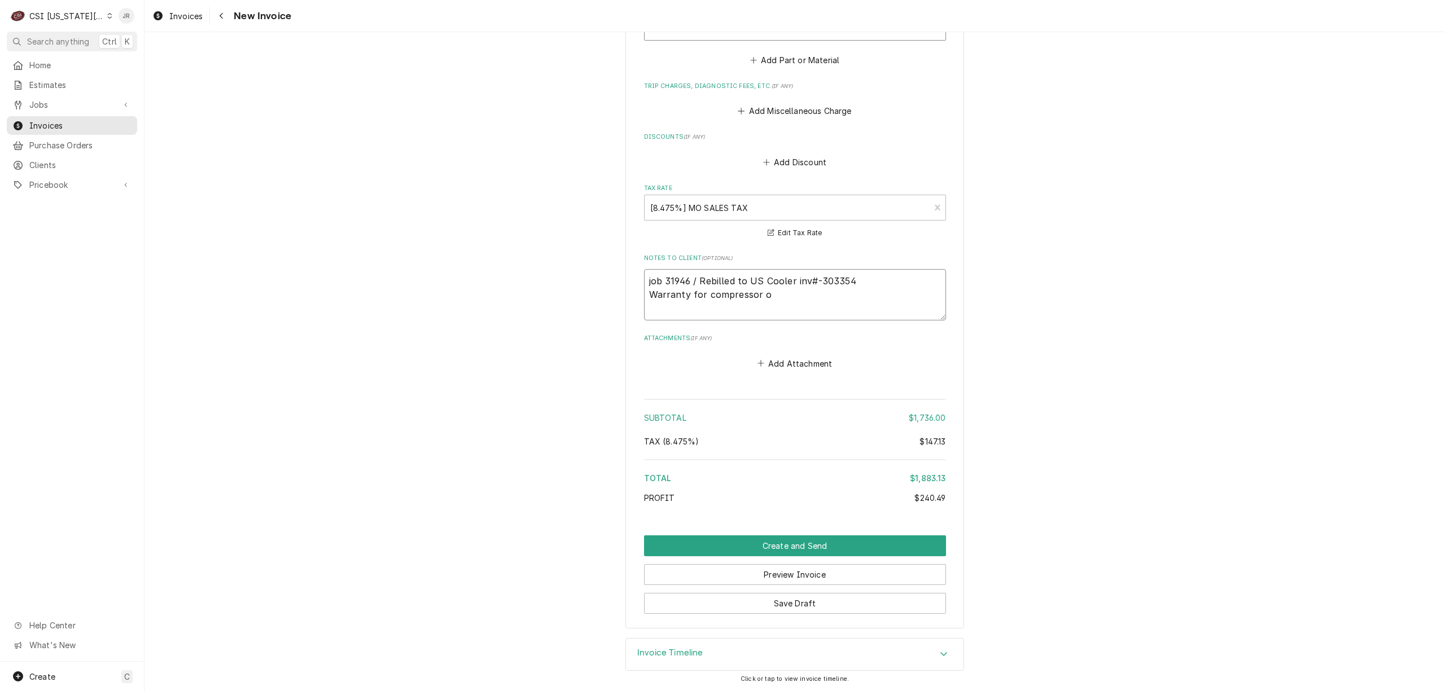
type textarea "x"
type textarea "job 31946 / Rebilled to US Cooler inv#-303354 Warranty for compressor"
type textarea "x"
type textarea "job 31946 / Rebilled to US Cooler inv#-303354 Warranty for compressor"
type textarea "x"
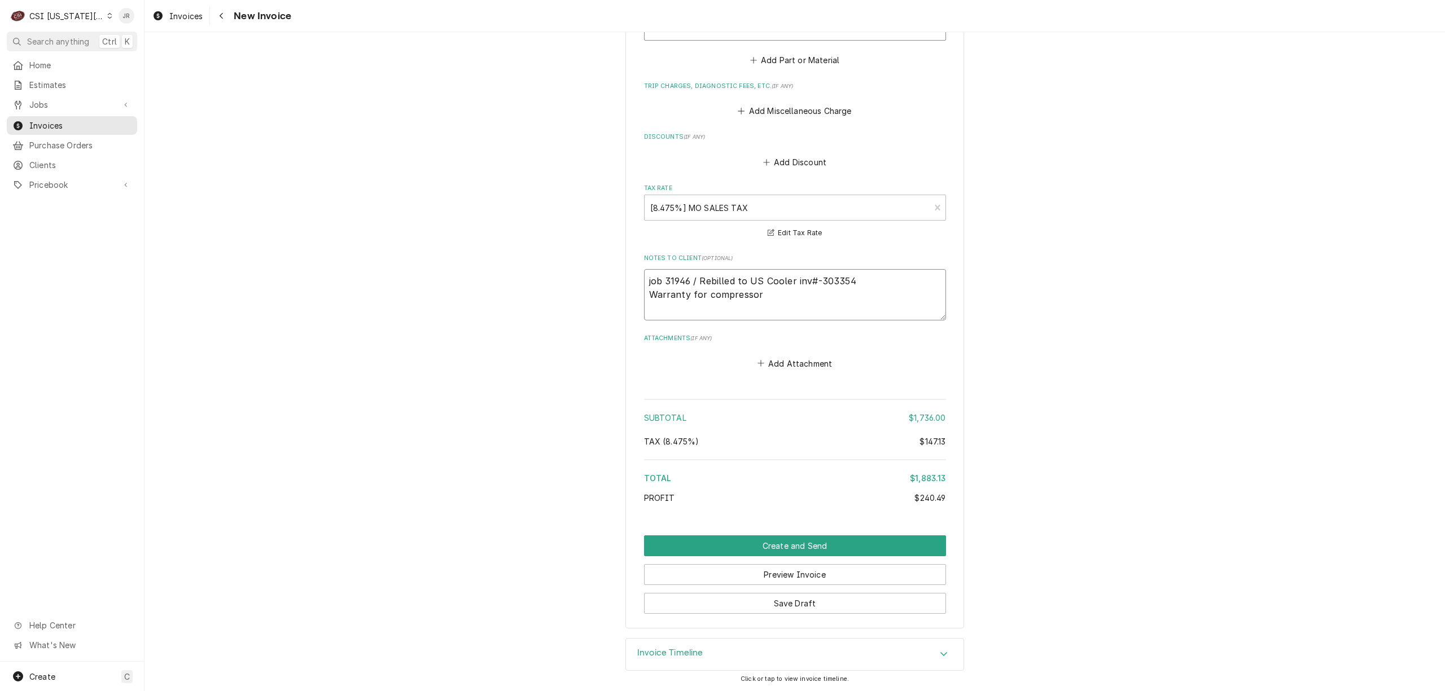
type textarea "job 31946 / Rebilled to US Cooler inv#-303354 Warranty for compresso"
type textarea "x"
type textarea "job 31946 / Rebilled to US Cooler inv#-303354 Warranty for compress"
type textarea "x"
type textarea "job 31946 / Rebilled to US Cooler inv#-303354 Warranty for compres"
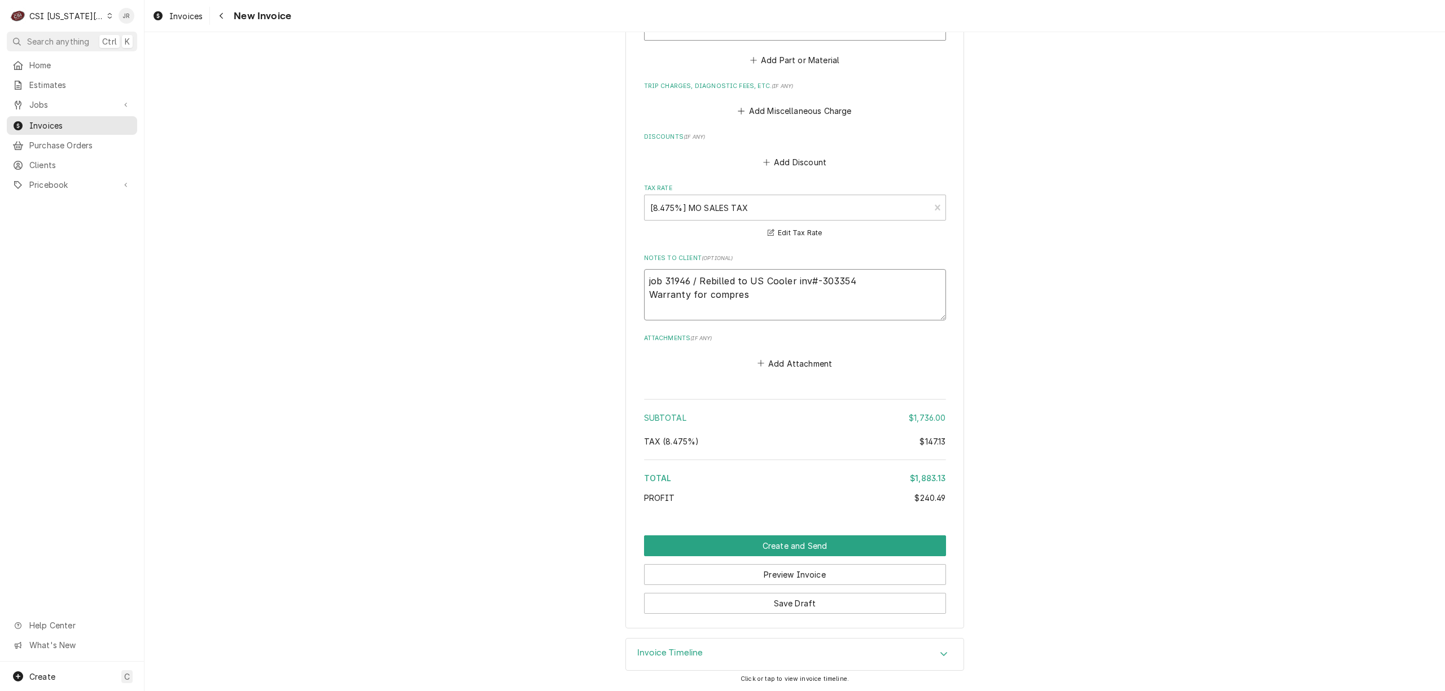
type textarea "x"
type textarea "job 31946 / Rebilled to US Cooler inv#-303354 Warranty for compre"
type textarea "x"
type textarea "job 31946 / Rebilled to US Cooler inv#-303354 Warranty for compr"
type textarea "x"
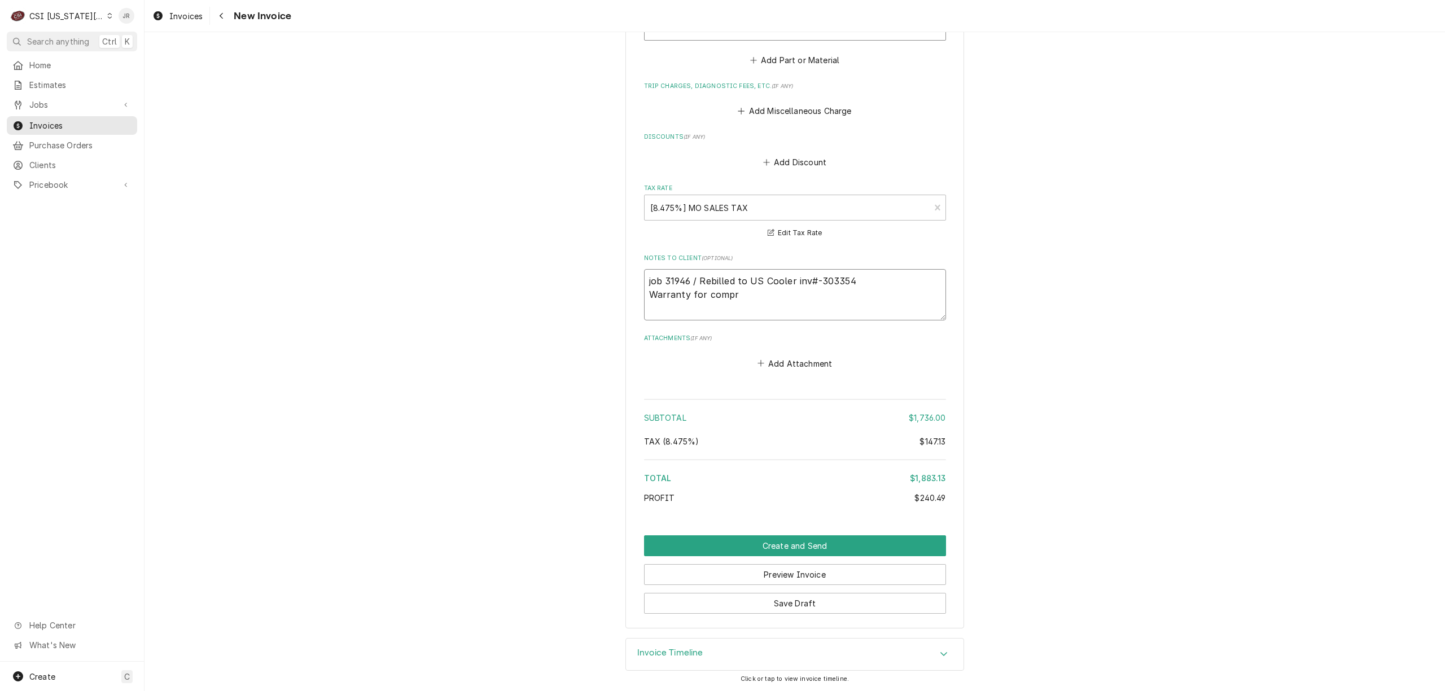
type textarea "job 31946 / Rebilled to US Cooler inv#-303354 Warranty for comp"
type textarea "x"
type textarea "job 31946 / Rebilled to US Cooler inv#-303354 Warranty for com"
type textarea "x"
type textarea "job 31946 / Rebilled to US Cooler inv#-303354 Warranty for co"
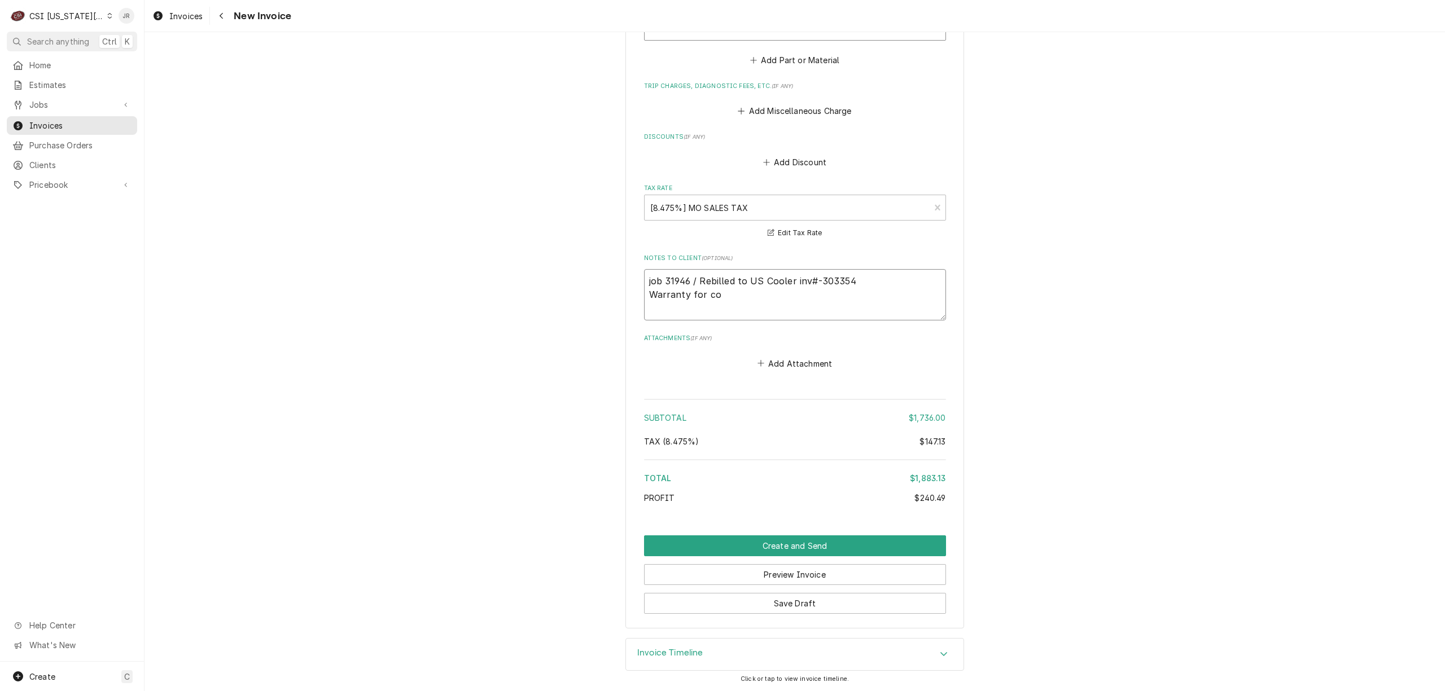
type textarea "x"
type textarea "job 31946 / Rebilled to US Cooler inv#-303354 Warranty for c"
type textarea "x"
type textarea "job 31946 / Rebilled to US Cooler inv#-303354 Warranty for"
type textarea "x"
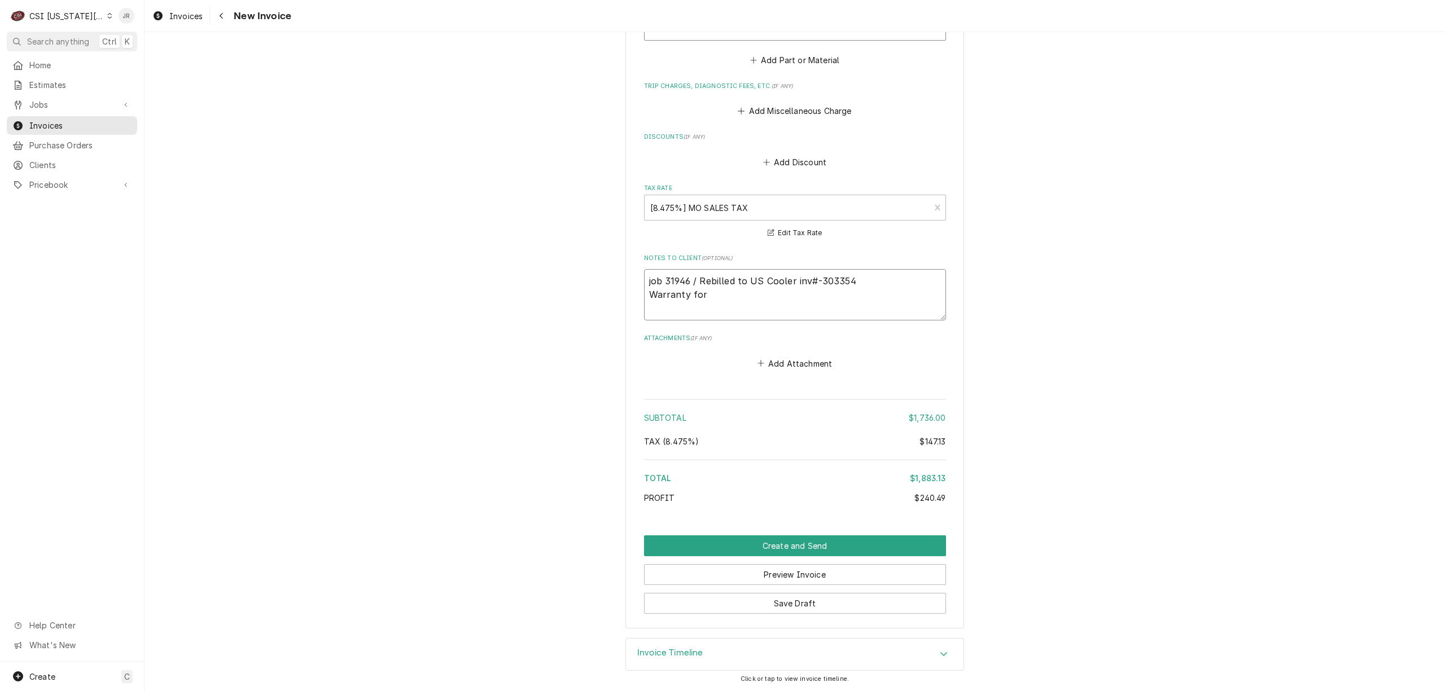
type textarea "job 31946 / Rebilled to US Cooler inv#-303354 Warranty for"
type textarea "x"
type textarea "job 31946 / Rebilled to US Cooler inv#-303354 Warranty fo"
type textarea "x"
type textarea "job 31946 / Rebilled to US Cooler inv#-303354 Warranty f"
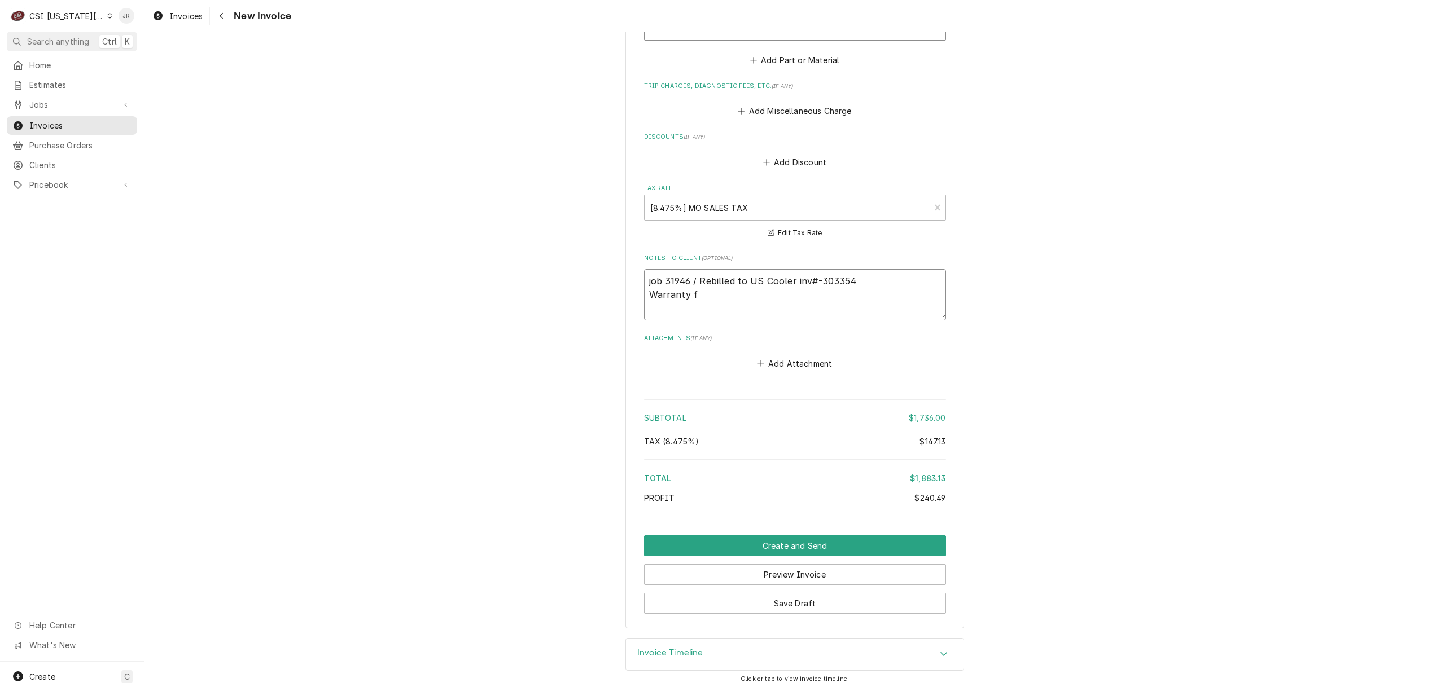
type textarea "x"
type textarea "job 31946 / Rebilled to US Cooler inv#-303354 Warranty"
type textarea "x"
type textarea "job 31946 / Rebilled to US Cooler inv#-303354 Warranty"
type textarea "x"
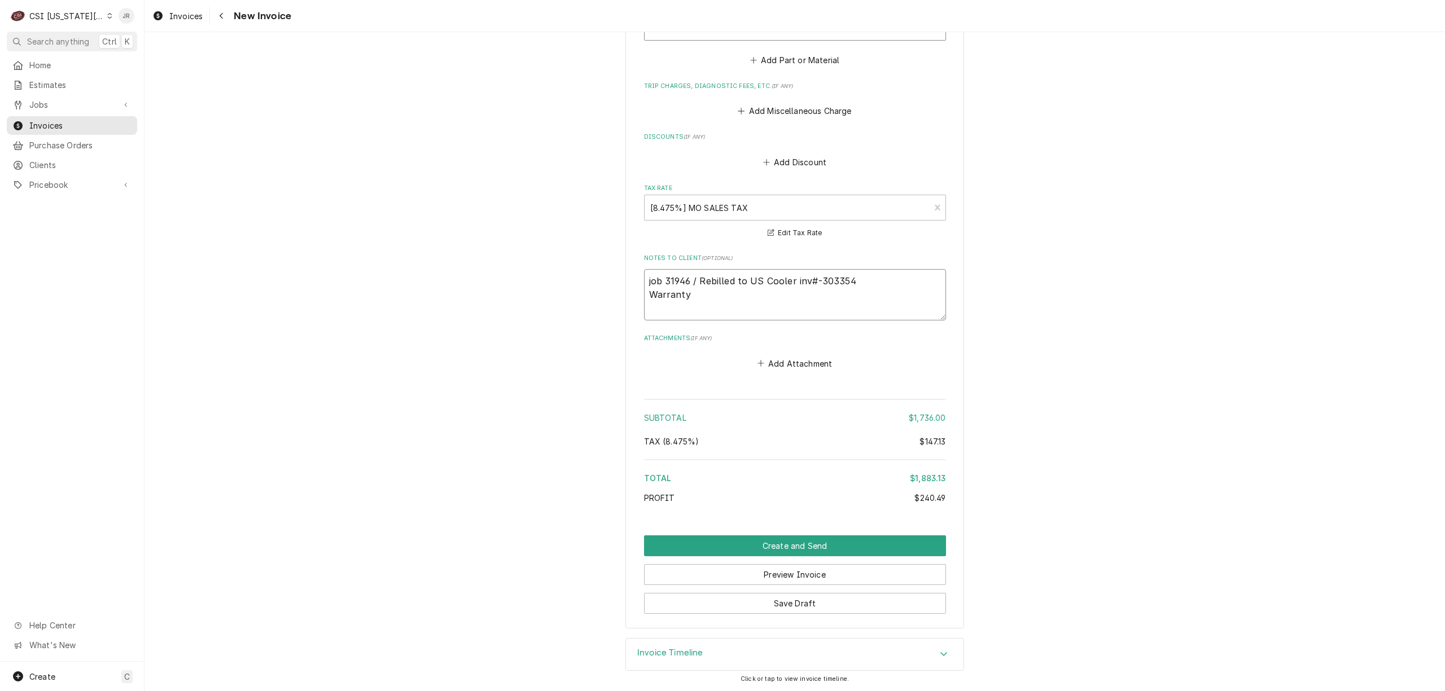
type textarea "job 31946 / Rebilled to US Cooler inv#-303354 Warrant"
type textarea "x"
type textarea "job 31946 / Rebilled to US Cooler inv#-303354 Warran"
type textarea "x"
type textarea "job 31946 / Rebilled to US Cooler inv#-303354 Warra"
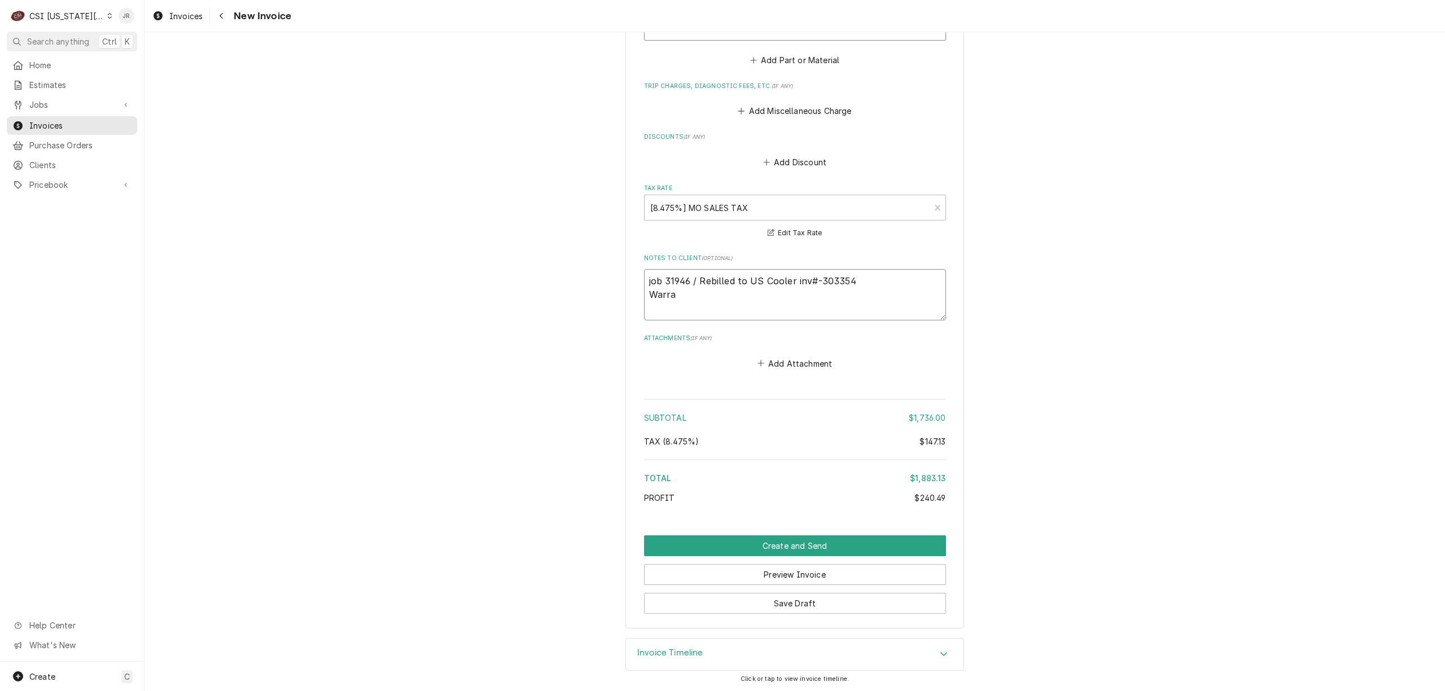
type textarea "x"
type textarea "job 31946 / Rebilled to US Cooler inv#-303354 Warr"
type textarea "x"
type textarea "job 31946 / Rebilled to US Cooler inv#-303354 War"
type textarea "x"
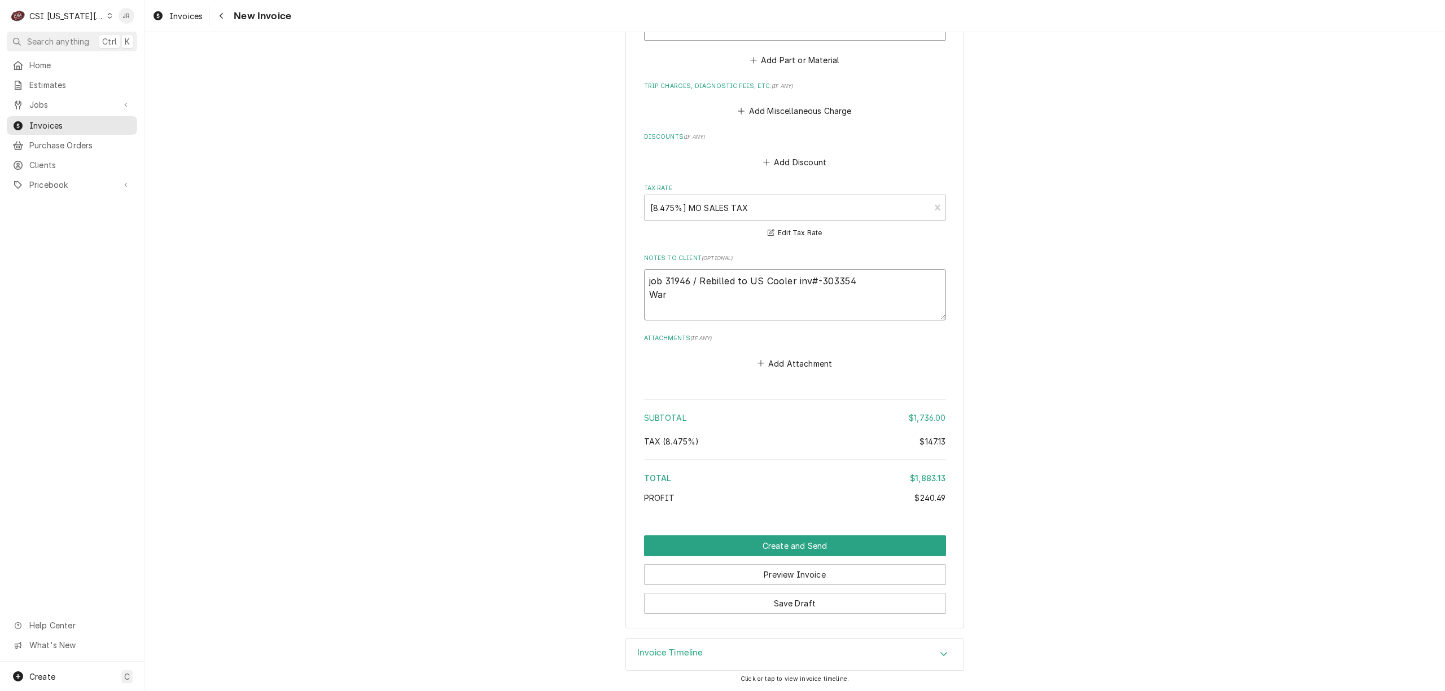
type textarea "job 31946 / Rebilled to US Cooler inv#-303354 Wa"
type textarea "x"
type textarea "job 31946 / Rebilled to US Cooler inv#-303354 W"
type textarea "x"
type textarea "job 31946 / Rebilled to US Cooler inv#-303354"
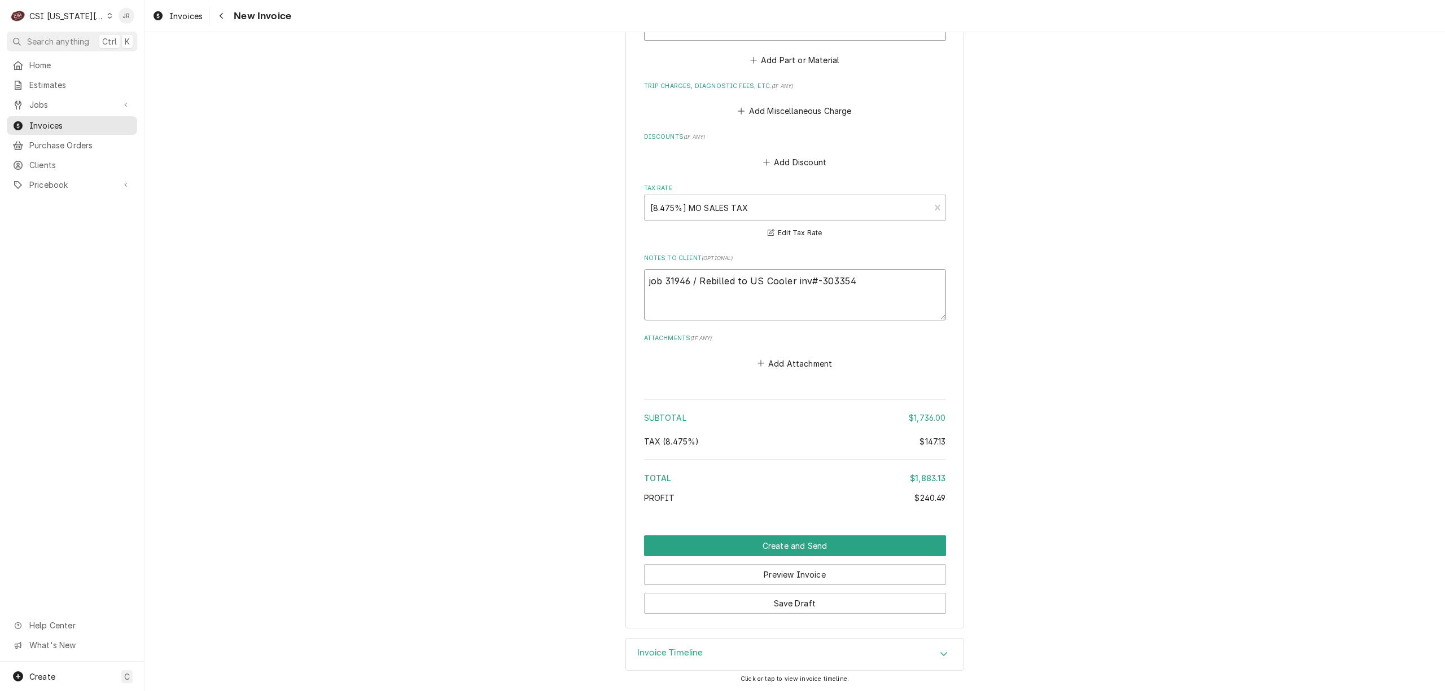
type textarea "x"
type textarea "job 31946 / Rebilled to US Cooler inv#-303354 C"
type textarea "x"
type textarea "job 31946 / Rebilled to US Cooler inv#-303354 Co"
type textarea "x"
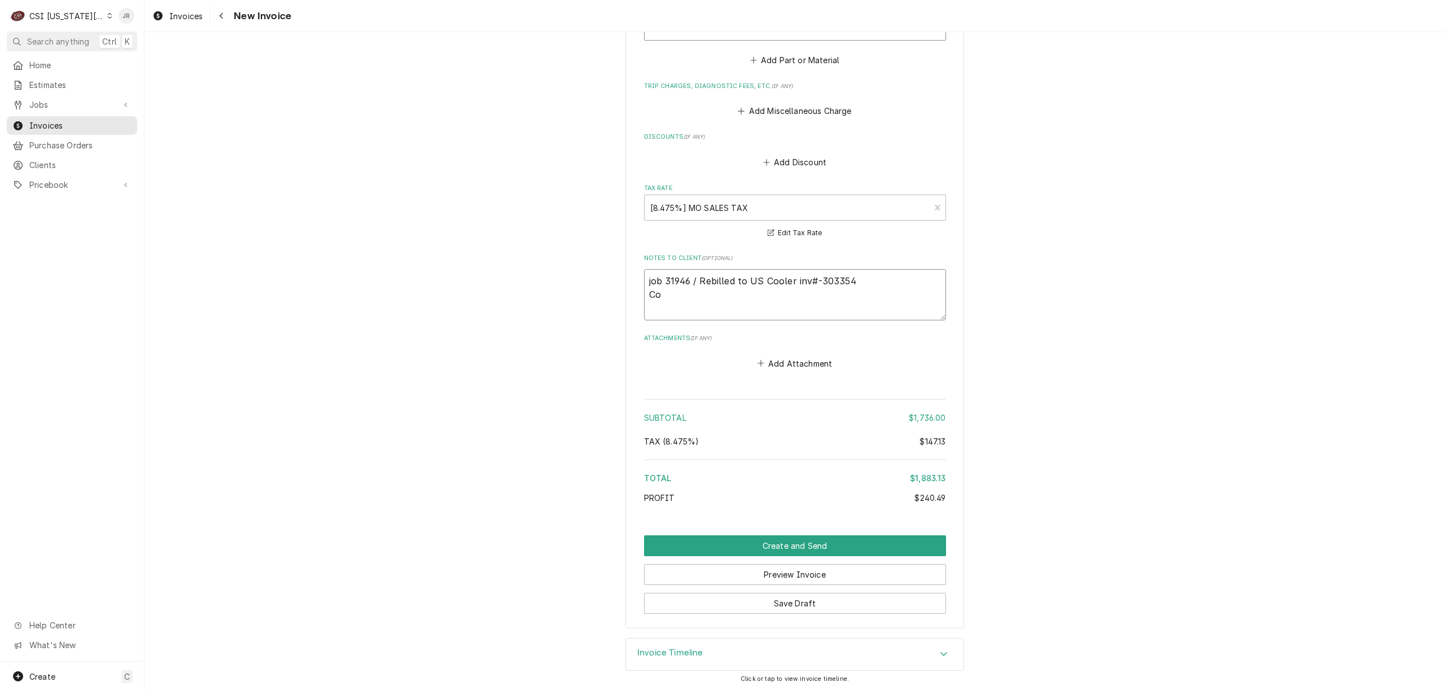
type textarea "job 31946 / Rebilled to US Cooler inv#-303354 Com"
type textarea "x"
type textarea "job 31946 / Rebilled to US Cooler inv#-303354 Comp"
type textarea "x"
type textarea "job 31946 / Rebilled to US Cooler inv#-303354 Compr"
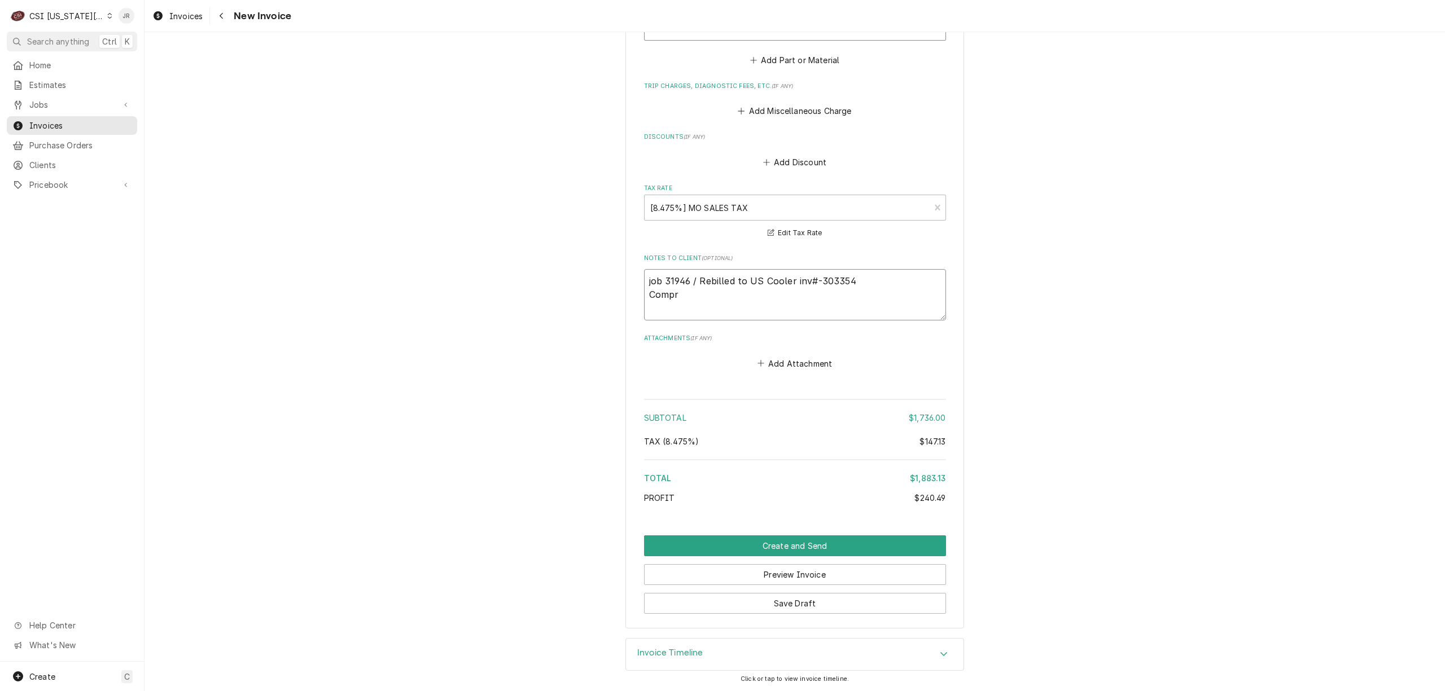
type textarea "x"
type textarea "job 31946 / Rebilled to US Cooler inv#-303354 Compre"
type textarea "x"
type textarea "job 31946 / Rebilled to US Cooler inv#-303354 Compres"
type textarea "x"
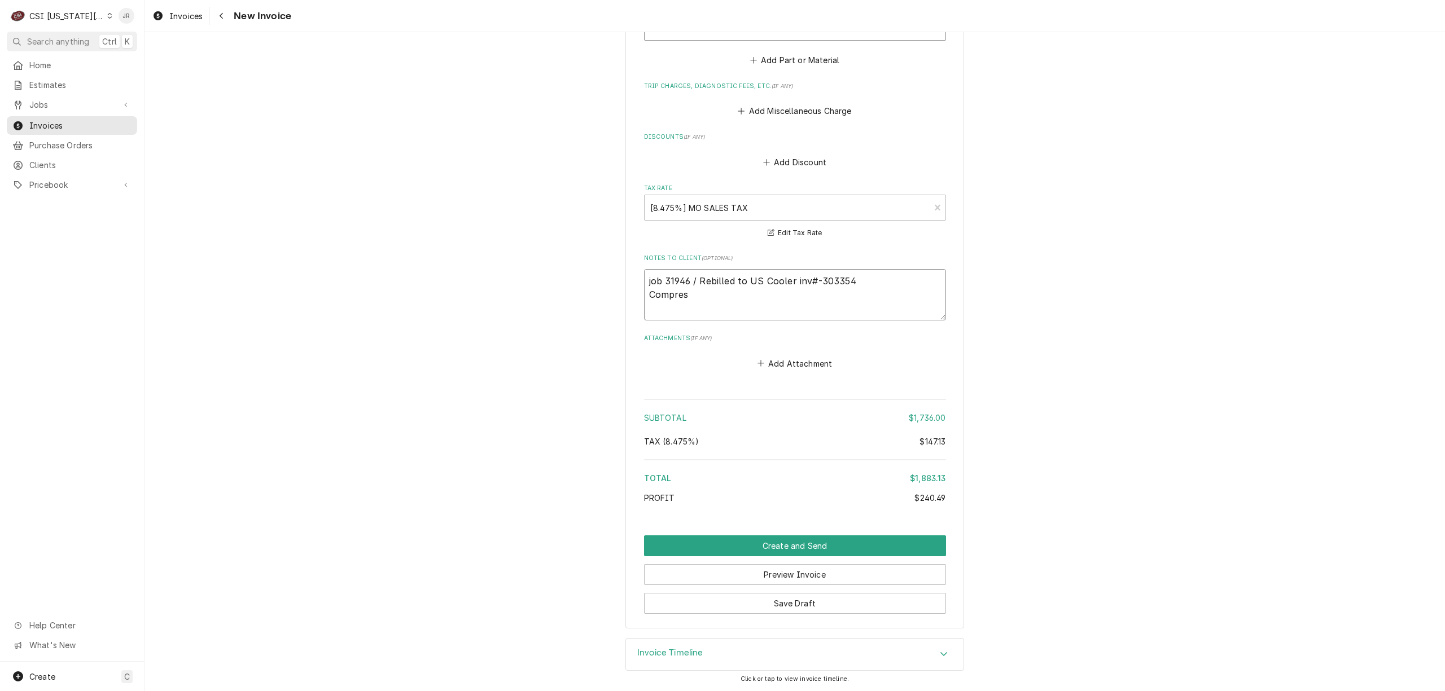
type textarea "job 31946 / Rebilled to US Cooler inv#-303354 Compress"
type textarea "x"
type textarea "job 31946 / Rebilled to US Cooler inv#-303354 Compresso"
type textarea "x"
type textarea "job 31946 / Rebilled to US Cooler inv#-303354 Compressor"
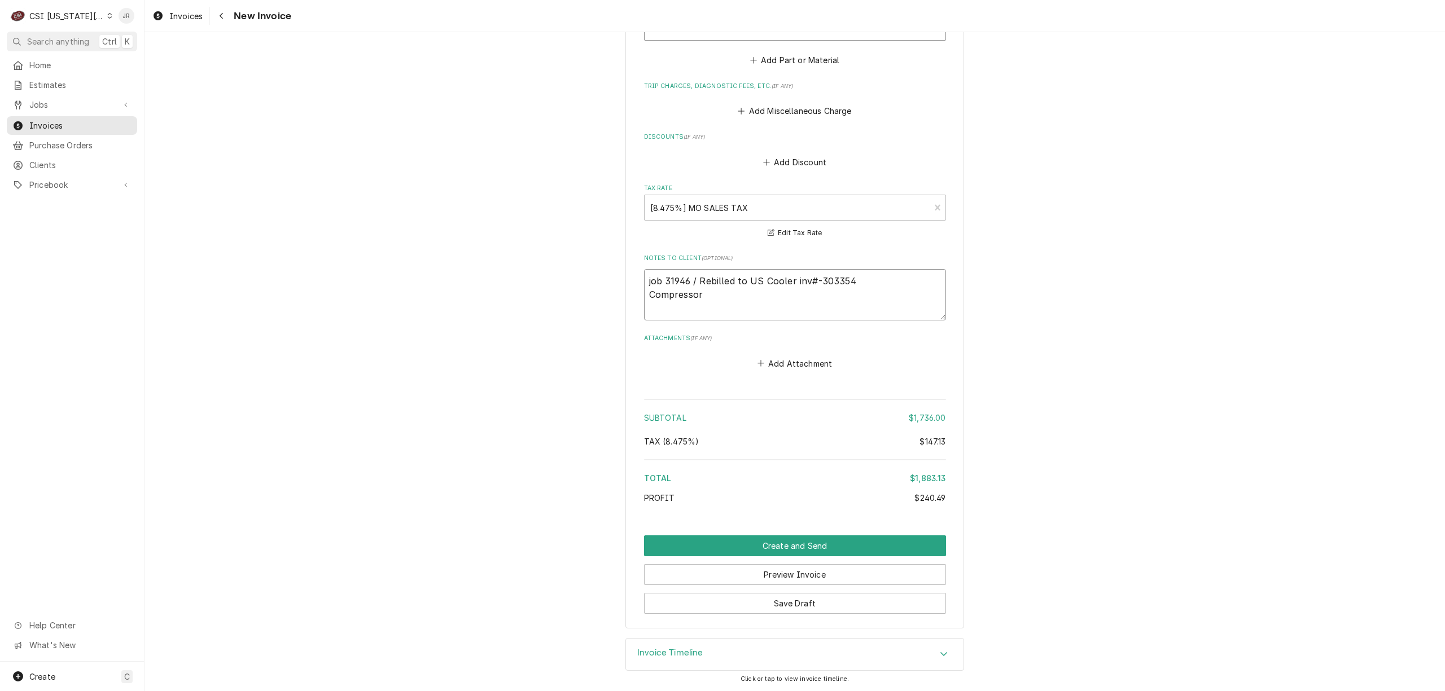
type textarea "x"
type textarea "job 31946 / Rebilled to US Cooler inv#-303354 Compressor"
type textarea "x"
type textarea "job 31946 / Rebilled to US Cooler inv#-303354 Compressor b"
type textarea "x"
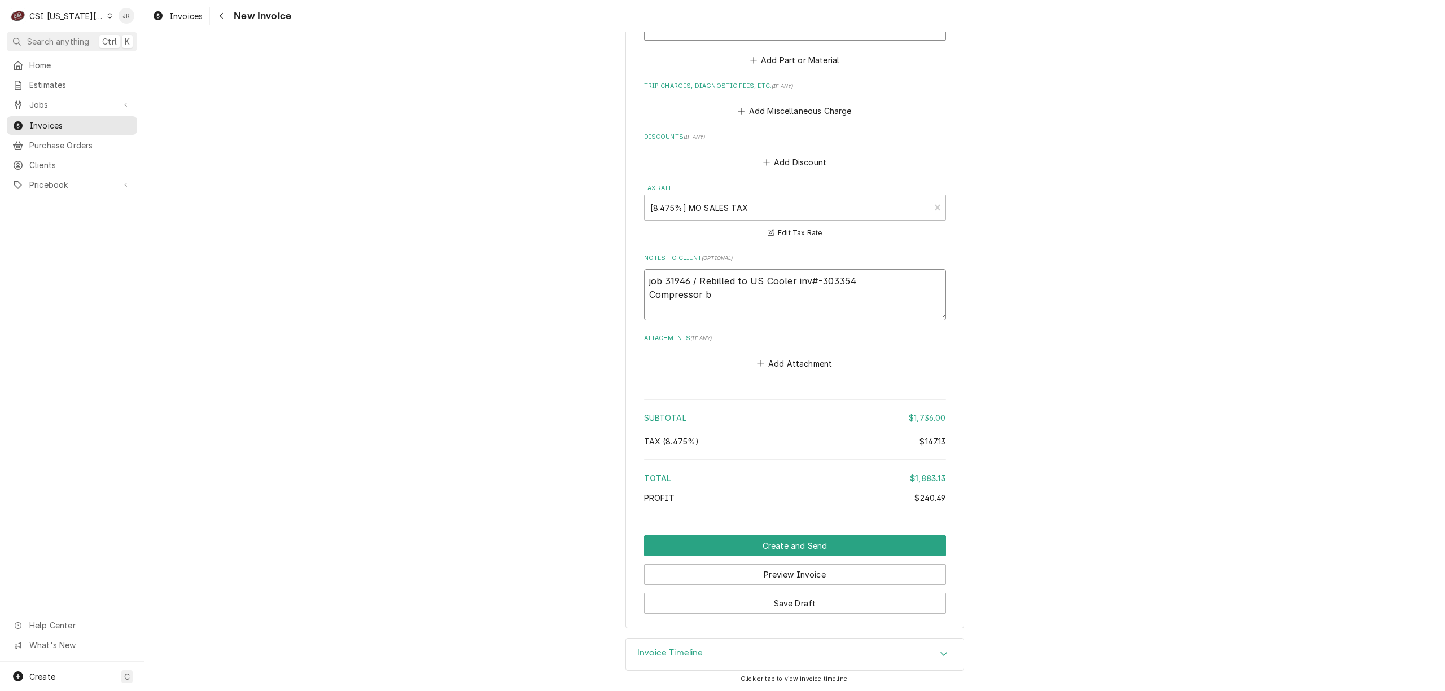
type textarea "job 31946 / Rebilled to US Cooler inv#-303354 Compressor bi"
type textarea "x"
type textarea "job 31946 / Rebilled to US Cooler inv#-303354 Compressor bil"
type textarea "x"
type textarea "job 31946 / Rebilled to US Cooler inv#-303354 Compressor bill"
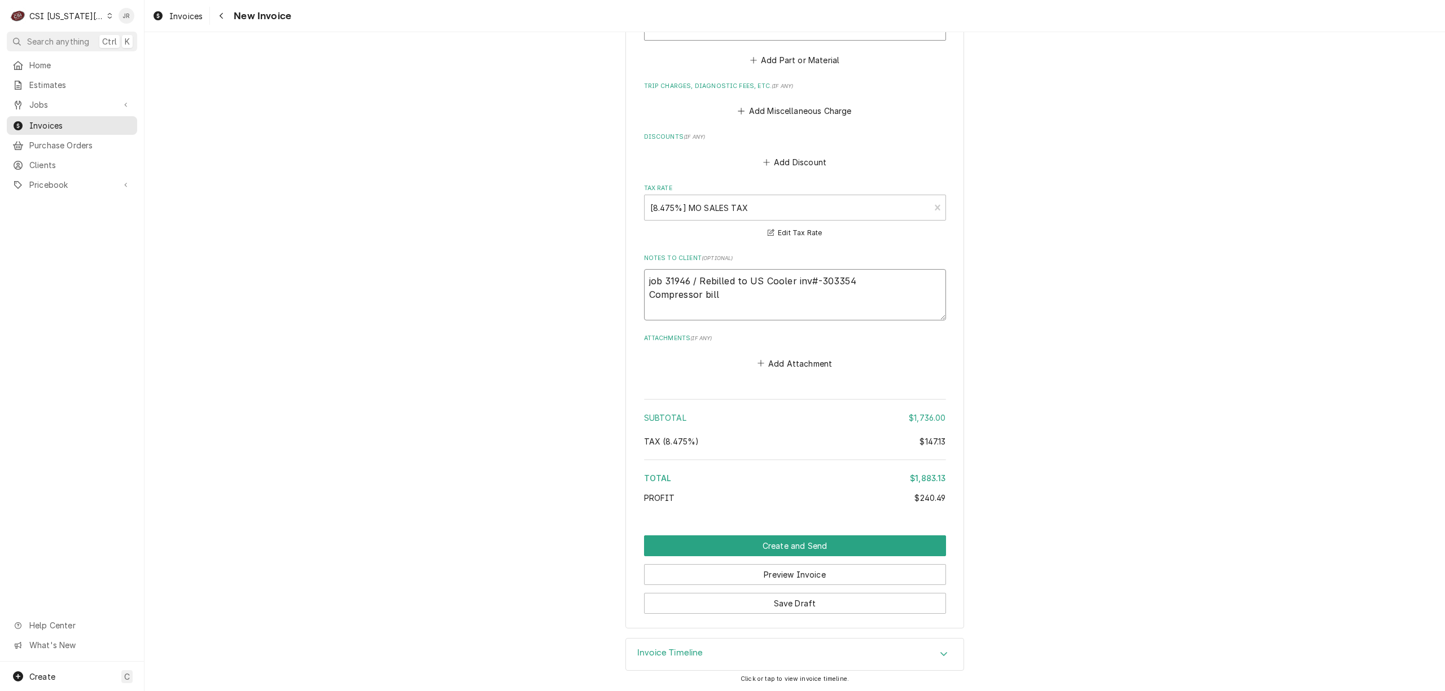
type textarea "x"
type textarea "job 31946 / Rebilled to US Cooler inv#-303354 Compressor bille"
type textarea "x"
type textarea "job 31946 / Rebilled to US Cooler inv#-303354 Compressor billed"
type textarea "x"
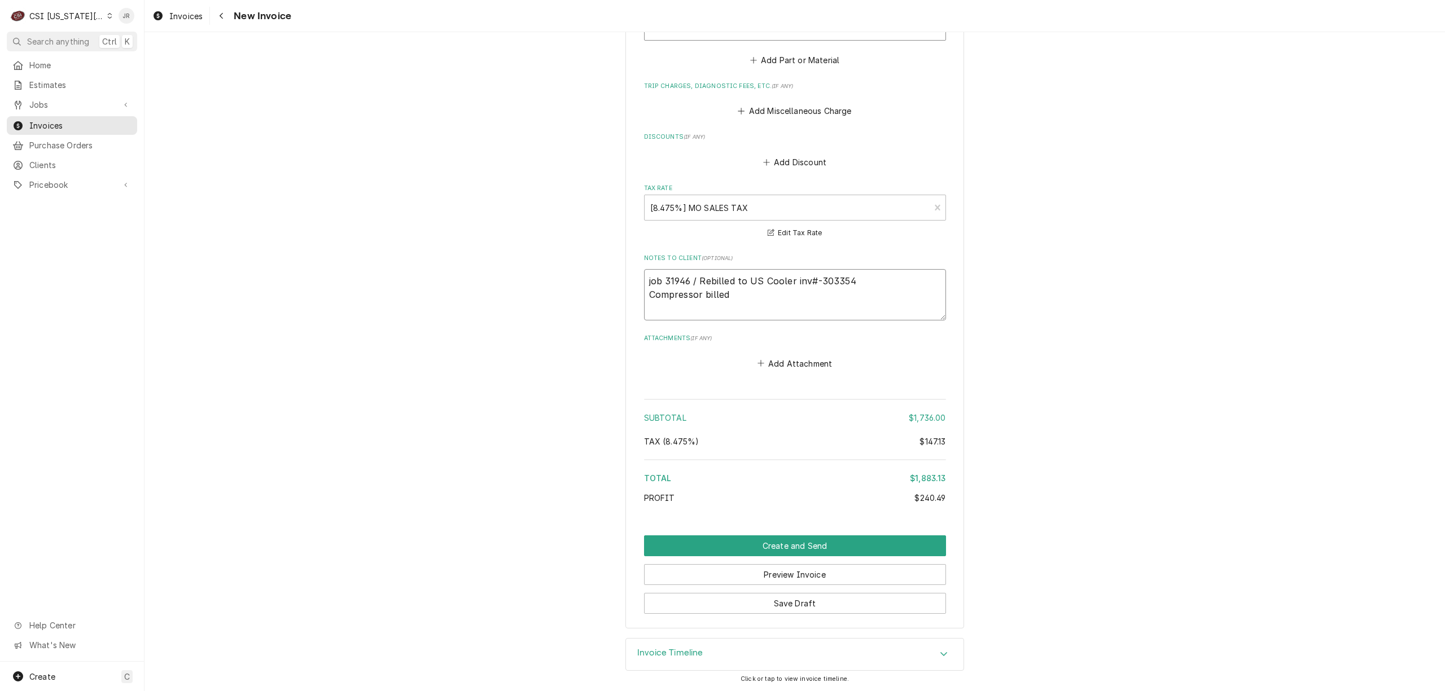
type textarea "job 31946 / Rebilled to US Cooler inv#-303354 Compressor billed"
type textarea "x"
type textarea "job 31946 / Rebilled to US Cooler inv#-303354 Compressor billed t"
type textarea "x"
type textarea "job 31946 / Rebilled to US Cooler inv#-303354 Compressor billed to"
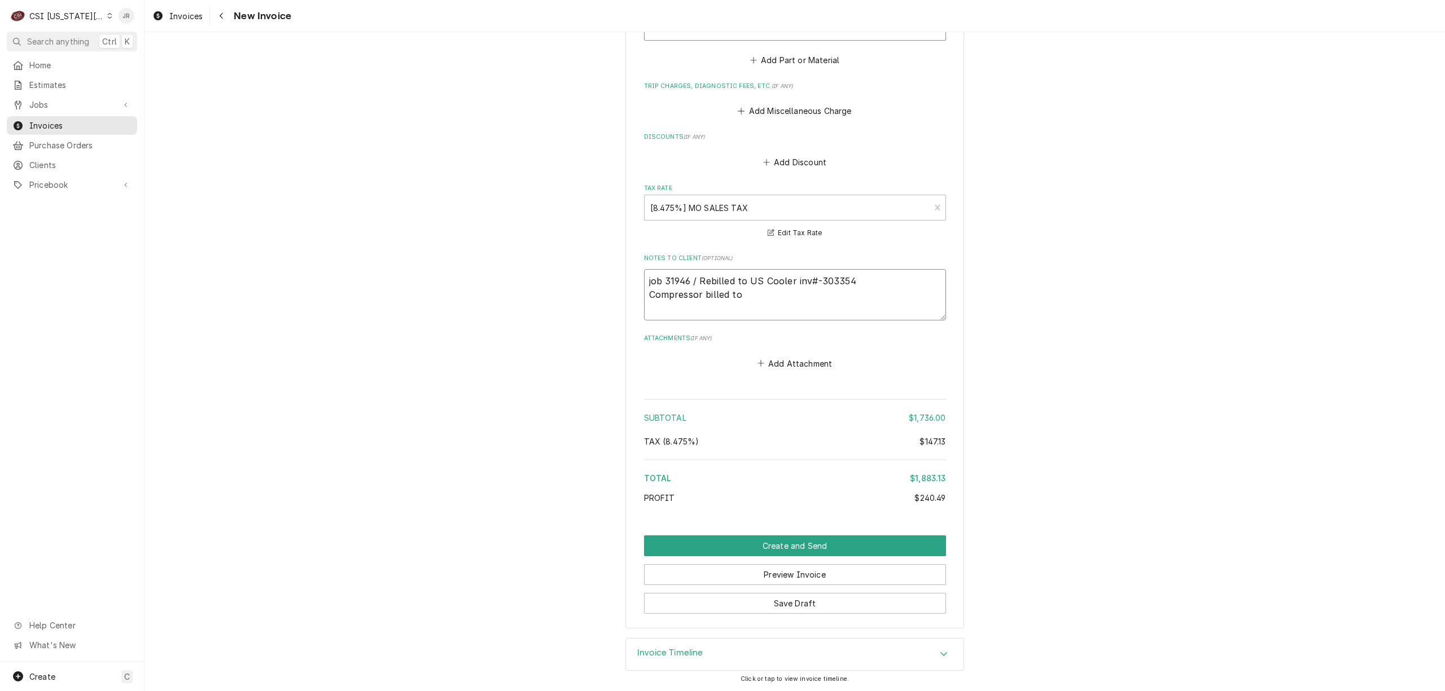
type textarea "x"
type textarea "job 31946 / Rebilled to US Cooler inv#-303354 Compressor billed to C"
type textarea "x"
type textarea "job 31946 / Rebilled to US Cooler inv#-303354 Compressor billed to"
type textarea "x"
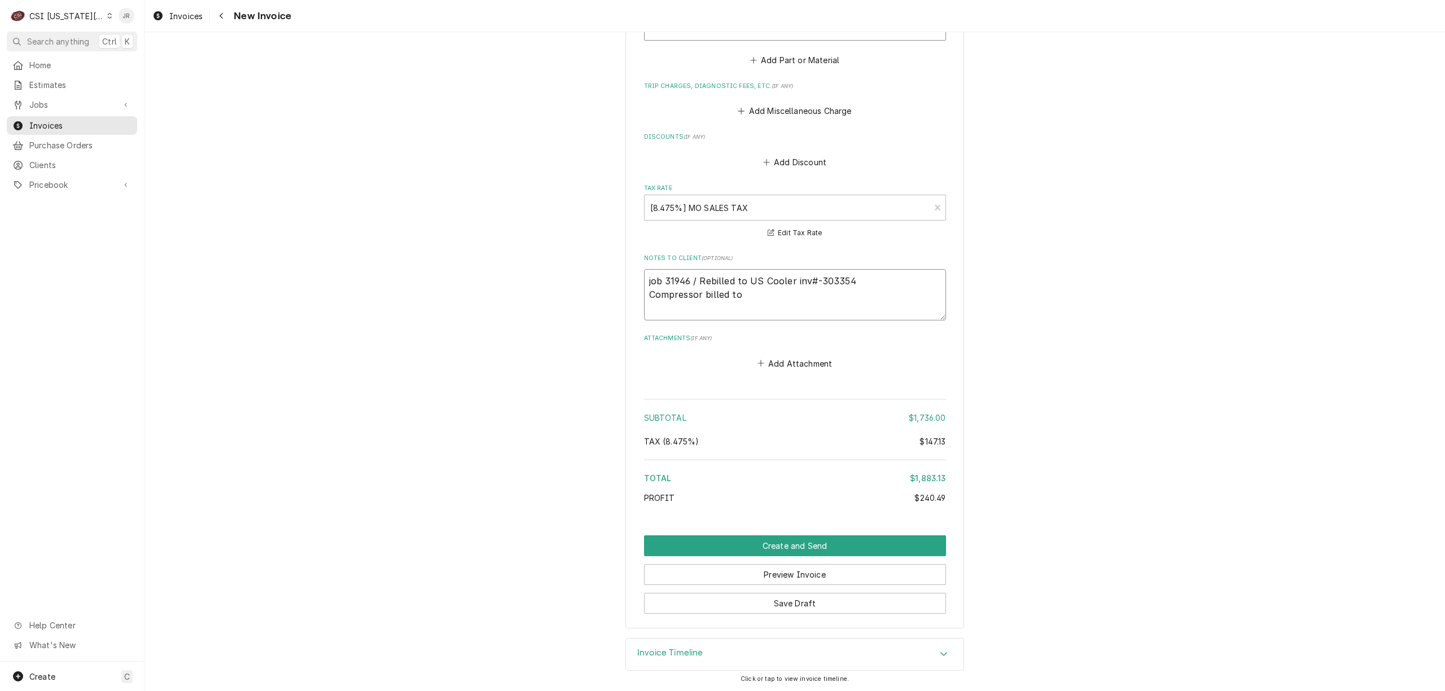
type textarea "job 31946 / Rebilled to US Cooler inv#-303354 Compressor billed to U"
type textarea "x"
type textarea "job 31946 / Rebilled to US Cooler inv#-303354 Compressor billed to Un"
type textarea "x"
type textarea "job 31946 / Rebilled to US Cooler inv#-303354 Compressor billed to Uni"
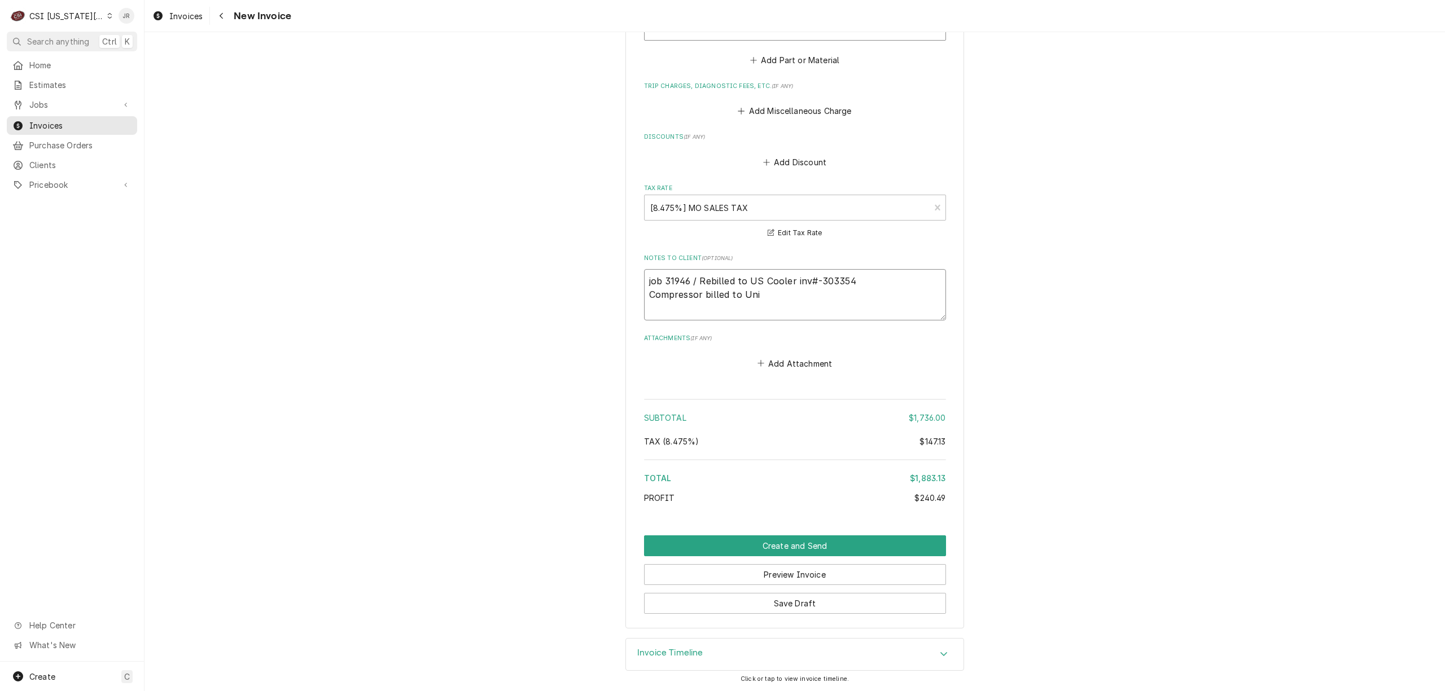
type textarea "x"
type textarea "job 31946 / Rebilled to US Cooler inv#-303354 Compressor billed to Unit"
type textarea "x"
type textarea "job 31946 / Rebilled to US Cooler inv#-303354 Compressor billed to Unite"
type textarea "x"
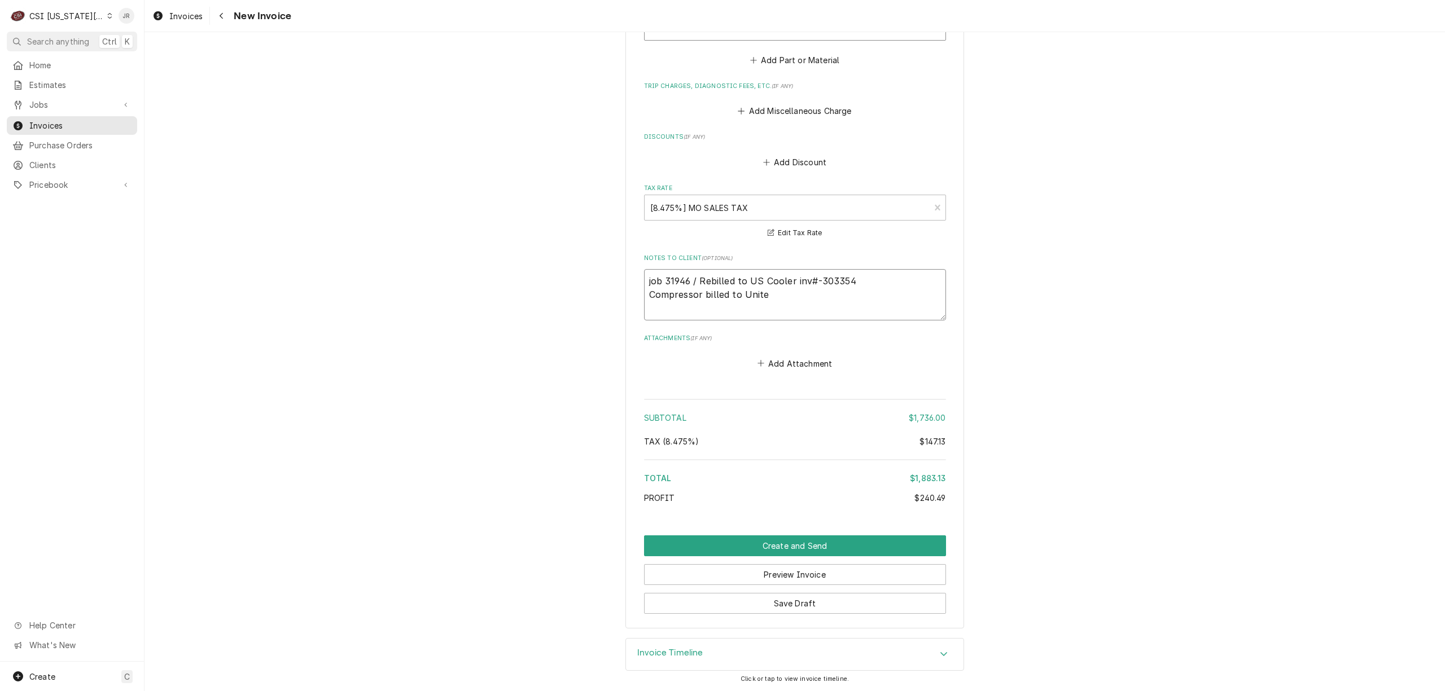
type textarea "job 31946 / Rebilled to US Cooler inv#-303354 Compressor billed to United"
type textarea "x"
type textarea "job 31946 / Rebilled to US Cooler inv#-303354 Compressor billed to United"
type textarea "x"
type textarea "job 31946 / Rebilled to US Cooler inv#-303354 Compressor billed to United R"
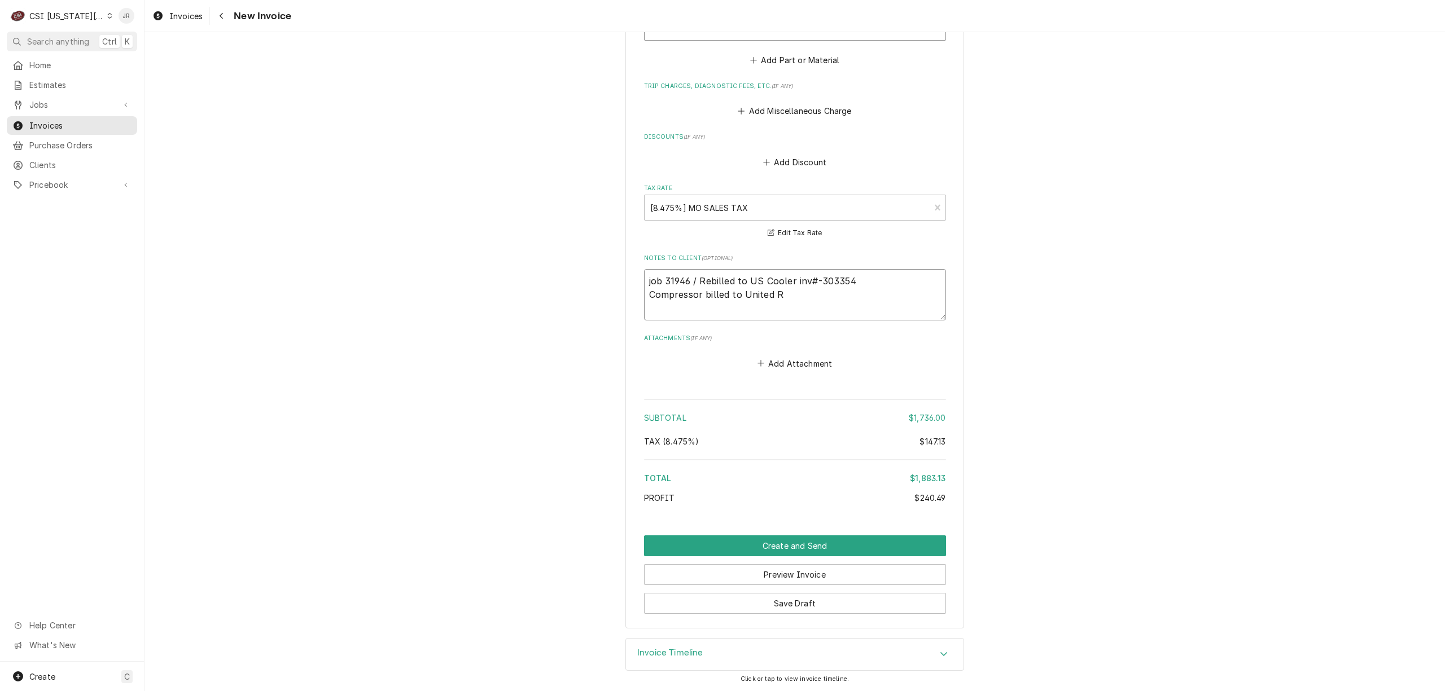
type textarea "x"
type textarea "job 31946 / Rebilled to US Cooler inv#-303354 Compressor billed to United Re"
type textarea "x"
type textarea "job 31946 / Rebilled to US Cooler inv#-303354 Compressor billed to United Ref"
type textarea "x"
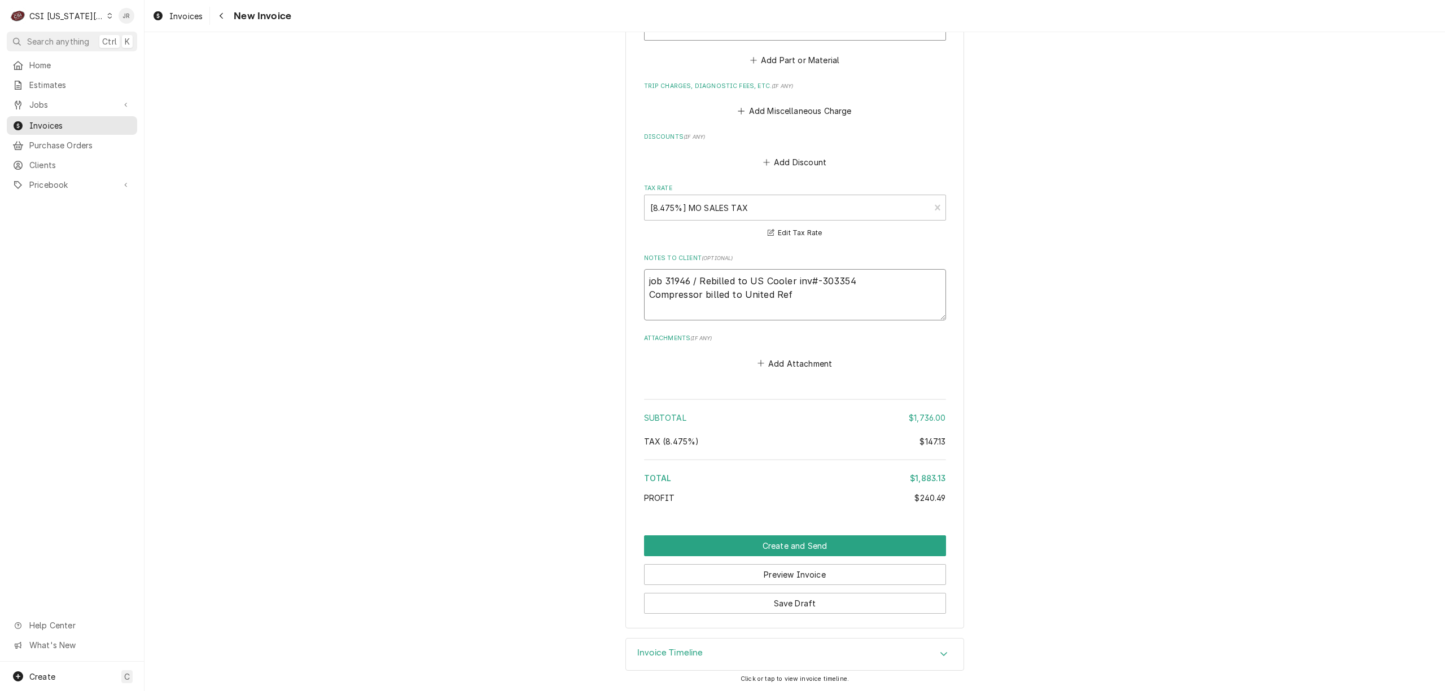
type textarea "job 31946 / Rebilled to US Cooler inv#-303354 Compressor billed to United Refr"
type textarea "x"
type textarea "job 31946 / Rebilled to US Cooler inv#-303354 Compressor billed to United Refri"
type textarea "x"
type textarea "job 31946 / Rebilled to US Cooler inv#-303354 Compressor billed to United Refrig"
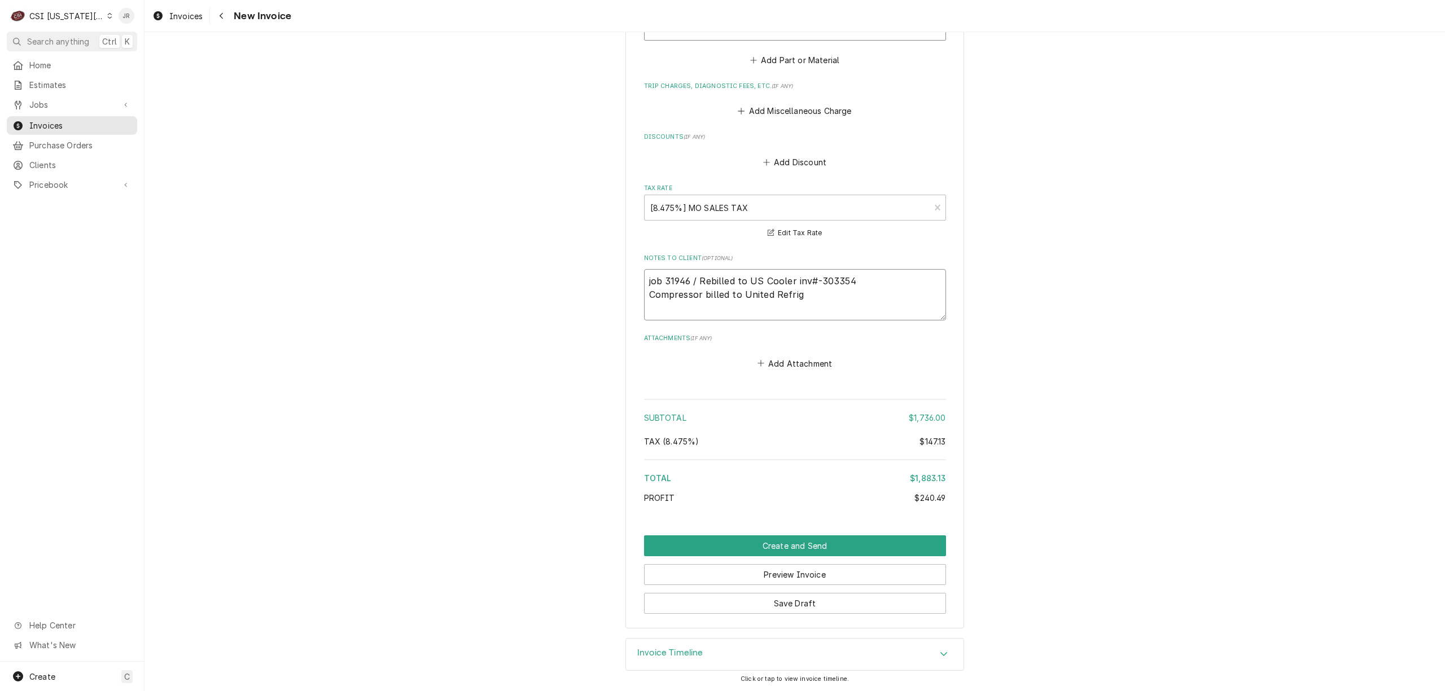
type textarea "x"
type textarea "job 31946 / Rebilled to US Cooler inv#-303354 Compressor billed to United Refri…"
type textarea "x"
type textarea "job 31946 / Rebilled to US Cooler inv#-303354 Compressor billed to United Refri…"
type textarea "x"
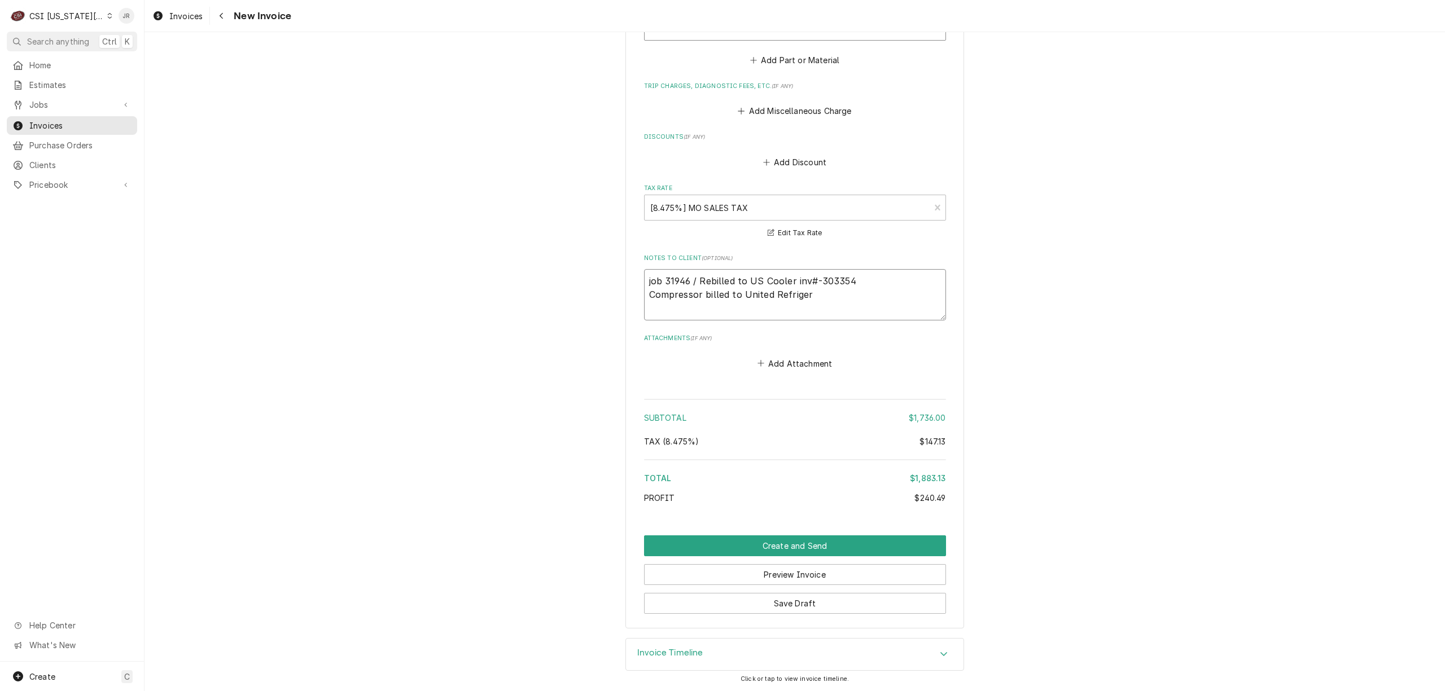
type textarea "job 31946 / Rebilled to US Cooler inv#-303354 Compressor billed to United Refri…"
type textarea "x"
type textarea "job 31946 / Rebilled to US Cooler inv#-303354 Compressor billed to United Refri…"
type textarea "x"
type textarea "job 31946 / Rebilled to US Cooler inv#-303354 Compressor billed to United Refri…"
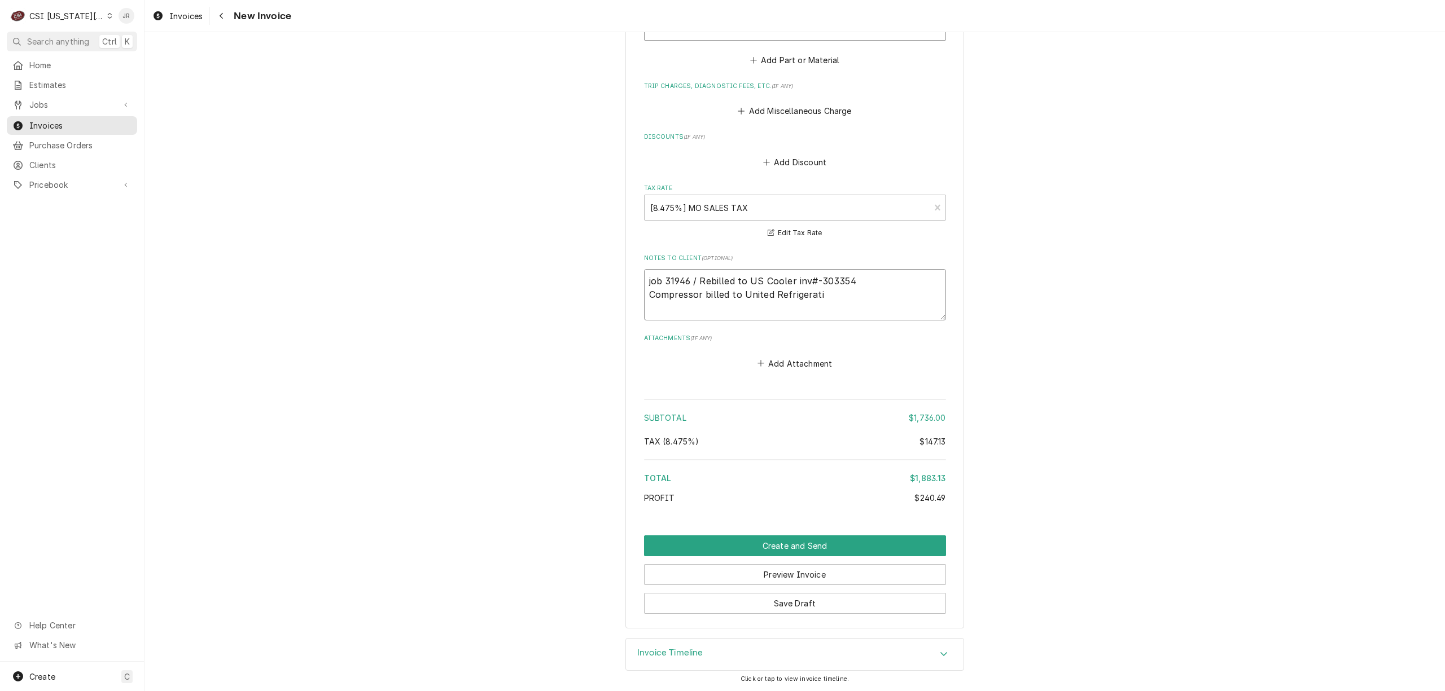
type textarea "x"
type textarea "job 31946 / Rebilled to US Cooler inv#-303354 Compressor billed to United Refri…"
type textarea "x"
type textarea "job 31946 / Rebilled to US Cooler inv#-303354 Compressor billed to United Refri…"
type textarea "x"
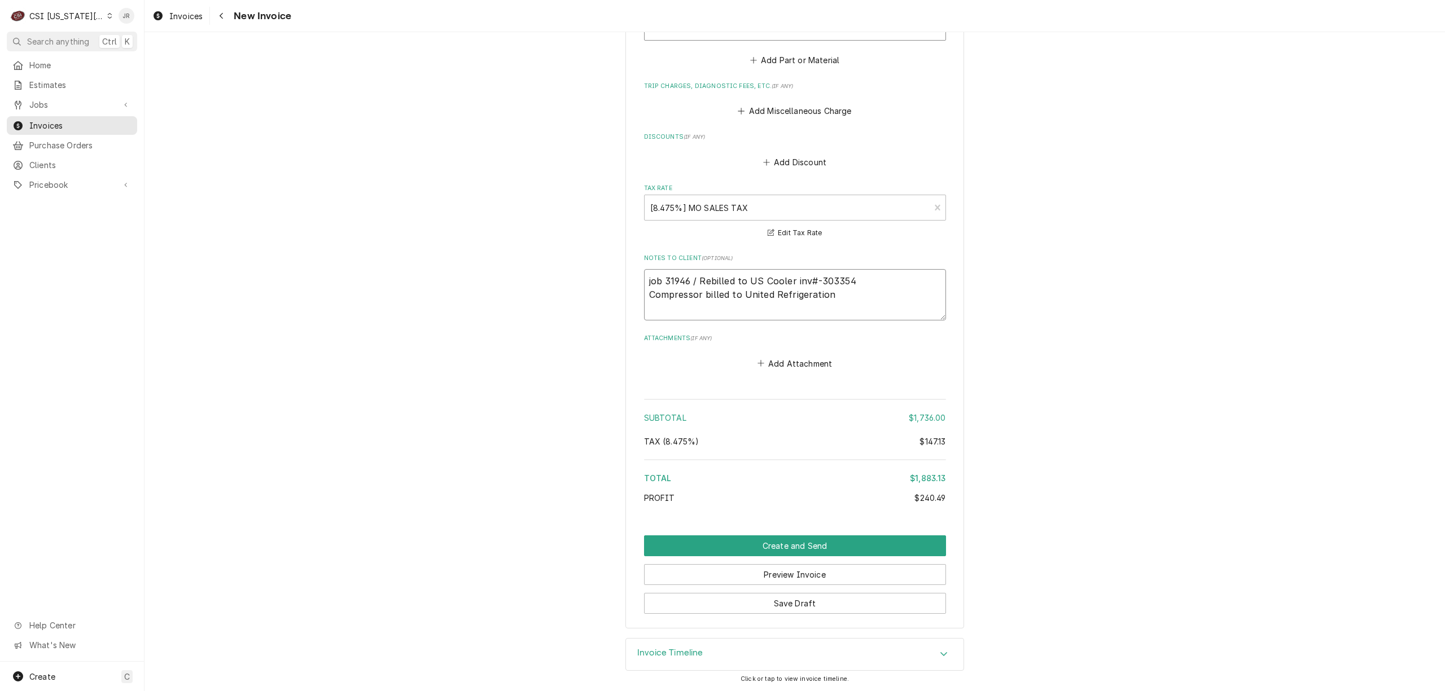
type textarea "job 31946 / Rebilled to US Cooler inv#-303354 Compressor billed to United Refri…"
type textarea "x"
type textarea "job 31946 / Rebilled to US Cooler inv#-303354 Compressor billed to United Refri…"
type textarea "x"
type textarea "job 31946 / Rebilled to US Cooler inv#-303354 Compressor billed to United Refri…"
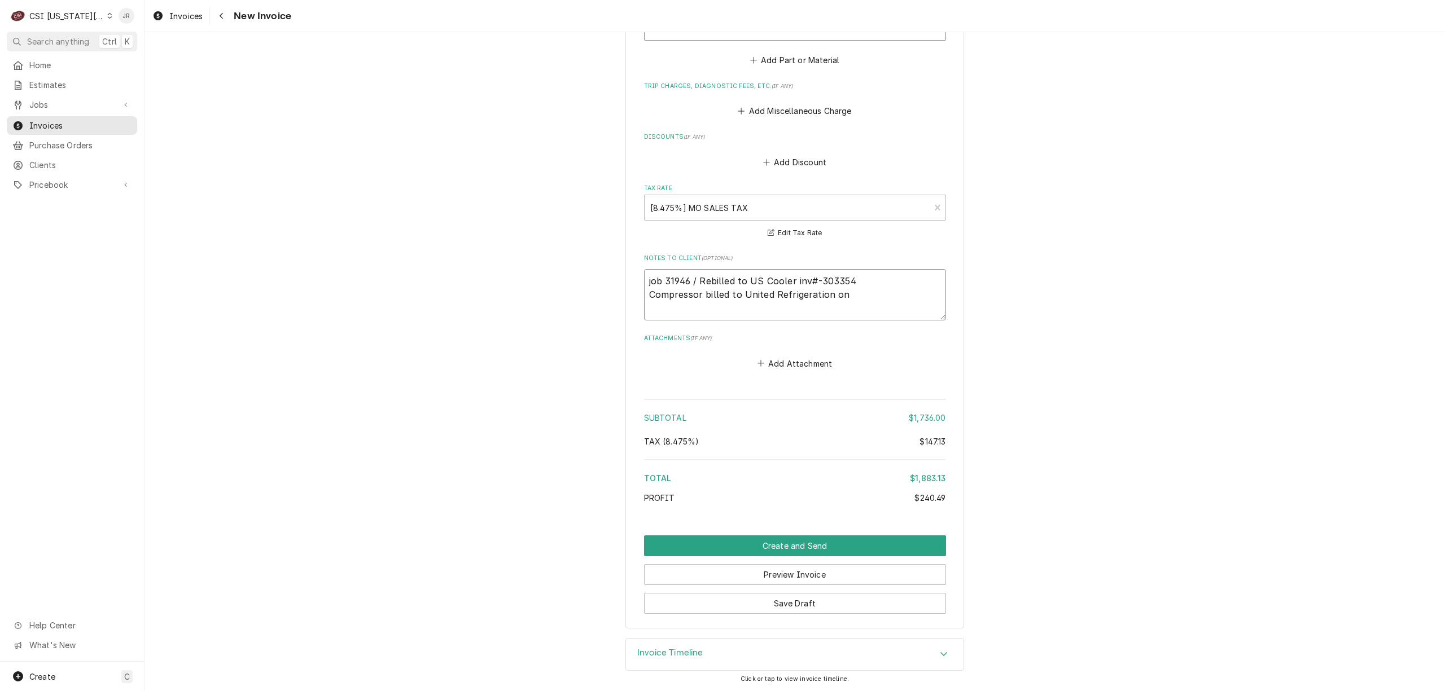
type textarea "x"
type textarea "job 31946 / Rebilled to US Cooler inv#-303354 Compressor billed to United Refri…"
type textarea "x"
type textarea "job 31946 / Rebilled to US Cooler inv#-303354 Compressor billed to United Refri…"
type textarea "x"
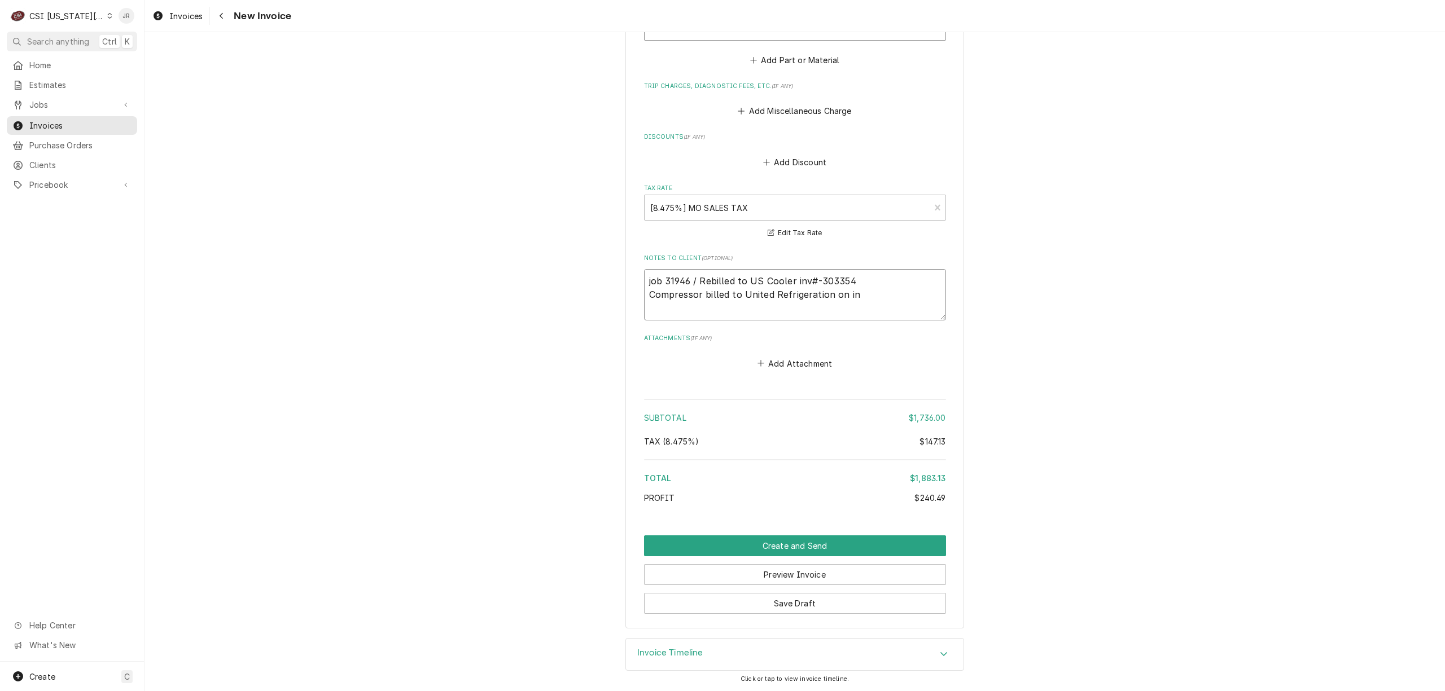
type textarea "job 31946 / Rebilled to US Cooler inv#-303354 Compressor billed to United Refri…"
type textarea "x"
type textarea "job 31946 / Rebilled to US Cooler inv#-303354 Compressor billed to United Refri…"
type textarea "x"
type textarea "job 31946 / Rebilled to US Cooler inv#-303354 Compressor billed to United Refri…"
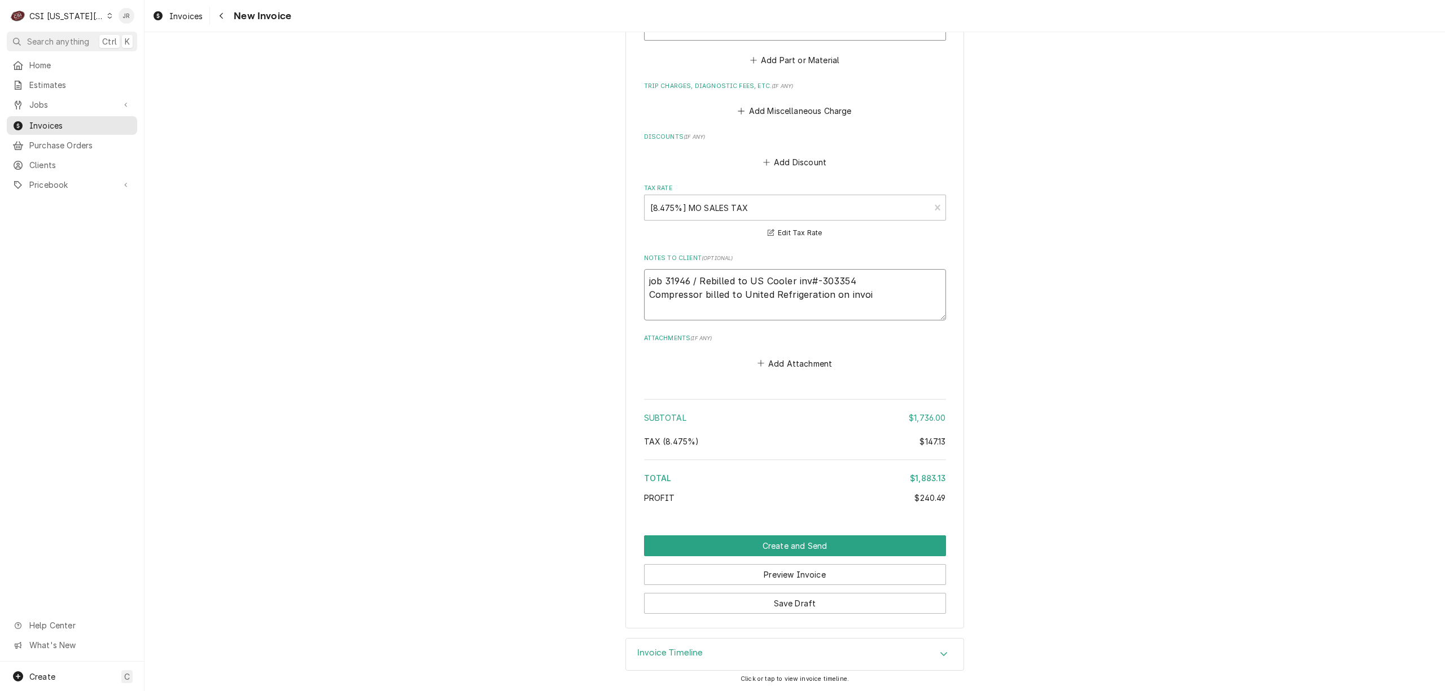
type textarea "x"
type textarea "job 31946 / Rebilled to US Cooler inv#-303354 Compressor billed to United Refri…"
type textarea "x"
type textarea "job 31946 / Rebilled to US Cooler inv#-303354 Compressor billed to United Refri…"
type textarea "x"
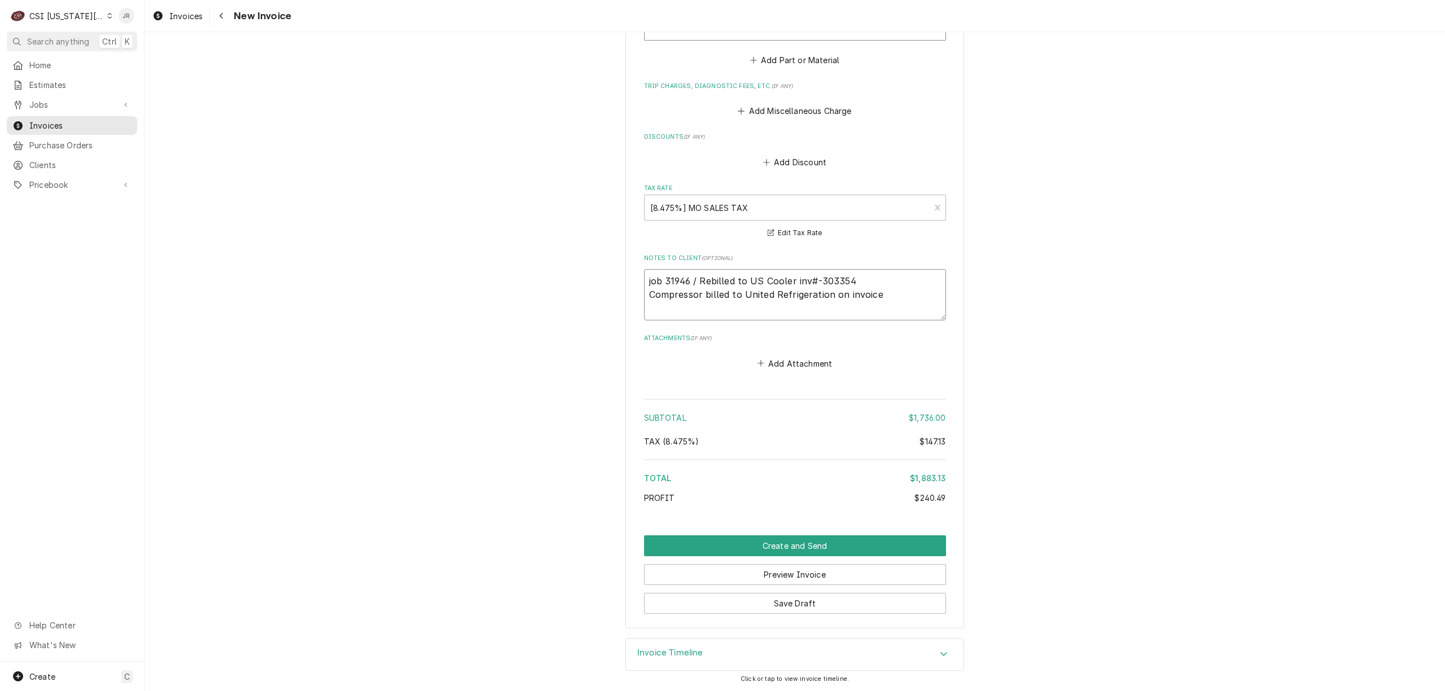
type textarea "job 31946 / Rebilled to US Cooler inv#-303354 Compressor billed to United Refri…"
click at [885, 287] on textarea "job 31946 / Rebilled to US Cooler inv#-303354 Compressor billed to United Refri…" at bounding box center [795, 294] width 302 height 51
click at [878, 294] on textarea "job 31946 / Rebilled to US Cooler inv#-303354 Compressor billed to United Refri…" at bounding box center [795, 294] width 302 height 51
type textarea "x"
type textarea "job 31946 / Rebilled to US Cooler inv#-303354 Compressor billed to United Refri…"
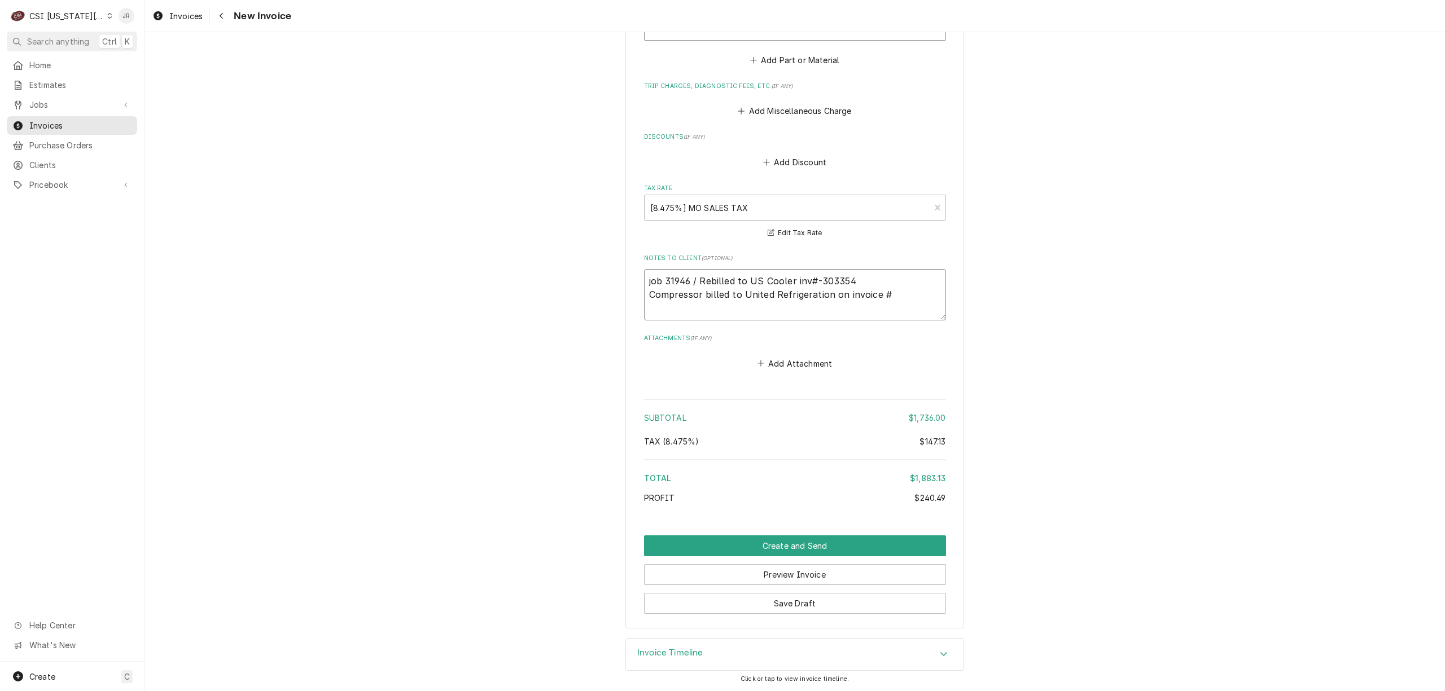
type textarea "x"
type textarea "job 31946 / Rebilled to US Cooler inv#-303354 Compressor billed to United Refri…"
type textarea "x"
type textarea "job 31946 / Rebilled to US Cooler inv#-303354 Compressor billed to United Refri…"
type textarea "x"
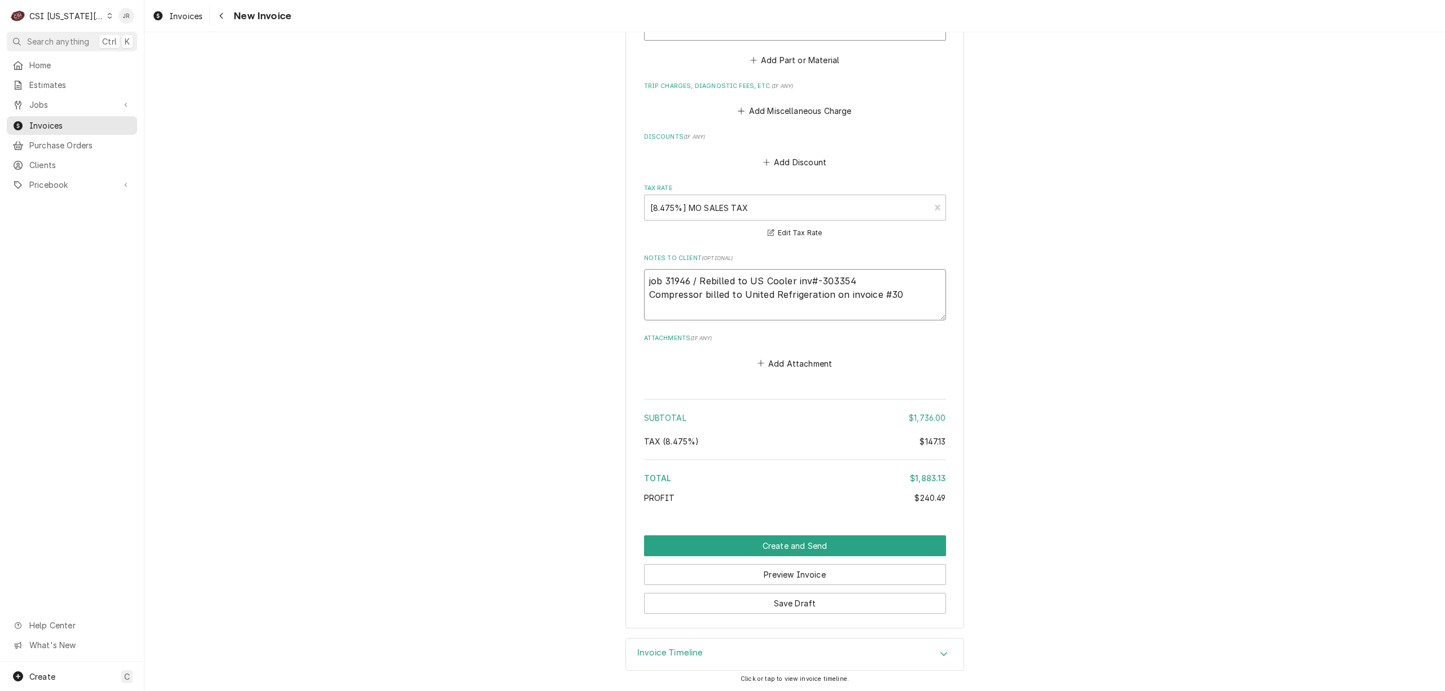
type textarea "job 31946 / Rebilled to US Cooler inv#-303354 Compressor billed to United Refri…"
type textarea "x"
type textarea "job 31946 / Rebilled to US Cooler inv#-303354 Compressor billed to United Refri…"
type textarea "x"
type textarea "job 31946 / Rebilled to US Cooler inv#-303354 Compressor billed to United Refri…"
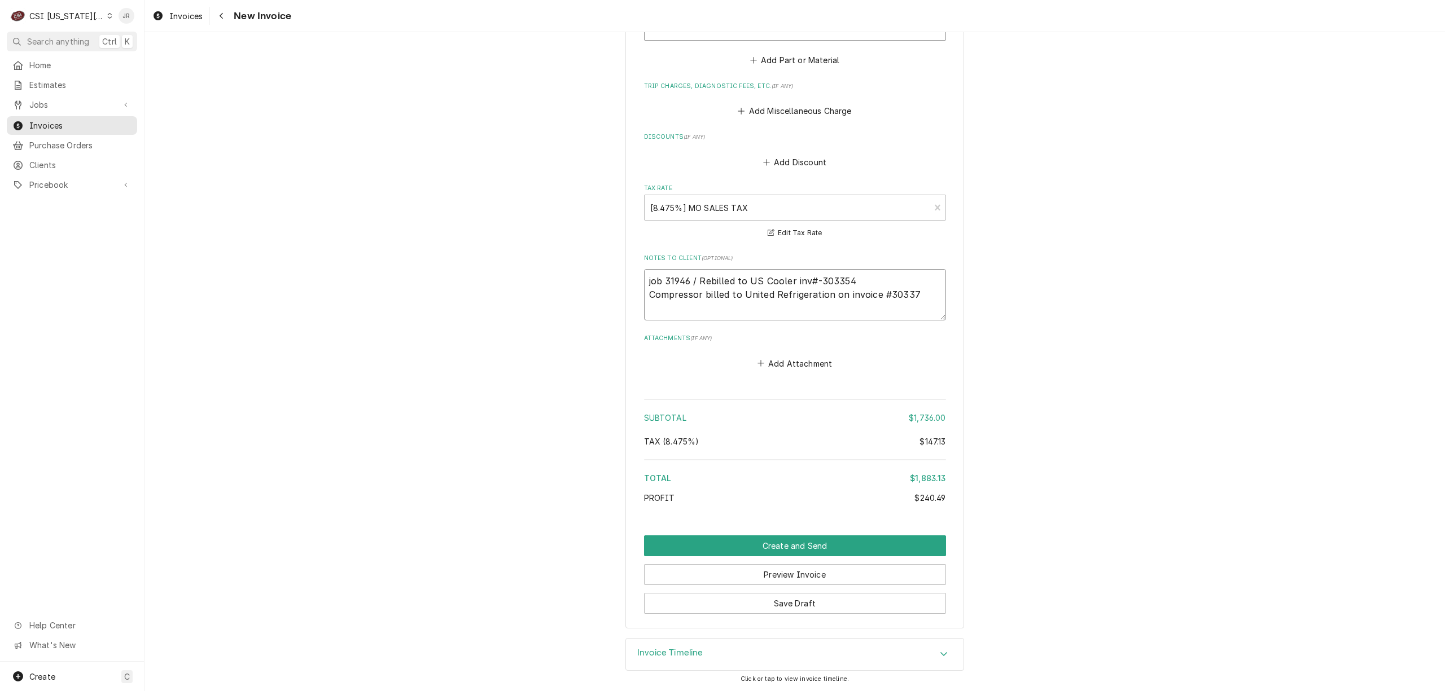
type textarea "x"
type textarea "job 31946 / Rebilled to US Cooler inv#-303354 Compressor billed to United Refri…"
drag, startPoint x: 860, startPoint y: 542, endPoint x: 1226, endPoint y: 432, distance: 382.6
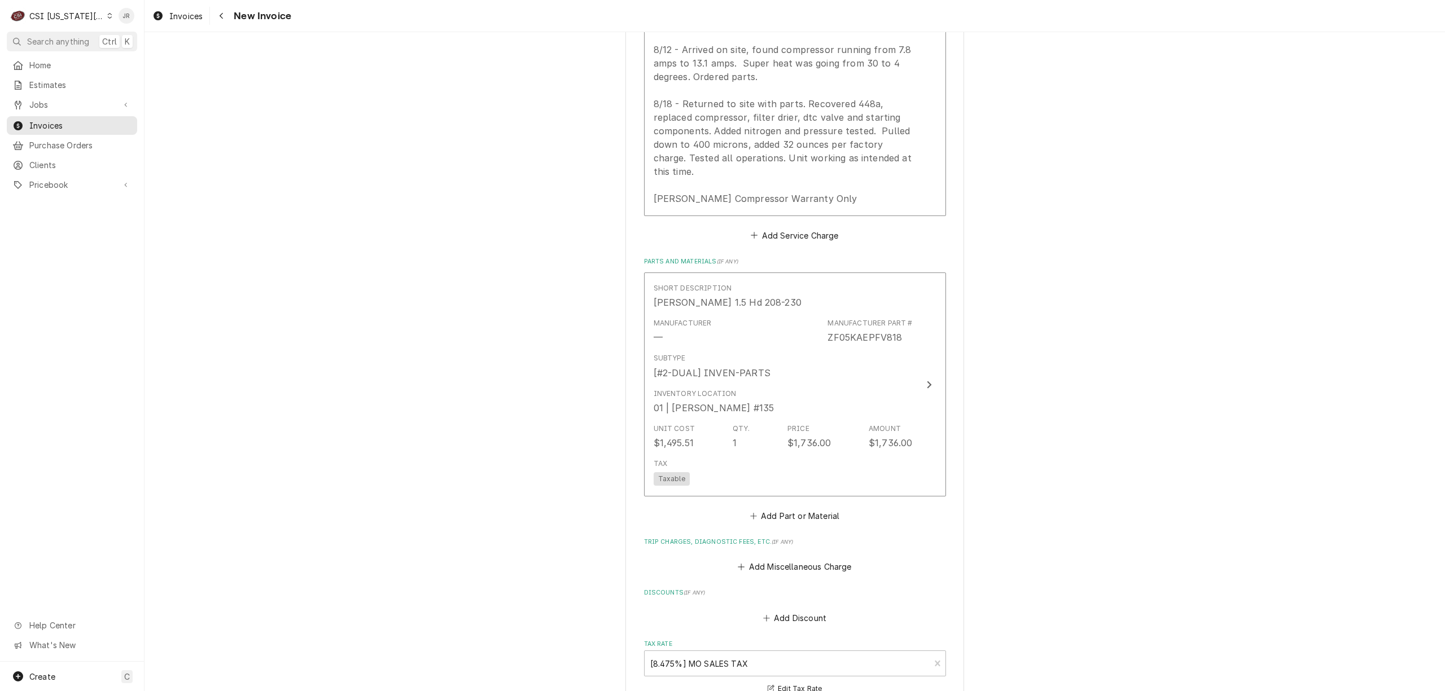
scroll to position [1298, 0]
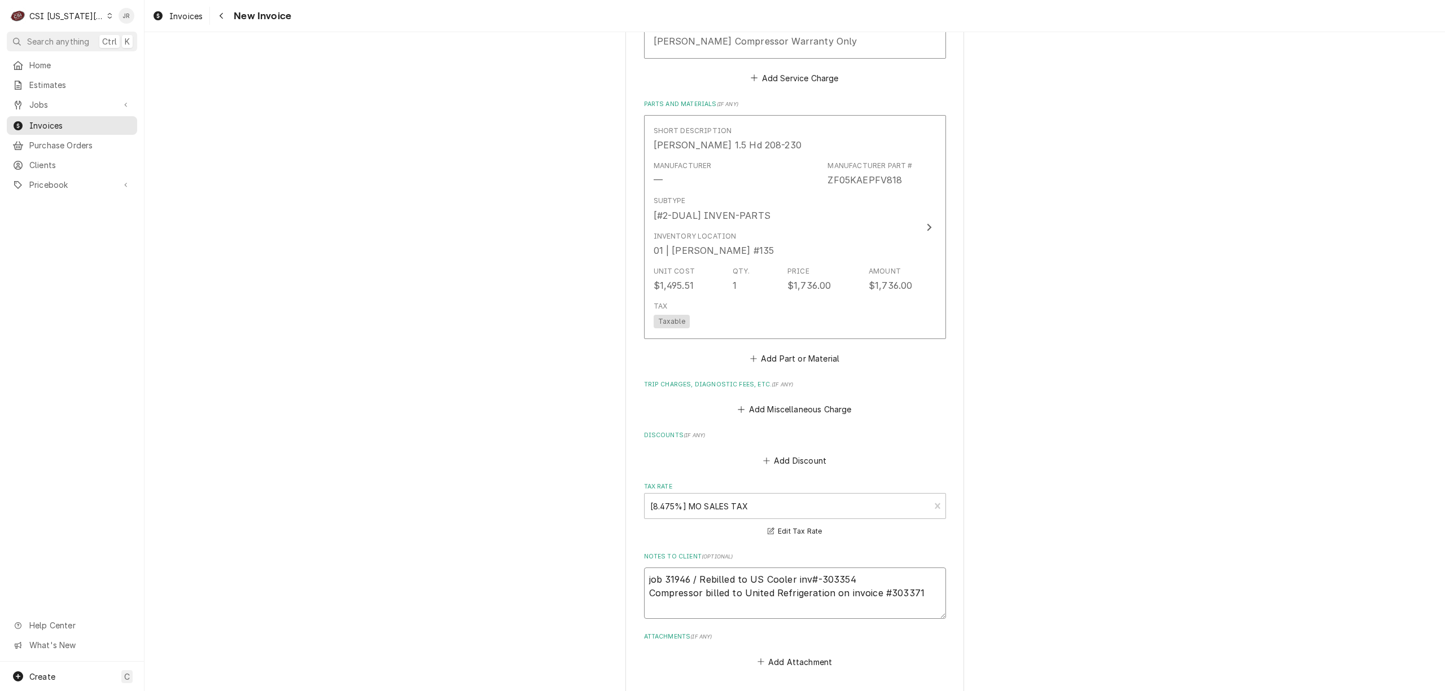
drag, startPoint x: 922, startPoint y: 601, endPoint x: 547, endPoint y: 624, distance: 375.5
type textarea "x"
type textarea "job 31946 / Rebilled to US Cooler inv#-303354"
click at [689, 577] on textarea "job 31946 / Rebilled to US Cooler inv#-303354" at bounding box center [795, 593] width 302 height 51
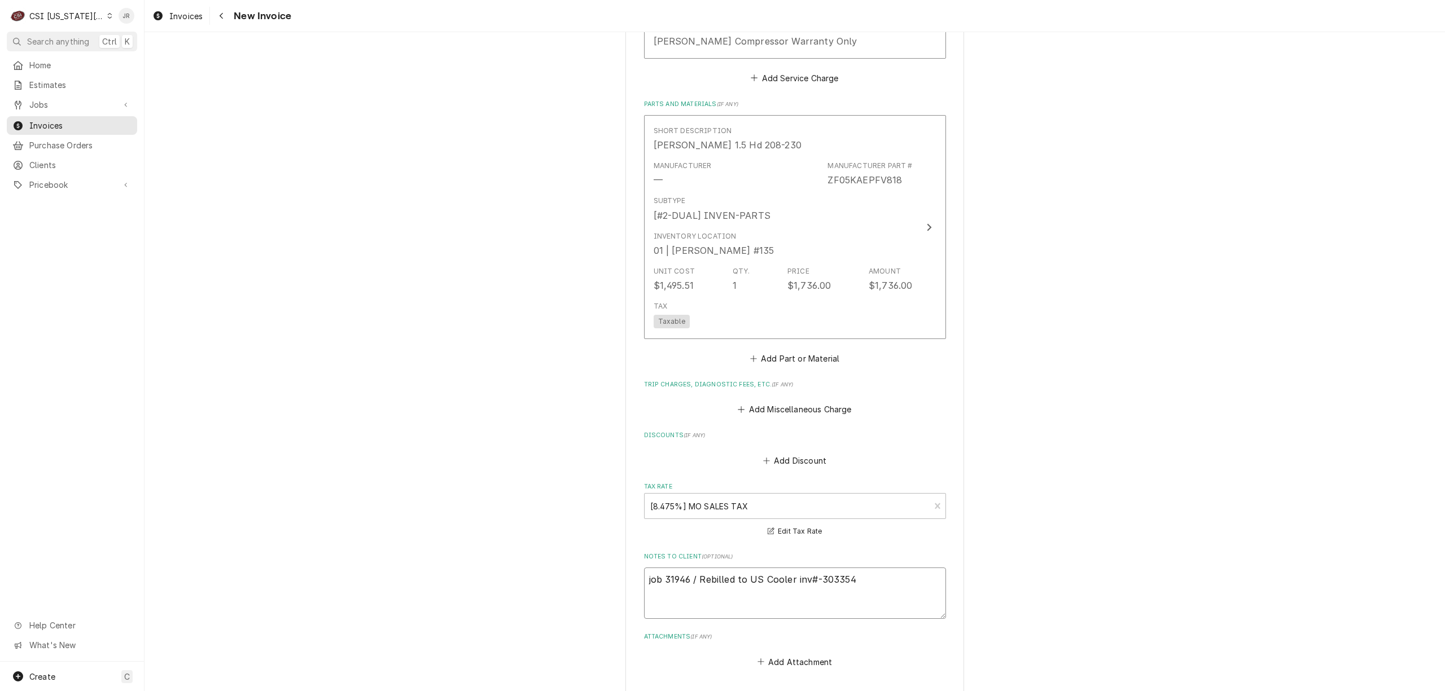
type textarea "x"
type textarea "sjob 31946 / Rebilled to US Cooler inv#-303354"
type textarea "x"
type textarea "sejob 31946 / Rebilled to US Cooler inv#-303354"
type textarea "x"
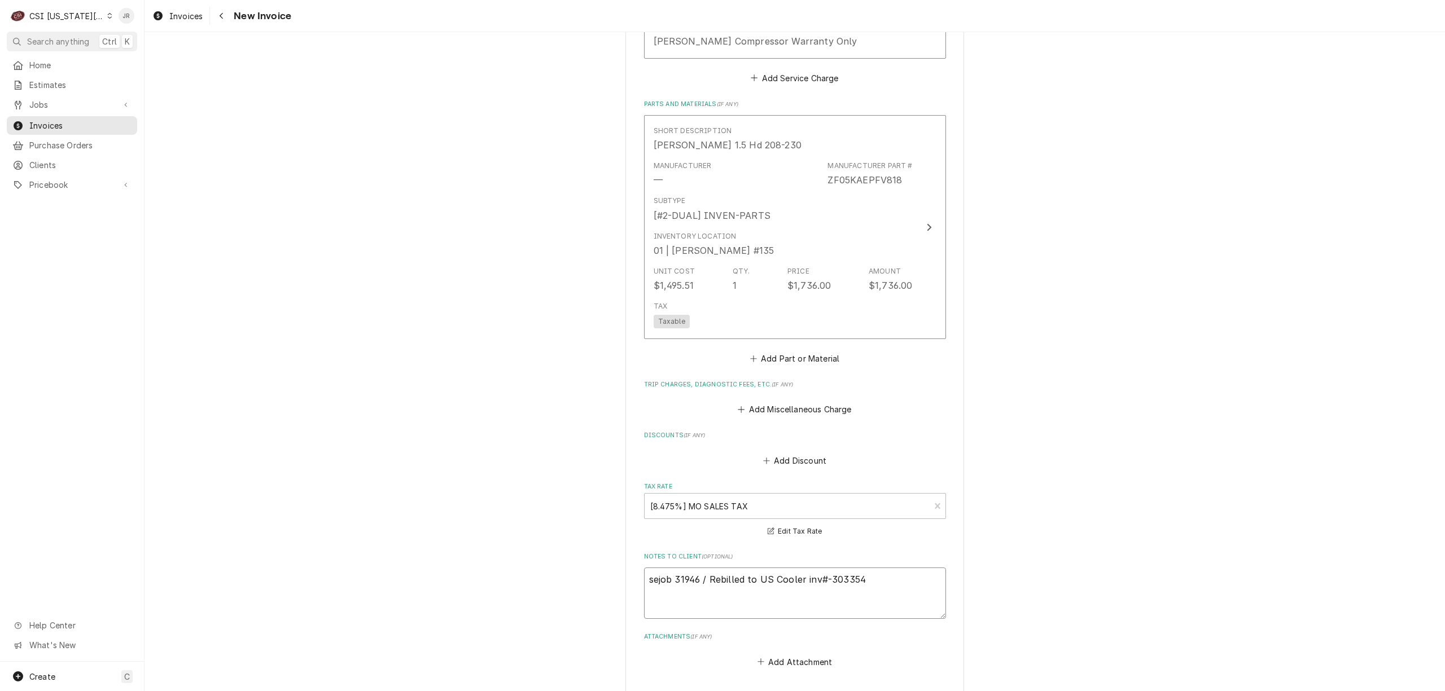
type textarea "seejob 31946 / Rebilled to US Cooler inv#-303354"
type textarea "x"
type textarea "see job 31946 / Rebilled to US Cooler inv#-303354"
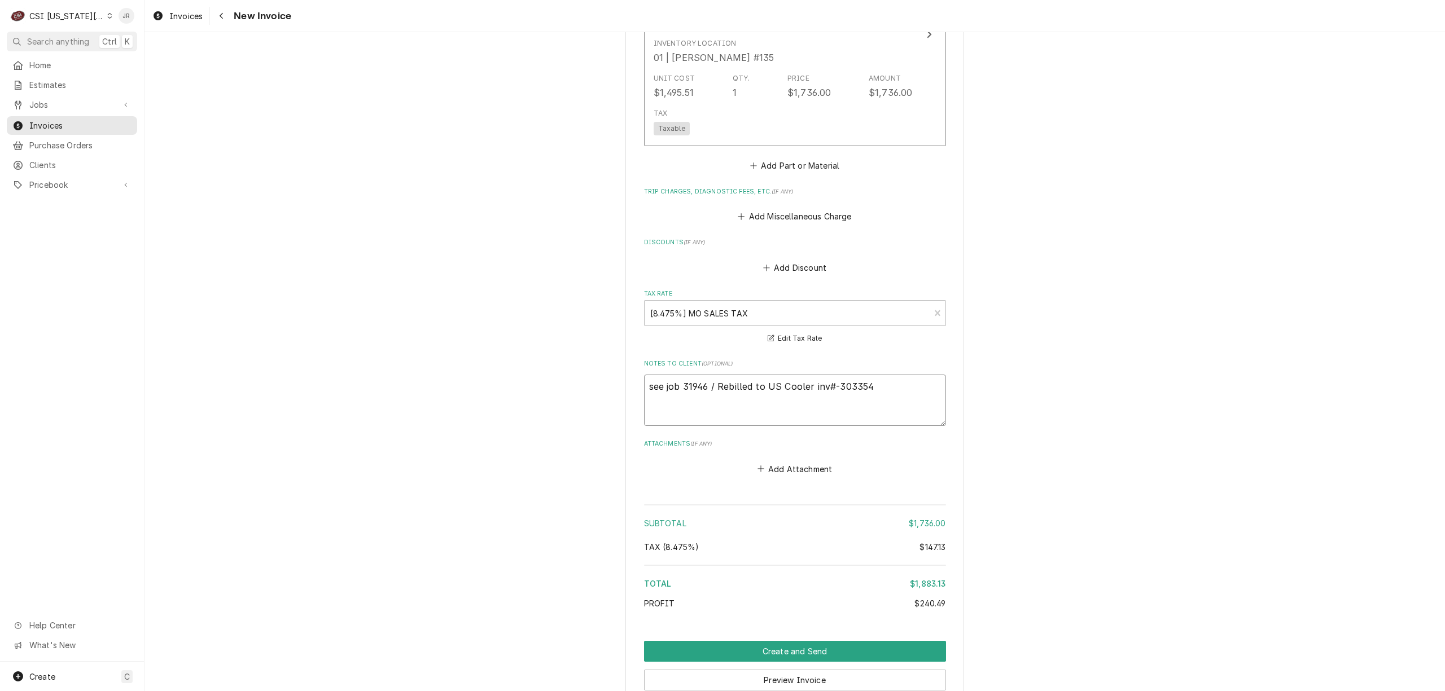
scroll to position [1599, 0]
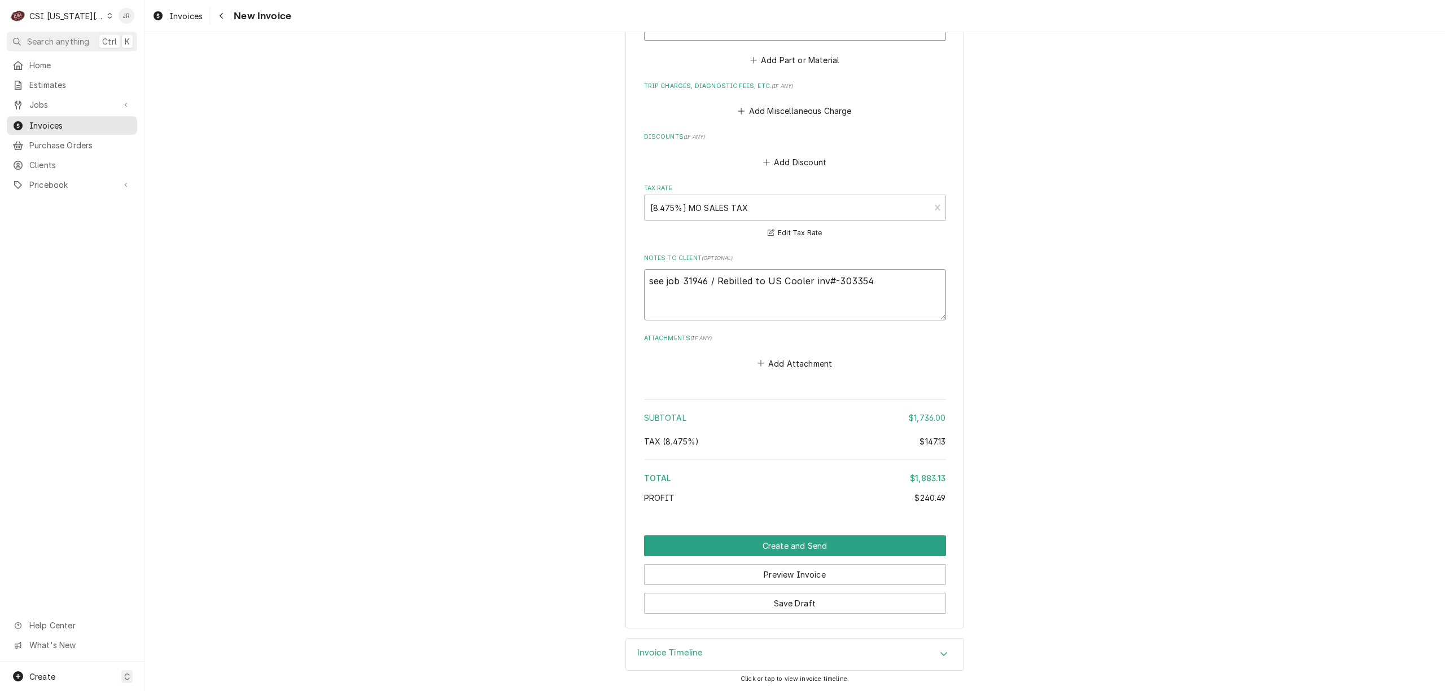
type textarea "x"
type textarea "seejob 31946 / Rebilled to US Cooler inv#-303354"
type textarea "x"
type textarea "sejob 31946 / Rebilled to US Cooler inv#-303354"
type textarea "x"
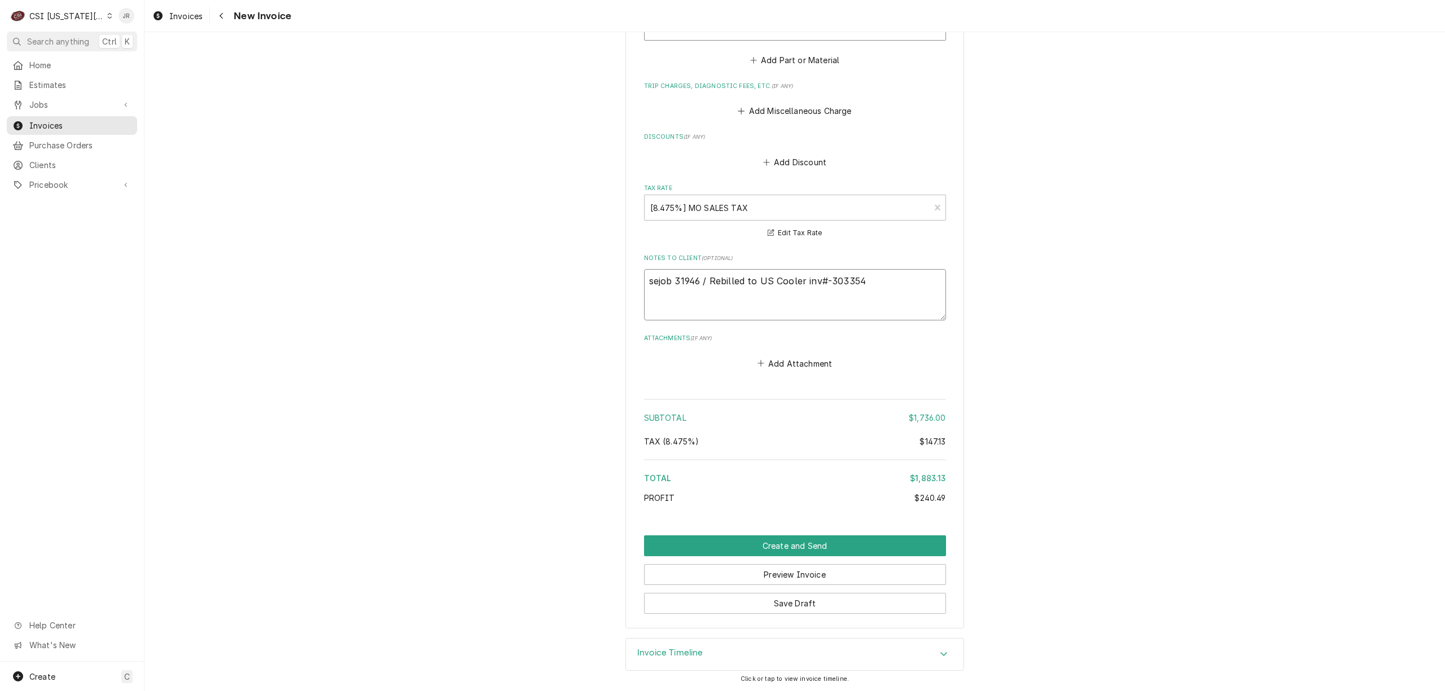
type textarea "sjob 31946 / Rebilled to US Cooler inv#-303354"
type textarea "x"
type textarea "job 31946 / Rebilled to US Cooler inv#-303354"
click at [836, 601] on button "Save Draft" at bounding box center [795, 603] width 302 height 21
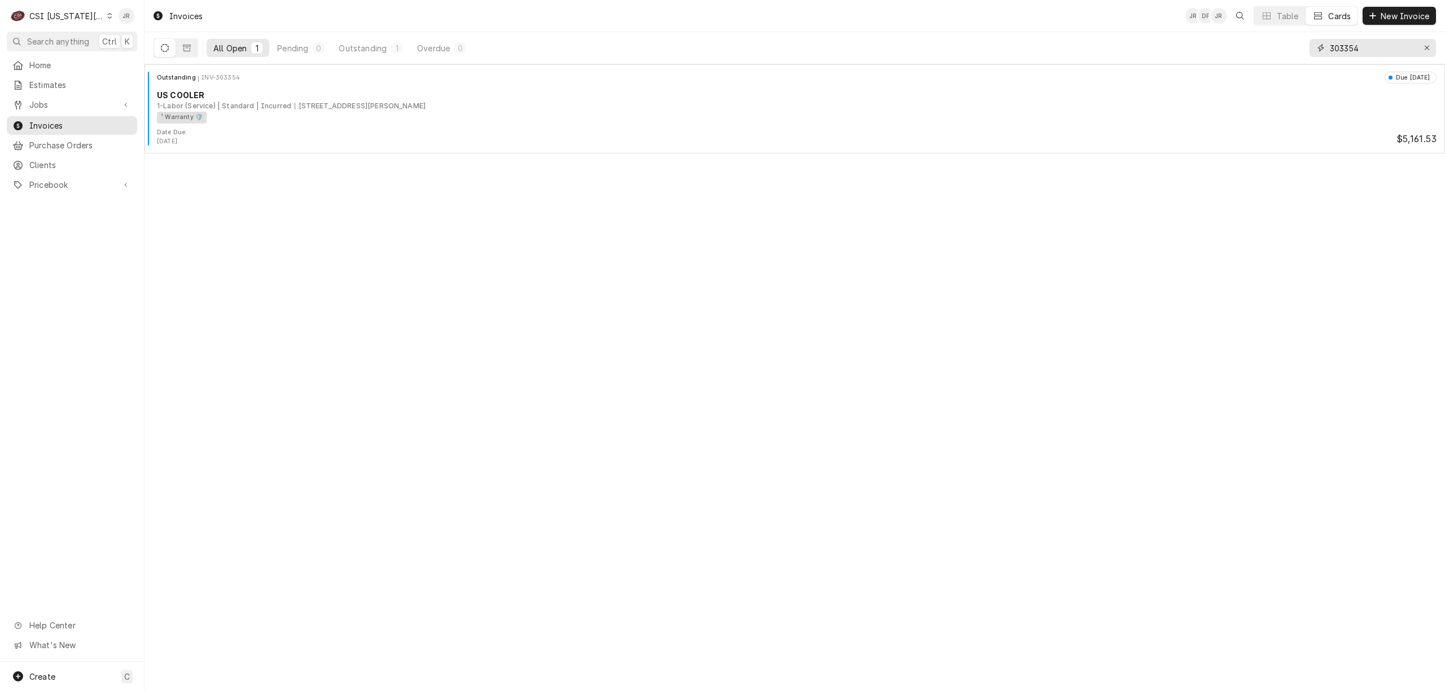
click at [1369, 48] on input "303354" at bounding box center [1372, 48] width 85 height 18
type input "303371"
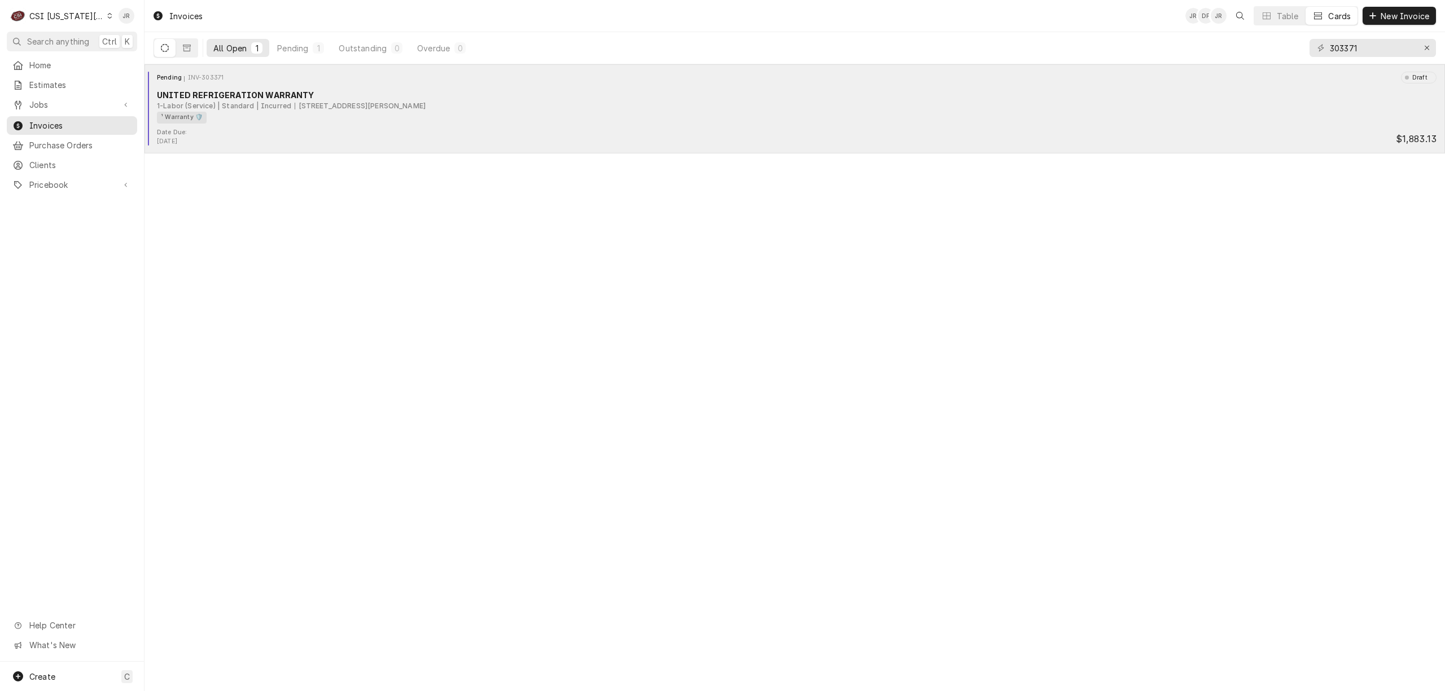
click at [371, 103] on div "[STREET_ADDRESS][PERSON_NAME]" at bounding box center [360, 106] width 131 height 10
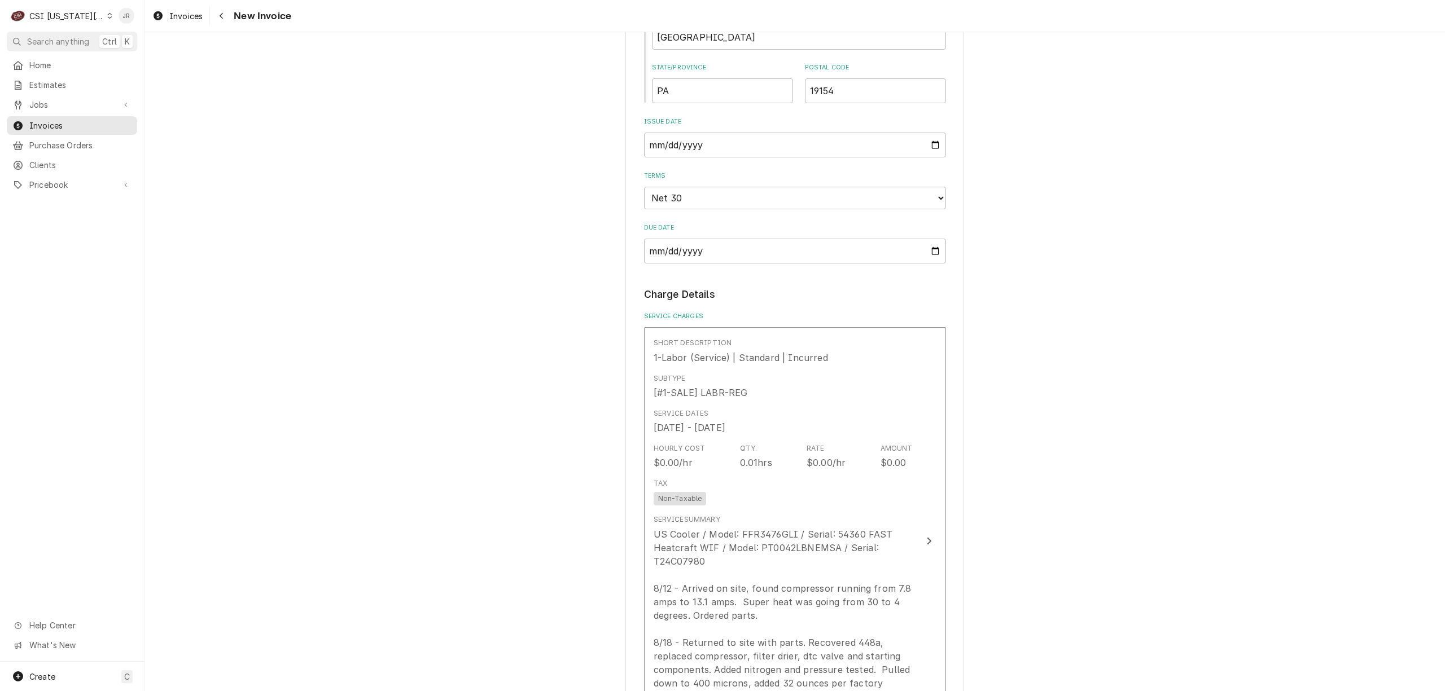
scroll to position [1204, 0]
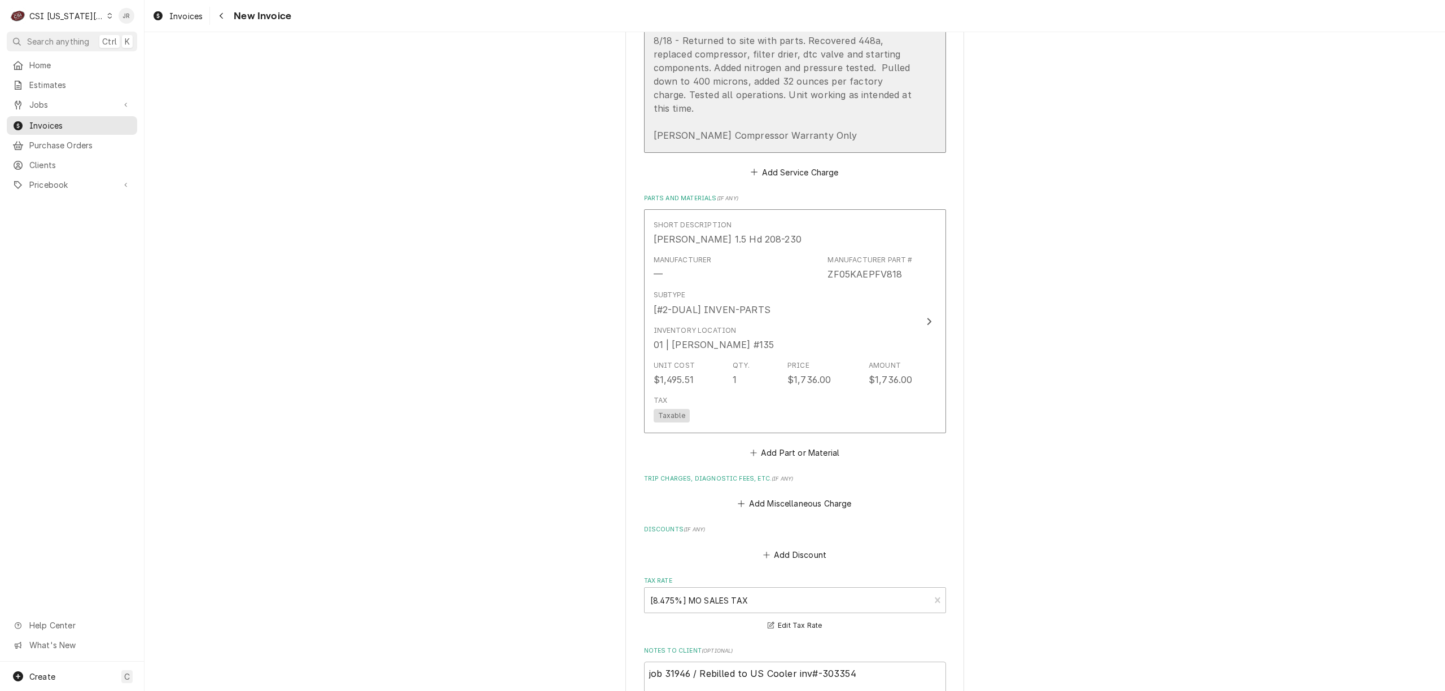
click at [875, 108] on div "US Cooler / Model: FFR3476GLI / Serial: 54360 FAST Heatcraft WIF / Model: PT004…" at bounding box center [783, 33] width 259 height 217
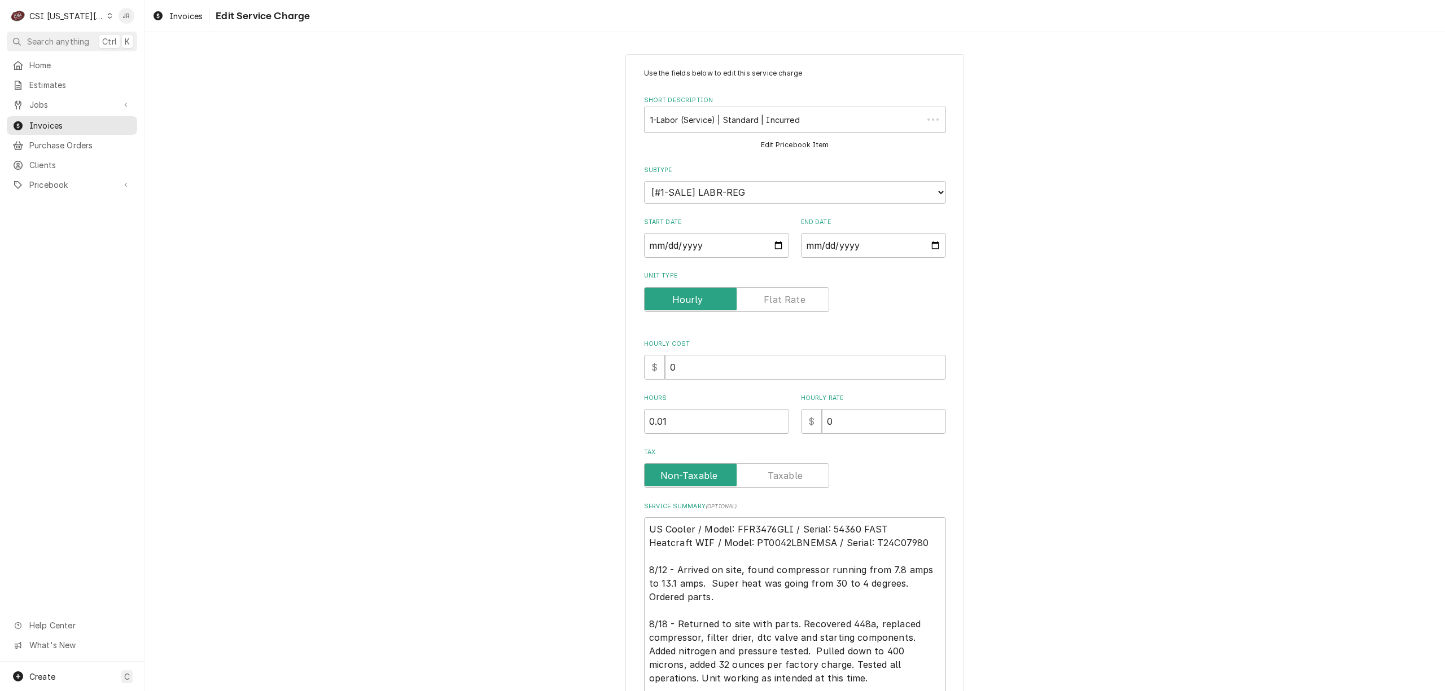
scroll to position [86, 0]
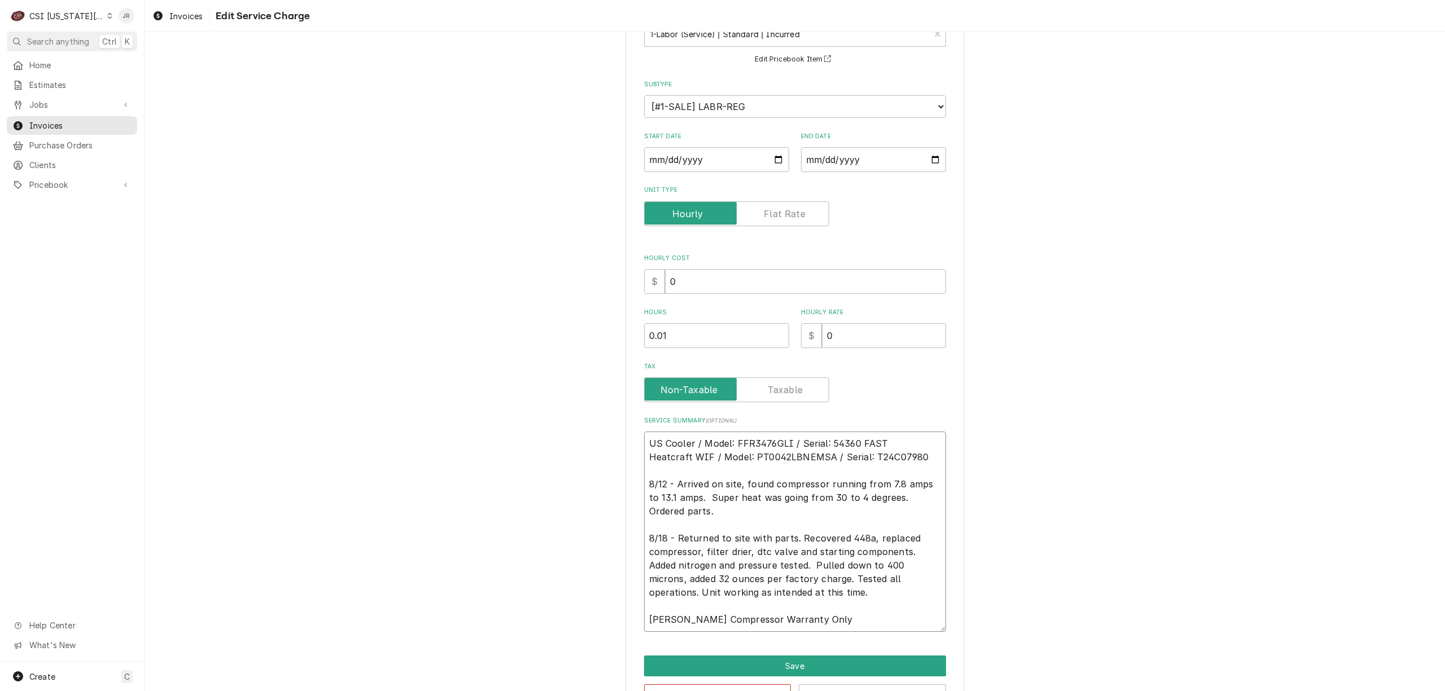
drag, startPoint x: 816, startPoint y: 628, endPoint x: 647, endPoint y: 628, distance: 168.8
click at [647, 628] on textarea "US Cooler / Model: FFR3476GLI / Serial: 54360 FAST Heatcraft WIF / Model: PT004…" at bounding box center [795, 532] width 302 height 200
drag, startPoint x: 831, startPoint y: 638, endPoint x: 826, endPoint y: 624, distance: 14.5
click at [829, 633] on div "Use the fields below to edit this service charge Short Description 1-Labor (Ser…" at bounding box center [794, 344] width 339 height 752
drag, startPoint x: 824, startPoint y: 616, endPoint x: 543, endPoint y: 612, distance: 281.1
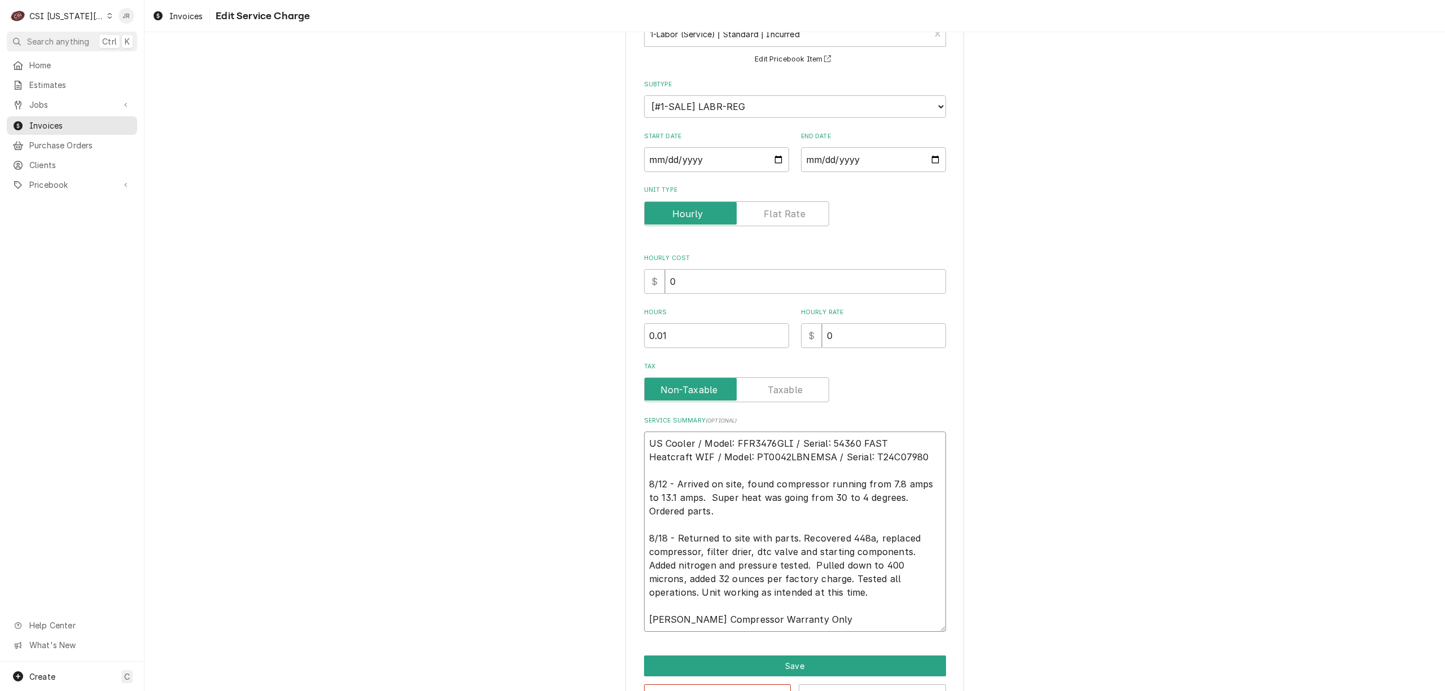
click at [543, 612] on div "Use the fields below to edit this service charge Short Description 1-Labor (Ser…" at bounding box center [794, 344] width 1300 height 772
drag, startPoint x: 543, startPoint y: 612, endPoint x: 543, endPoint y: 626, distance: 13.5
click at [543, 626] on div "Use the fields below to edit this service charge Short Description 1-Labor (Ser…" at bounding box center [794, 344] width 1300 height 772
drag, startPoint x: 834, startPoint y: 624, endPoint x: 608, endPoint y: 617, distance: 226.4
click at [608, 617] on div "Use the fields below to edit this service charge Short Description 1-Labor (Ser…" at bounding box center [794, 344] width 1300 height 772
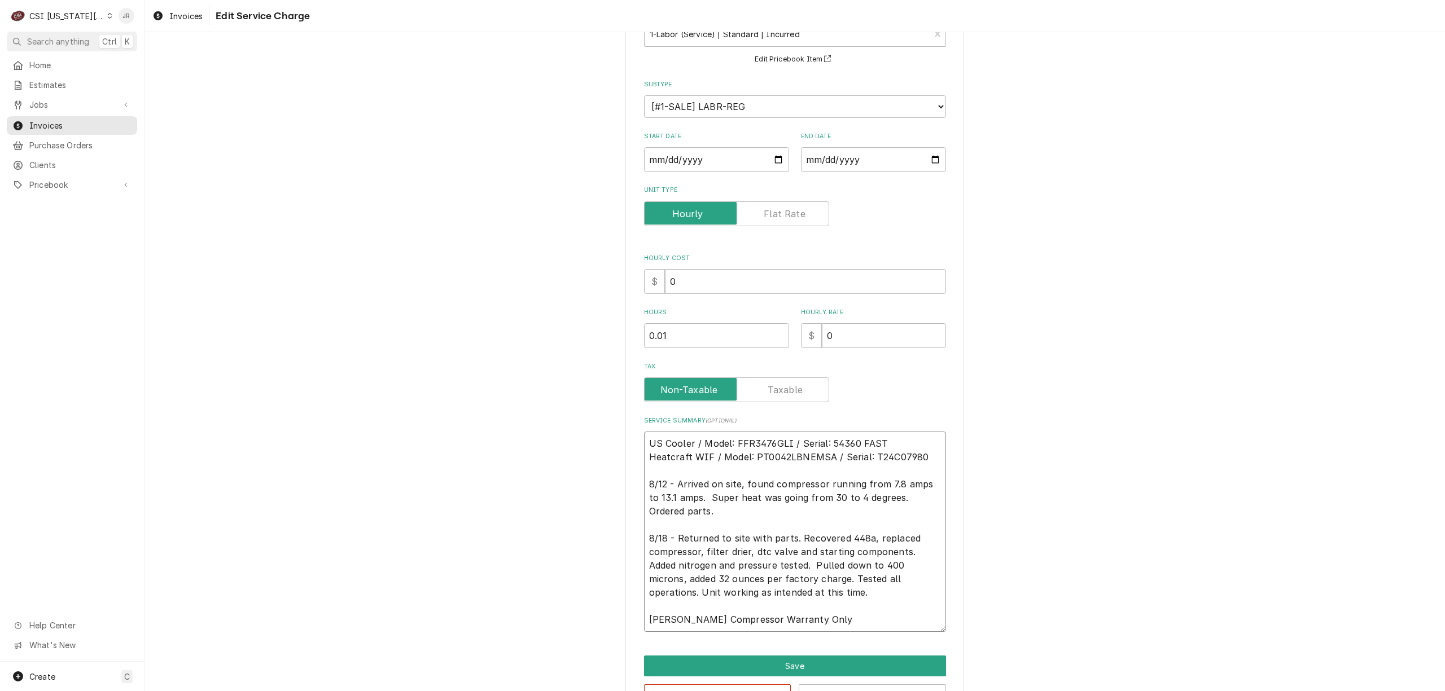
type textarea "x"
type textarea "US Cooler / Model: FFR3476GLI / Serial: 54360 FAST Heatcraft WIF / Model: PT004…"
type textarea "x"
type textarea "US Cooler / Model: FFR3476GLI / Serial: 54360 FAST Heatcraft WIF / Model: PT004…"
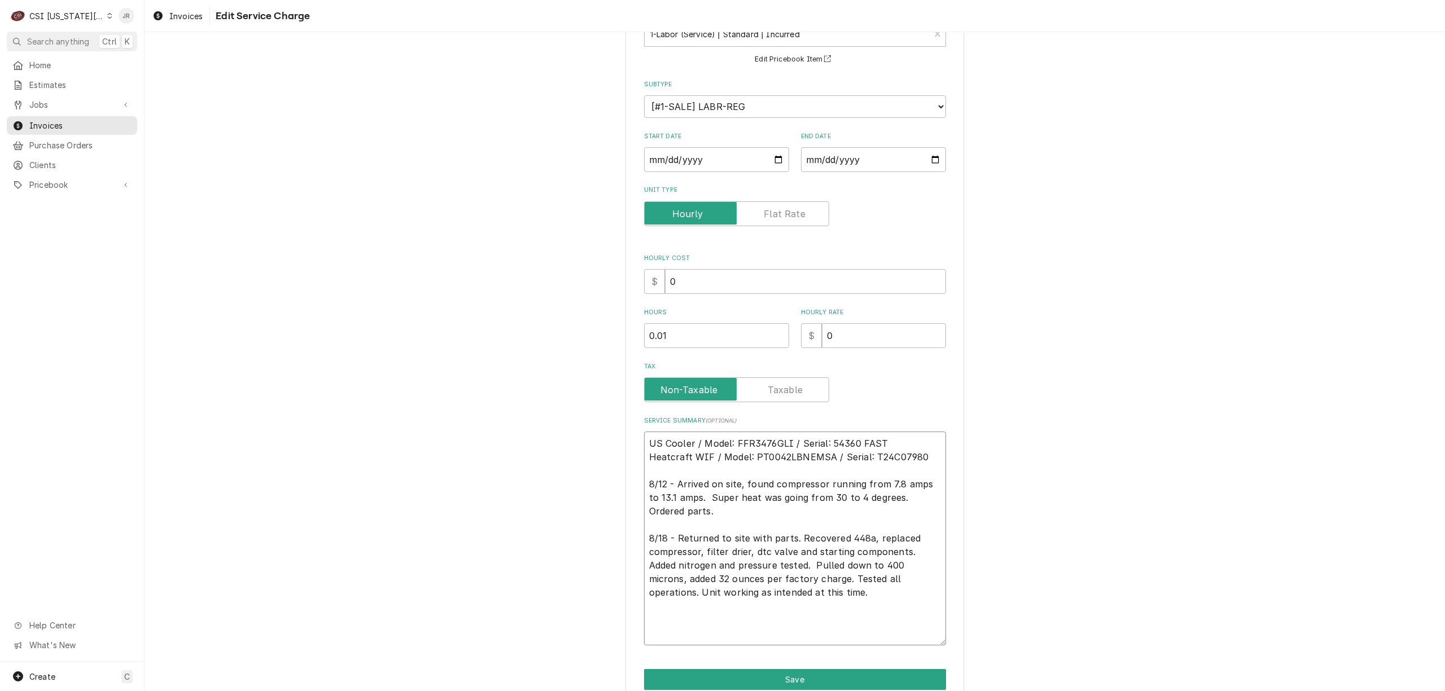
type textarea "x"
type textarea "US Cooler / Model: FFR3476GLI / Serial: 54360 FAST Heatcraft WIF / Model: PT004…"
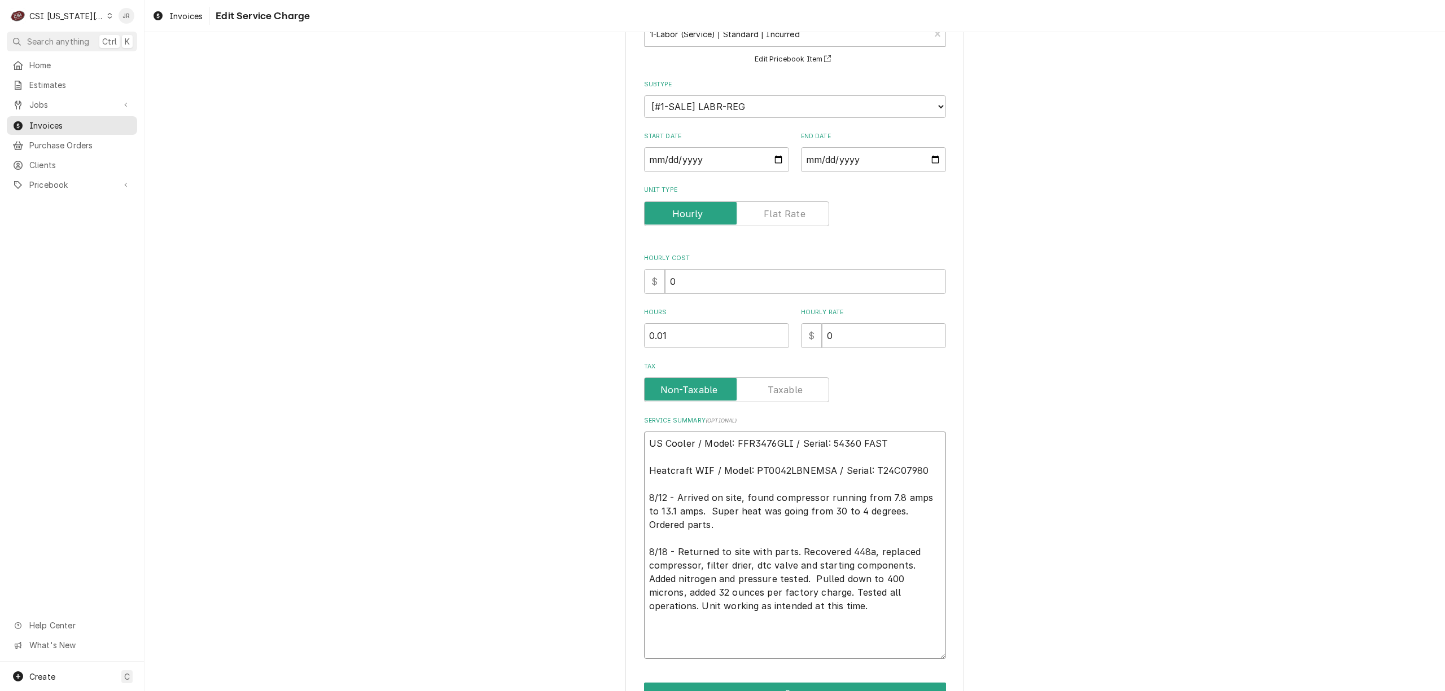
type textarea "x"
type textarea "US Cooler / Model: FFR3476GLI / Serial: 54360 FAST Heatcraft WIF / Model: PT004…"
type textarea "x"
type textarea "B US Cooler / Model: FFR3476GLI / Serial: 54360 FAST Heatcraft WIF / Model: PT0…"
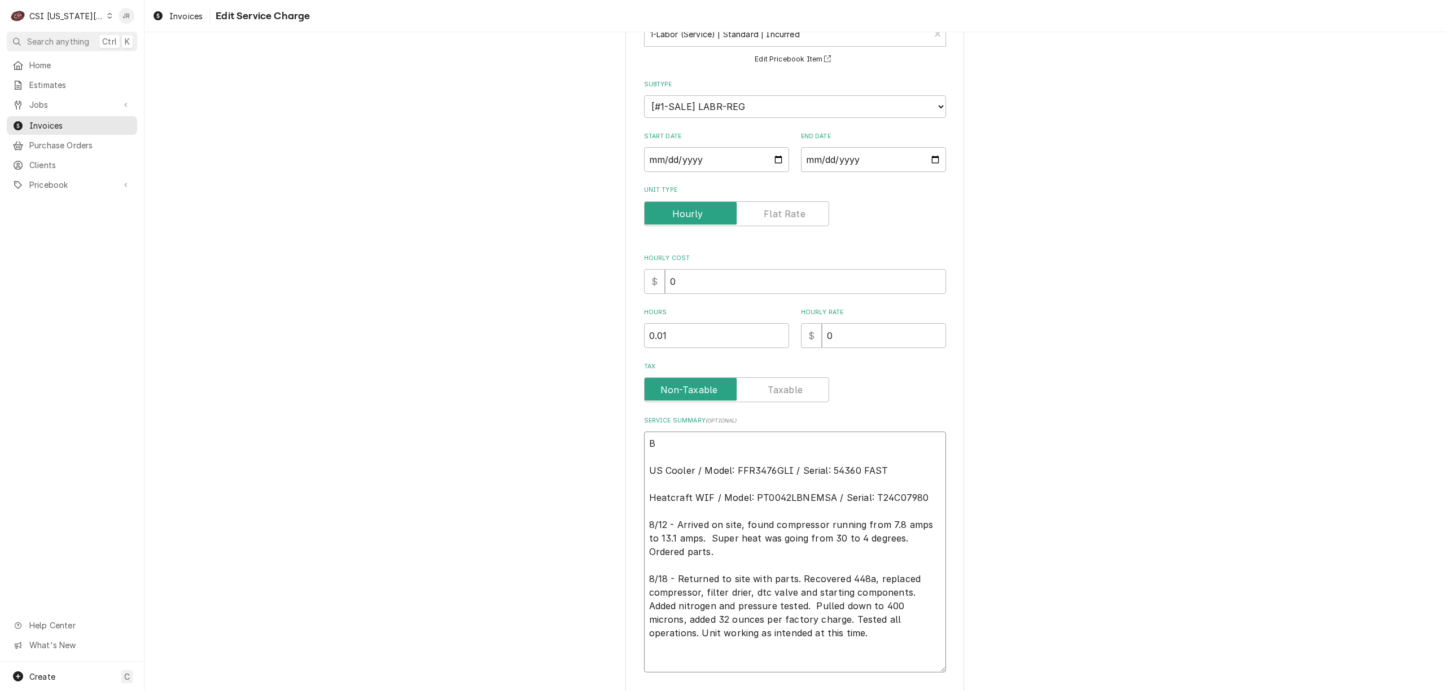
type textarea "x"
type textarea "Bi US Cooler / Model: FFR3476GLI / Serial: 54360 FAST Heatcraft WIF / Model: PT…"
type textarea "x"
type textarea "Bil US Cooler / Model: FFR3476GLI / Serial: 54360 FAST Heatcraft WIF / Model: P…"
type textarea "x"
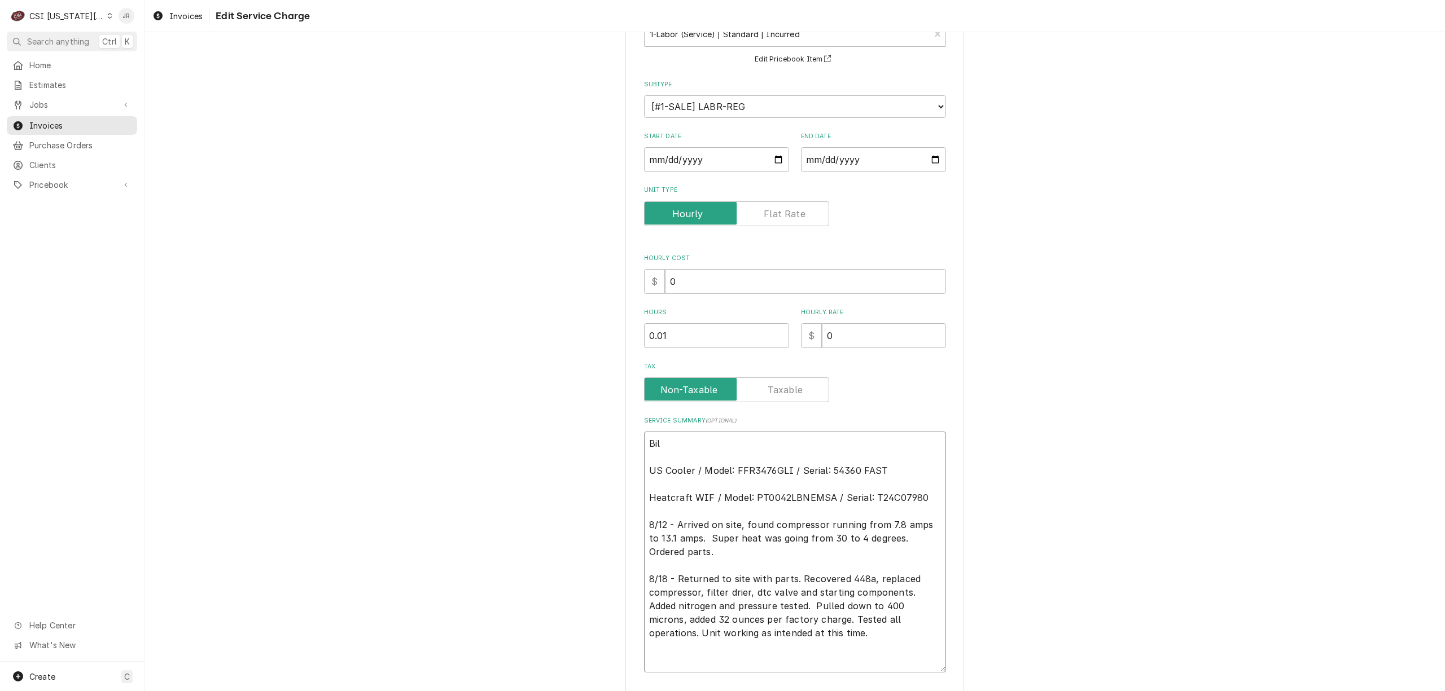
type textarea "Bill US Cooler / Model: FFR3476GLI / Serial: 54360 FAST Heatcraft WIF / Model: …"
type textarea "x"
type textarea "Billi US Cooler / Model: FFR3476GLI / Serial: 54360 FAST Heatcraft WIF / Model:…"
type textarea "x"
type textarea "Billin US Cooler / Model: FFR3476GLI / Serial: 54360 FAST Heatcraft WIF / Model…"
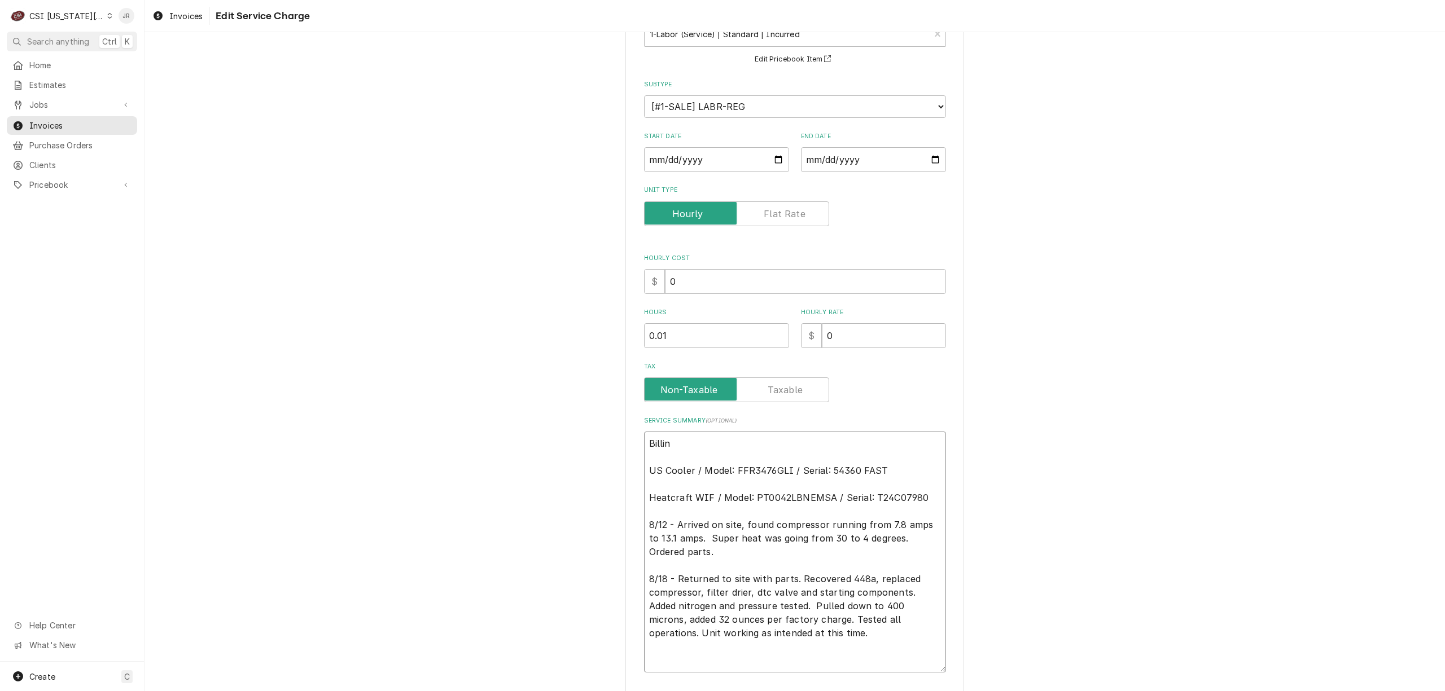
type textarea "x"
type textarea "Billing US Cooler / Model: FFR3476GLI / Serial: 54360 FAST Heatcraft WIF / Mode…"
type textarea "x"
type textarea "Billing US Cooler / Model: FFR3476GLI / Serial: 54360 FAST Heatcraft WIF / Mode…"
type textarea "x"
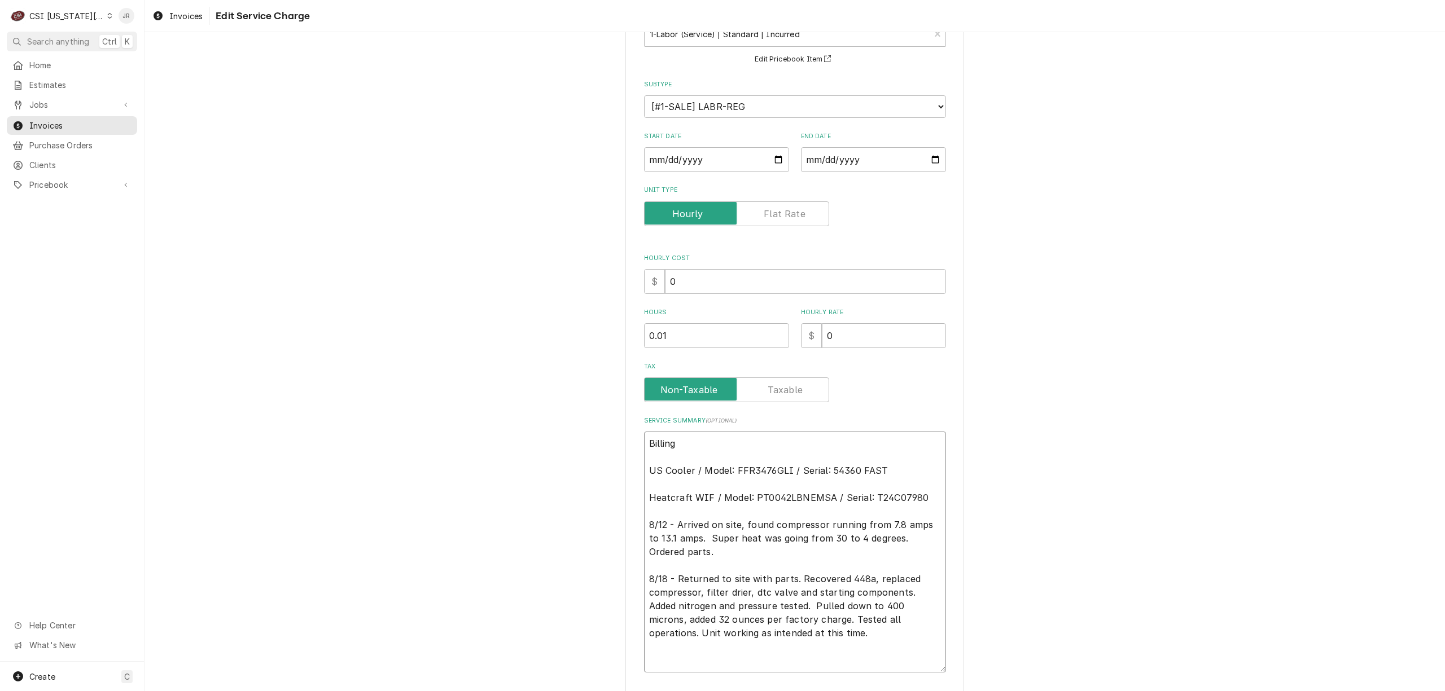
type textarea "Billing f US Cooler / Model: FFR3476GLI / Serial: 54360 FAST Heatcraft WIF / Mo…"
type textarea "x"
type textarea "Billing fo US Cooler / Model: FFR3476GLI / Serial: 54360 FAST Heatcraft WIF / M…"
type textarea "x"
type textarea "Billing for US Cooler / Model: FFR3476GLI / Serial: 54360 FAST Heatcraft WIF / …"
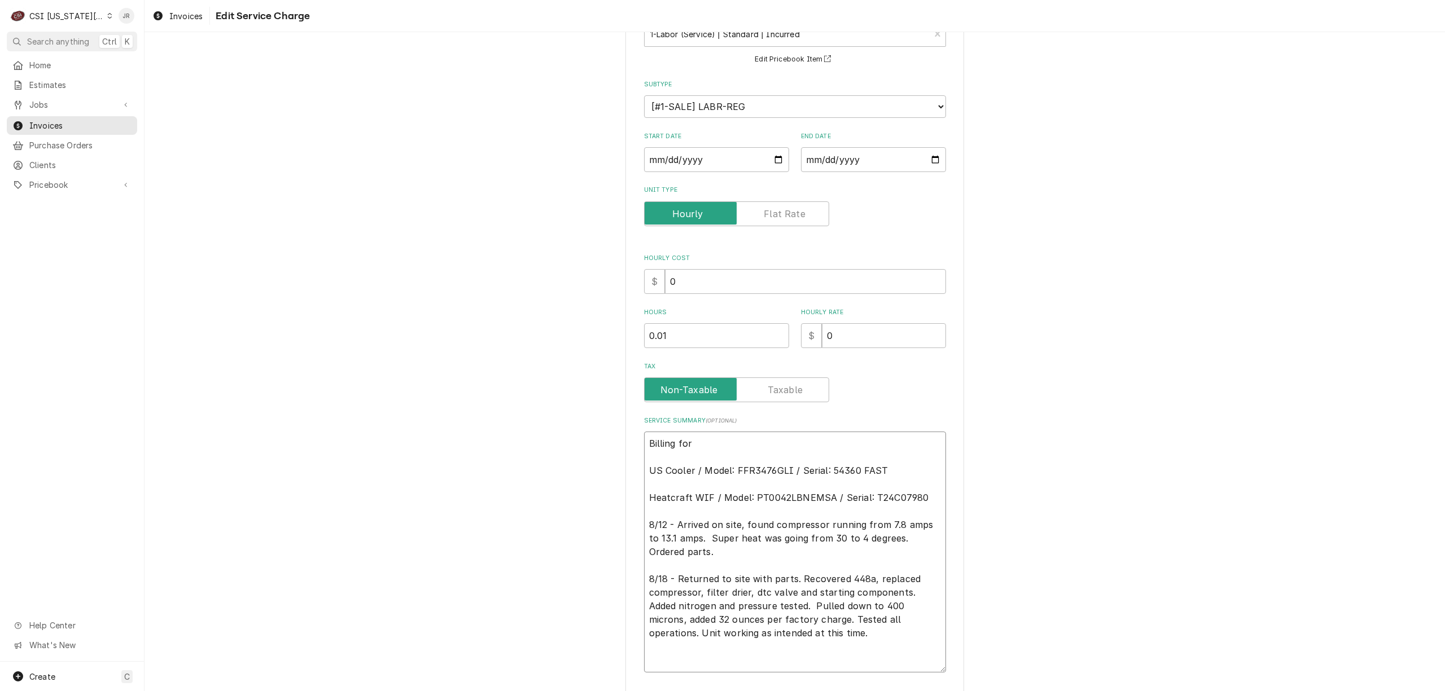
type textarea "x"
type textarea "Billing for US Cooler / Model: FFR3476GLI / Serial: 54360 FAST Heatcraft WIF / …"
type textarea "x"
type textarea "Billing for c US Cooler / Model: FFR3476GLI / Serial: 54360 FAST Heatcraft WIF …"
type textarea "x"
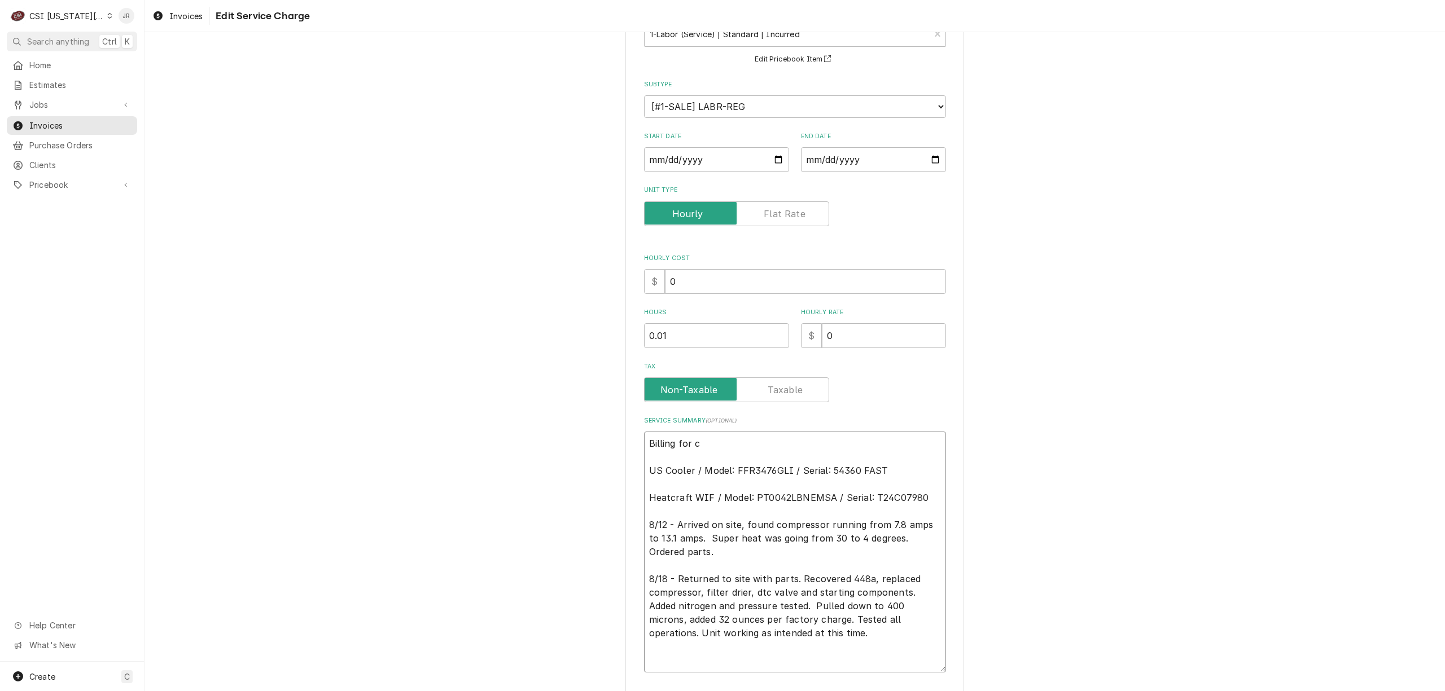
type textarea "Billing for co US Cooler / Model: FFR3476GLI / Serial: 54360 FAST Heatcraft WIF…"
type textarea "x"
type textarea "Billing for com US Cooler / Model: FFR3476GLI / Serial: 54360 FAST Heatcraft WI…"
type textarea "x"
type textarea "Billing for compr US Cooler / Model: FFR3476GLI / Serial: 54360 FAST Heatcraft …"
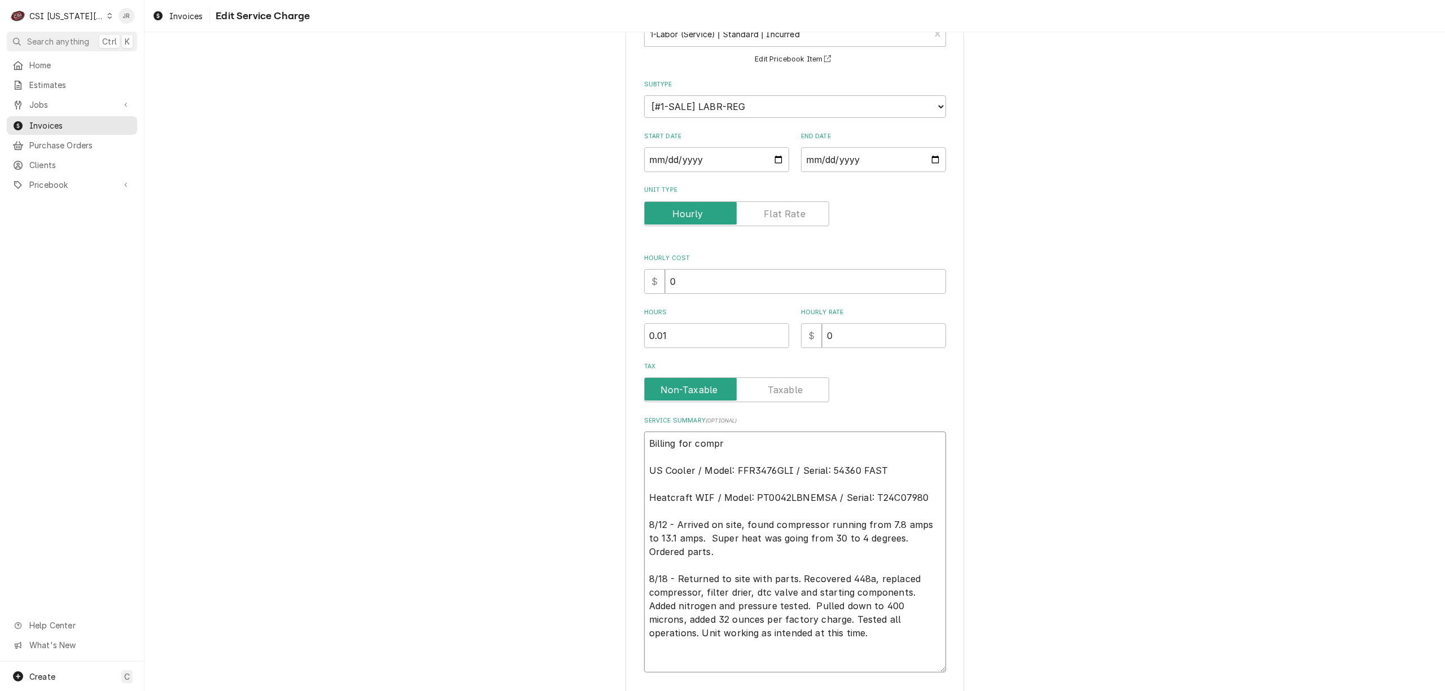
type textarea "x"
type textarea "Billing for compre US Cooler / Model: FFR3476GLI / Serial: 54360 FAST Heatcraft…"
type textarea "x"
type textarea "Billing for compres US Cooler / Model: FFR3476GLI / Serial: 54360 FAST Heatcraf…"
type textarea "x"
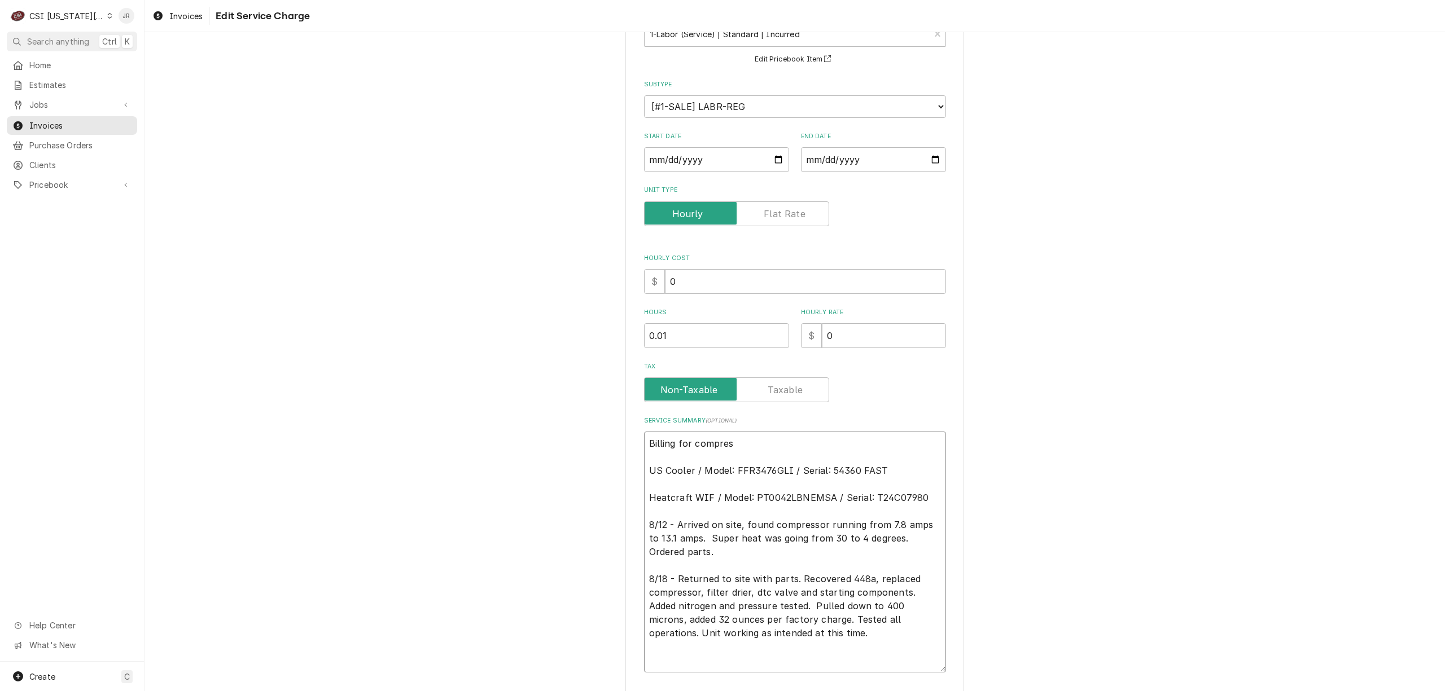
type textarea "Billing for compress US Cooler / Model: FFR3476GLI / Serial: 54360 FAST Heatcra…"
type textarea "x"
type textarea "Billing for compresso US Cooler / Model: FFR3476GLI / Serial: 54360 FAST Heatcr…"
type textarea "x"
type textarea "Billing for compressor US Cooler / Model: FFR3476GLI / Serial: 54360 FAST Heatc…"
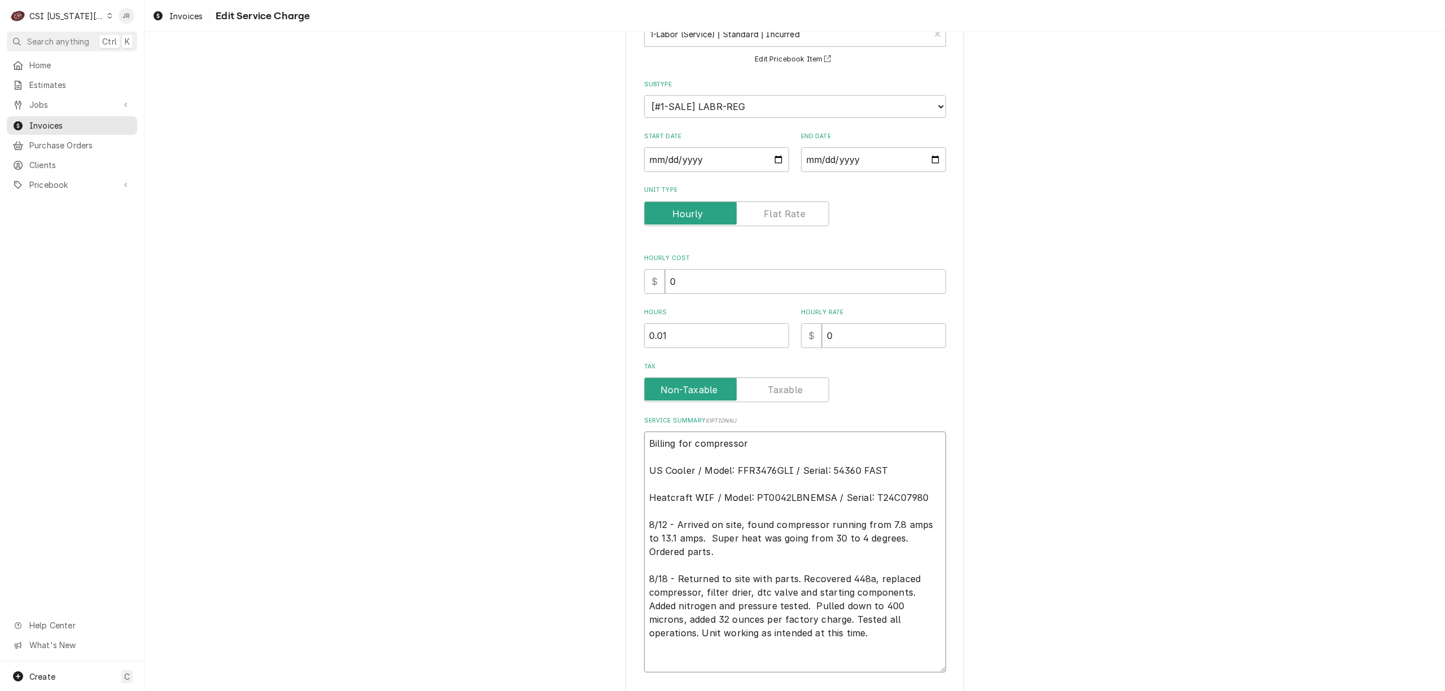
type textarea "x"
type textarea "Billing for compressor US Cooler / Model: FFR3476GLI / Serial: 54360 FAST Heatc…"
type textarea "x"
type textarea "Billing for compressor p US Cooler / Model: FFR3476GLI / Serial: 54360 FAST Hea…"
type textarea "x"
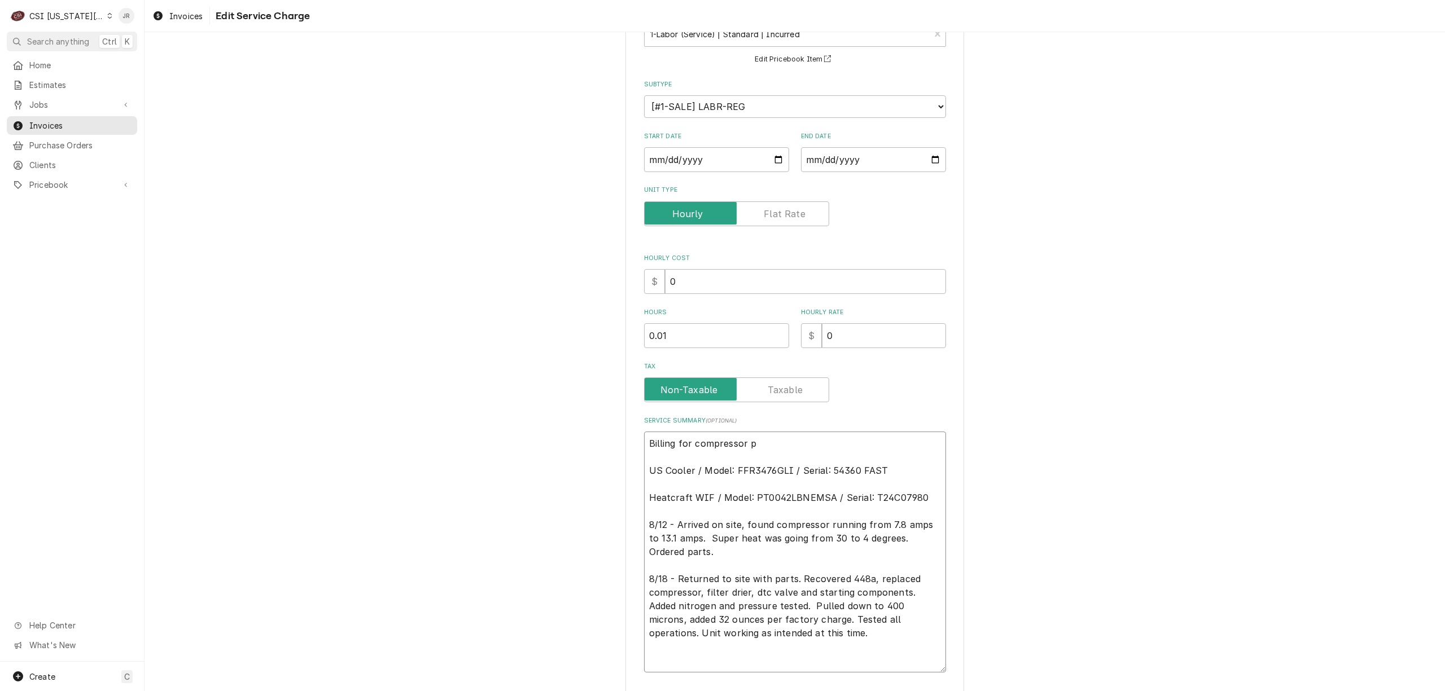
type textarea "Billing for compressor US Cooler / Model: FFR3476GLI / Serial: 54360 FAST Heatc…"
type textarea "x"
type textarea "Billing for compressor a US Cooler / Model: FFR3476GLI / Serial: 54360 FAST Hea…"
type textarea "x"
type textarea "Billing for compressor US Cooler / Model: FFR3476GLI / Serial: 54360 FAST Heatc…"
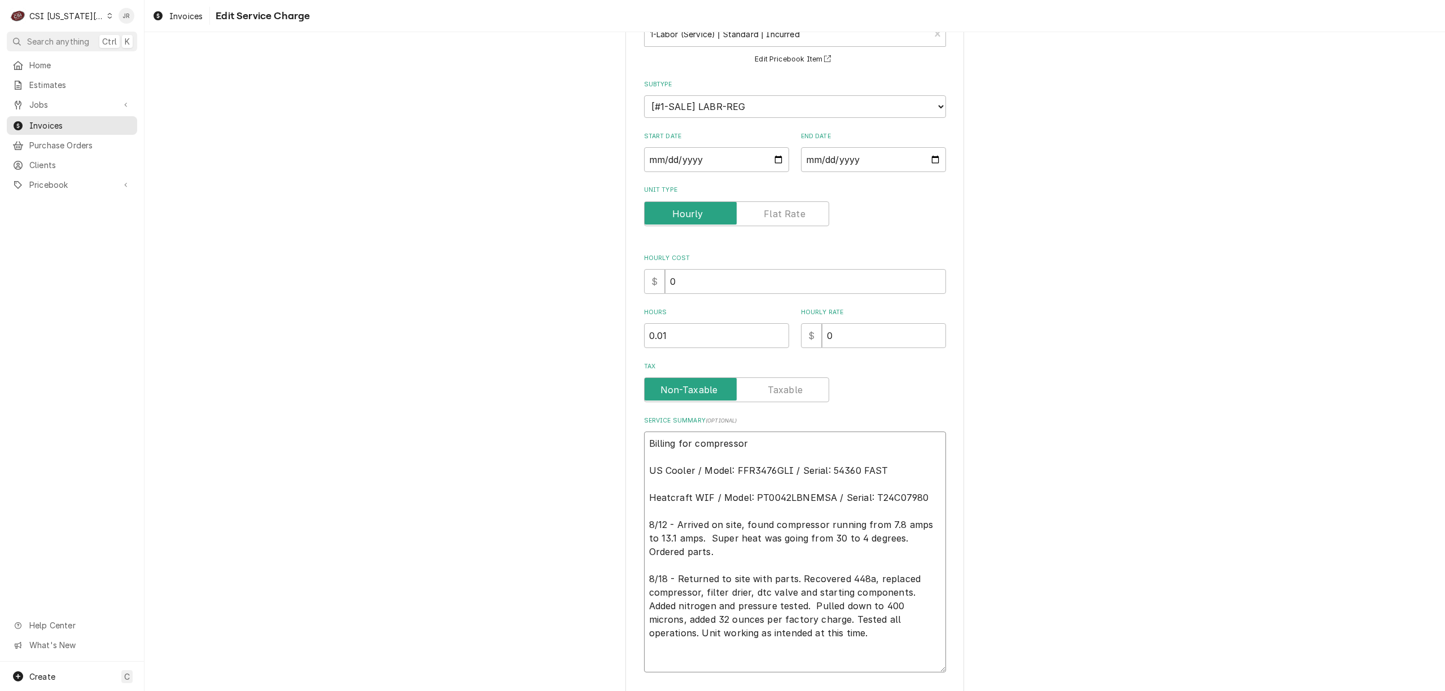
type textarea "x"
type textarea "Billing for compressor p US Cooler / Model: FFR3476GLI / Serial: 54360 FAST Hea…"
type textarea "x"
type textarea "Billing for compressor pa US Cooler / Model: FFR3476GLI / Serial: 54360 FAST He…"
type textarea "x"
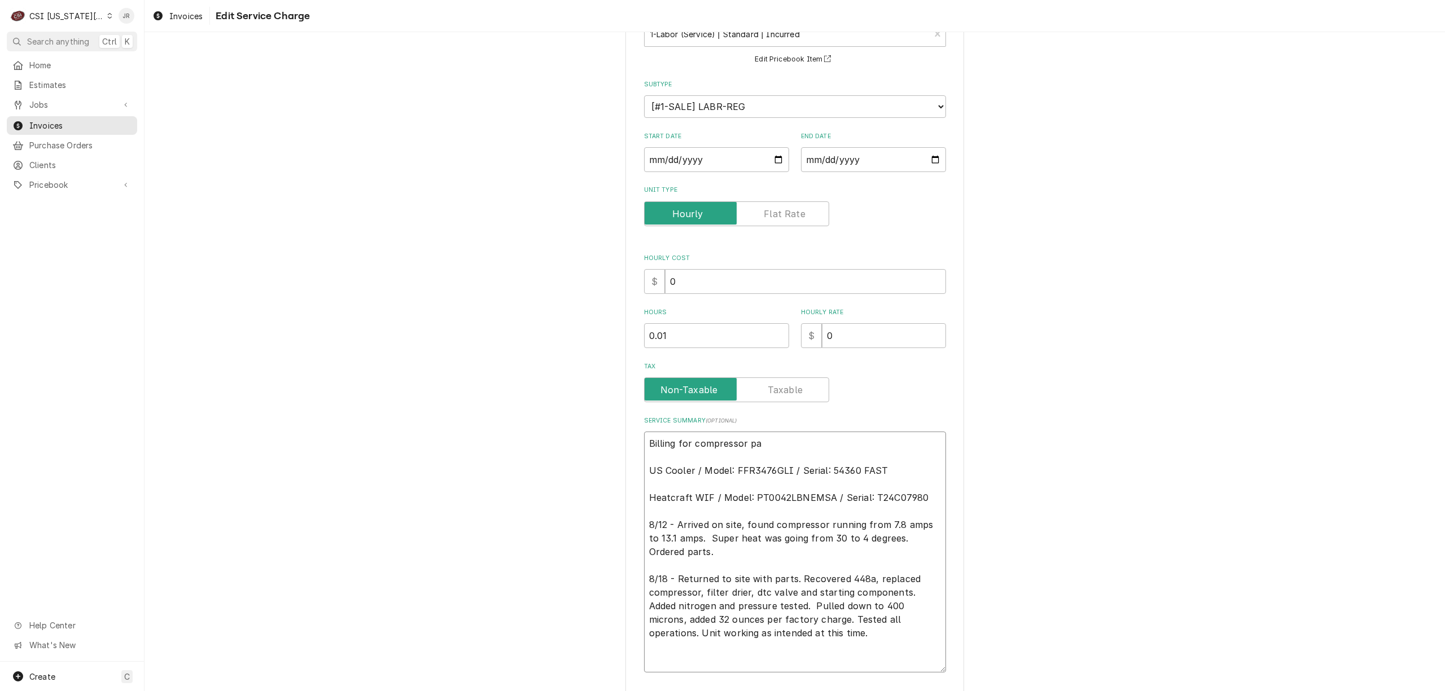
type textarea "Billing for compressor par US Cooler / Model: FFR3476GLI / Serial: 54360 FAST H…"
type textarea "x"
type textarea "Billing for compressor part US Cooler / Model: FFR3476GLI / Serial: 54360 FAST …"
type textarea "x"
type textarea "Billing for compressor part US Cooler / Model: FFR3476GLI / Serial: 54360 FAST …"
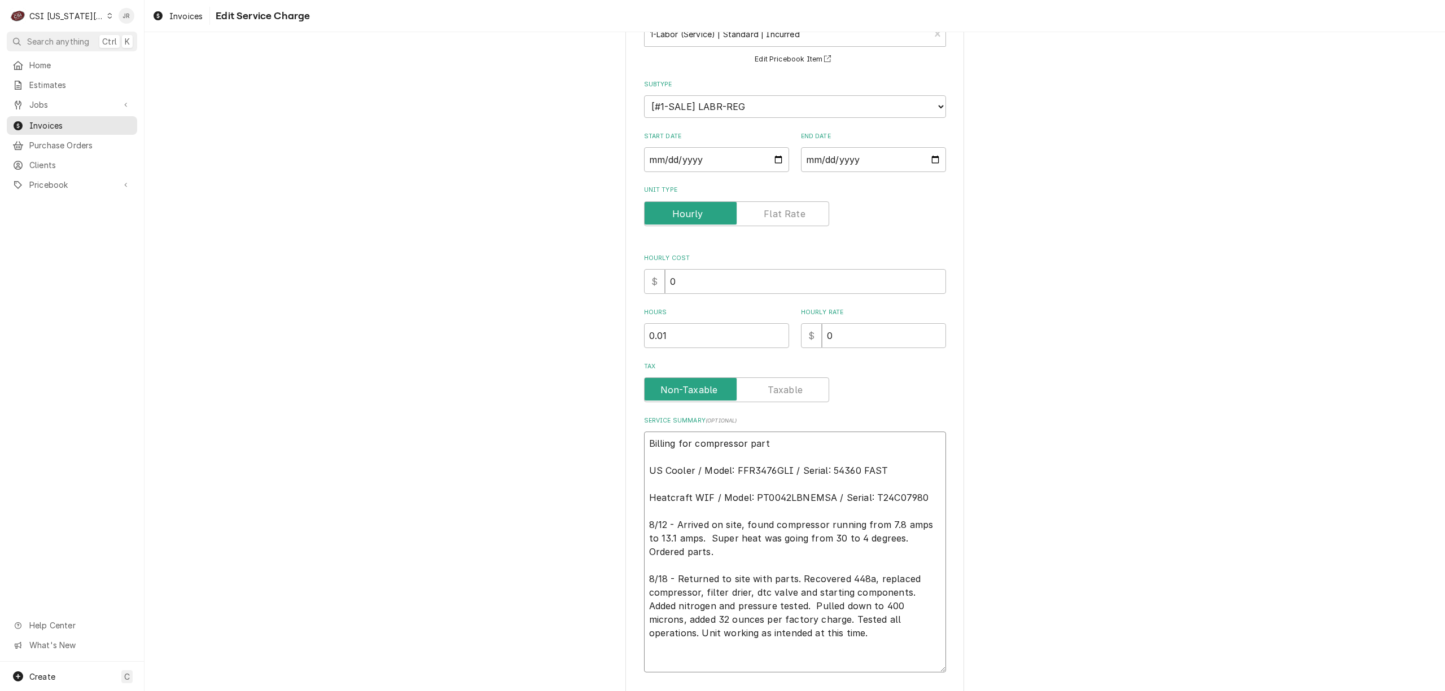
type textarea "x"
type textarea "Billing for compressor part o US Cooler / Model: FFR3476GLI / Serial: 54360 FAS…"
type textarea "x"
type textarea "Billing for compressor part on US Cooler / Model: FFR3476GLI / Serial: 54360 FA…"
type textarea "x"
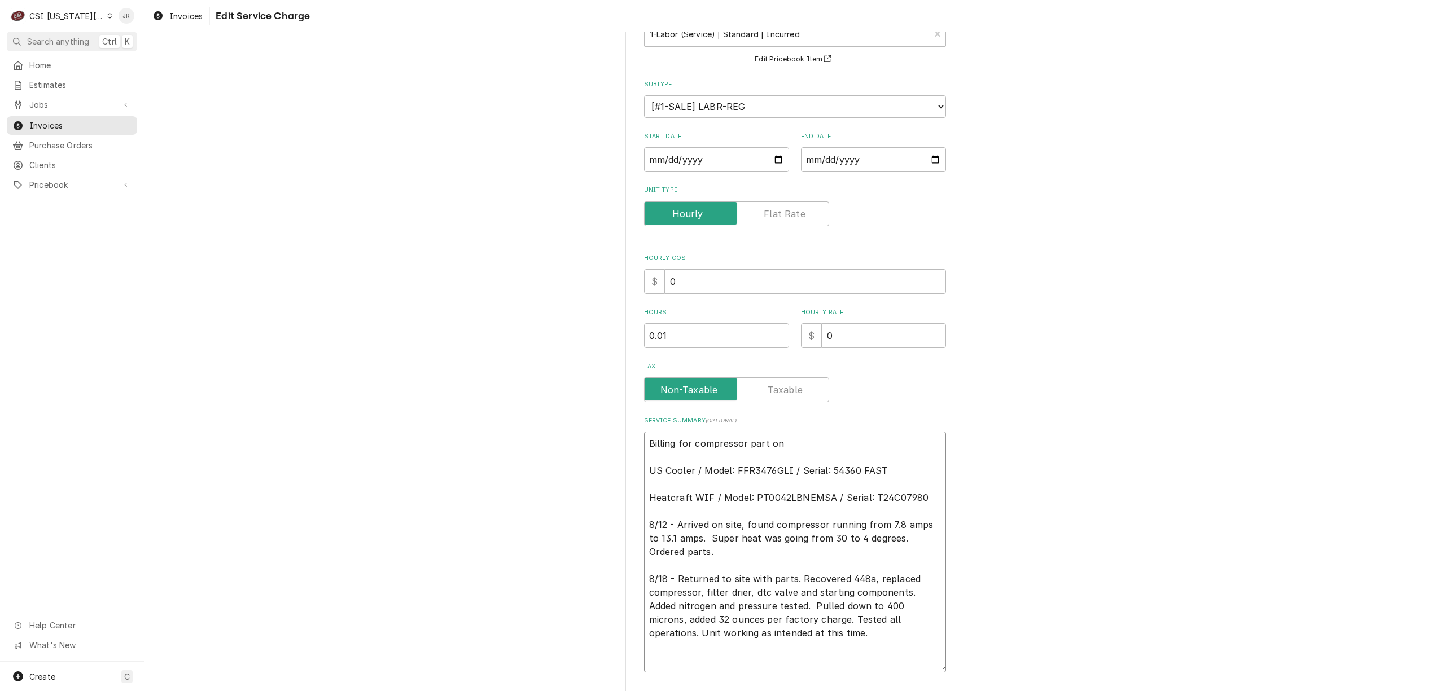
type textarea "Billing for compressor part onl US Cooler / Model: FFR3476GLI / Serial: 54360 F…"
type textarea "x"
type textarea "Billing for compressor part only US Cooler / Model: FFR3476GLI / Serial: 54360 …"
type textarea "x"
type textarea "Billing for compressor part only US Cooler / Model: FFR3476GLI / Serial: 54360 …"
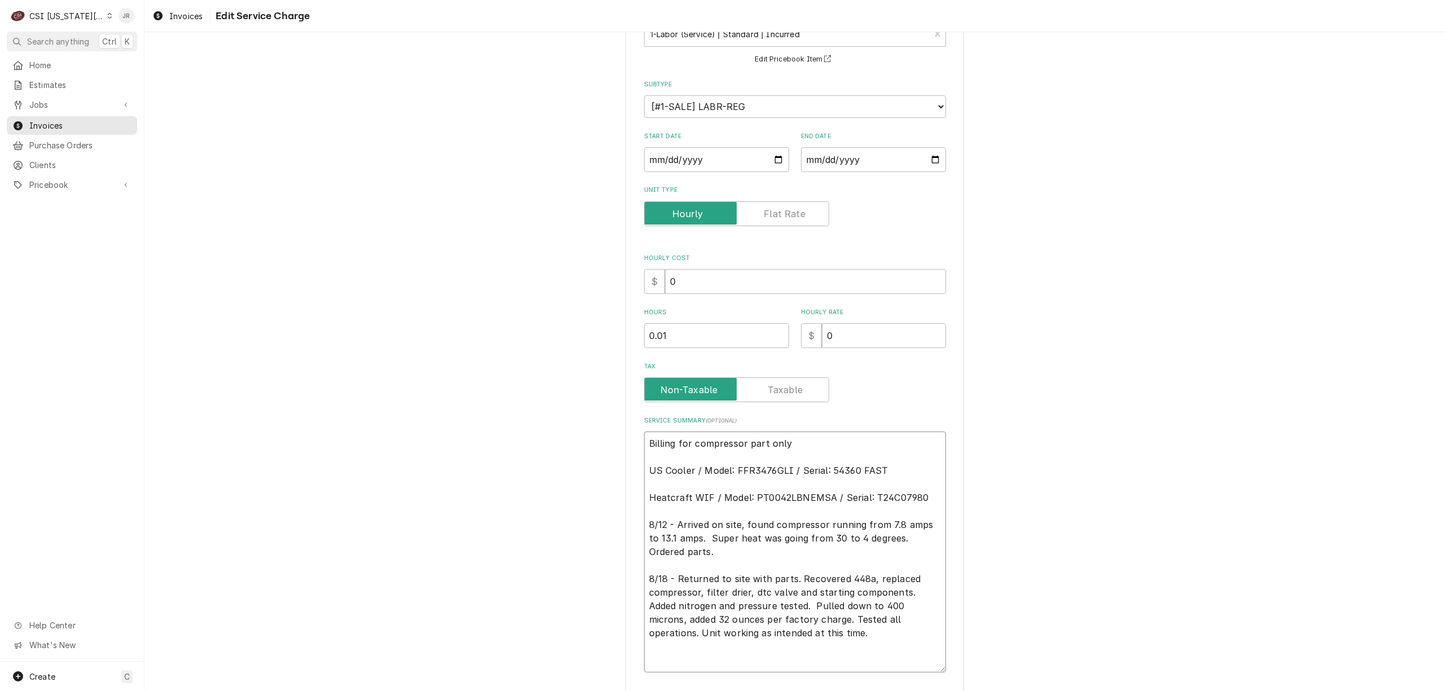
type textarea "x"
type textarea "Billing for compressor part only t US Cooler / Model: FFR3476GLI / Serial: 5436…"
type textarea "x"
type textarea "Billing for compressor part only to US Cooler / Model: FFR3476GLI / Serial: 543…"
type textarea "x"
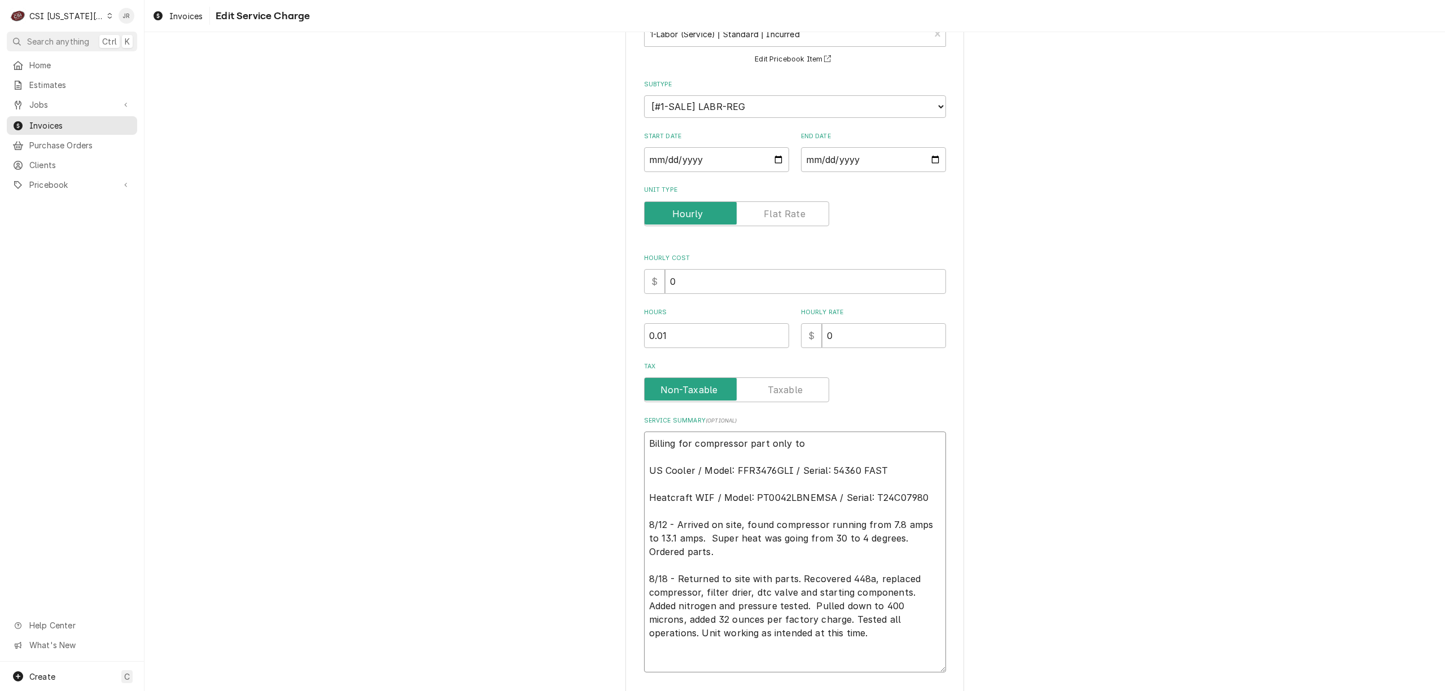
type textarea "Billing for compressor part only to US Cooler / Model: FFR3476GLI / Serial: 543…"
type textarea "x"
type textarea "Billing for compressor part only to U US Cooler / Model: FFR3476GLI / Serial: 5…"
type textarea "x"
type textarea "Billing for compressor part only to Un US Cooler / Model: FFR3476GLI / Serial: …"
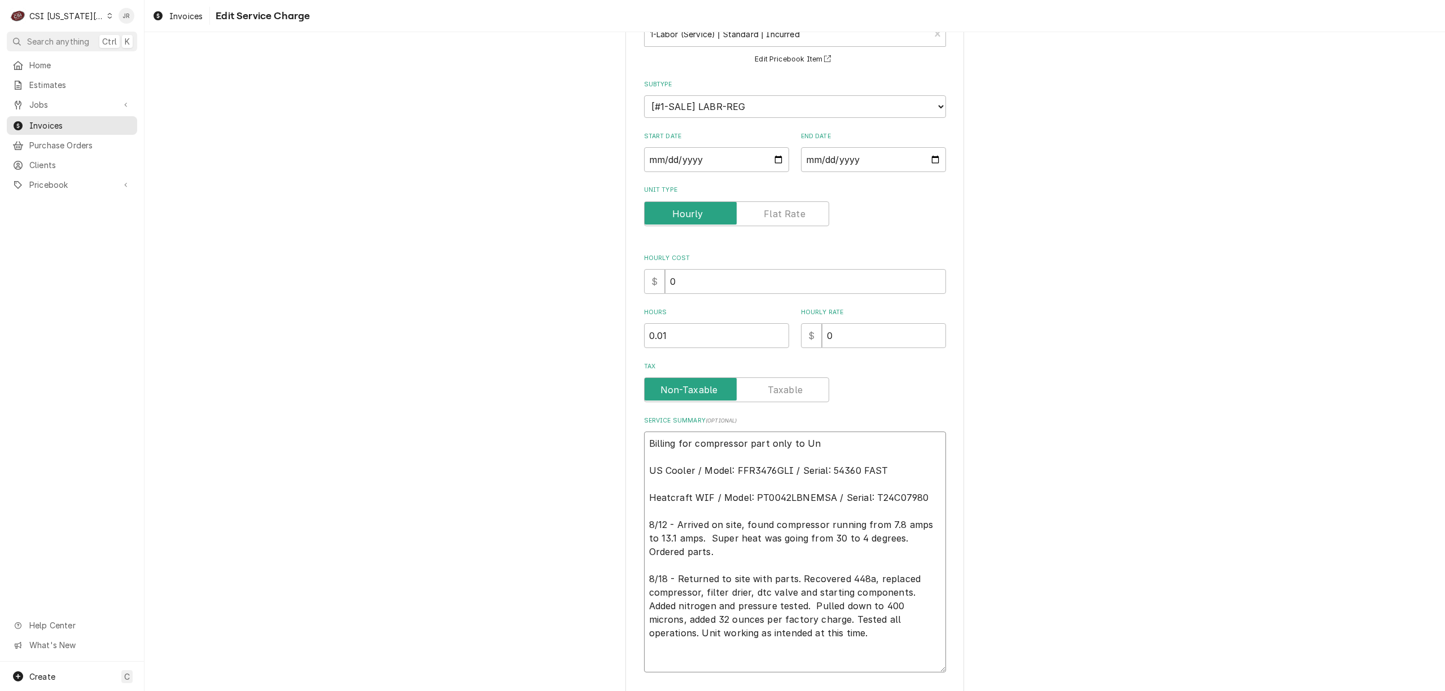
type textarea "x"
type textarea "Billing for compressor part only to Uni US Cooler / Model: FFR3476GLI / Serial:…"
type textarea "x"
type textarea "Billing for compressor part only to Un US Cooler / Model: FFR3476GLI / Serial: …"
type textarea "x"
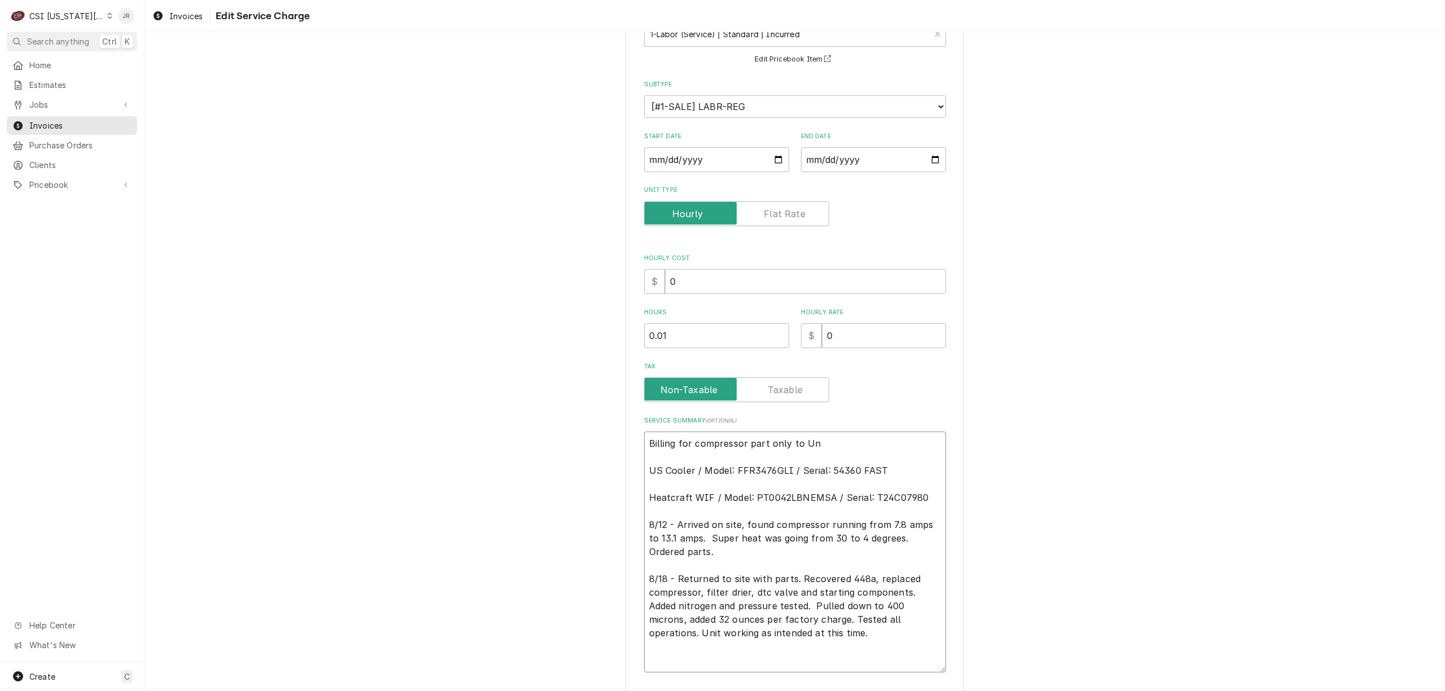
type textarea "Billing for compressor part only to U US Cooler / Model: FFR3476GLI / Serial: 5…"
type textarea "x"
type textarea "Billing for compressor part only to US Cooler / Model: FFR3476GLI / Serial: 543…"
type textarea "x"
type textarea "Billing for compressor part only to US Cooler / Model: FFR3476GLI / Serial: 543…"
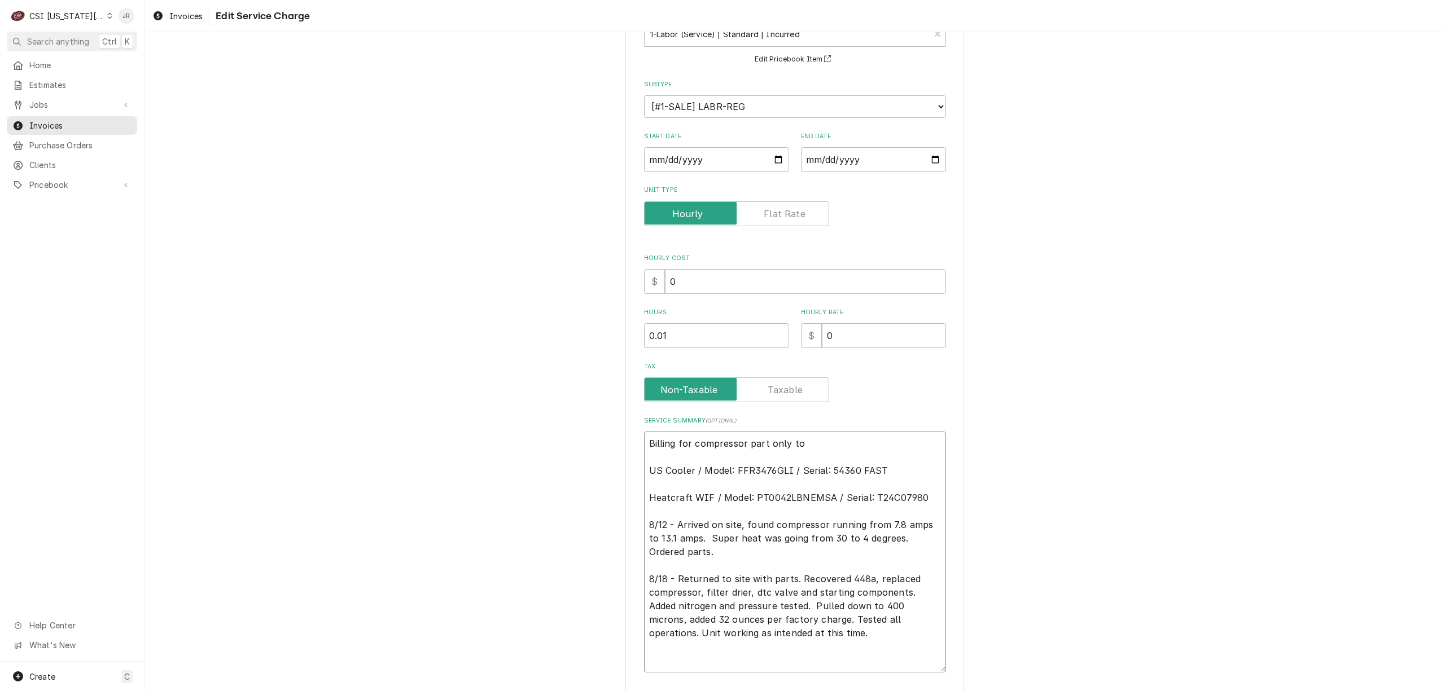
type textarea "x"
type textarea "Billing for compressor part only t US Cooler / Model: FFR3476GLI / Serial: 5436…"
type textarea "x"
type textarea "Billing for compressor part only US Cooler / Model: FFR3476GLI / Serial: 54360 …"
type textarea "x"
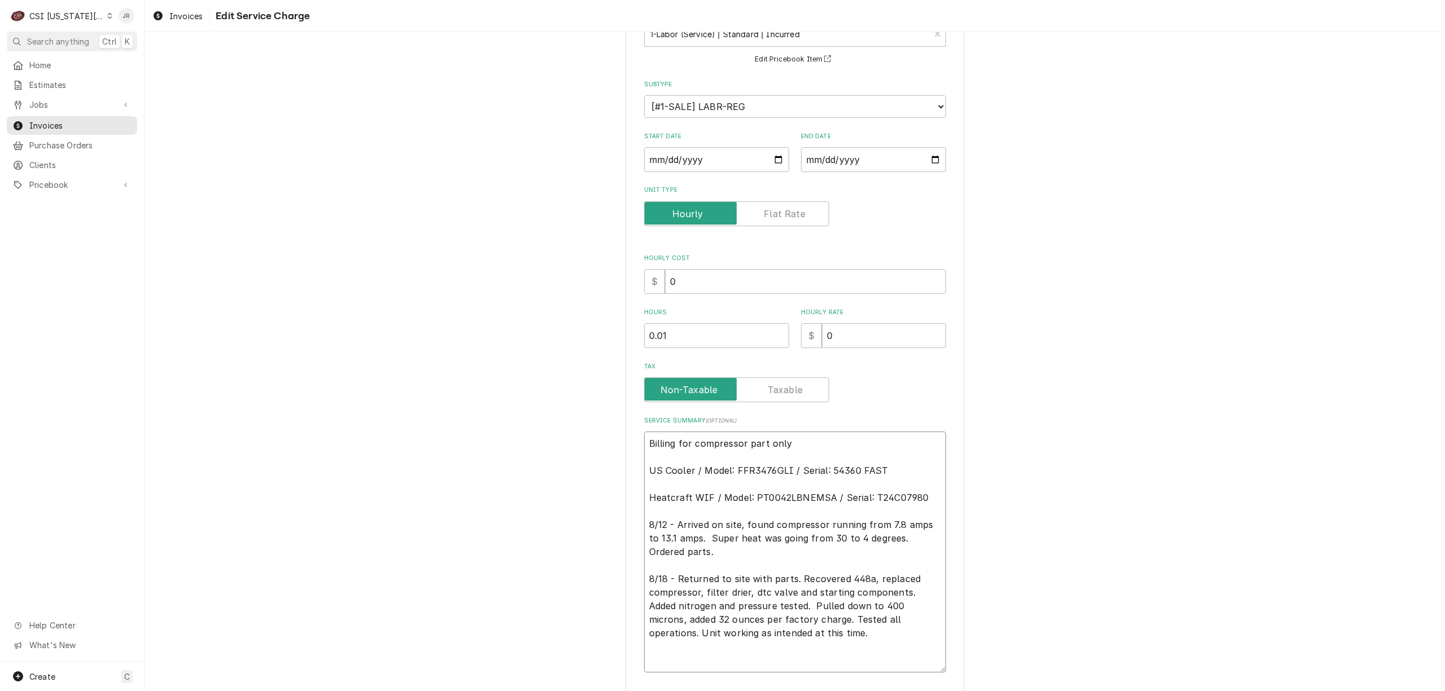
type textarea "Billing for compressor part only US Cooler / Model: FFR3476GLI / Serial: 54360 …"
type textarea "x"
type textarea "Billing for compressor part on US Cooler / Model: FFR3476GLI / Serial: 54360 FA…"
type textarea "x"
type textarea "Billing for compressor part o US Cooler / Model: FFR3476GLI / Serial: 54360 FAS…"
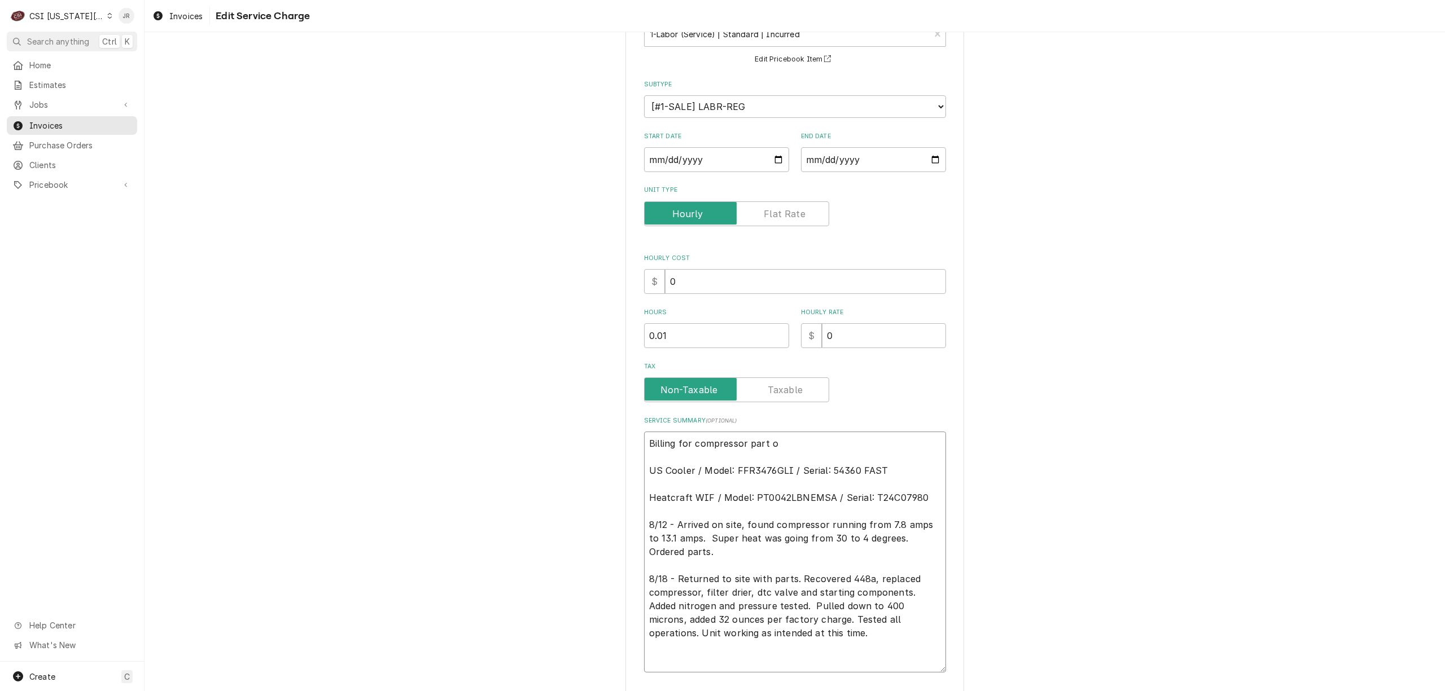
type textarea "x"
type textarea "Billing for compressor part US Cooler / Model: FFR3476GLI / Serial: 54360 FAST …"
type textarea "x"
type textarea "Billing for compressor part US Cooler / Model: FFR3476GLI / Serial: 54360 FAST …"
type textarea "x"
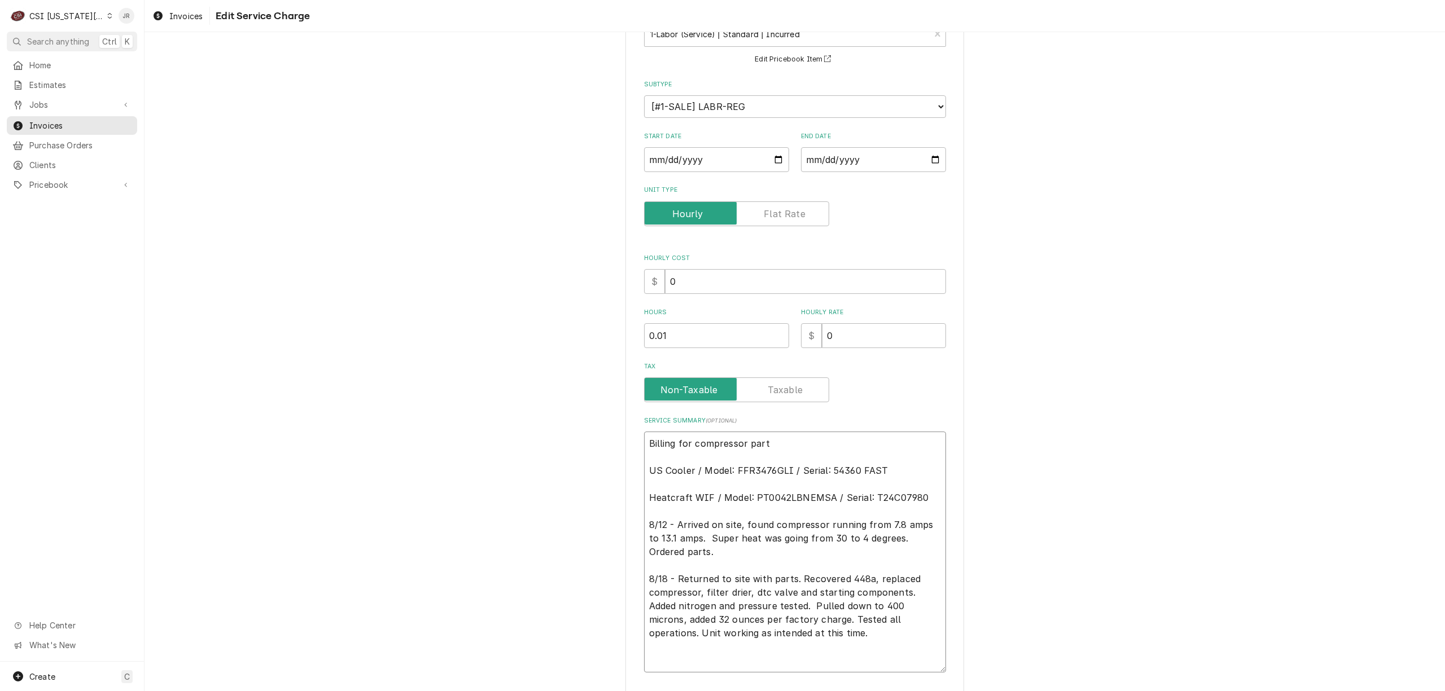
type textarea "Billing for compressor par US Cooler / Model: FFR3476GLI / Serial: 54360 FAST H…"
type textarea "x"
type textarea "Billing for compressor pa US Cooler / Model: FFR3476GLI / Serial: 54360 FAST He…"
type textarea "x"
type textarea "Billing for compressor p US Cooler / Model: FFR3476GLI / Serial: 54360 FAST Hea…"
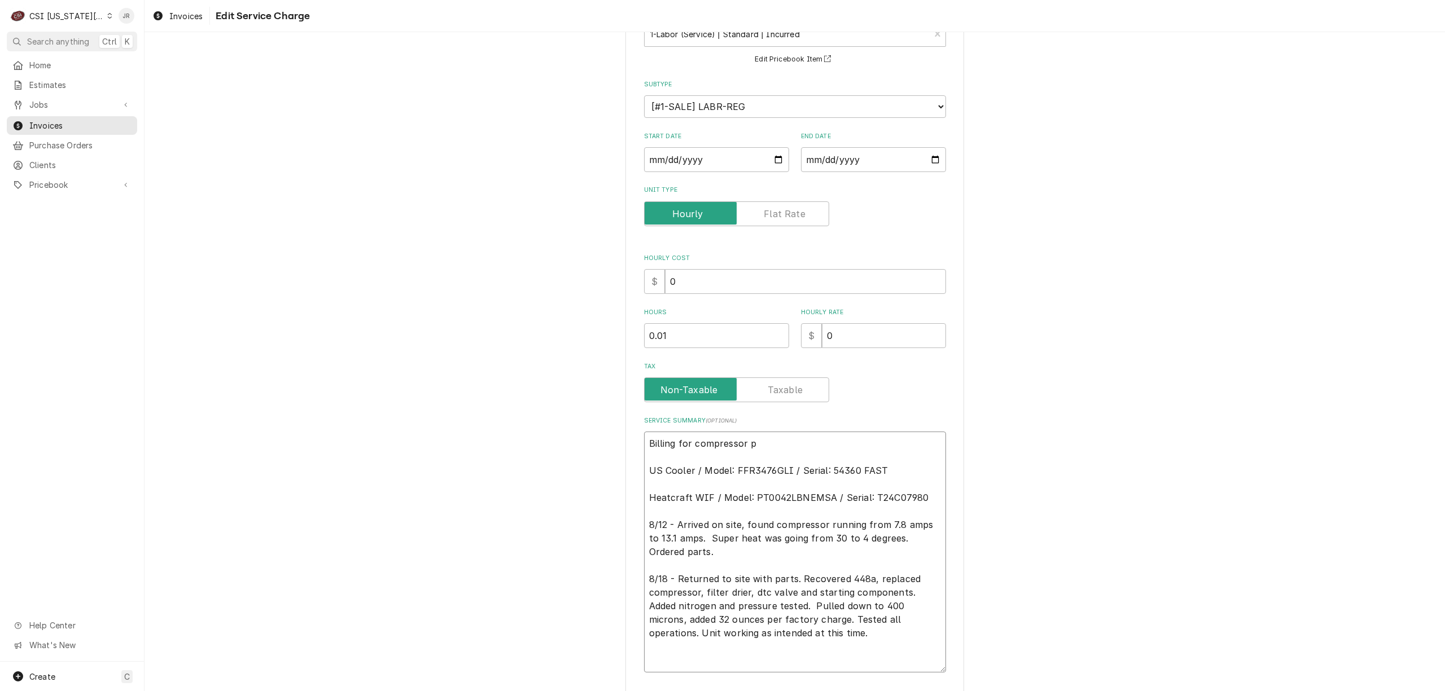
type textarea "x"
type textarea "Billing for compressor US Cooler / Model: FFR3476GLI / Serial: 54360 FAST Heatc…"
type textarea "x"
type textarea "\ US Cooler / Model: FFR3476GLI / Serial: 54360 FAST Heatcraft WIF / Model: PT0…"
type textarea "x"
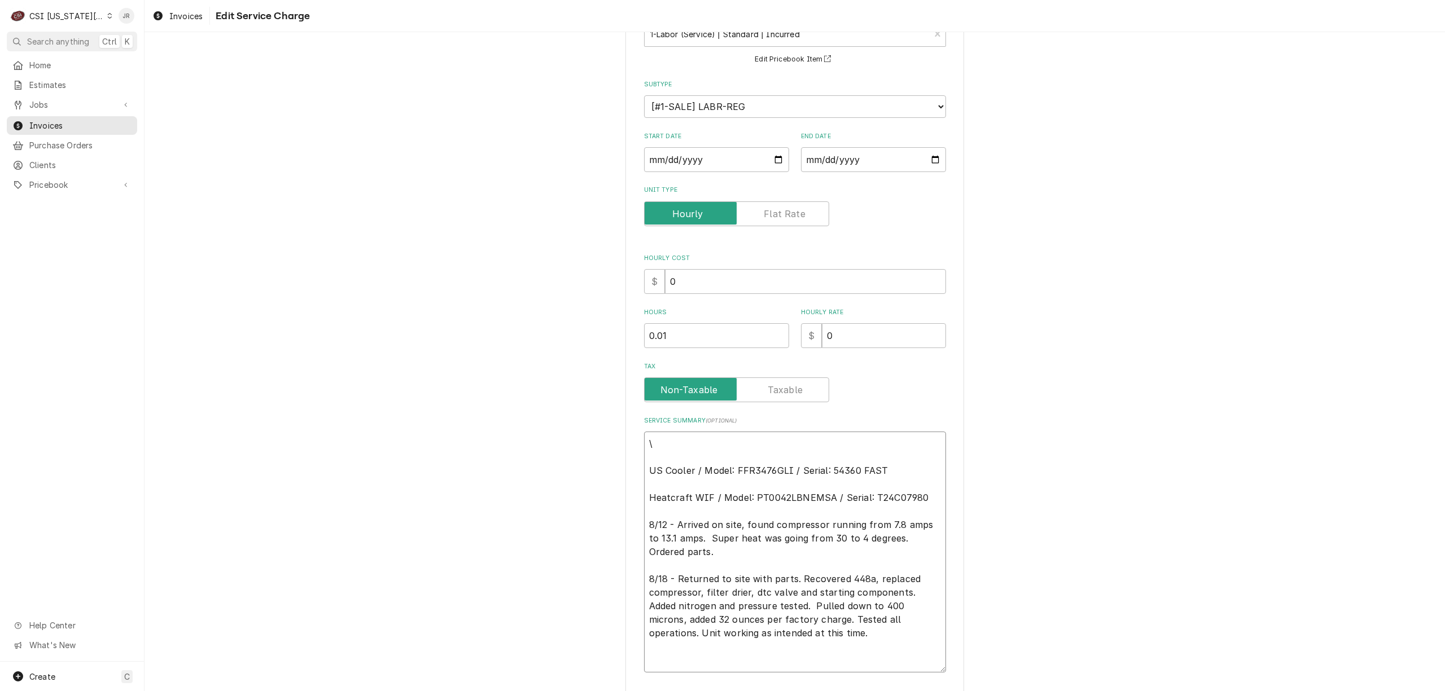
type textarea "US Cooler / Model: FFR3476GLI / Serial: 54360 FAST Heatcraft WIF / Model: PT004…"
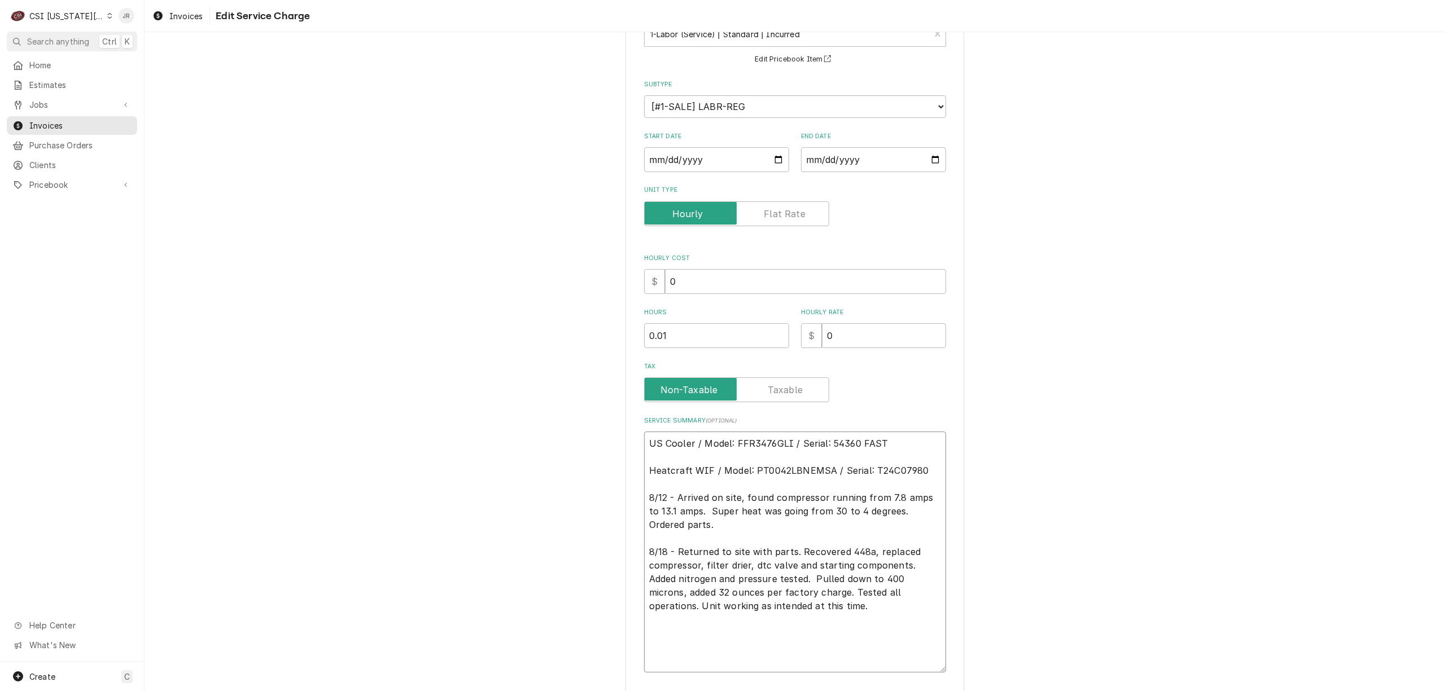
type textarea "x"
type textarea "C US Cooler / Model: FFR3476GLI / Serial: 54360 FAST Heatcraft WIF / Model: PT0…"
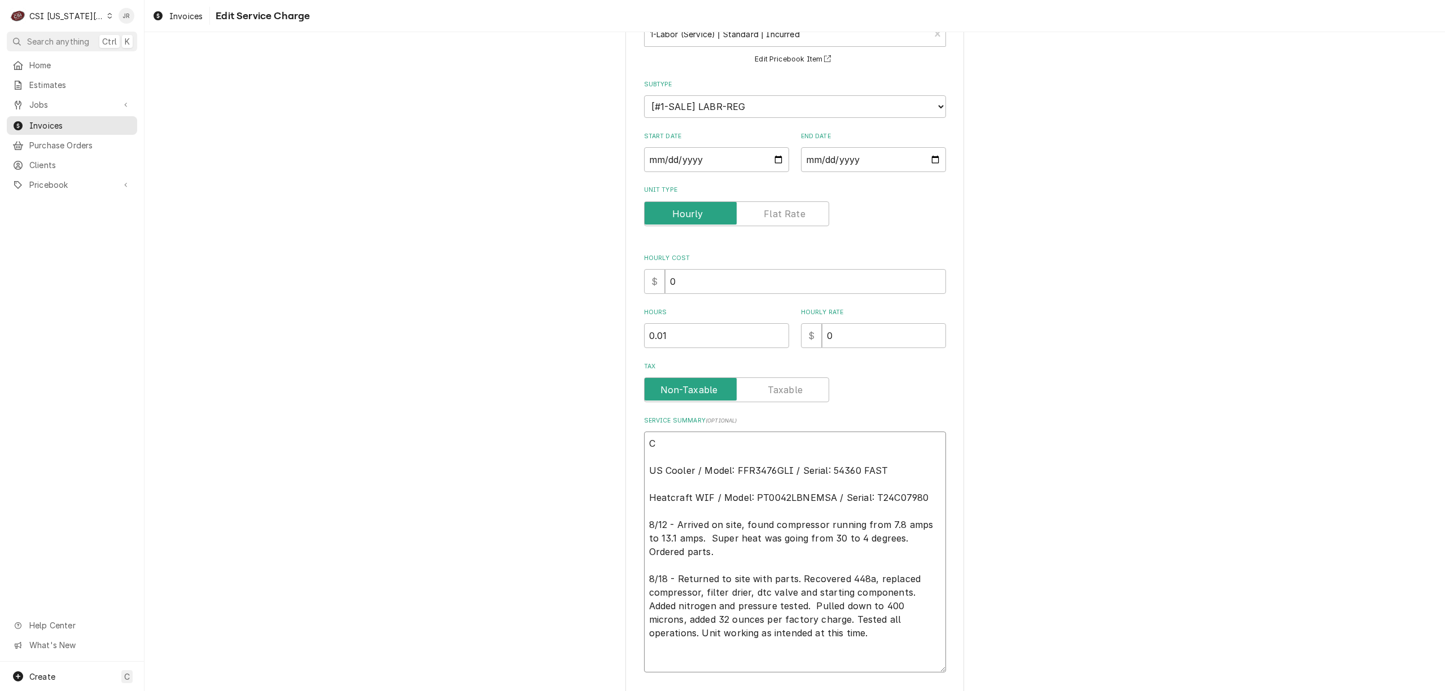
type textarea "x"
type textarea "Co US Cooler / Model: FFR3476GLI / Serial: 54360 FAST Heatcraft WIF / Model: PT…"
type textarea "x"
type textarea "Com US Cooler / Model: FFR3476GLI / Serial: 54360 FAST Heatcraft WIF / Model: P…"
type textarea "x"
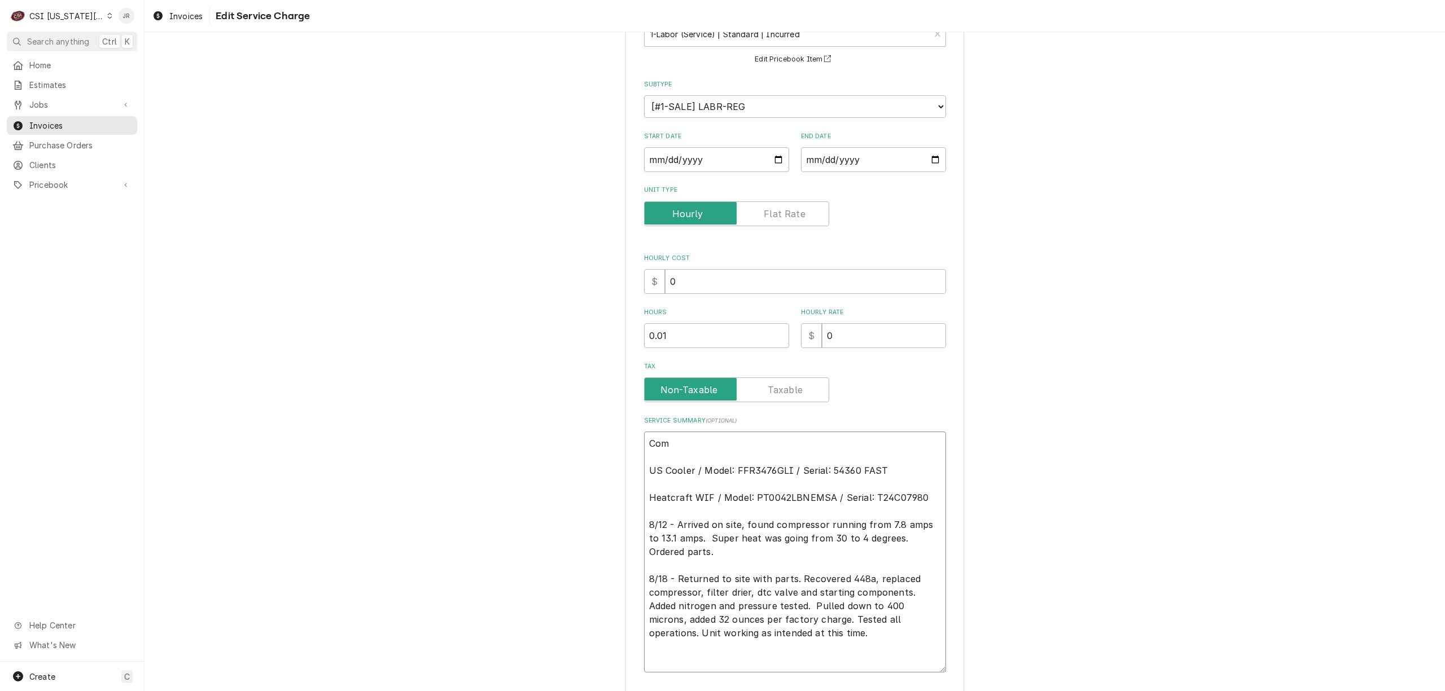
type textarea "Comp US Cooler / Model: FFR3476GLI / Serial: 54360 FAST Heatcraft WIF / Model: …"
type textarea "x"
type textarea "Compr US Cooler / Model: FFR3476GLI / Serial: 54360 FAST Heatcraft WIF / Model:…"
type textarea "x"
type textarea "Compre US Cooler / Model: FFR3476GLI / Serial: 54360 FAST Heatcraft WIF / Model…"
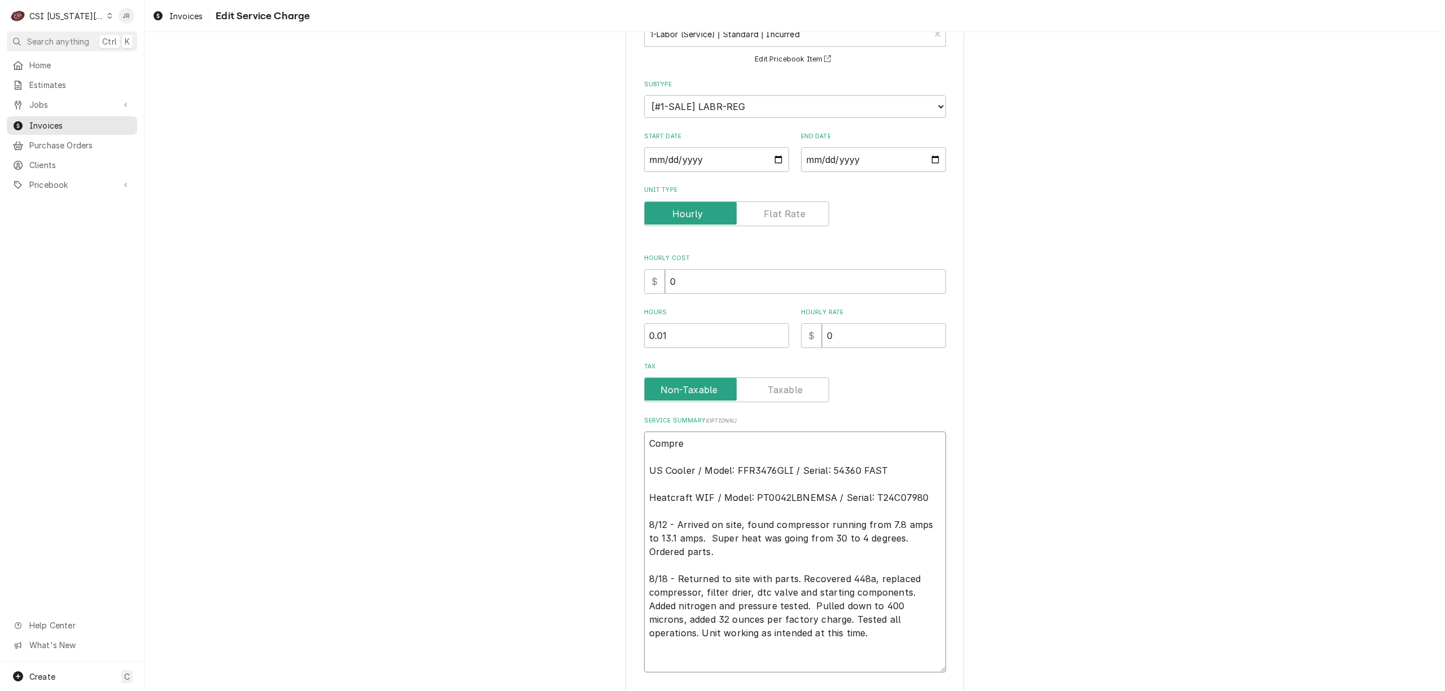
type textarea "x"
type textarea "Compres US Cooler / Model: FFR3476GLI / Serial: 54360 FAST Heatcraft WIF / Mode…"
type textarea "x"
type textarea "Compress US Cooler / Model: FFR3476GLI / Serial: 54360 FAST Heatcraft WIF / Mod…"
type textarea "x"
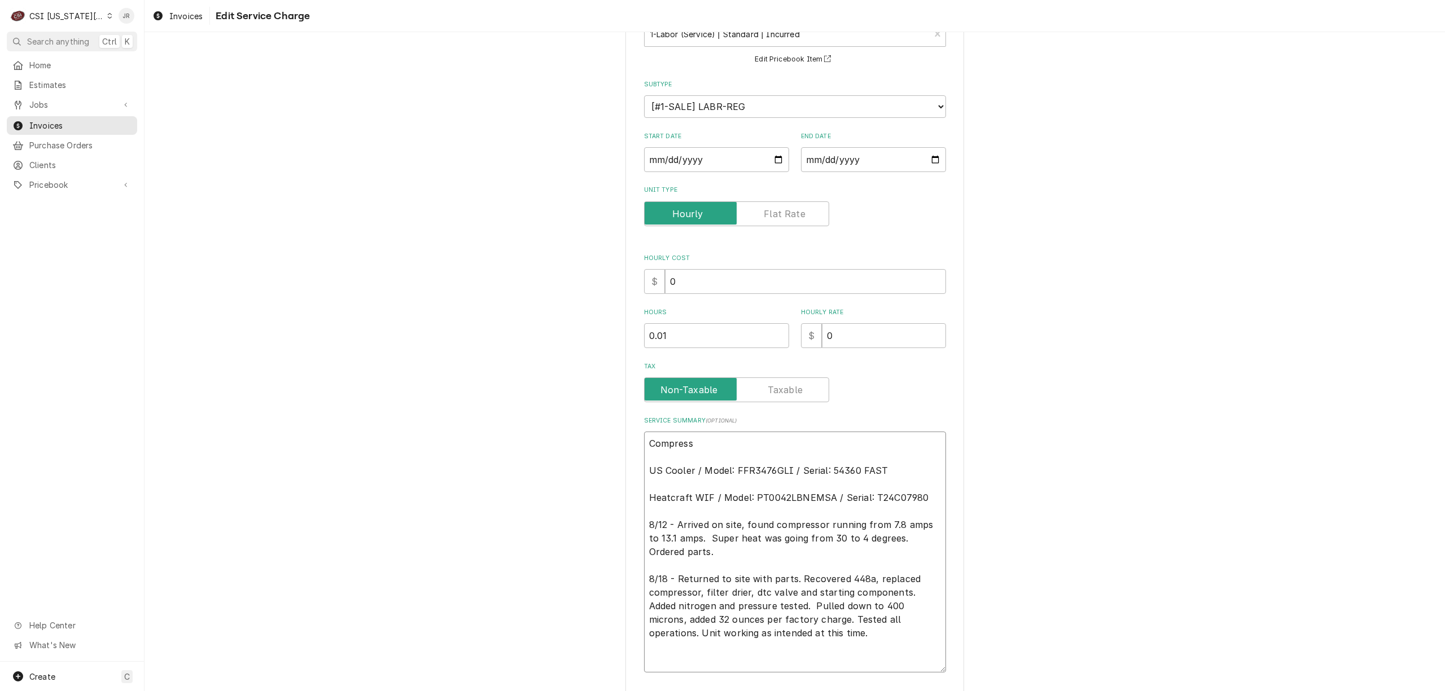
type textarea "Compresso US Cooler / Model: FFR3476GLI / Serial: 54360 FAST Heatcraft WIF / Mo…"
type textarea "x"
type textarea "Compressor US Cooler / Model: FFR3476GLI / Serial: 54360 FAST Heatcraft WIF / M…"
type textarea "x"
type textarea "Compressor US Cooler / Model: FFR3476GLI / Serial: 54360 FAST Heatcraft WIF / M…"
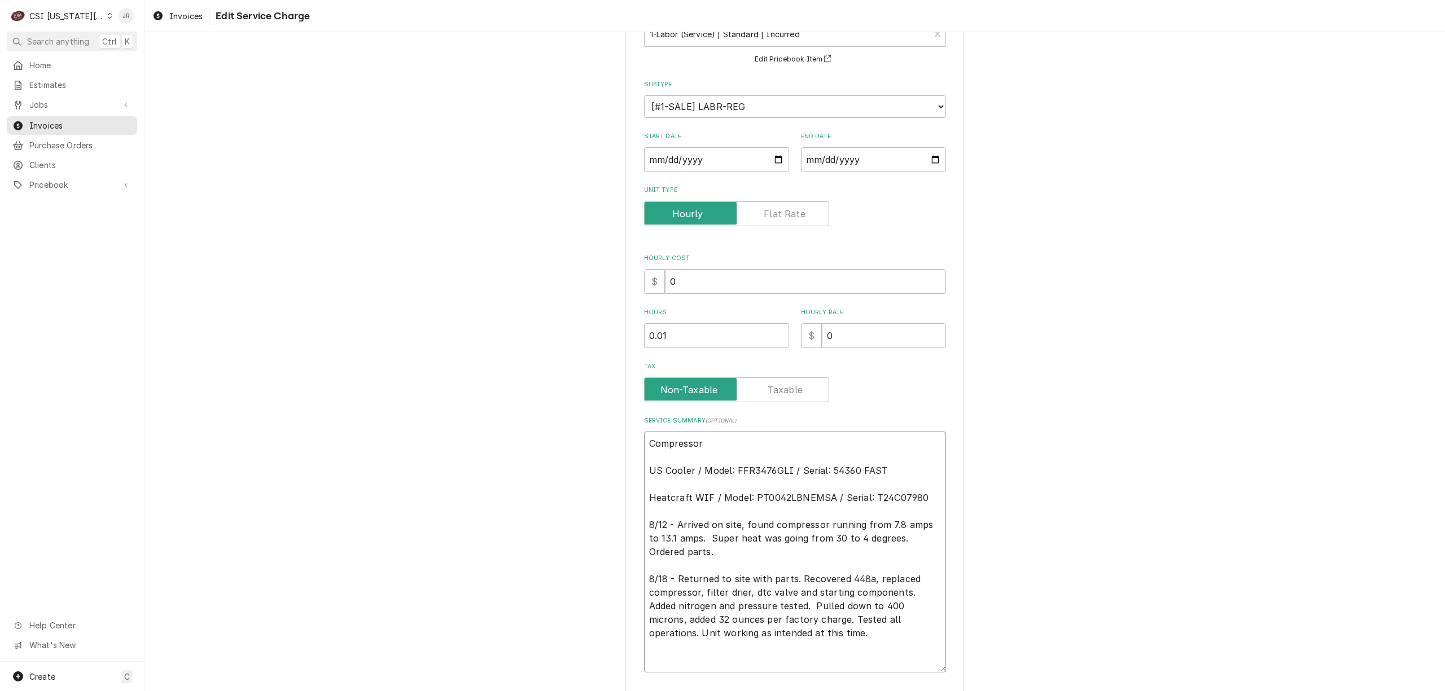
type textarea "x"
type textarea "Compressor w US Cooler / Model: FFR3476GLI / Serial: 54360 FAST Heatcraft WIF /…"
type textarea "x"
type textarea "Compressor wa US Cooler / Model: FFR3476GLI / Serial: 54360 FAST Heatcraft WIF …"
type textarea "x"
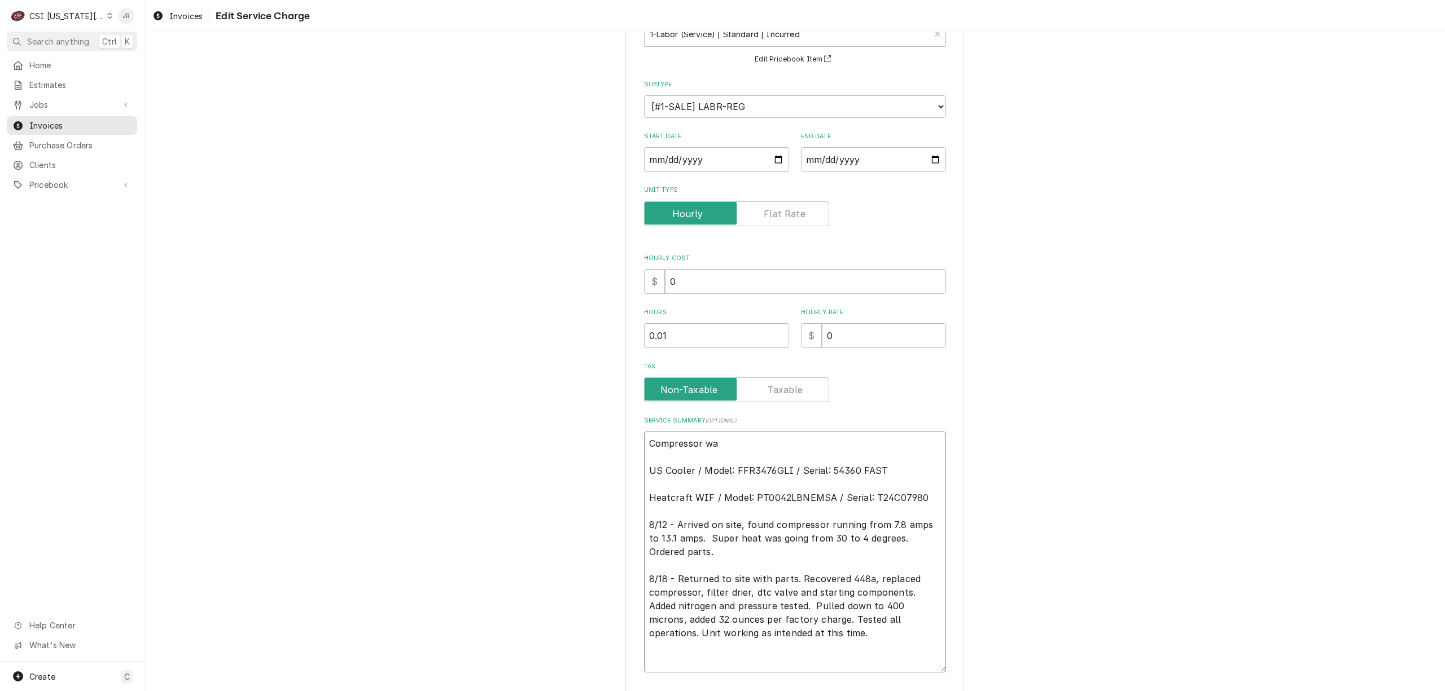
type textarea "Compressor waa US Cooler / Model: FFR3476GLI / Serial: 54360 FAST Heatcraft WIF…"
type textarea "x"
type textarea "Compressor wa US Cooler / Model: FFR3476GLI / Serial: 54360 FAST Heatcraft WIF …"
type textarea "x"
type textarea "Compressor war US Cooler / Model: FFR3476GLI / Serial: 54360 FAST Heatcraft WIF…"
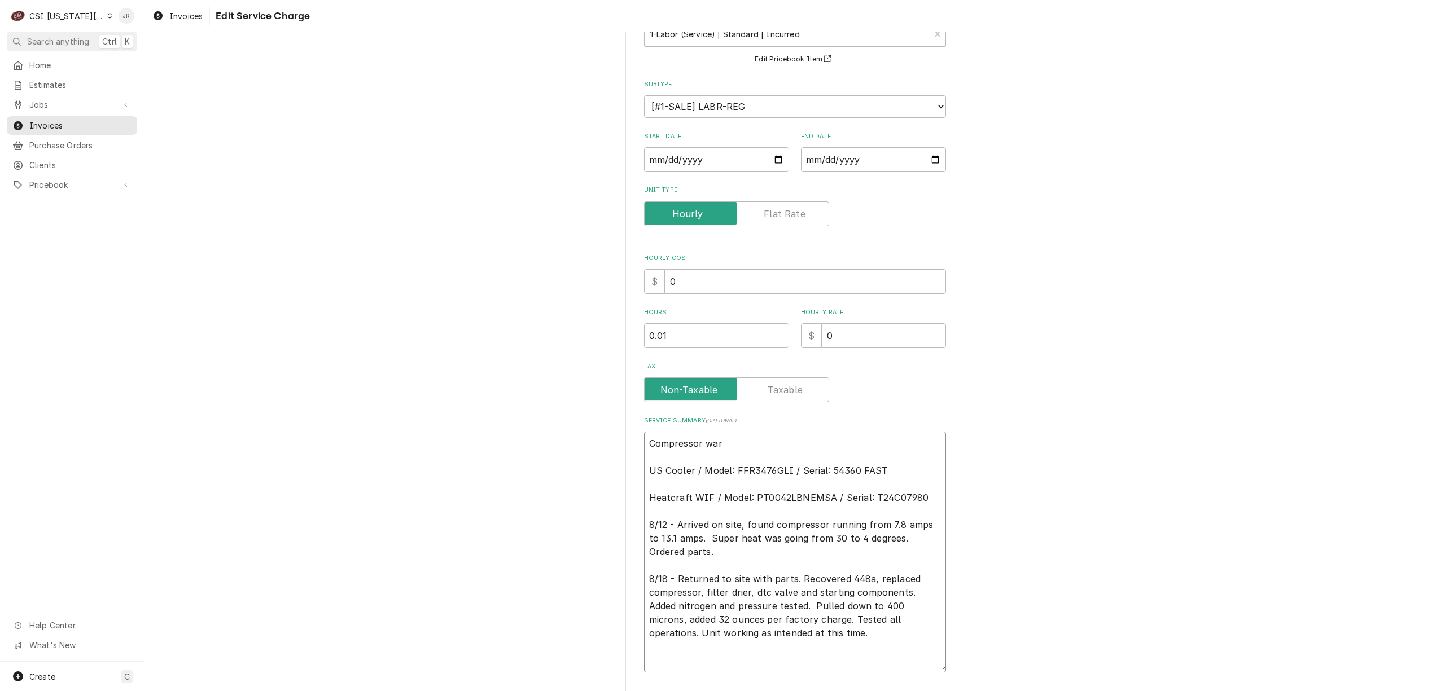
type textarea "x"
type textarea "Compressor warr US Cooler / Model: FFR3476GLI / Serial: 54360 FAST Heatcraft WI…"
type textarea "x"
type textarea "Compressor warra US Cooler / Model: FFR3476GLI / Serial: 54360 FAST Heatcraft W…"
type textarea "x"
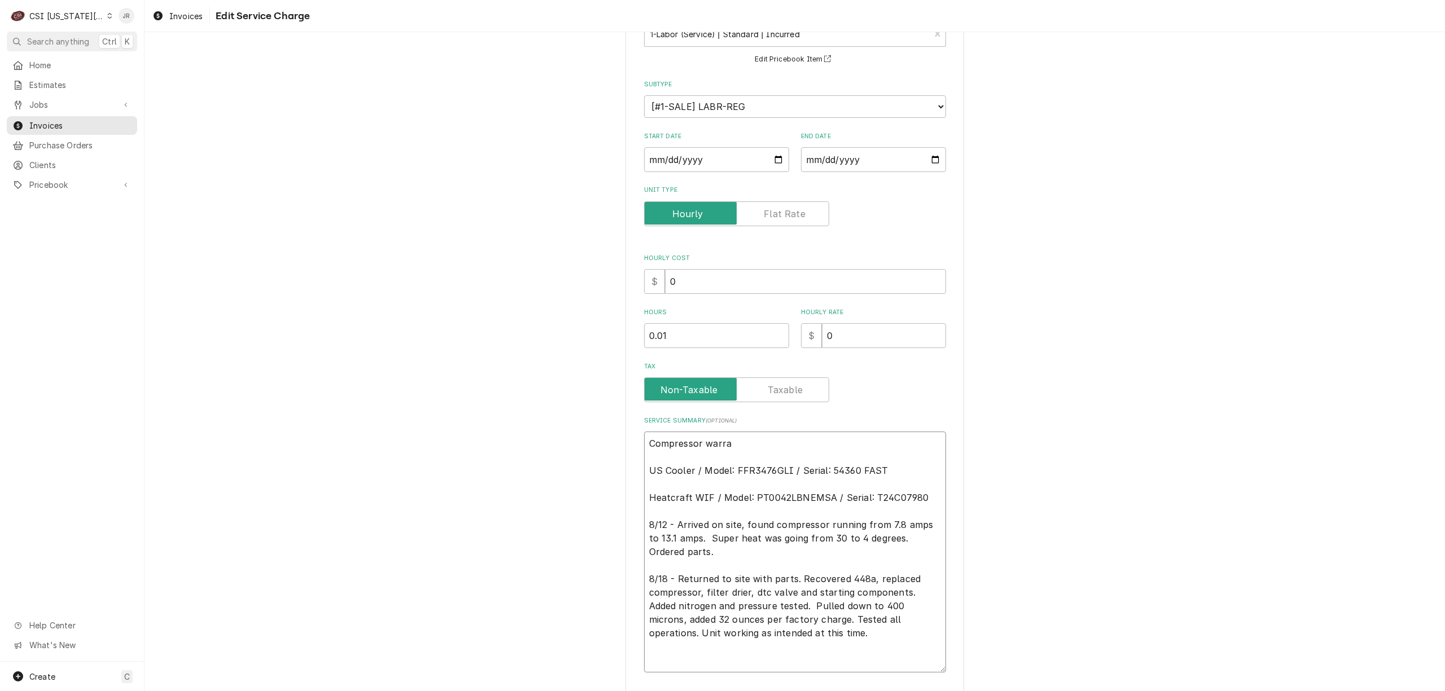
type textarea "Compressor warran US Cooler / Model: FFR3476GLI / Serial: 54360 FAST Heatcraft …"
type textarea "x"
type textarea "Compressor warrant US Cooler / Model: FFR3476GLI / Serial: 54360 FAST Heatcraft…"
type textarea "x"
type textarea "Compressor warranty US Cooler / Model: FFR3476GLI / Serial: 54360 FAST Heatcraf…"
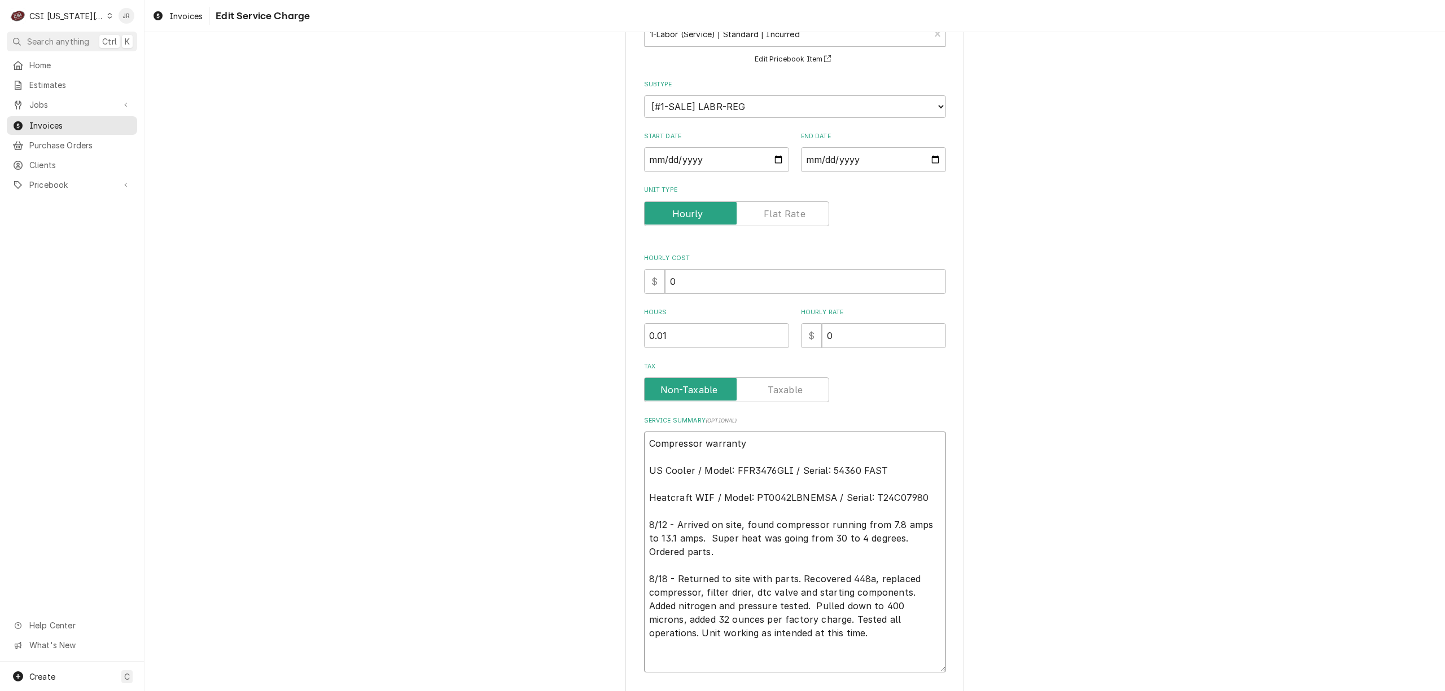
type textarea "x"
type textarea "Compressor warranty US Cooler / Model: FFR3476GLI / Serial: 54360 FAST Heatcraf…"
type textarea "x"
type textarea "Compressor warranty / US Cooler / Model: FFR3476GLI / Serial: 54360 FAST Heatcr…"
type textarea "x"
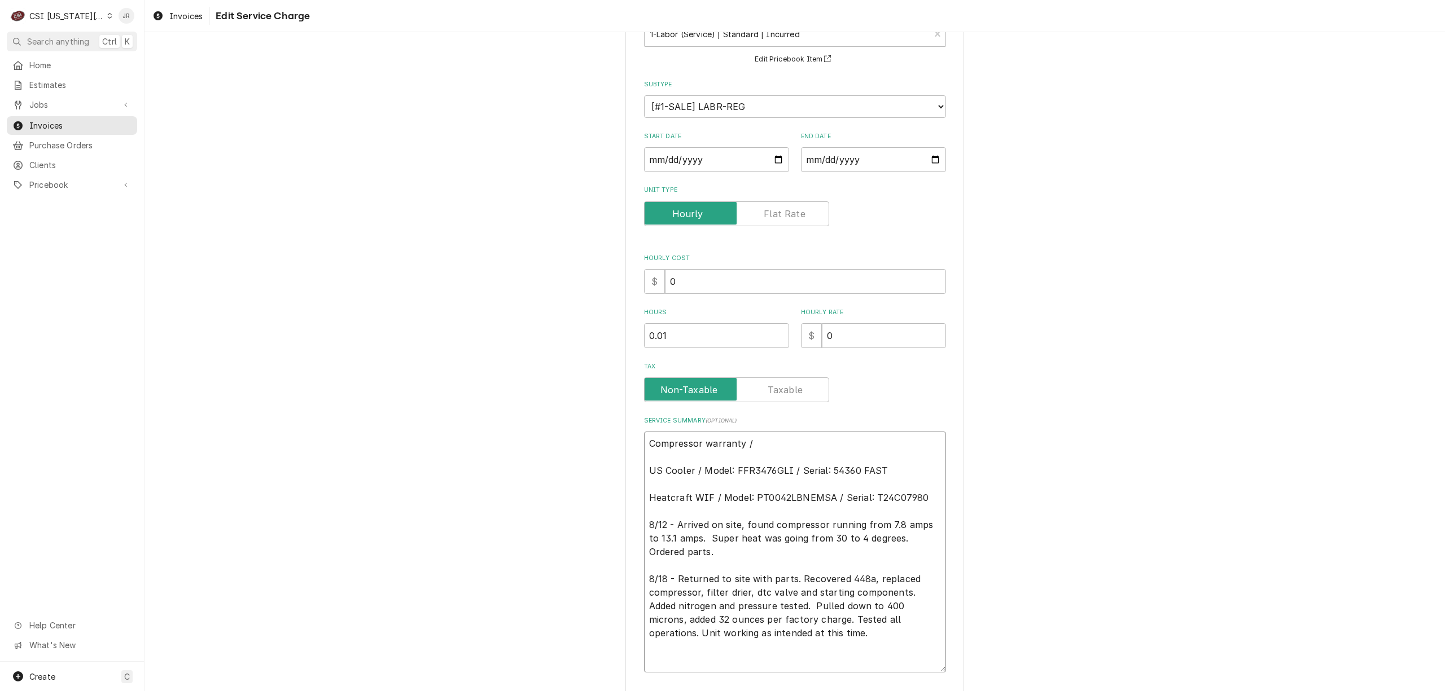
type textarea "Compressor warranty / US Cooler / Model: FFR3476GLI / Serial: 54360 FAST Heatcr…"
type textarea "x"
type textarea "Compressor warranty / 1 US Cooler / Model: FFR3476GLI / Serial: 54360 FAST Heat…"
type textarea "x"
type textarea "Compressor warranty / 1s US Cooler / Model: FFR3476GLI / Serial: 54360 FAST Hea…"
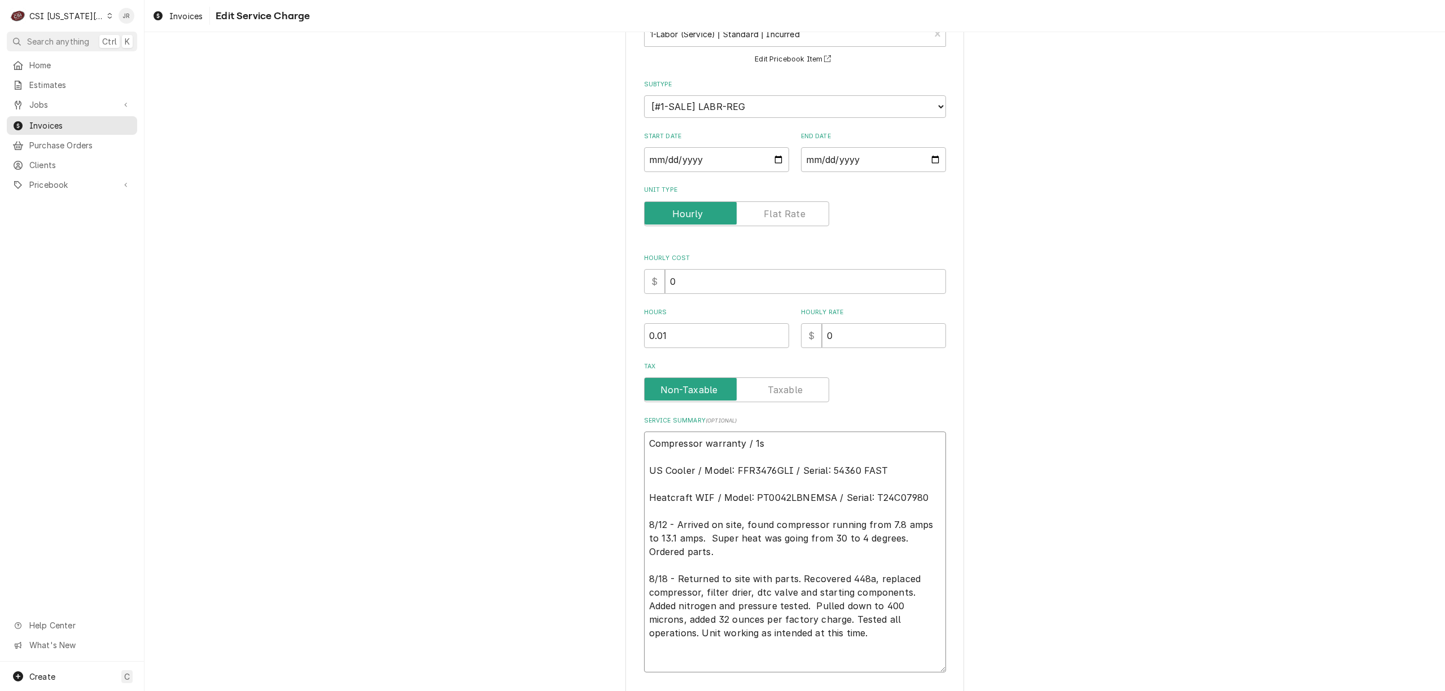
type textarea "x"
type textarea "Compressor warranty / 1st US Cooler / Model: FFR3476GLI / Serial: 54360 FAST He…"
type textarea "x"
type textarea "Compressor warranty / 1st US Cooler / Model: FFR3476GLI / Serial: 54360 FAST He…"
type textarea "x"
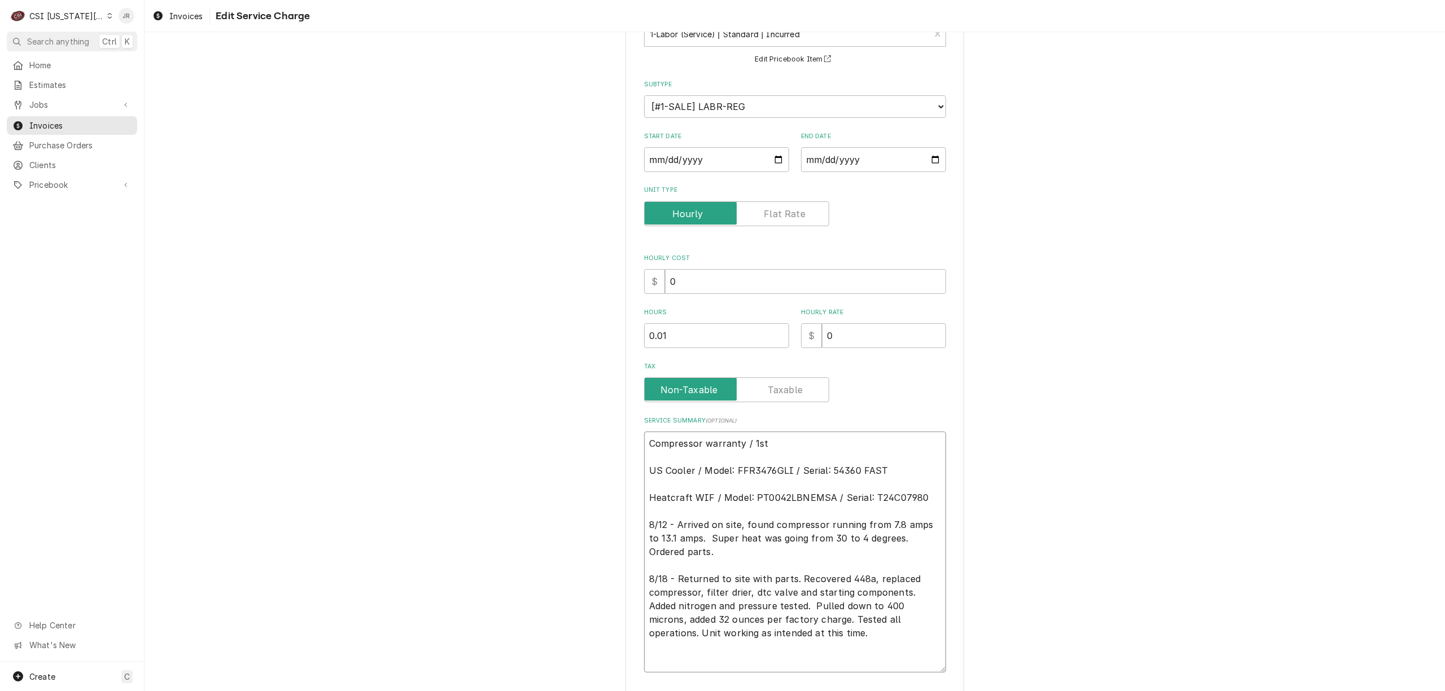
type textarea "Compressor warranty / 1st y US Cooler / Model: FFR3476GLI / Serial: 54360 FAST …"
type textarea "x"
type textarea "Compressor warranty / 1st ye US Cooler / Model: FFR3476GLI / Serial: 54360 FAST…"
type textarea "x"
type textarea "Compressor warranty / 1st yer US Cooler / Model: FFR3476GLI / Serial: 54360 FAS…"
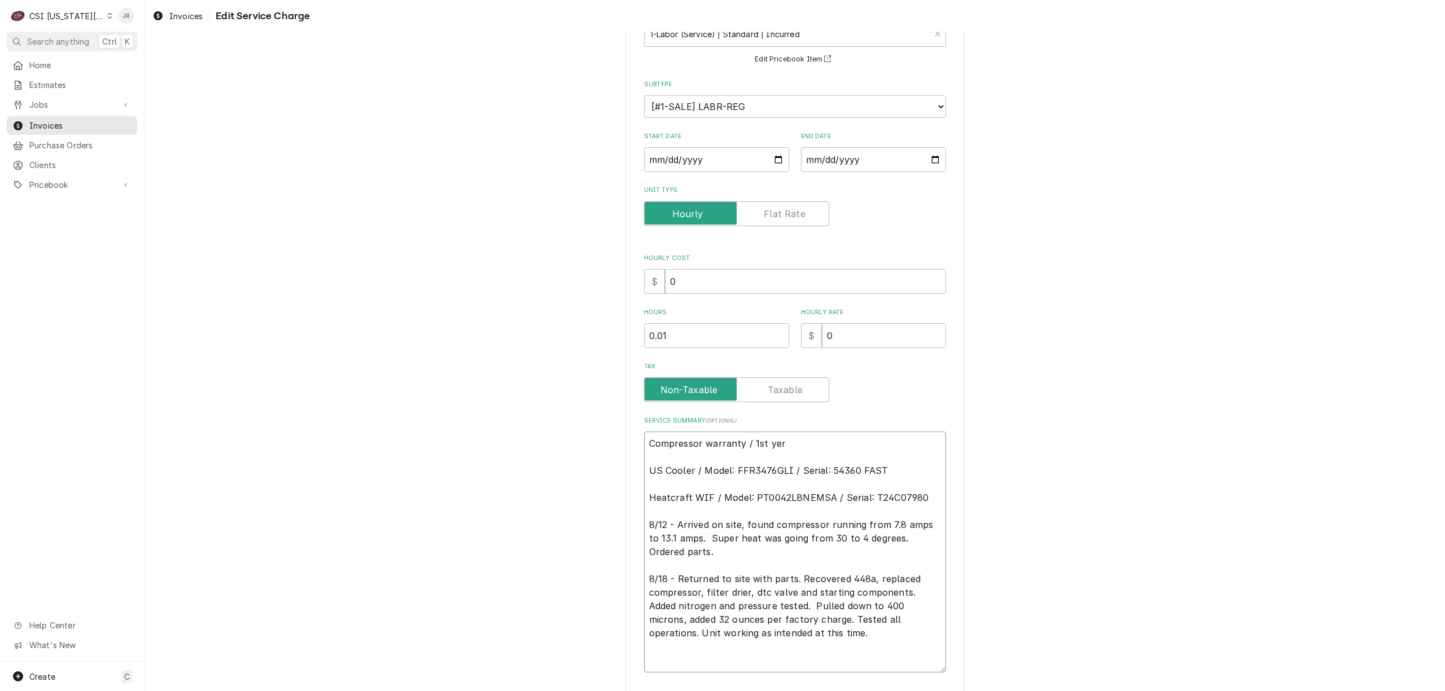
type textarea "x"
type textarea "Compressor warranty / 1st yer US Cooler / Model: FFR3476GLI / Serial: 54360 FAS…"
type textarea "x"
type textarea "Compressor warranty / 1st yer US Cooler / Model: FFR3476GLI / Serial: 54360 FAS…"
type textarea "x"
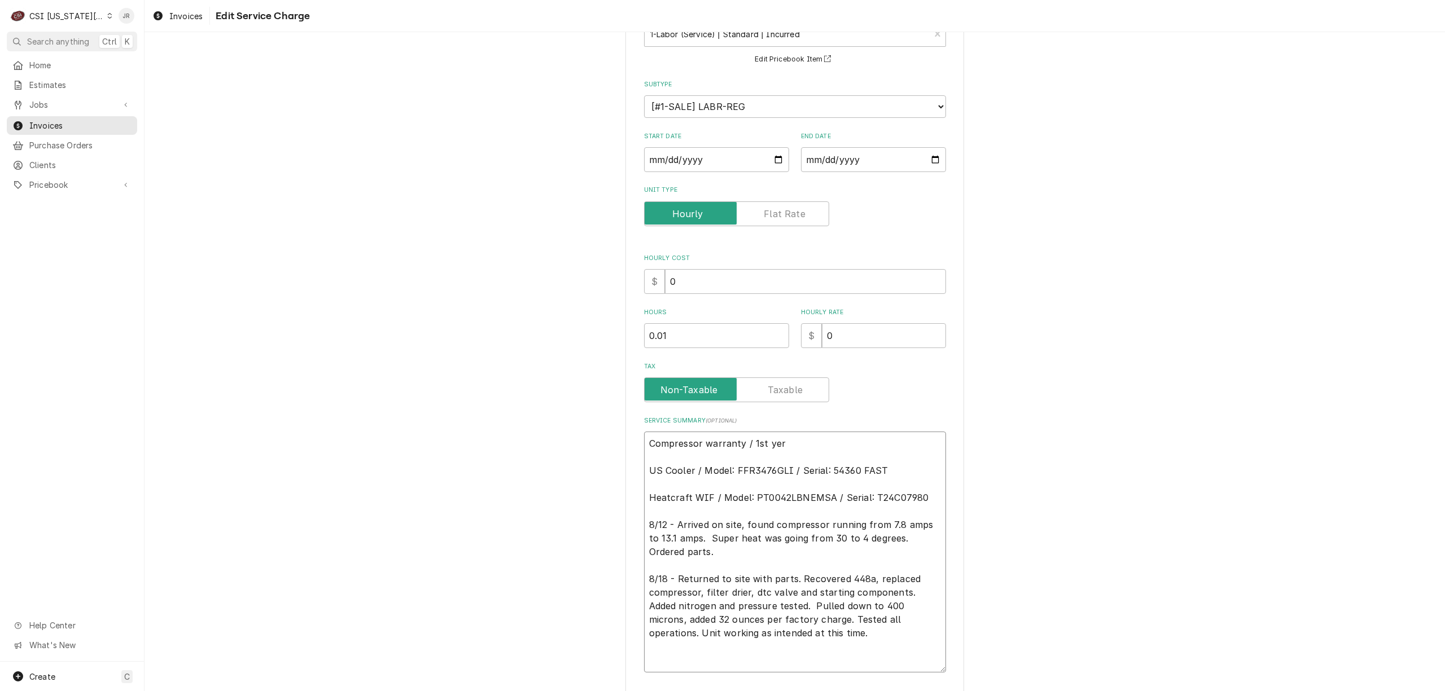
type textarea "Compressor warranty / 1st ye US Cooler / Model: FFR3476GLI / Serial: 54360 FAST…"
type textarea "x"
type textarea "Compressor warranty / 1st yea US Cooler / Model: FFR3476GLI / Serial: 54360 FAS…"
type textarea "x"
type textarea "Compressor warranty / 1st year US Cooler / Model: FFR3476GLI / Serial: 54360 FA…"
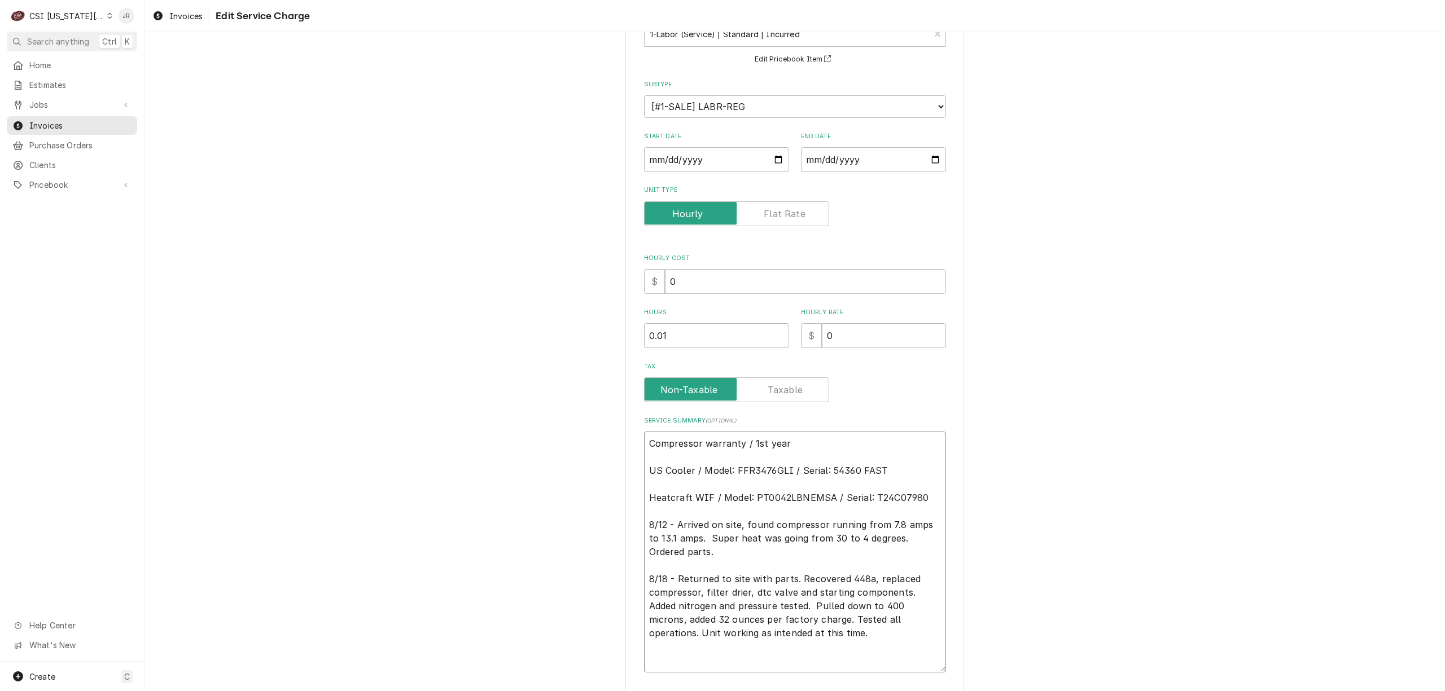
type textarea "x"
type textarea "Compressor warranty / 1st year US Cooler / Model: FFR3476GLI / Serial: 54360 FA…"
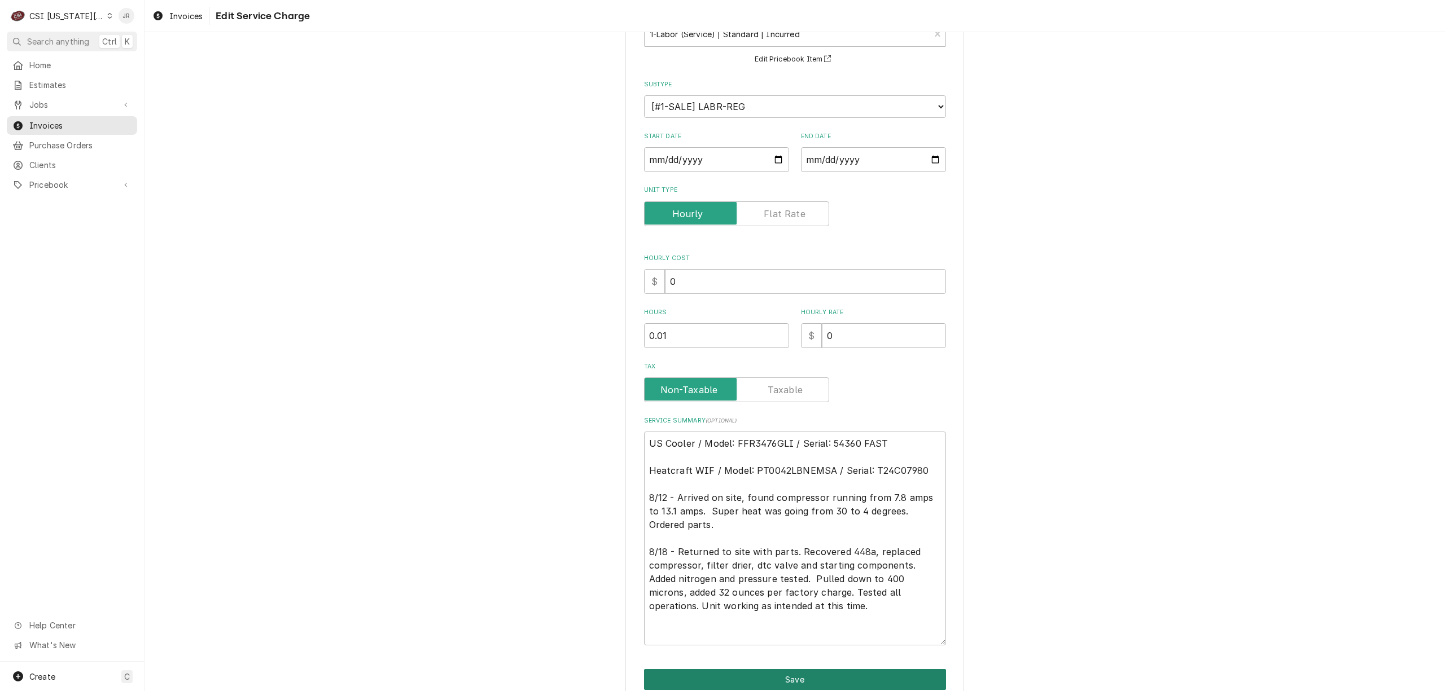
click at [822, 671] on button "Save" at bounding box center [795, 679] width 302 height 21
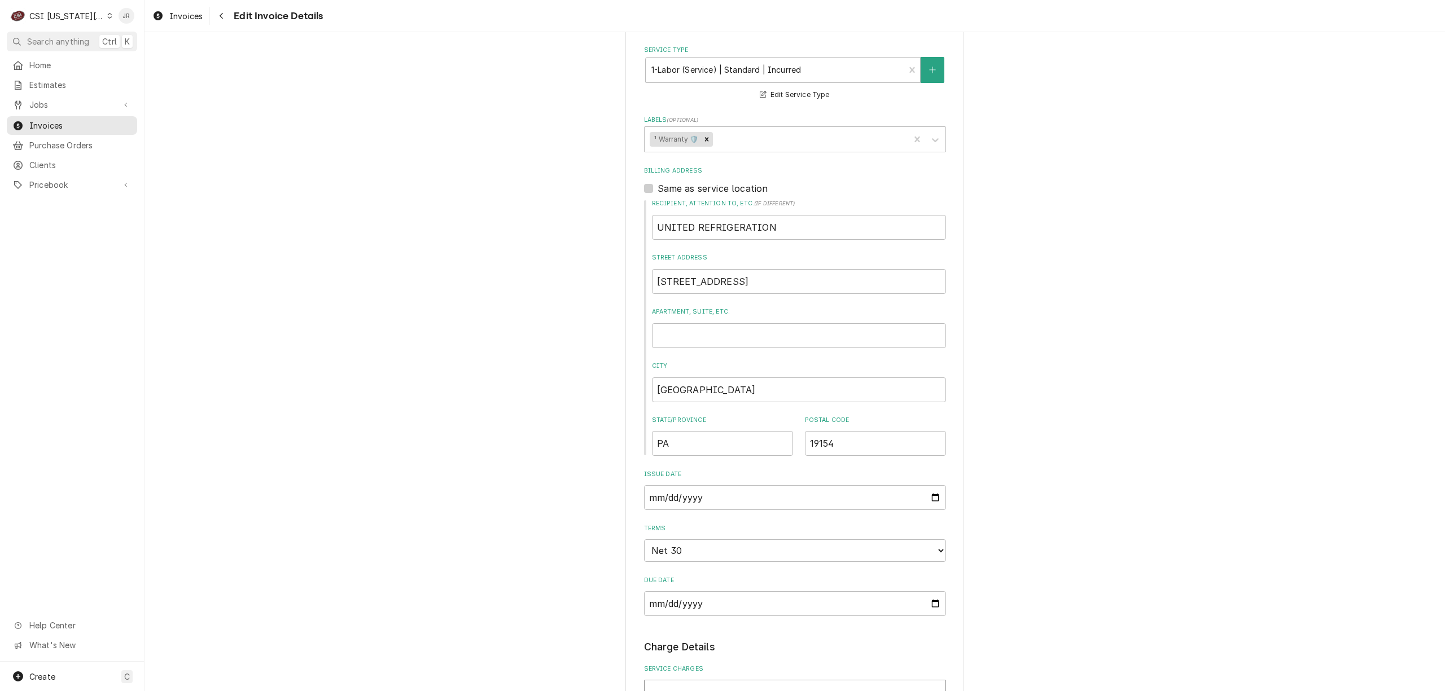
scroll to position [376, 0]
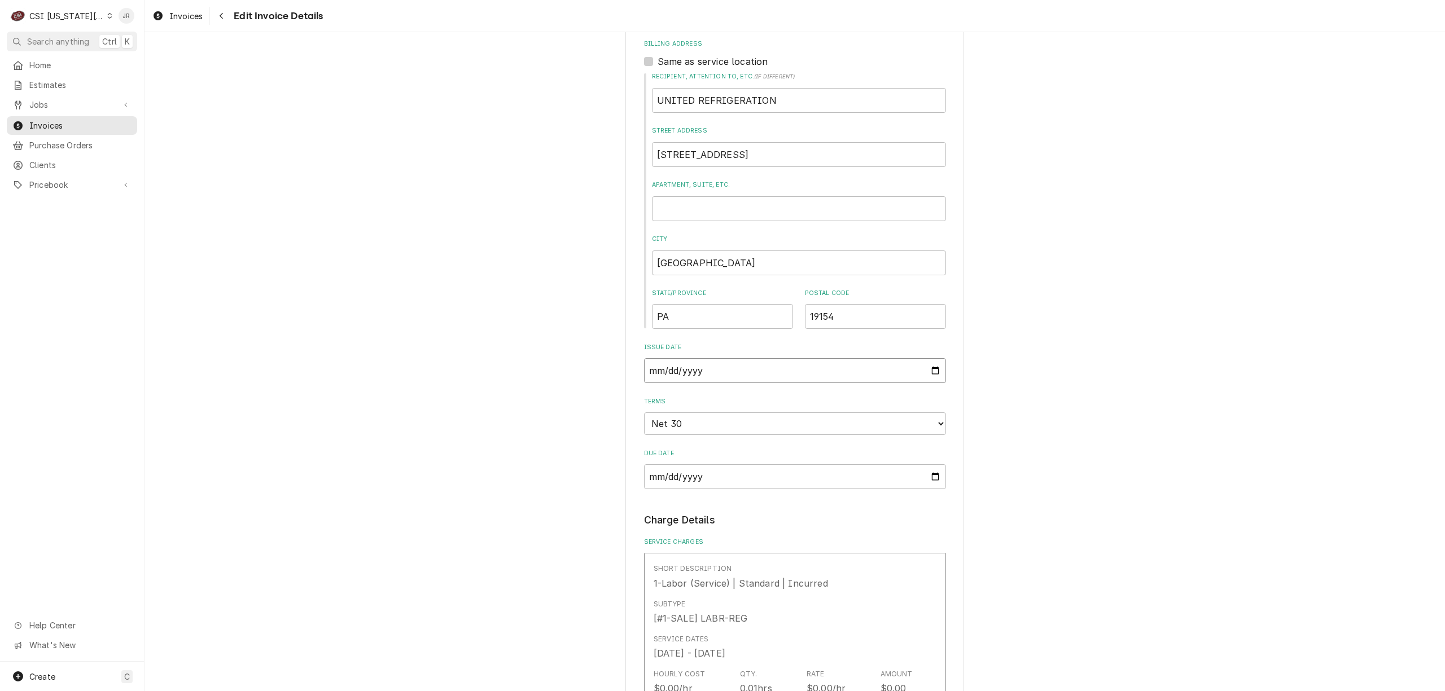
click at [737, 369] on input "2025-09-19" at bounding box center [795, 370] width 302 height 25
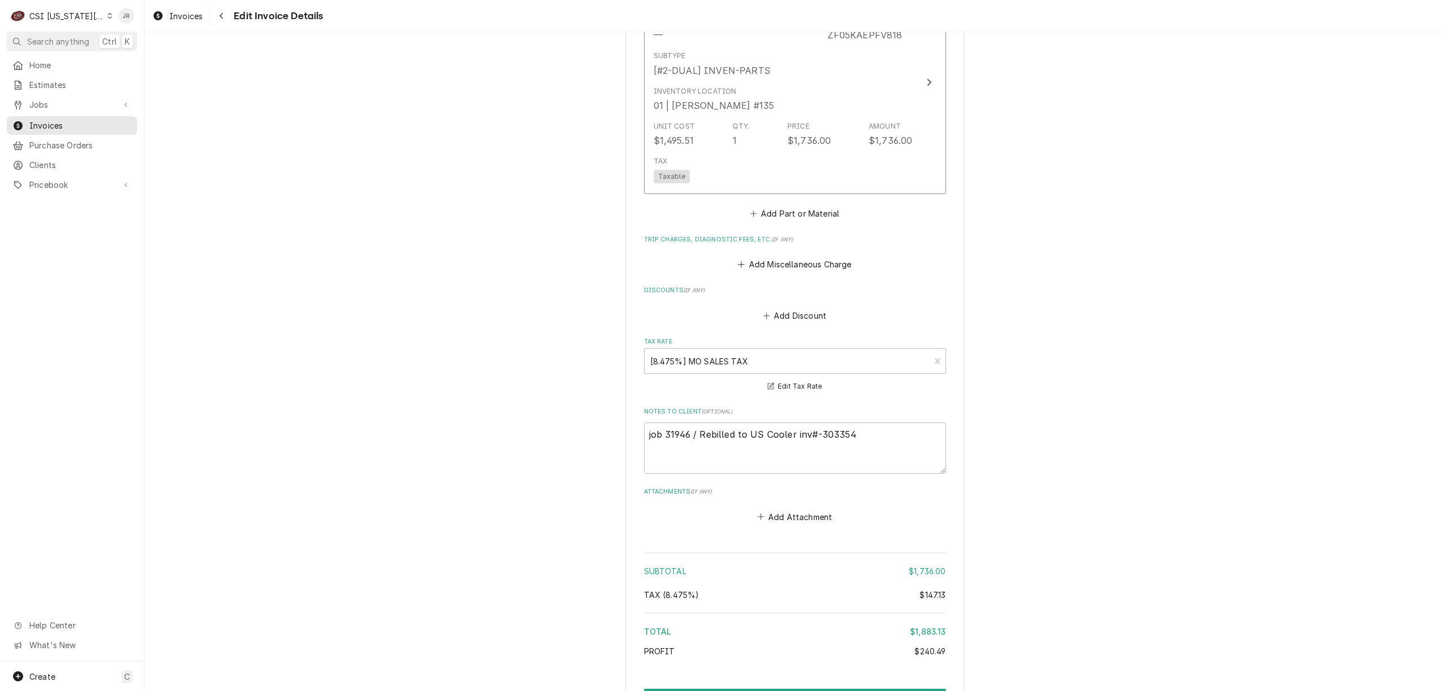
scroll to position [1599, 0]
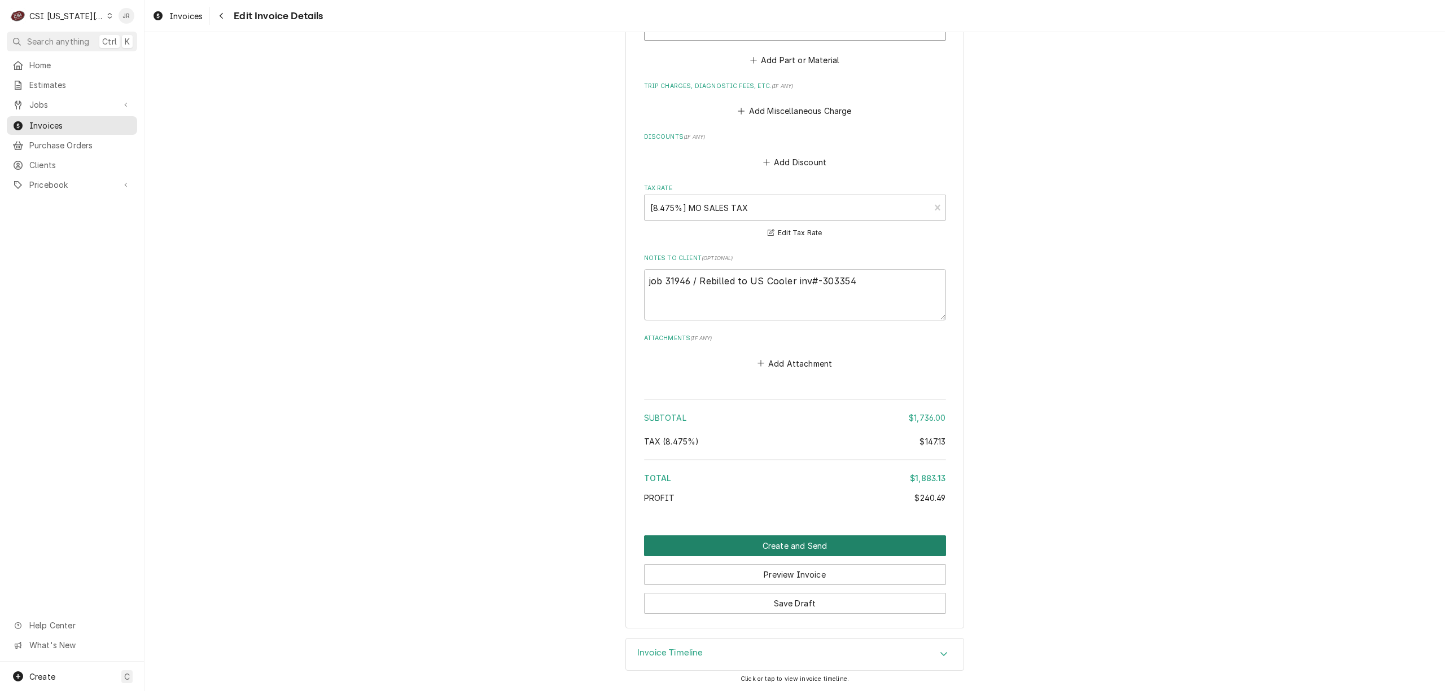
drag, startPoint x: 775, startPoint y: 544, endPoint x: 843, endPoint y: 549, distance: 68.5
click at [843, 549] on button "Create and Send" at bounding box center [795, 546] width 302 height 21
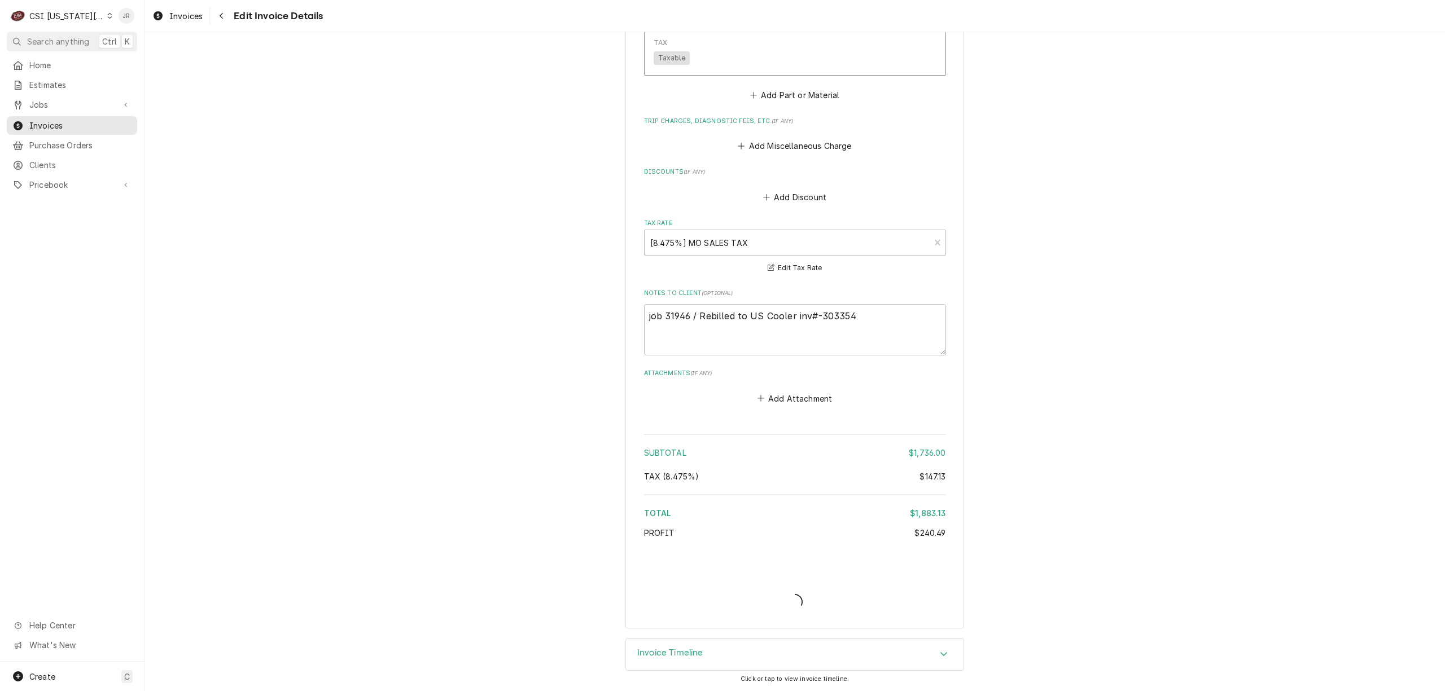
scroll to position [1563, 0]
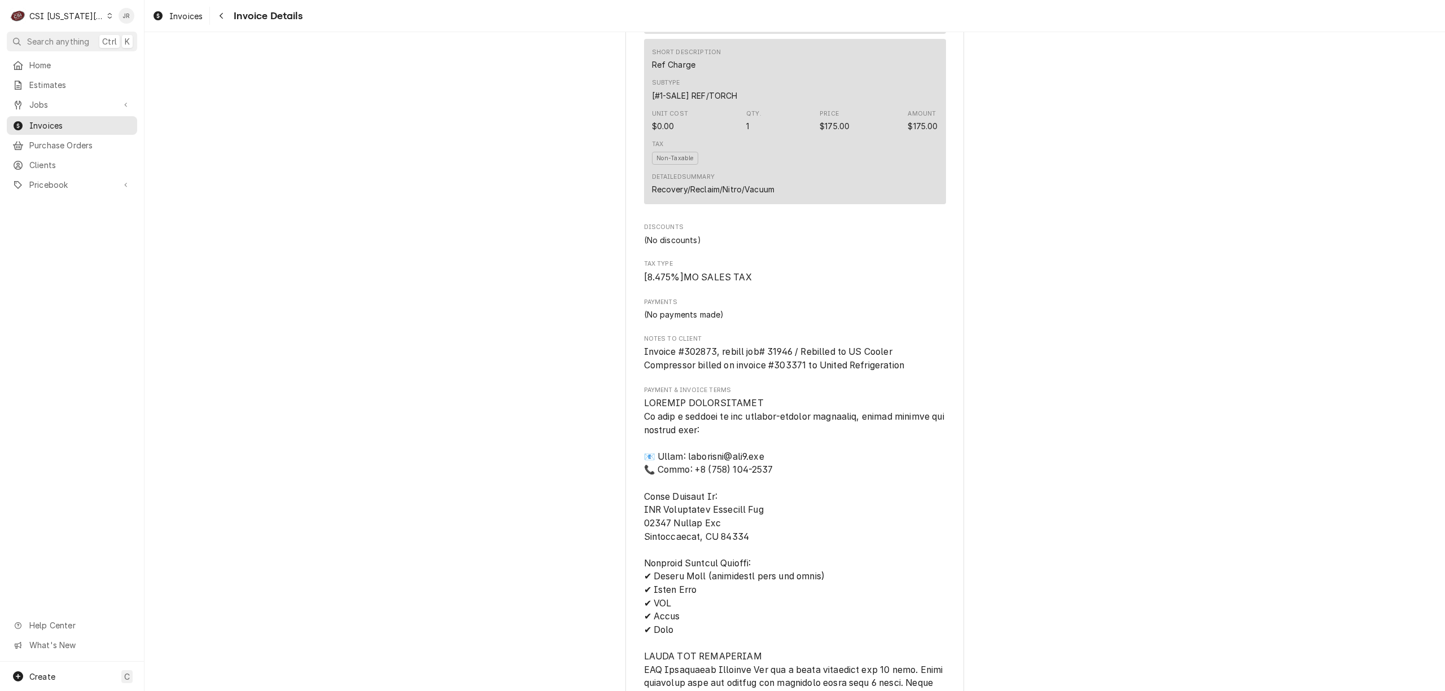
scroll to position [2709, 0]
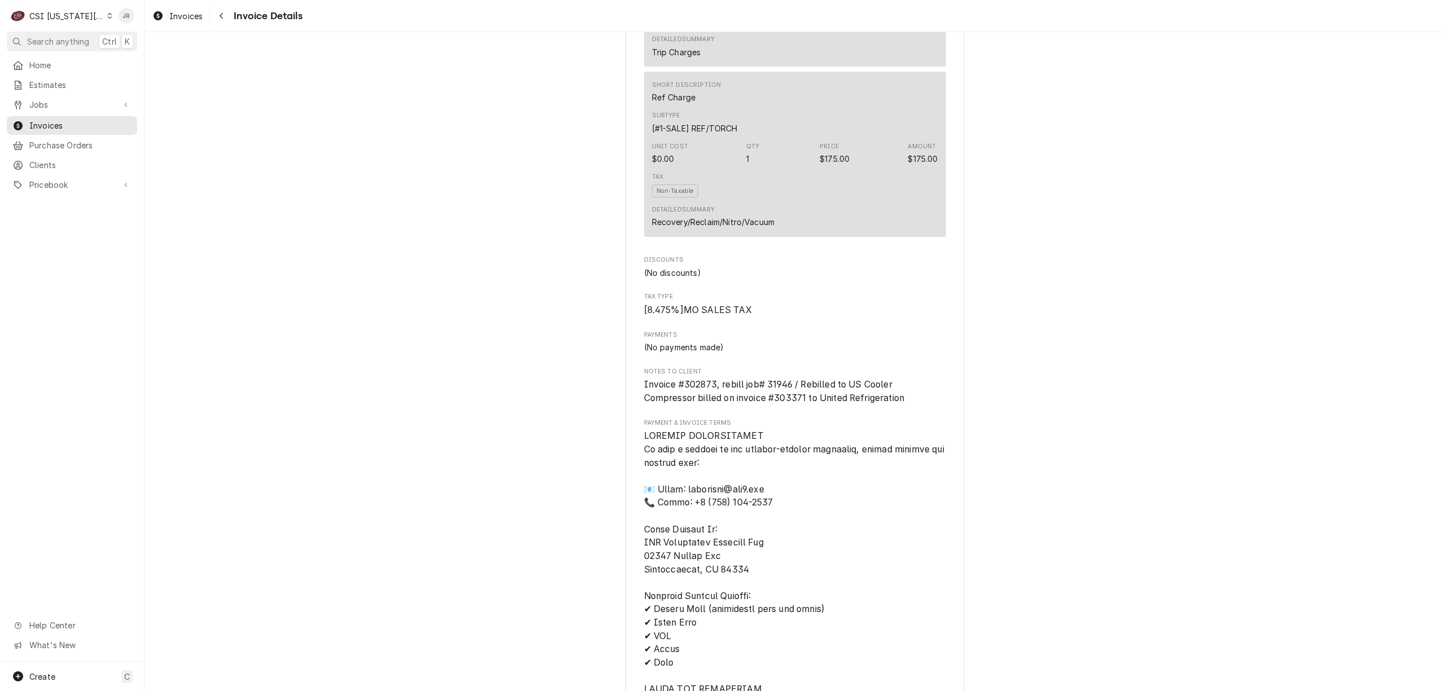
click at [787, 405] on span "Invoice #302873, rebill job# 31946 / Rebilled to US Cooler Compressor billed on…" at bounding box center [795, 391] width 302 height 27
click at [777, 404] on span "Invoice #302873, rebill job# 31946 / Rebilled to US Cooler Compressor billed on…" at bounding box center [774, 391] width 261 height 24
copy span "303371"
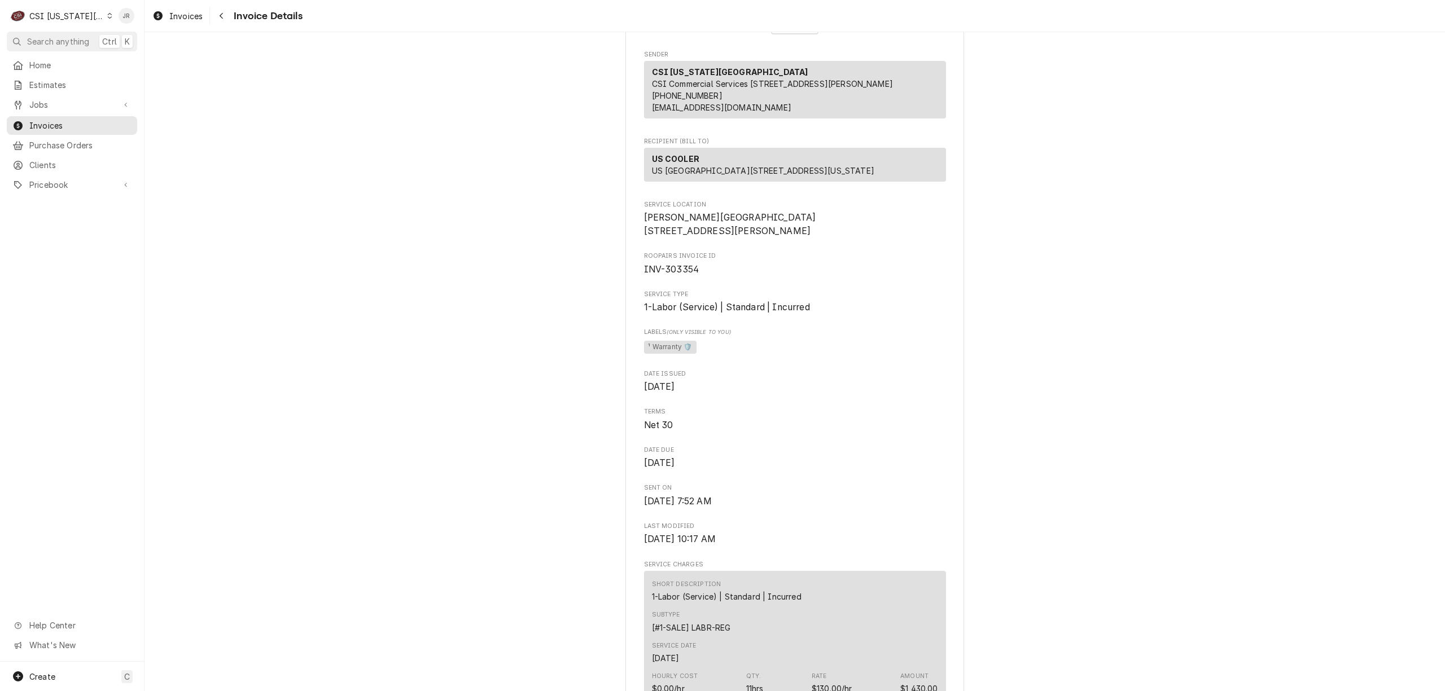
scroll to position [0, 0]
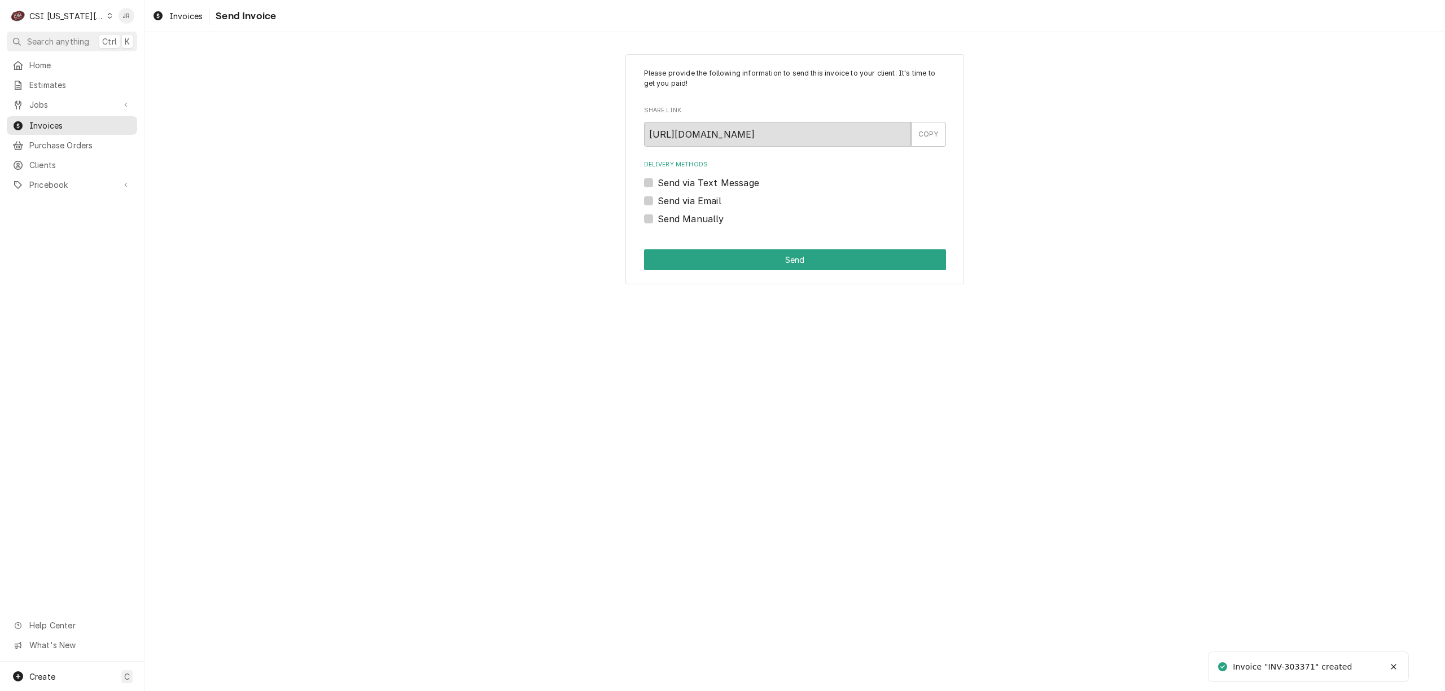
click at [656, 215] on div "Send Manually" at bounding box center [795, 219] width 302 height 14
click at [658, 220] on label "Send Manually" at bounding box center [691, 219] width 67 height 14
click at [658, 220] on input "Send Manually" at bounding box center [809, 224] width 302 height 25
checkbox input "true"
click at [723, 255] on button "Send" at bounding box center [795, 259] width 302 height 21
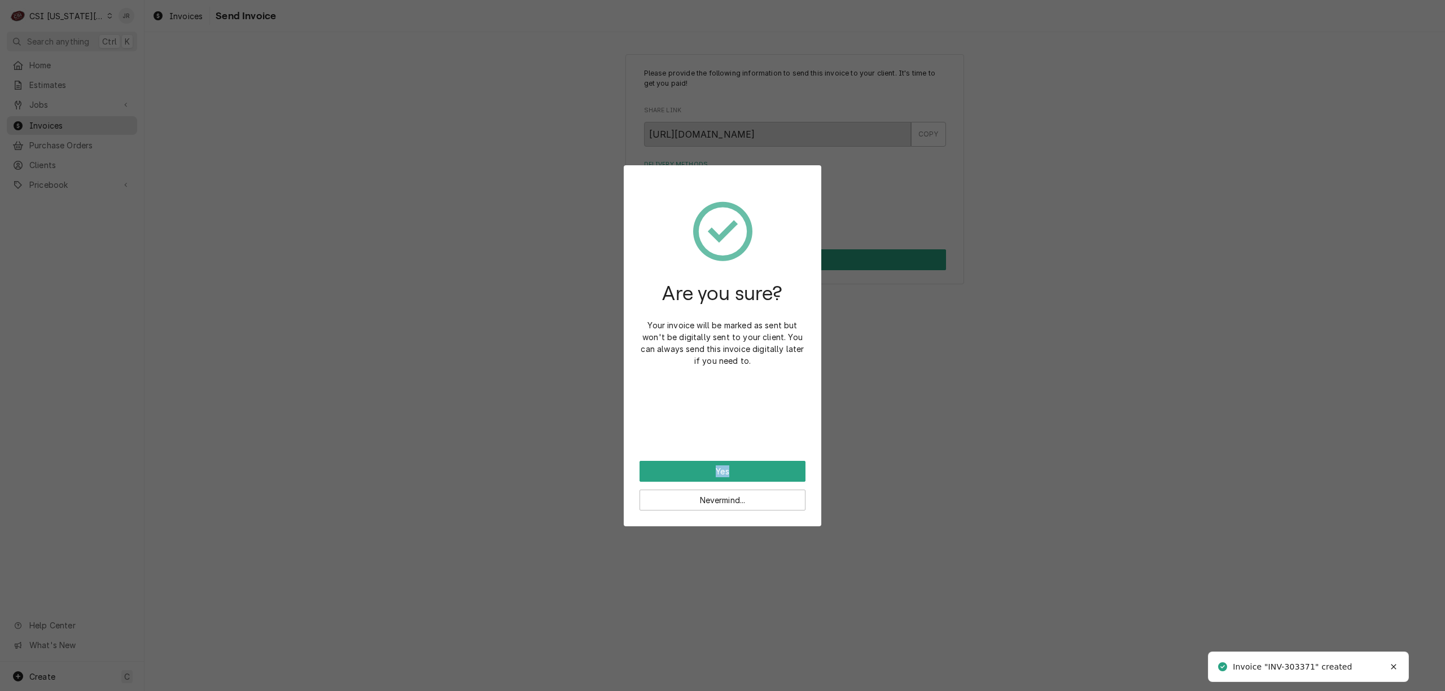
drag, startPoint x: 752, startPoint y: 456, endPoint x: 759, endPoint y: 468, distance: 13.9
click at [759, 468] on div "Are you sure? Your invoice will be marked as sent but won't be digitally sent t…" at bounding box center [723, 345] width 198 height 361
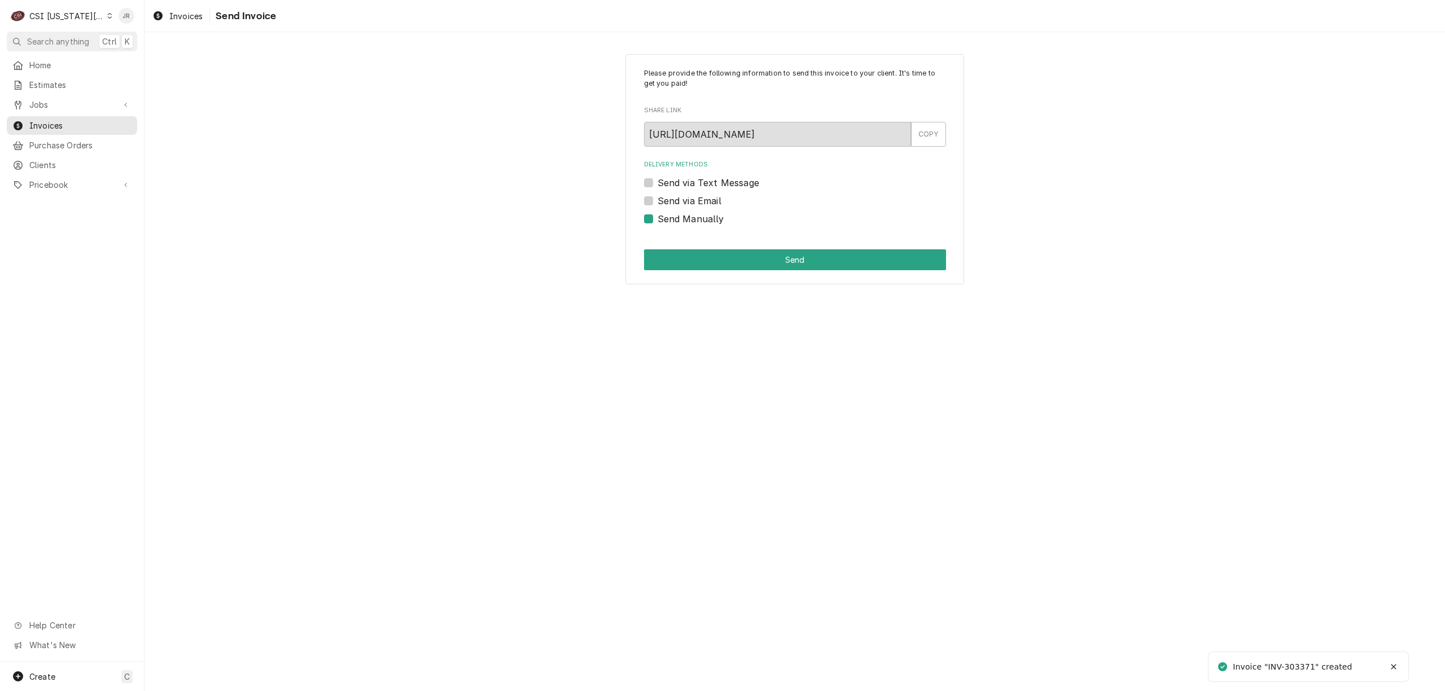
click at [759, 468] on div "Please provide the following information to send this invoice to your client. I…" at bounding box center [794, 361] width 1300 height 659
click at [736, 266] on button "Send" at bounding box center [795, 259] width 302 height 21
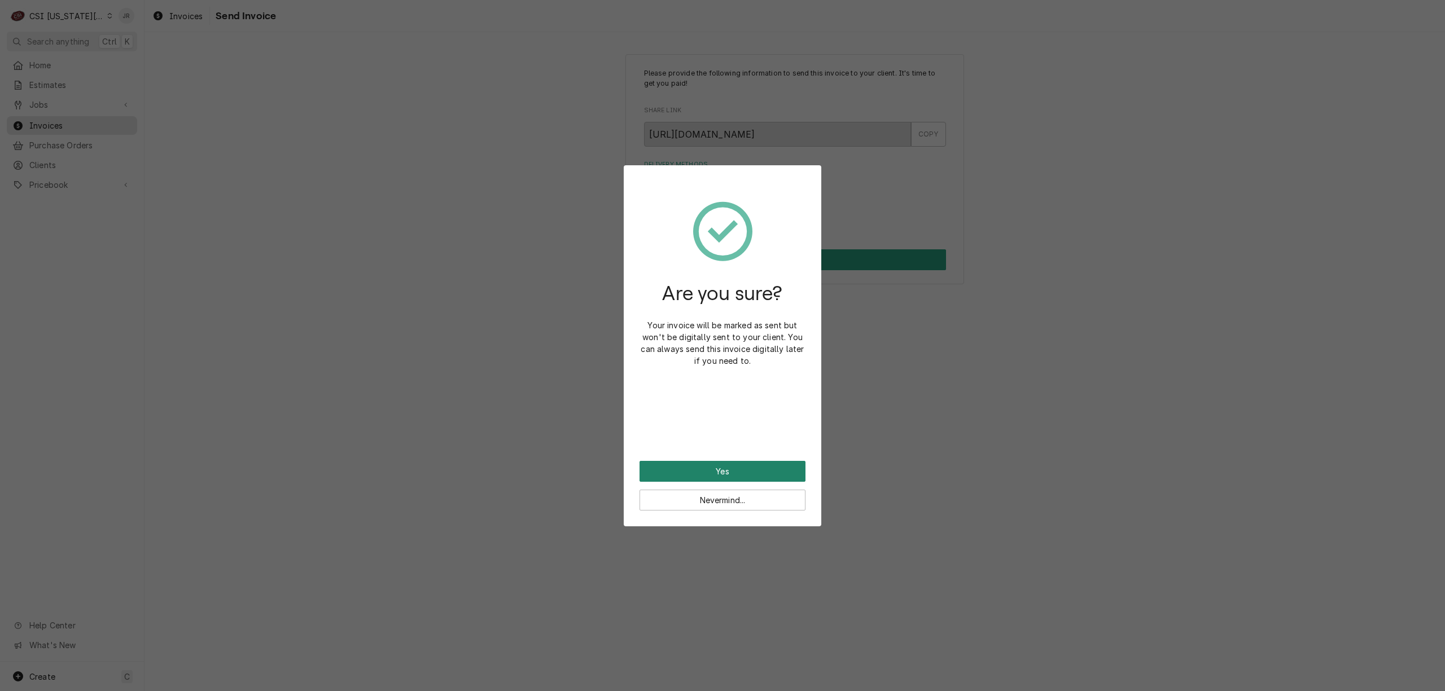
click at [761, 468] on button "Yes" at bounding box center [722, 471] width 166 height 21
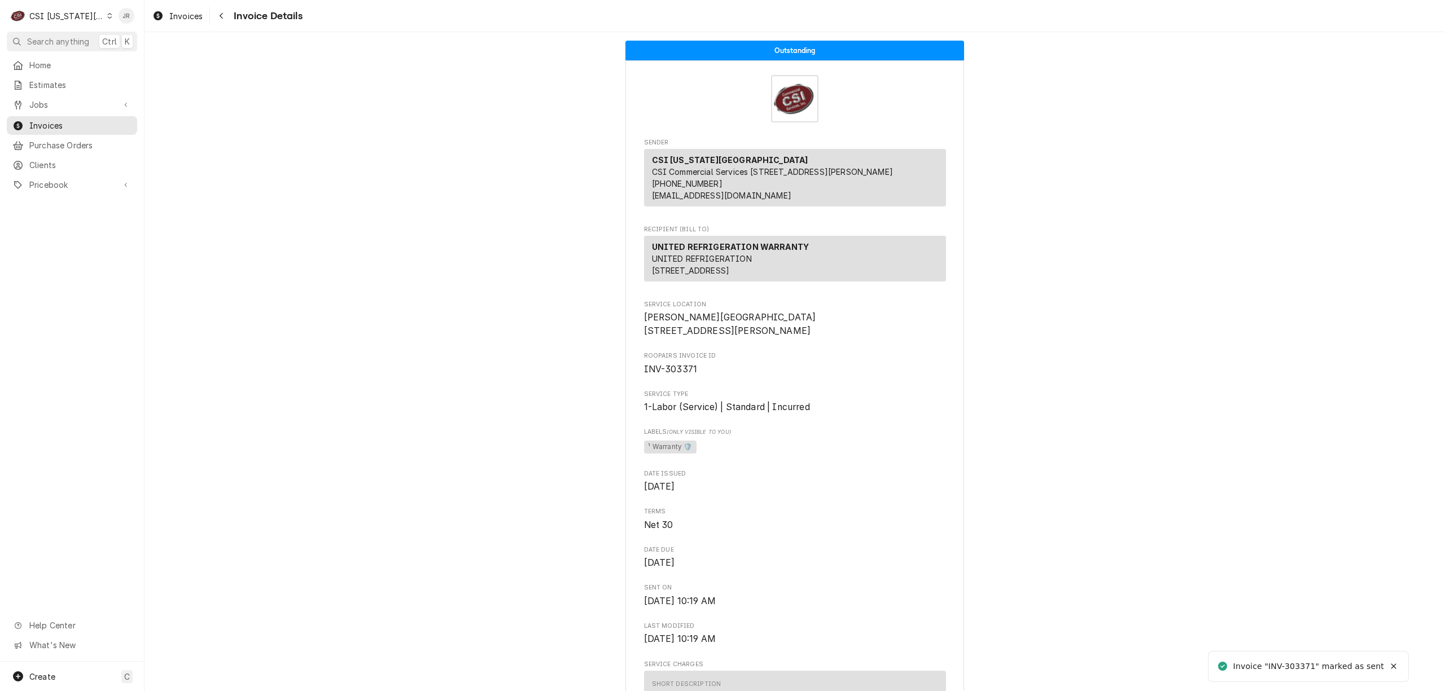
click at [1296, 672] on div "Invoice "INV-303371" marked as sent" at bounding box center [1308, 667] width 151 height 12
click at [1294, 667] on div "Invoice "INV-303371" marked as sent" at bounding box center [1308, 667] width 151 height 12
copy div "303371"
click at [673, 375] on span "INV-303371" at bounding box center [671, 369] width 54 height 11
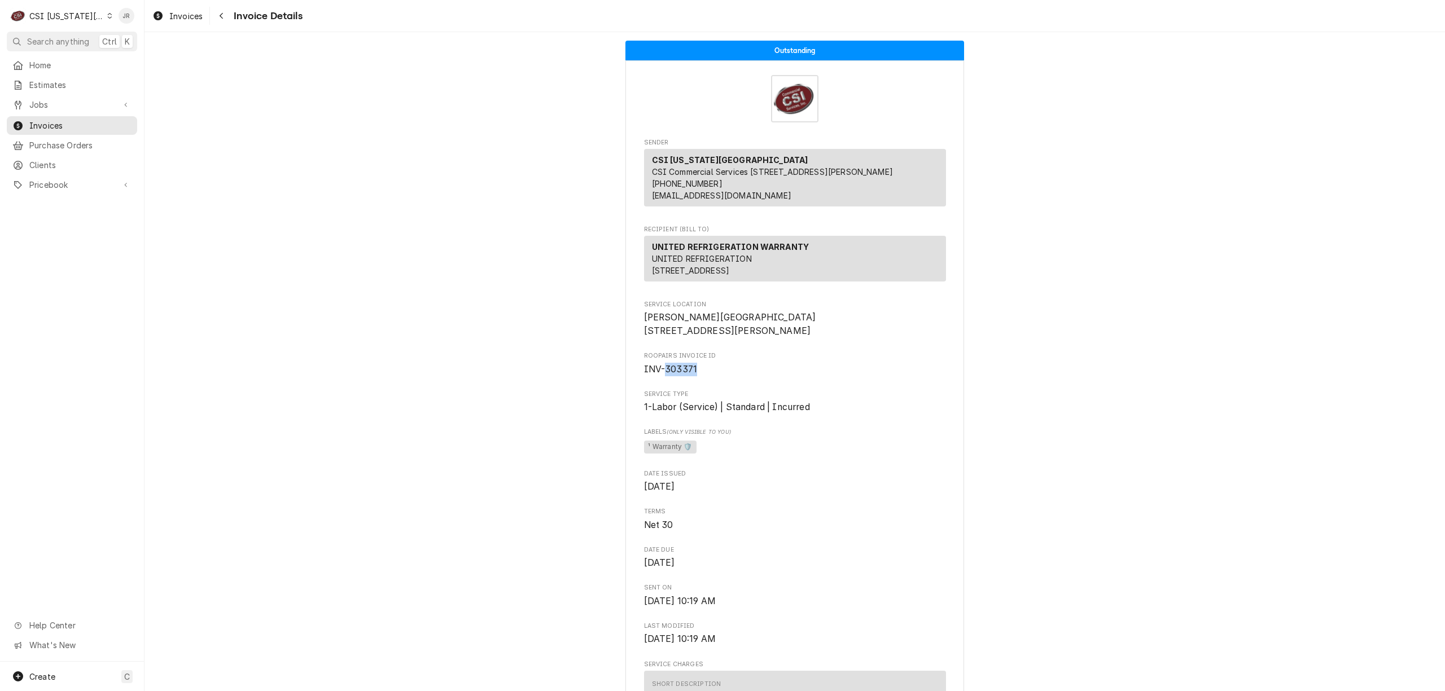
click at [673, 375] on span "INV-303371" at bounding box center [671, 369] width 54 height 11
copy span "303371"
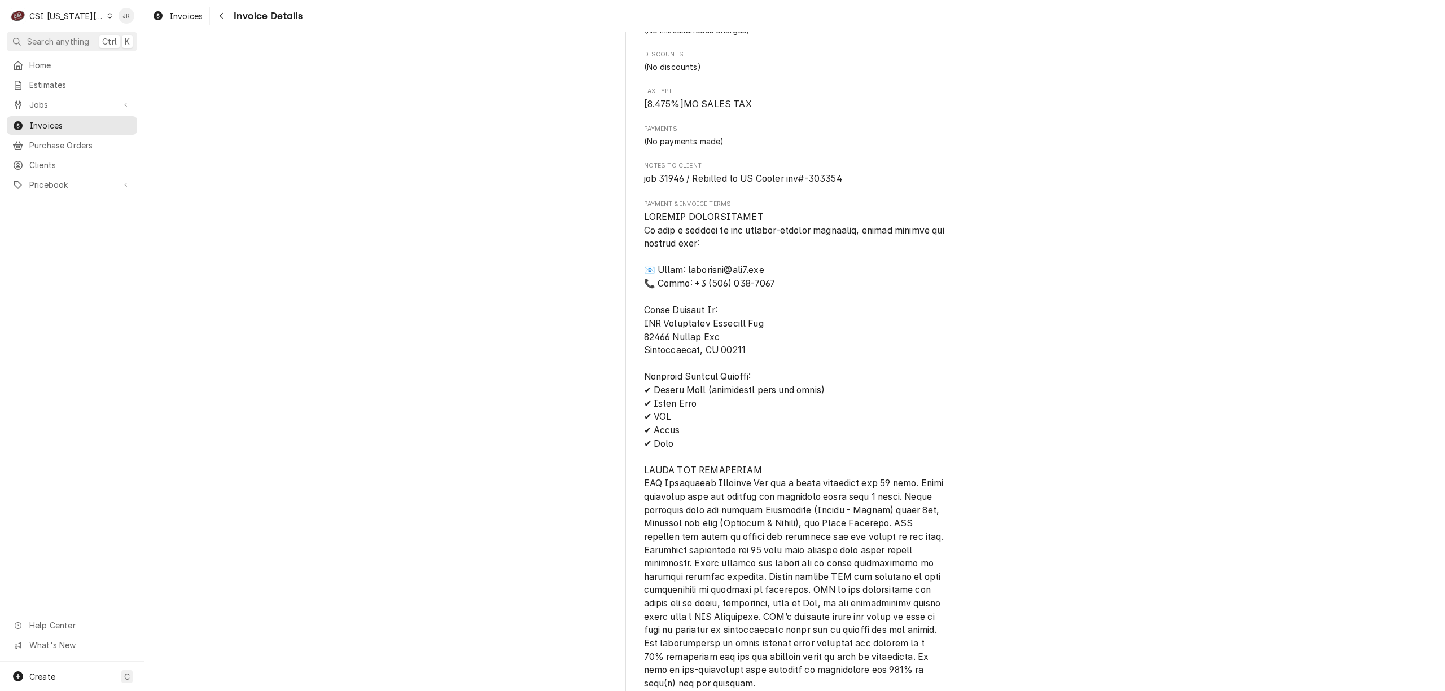
scroll to position [1726, 0]
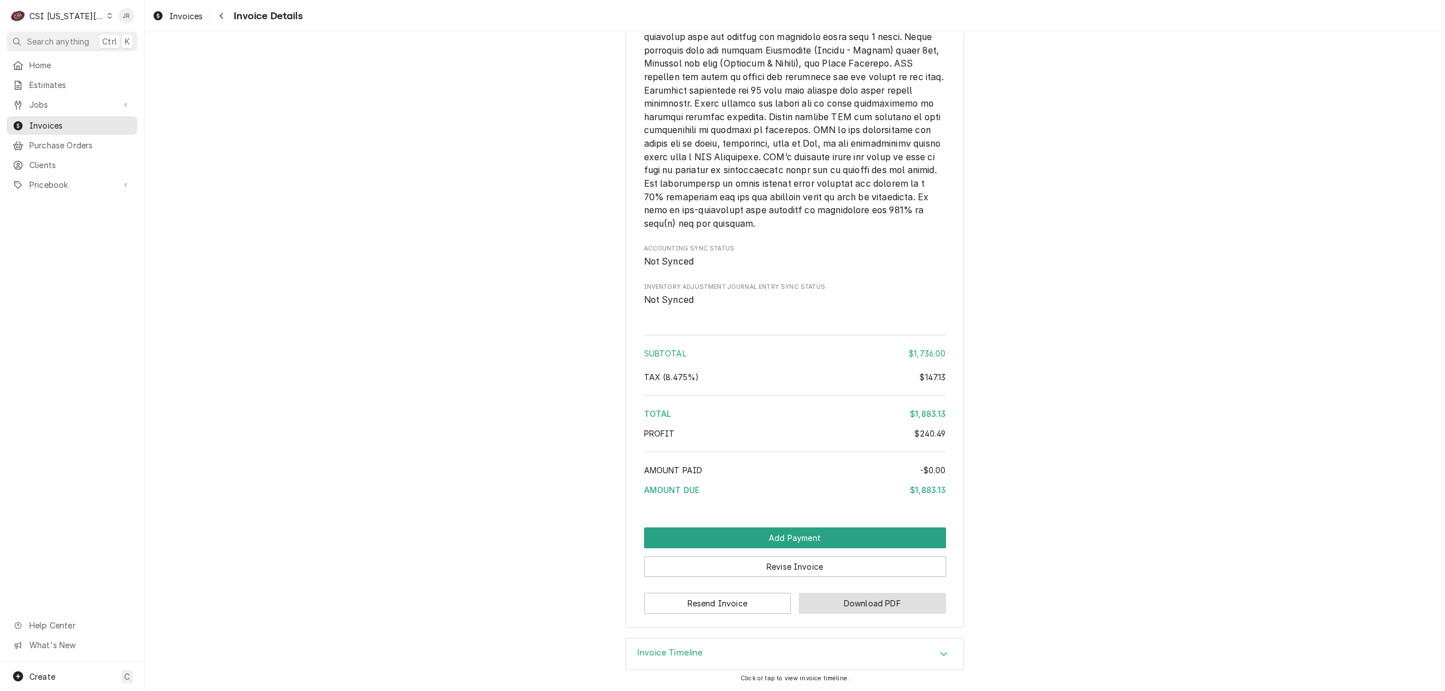
click at [879, 599] on button "Download PDF" at bounding box center [872, 603] width 147 height 21
click at [798, 569] on button "Revise Invoice" at bounding box center [795, 567] width 302 height 21
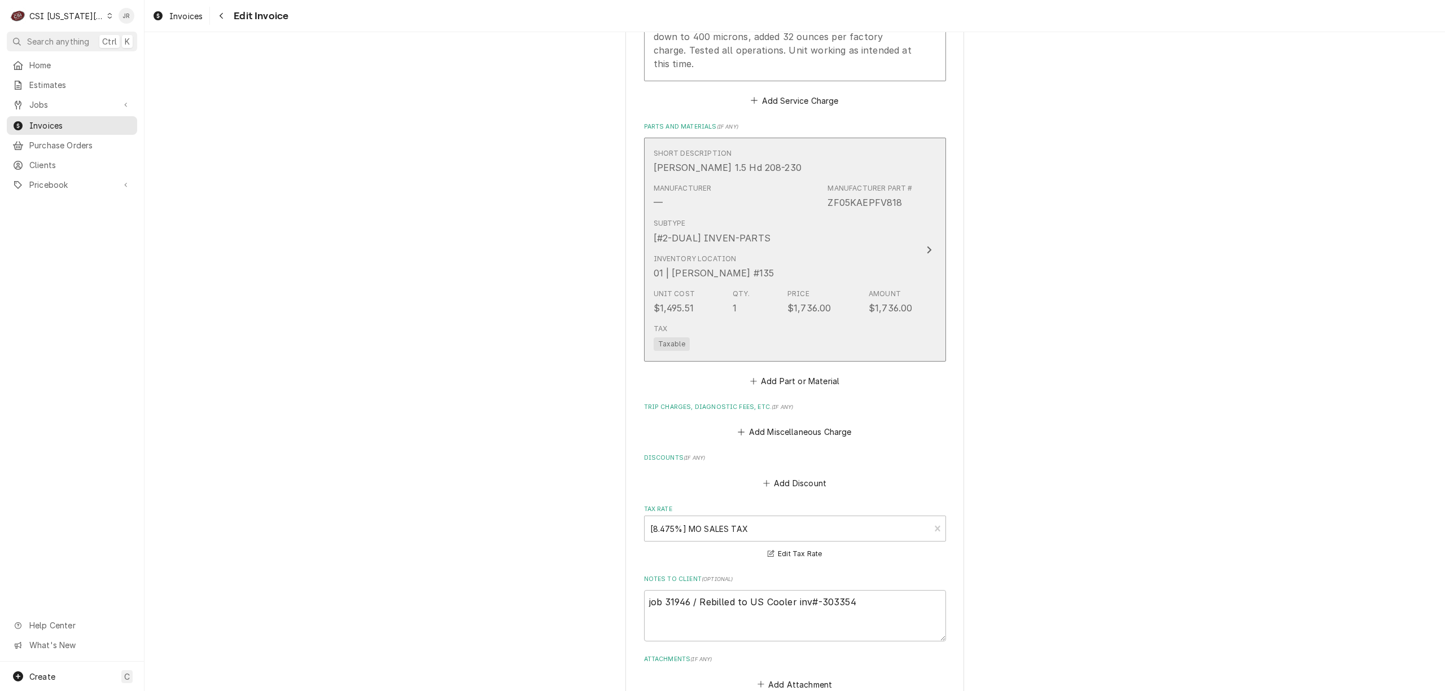
scroll to position [1279, 0]
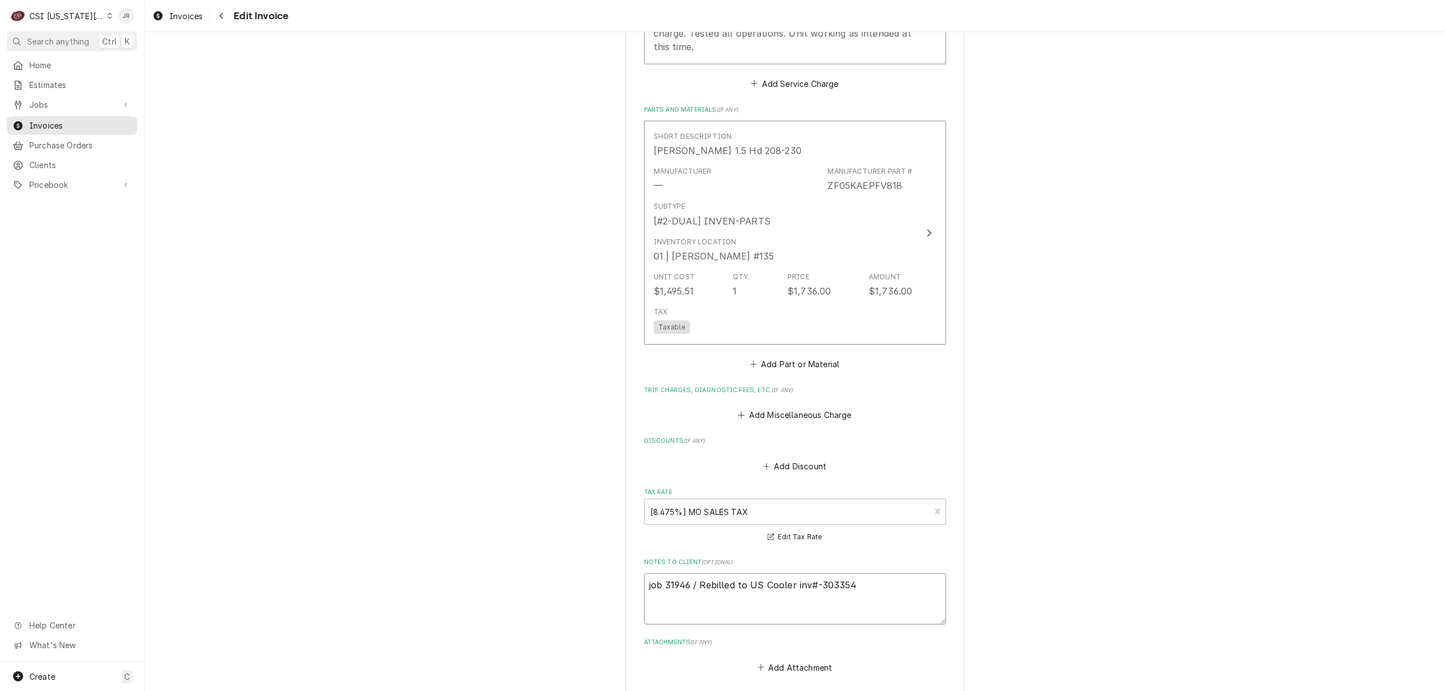
click at [883, 588] on textarea "job 31946 / Rebilled to US Cooler inv#-303354" at bounding box center [795, 598] width 302 height 51
drag, startPoint x: 702, startPoint y: 582, endPoint x: 743, endPoint y: 533, distance: 64.1
click at [703, 582] on textarea "job 31946 / Rebilled to US Cooler inv#-303354" at bounding box center [795, 598] width 302 height 51
type textarea "x"
type textarea "job 31946 / ebilled to US Cooler inv#-303354"
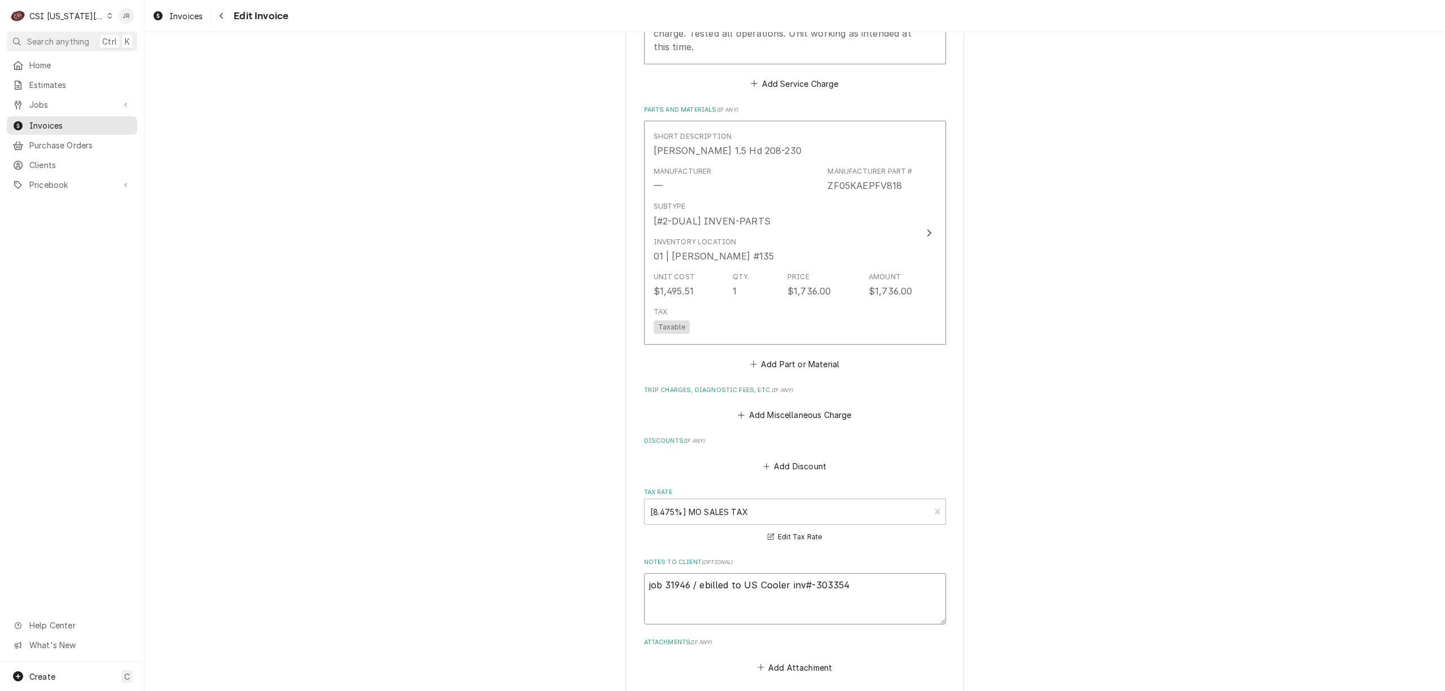
type textarea "x"
type textarea "job 31946 / billed to US Cooler inv#-303354"
type textarea "x"
type textarea "job 31946 / illed to US Cooler inv#-303354"
type textarea "x"
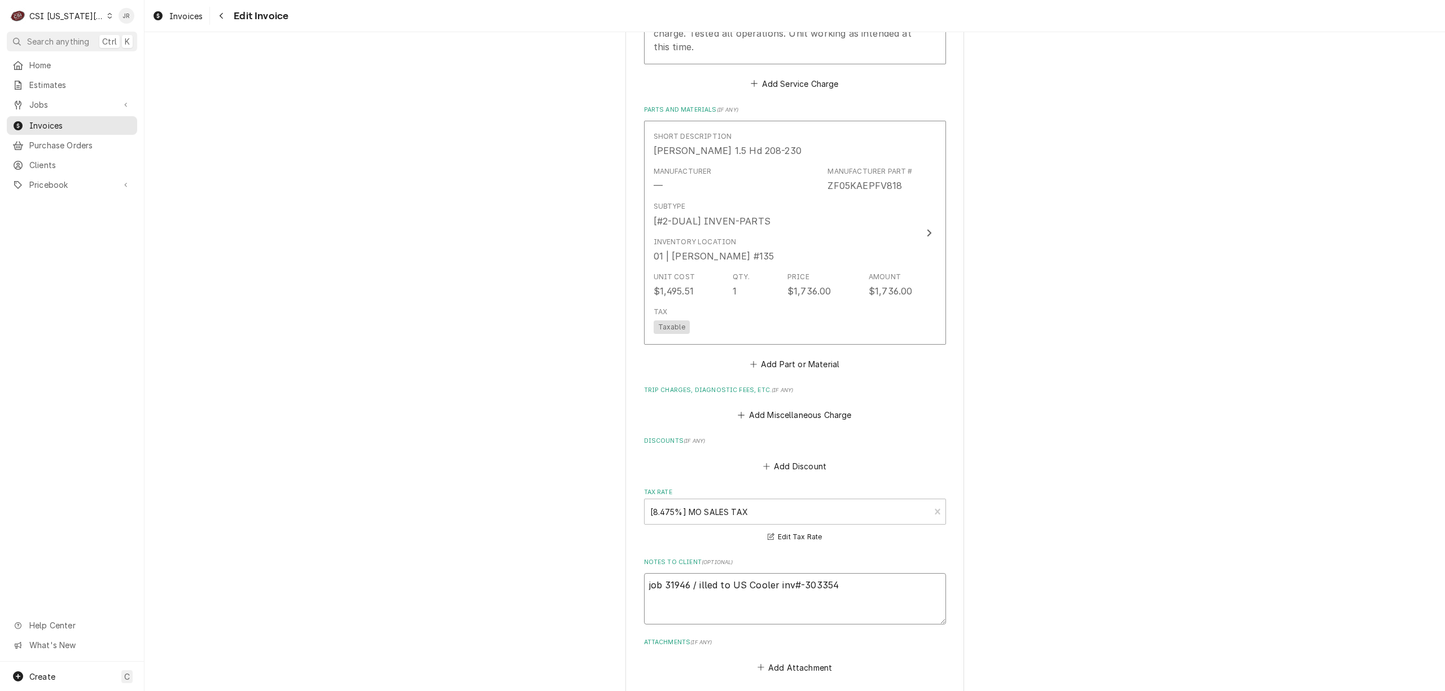
type textarea "job 31946 / lled to US Cooler inv#-303354"
type textarea "x"
type textarea "job 31946 / led to US Cooler inv#-303354"
type textarea "x"
type textarea "job 31946 / ed to US Cooler inv#-303354"
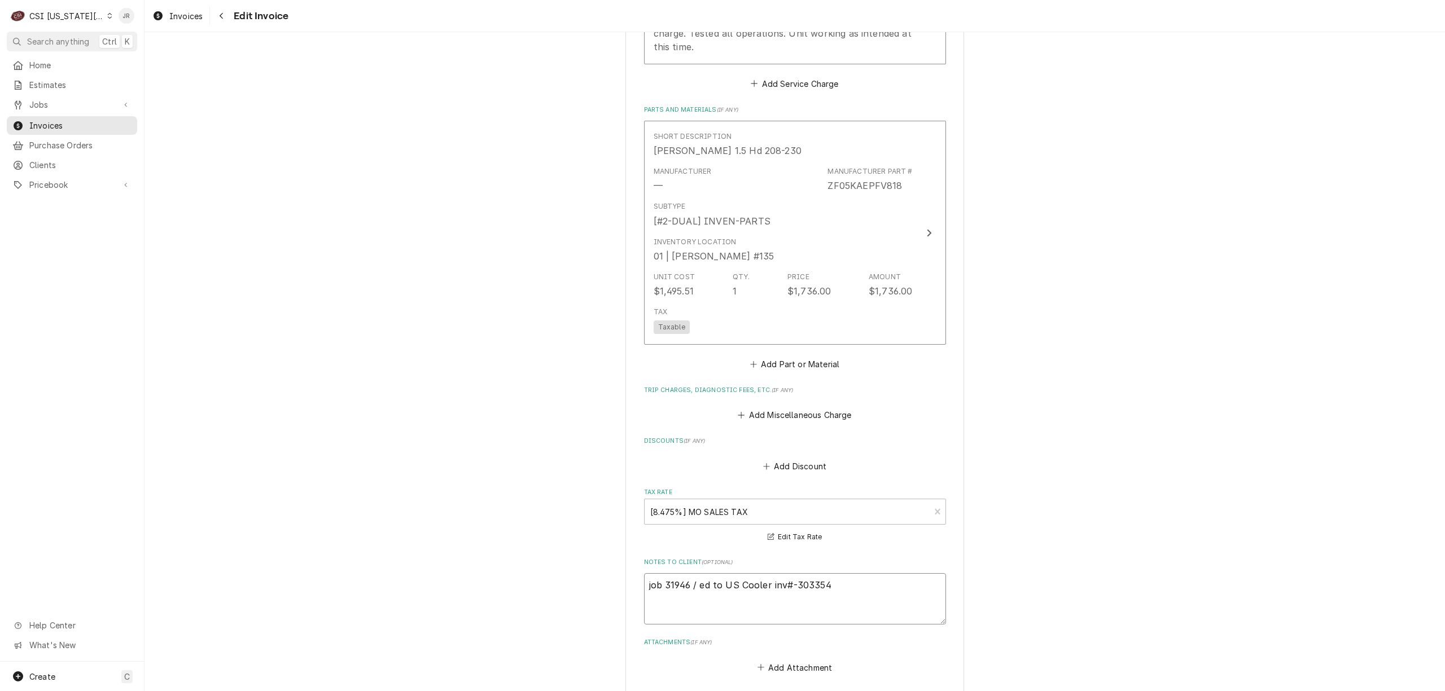
type textarea "x"
type textarea "job 31946 / d to US Cooler inv#-303354"
type textarea "x"
type textarea "job 31946 / to US Cooler inv#-303354"
type textarea "x"
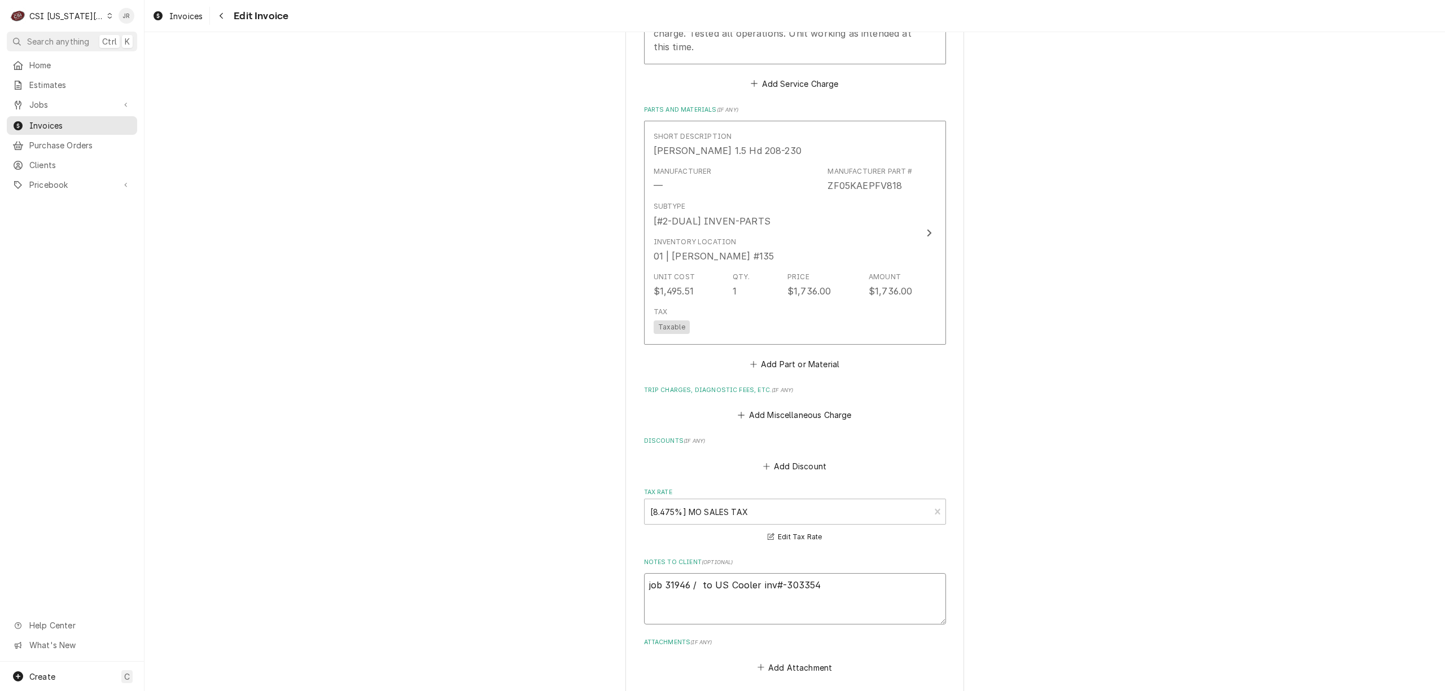
type textarea "job 31946 / to US Cooler inv#-303354"
type textarea "x"
type textarea "job 31946 / o US Cooler inv#-303354"
type textarea "x"
type textarea "job 31946 / US Cooler inv#-303354"
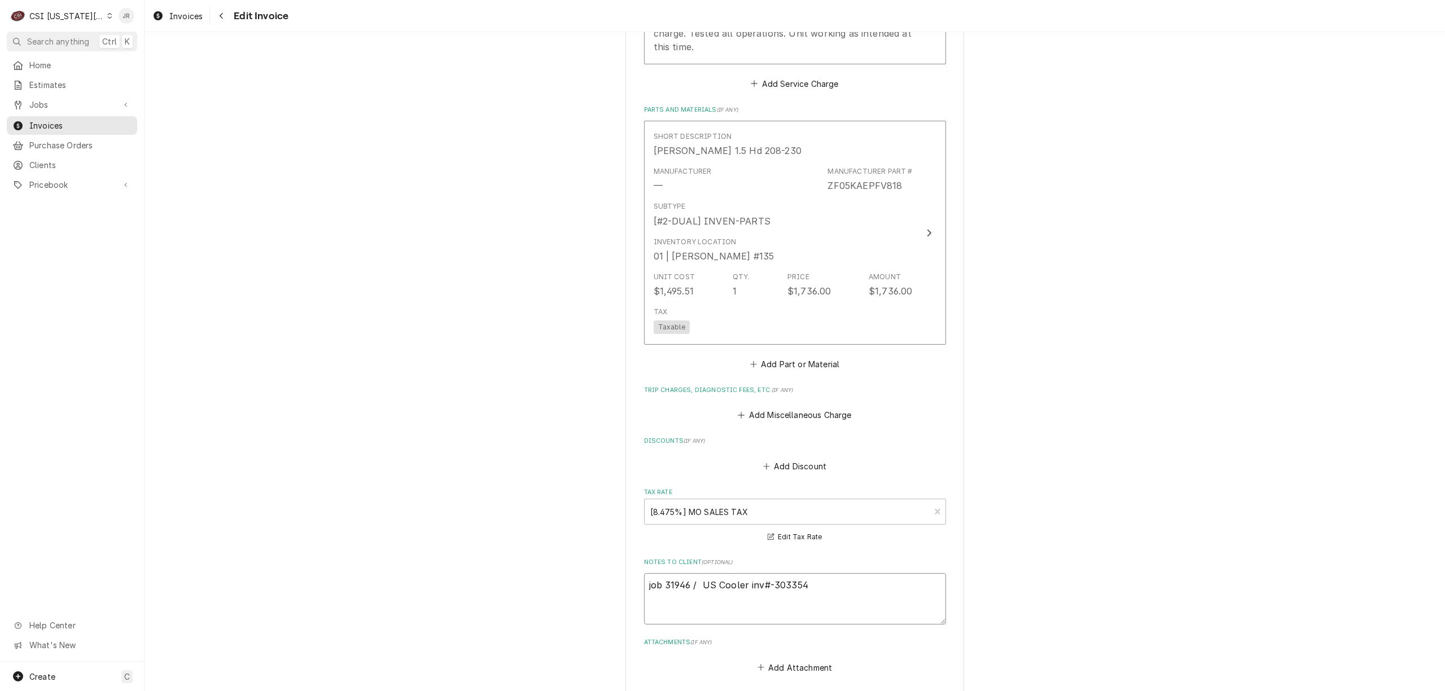
type textarea "x"
type textarea "job 31946 / US Cooler inv#-303354"
type textarea "x"
type textarea "job 31946 R/ US Cooler inv#-303354"
type textarea "x"
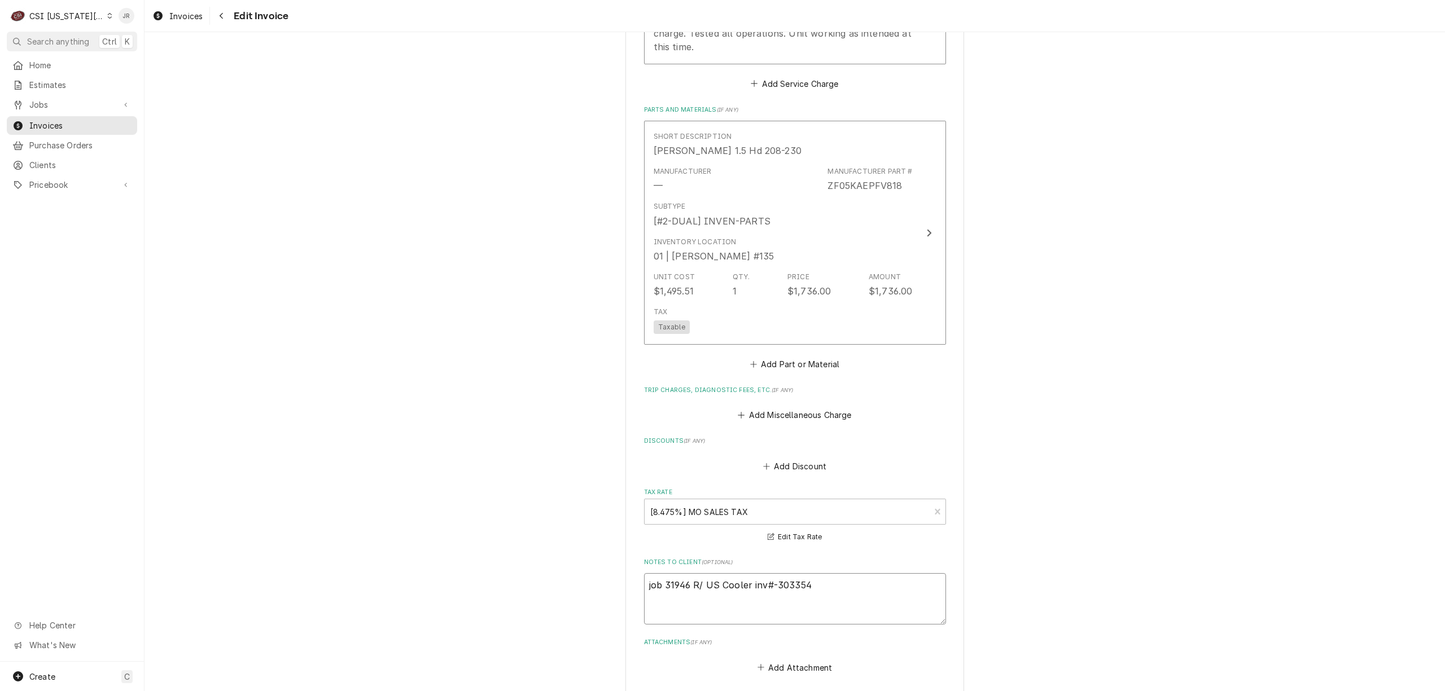
type textarea "job 31946 Re/ US Cooler inv#-303354"
type textarea "x"
type textarea "job 31946 Reb/ US Cooler inv#-303354"
type textarea "x"
type textarea "job 31946 Rebi/ US Cooler inv#-303354"
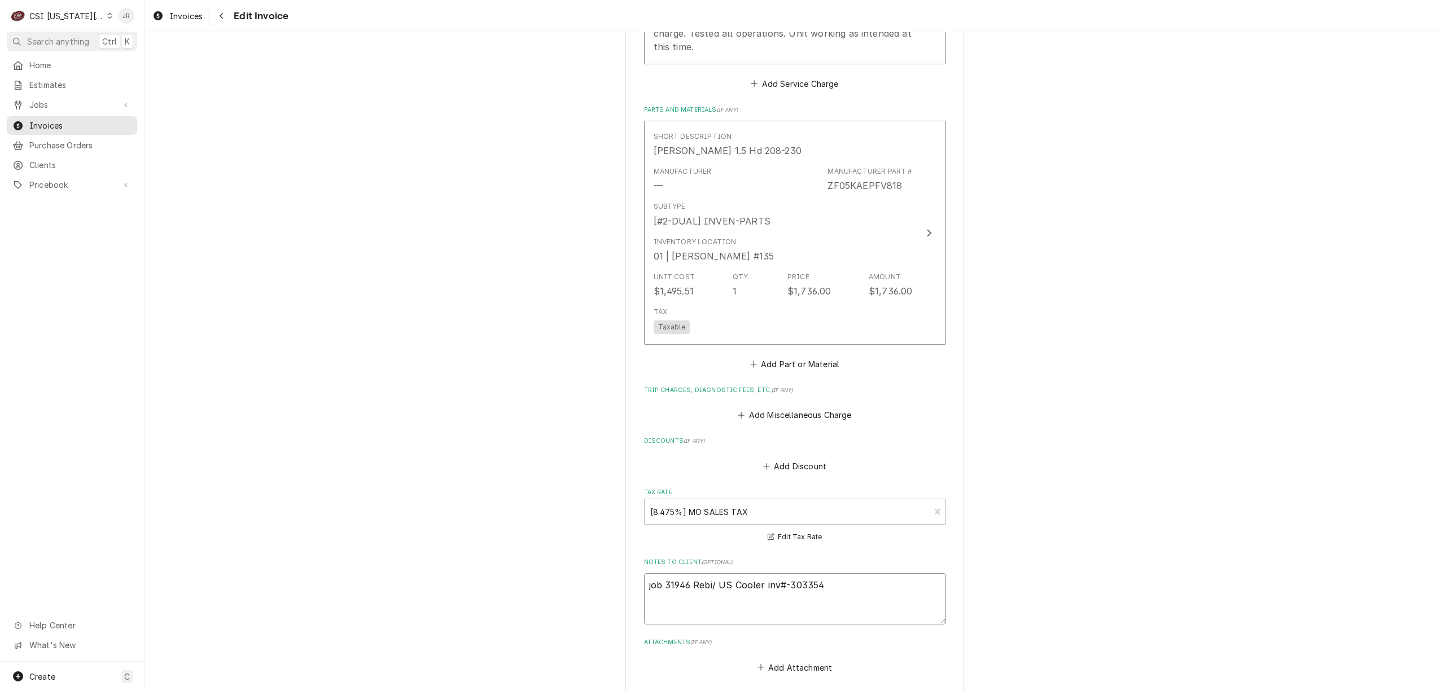
type textarea "x"
type textarea "job 31946 Rebile/ US Cooler inv#-303354"
type textarea "x"
type textarea "job 31946 Rebilel/ US Cooler inv#-303354"
type textarea "x"
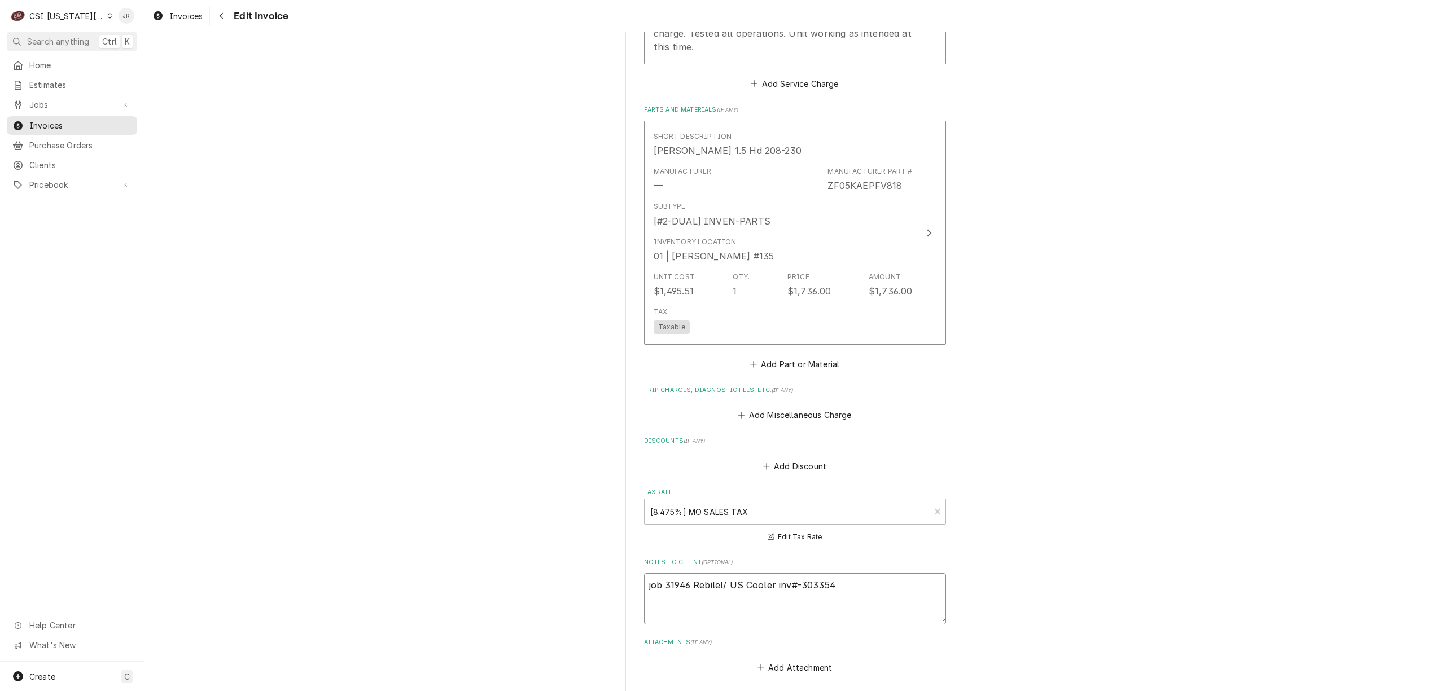
type textarea "job 31946 Rebileld/ US Cooler inv#-303354"
type textarea "x"
type textarea "job 31946 Rebileld / US Cooler inv#-303354"
type textarea "x"
type textarea "job 31946 Rebileld u/ US Cooler inv#-303354"
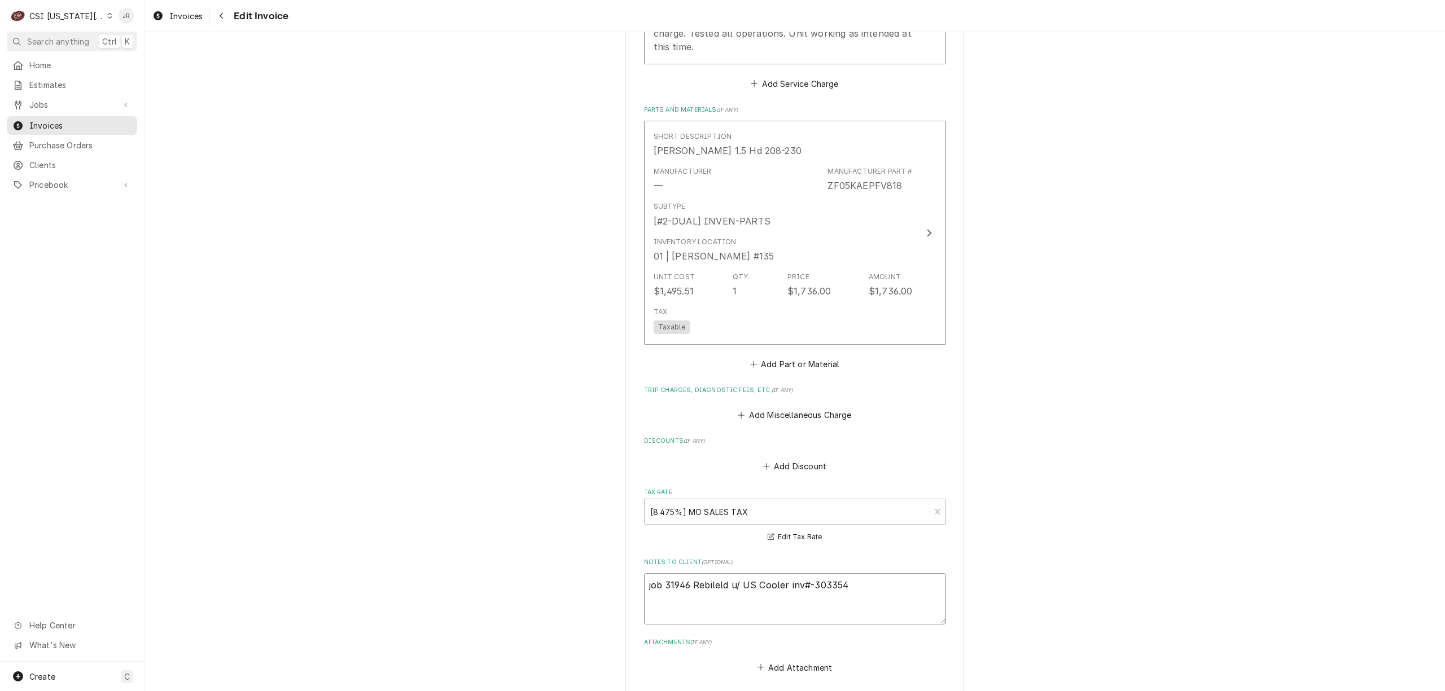
type textarea "x"
type textarea "job 31946 Rebileld un/ US Cooler inv#-303354"
type textarea "x"
type textarea "job 31946 Rebileld und/ US Cooler inv#-303354"
type textarea "x"
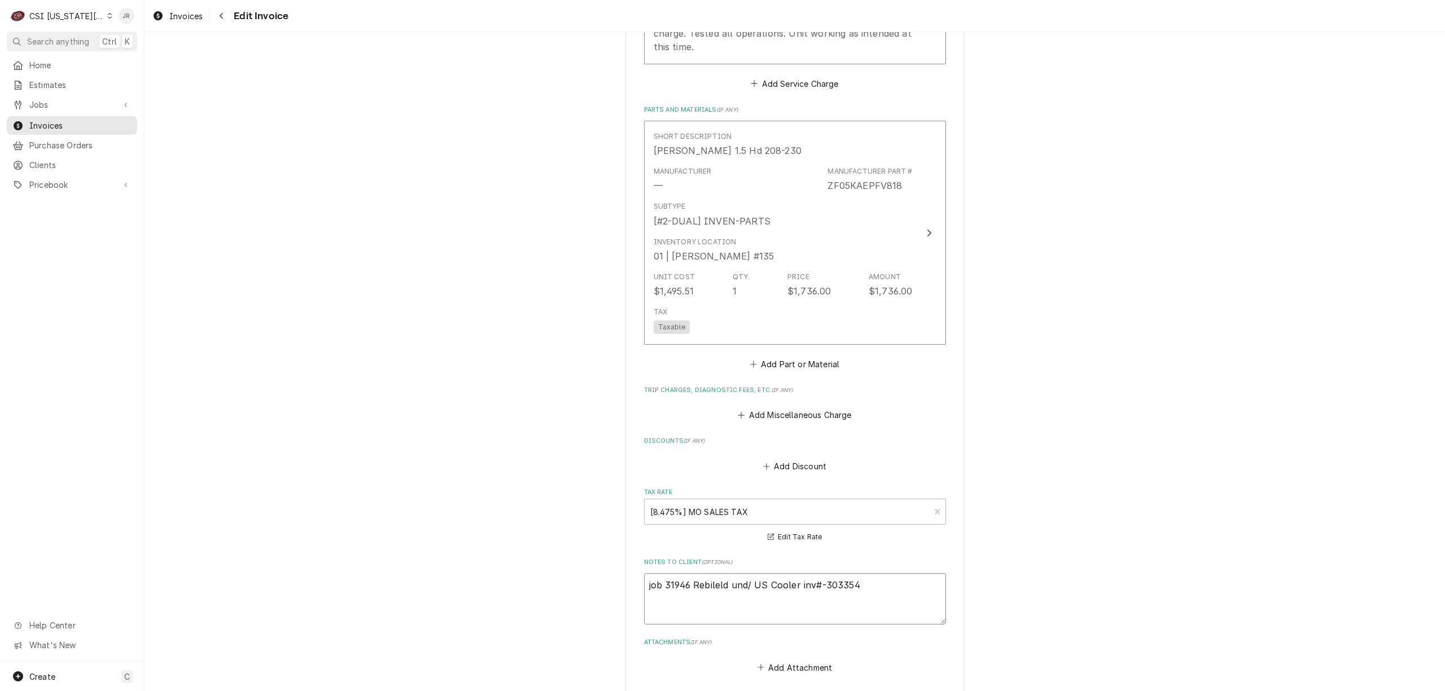
type textarea "job 31946 Rebileld un/ US Cooler inv#-303354"
type textarea "x"
type textarea "job 31946 Rebileld u/ US Cooler inv#-303354"
type textarea "x"
type textarea "job 31946 Rebileld / US Cooler inv#-303354"
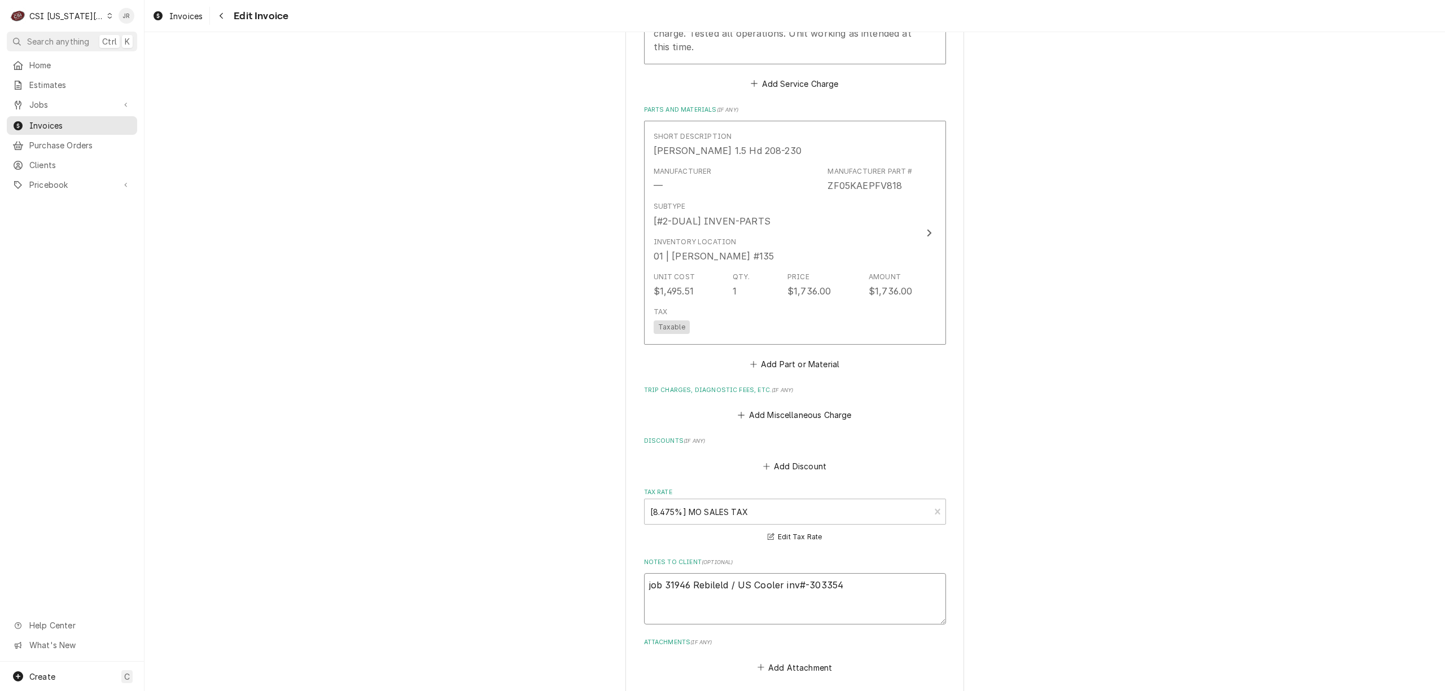
type textarea "x"
type textarea "job 31946 Rebileld/ US Cooler inv#-303354"
type textarea "x"
type textarea "job 31946 Rebilel/ US Cooler inv#-303354"
type textarea "x"
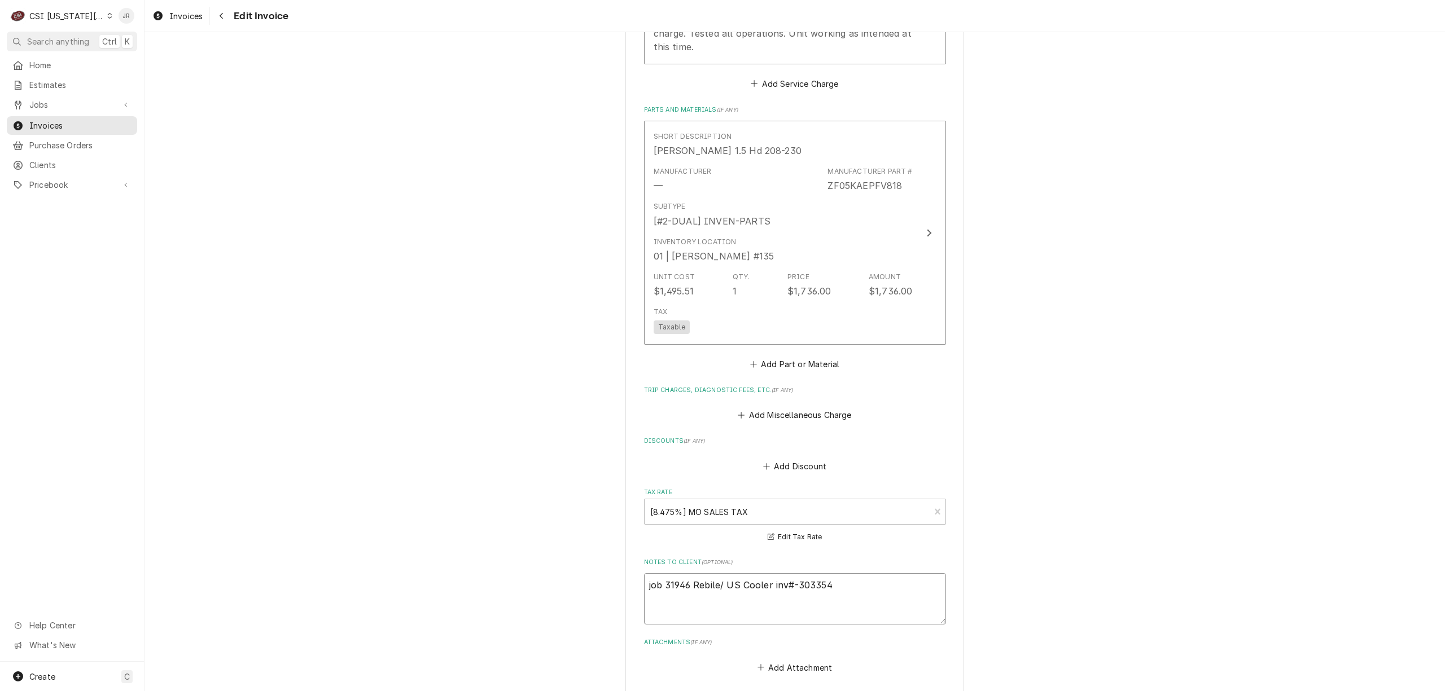
type textarea "job 31946 Rebil/ US Cooler inv#-303354"
type textarea "x"
type textarea "job 31946 Rebi/ US Cooler inv#-303354"
type textarea "x"
type textarea "job 31946 Reb/ US Cooler inv#-303354"
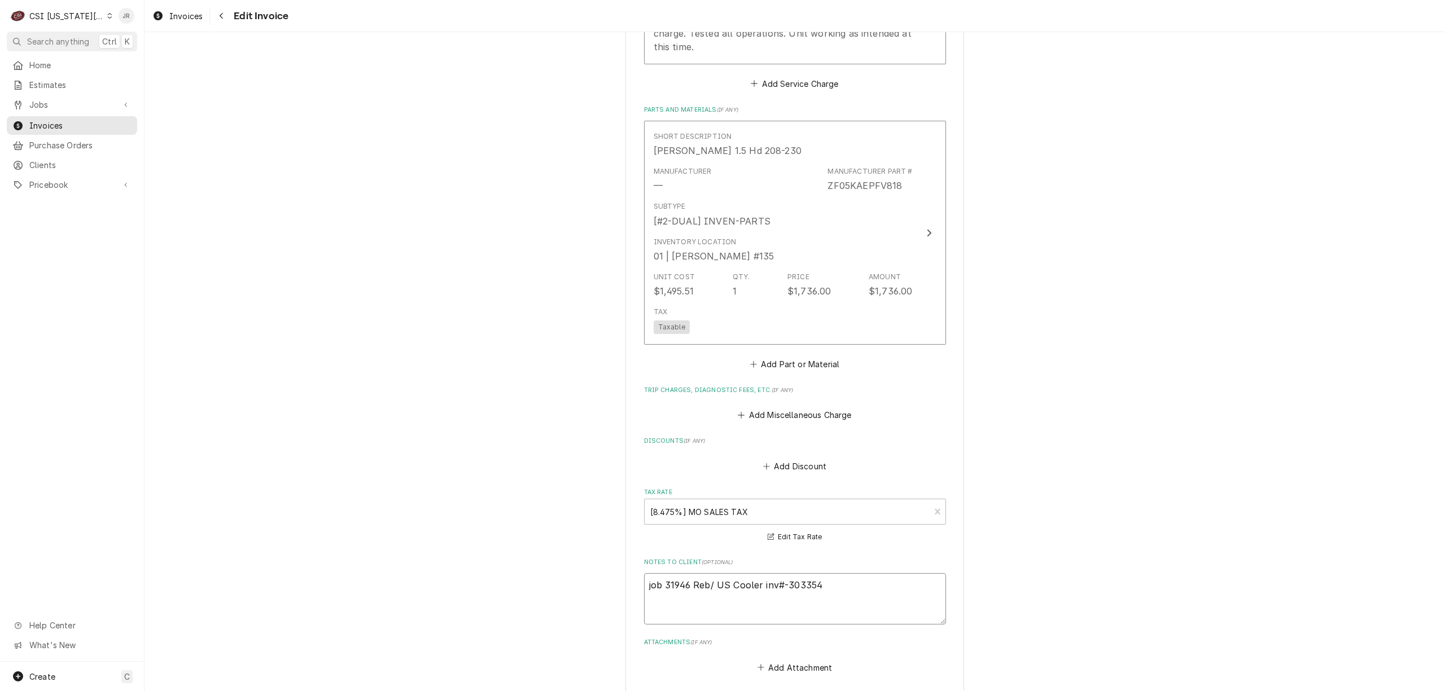
type textarea "x"
type textarea "job 31946 Rebl/ US Cooler inv#-303354"
type textarea "x"
type textarea "job 31946 Reb/ US Cooler inv#-303354"
type textarea "x"
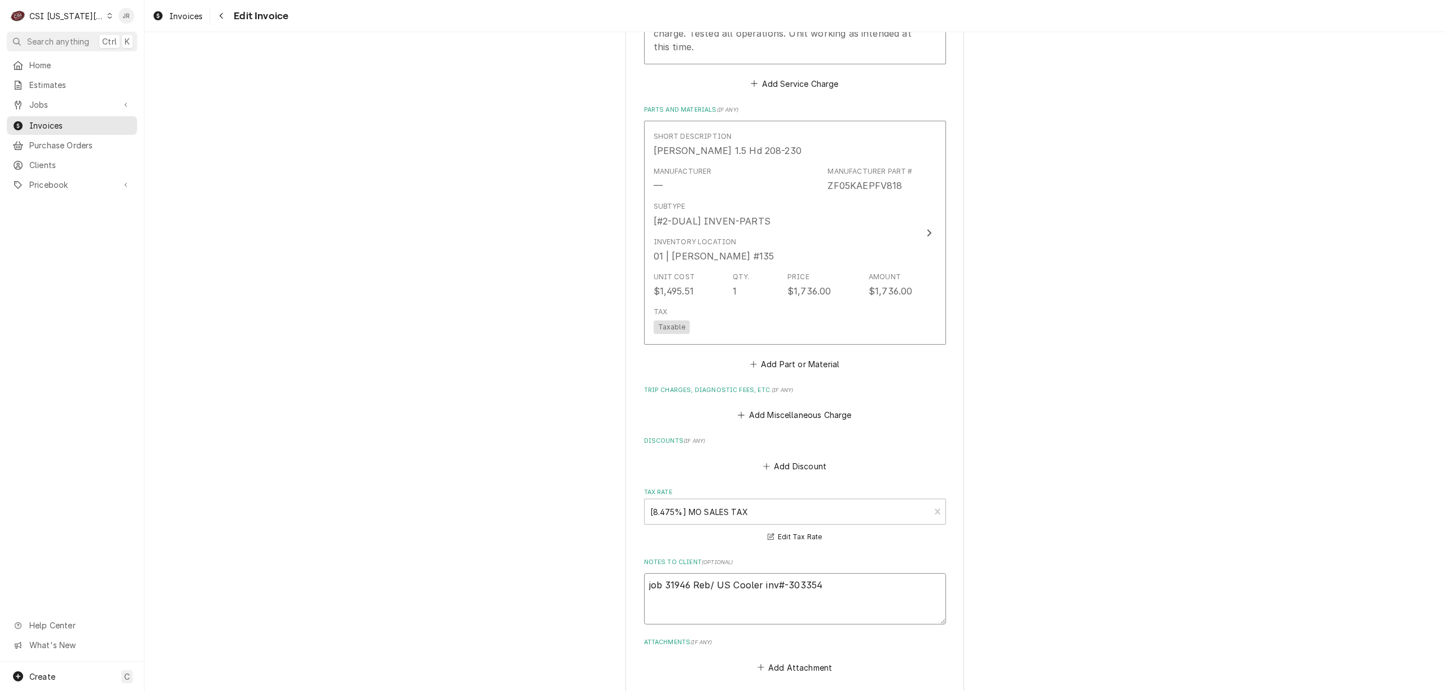
type textarea "job 31946 Rebi/ US Cooler inv#-303354"
type textarea "x"
type textarea "job 31946 Rebil/ US Cooler inv#-303354"
type textarea "x"
type textarea "job 31946 Rebill/ US Cooler inv#-303354"
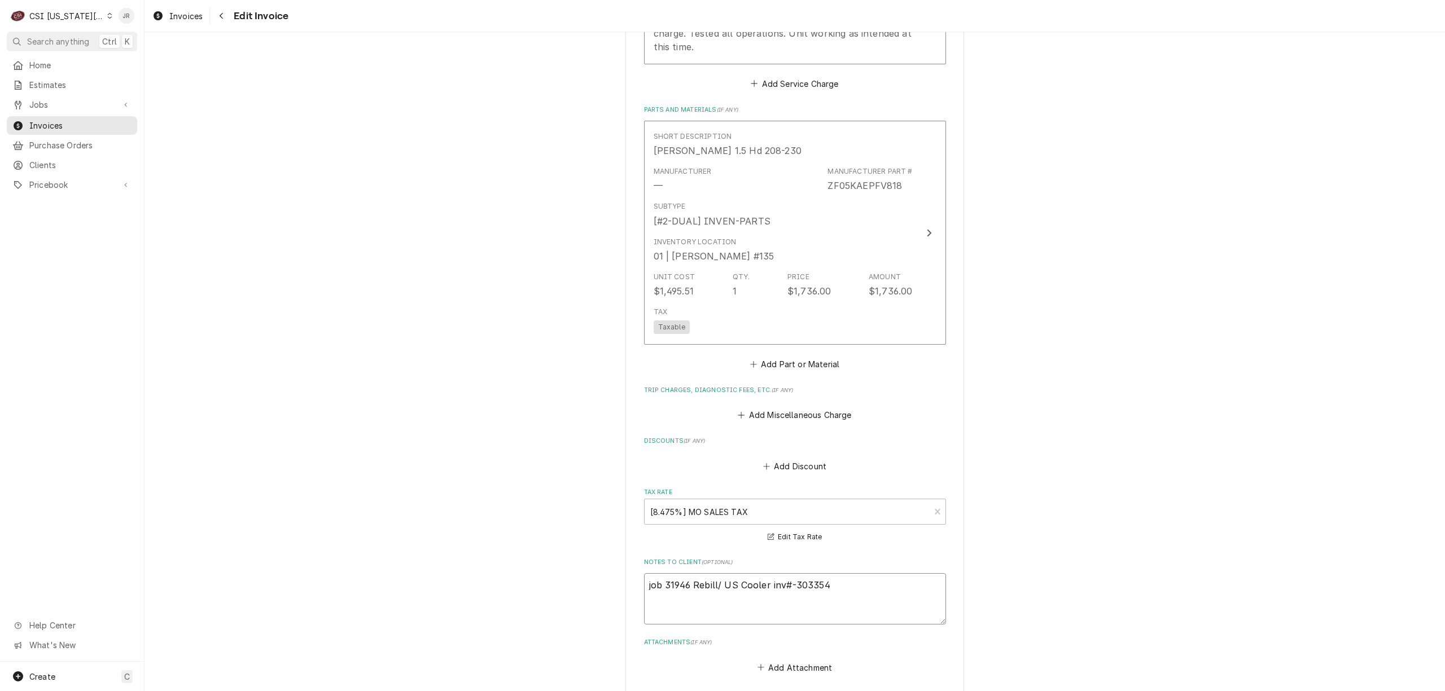
type textarea "x"
type textarea "job 31946 Rebille/ US Cooler inv#-303354"
type textarea "x"
type textarea "job 31946 Rebilled/ US Cooler inv#-303354"
type textarea "x"
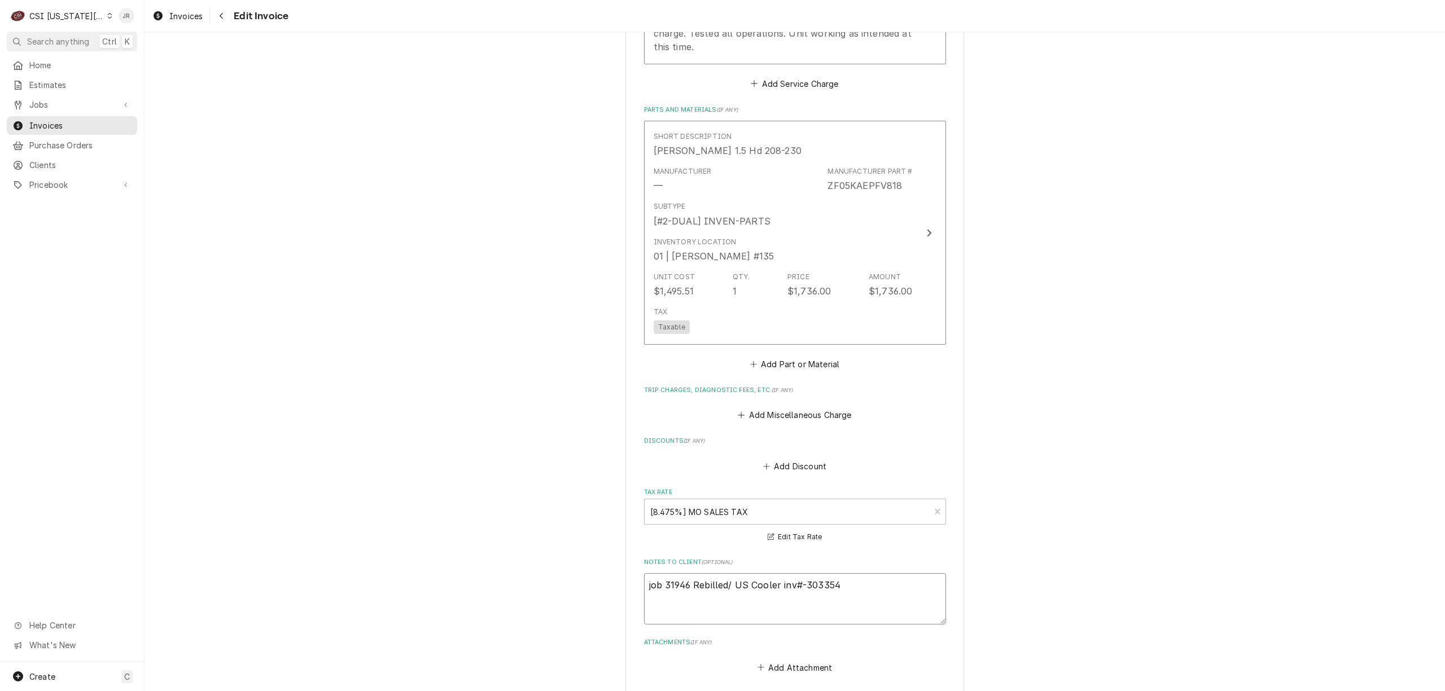
type textarea "job 31946 Rebilled / US Cooler inv#-303354"
type textarea "x"
type textarea "job 31946 Rebilled u/ US Cooler inv#-303354"
type textarea "x"
type textarea "job 31946 Rebilled un/ US Cooler inv#-303354"
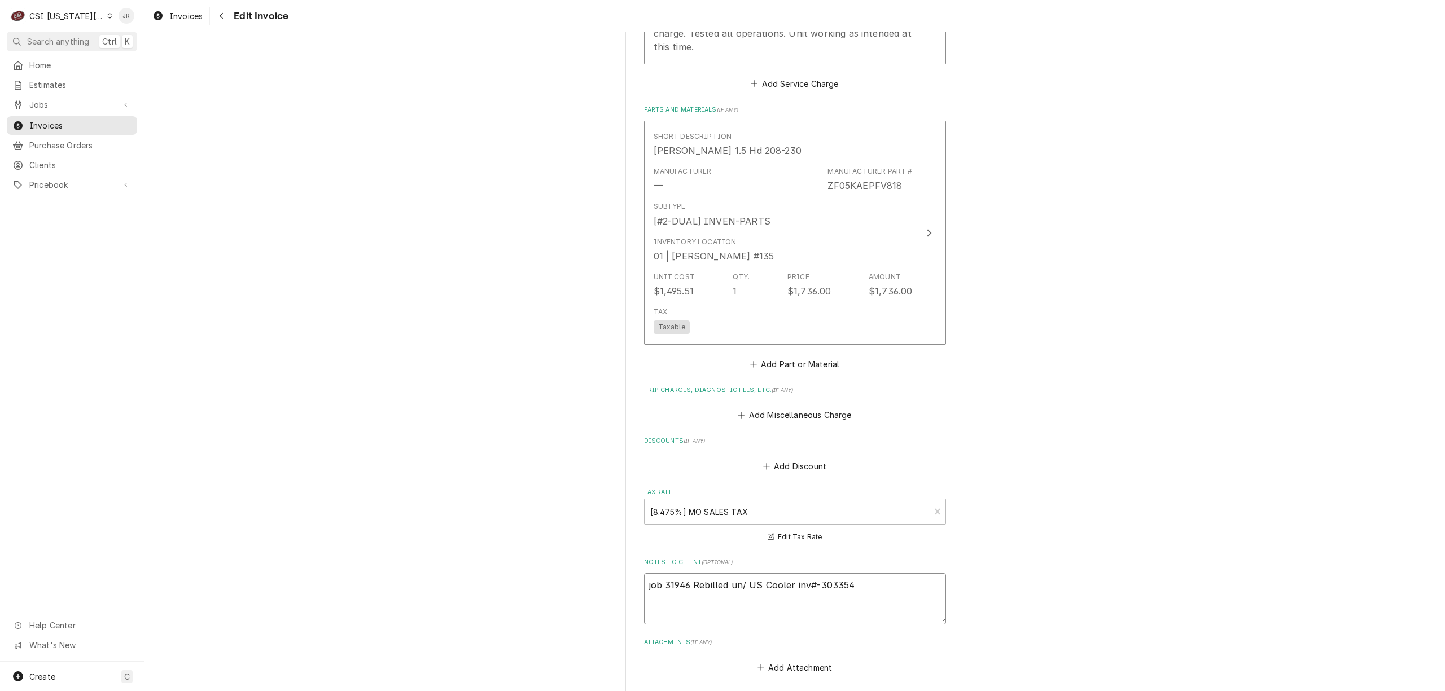
type textarea "x"
type textarea "job 31946 Rebilled und/ US Cooler inv#-303354"
type textarea "x"
type textarea "job 31946 Rebilled unde/ US Cooler inv#-303354"
type textarea "x"
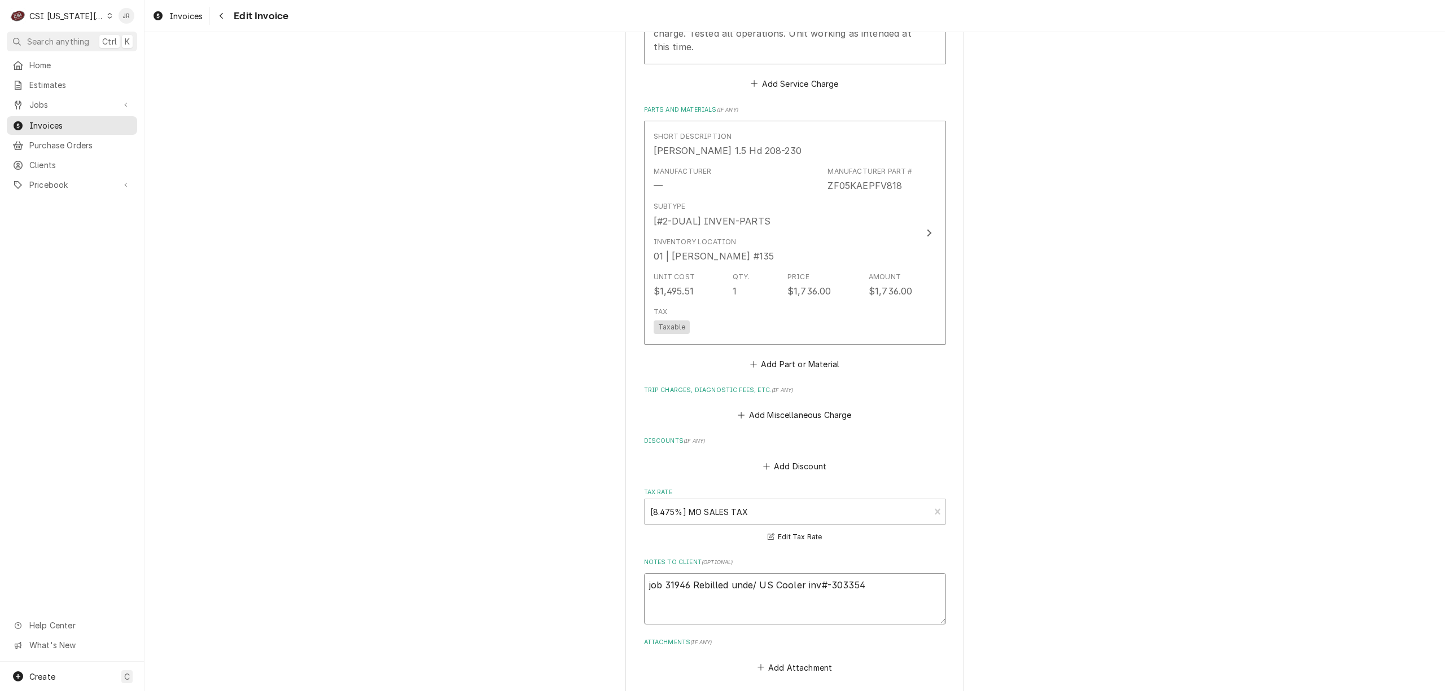
type textarea "job 31946 Rebilled under/ US Cooler inv#-303354"
type textarea "x"
type textarea "job 31946 Rebilled under / US Cooler inv#-303354"
type textarea "x"
type textarea "job 31946 Rebilled under w/ US Cooler inv#-303354"
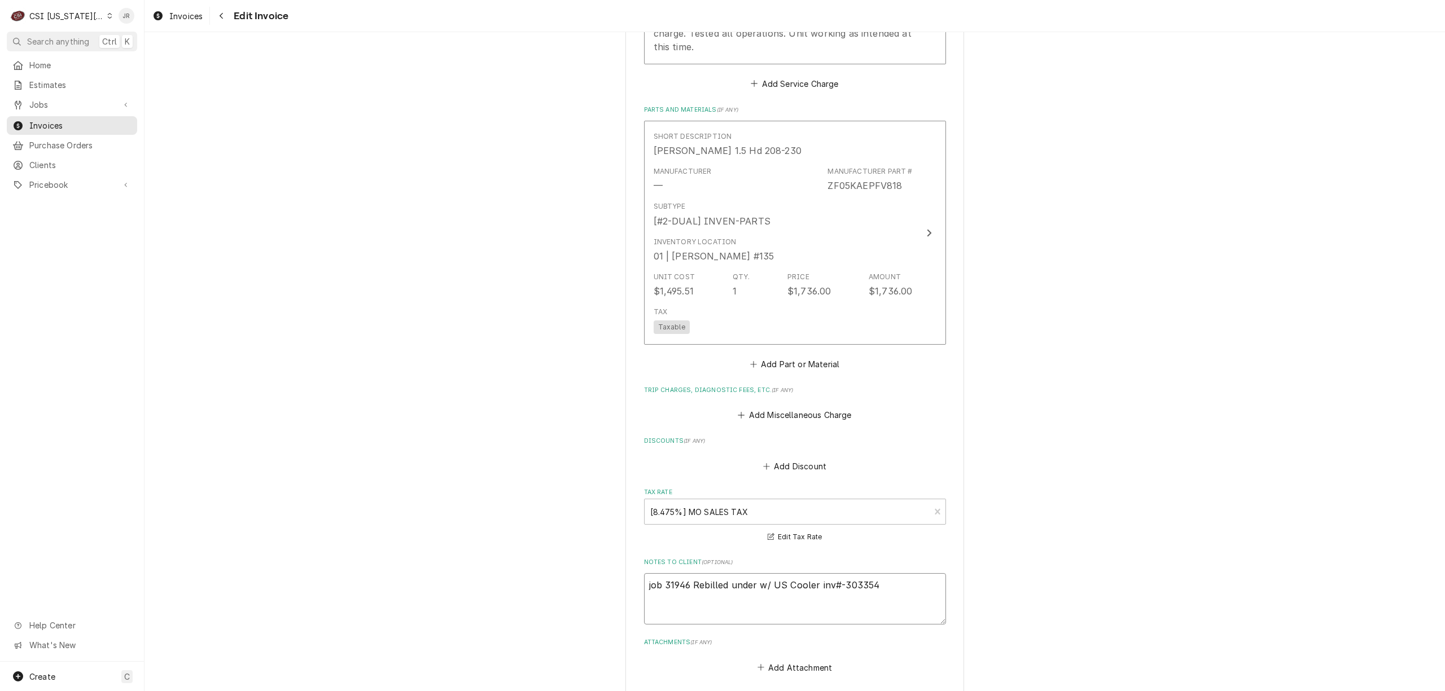
type textarea "x"
type textarea "job 31946 Rebilled under wa/ US Cooler inv#-303354"
type textarea "x"
type textarea "job 31946 Rebilled under war/ US Cooler inv#-303354"
type textarea "x"
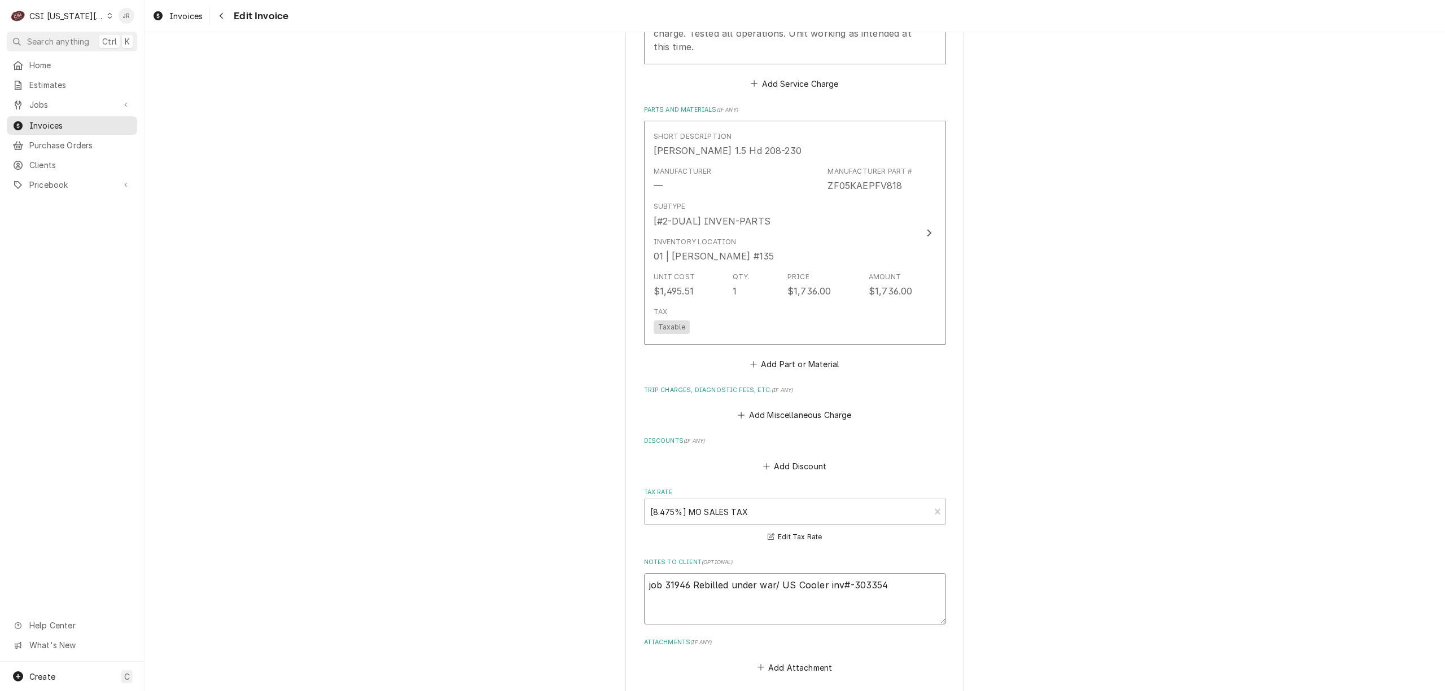
type textarea "job 31946 Rebilled under warr/ US Cooler inv#-303354"
type textarea "x"
type textarea "job 31946 Rebilled under warra/ US Cooler inv#-303354"
type textarea "x"
type textarea "job 31946 Rebilled under warran/ US Cooler inv#-303354"
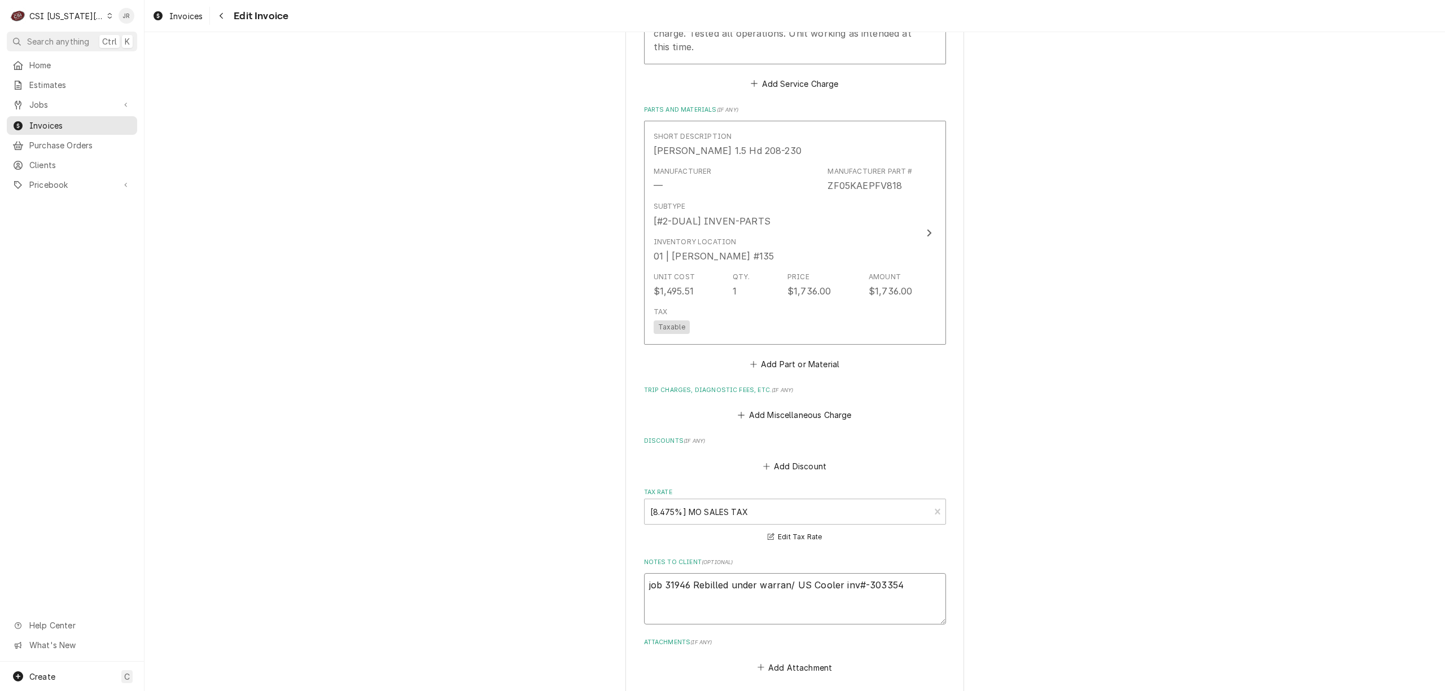
type textarea "x"
type textarea "job 31946 Rebilled under warrant/ US Cooler inv#-303354"
type textarea "x"
type textarea "job 31946 Rebilled under warranty / US Cooler inv#-303354"
type textarea "x"
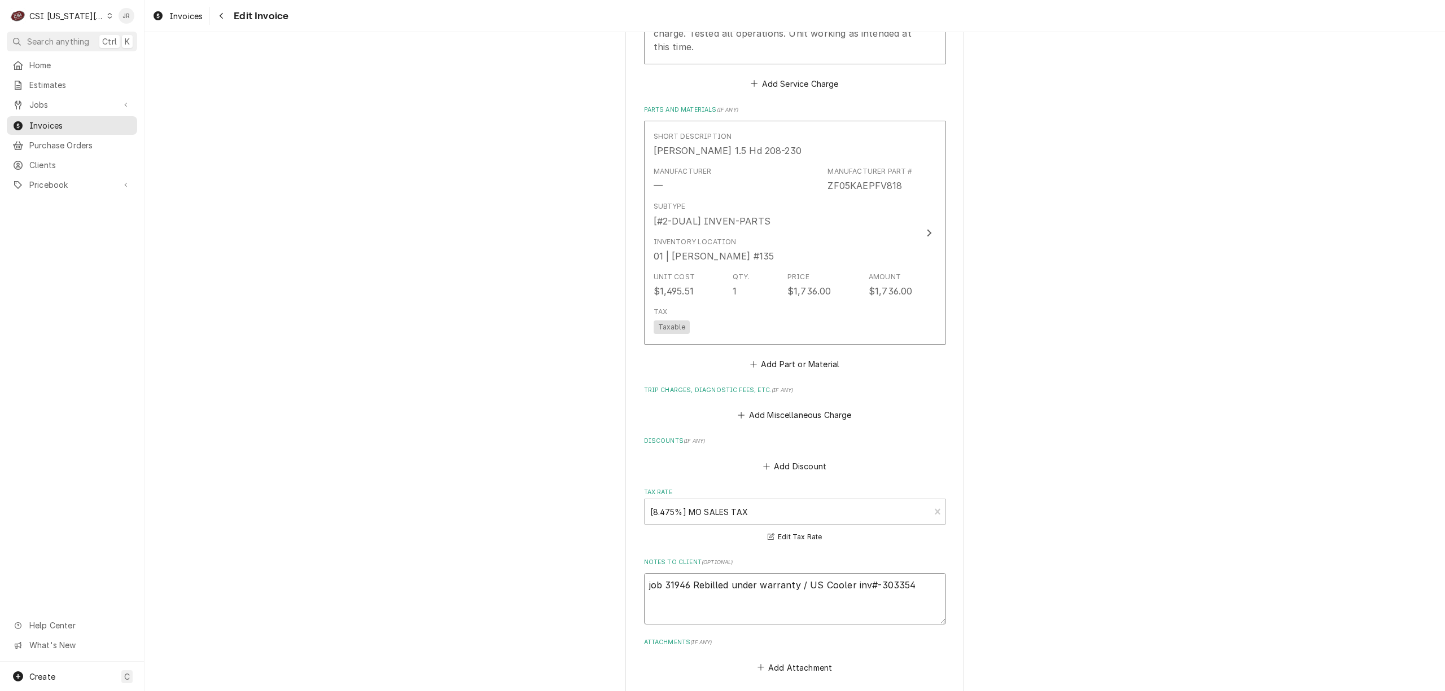
type textarea "job 31946 ebilled under warranty / US Cooler inv#-303354"
type textarea "x"
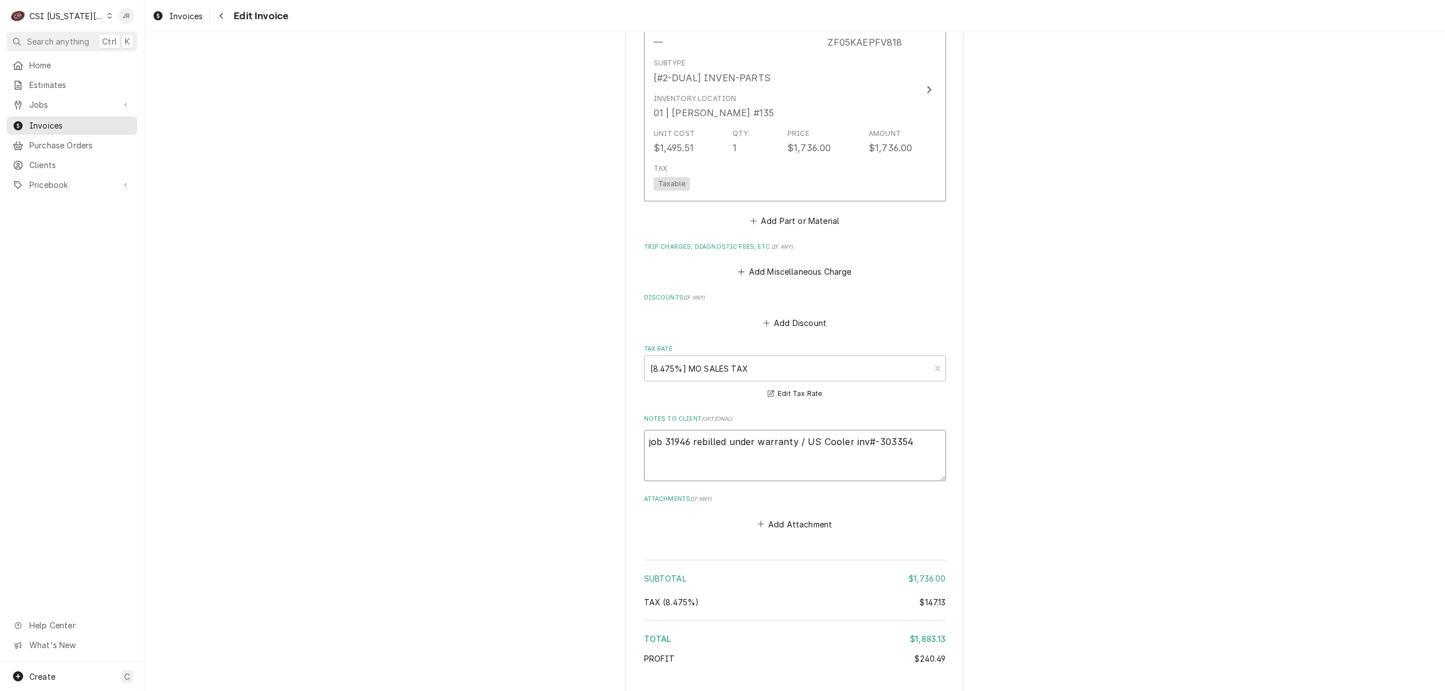
scroll to position [1527, 0]
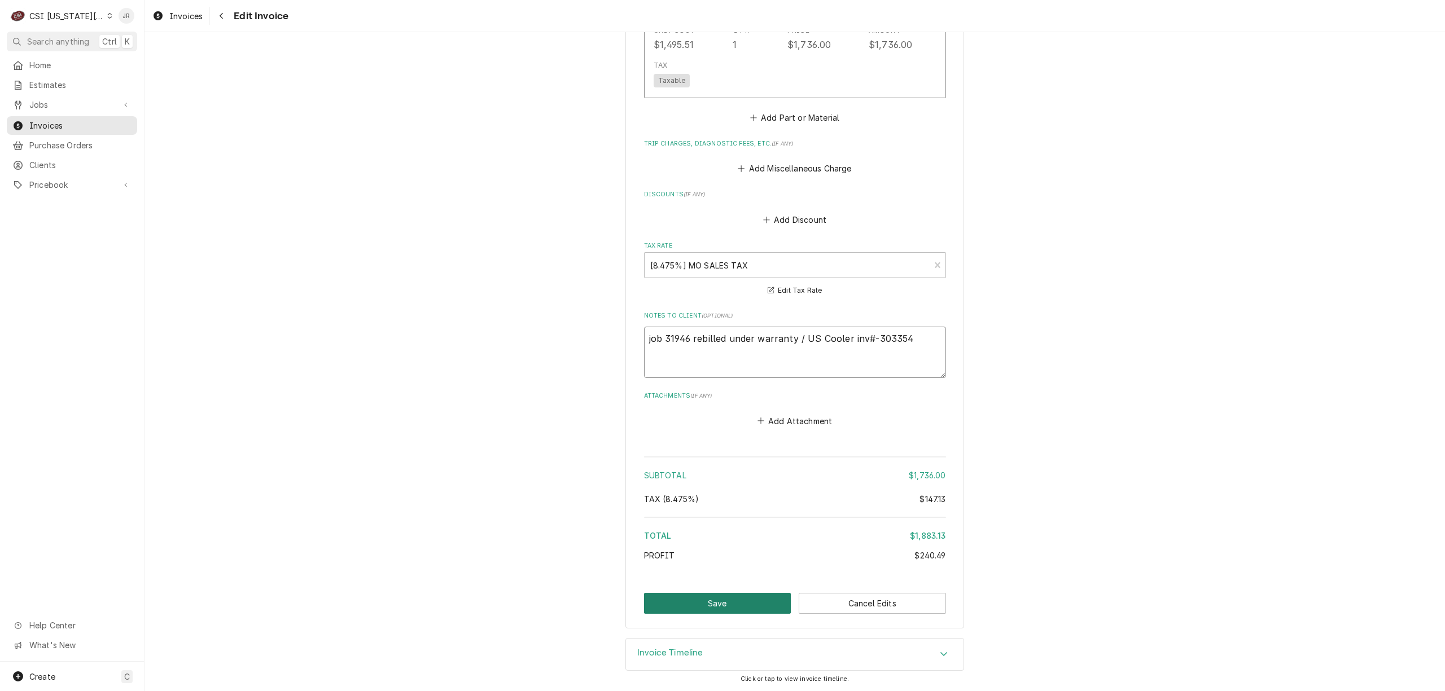
type textarea "job 31946 rebilled under warranty / US Cooler inv#-303354"
click at [760, 605] on button "Save" at bounding box center [717, 603] width 147 height 21
type textarea "x"
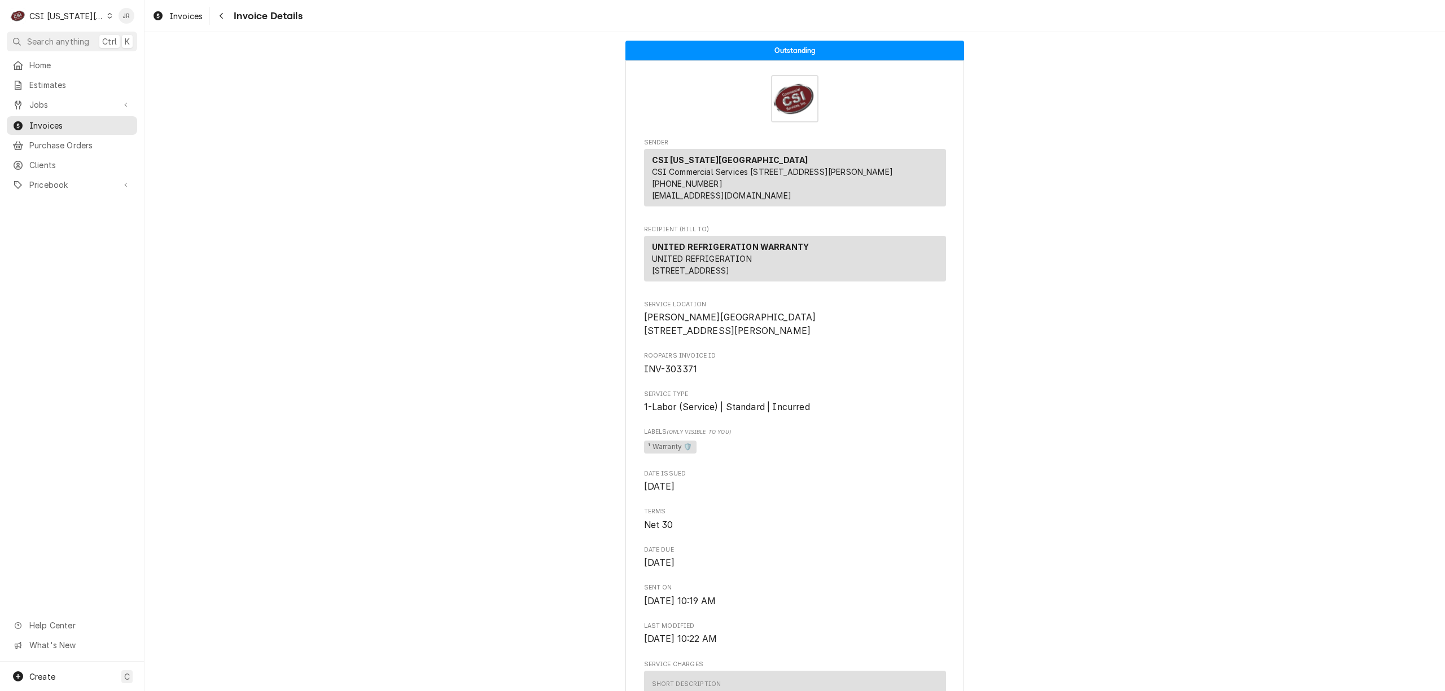
click at [676, 375] on span "INV-303371" at bounding box center [671, 369] width 54 height 11
copy span "303371"
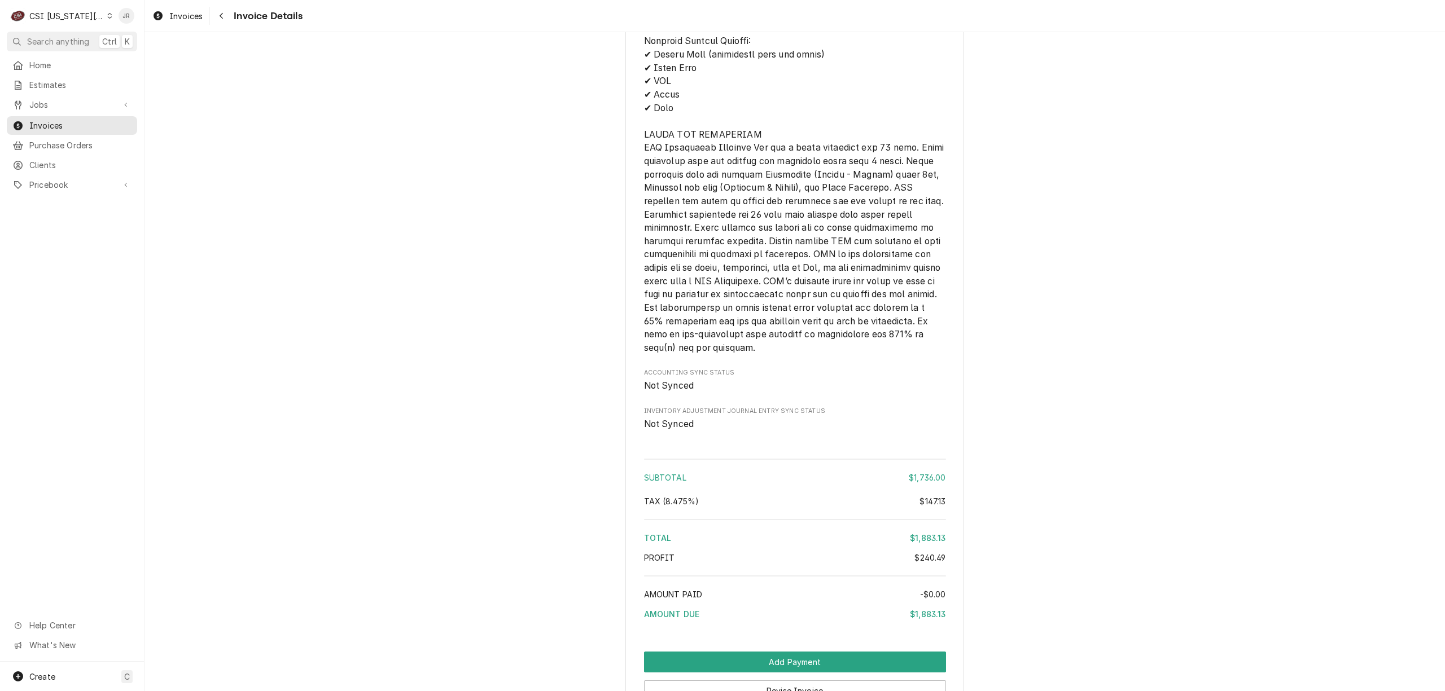
scroll to position [1655, 0]
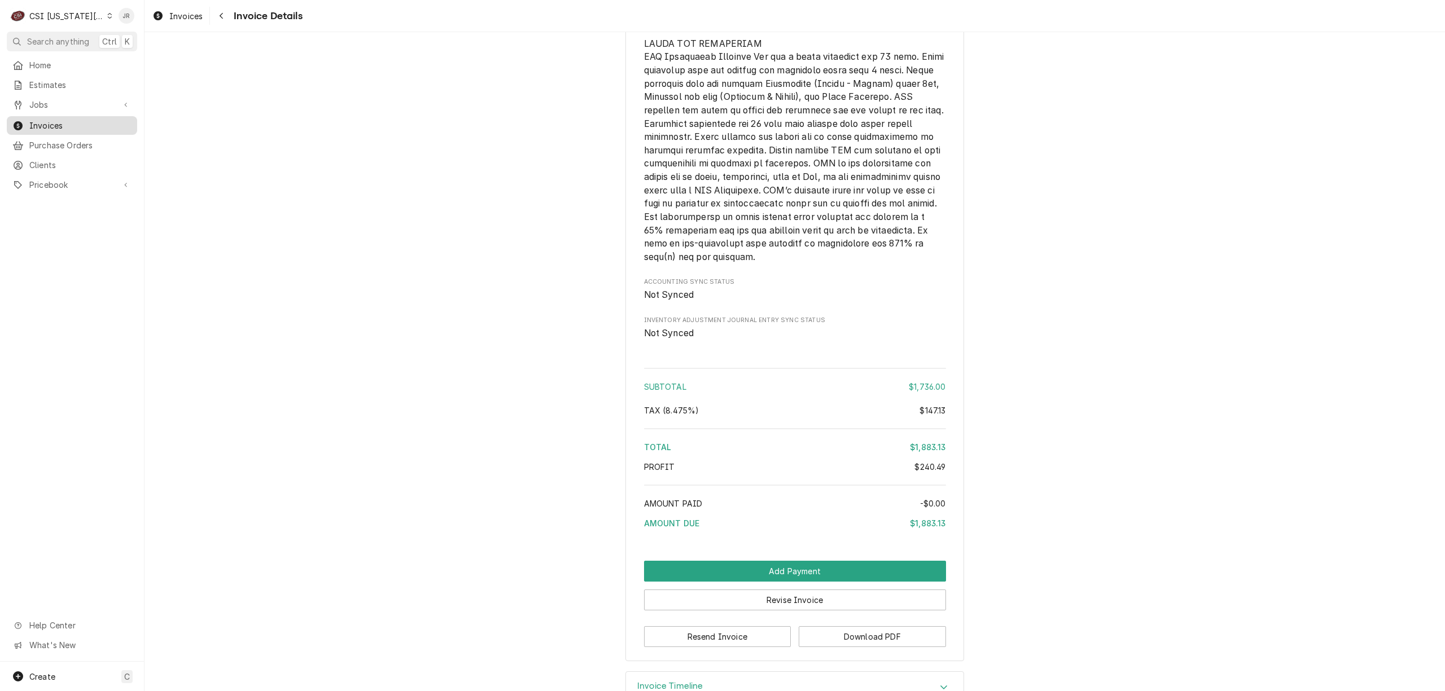
click at [41, 121] on span "Invoices" at bounding box center [80, 126] width 102 height 12
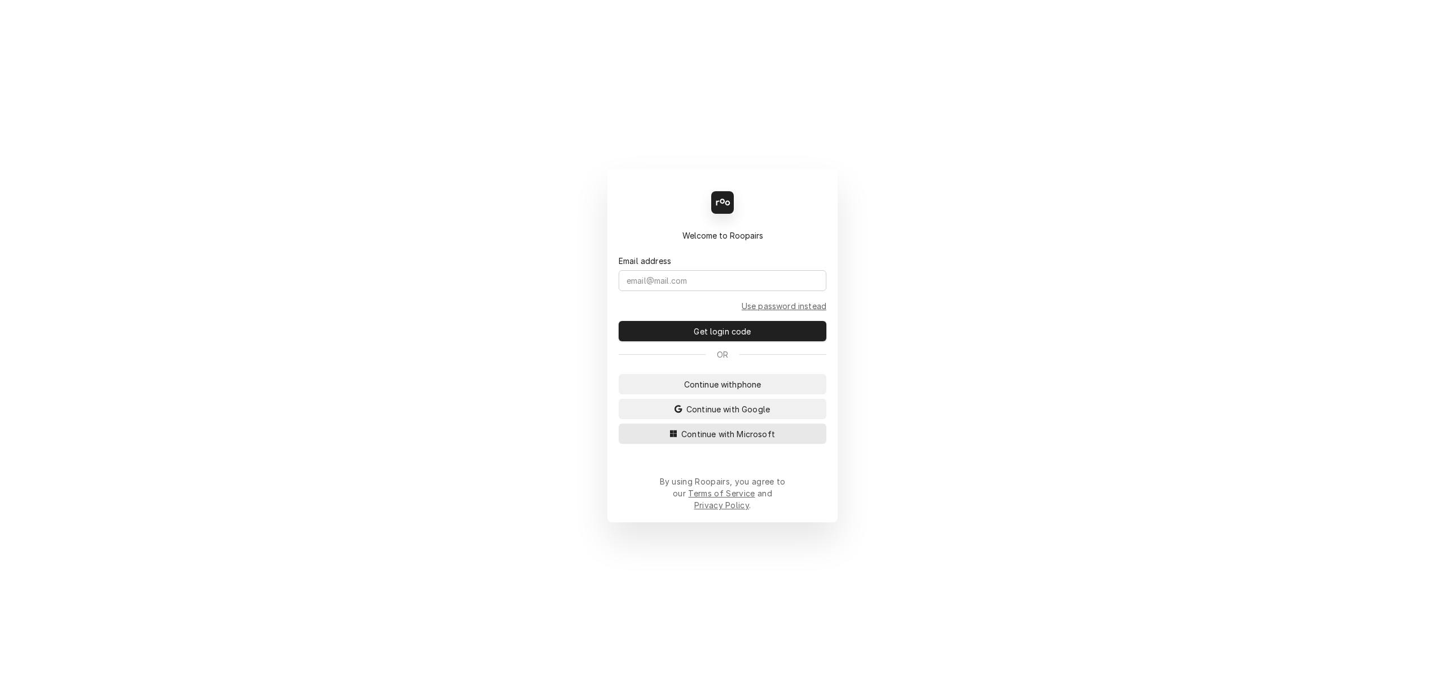
click at [718, 435] on button "Continue with Microsoft" at bounding box center [723, 434] width 208 height 20
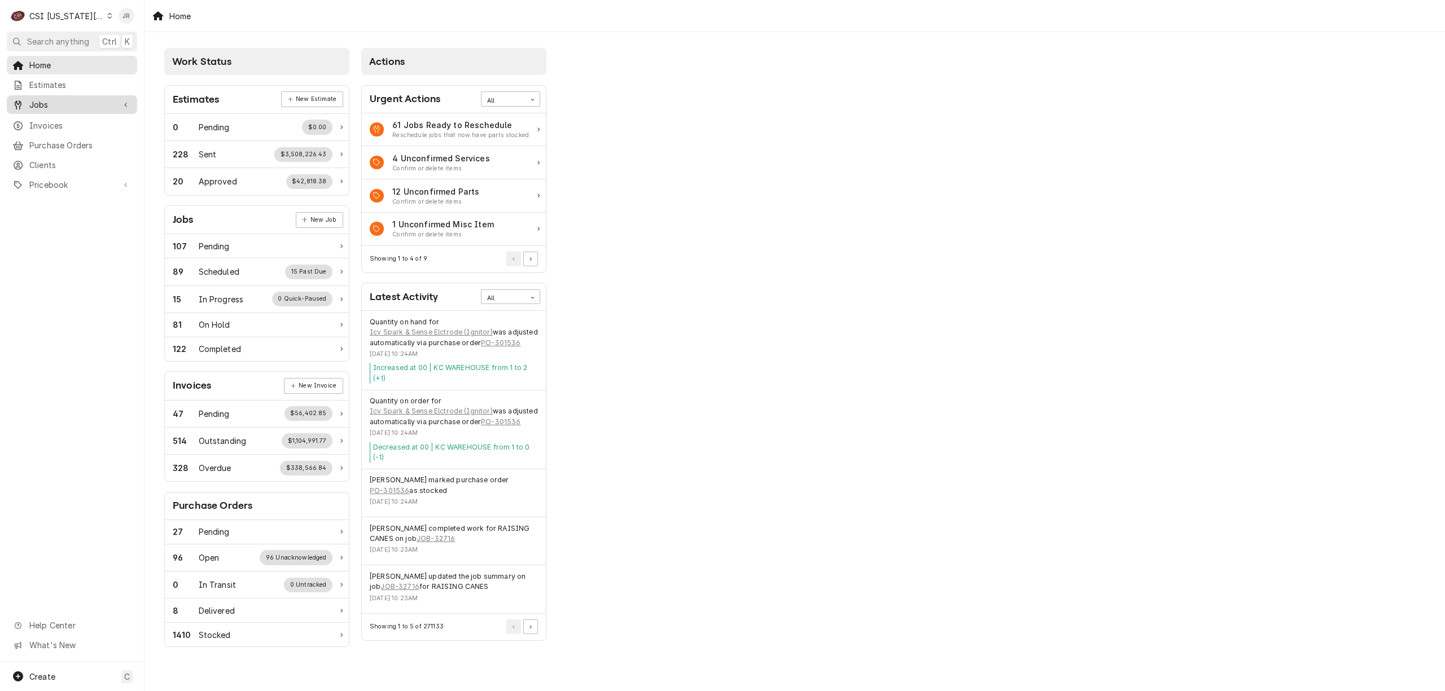
click at [52, 107] on div "Jobs" at bounding box center [72, 105] width 126 height 14
click at [56, 128] on link "Jobs" at bounding box center [72, 124] width 130 height 19
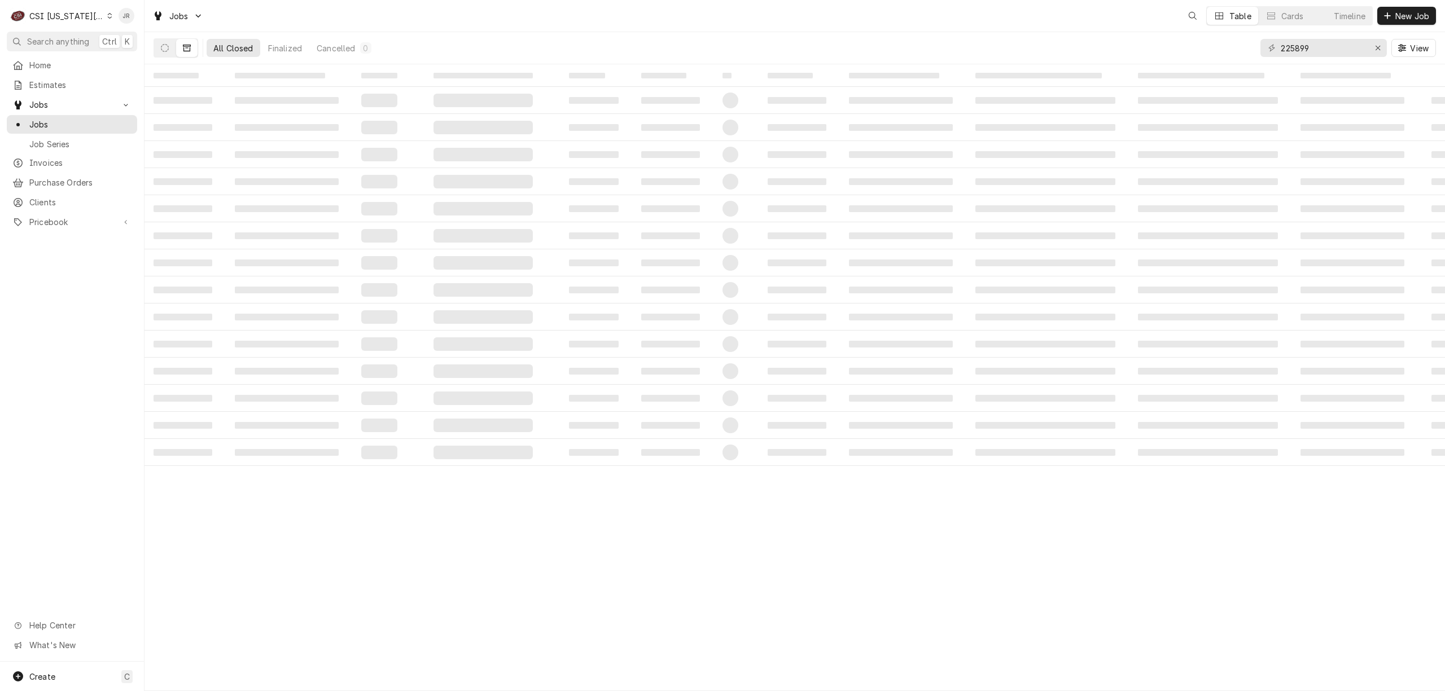
click at [1334, 35] on div "225899 View" at bounding box center [1348, 48] width 176 height 32
click at [1334, 37] on div "225899 View" at bounding box center [1348, 48] width 176 height 32
click at [1333, 43] on input "225899" at bounding box center [1323, 48] width 85 height 18
paste input "31946"
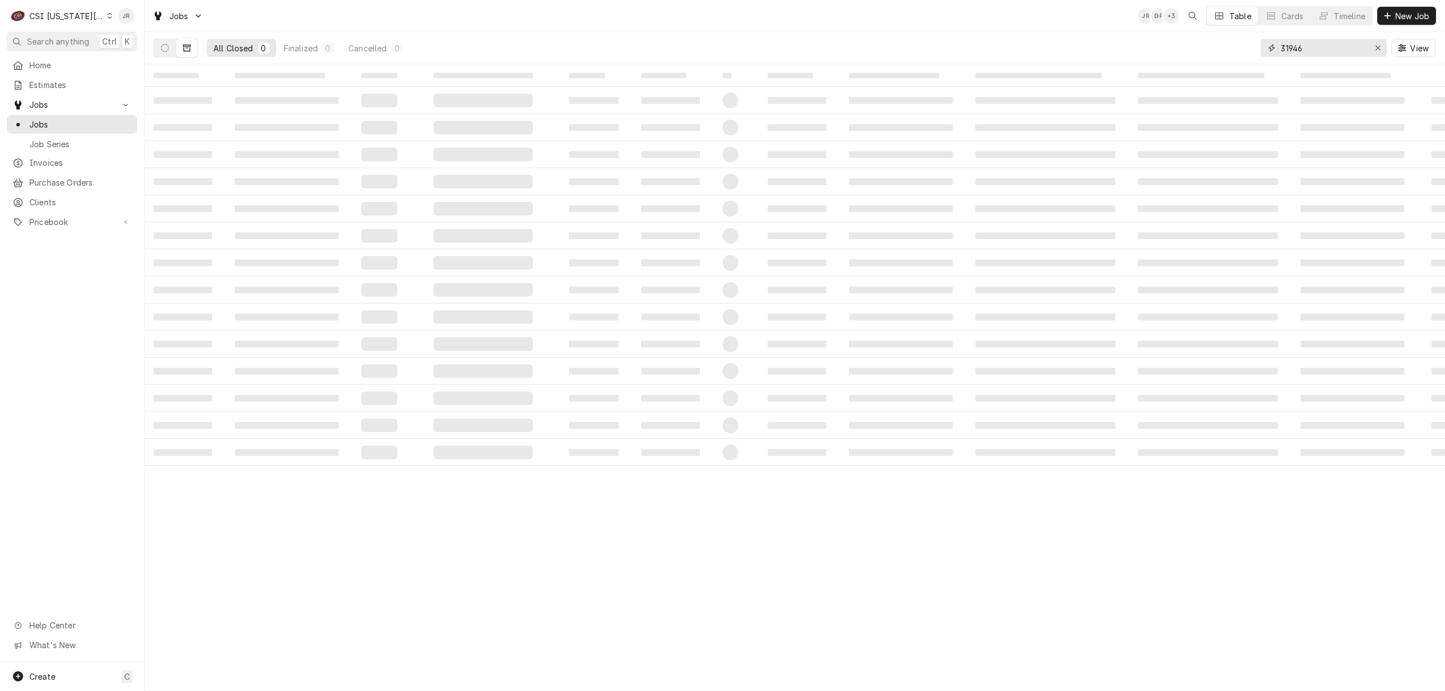
type input "31946"
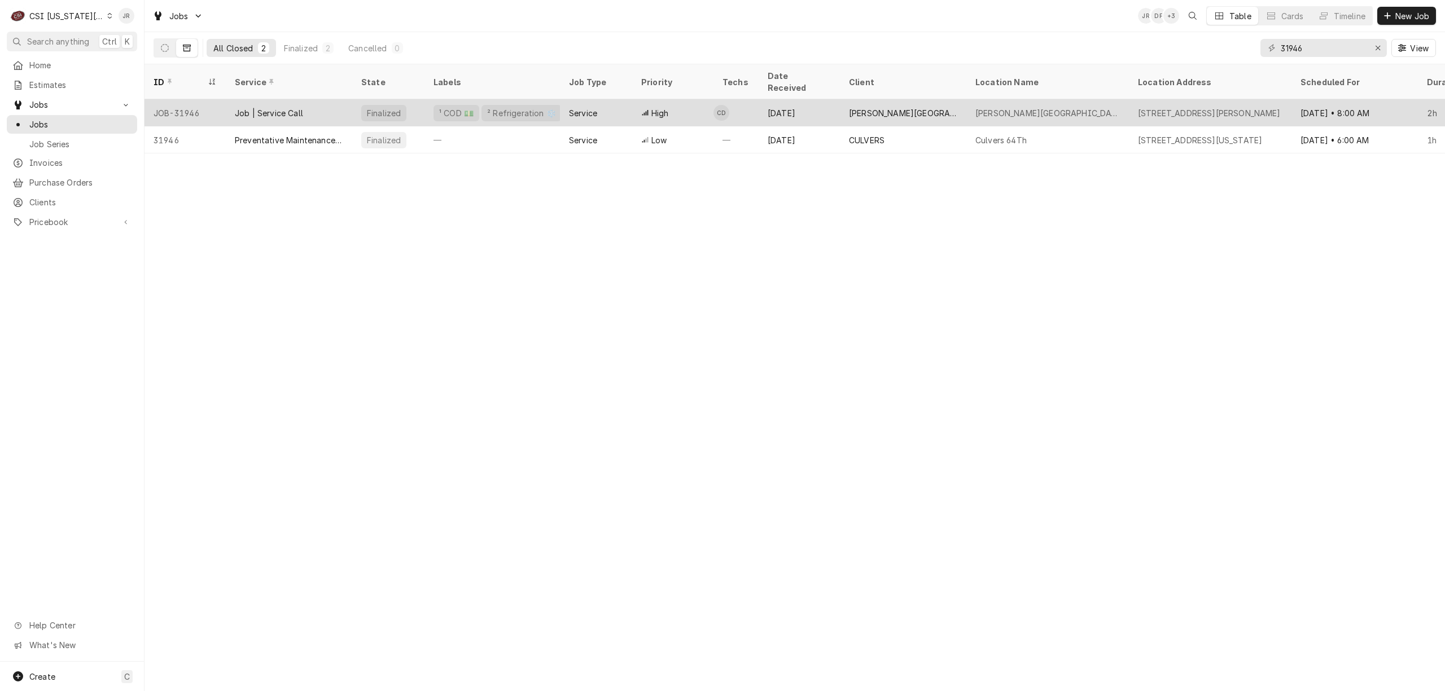
click at [424, 99] on div "¹ COD 💵 ² Refrigeration ❄️" at bounding box center [491, 112] width 135 height 27
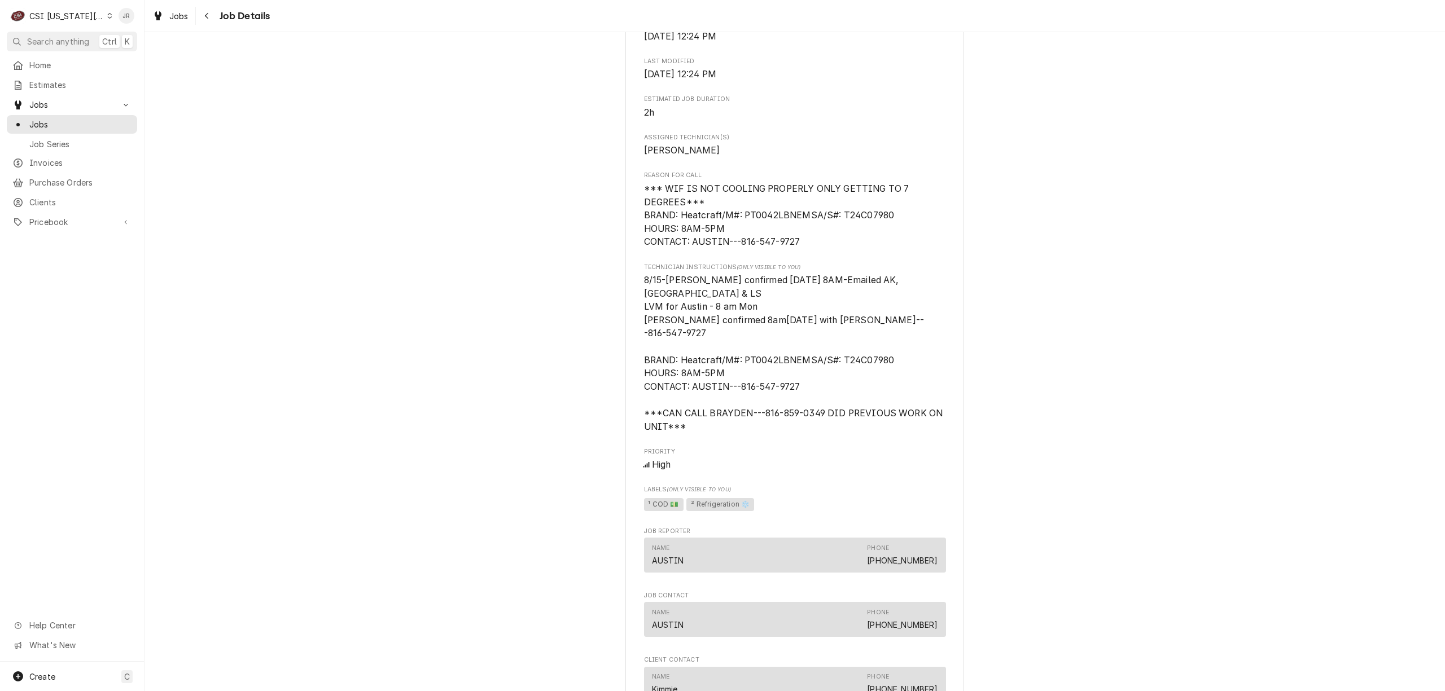
scroll to position [752, 0]
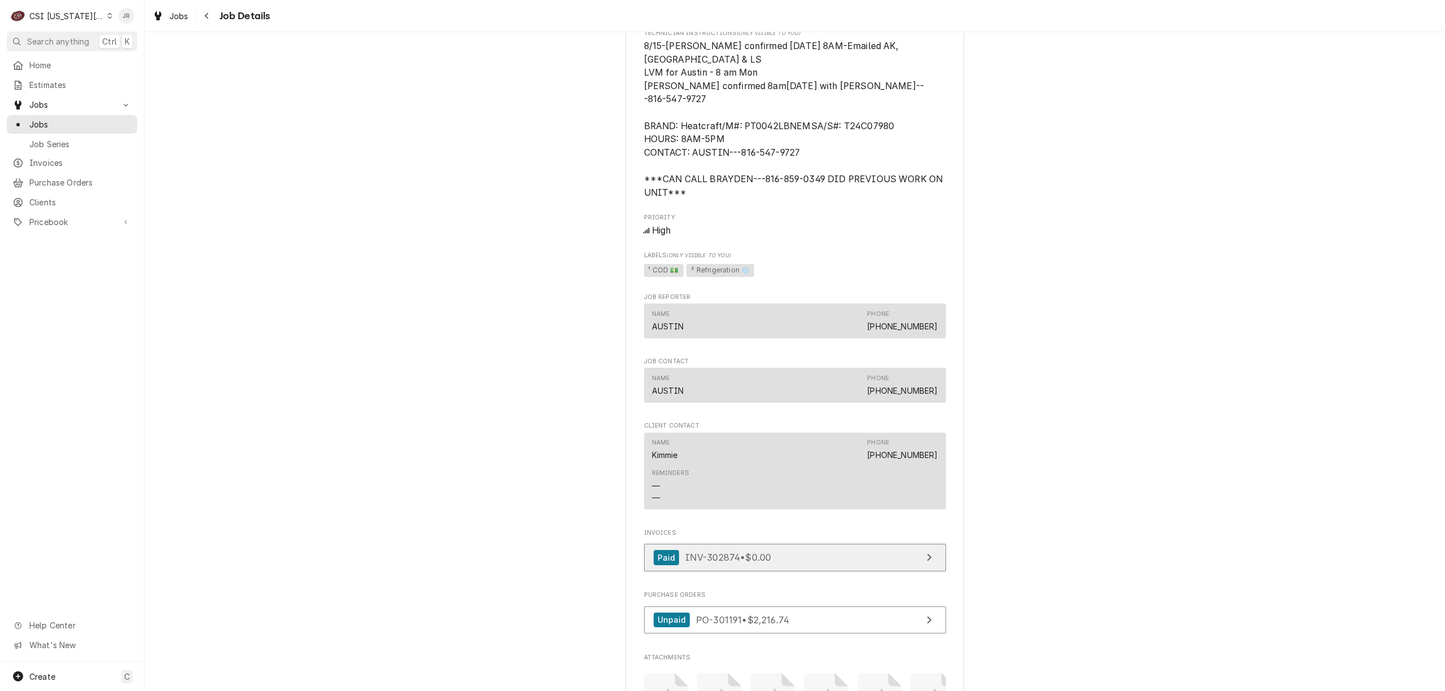
click at [713, 563] on span "INV-302874 • $0.00" at bounding box center [728, 557] width 86 height 11
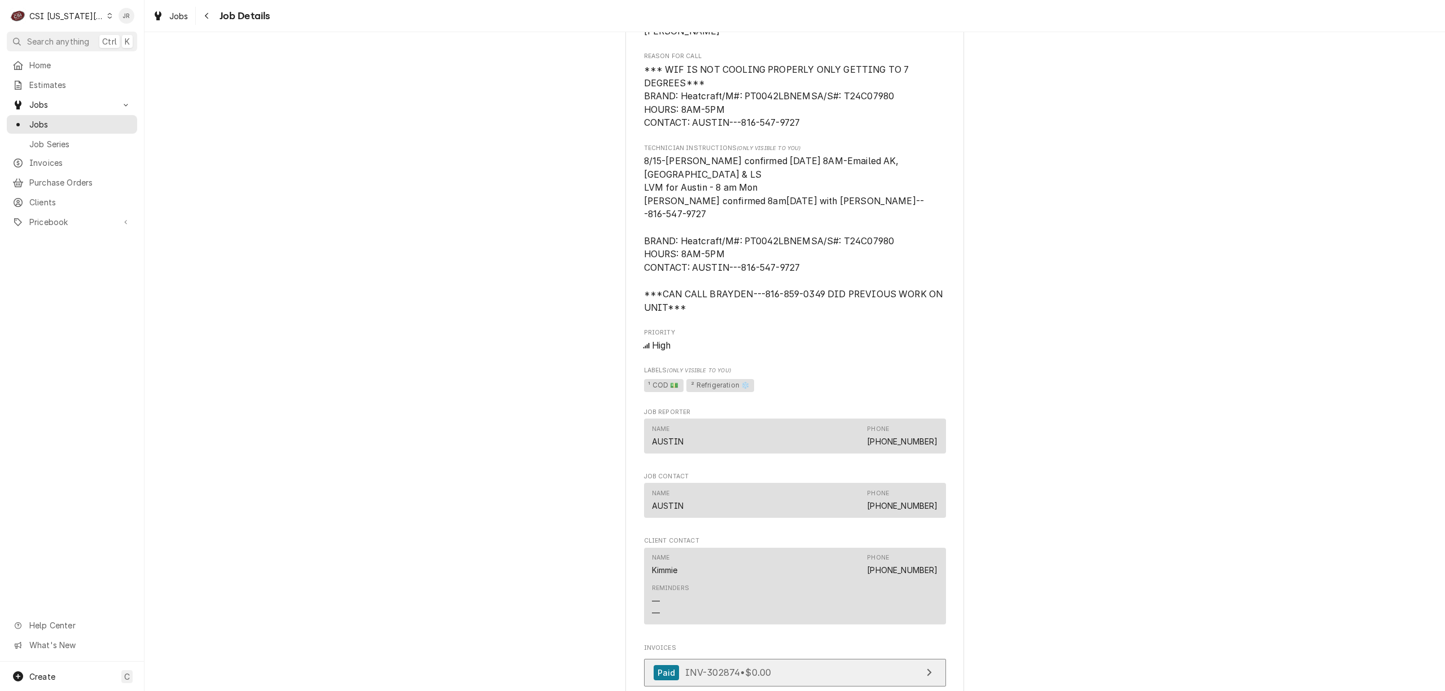
scroll to position [1164, 0]
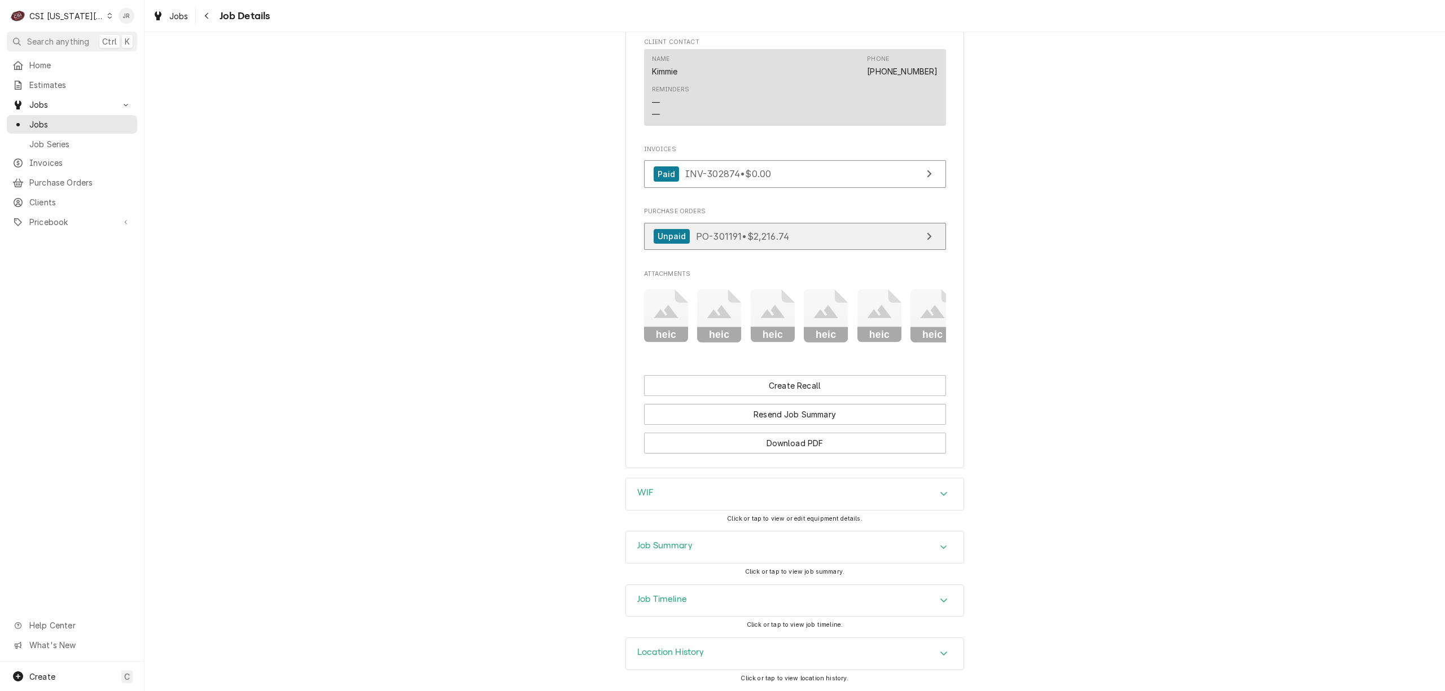
click at [840, 235] on link "Unpaid PO-301191 • $2,216.74" at bounding box center [795, 237] width 302 height 28
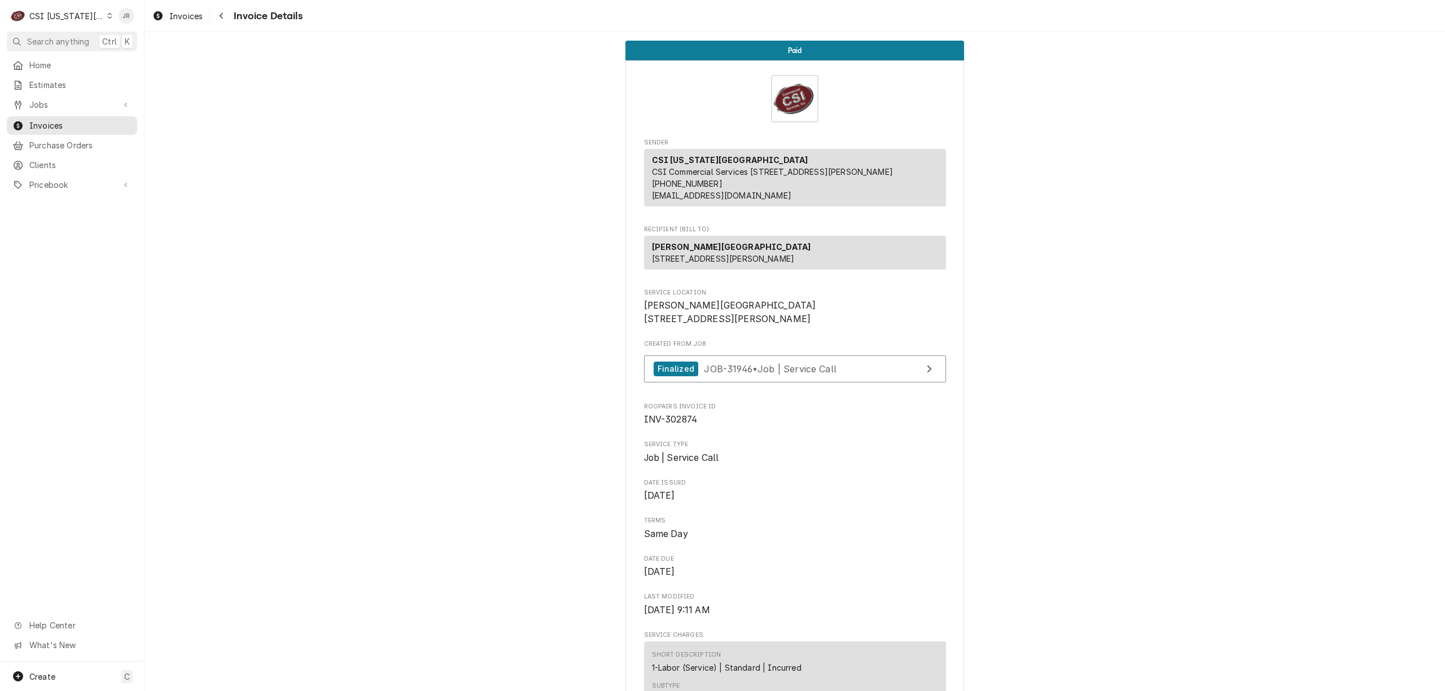
click at [680, 425] on span "INV-302874" at bounding box center [671, 419] width 54 height 11
copy span "302874"
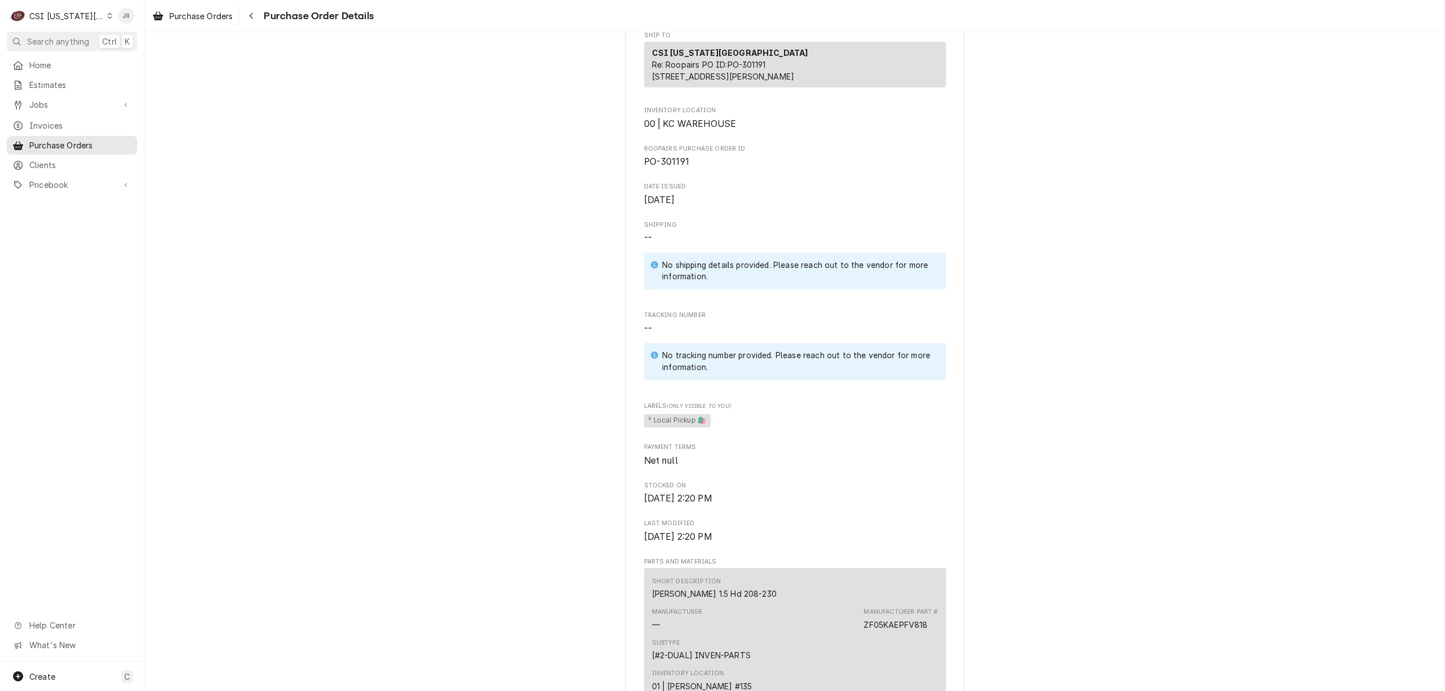
scroll to position [527, 0]
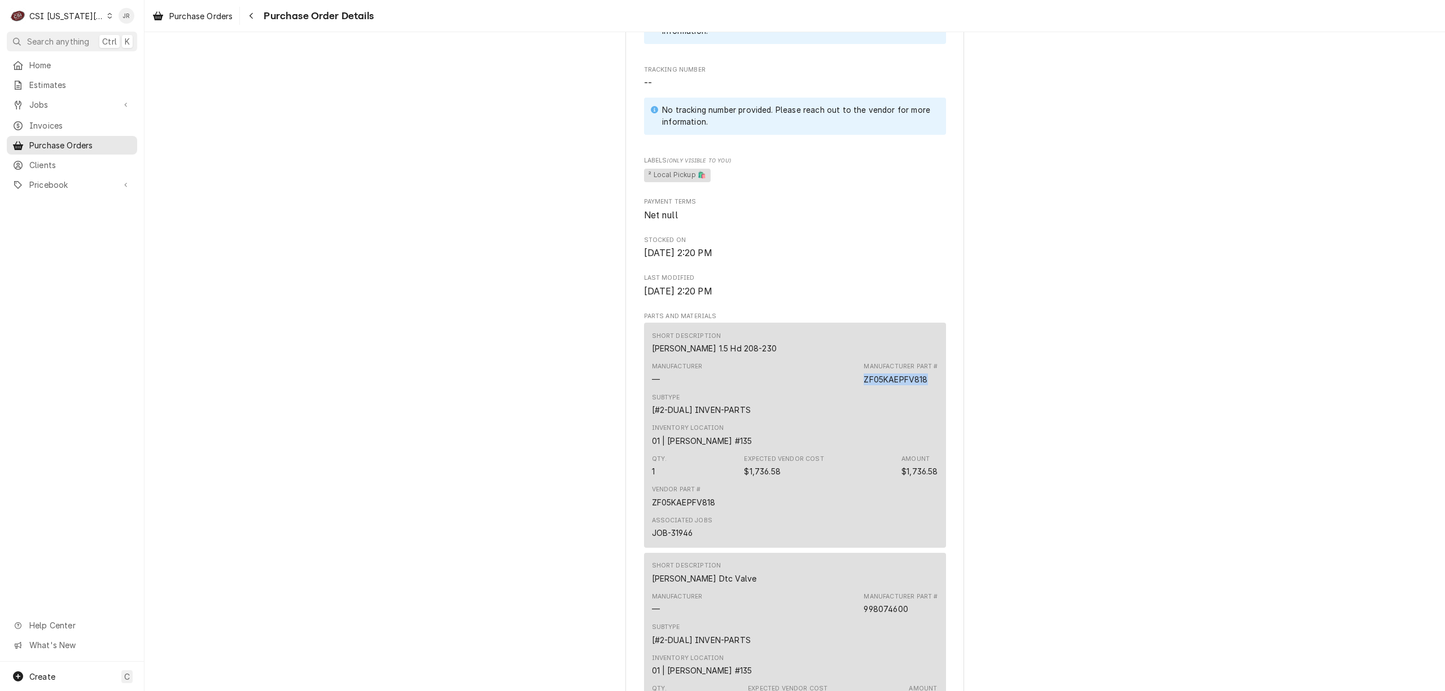
drag, startPoint x: 857, startPoint y: 415, endPoint x: 926, endPoint y: 422, distance: 69.2
click at [926, 389] on div "Manufacturer — Manufacturer Part # ZF05KAEPFV818" at bounding box center [795, 373] width 286 height 30
copy div "ZF05KAEPFV818"
drag, startPoint x: 642, startPoint y: 382, endPoint x: 752, endPoint y: 387, distance: 110.2
click at [752, 387] on div "Short Description Copeland 1.5 Hd 208-230 Manufacturer — Manufacturer Part # ZF…" at bounding box center [795, 435] width 302 height 225
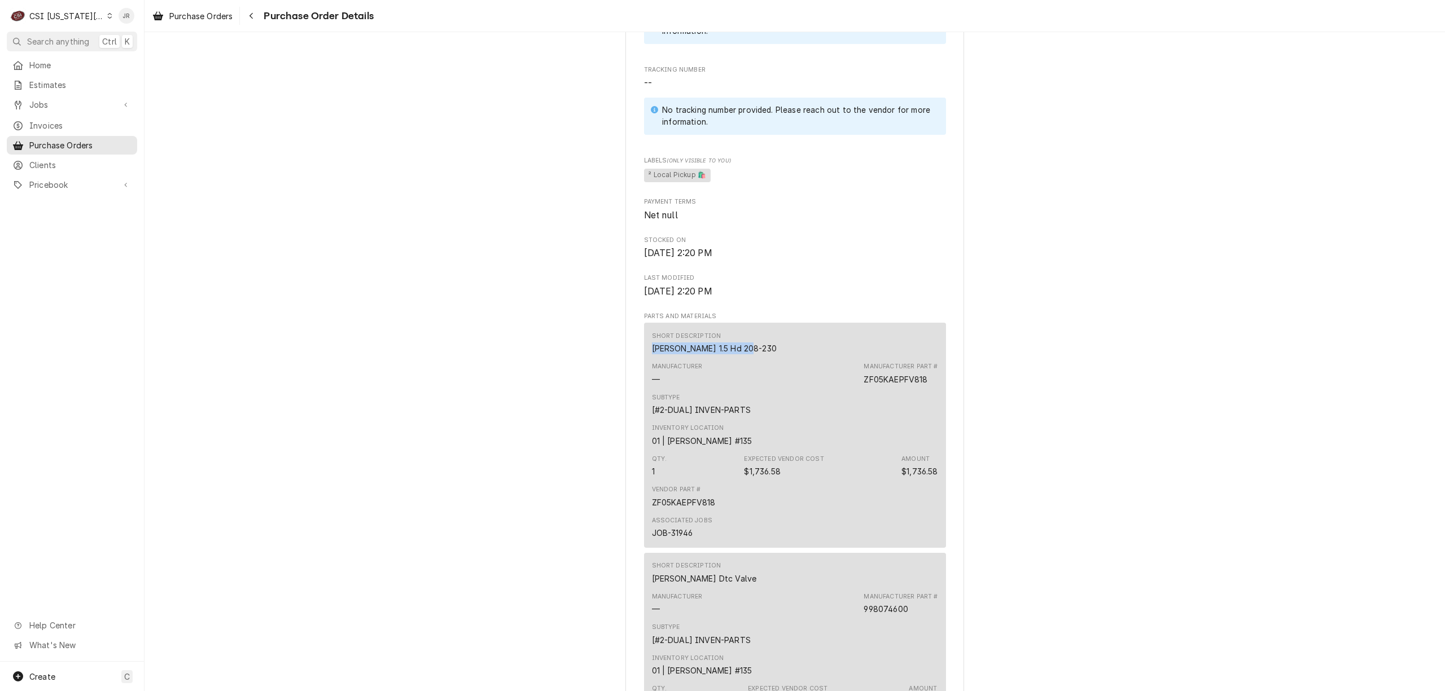
copy div "Copeland 1.5 Hd 208-230"
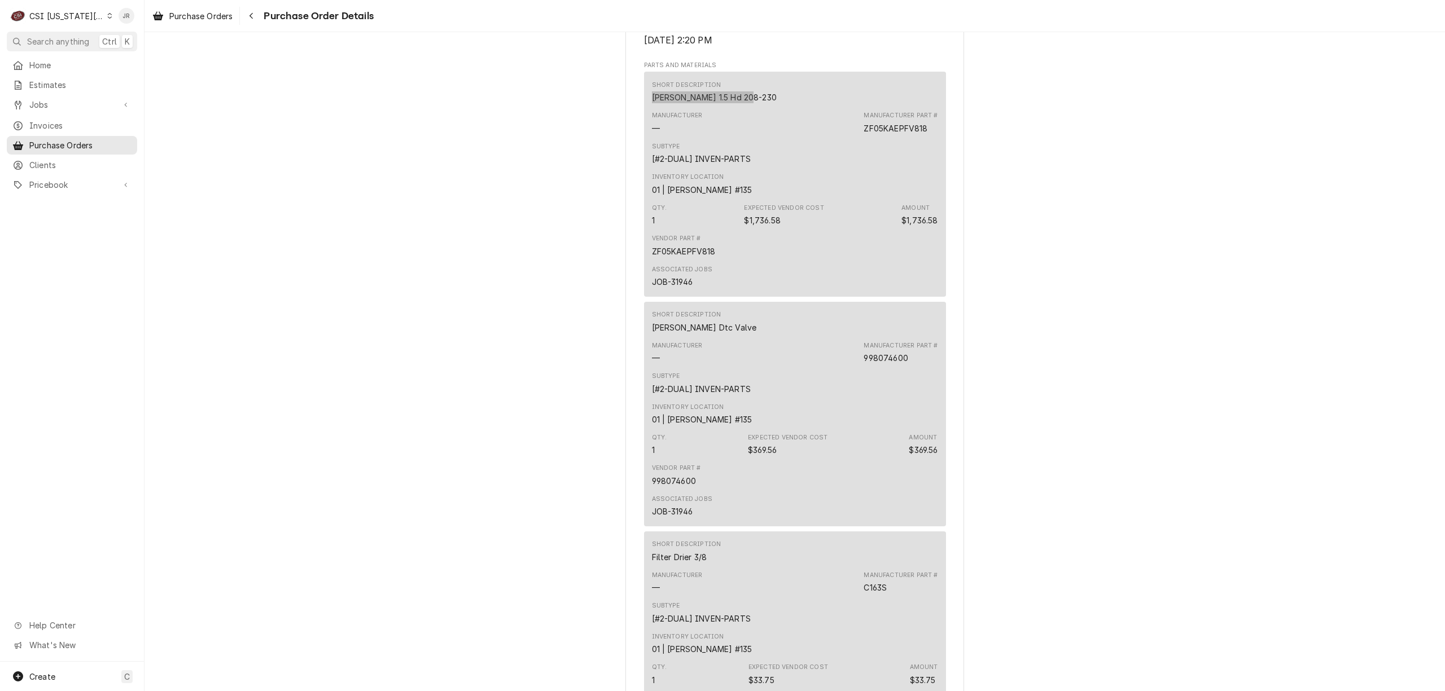
scroll to position [827, 0]
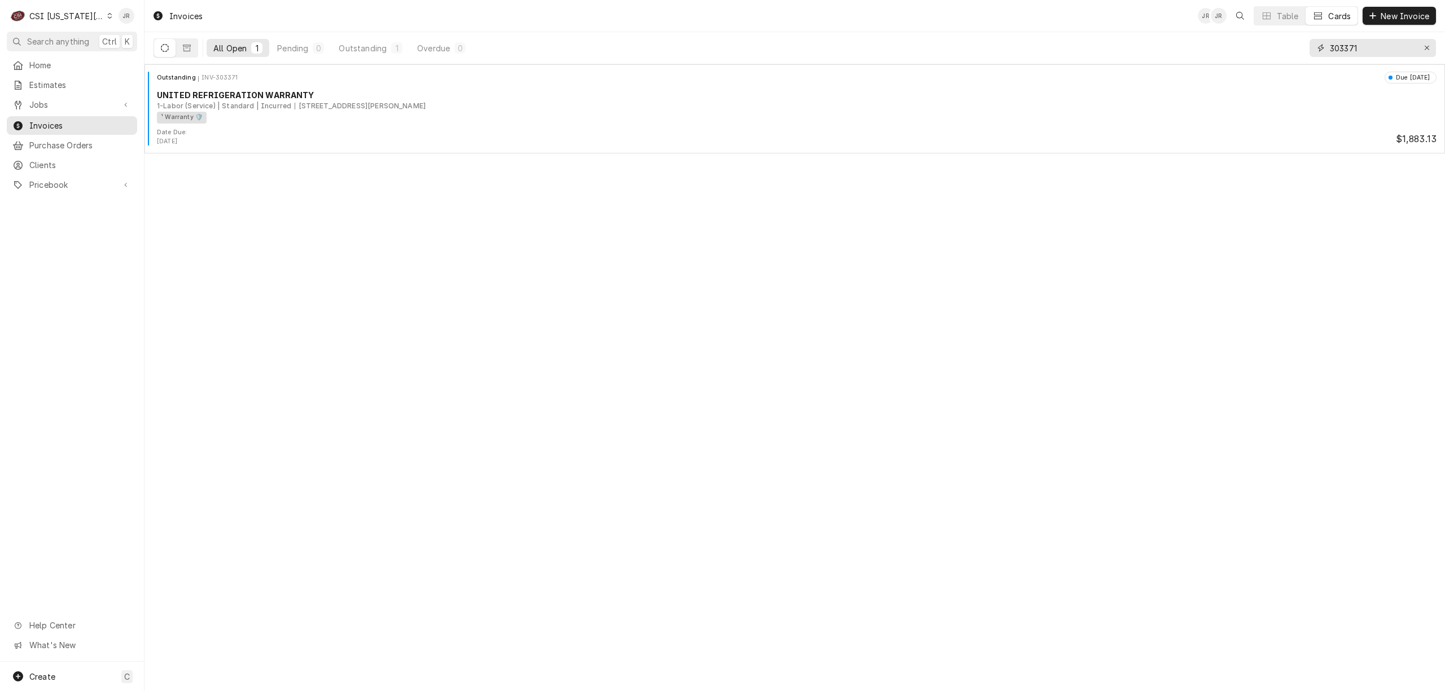
click at [1356, 50] on input "303371" at bounding box center [1372, 48] width 85 height 18
paste input "54"
type input "303354"
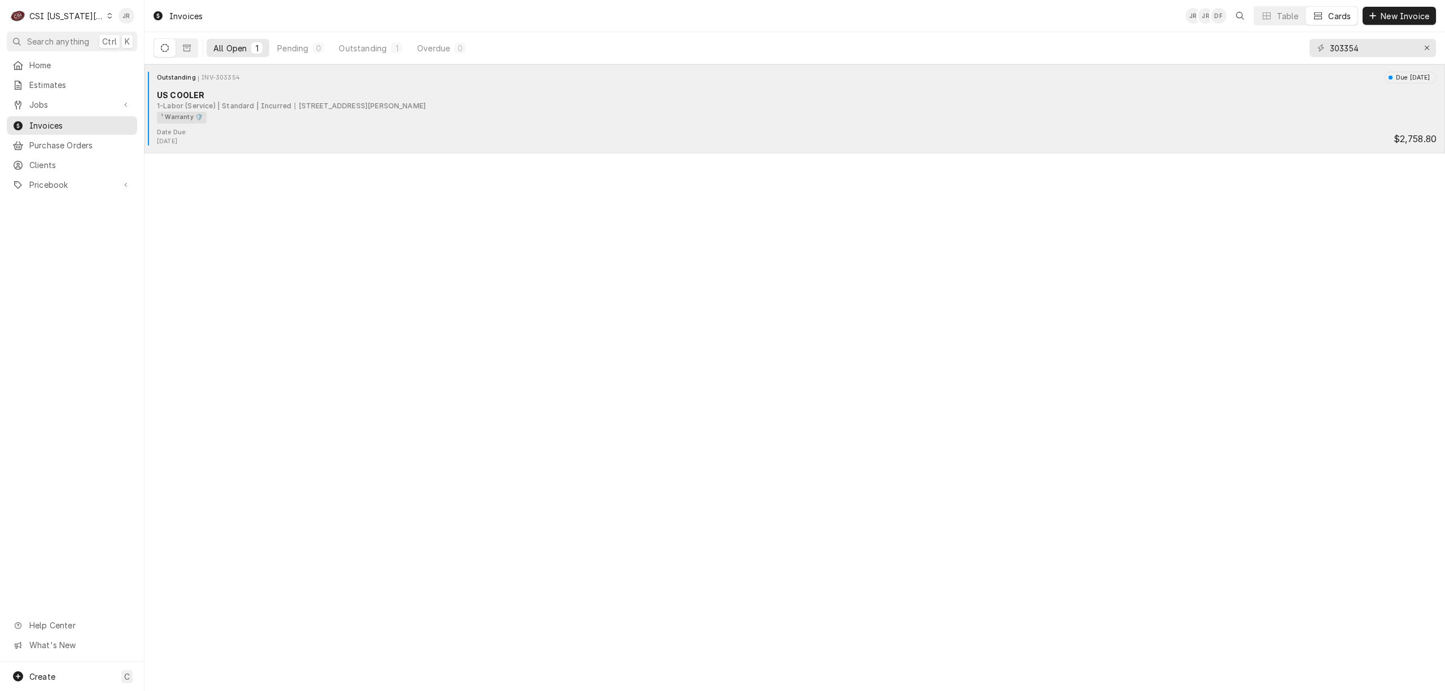
click at [326, 86] on div "Outstanding INV-303354 Due in 7 days US COOLER 1-Labor (Service) | Standard | I…" at bounding box center [794, 100] width 1291 height 56
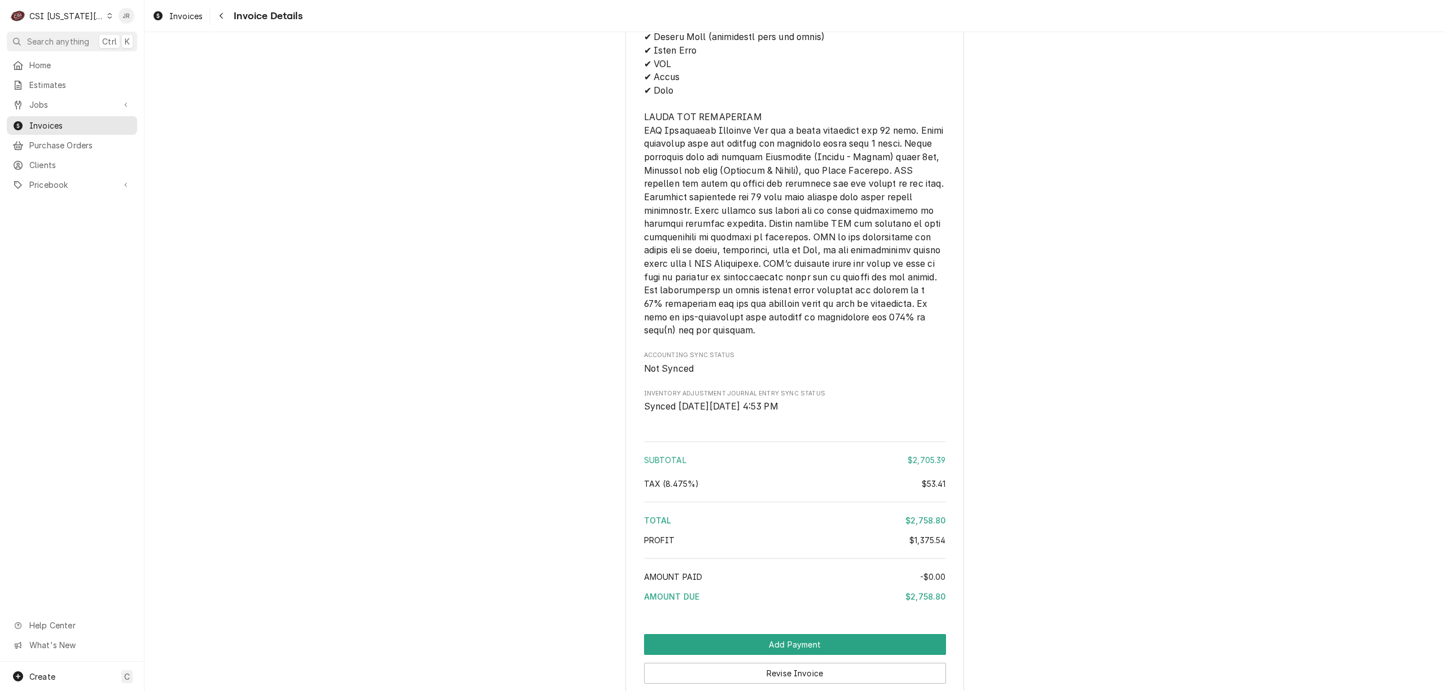
scroll to position [3434, 0]
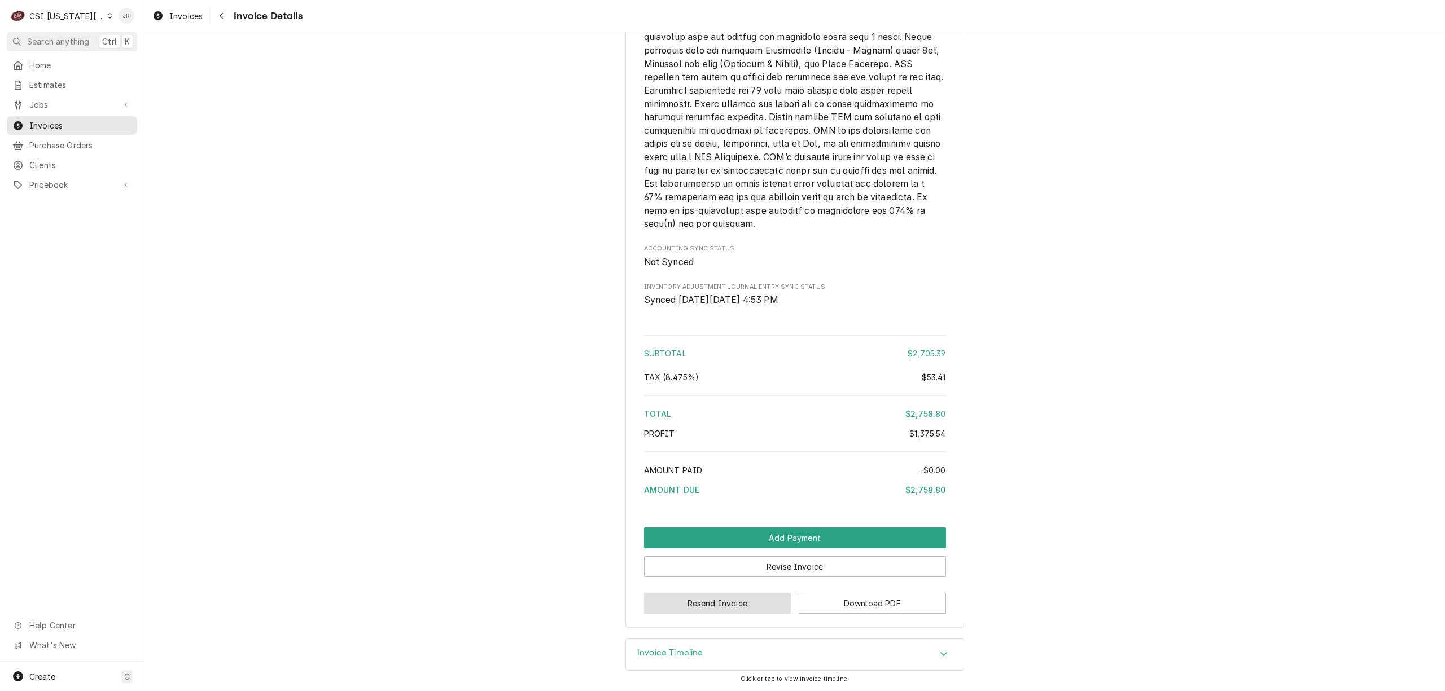
click at [735, 603] on button "Resend Invoice" at bounding box center [717, 603] width 147 height 21
click at [830, 574] on div "Add Payment Revise Invoice Resend Invoice Download PDF" at bounding box center [795, 571] width 302 height 86
click at [830, 568] on button "Revise Invoice" at bounding box center [795, 567] width 302 height 21
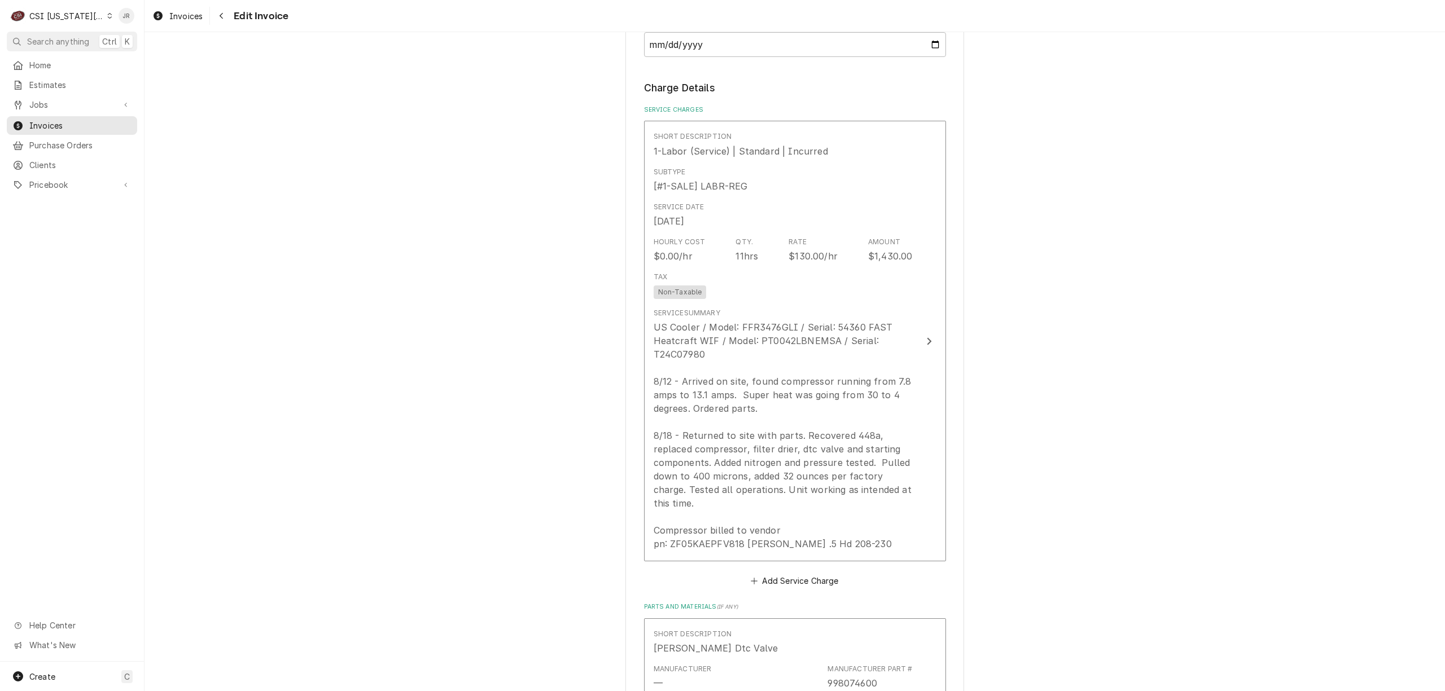
scroll to position [1580, 0]
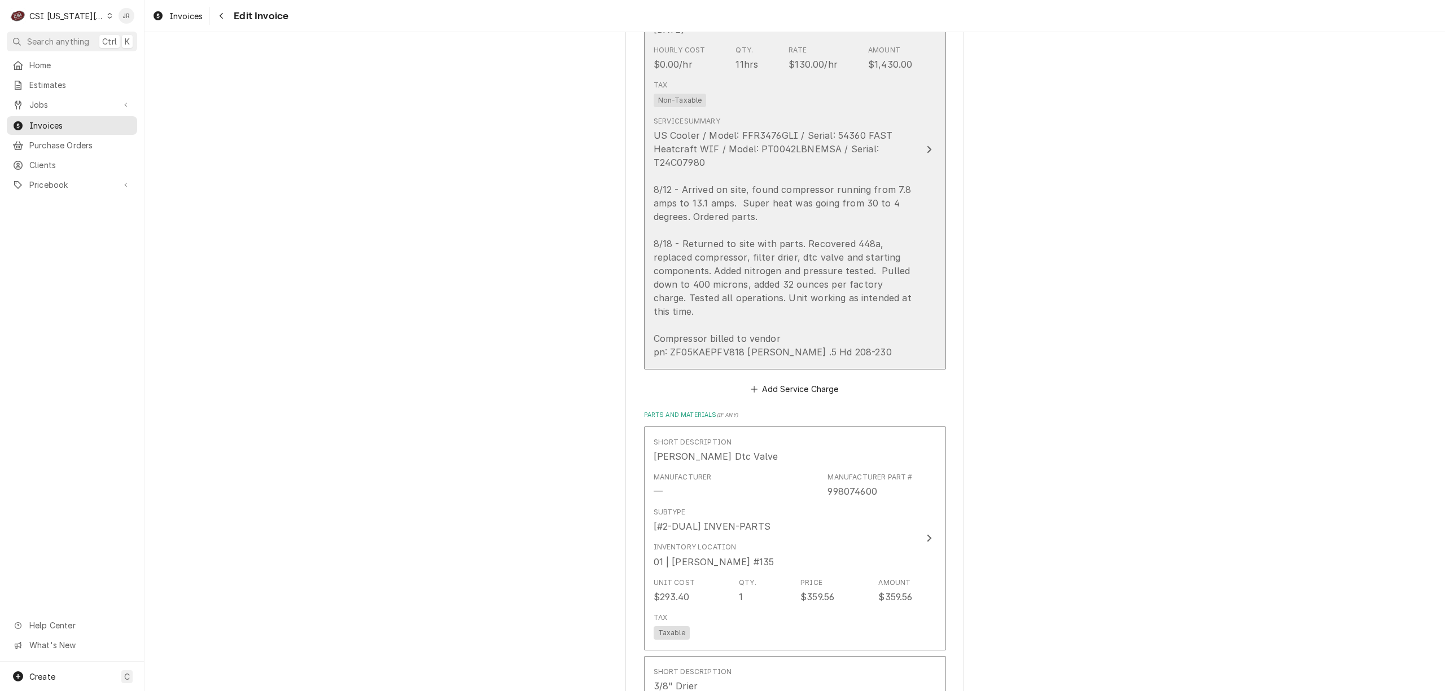
click at [879, 335] on div "US Cooler / Model: FFR3476GLI / Serial: 54360 FAST Heatcraft WIF / Model: PT004…" at bounding box center [783, 244] width 259 height 230
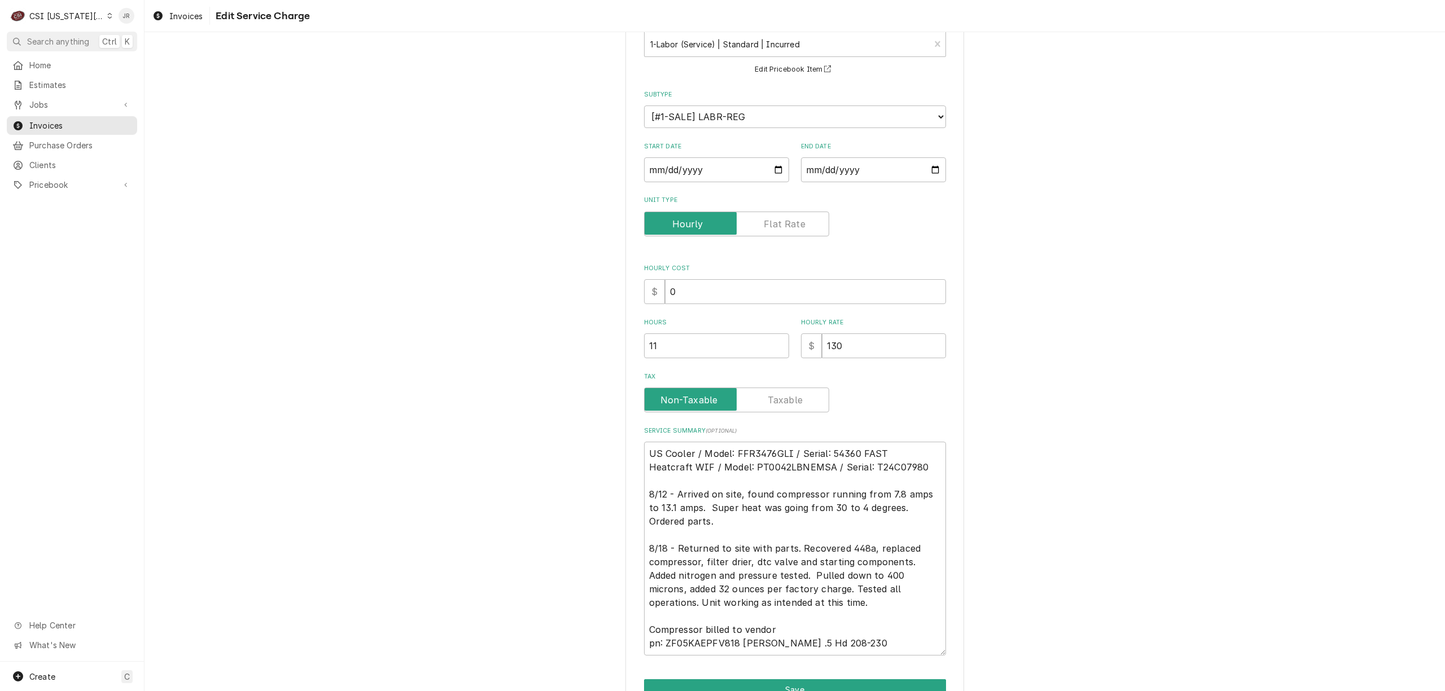
scroll to position [138, 0]
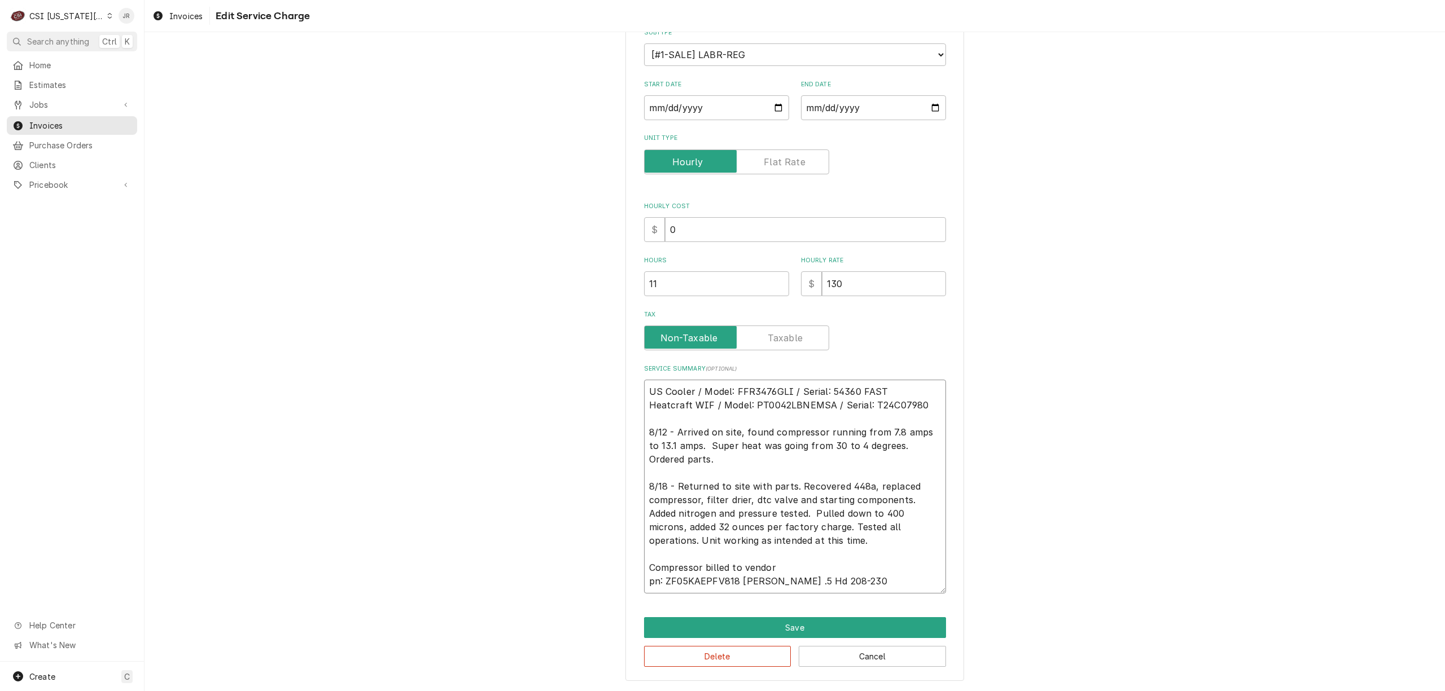
click at [653, 579] on textarea "US Cooler / Model: FFR3476GLI / Serial: 54360 FAST Heatcraft WIF / Model: PT004…" at bounding box center [795, 487] width 302 height 214
type textarea "x"
type textarea "US Cooler / Model: FFR3476GLI / Serial: 54360 FAST Heatcraft WIF / Model: PT004…"
type textarea "x"
type textarea "US Cooler / Model: FFR3476GLI / Serial: 54360 FAST Heatcraft WIF / Model: PT004…"
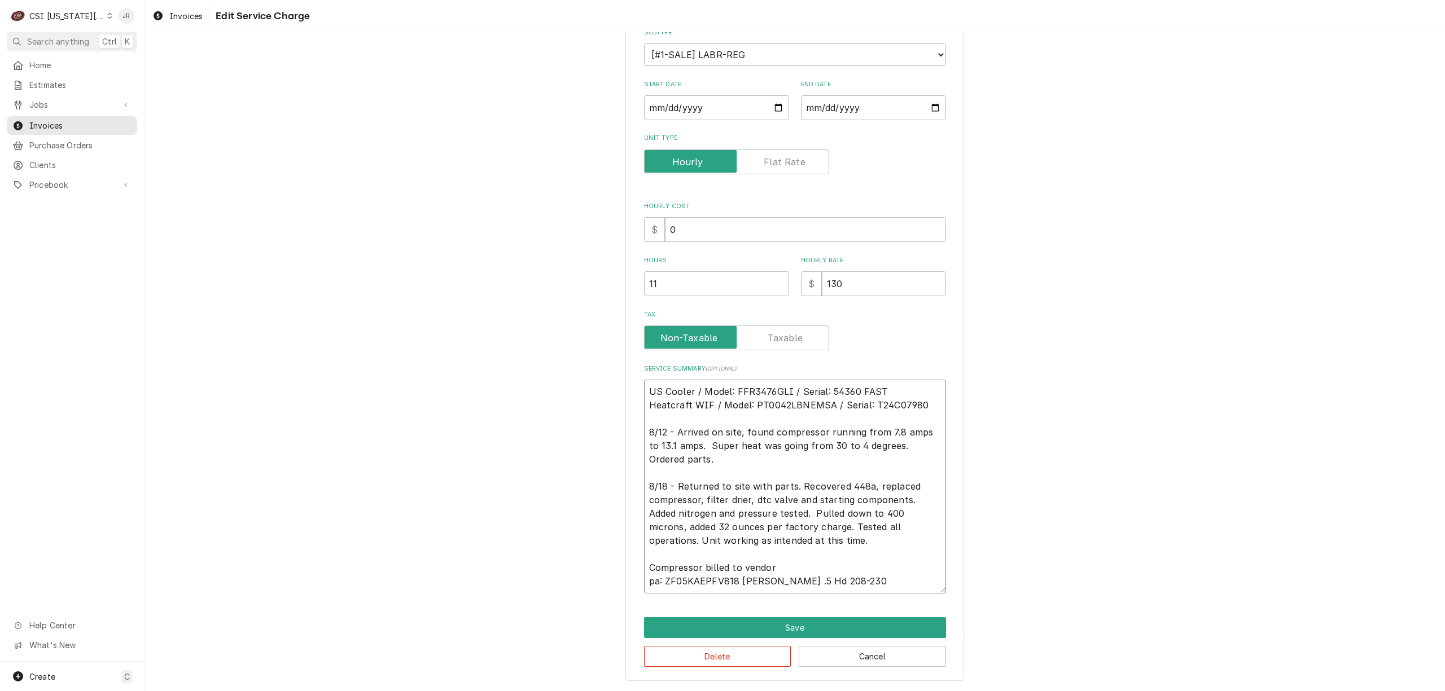
type textarea "x"
type textarea "US Cooler / Model: FFR3476GLI / Serial: 54360 FAST Heatcraft WIF / Model: PT004…"
type textarea "x"
type textarea "US Cooler / Model: FFR3476GLI / Serial: 54360 FAST Heatcraft WIF / Model: PT004…"
type textarea "x"
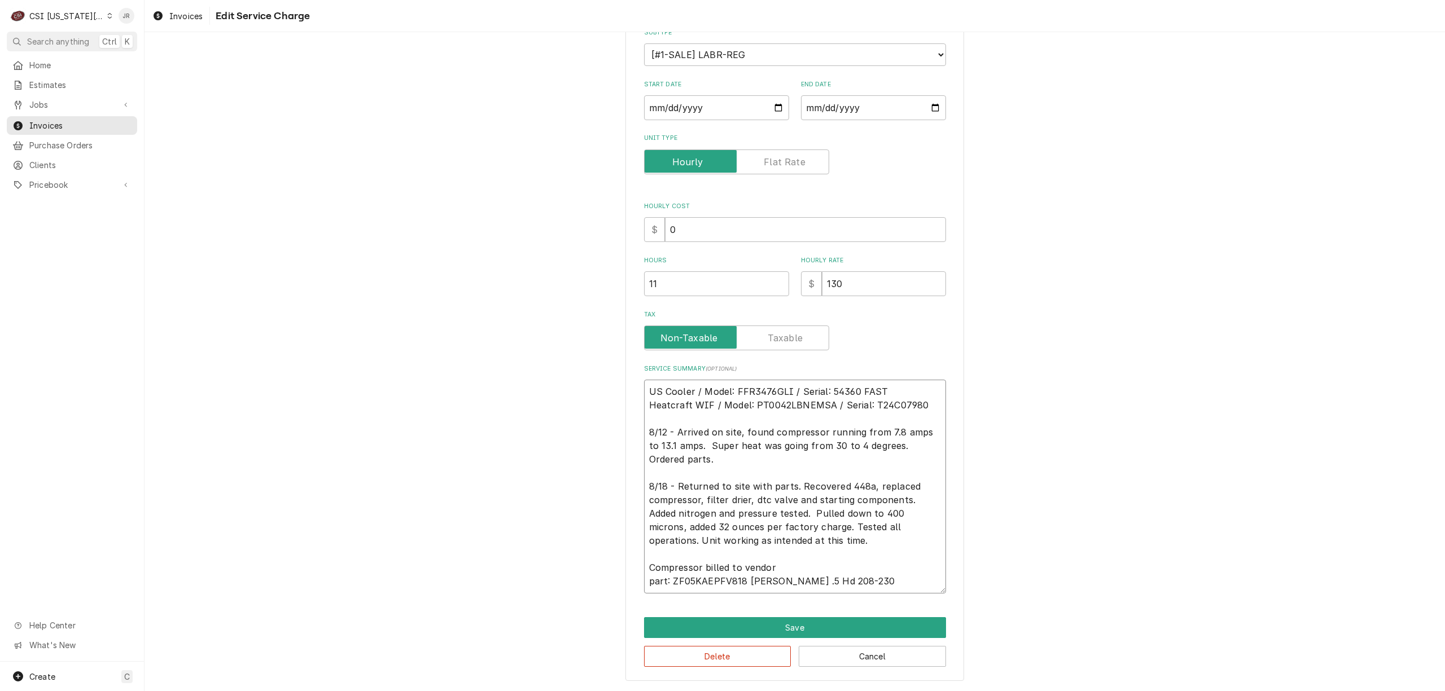
type textarea "US Cooler / Model: FFR3476GLI / Serial: 54360 FAST Heatcraft WIF / Model: PT004…"
type textarea "x"
type textarea "US Cooler / Model: FFR3476GLI / Serial: 54360 FAST Heatcraft WIF / Model: PT004…"
type textarea "x"
type textarea "US Cooler / Model: FFR3476GLI / Serial: 54360 FAST Heatcraft WIF / Model: PT004…"
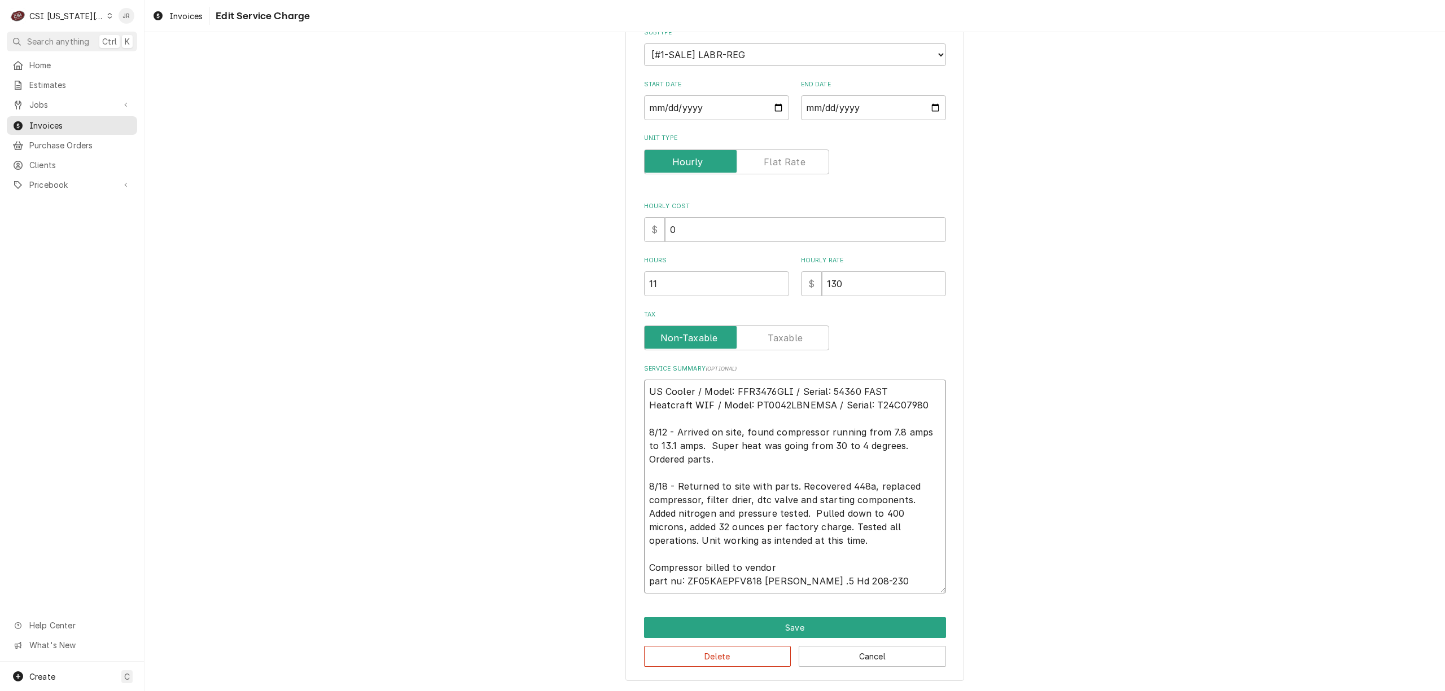
type textarea "x"
type textarea "US Cooler / Model: FFR3476GLI / Serial: 54360 FAST Heatcraft WIF / Model: PT004…"
type textarea "x"
type textarea "US Cooler / Model: FFR3476GLI / Serial: 54360 FAST Heatcraft WIF / Model: PT004…"
type textarea "x"
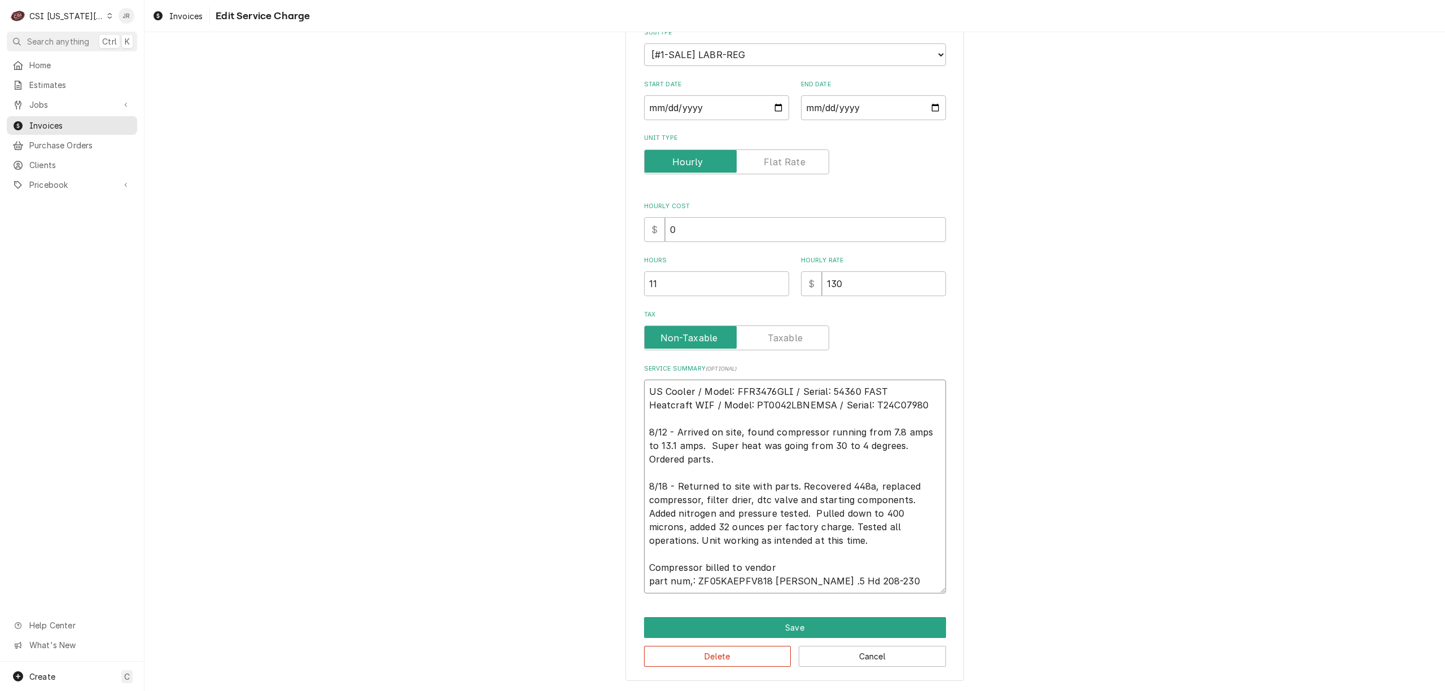
type textarea "US Cooler / Model: FFR3476GLI / Serial: 54360 FAST Heatcraft WIF / Model: PT004…"
type textarea "x"
type textarea "US Cooler / Model: FFR3476GLI / Serial: 54360 FAST Heatcraft WIF / Model: PT004…"
type textarea "x"
type textarea "US Cooler / Model: FFR3476GLI / Serial: 54360 FAST Heatcraft WIF / Model: PT004…"
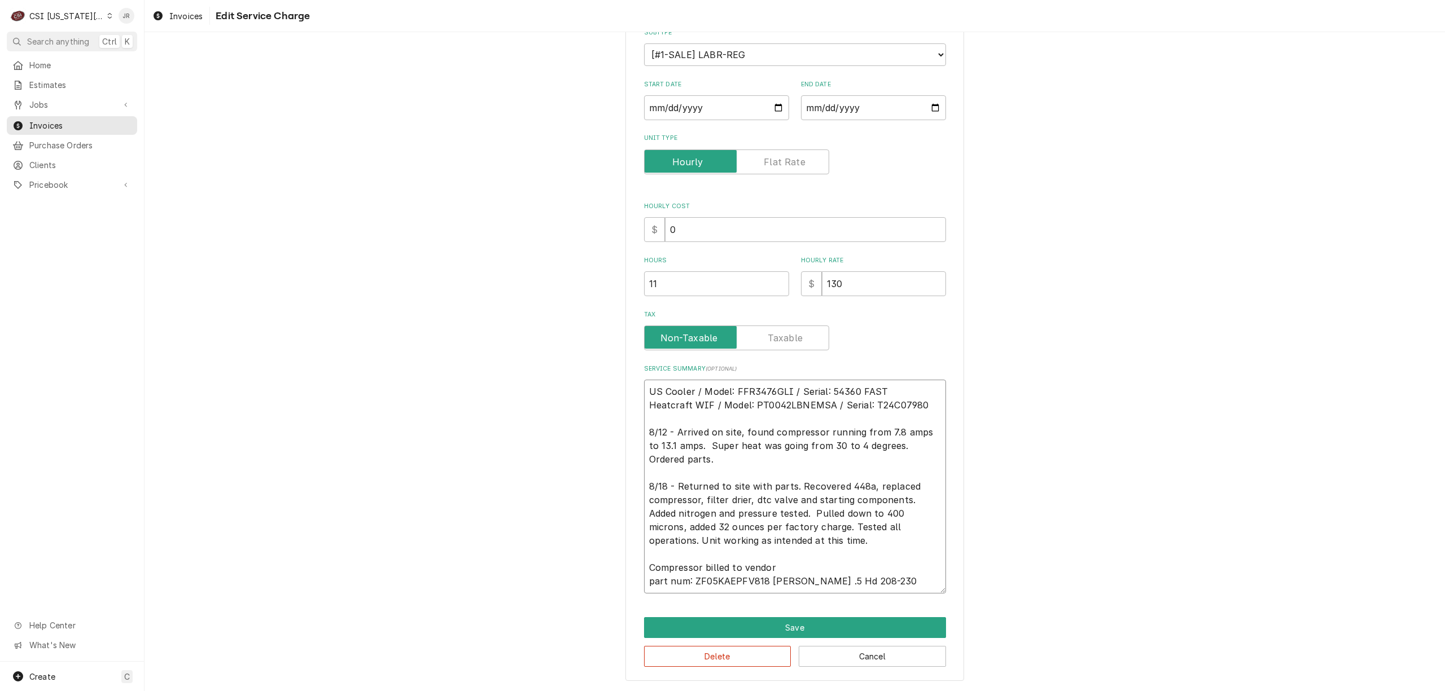
type textarea "x"
type textarea "US Cooler / Model: FFR3476GLI / Serial: 54360 FAST Heatcraft WIF / Model: PT004…"
type textarea "x"
type textarea "US Cooler / Model: FFR3476GLI / Serial: 54360 FAST Heatcraft WIF / Model: PT004…"
type textarea "x"
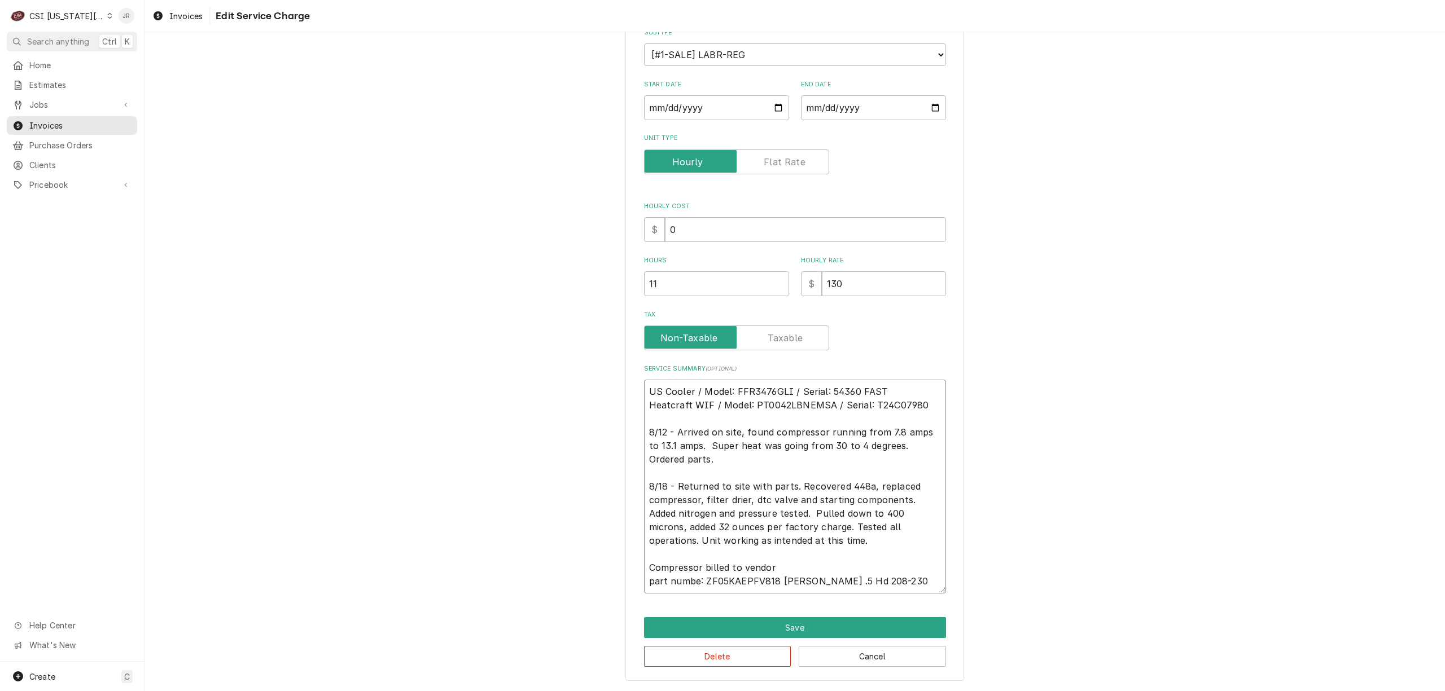
type textarea "US Cooler / Model: FFR3476GLI / Serial: 54360 FAST Heatcraft WIF / Model: PT004…"
click at [832, 573] on textarea "US Cooler / Model: FFR3476GLI / Serial: 54360 FAST Heatcraft WIF / Model: PT004…" at bounding box center [795, 487] width 302 height 214
drag, startPoint x: 716, startPoint y: 568, endPoint x: 718, endPoint y: 543, distance: 24.9
click at [717, 563] on textarea "US Cooler / Model: FFR3476GLI / Serial: 54360 FAST Heatcraft WIF / Model: PT004…" at bounding box center [795, 487] width 302 height 214
type textarea "x"
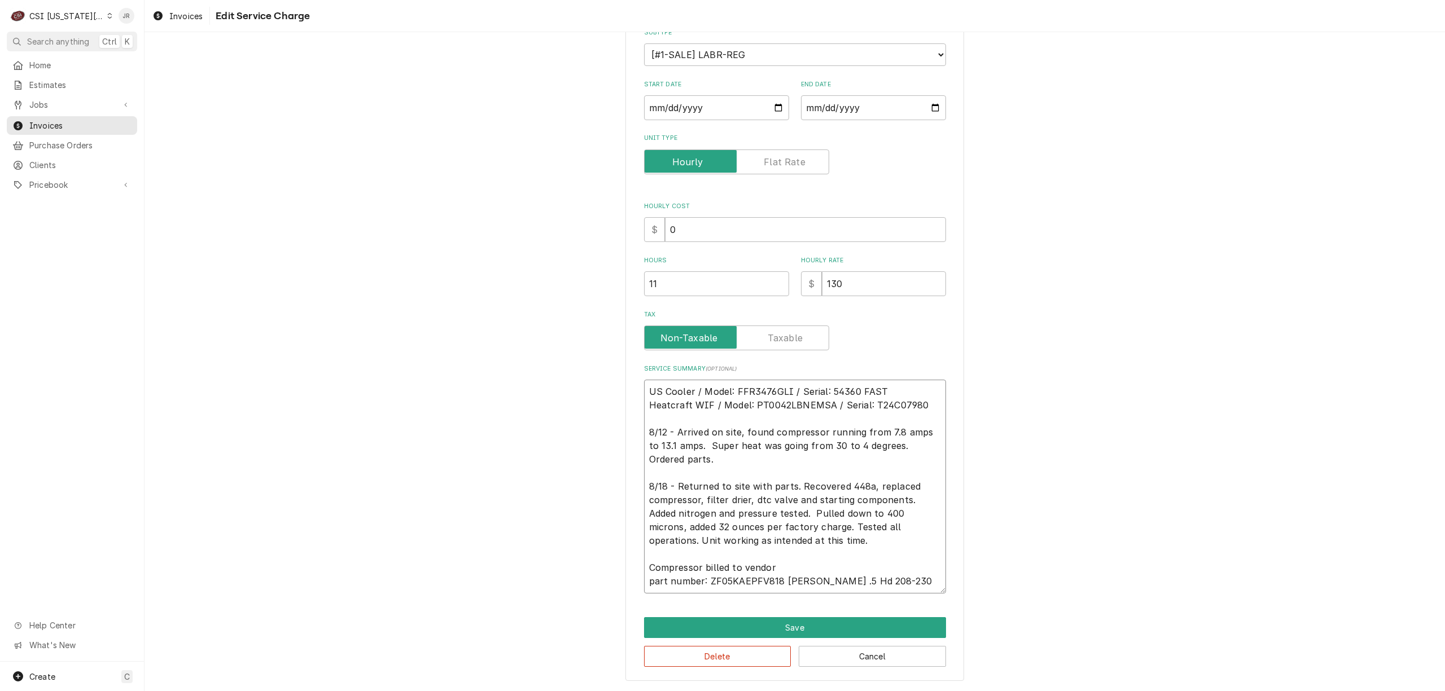
type textarea "US Cooler / Model: FFR3476GLI / Serial: 54360 FAST Heatcraft WIF / Model: PT004…"
type textarea "x"
type textarea "US Cooler / Model: FFR3476GLI / Serial: 54360 FAST Heatcraft WIF / Model: PT004…"
type textarea "x"
type textarea "US Cooler / Model: FFR3476GLI / Serial: 54360 FAST Heatcraft WIF / Model: PT004…"
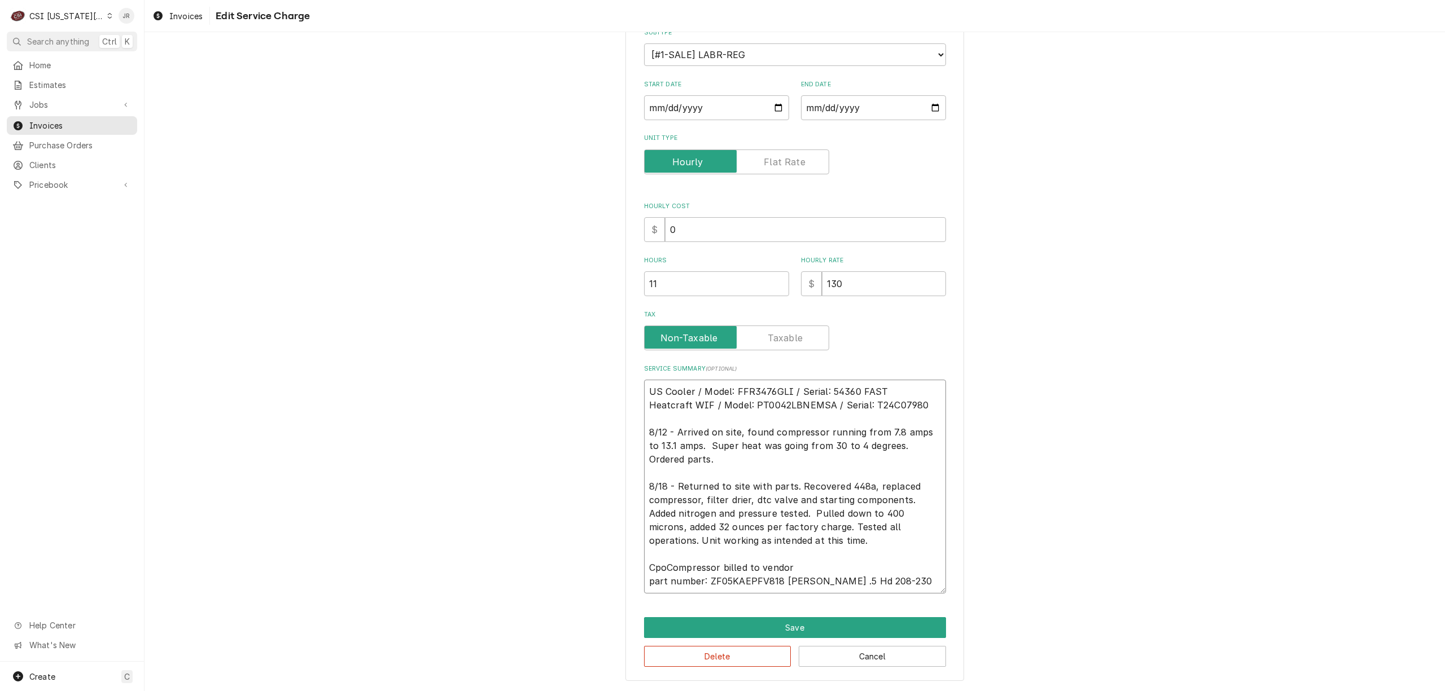
type textarea "x"
type textarea "US Cooler / Model: FFR3476GLI / Serial: 54360 FAST Heatcraft WIF / Model: PT004…"
type textarea "x"
type textarea "US Cooler / Model: FFR3476GLI / Serial: 54360 FAST Heatcraft WIF / Model: PT004…"
type textarea "x"
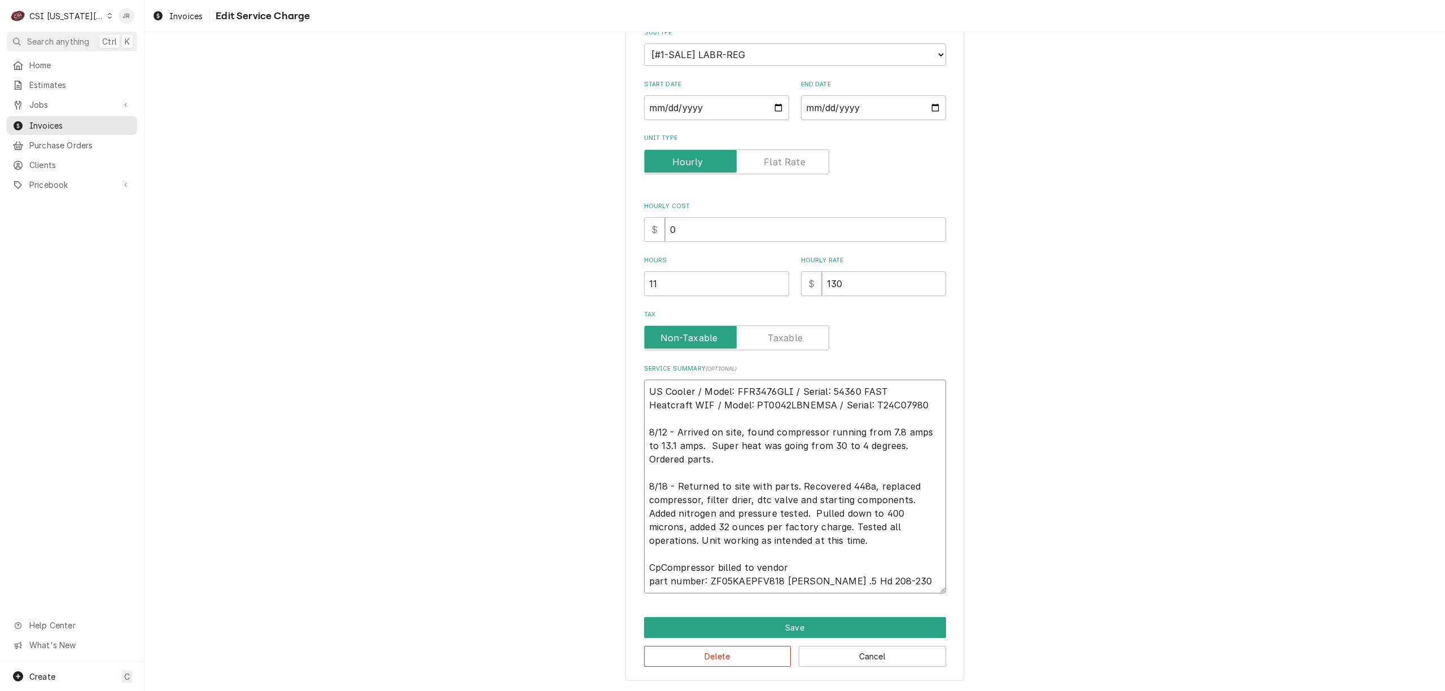
type textarea "US Cooler / Model: FFR3476GLI / Serial: 54360 FAST Heatcraft WIF / Model: PT004…"
type textarea "x"
type textarea "US Cooler / Model: FFR3476GLI / Serial: 54360 FAST Heatcraft WIF / Model: PT004…"
type textarea "x"
type textarea "US Cooler / Model: FFR3476GLI / Serial: 54360 FAST Heatcraft WIF / Model: PT004…"
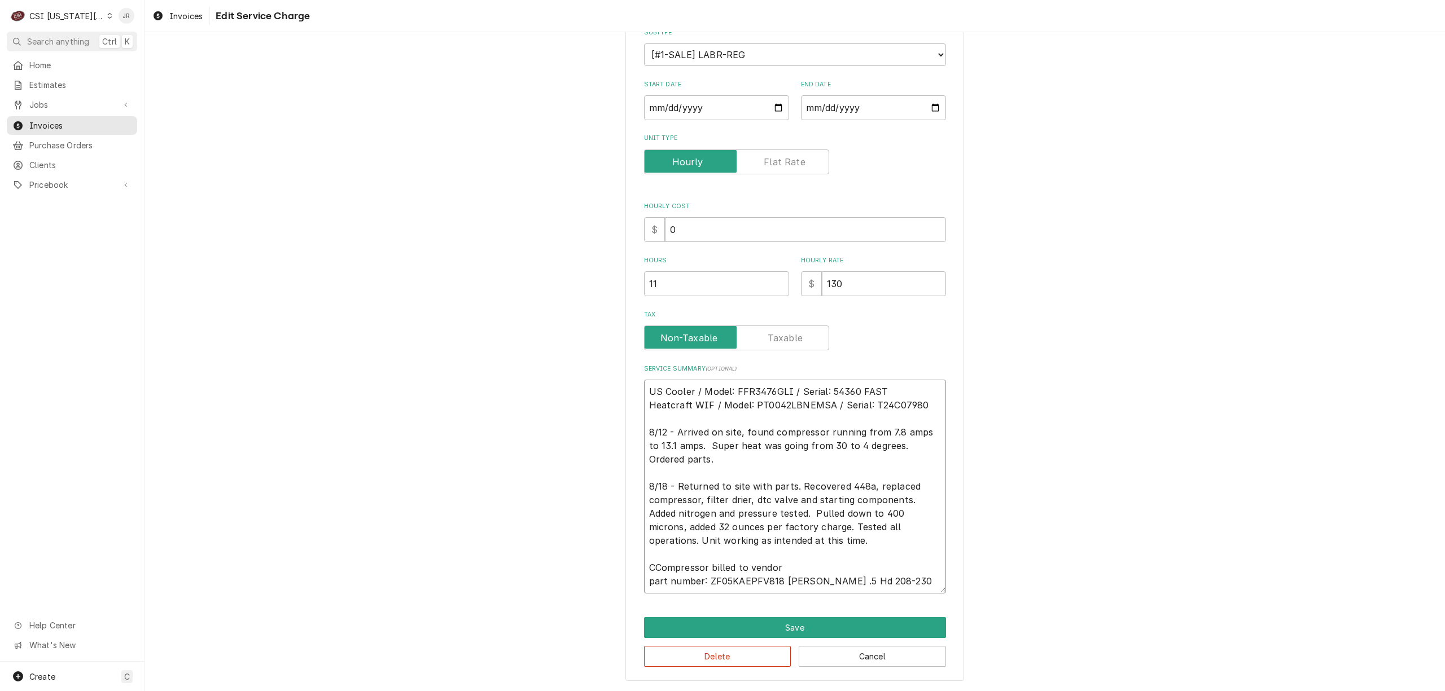
type textarea "x"
type textarea "US Cooler / Model: FFR3476GLI / Serial: 54360 FAST Heatcraft WIF / Model: PT004…"
type textarea "x"
type textarea "US Cooler / Model: FFR3476GLI / Serial: 54360 FAST Heatcraft WIF / Model: PT004…"
type textarea "x"
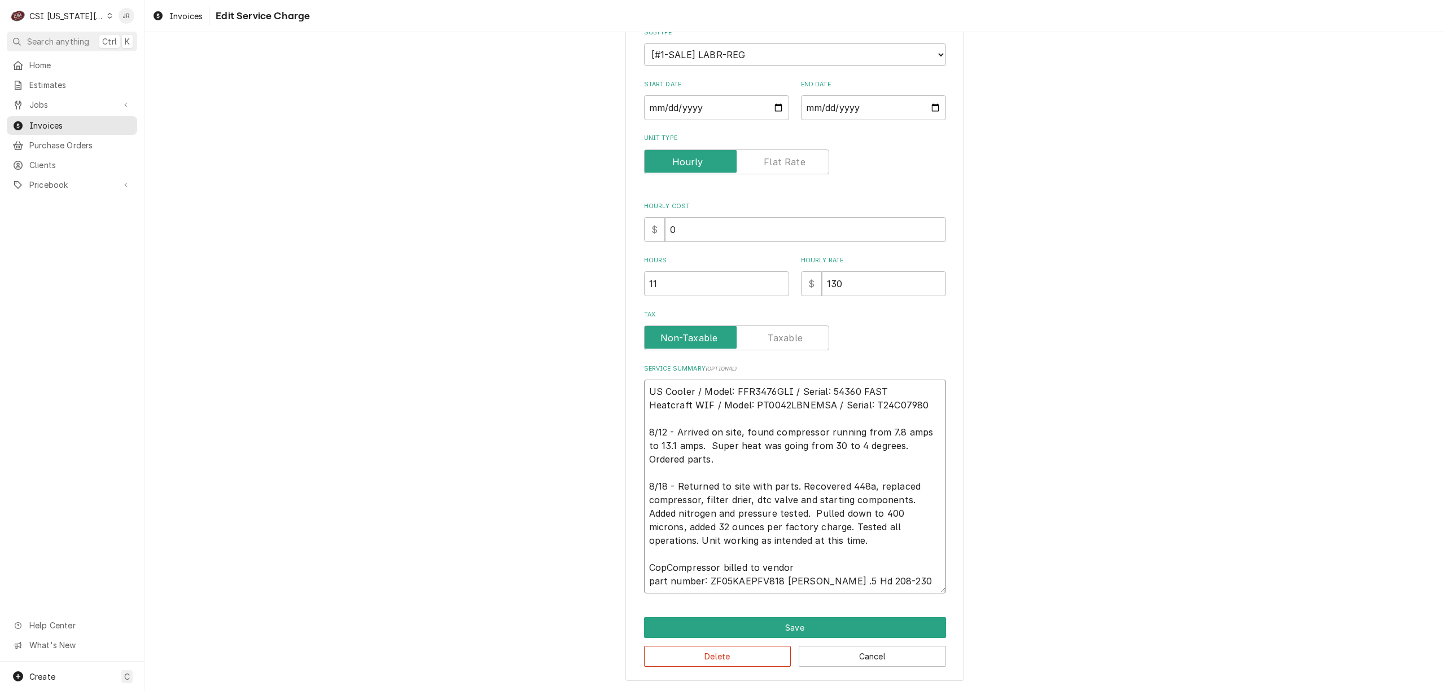
type textarea "US Cooler / Model: FFR3476GLI / Serial: 54360 FAST Heatcraft WIF / Model: PT004…"
type textarea "x"
type textarea "US Cooler / Model: FFR3476GLI / Serial: 54360 FAST Heatcraft WIF / Model: PT004…"
type textarea "x"
type textarea "US Cooler / Model: FFR3476GLI / Serial: 54360 FAST Heatcraft WIF / Model: PT004…"
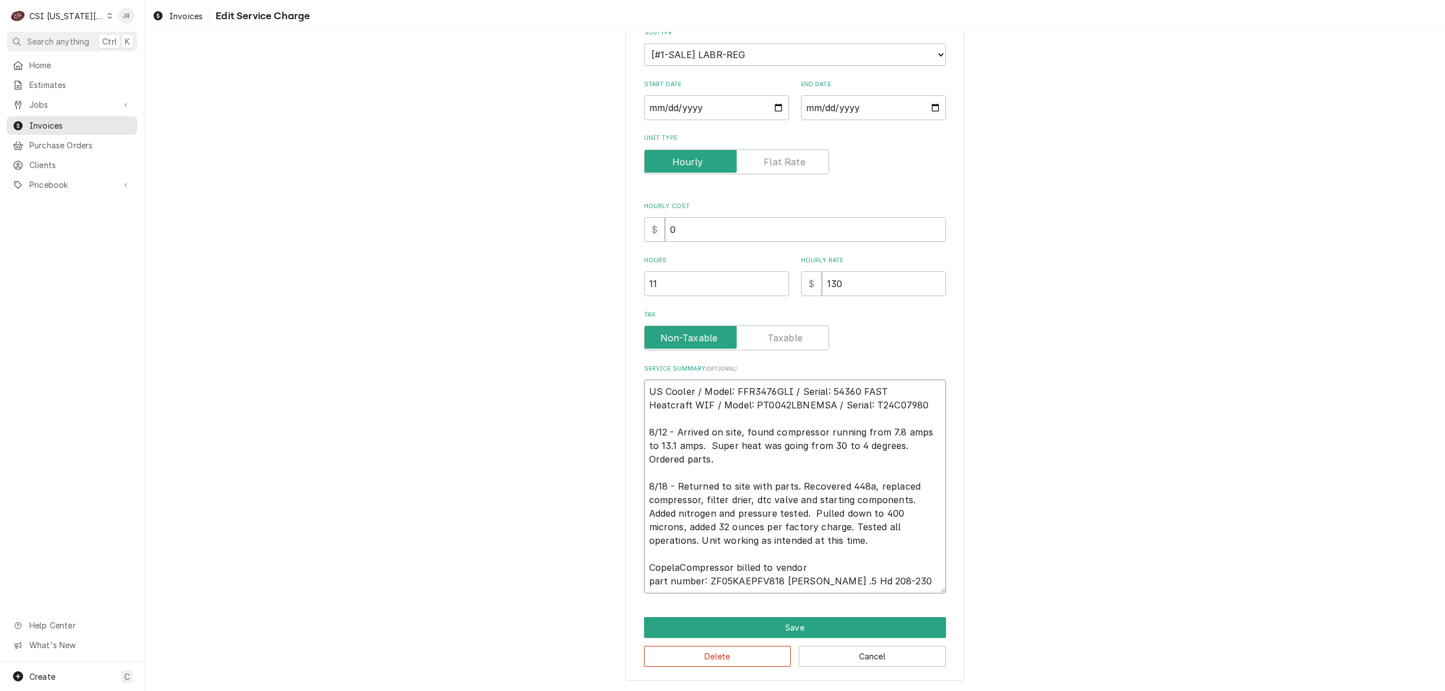
type textarea "x"
type textarea "US Cooler / Model: FFR3476GLI / Serial: 54360 FAST Heatcraft WIF / Model: PT004…"
type textarea "x"
type textarea "US Cooler / Model: FFR3476GLI / Serial: 54360 FAST Heatcraft WIF / Model: PT004…"
type textarea "x"
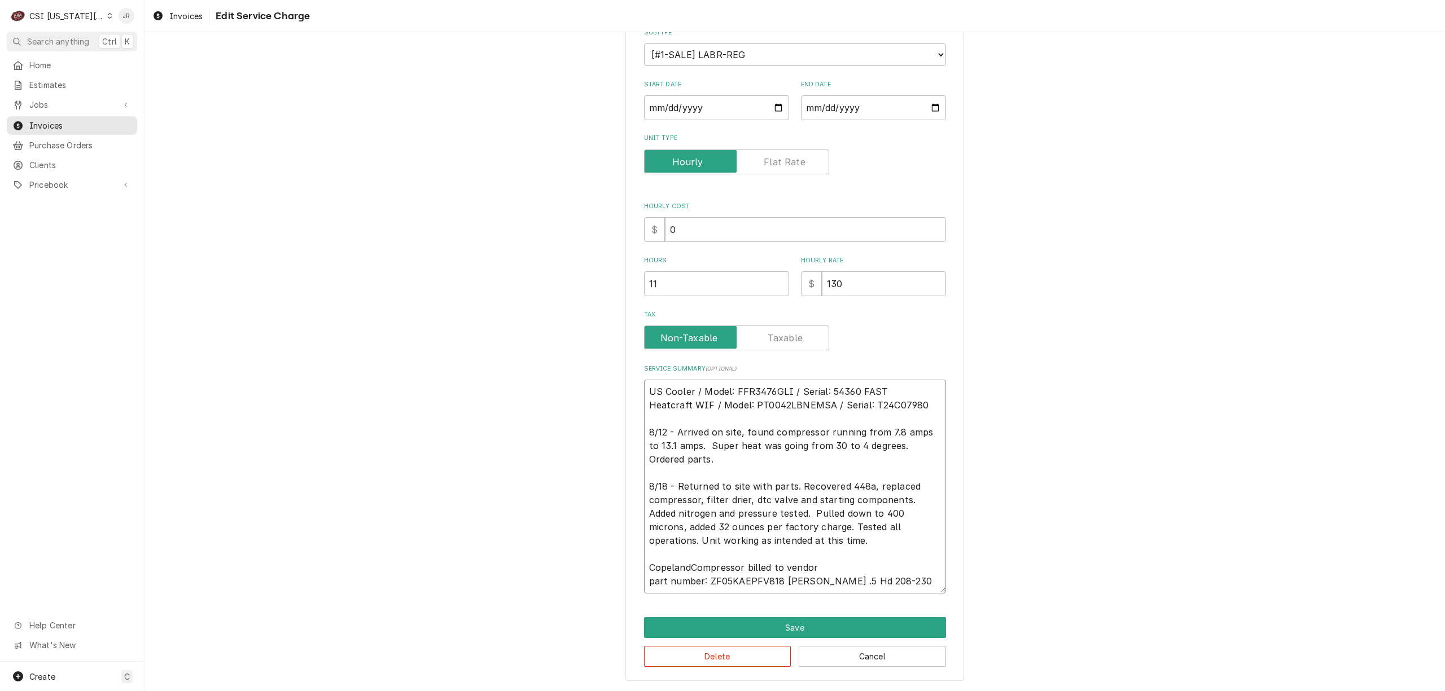
type textarea "US Cooler / Model: FFR3476GLI / Serial: 54360 FAST Heatcraft WIF / Model: PT004…"
click at [743, 565] on textarea "US Cooler / Model: FFR3476GLI / Serial: 54360 FAST Heatcraft WIF / Model: PT004…" at bounding box center [795, 487] width 302 height 214
type textarea "x"
type textarea "US Cooler / Model: FFR3476GLI / Serial: 54360 FAST Heatcraft WIF / Model: PT004…"
type textarea "x"
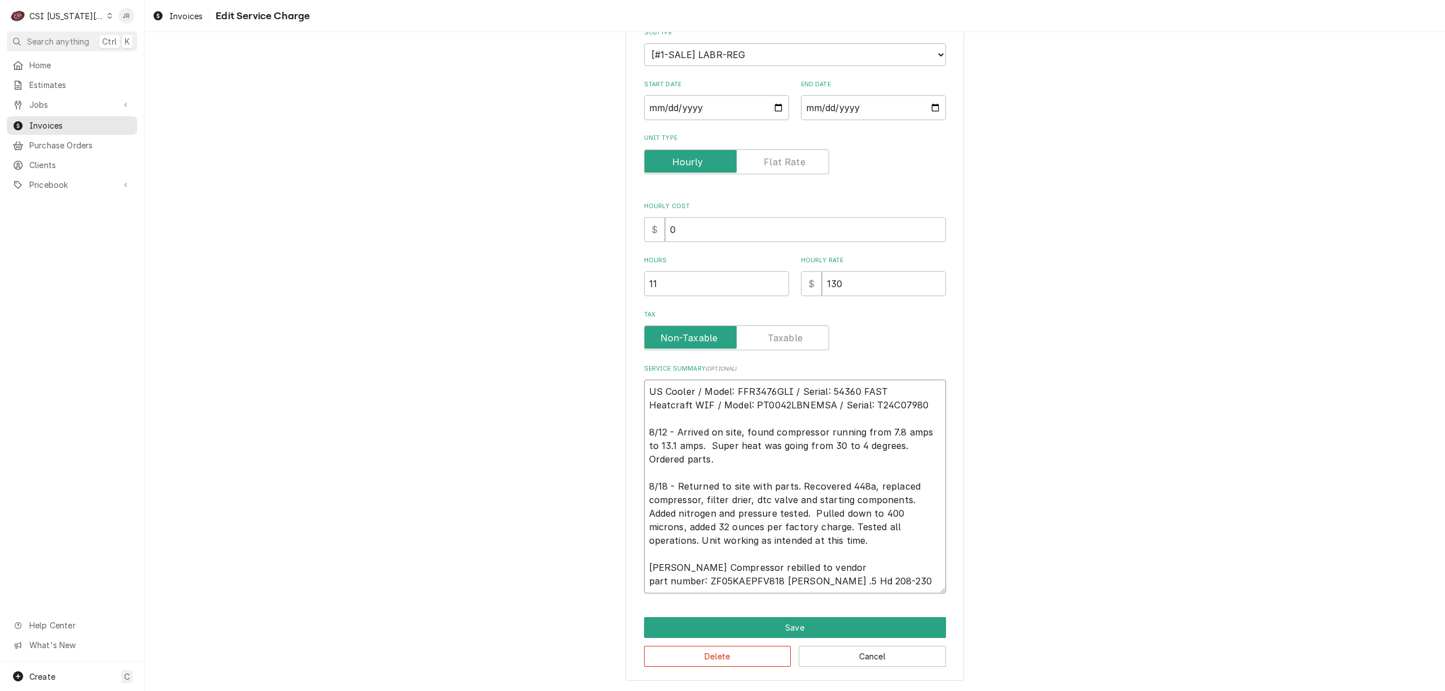
click at [832, 563] on textarea "US Cooler / Model: FFR3476GLI / Serial: 54360 FAST Heatcraft WIF / Model: PT004…" at bounding box center [795, 487] width 302 height 214
type textarea "US Cooler / Model: FFR3476GLI / Serial: 54360 FAST Heatcraft WIF / Model: PT004…"
click at [826, 621] on button "Save" at bounding box center [795, 627] width 302 height 21
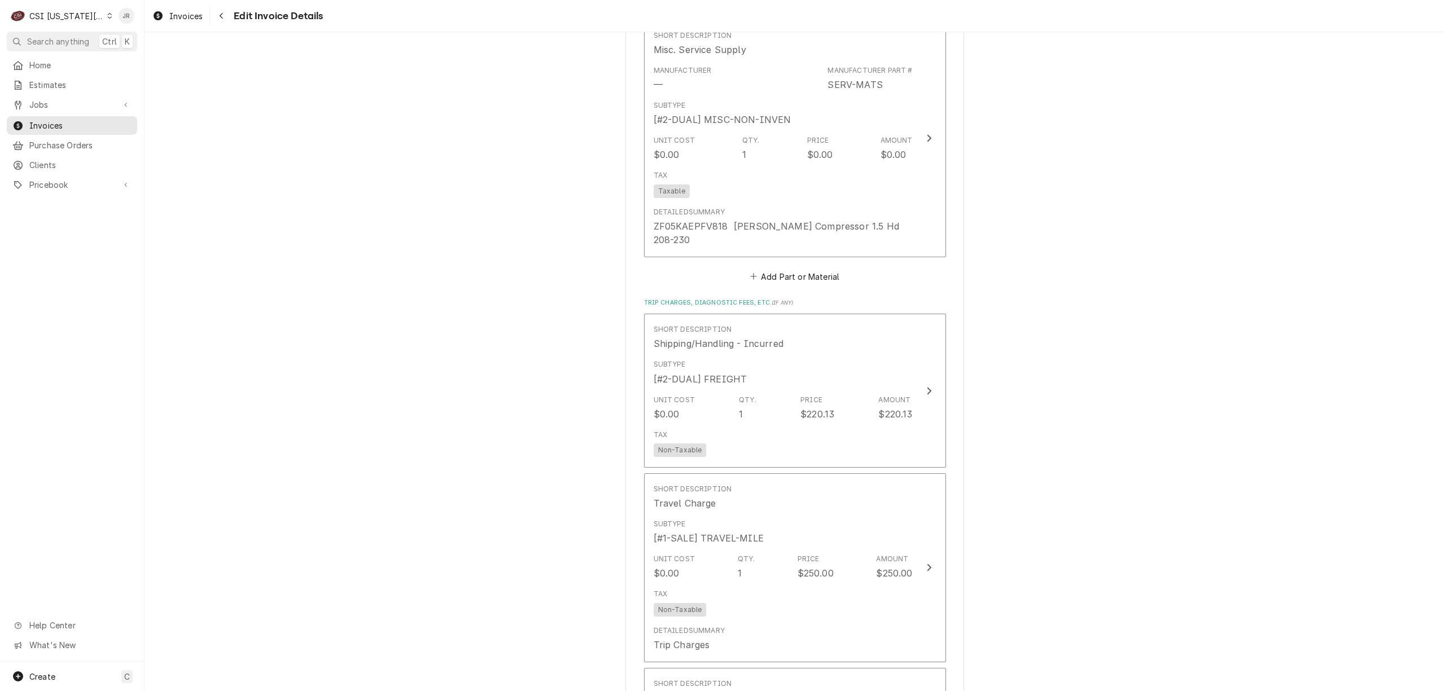
scroll to position [3333, 0]
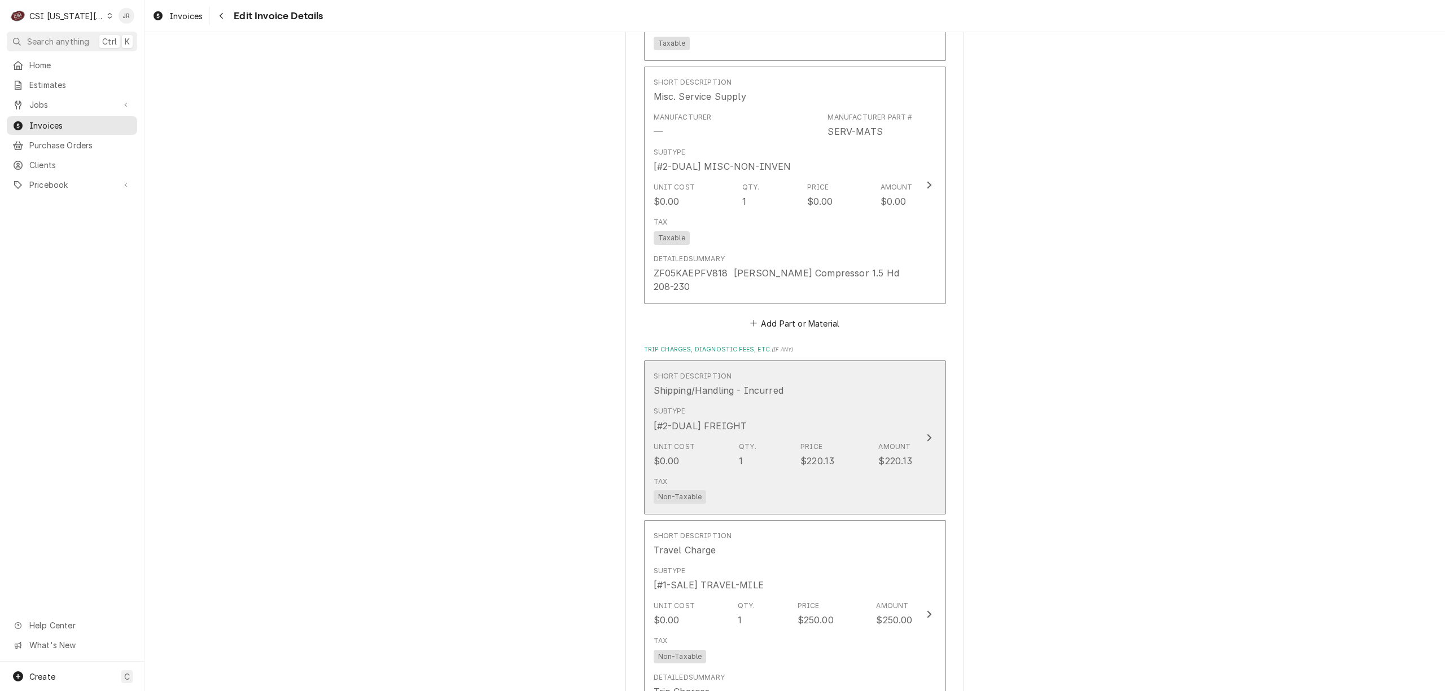
click at [847, 402] on div "Subtype [#2-DUAL] FREIGHT" at bounding box center [783, 419] width 259 height 35
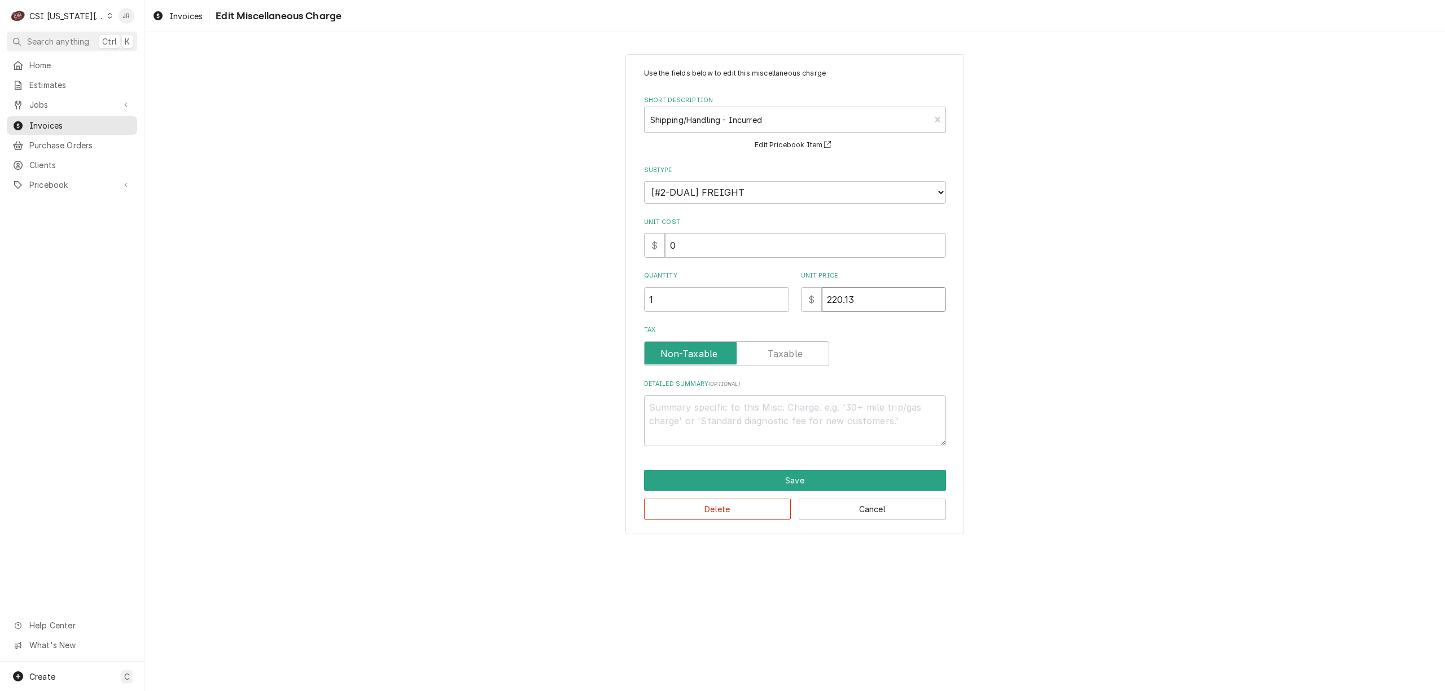
drag, startPoint x: 869, startPoint y: 303, endPoint x: 786, endPoint y: 286, distance: 84.7
click at [786, 286] on div "Quantity 1 Unit Price $ 220.13" at bounding box center [795, 291] width 302 height 40
type textarea "x"
type input "5"
type textarea "x"
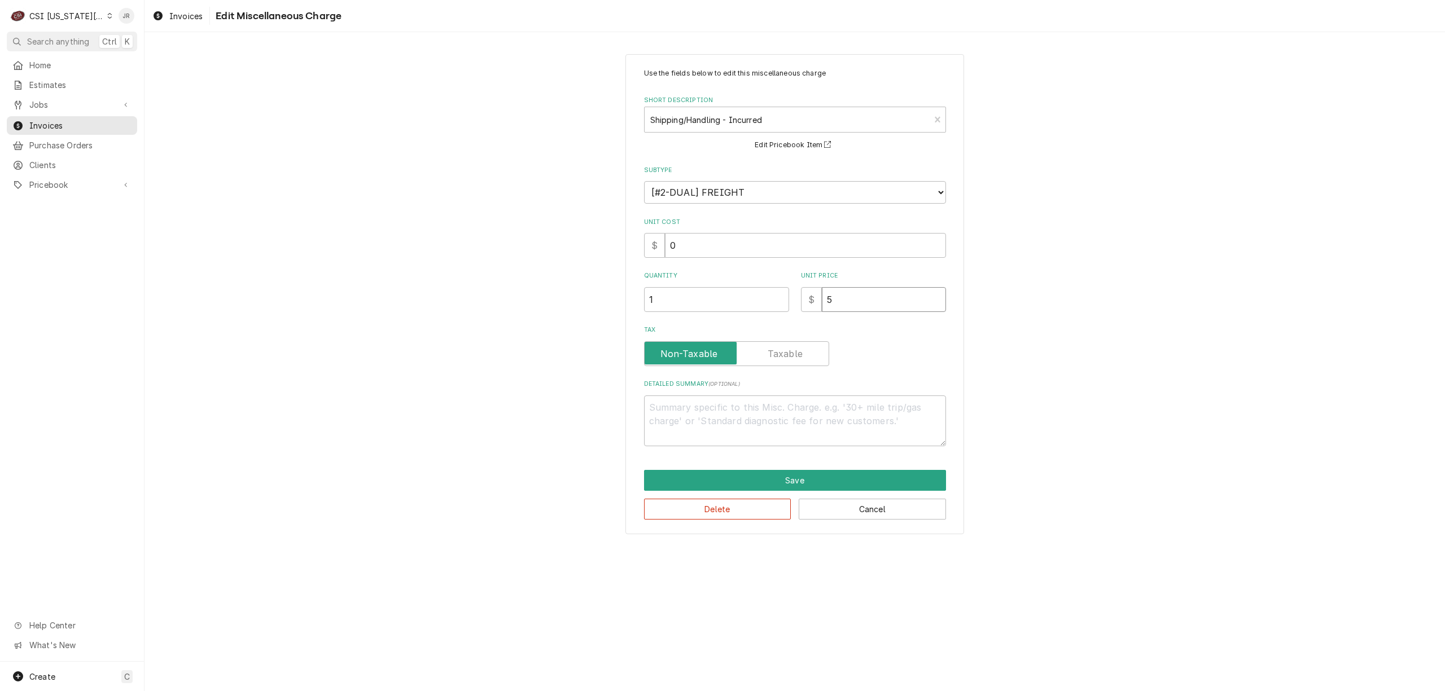
type input "59"
type textarea "x"
type input "59.6"
type textarea "x"
type input "59.65"
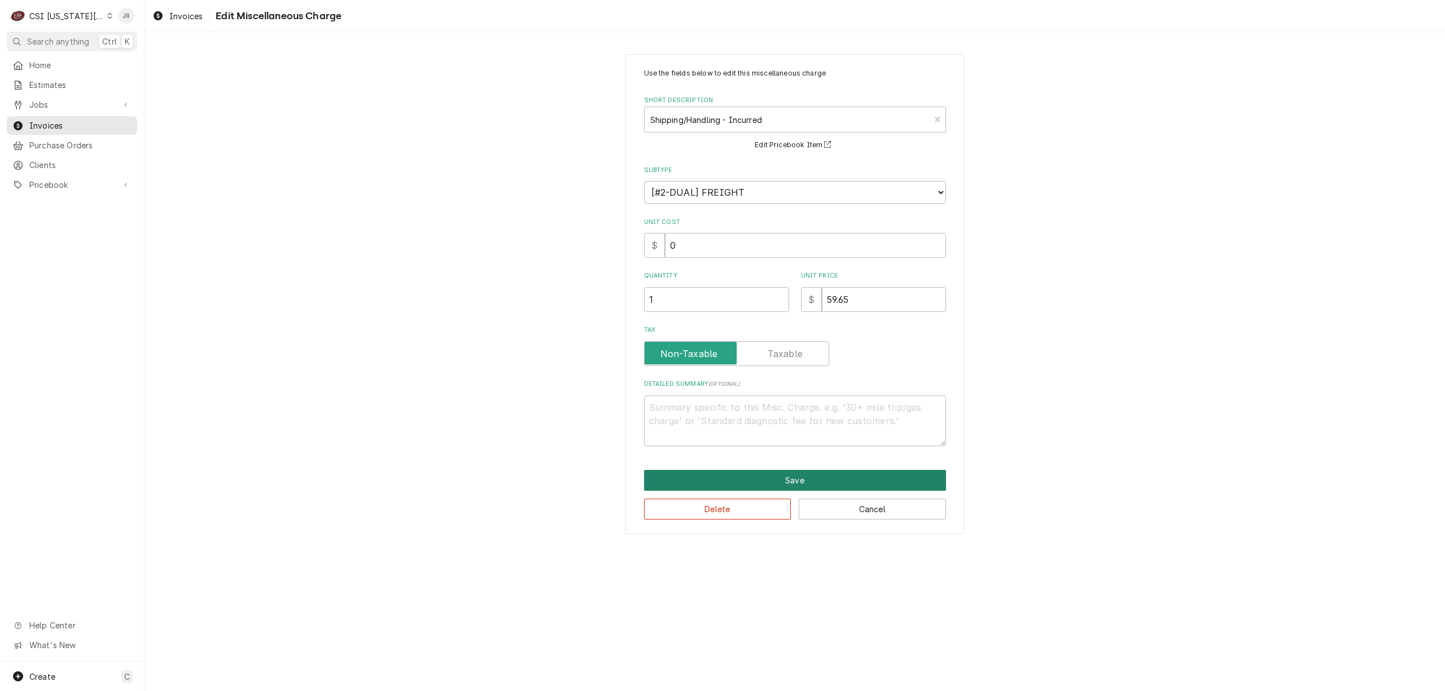
drag, startPoint x: 804, startPoint y: 463, endPoint x: 820, endPoint y: 475, distance: 19.0
click at [814, 471] on div "Use the fields below to edit this miscellaneous charge Short Description Shippi…" at bounding box center [794, 294] width 339 height 480
click at [820, 475] on button "Save" at bounding box center [795, 480] width 302 height 21
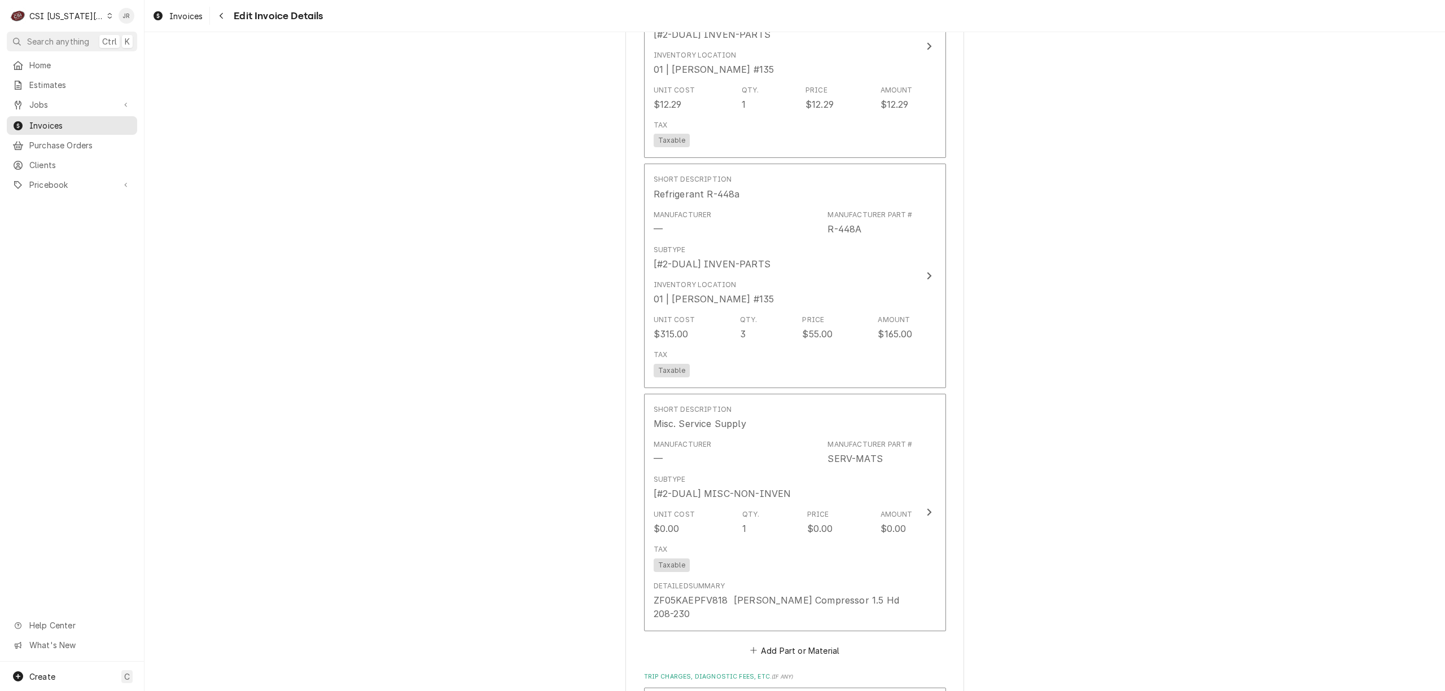
scroll to position [3012, 0]
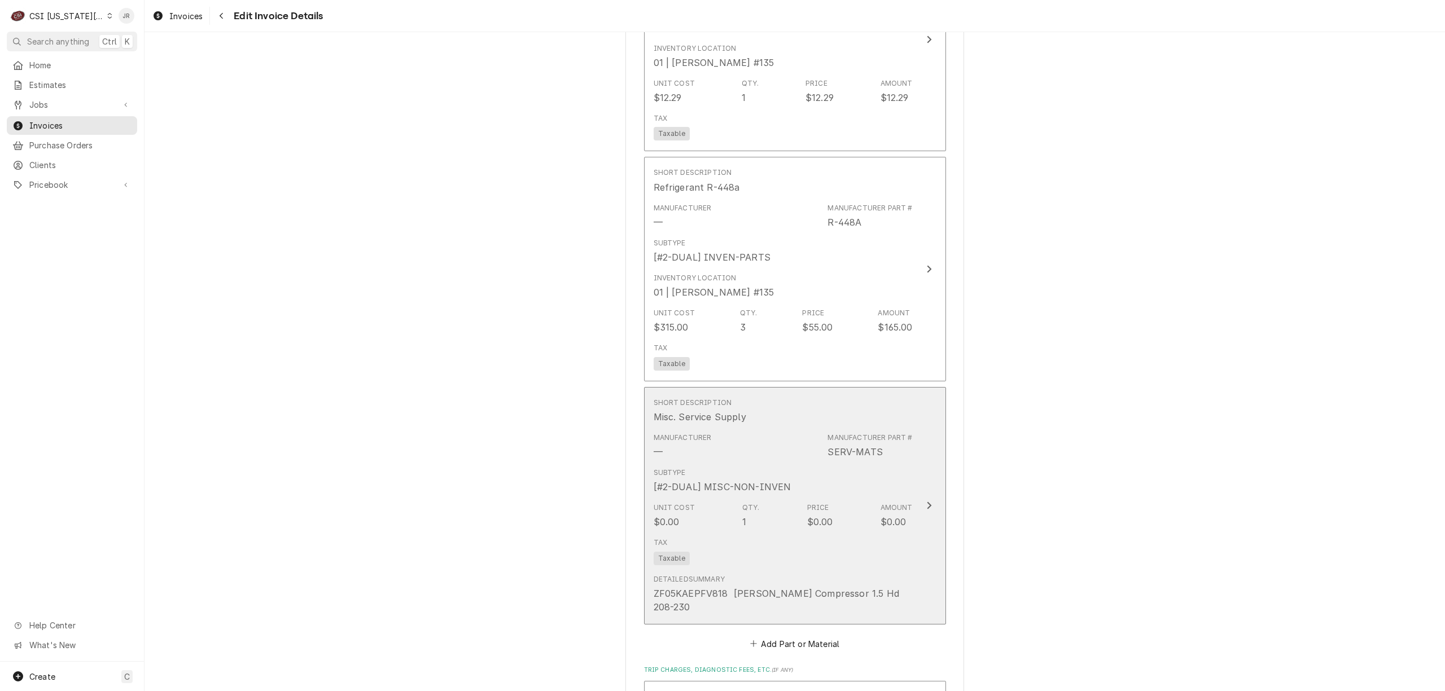
click at [899, 503] on div "Amount" at bounding box center [896, 508] width 32 height 10
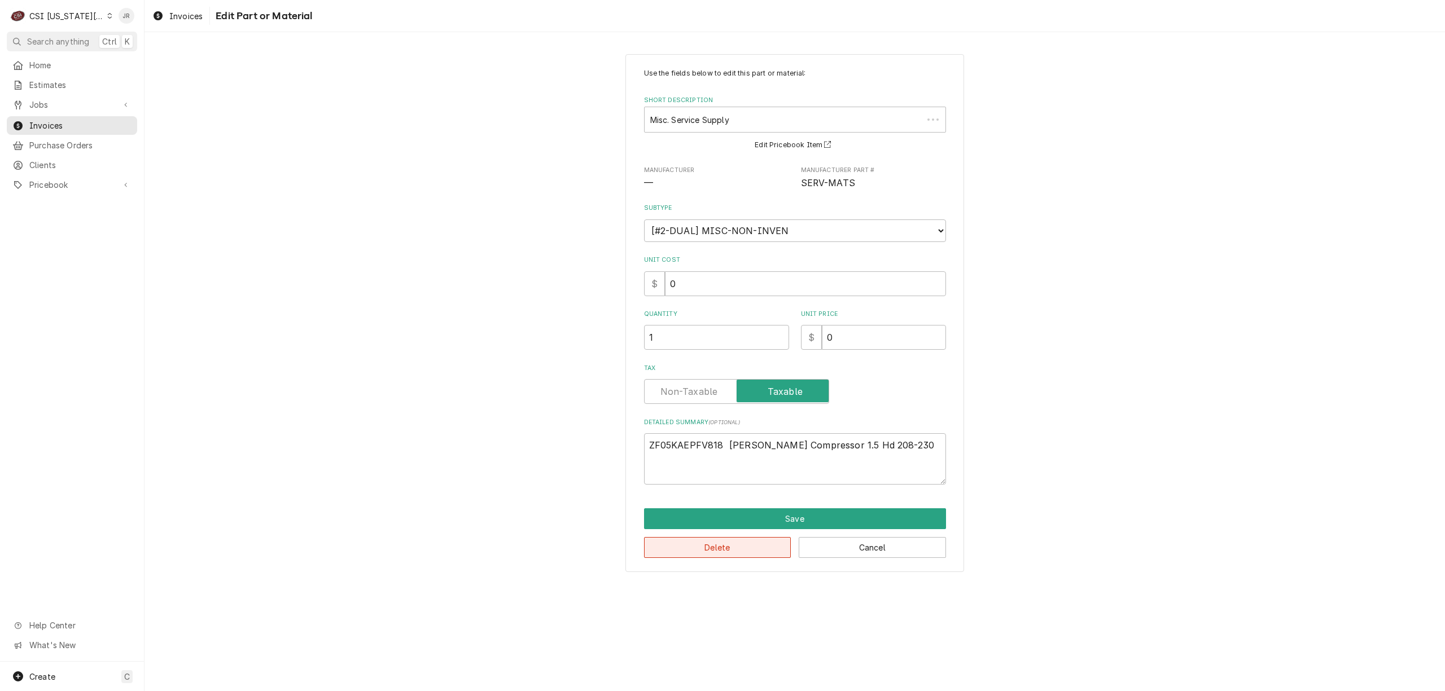
click at [718, 549] on button "Delete" at bounding box center [717, 547] width 147 height 21
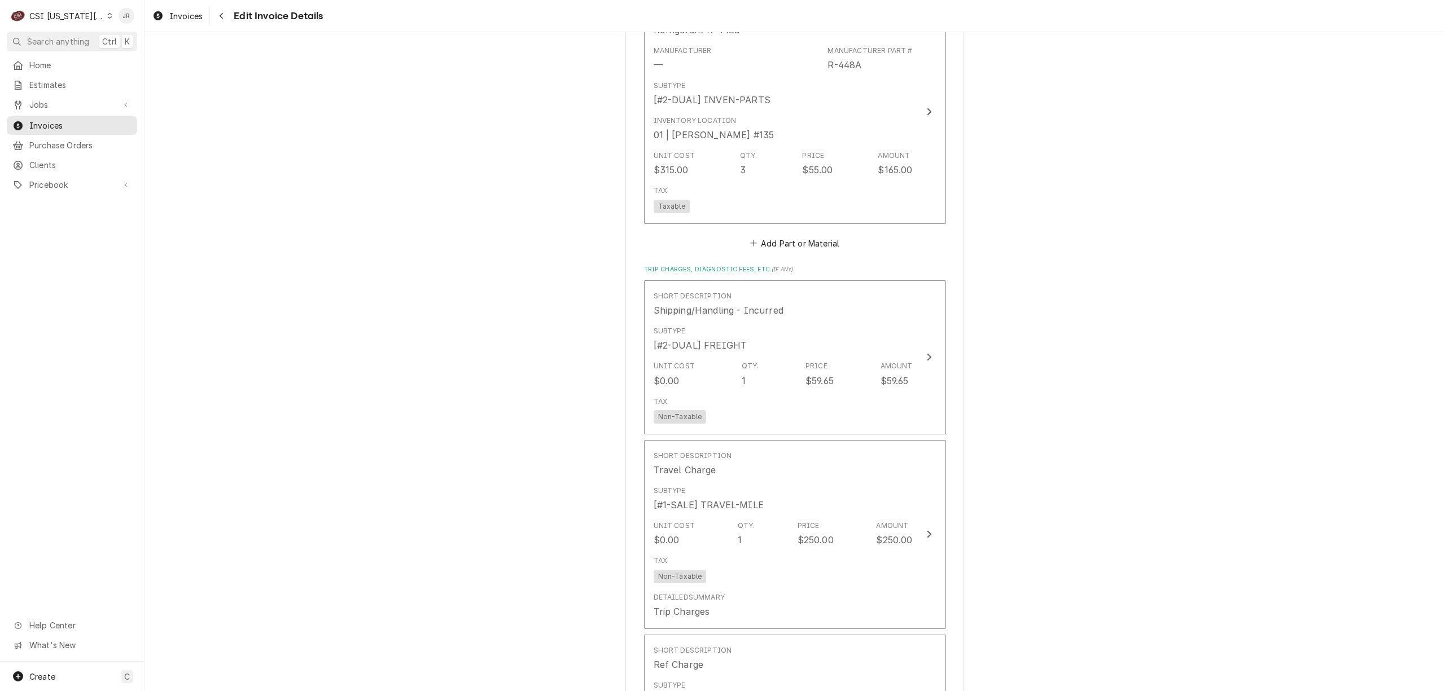
scroll to position [3033, 0]
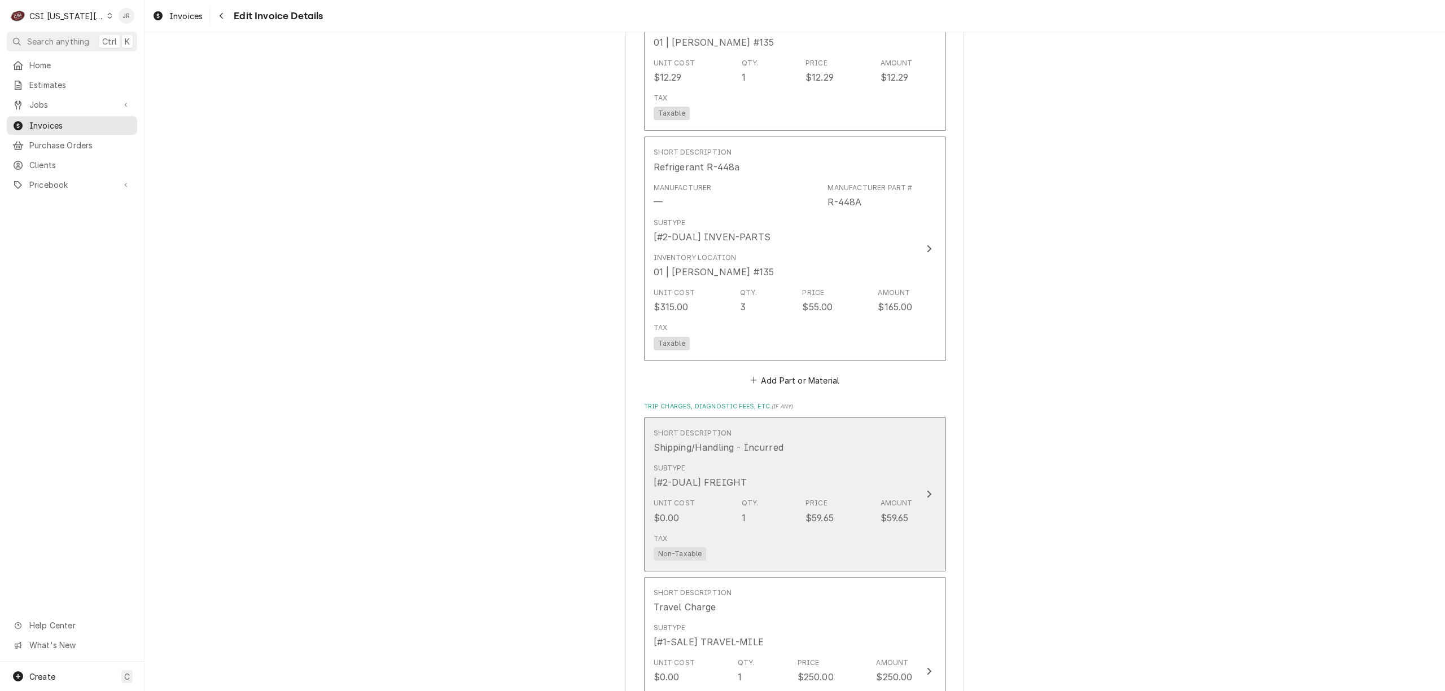
drag, startPoint x: 809, startPoint y: 477, endPoint x: 1209, endPoint y: 508, distance: 400.8
click at [873, 463] on div "Subtype [#2-DUAL] FREIGHT" at bounding box center [783, 476] width 259 height 35
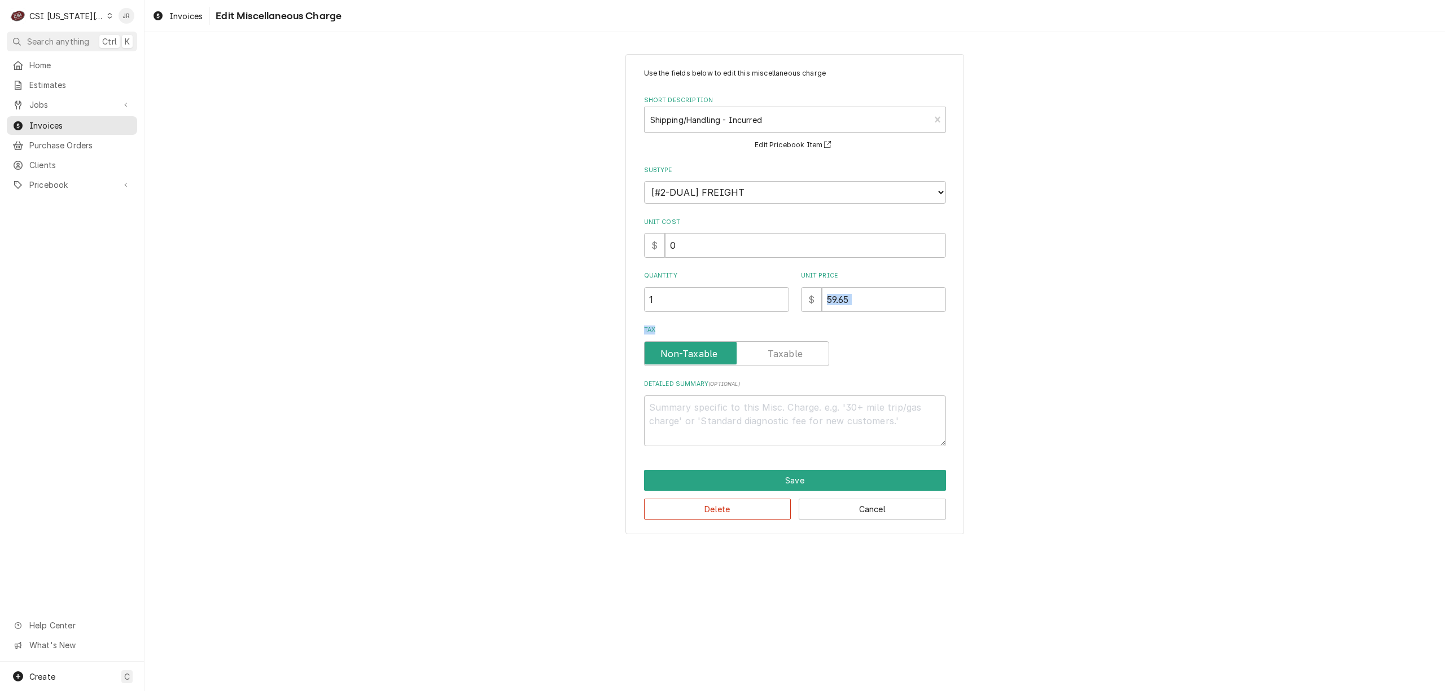
drag, startPoint x: 892, startPoint y: 319, endPoint x: 872, endPoint y: 308, distance: 23.5
click at [872, 308] on div "Use the fields below to edit this miscellaneous charge Short Description Shippi…" at bounding box center [795, 257] width 302 height 378
drag, startPoint x: 874, startPoint y: 308, endPoint x: 739, endPoint y: 275, distance: 138.8
click at [798, 291] on div "Quantity 1 Unit Price $ 59.65" at bounding box center [795, 291] width 302 height 40
type textarea "x"
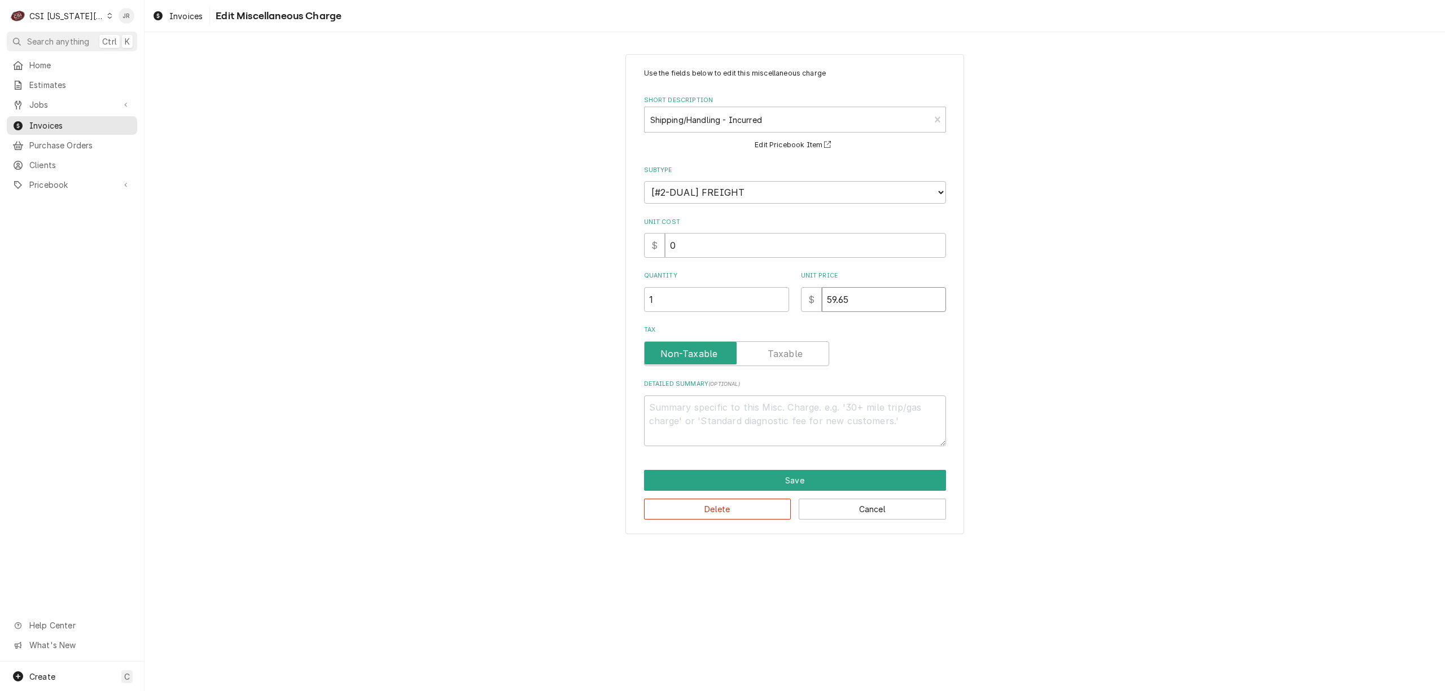
type input "4"
type textarea "x"
type input "45"
type textarea "x"
type input "45.5"
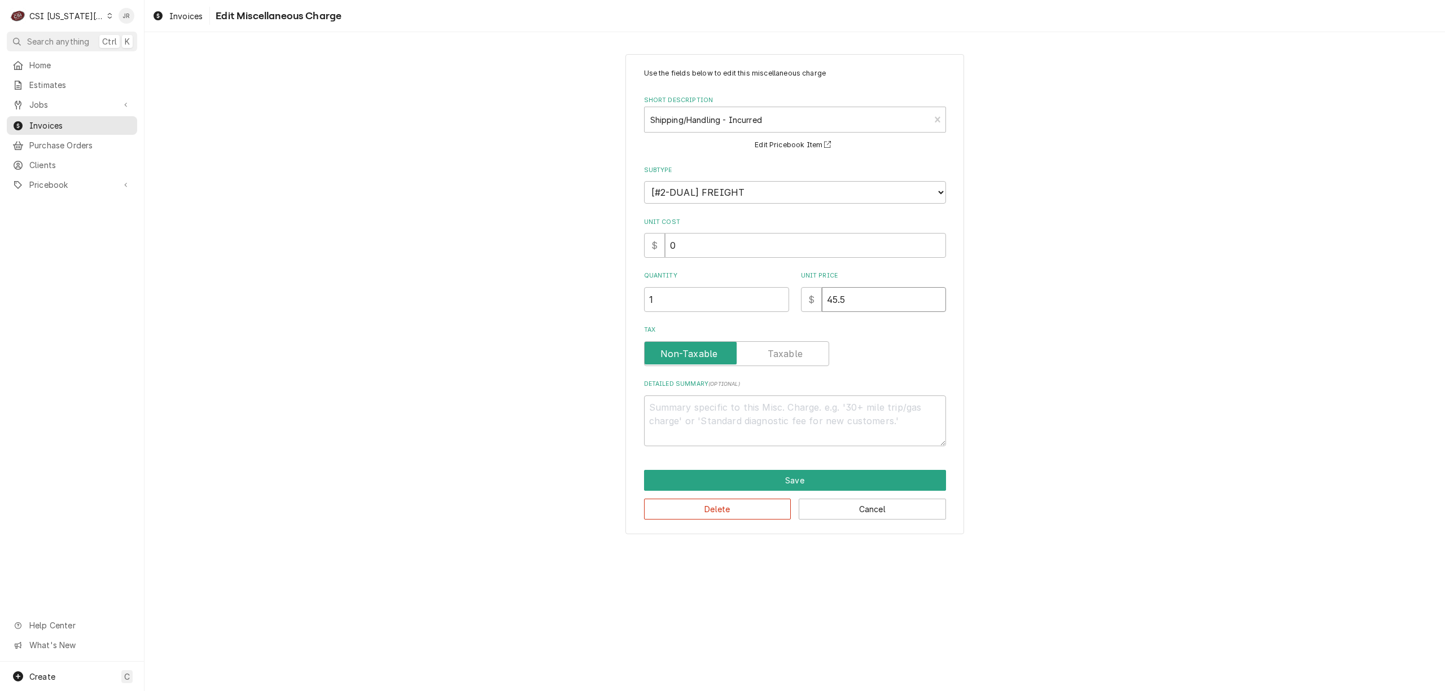
type textarea "x"
type input "45.53"
click at [842, 480] on button "Save" at bounding box center [795, 480] width 302 height 21
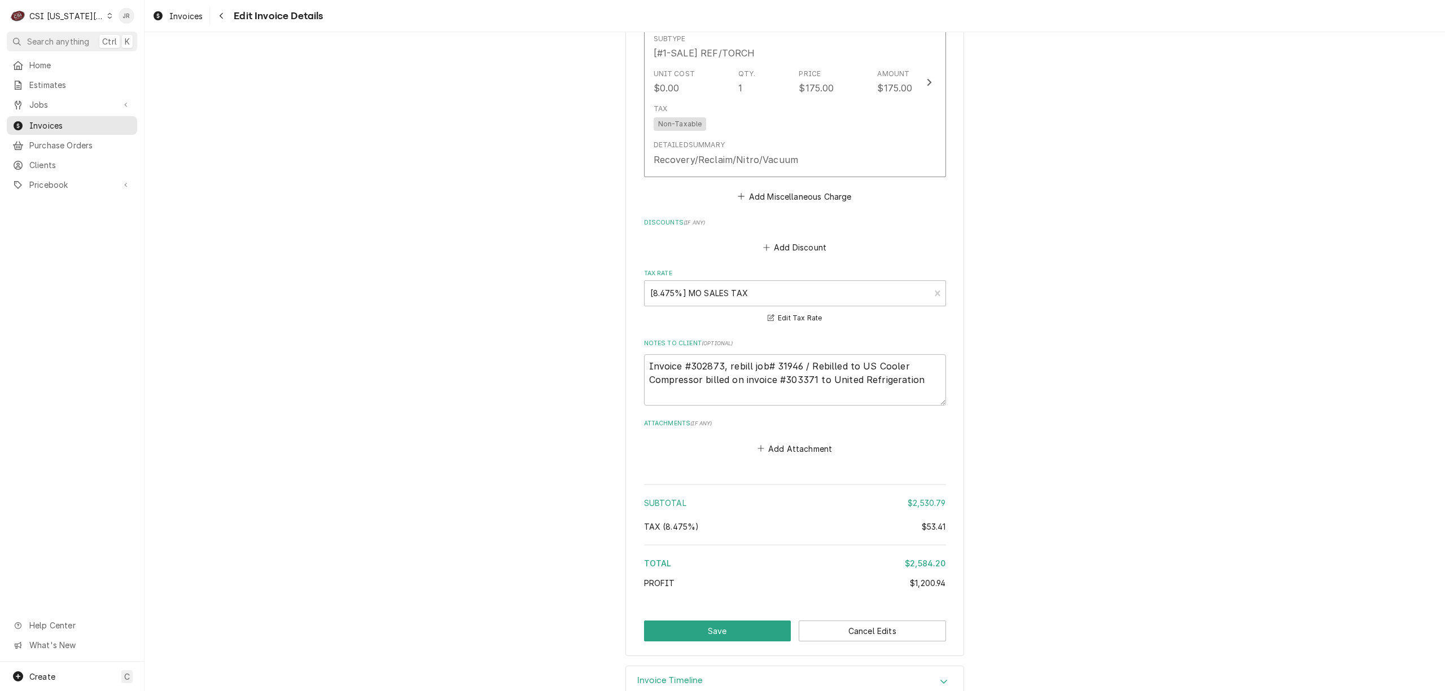
scroll to position [3818, 0]
drag, startPoint x: 698, startPoint y: 593, endPoint x: 703, endPoint y: 601, distance: 9.4
click at [703, 620] on button "Save" at bounding box center [717, 630] width 147 height 21
type textarea "x"
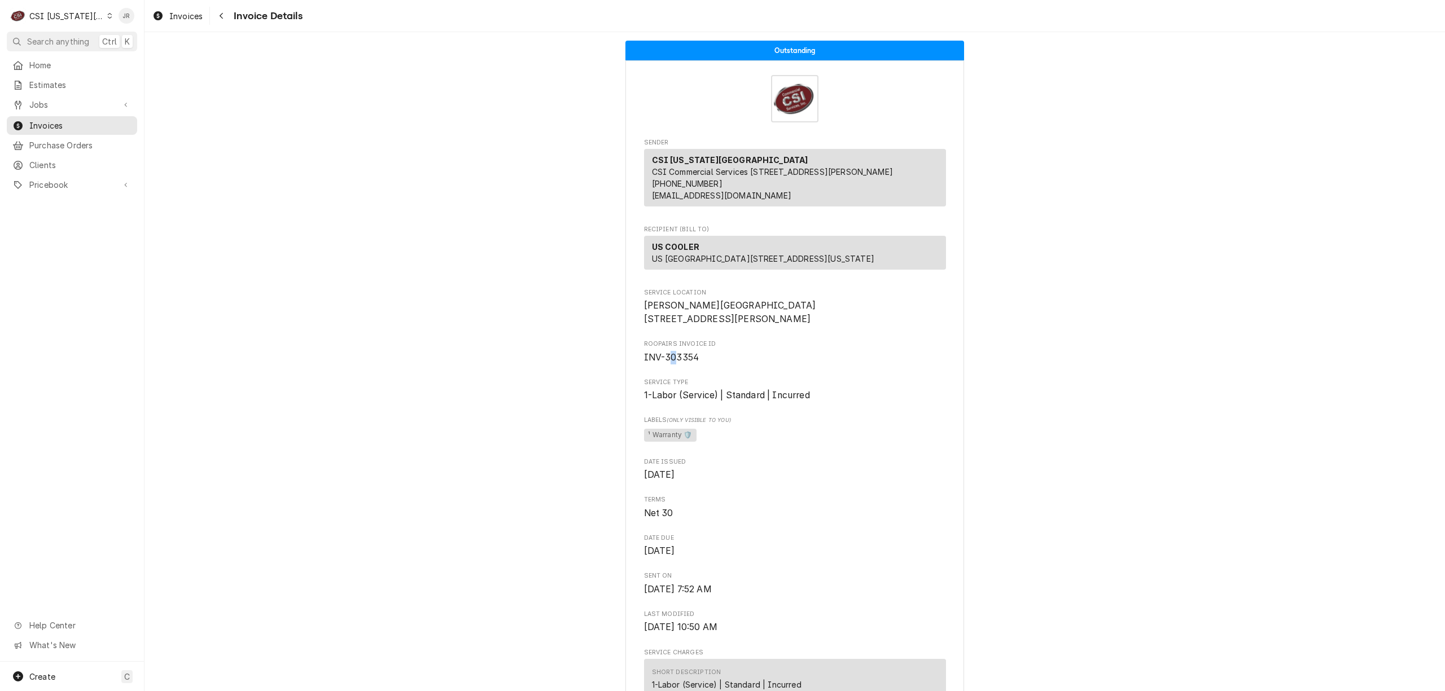
click at [667, 363] on span "INV-303354" at bounding box center [671, 357] width 55 height 11
drag, startPoint x: 667, startPoint y: 405, endPoint x: 660, endPoint y: 400, distance: 9.3
click at [660, 365] on span "INV-303354" at bounding box center [795, 358] width 302 height 14
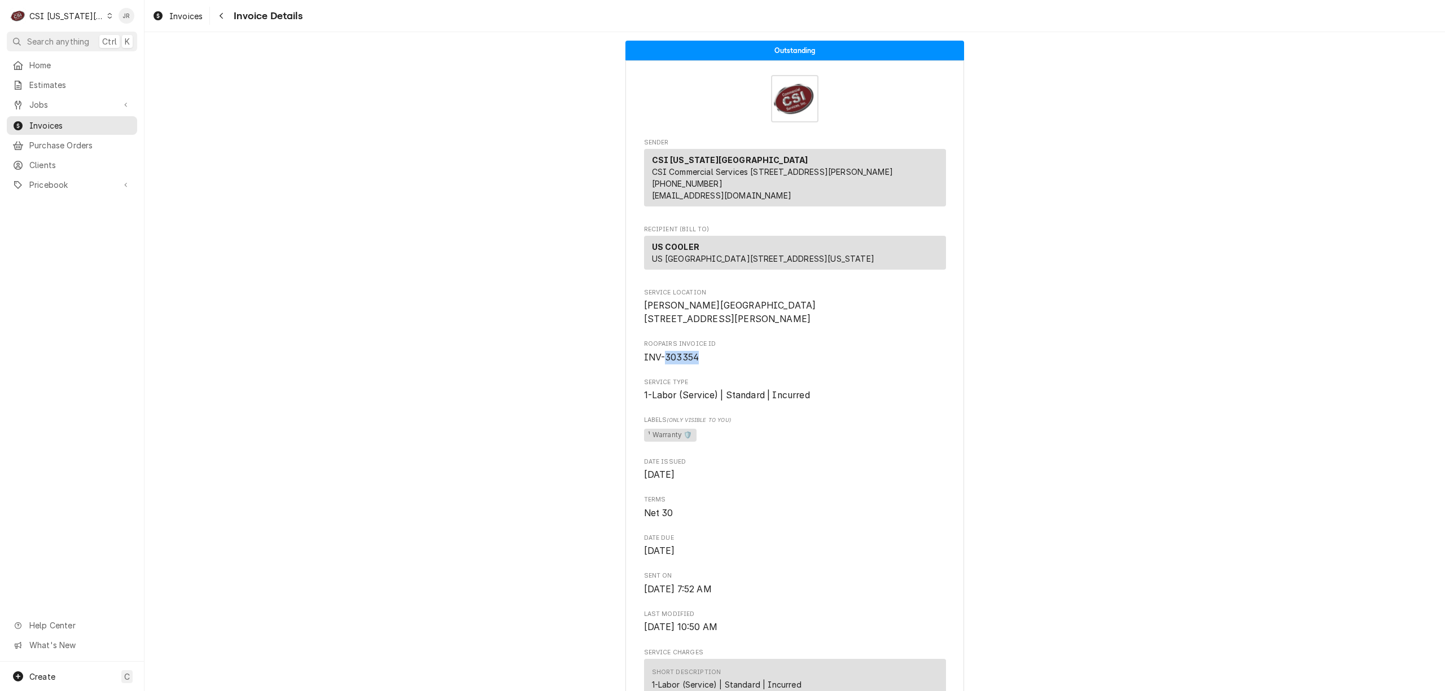
copy span "303354"
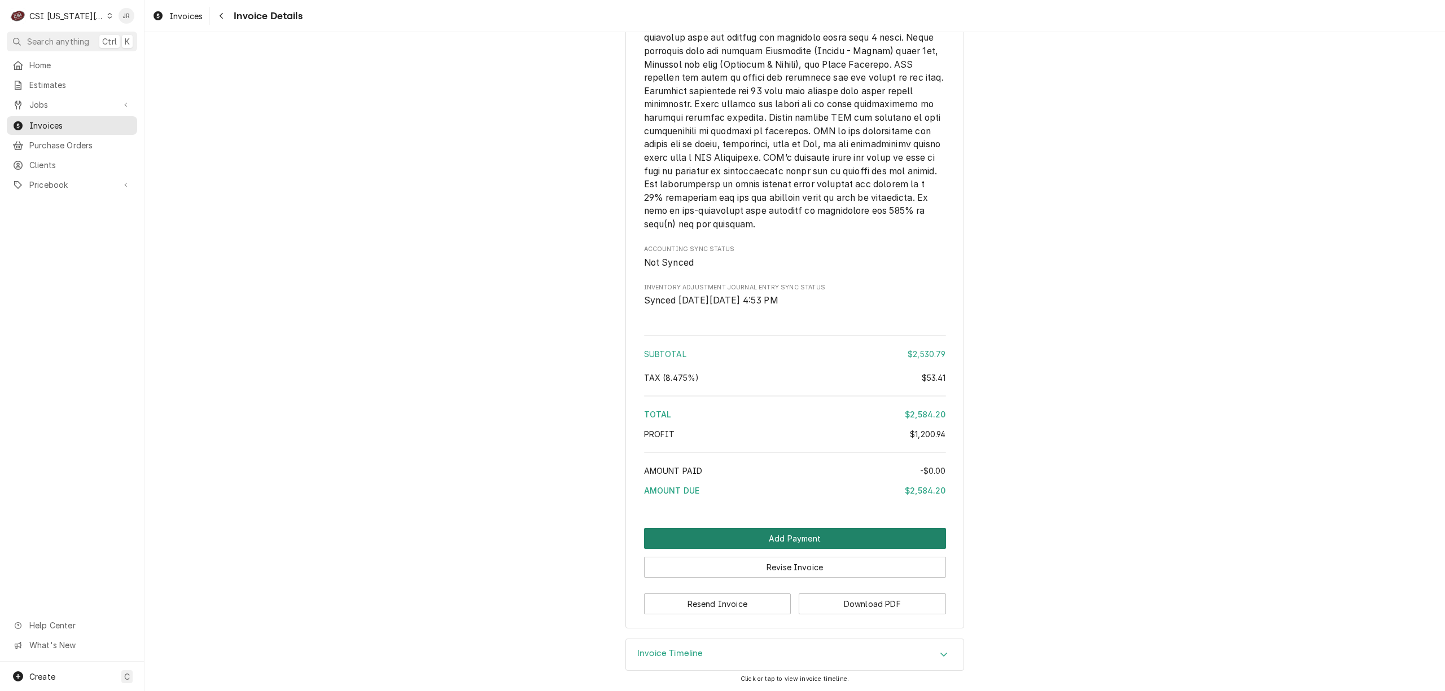
scroll to position [3233, 0]
click at [901, 599] on button "Download PDF" at bounding box center [872, 603] width 147 height 21
drag, startPoint x: 1432, startPoint y: 608, endPoint x: 1438, endPoint y: 606, distance: 5.9
click at [1435, 607] on div "Outstanding Sender CSI [US_STATE] City CSI Commercial Services [STREET_ADDRESS]…" at bounding box center [794, 361] width 1300 height 659
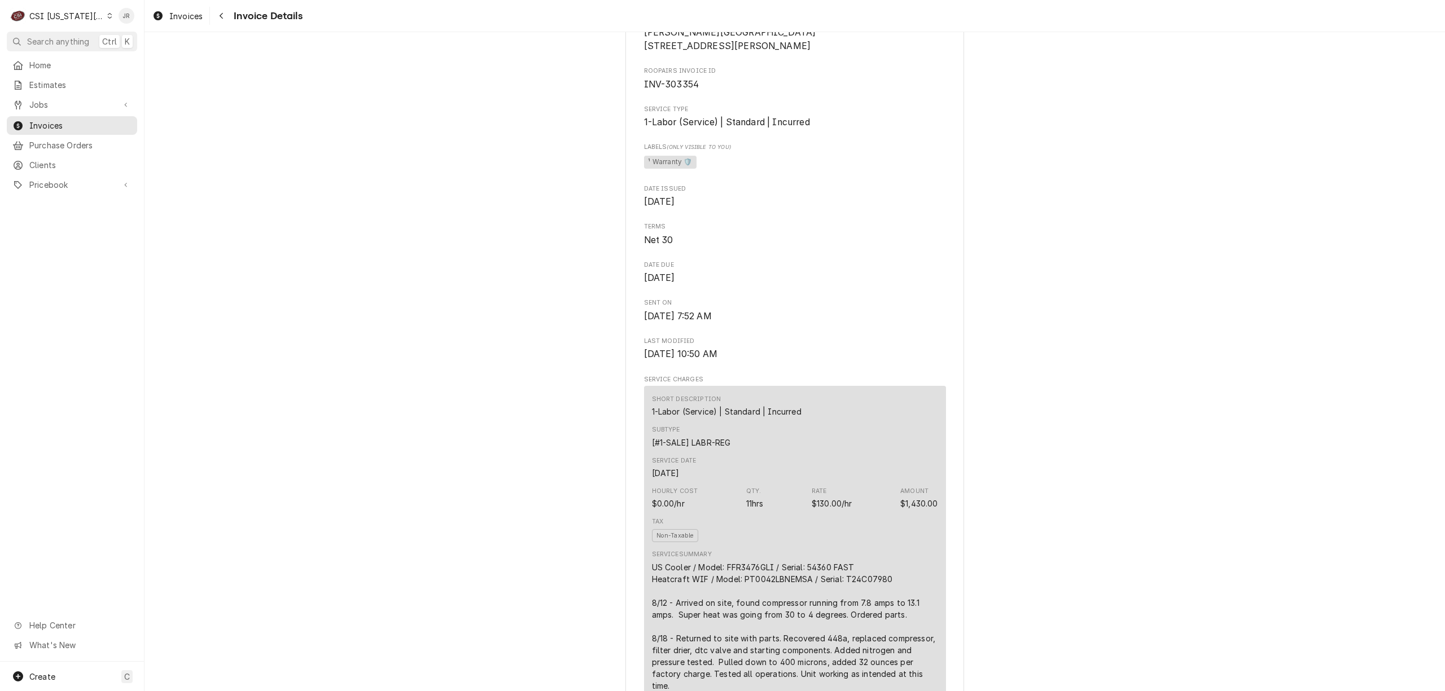
scroll to position [0, 0]
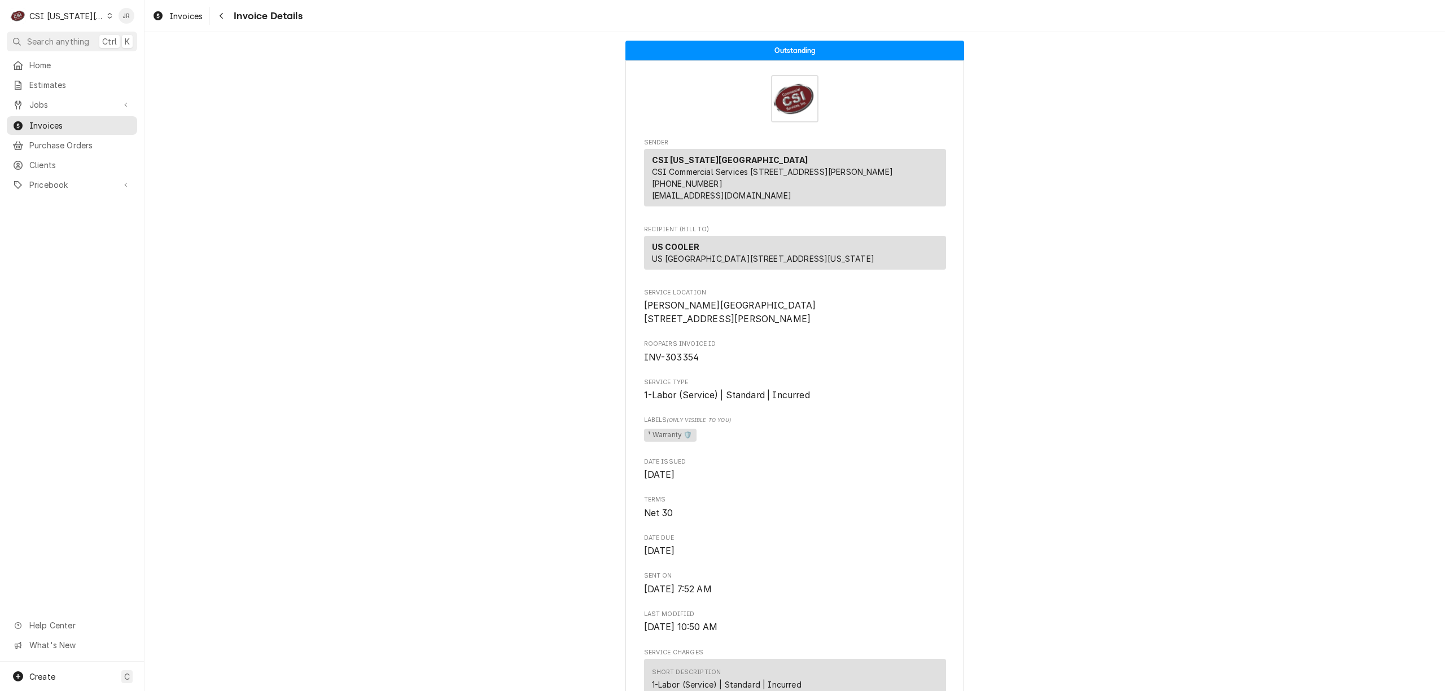
click at [672, 363] on span "INV-303354" at bounding box center [671, 357] width 55 height 11
copy span "303354"
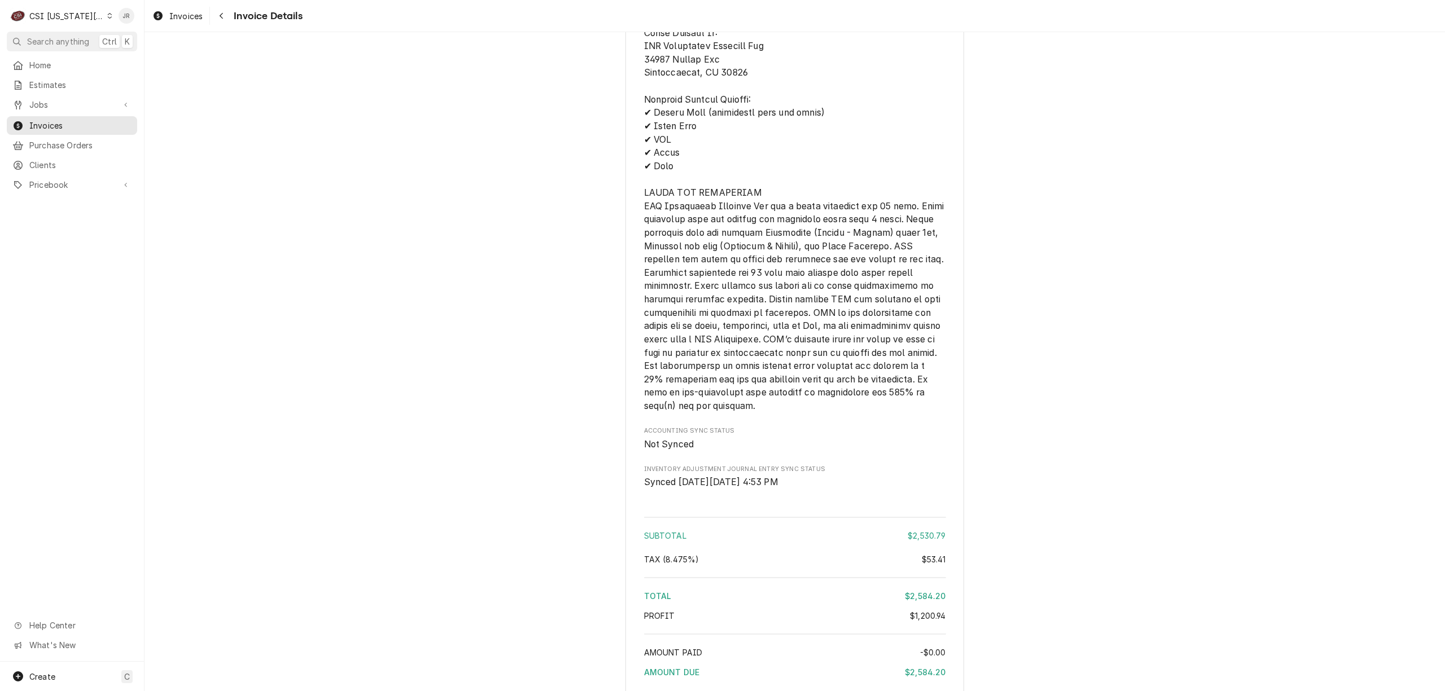
scroll to position [3233, 0]
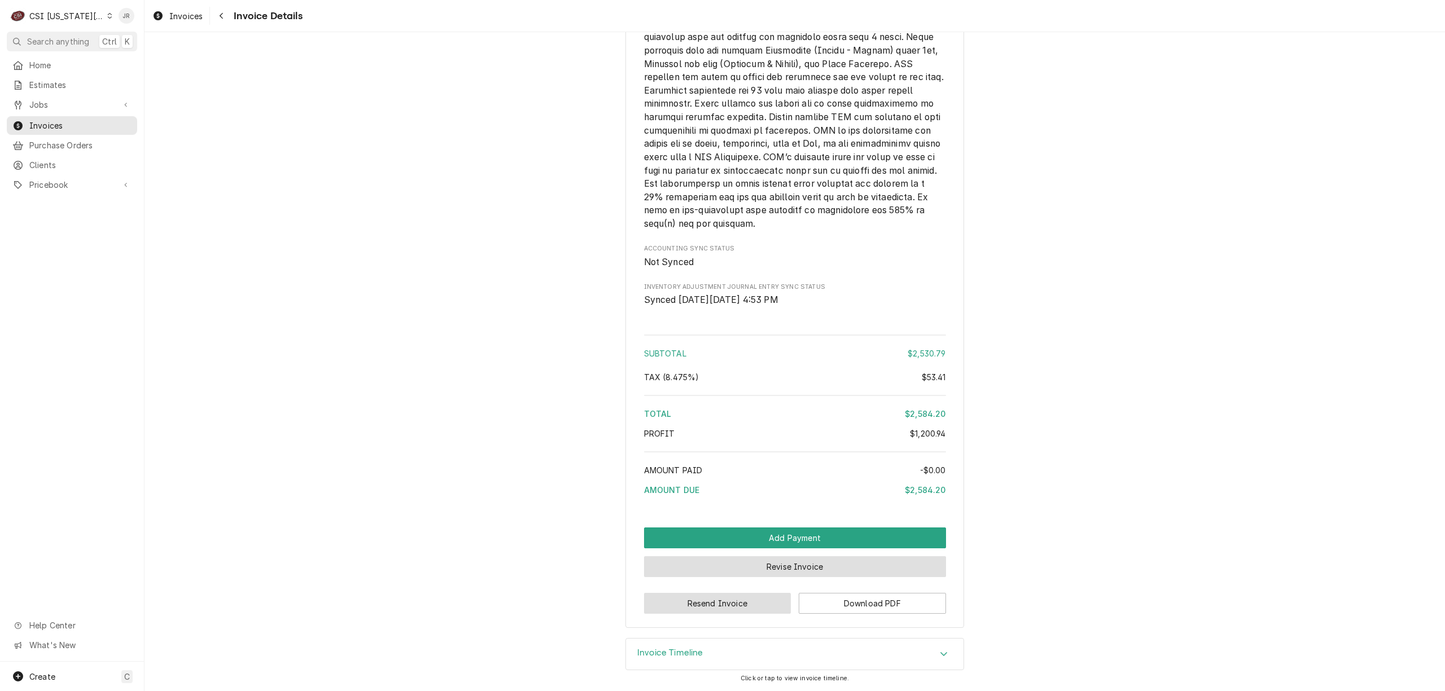
drag, startPoint x: 727, startPoint y: 604, endPoint x: 774, endPoint y: 558, distance: 65.9
click at [779, 567] on button "Revise Invoice" at bounding box center [795, 567] width 302 height 21
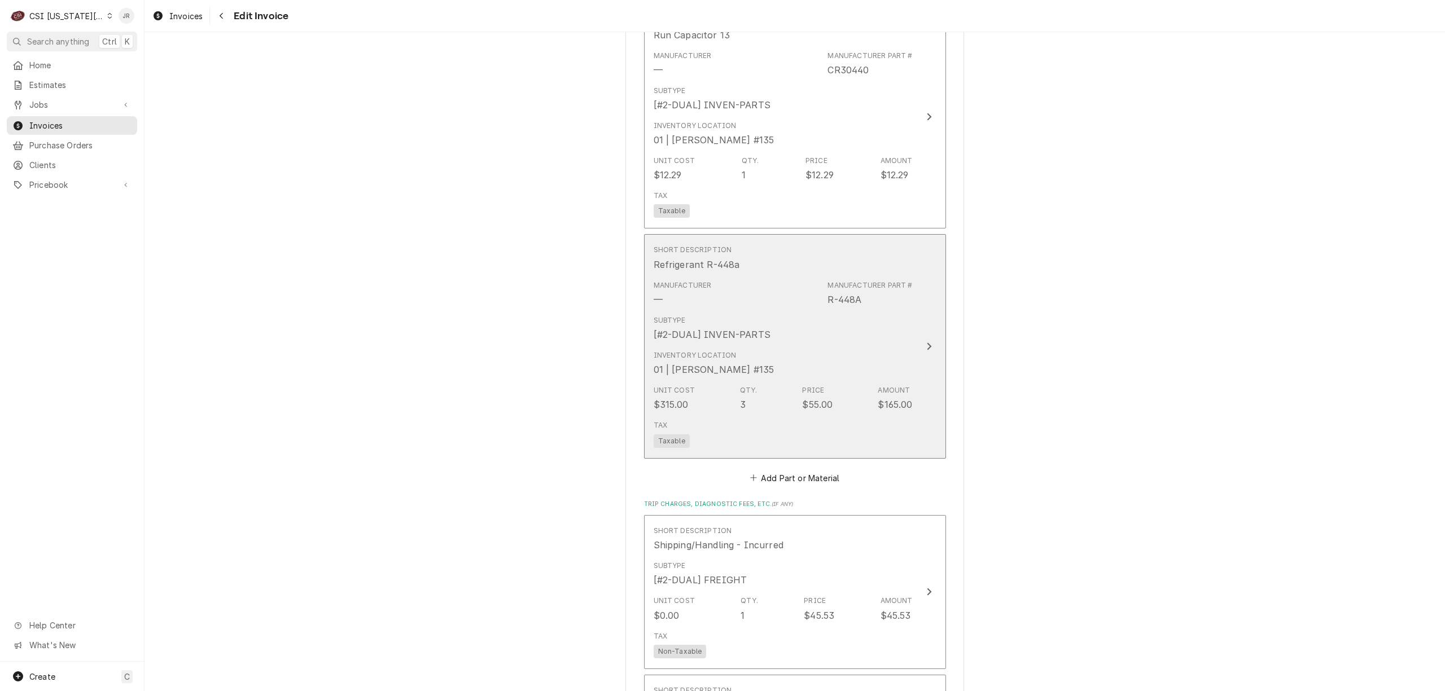
scroll to position [3386, 0]
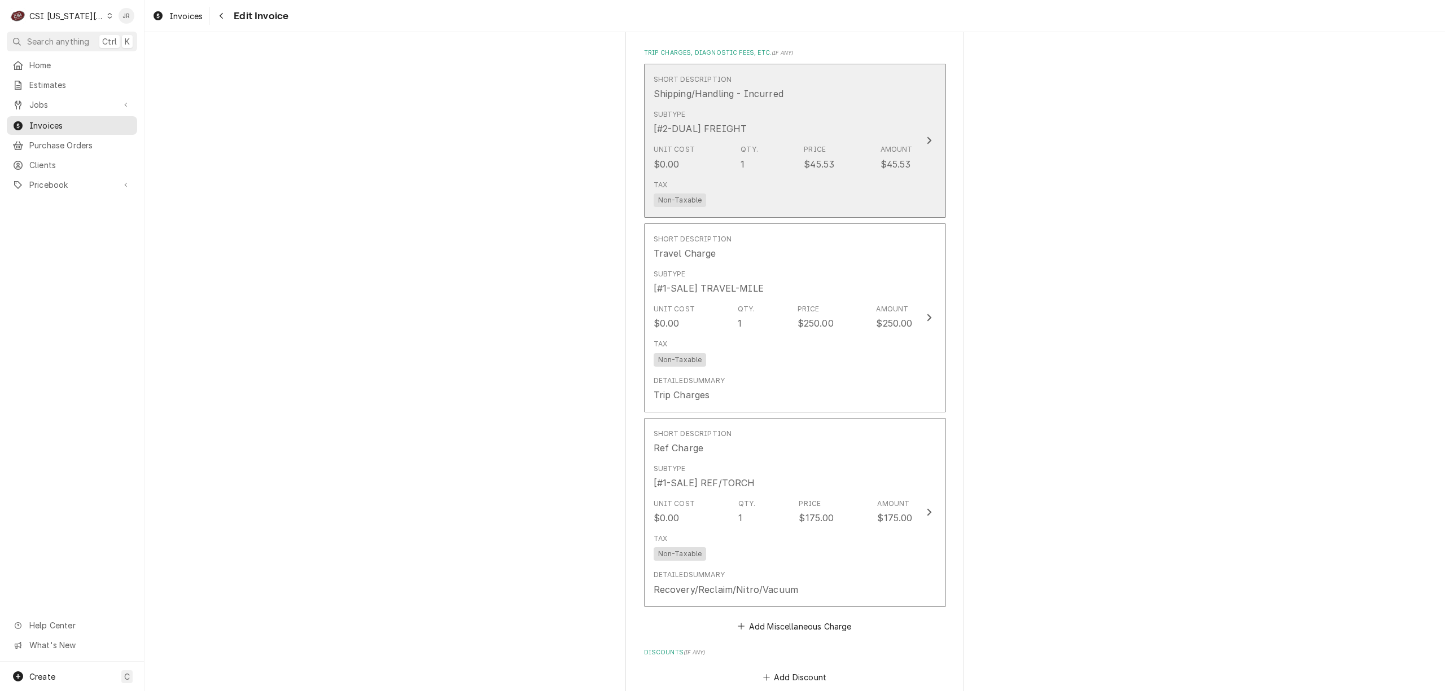
click at [897, 157] on div "$45.53" at bounding box center [895, 164] width 30 height 14
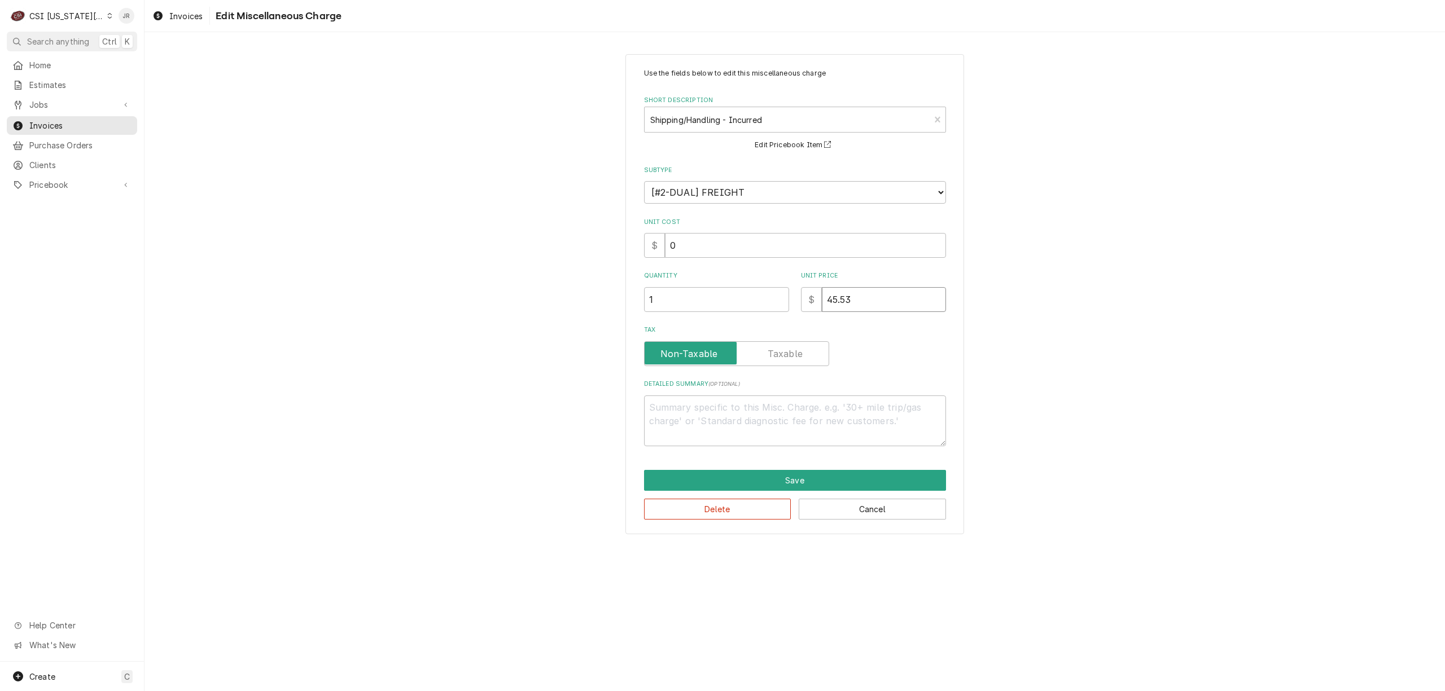
drag, startPoint x: 831, startPoint y: 299, endPoint x: 872, endPoint y: 224, distance: 85.9
click at [833, 297] on input "45.53" at bounding box center [884, 299] width 124 height 25
type textarea "x"
type input "4.53"
type textarea "x"
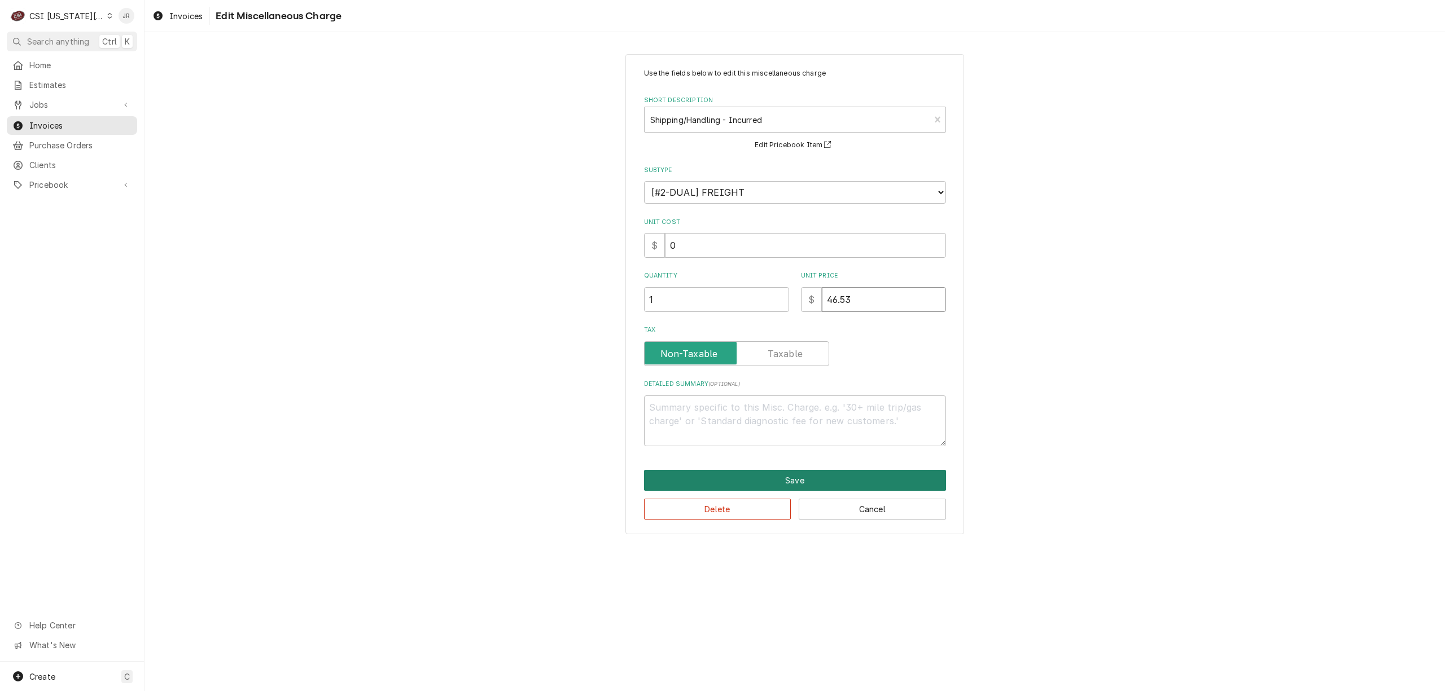
type input "46.53"
click at [781, 483] on button "Save" at bounding box center [795, 480] width 302 height 21
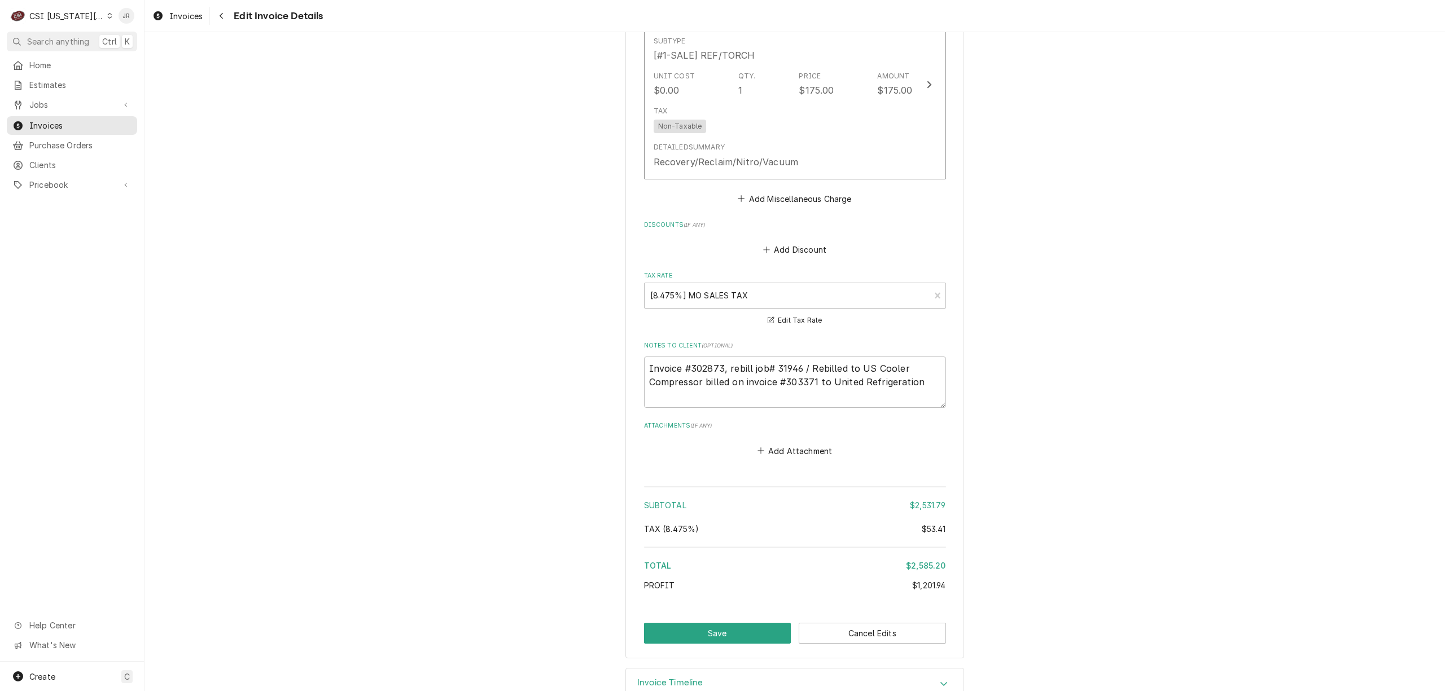
scroll to position [3818, 0]
click at [728, 620] on button "Save" at bounding box center [717, 630] width 147 height 21
type textarea "x"
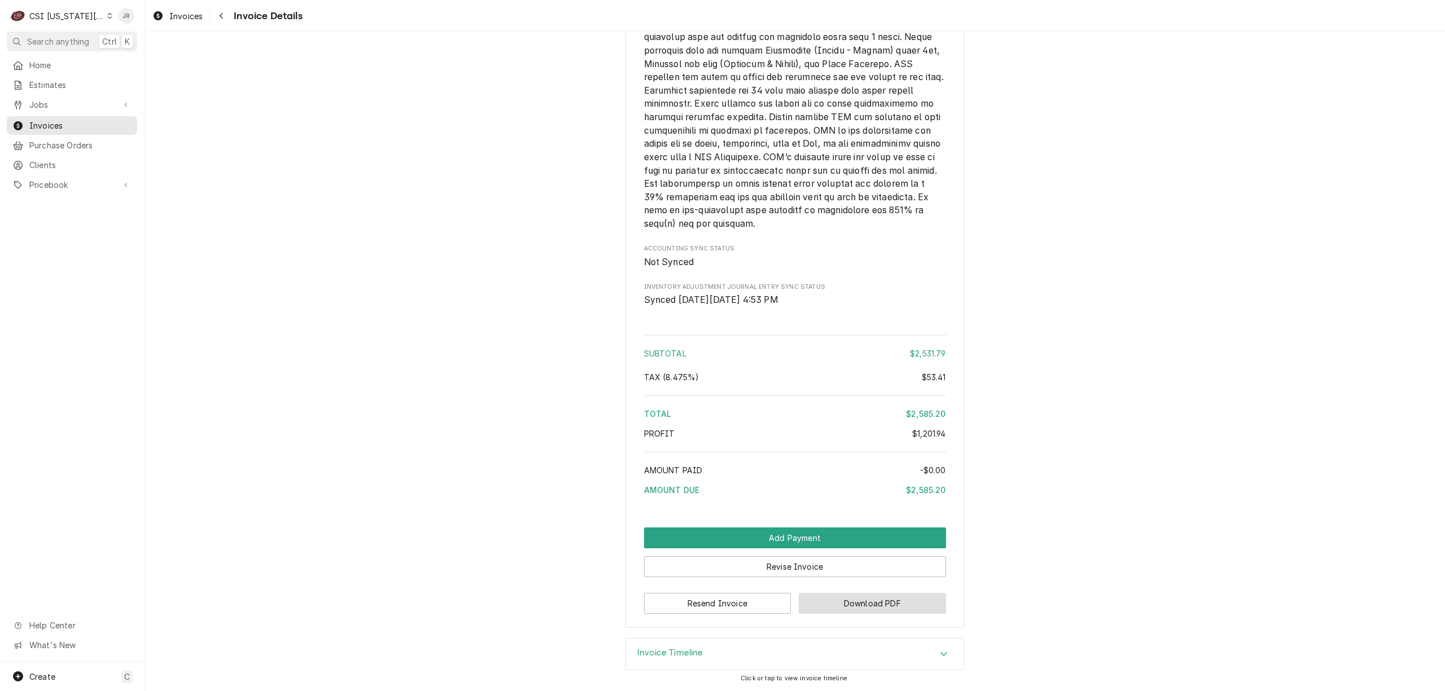
click at [810, 608] on button "Download PDF" at bounding box center [872, 603] width 147 height 21
drag, startPoint x: 1156, startPoint y: 199, endPoint x: 1233, endPoint y: 215, distance: 78.5
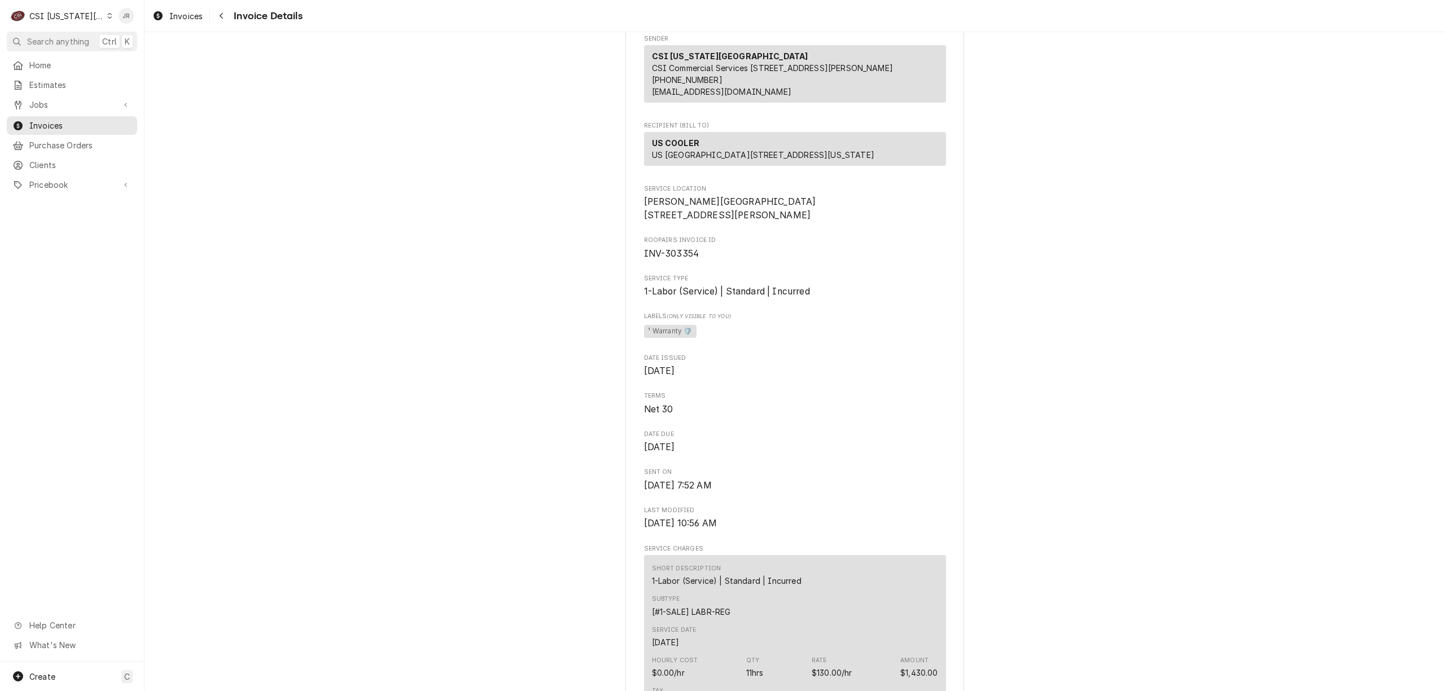
scroll to position [0, 0]
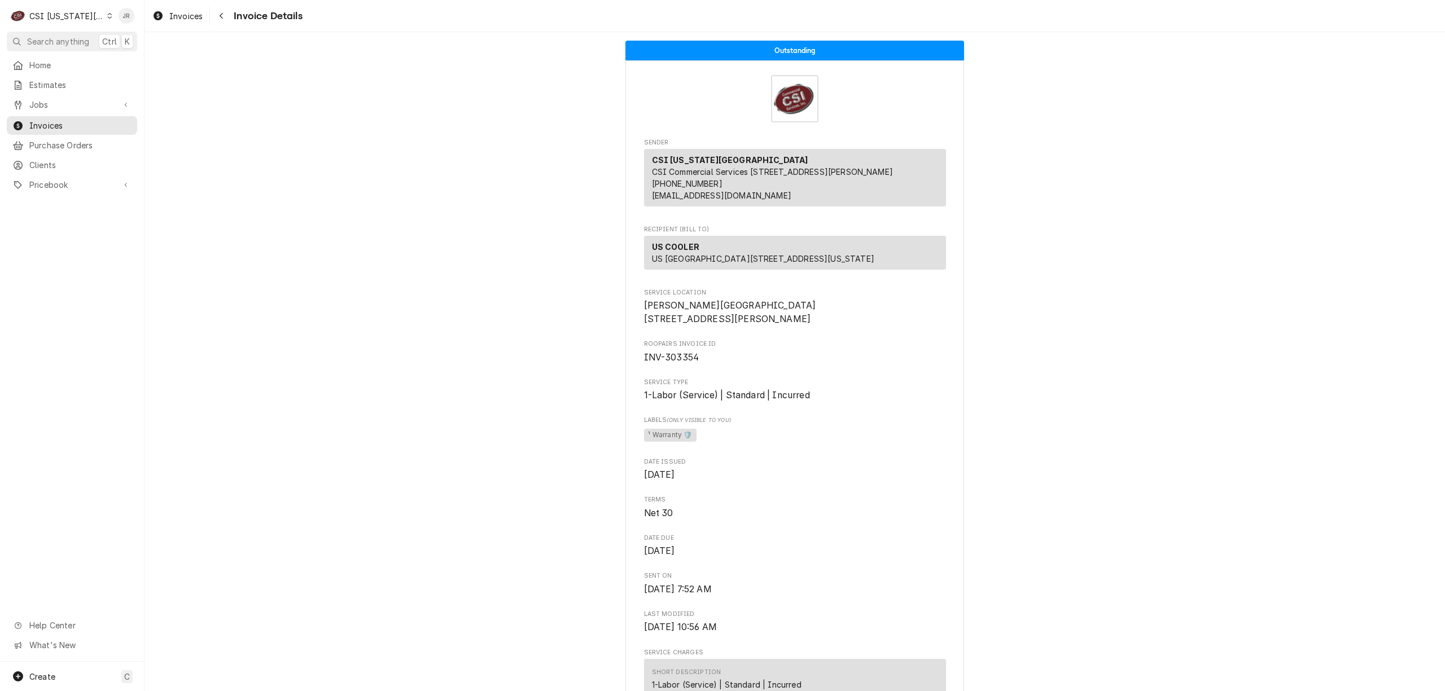
click at [667, 363] on span "INV-303354" at bounding box center [671, 357] width 55 height 11
copy span "303354"
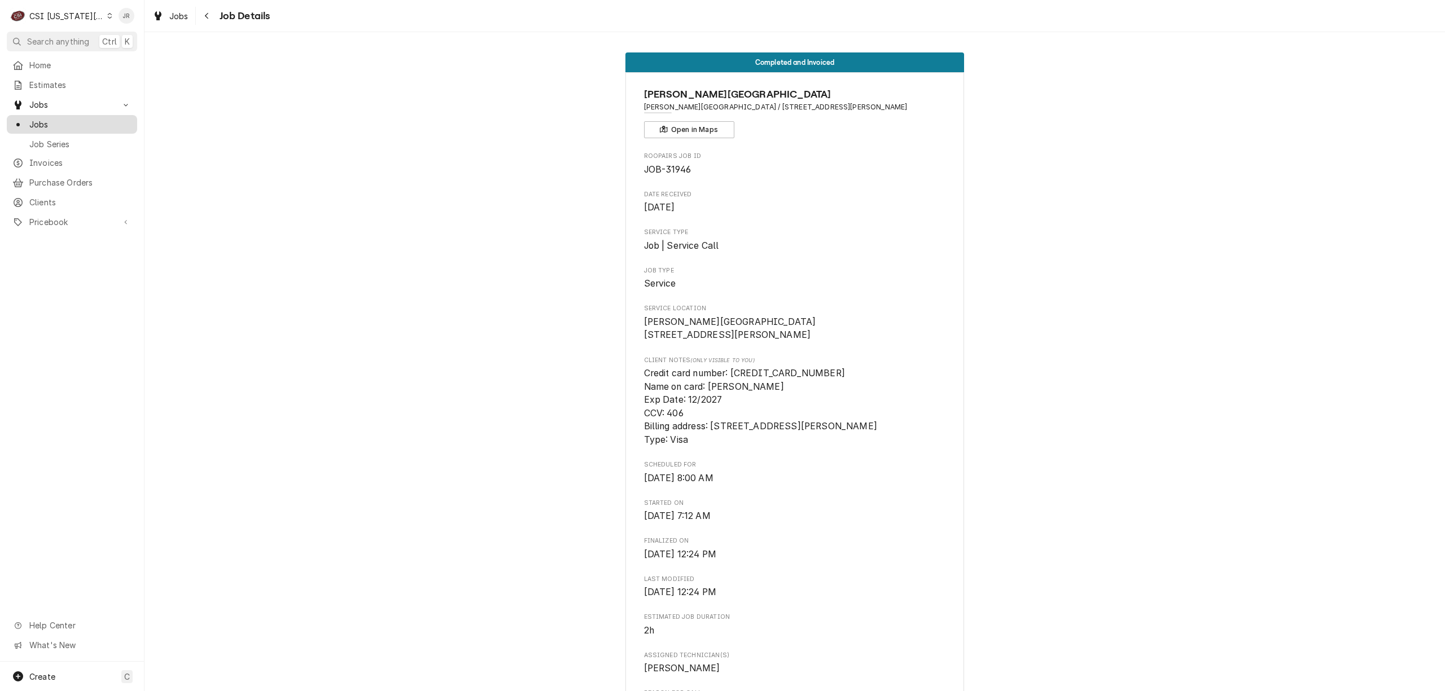
click at [43, 119] on span "Jobs" at bounding box center [80, 125] width 102 height 12
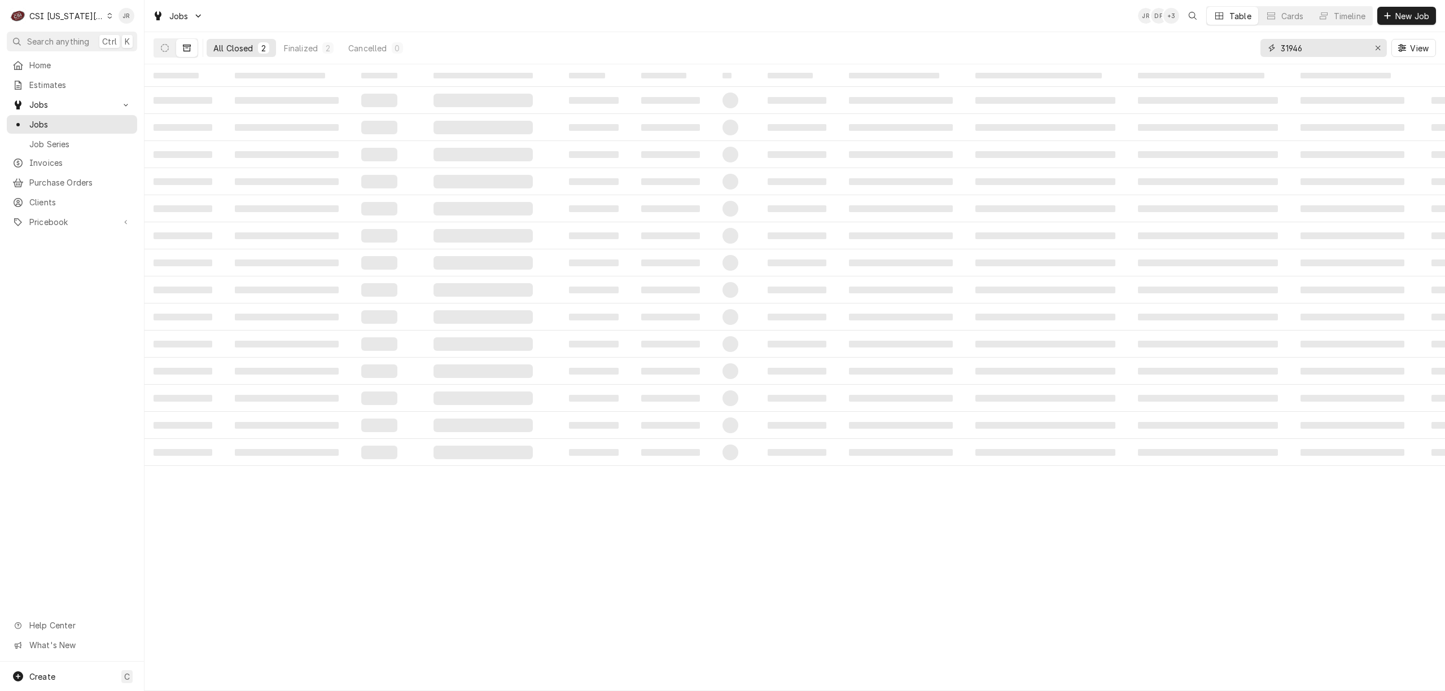
click at [1304, 50] on input "31946" at bounding box center [1323, 48] width 85 height 18
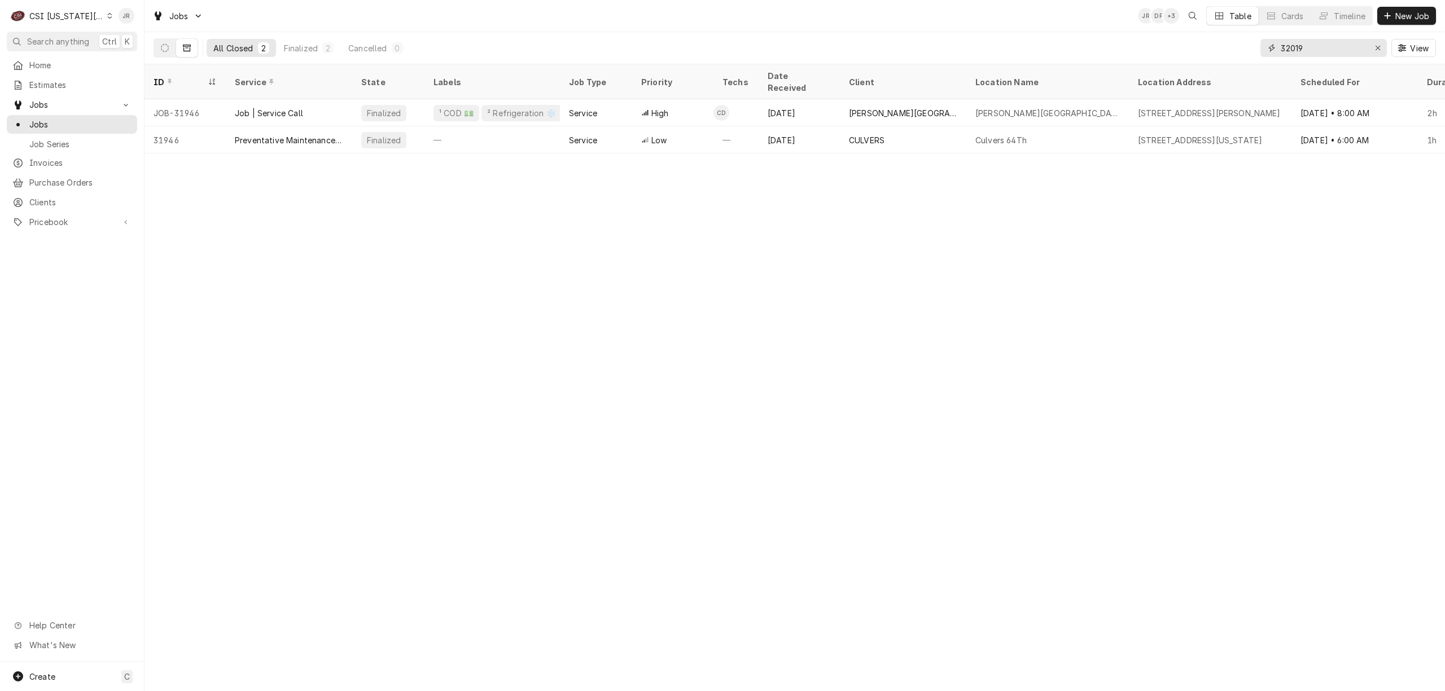
type input "32019"
click at [170, 44] on button "Dynamic Content Wrapper" at bounding box center [164, 48] width 21 height 18
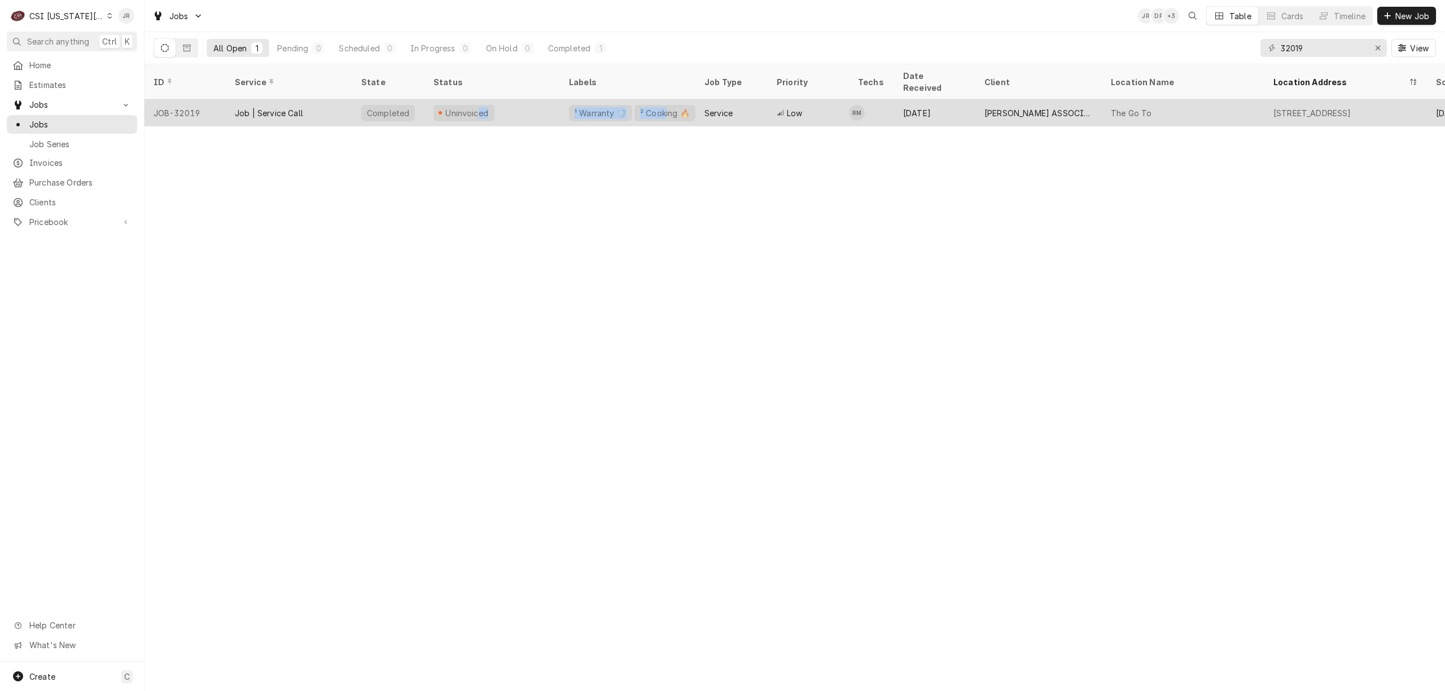
drag, startPoint x: 476, startPoint y: 99, endPoint x: 655, endPoint y: 95, distance: 179.0
click at [655, 99] on tr "JOB-32019 Job | Service Call Completed Uninvoiced ¹ Warranty 🛡️ ² Cooking 🔥 Ser…" at bounding box center [1058, 112] width 1829 height 27
